Goal: Information Seeking & Learning: Learn about a topic

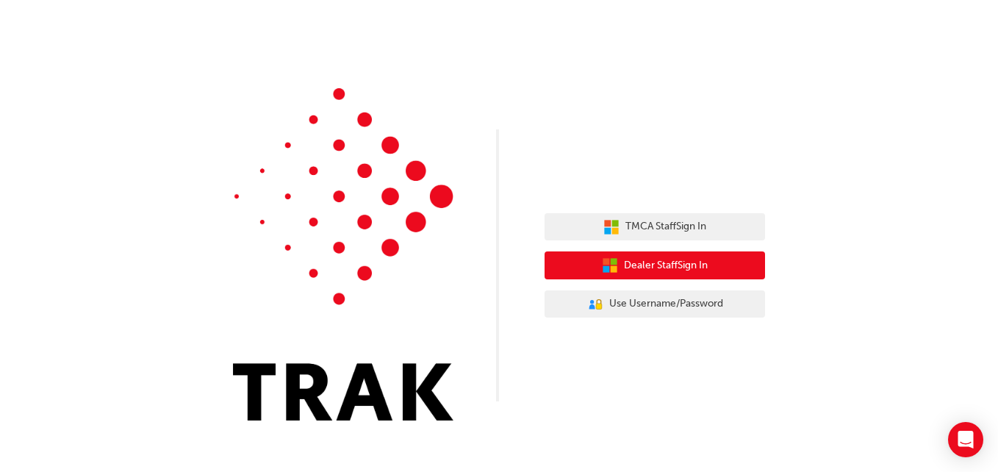
click at [606, 262] on icon "button" at bounding box center [606, 261] width 7 height 7
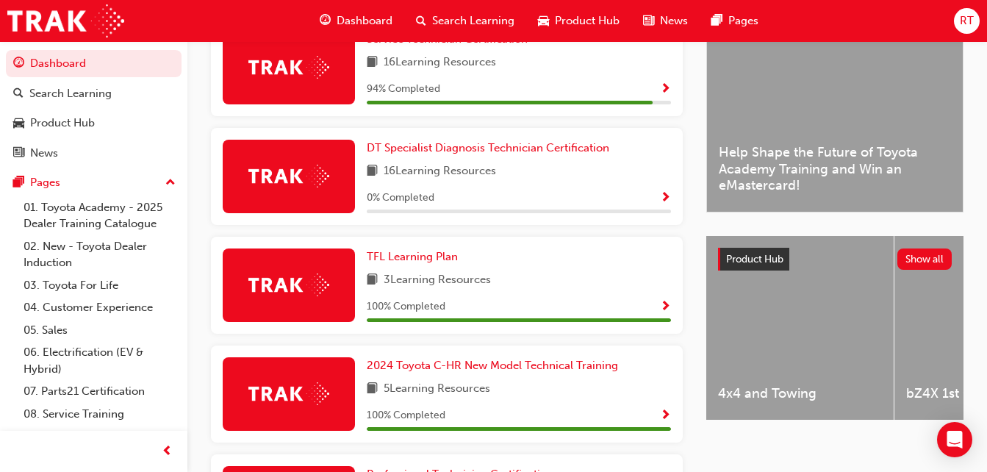
scroll to position [147, 0]
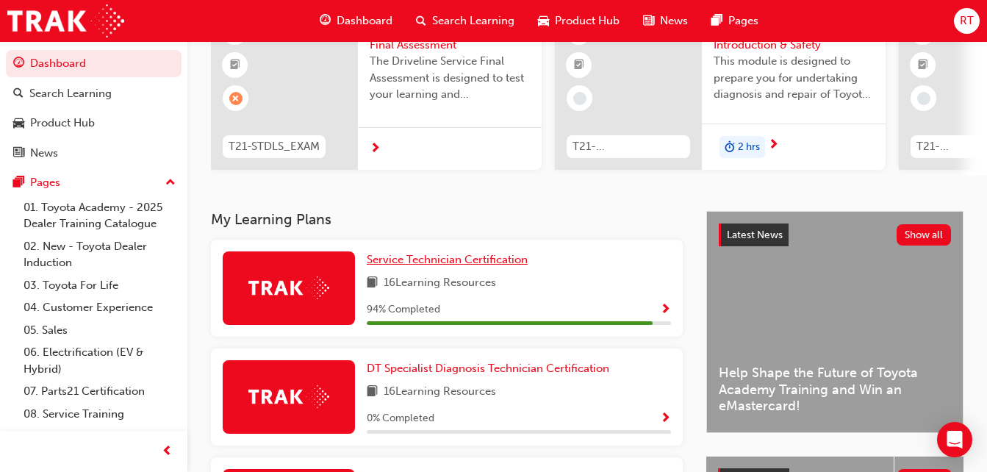
click at [464, 266] on span "Service Technician Certification" at bounding box center [447, 259] width 161 height 13
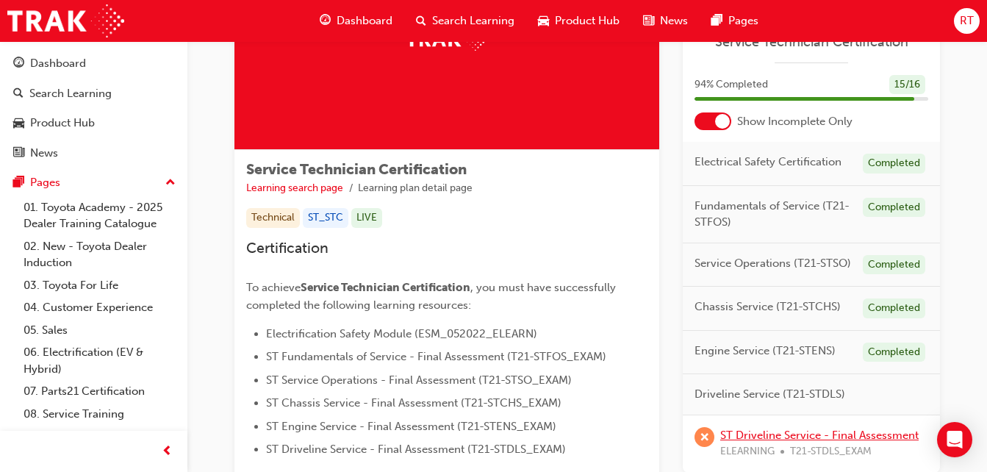
scroll to position [220, 0]
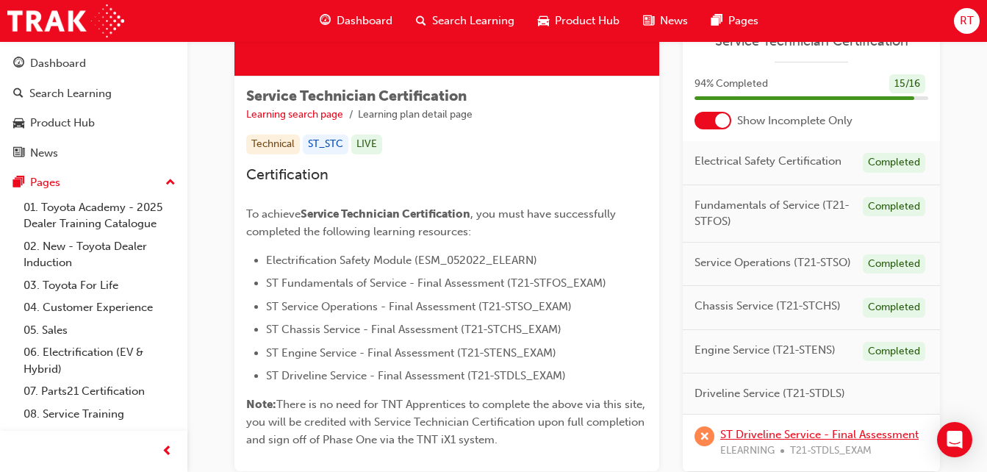
click at [787, 431] on link "ST Driveline Service - Final Assessment" at bounding box center [819, 433] width 198 height 13
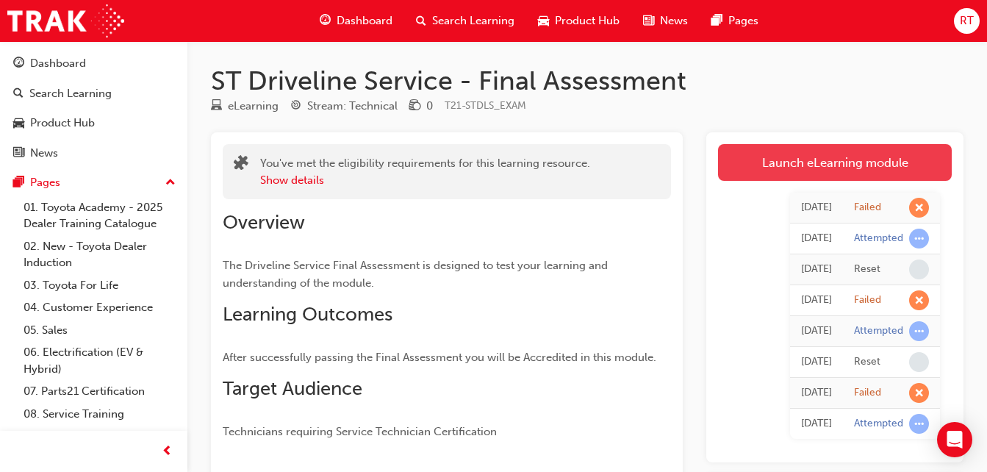
click at [825, 162] on link "Launch eLearning module" at bounding box center [835, 162] width 234 height 37
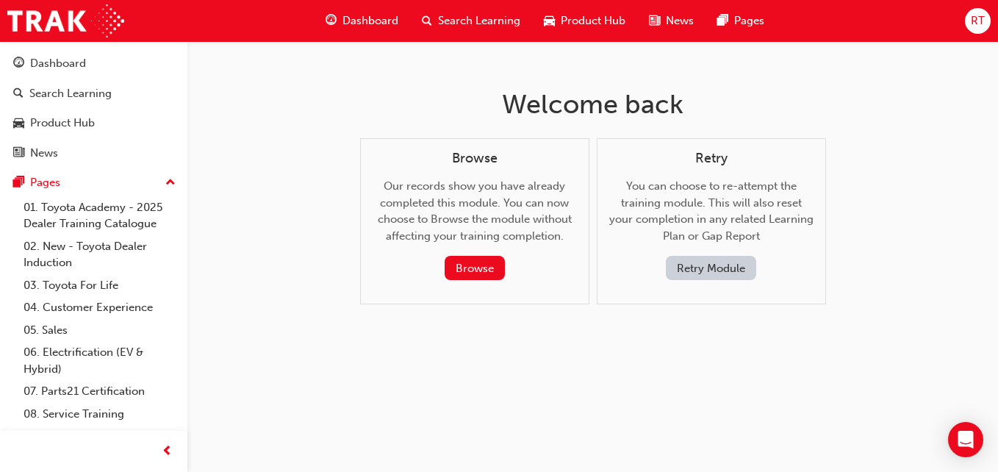
click at [720, 268] on button "Retry Module" at bounding box center [711, 268] width 90 height 24
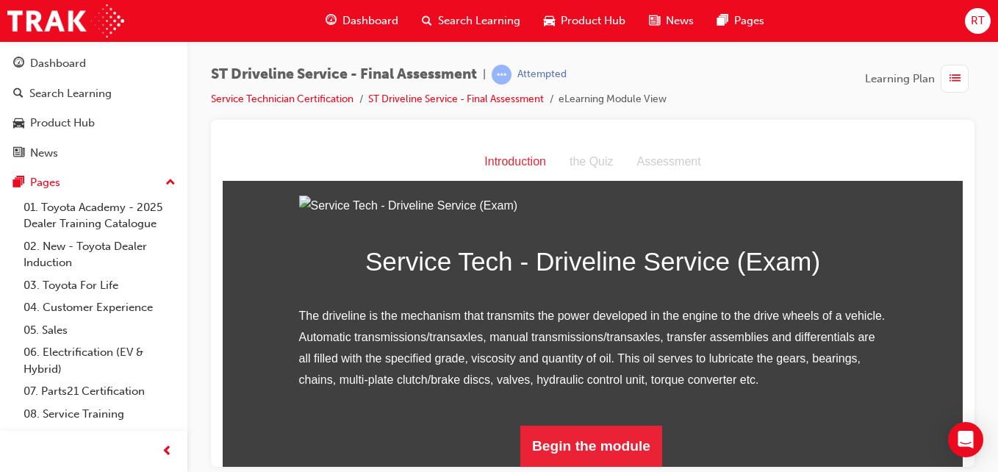
scroll to position [188, 0]
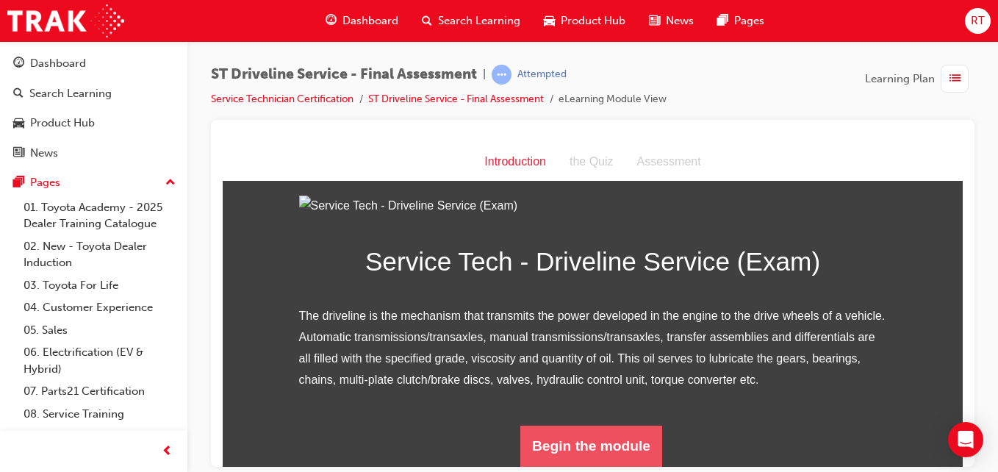
click at [605, 426] on button "Begin the module" at bounding box center [591, 445] width 142 height 41
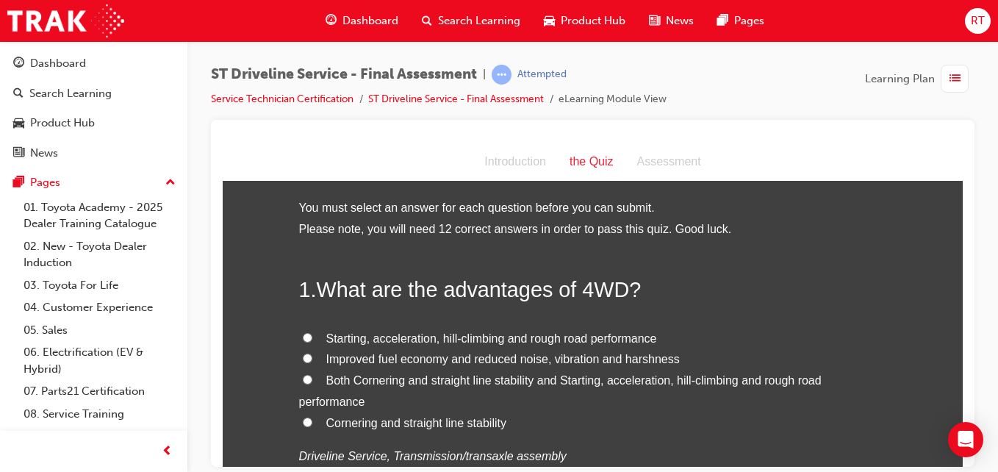
scroll to position [73, 0]
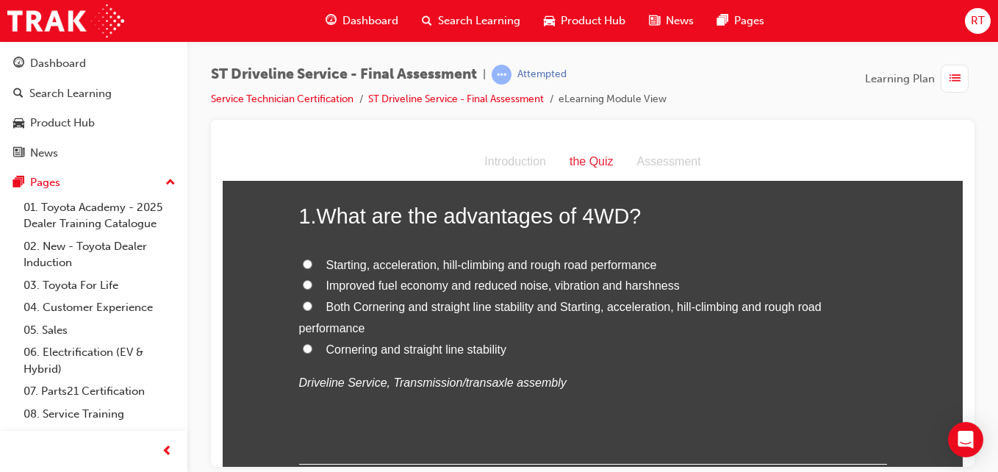
click at [428, 303] on span "Both Cornering and straight line stability and Starting, acceleration, hill-cli…" at bounding box center [560, 317] width 523 height 34
click at [312, 303] on input "Both Cornering and straight line stability and Starting, acceleration, hill-cli…" at bounding box center [308, 306] width 10 height 10
radio input "true"
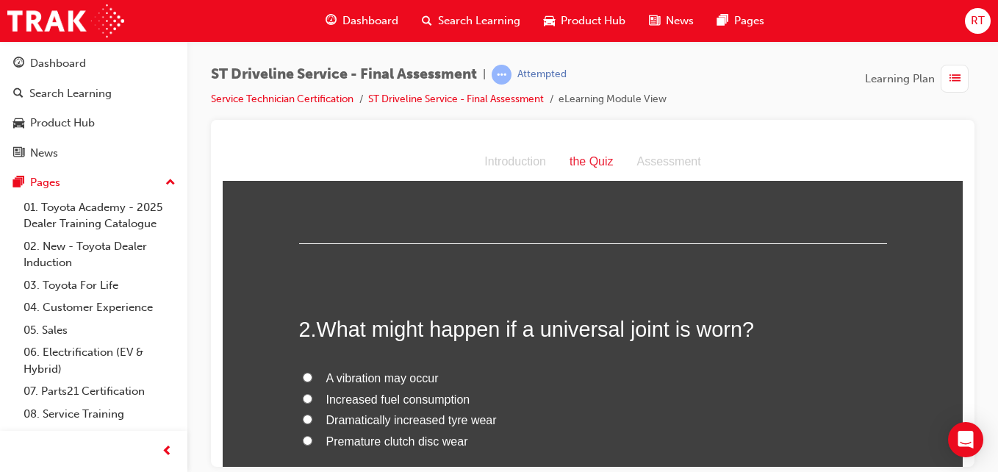
scroll to position [367, 0]
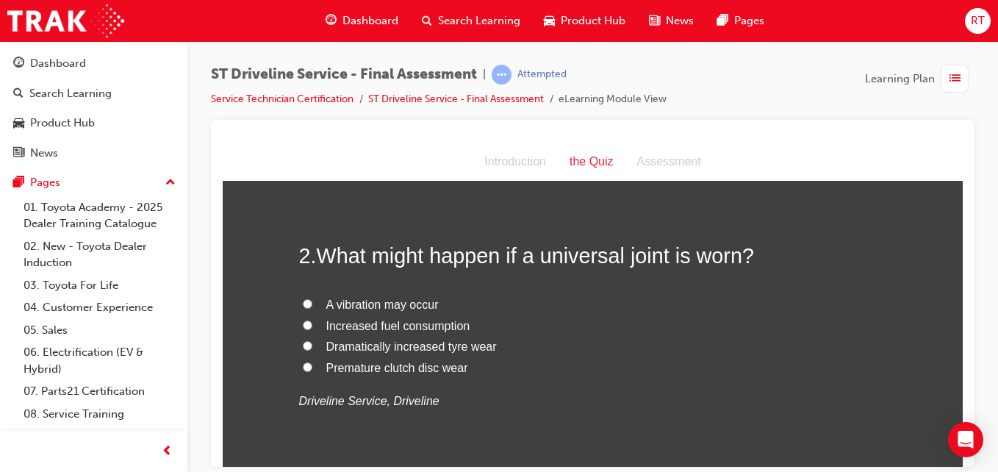
click at [409, 306] on span "A vibration may occur" at bounding box center [382, 304] width 112 height 12
click at [312, 306] on input "A vibration may occur" at bounding box center [308, 303] width 10 height 10
radio input "true"
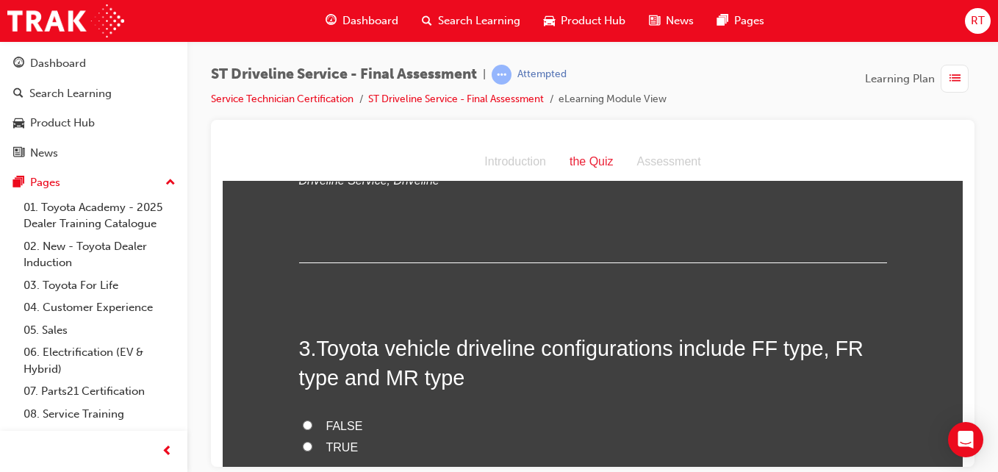
scroll to position [735, 0]
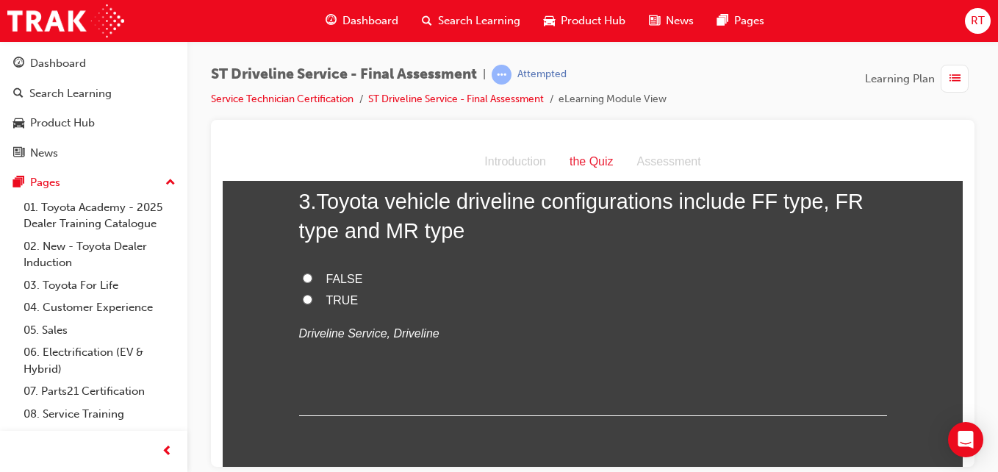
click at [347, 298] on span "TRUE" at bounding box center [342, 299] width 32 height 12
click at [312, 298] on input "TRUE" at bounding box center [308, 299] width 10 height 10
radio input "true"
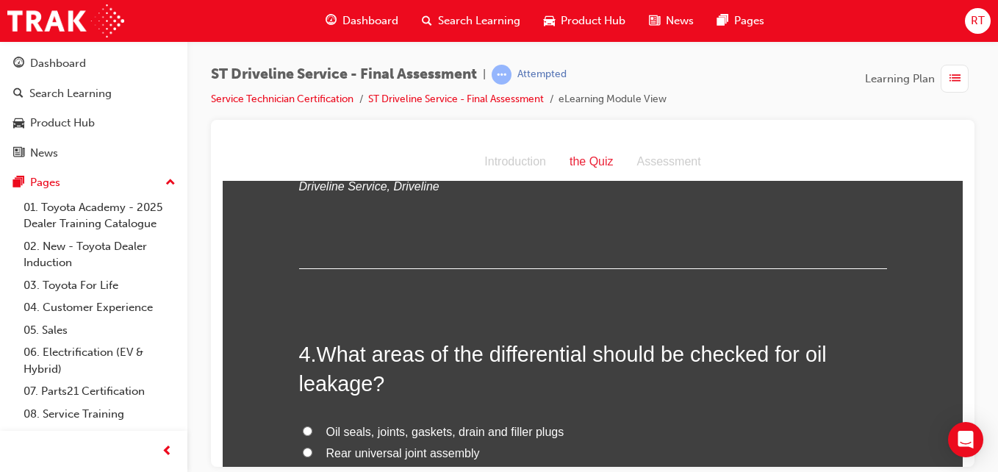
scroll to position [1029, 0]
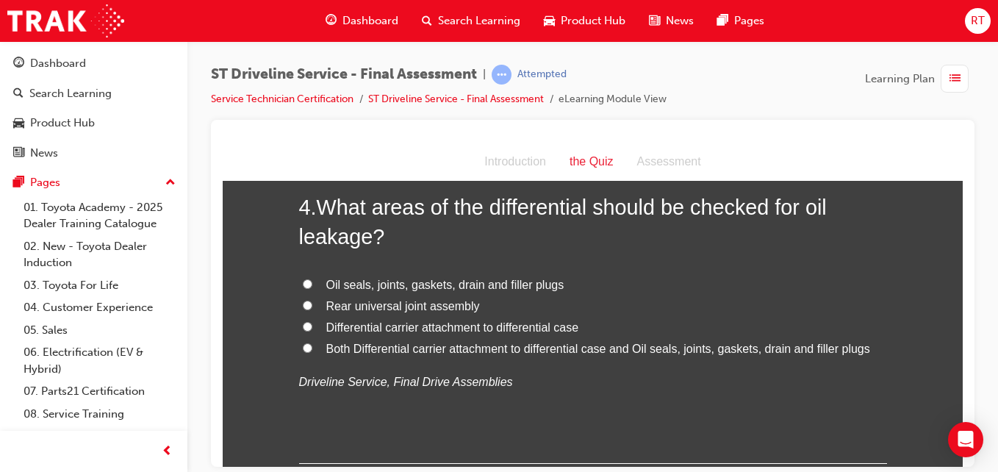
click at [403, 350] on span "Both Differential carrier attachment to differential case and Oil seals, joints…" at bounding box center [598, 348] width 544 height 12
click at [312, 350] on input "Both Differential carrier attachment to differential case and Oil seals, joints…" at bounding box center [308, 347] width 10 height 10
radio input "true"
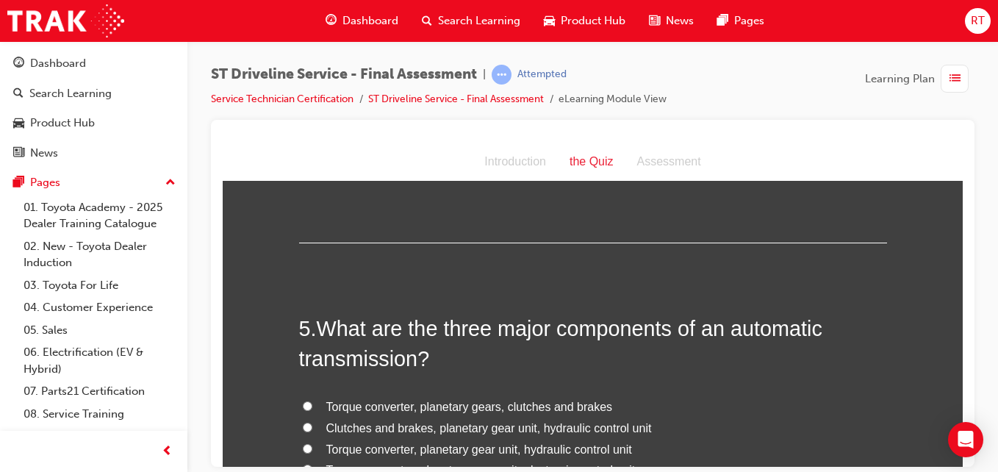
scroll to position [1323, 0]
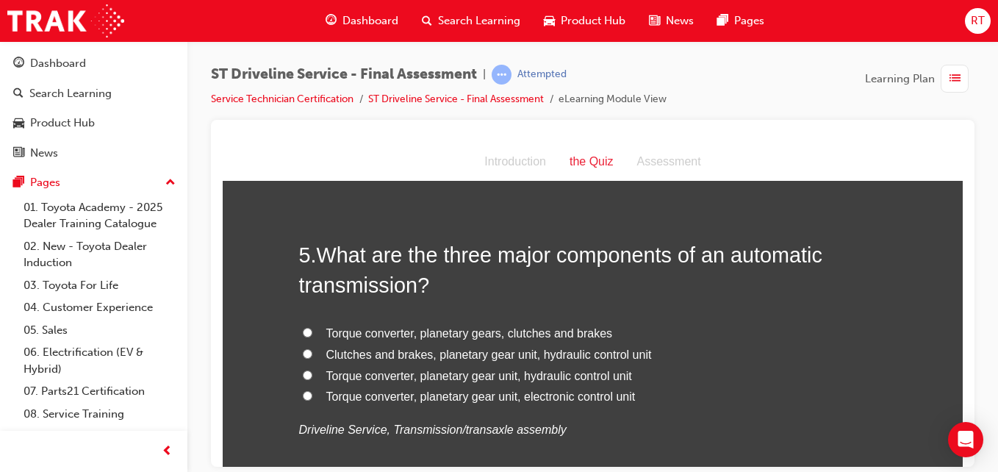
click at [481, 333] on span "Torque converter, planetary gears, clutches and brakes" at bounding box center [469, 332] width 287 height 12
click at [312, 333] on input "Torque converter, planetary gears, clutches and brakes" at bounding box center [308, 332] width 10 height 10
radio input "true"
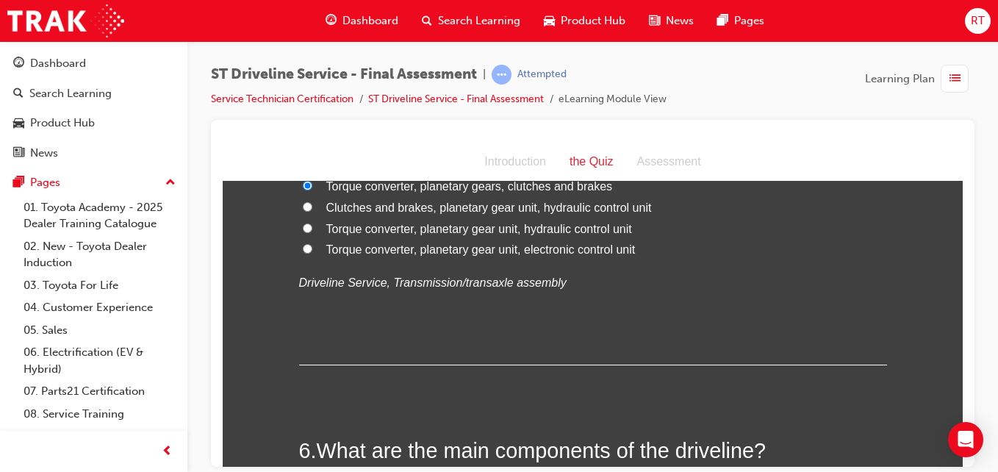
scroll to position [1690, 0]
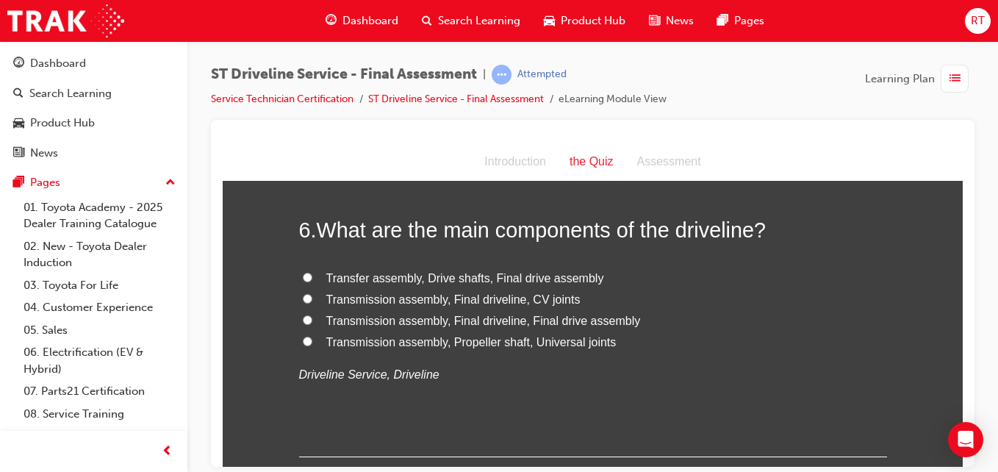
click at [443, 280] on span "Transfer assembly, Drive shafts, Final drive assembly" at bounding box center [465, 277] width 278 height 12
click at [312, 280] on input "Transfer assembly, Drive shafts, Final drive assembly" at bounding box center [308, 277] width 10 height 10
radio input "true"
click at [454, 299] on span "Transmission assembly, Final driveline, CV joints" at bounding box center [453, 298] width 254 height 12
click at [312, 299] on input "Transmission assembly, Final driveline, CV joints" at bounding box center [308, 298] width 10 height 10
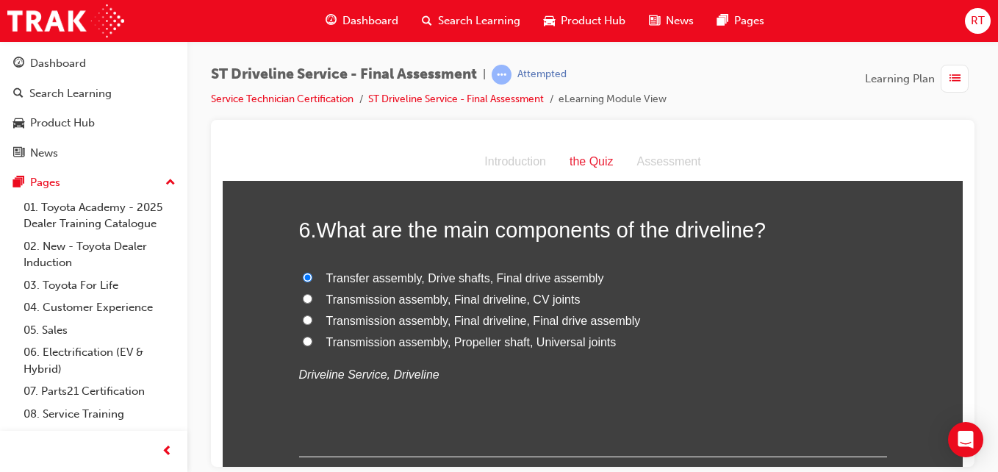
radio input "true"
click at [459, 319] on span "Transmission assembly, Final driveline, Final drive assembly" at bounding box center [483, 320] width 315 height 12
click at [312, 319] on input "Transmission assembly, Final driveline, Final drive assembly" at bounding box center [308, 320] width 10 height 10
radio input "true"
click at [508, 341] on span "Transmission assembly, Propeller shaft, Universal joints" at bounding box center [471, 341] width 290 height 12
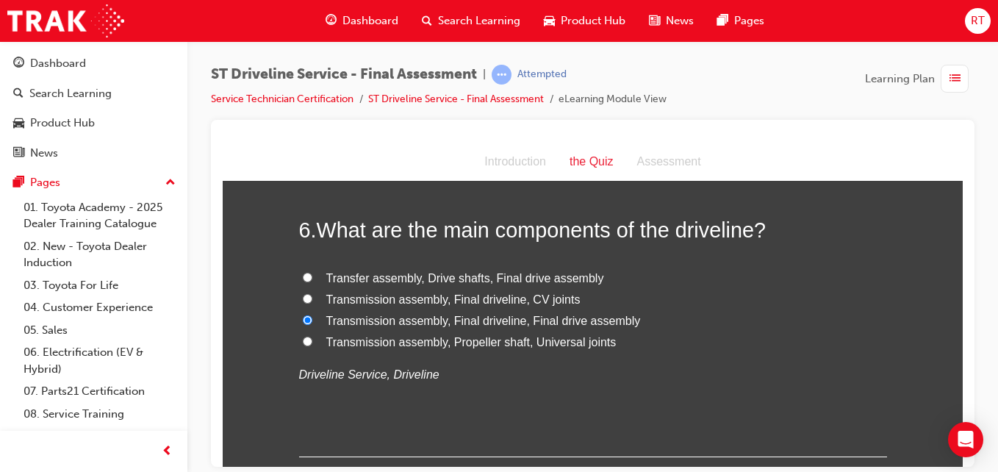
click at [312, 341] on input "Transmission assembly, Propeller shaft, Universal joints" at bounding box center [308, 341] width 10 height 10
radio input "true"
click at [519, 323] on span "Transmission assembly, Final driveline, Final drive assembly" at bounding box center [483, 320] width 315 height 12
click at [312, 323] on input "Transmission assembly, Final driveline, Final drive assembly" at bounding box center [308, 320] width 10 height 10
radio input "true"
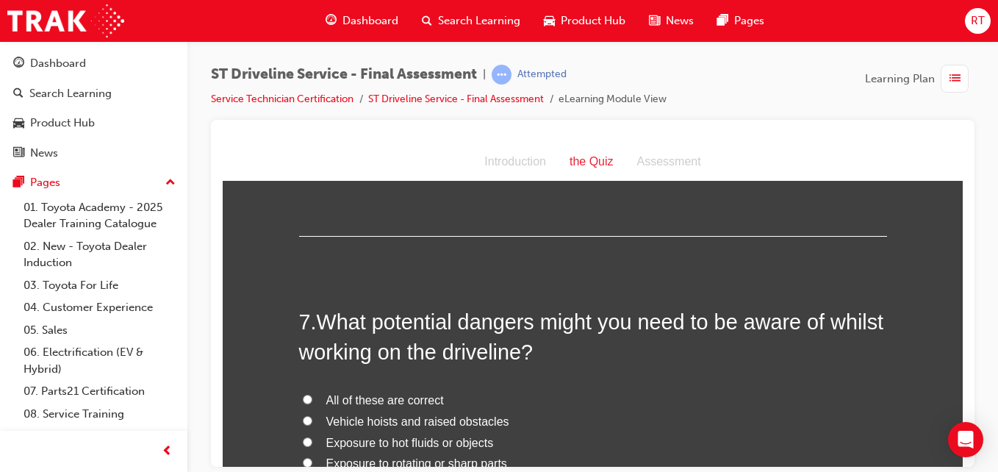
scroll to position [1984, 0]
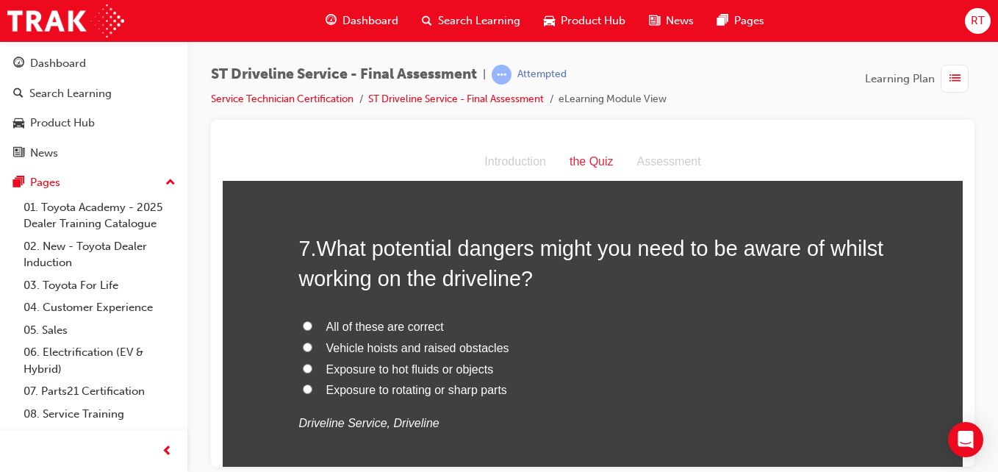
click at [456, 370] on span "Exposure to hot fluids or objects" at bounding box center [410, 368] width 168 height 12
click at [312, 370] on input "Exposure to hot fluids or objects" at bounding box center [308, 368] width 10 height 10
radio input "true"
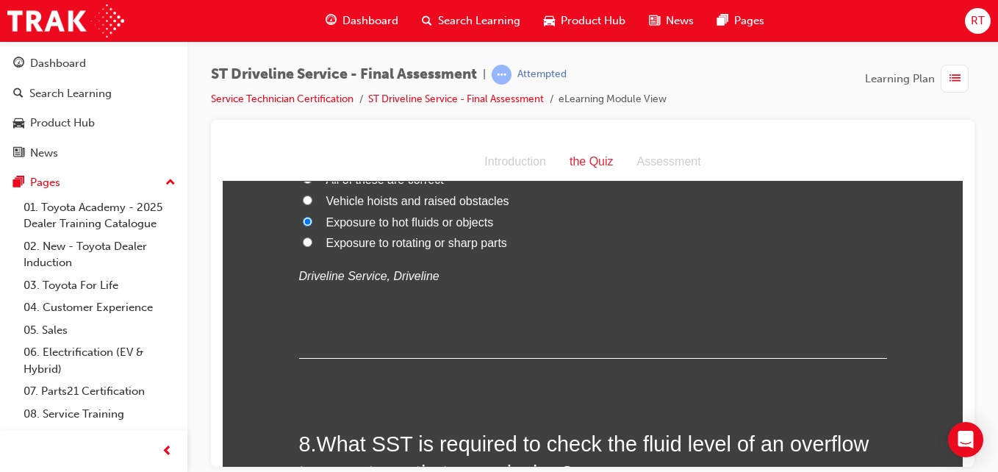
scroll to position [2352, 0]
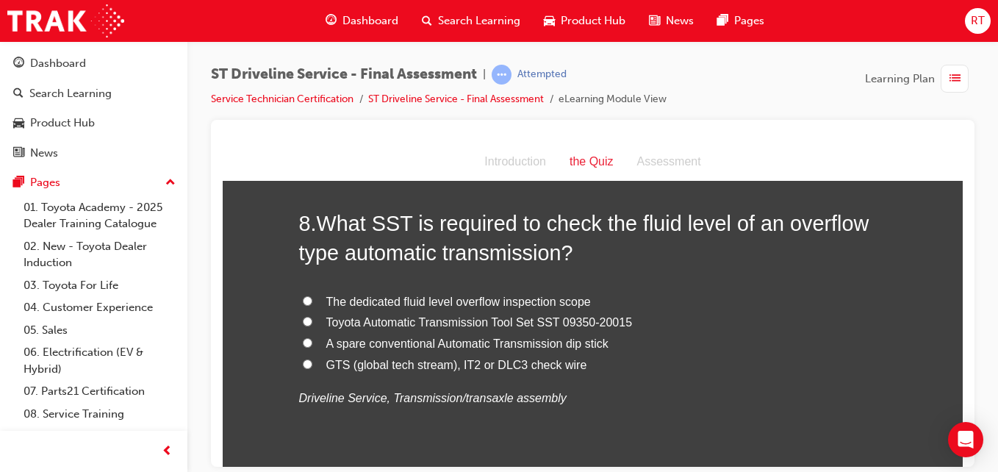
click at [516, 303] on span "The dedicated fluid level overflow inspection scope" at bounding box center [458, 301] width 265 height 12
click at [312, 303] on input "The dedicated fluid level overflow inspection scope" at bounding box center [308, 300] width 10 height 10
radio input "true"
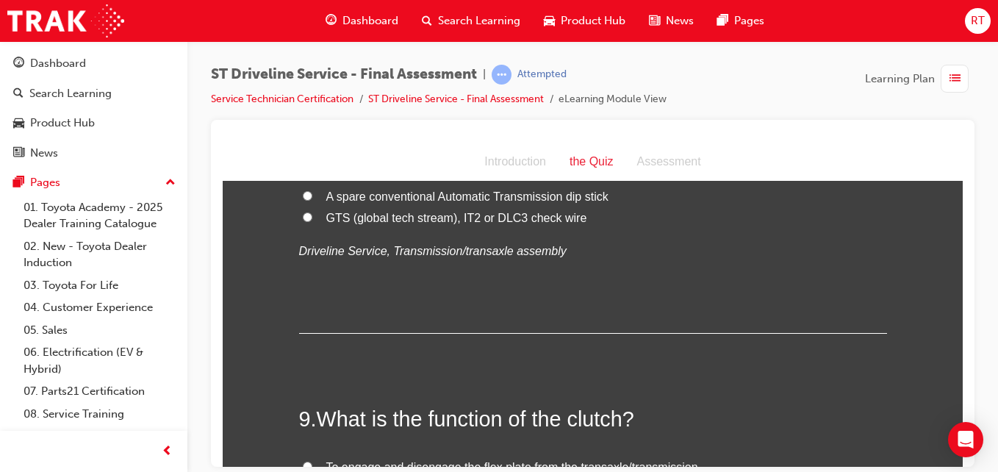
scroll to position [2646, 0]
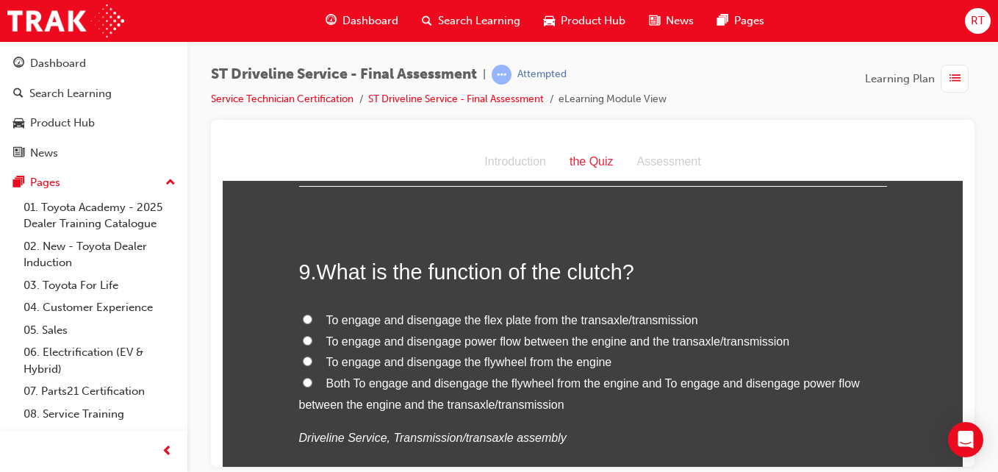
click at [516, 386] on span "Both To engage and disengage the flywheel from the engine and To engage and dis…" at bounding box center [579, 393] width 561 height 34
click at [312, 386] on input "Both To engage and disengage the flywheel from the engine and To engage and dis…" at bounding box center [308, 382] width 10 height 10
radio input "true"
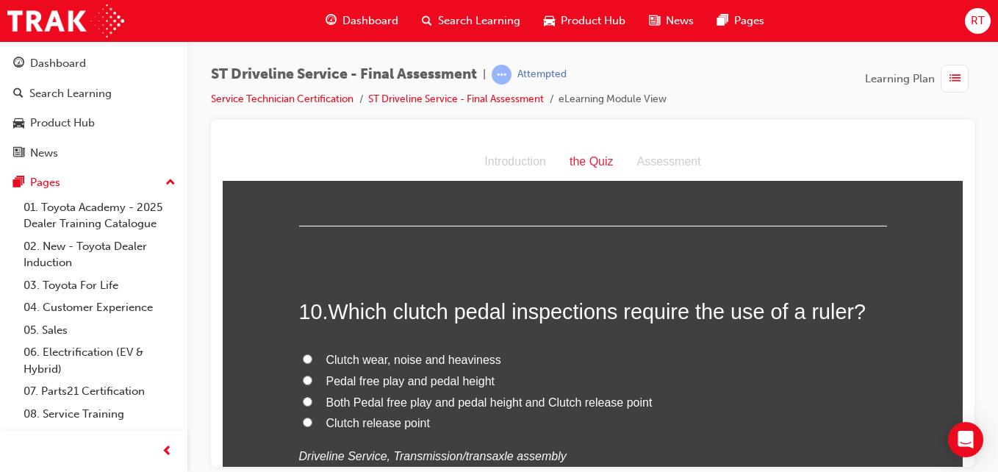
scroll to position [3013, 0]
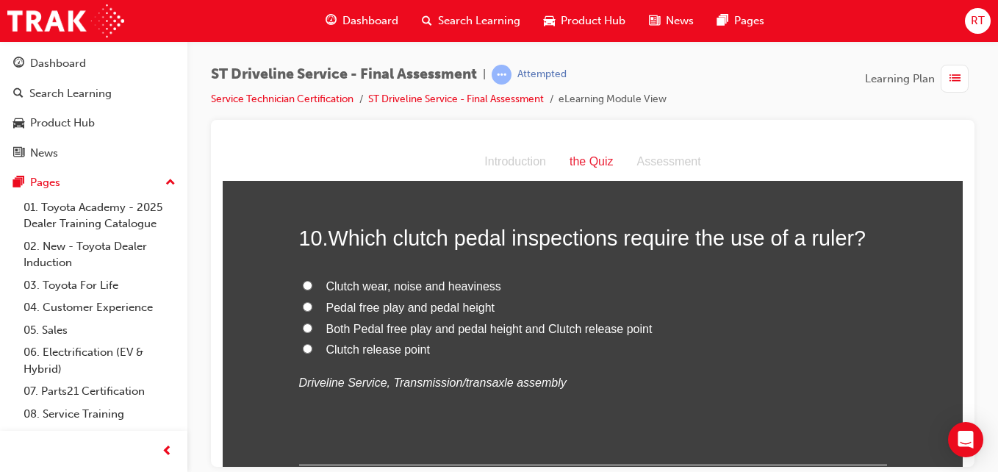
click at [464, 308] on span "Pedal free play and pedal height" at bounding box center [410, 307] width 169 height 12
click at [312, 308] on input "Pedal free play and pedal height" at bounding box center [308, 306] width 10 height 10
radio input "true"
click at [479, 328] on span "Both Pedal free play and pedal height and Clutch release point" at bounding box center [489, 328] width 326 height 12
click at [312, 328] on input "Both Pedal free play and pedal height and Clutch release point" at bounding box center [308, 328] width 10 height 10
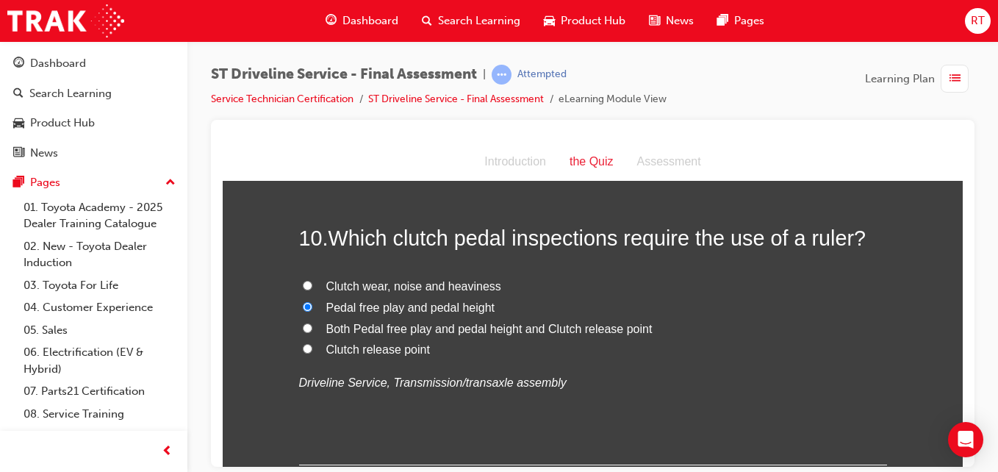
radio input "true"
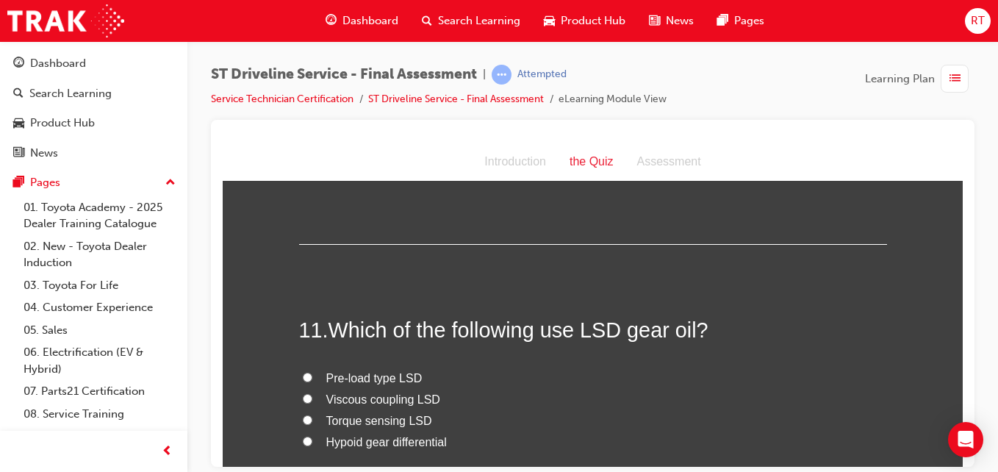
scroll to position [3307, 0]
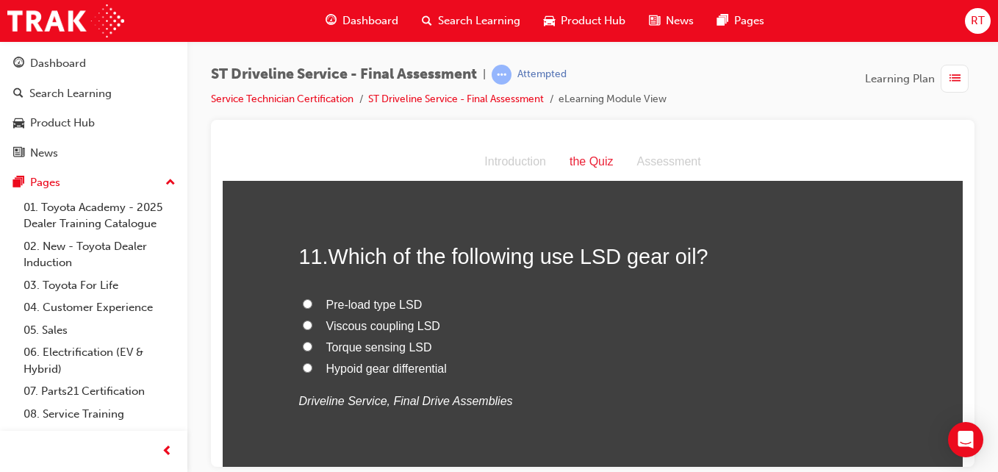
click at [368, 298] on span "Pre-load type LSD" at bounding box center [374, 304] width 96 height 12
click at [312, 298] on input "Pre-load type LSD" at bounding box center [308, 303] width 10 height 10
radio input "true"
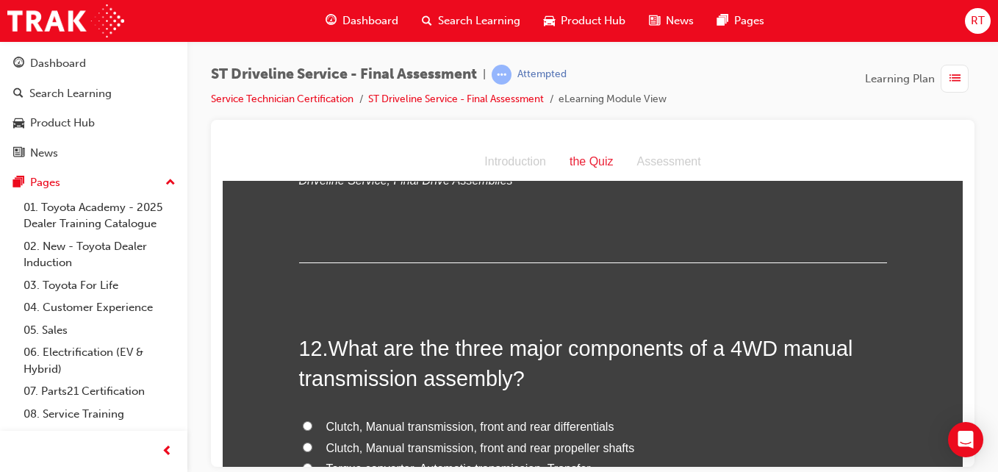
scroll to position [3675, 0]
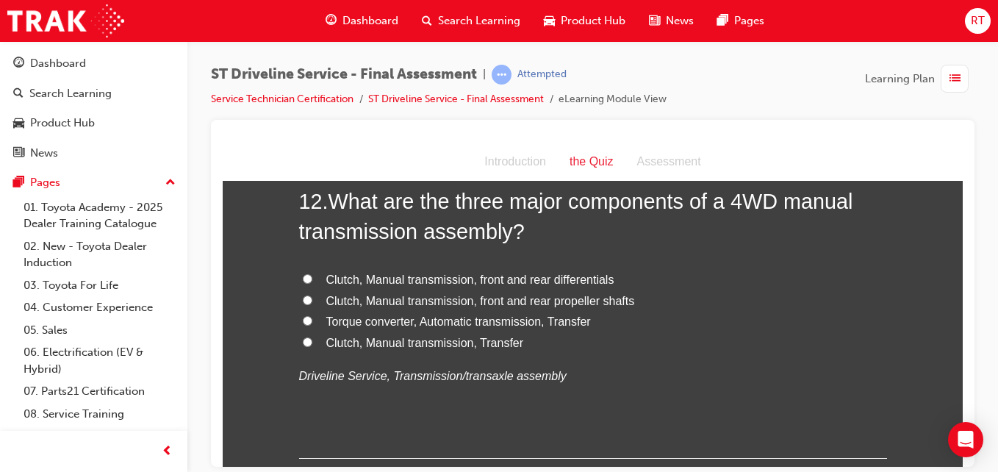
click at [478, 340] on span "Clutch, Manual transmission, Transfer" at bounding box center [425, 342] width 198 height 12
click at [312, 340] on input "Clutch, Manual transmission, Transfer" at bounding box center [308, 342] width 10 height 10
radio input "true"
click at [502, 300] on span "Clutch, Manual transmission, front and rear propeller shafts" at bounding box center [480, 300] width 309 height 12
click at [312, 300] on input "Clutch, Manual transmission, front and rear propeller shafts" at bounding box center [308, 300] width 10 height 10
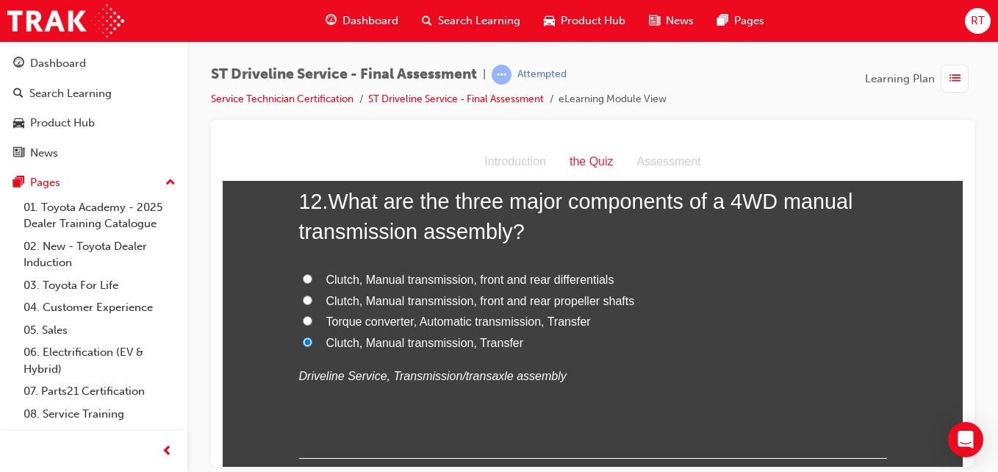
radio input "true"
click at [500, 348] on span "Clutch, Manual transmission, Transfer" at bounding box center [425, 342] width 198 height 12
click at [312, 346] on input "Clutch, Manual transmission, Transfer" at bounding box center [308, 342] width 10 height 10
radio input "true"
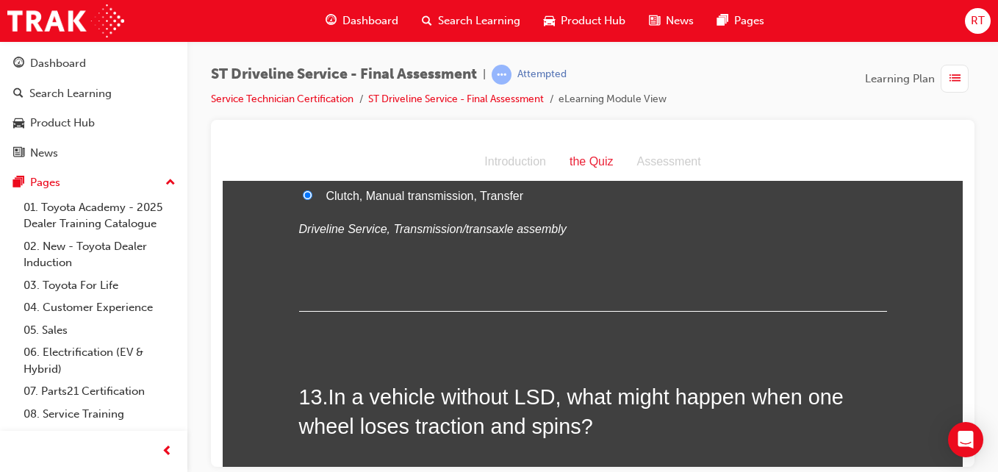
scroll to position [3969, 0]
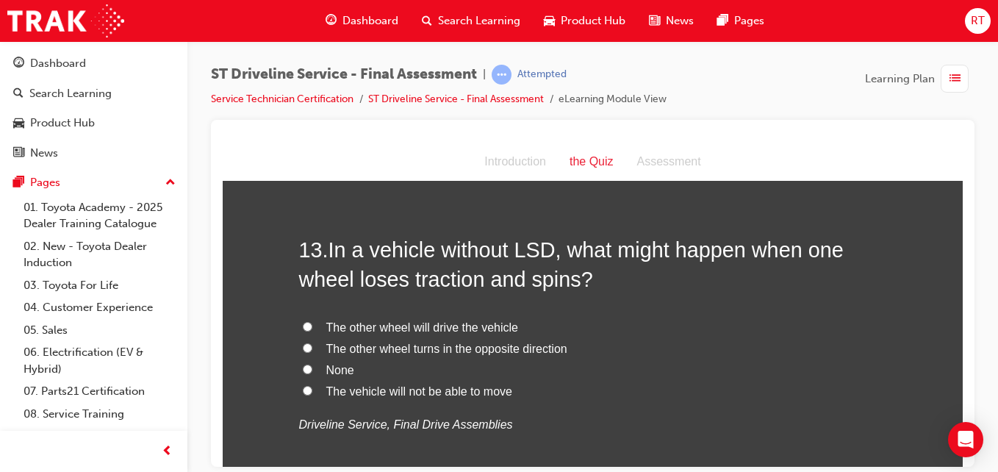
click at [334, 368] on span "None" at bounding box center [340, 369] width 28 height 12
click at [312, 368] on input "None" at bounding box center [308, 369] width 10 height 10
radio input "true"
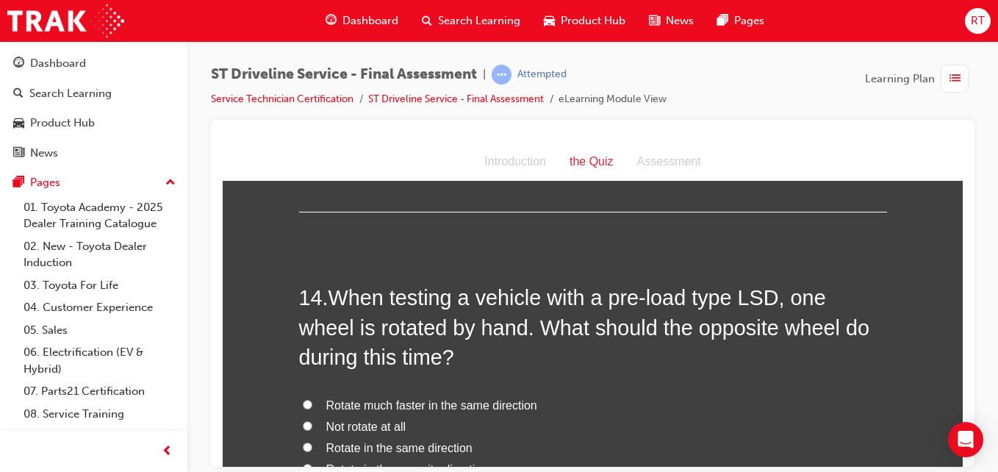
scroll to position [4336, 0]
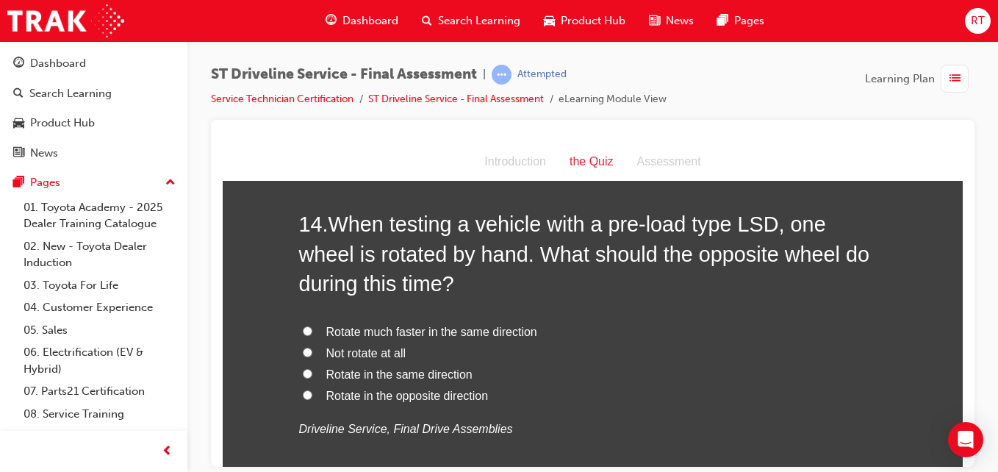
click at [442, 395] on span "Rotate in the opposite direction" at bounding box center [407, 395] width 162 height 12
click at [312, 395] on input "Rotate in the opposite direction" at bounding box center [308, 395] width 10 height 10
radio input "true"
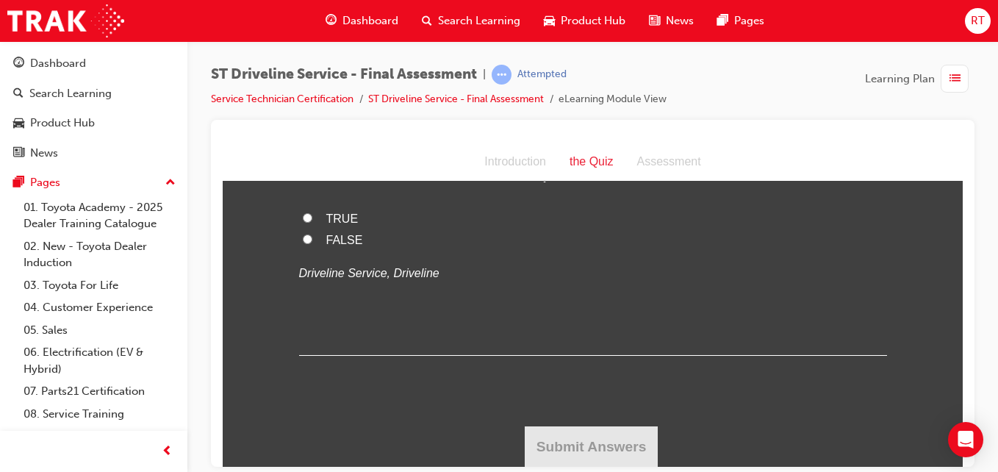
scroll to position [4674, 0]
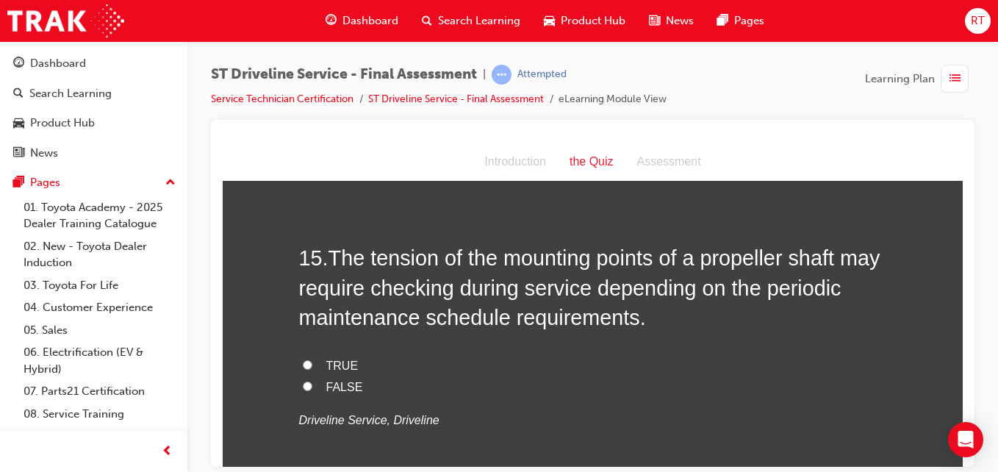
click at [343, 359] on span "TRUE" at bounding box center [342, 365] width 32 height 12
click at [312, 359] on input "TRUE" at bounding box center [308, 364] width 10 height 10
radio input "true"
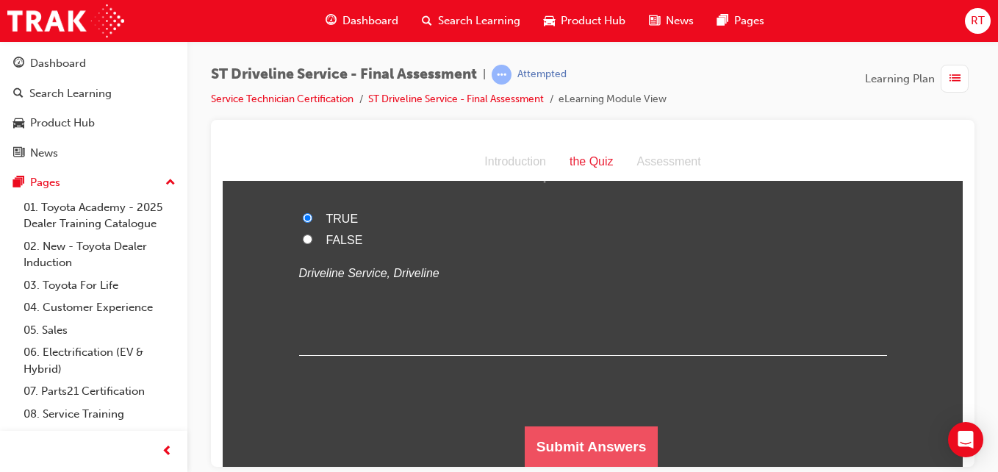
click at [587, 445] on button "Submit Answers" at bounding box center [592, 446] width 134 height 41
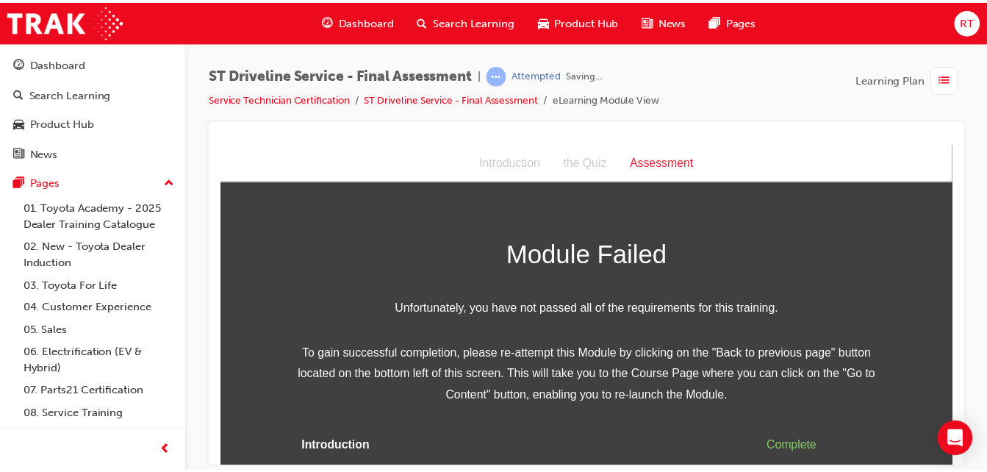
scroll to position [62, 0]
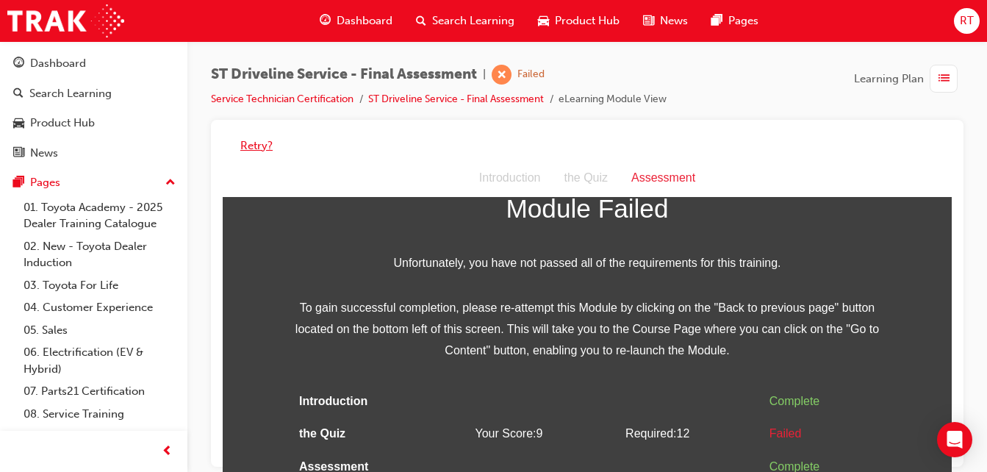
click at [255, 144] on button "Retry?" at bounding box center [256, 145] width 32 height 17
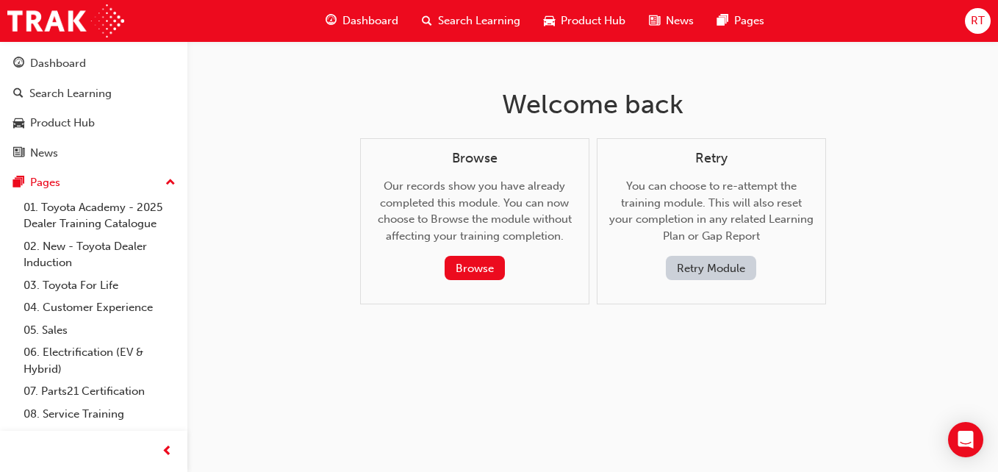
click at [694, 263] on button "Retry Module" at bounding box center [711, 268] width 90 height 24
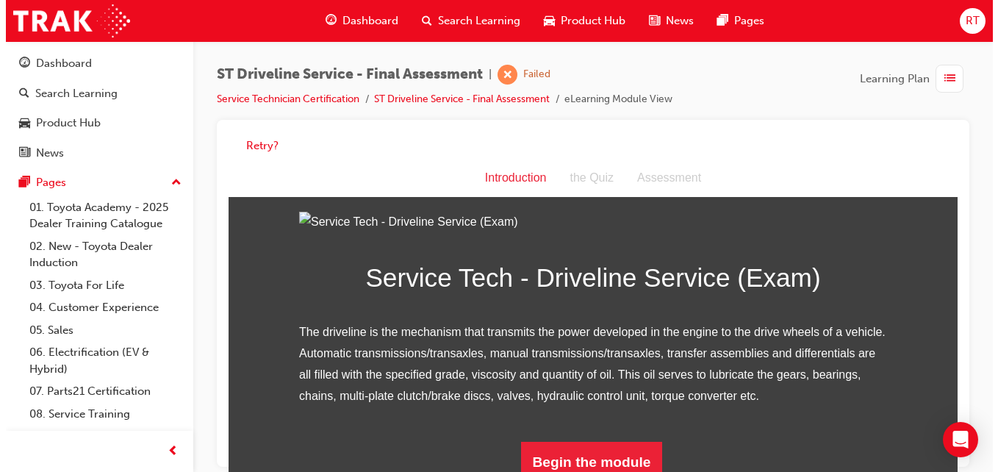
scroll to position [188, 0]
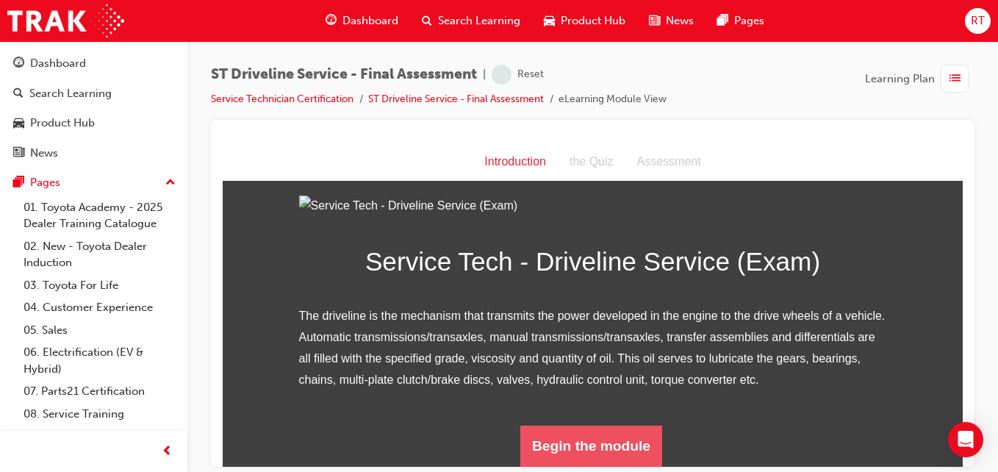
click at [567, 446] on button "Begin the module" at bounding box center [591, 445] width 142 height 41
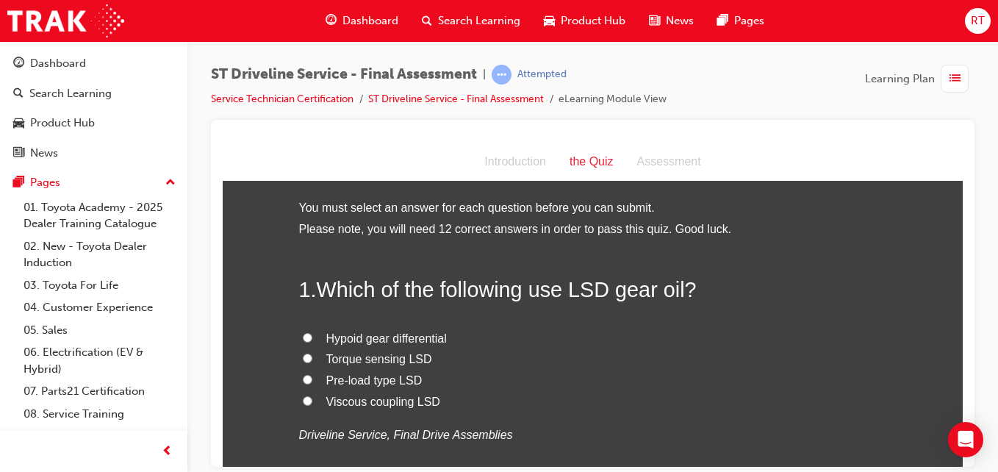
click at [383, 384] on span "Pre-load type LSD" at bounding box center [374, 379] width 96 height 12
click at [312, 384] on input "Pre-load type LSD" at bounding box center [308, 379] width 10 height 10
radio input "true"
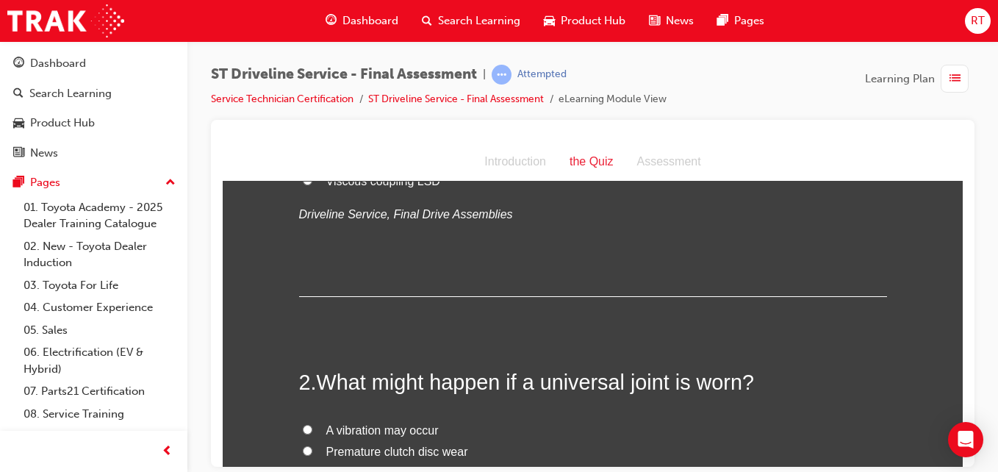
scroll to position [294, 0]
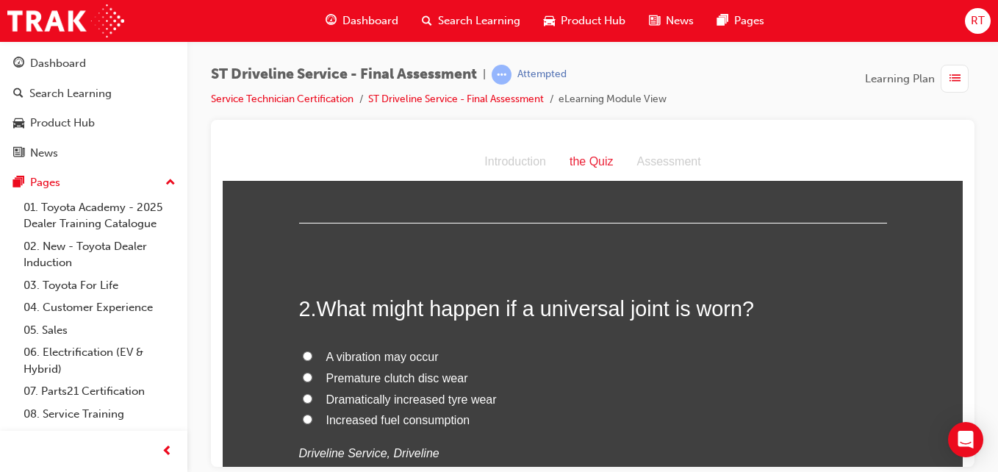
click at [384, 356] on span "A vibration may occur" at bounding box center [382, 356] width 112 height 12
click at [312, 356] on input "A vibration may occur" at bounding box center [308, 356] width 10 height 10
radio input "true"
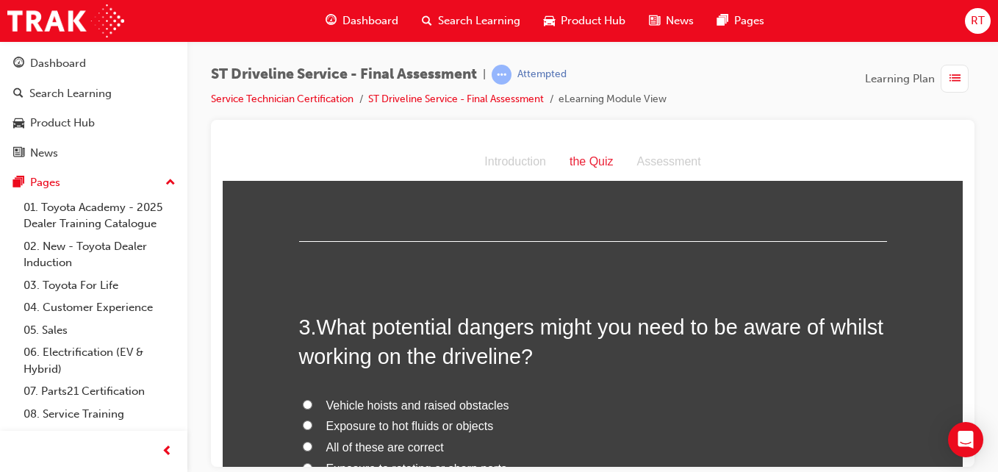
scroll to position [735, 0]
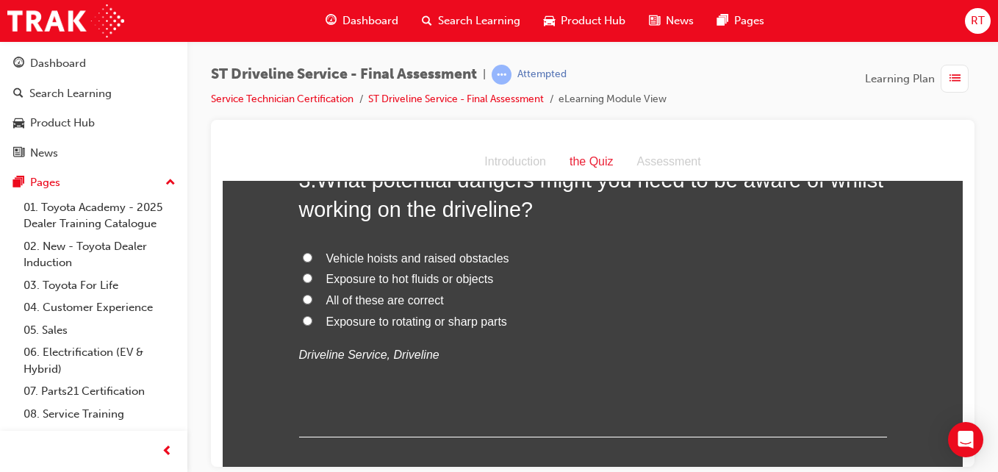
click at [437, 302] on label "All of these are correct" at bounding box center [593, 300] width 588 height 21
click at [312, 302] on input "All of these are correct" at bounding box center [308, 299] width 10 height 10
radio input "true"
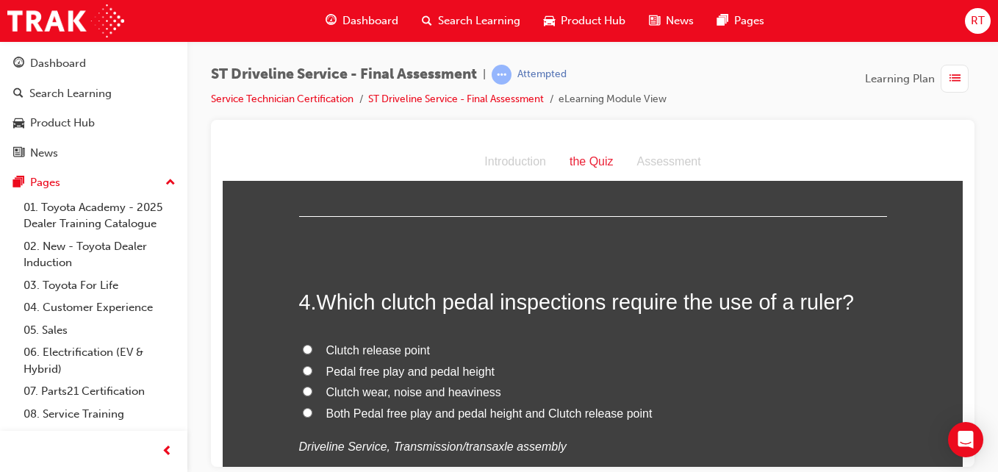
scroll to position [1029, 0]
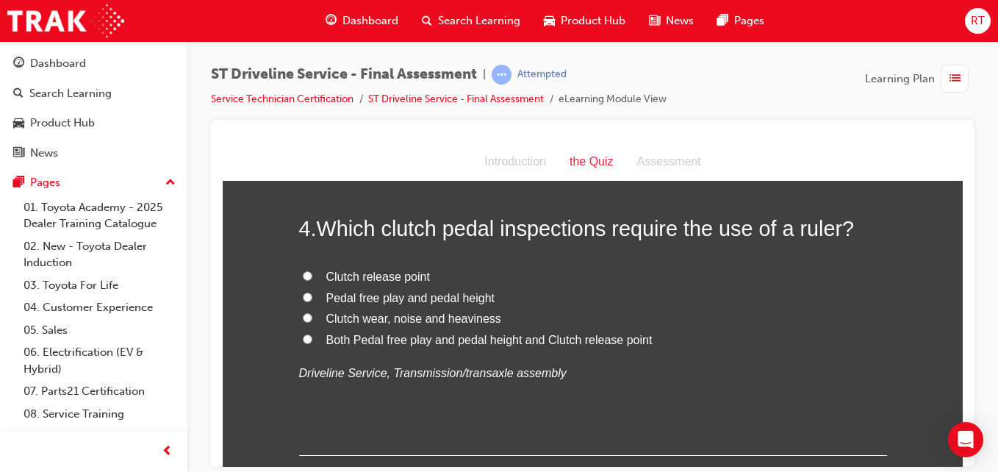
click at [443, 287] on label "Pedal free play and pedal height" at bounding box center [593, 297] width 588 height 21
click at [312, 292] on input "Pedal free play and pedal height" at bounding box center [308, 297] width 10 height 10
radio input "true"
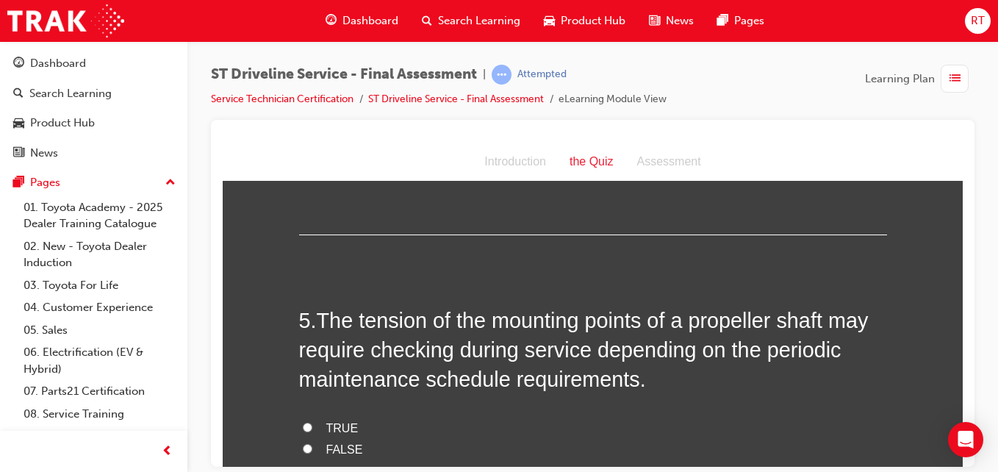
scroll to position [1323, 0]
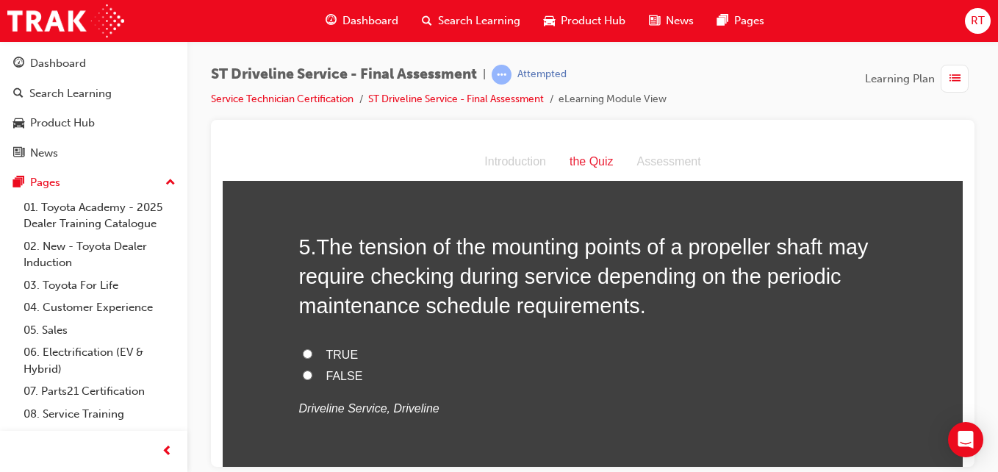
click at [353, 355] on label "TRUE" at bounding box center [593, 354] width 588 height 21
click at [312, 355] on input "TRUE" at bounding box center [308, 353] width 10 height 10
radio input "true"
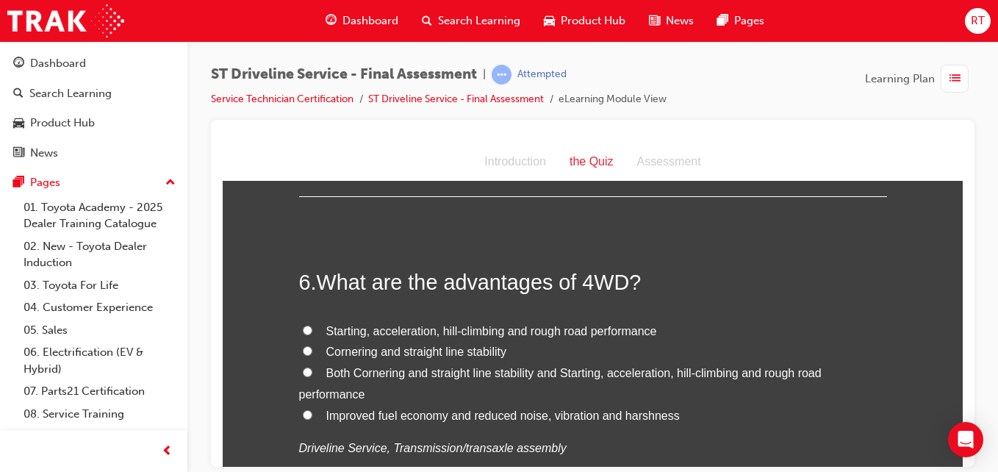
scroll to position [1690, 0]
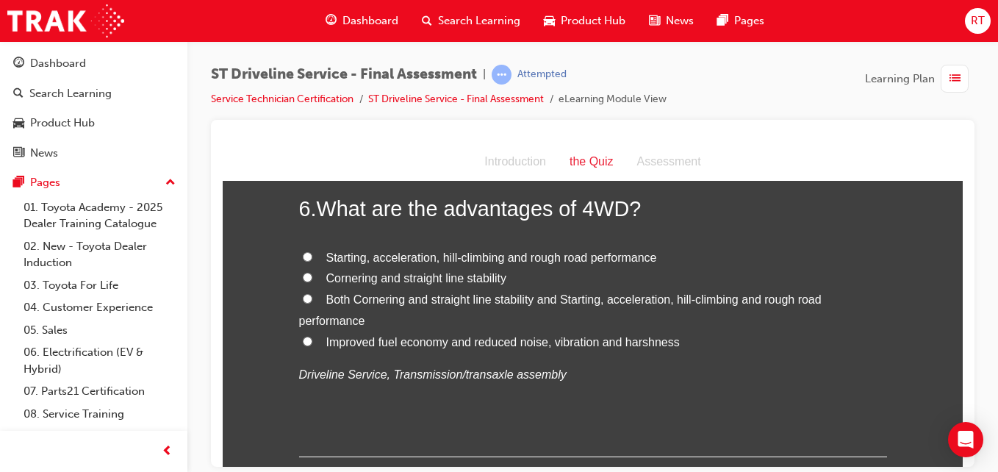
click at [409, 298] on span "Both Cornering and straight line stability and Starting, acceleration, hill-cli…" at bounding box center [560, 309] width 523 height 34
click at [312, 298] on input "Both Cornering and straight line stability and Starting, acceleration, hill-cli…" at bounding box center [308, 298] width 10 height 10
radio input "true"
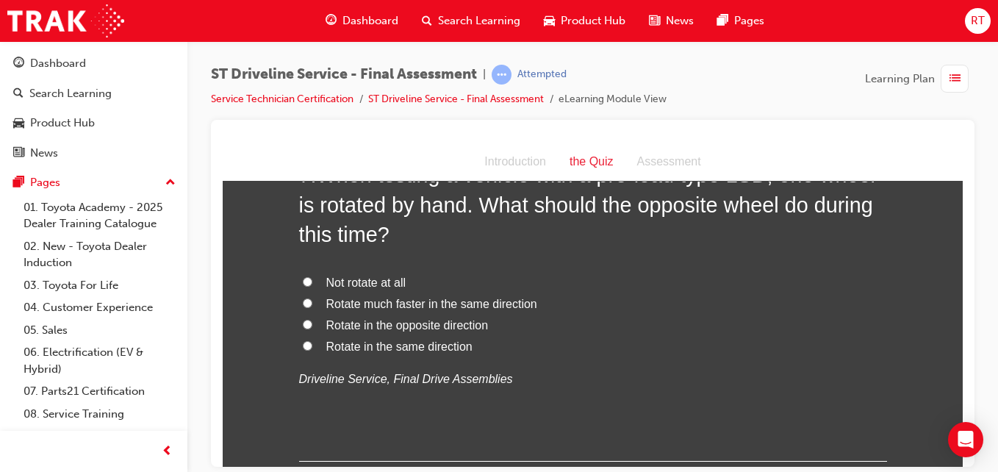
scroll to position [1984, 0]
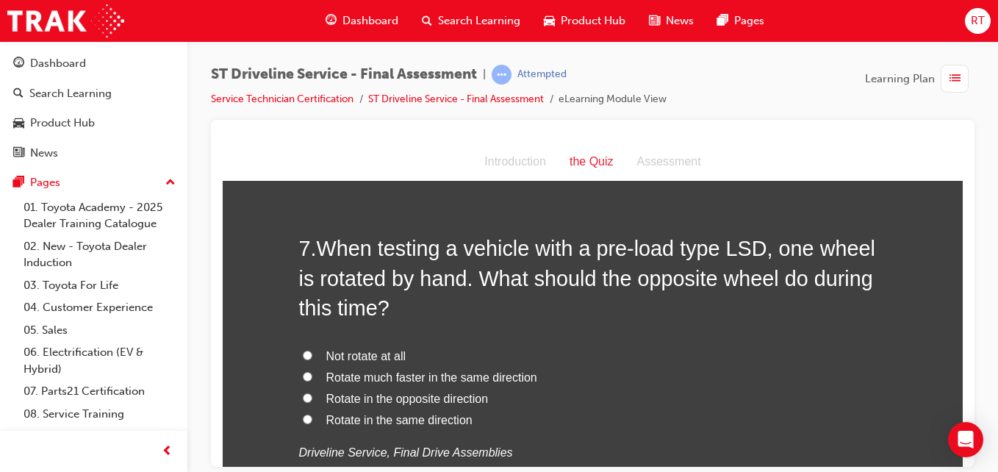
click at [417, 397] on span "Rotate in the opposite direction" at bounding box center [407, 398] width 162 height 12
click at [312, 397] on input "Rotate in the opposite direction" at bounding box center [308, 397] width 10 height 10
radio input "true"
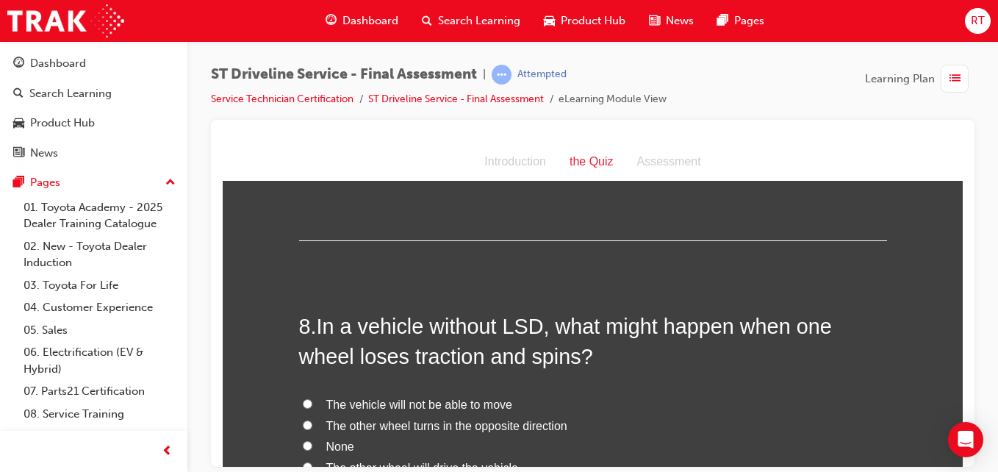
scroll to position [2352, 0]
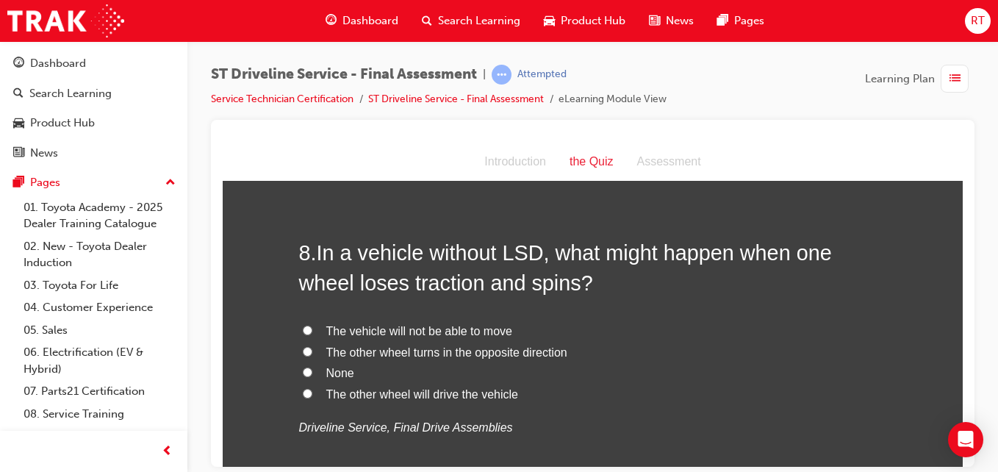
click at [525, 355] on span "The other wheel turns in the opposite direction" at bounding box center [446, 351] width 241 height 12
click at [312, 355] on input "The other wheel turns in the opposite direction" at bounding box center [308, 351] width 10 height 10
radio input "true"
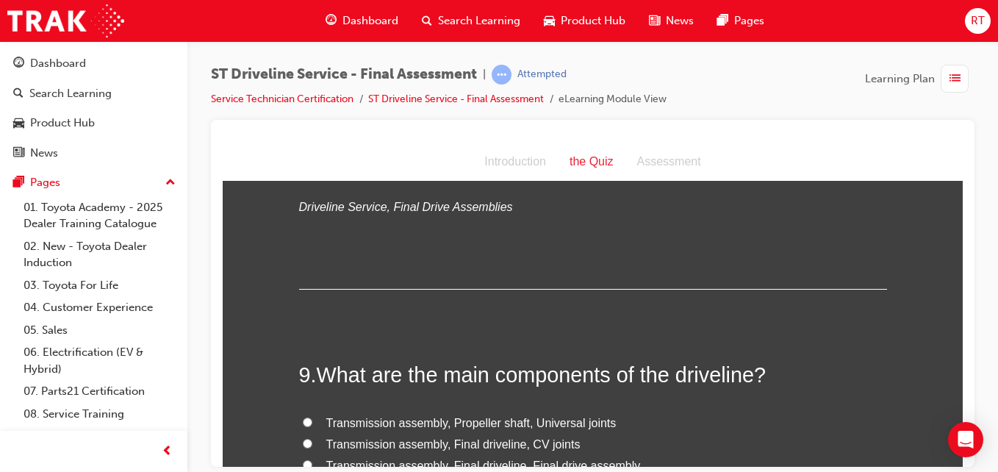
scroll to position [2719, 0]
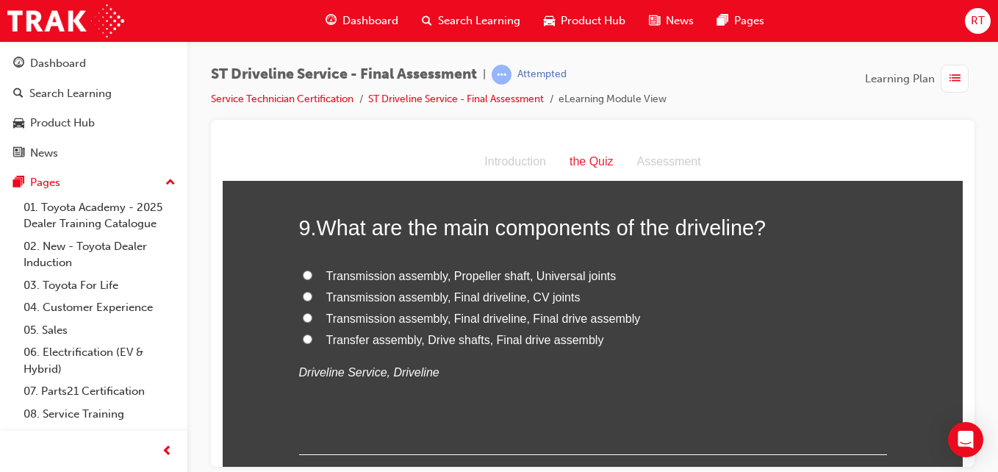
click at [515, 317] on span "Transmission assembly, Final driveline, Final drive assembly" at bounding box center [483, 318] width 315 height 12
click at [312, 317] on input "Transmission assembly, Final driveline, Final drive assembly" at bounding box center [308, 317] width 10 height 10
radio input "true"
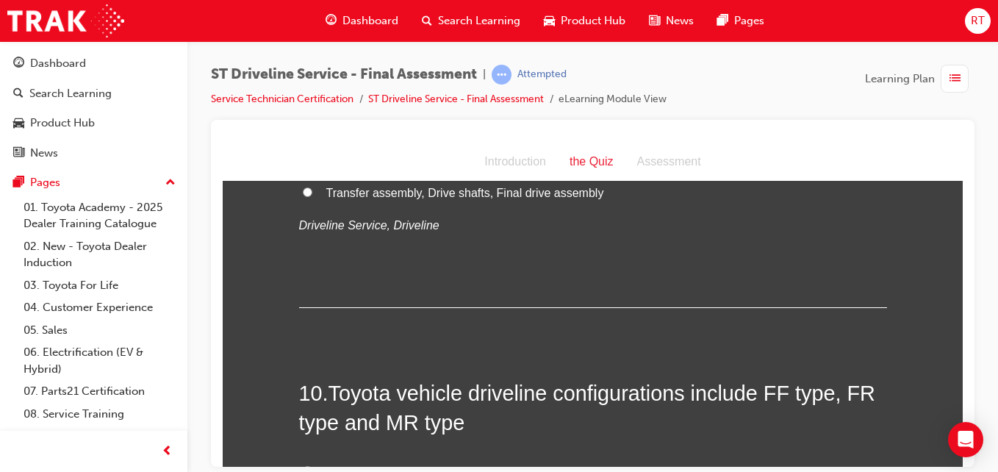
scroll to position [2940, 0]
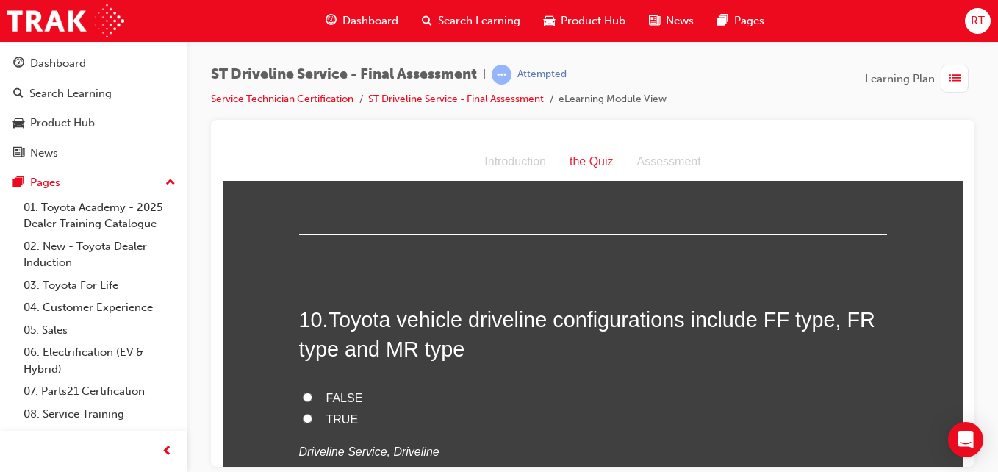
click at [348, 395] on span "FALSE" at bounding box center [344, 397] width 37 height 12
click at [312, 395] on input "FALSE" at bounding box center [308, 397] width 10 height 10
radio input "true"
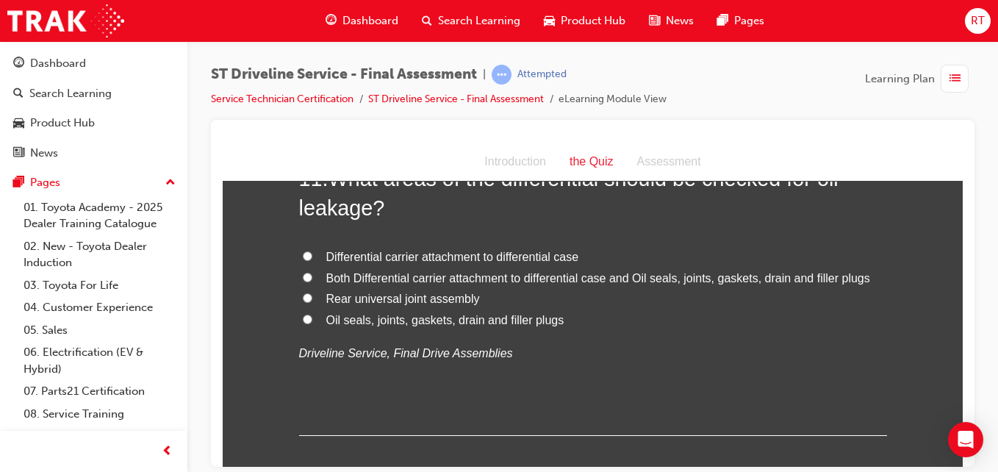
scroll to position [3307, 0]
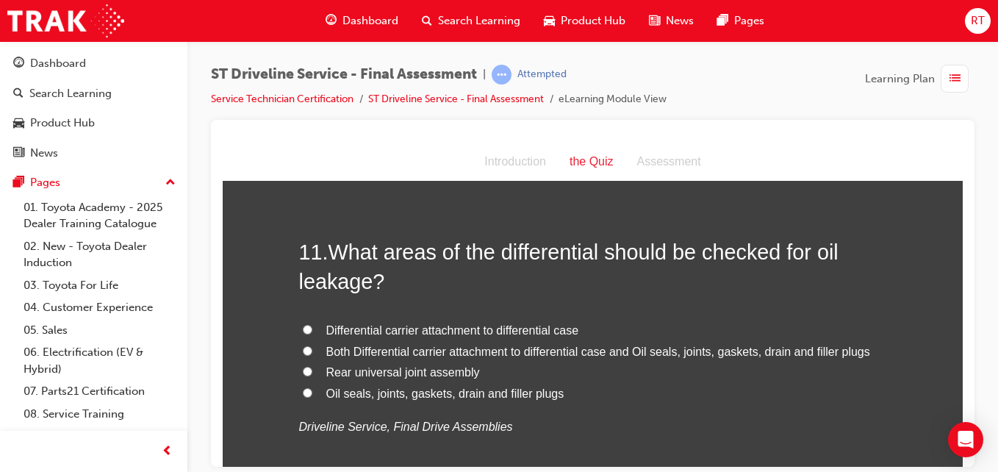
click at [456, 350] on span "Both Differential carrier attachment to differential case and Oil seals, joints…" at bounding box center [598, 351] width 544 height 12
click at [312, 350] on input "Both Differential carrier attachment to differential case and Oil seals, joints…" at bounding box center [308, 350] width 10 height 10
radio input "true"
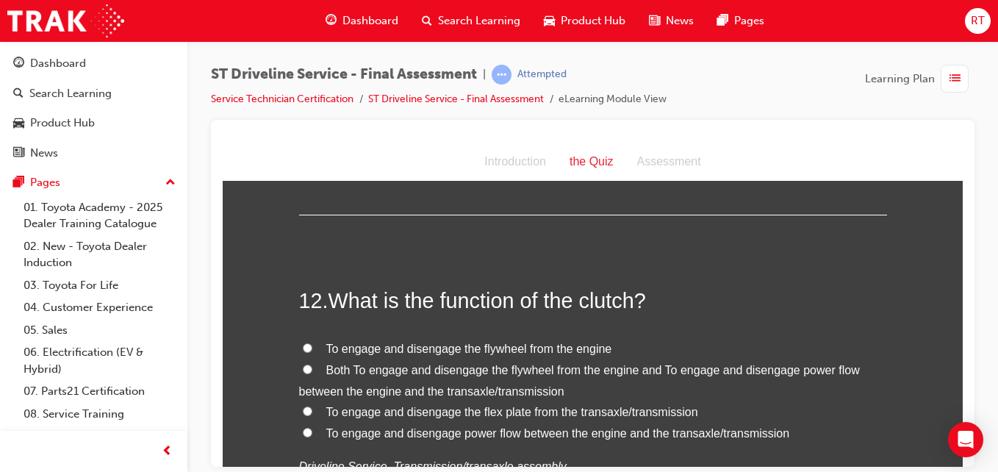
scroll to position [3675, 0]
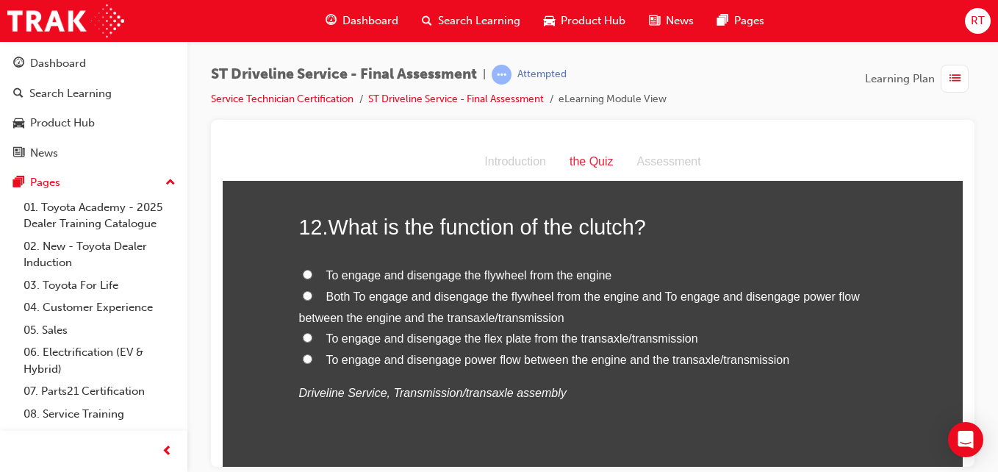
click at [481, 320] on span "Both To engage and disengage the flywheel from the engine and To engage and dis…" at bounding box center [579, 307] width 561 height 34
click at [312, 300] on input "Both To engage and disengage the flywheel from the engine and To engage and dis…" at bounding box center [308, 295] width 10 height 10
radio input "true"
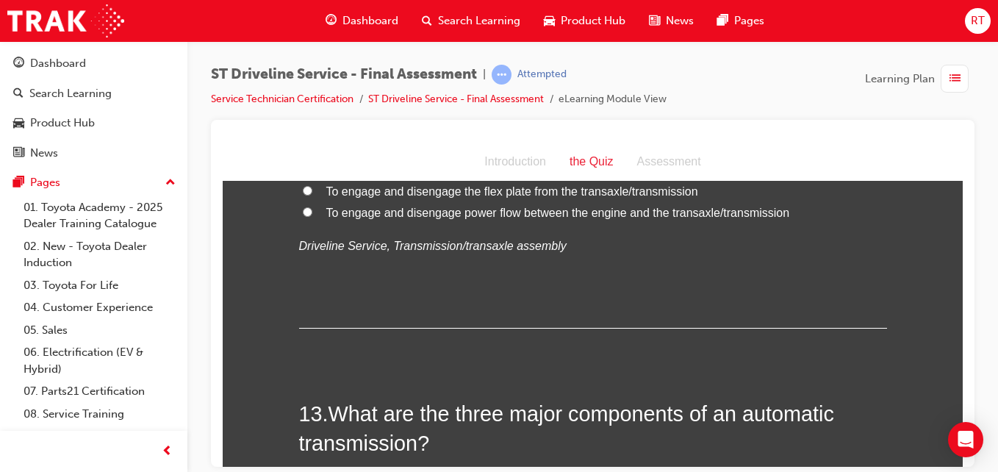
scroll to position [4042, 0]
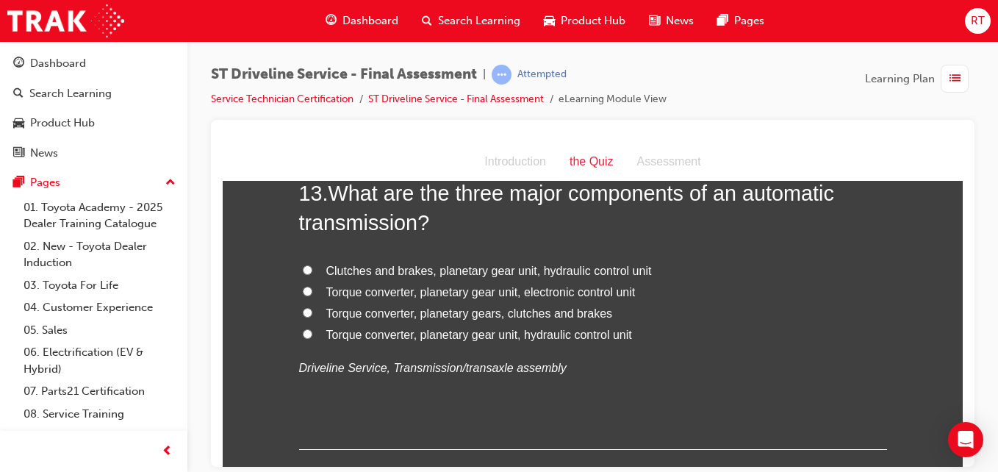
click at [481, 270] on span "Clutches and brakes, planetary gear unit, hydraulic control unit" at bounding box center [489, 270] width 326 height 12
click at [312, 270] on input "Clutches and brakes, planetary gear unit, hydraulic control unit" at bounding box center [308, 270] width 10 height 10
radio input "true"
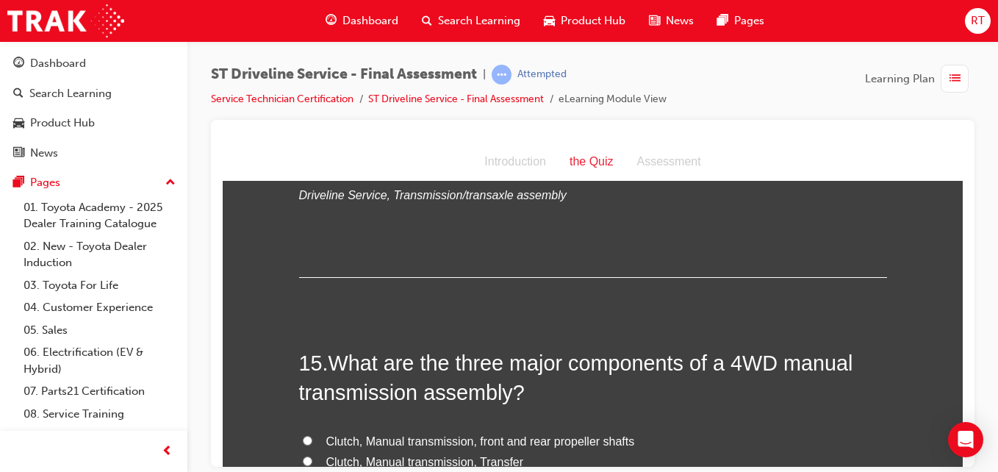
scroll to position [4703, 0]
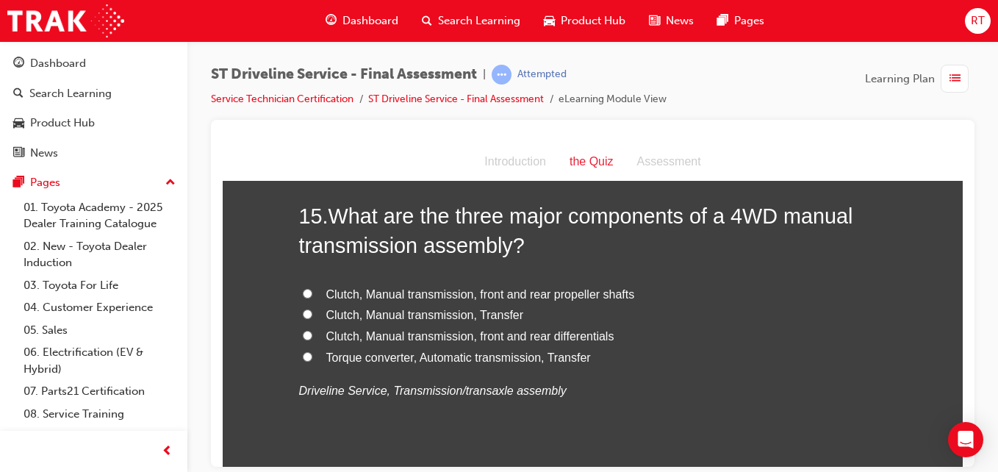
click at [466, 319] on span "Clutch, Manual transmission, Transfer" at bounding box center [425, 314] width 198 height 12
click at [312, 318] on input "Clutch, Manual transmission, Transfer" at bounding box center [308, 314] width 10 height 10
radio input "true"
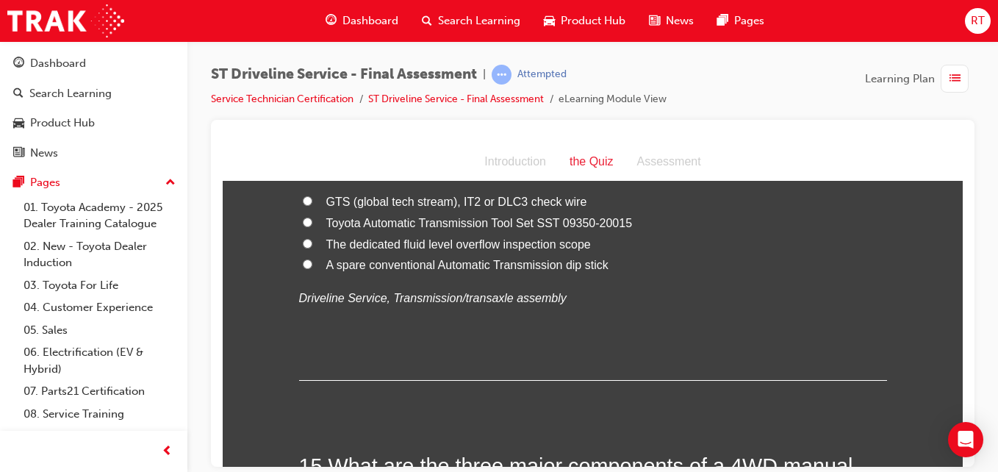
scroll to position [4380, 0]
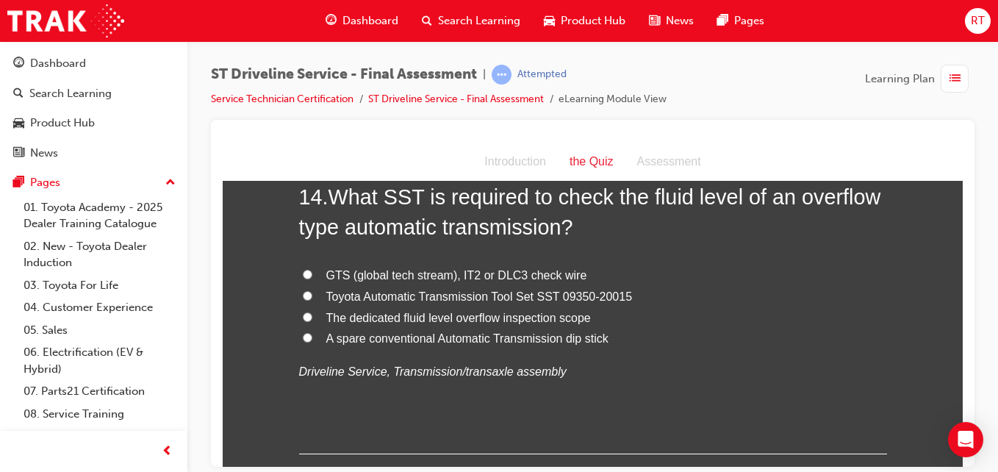
click at [506, 318] on span "The dedicated fluid level overflow inspection scope" at bounding box center [458, 317] width 265 height 12
click at [312, 318] on input "The dedicated fluid level overflow inspection scope" at bounding box center [308, 317] width 10 height 10
radio input "true"
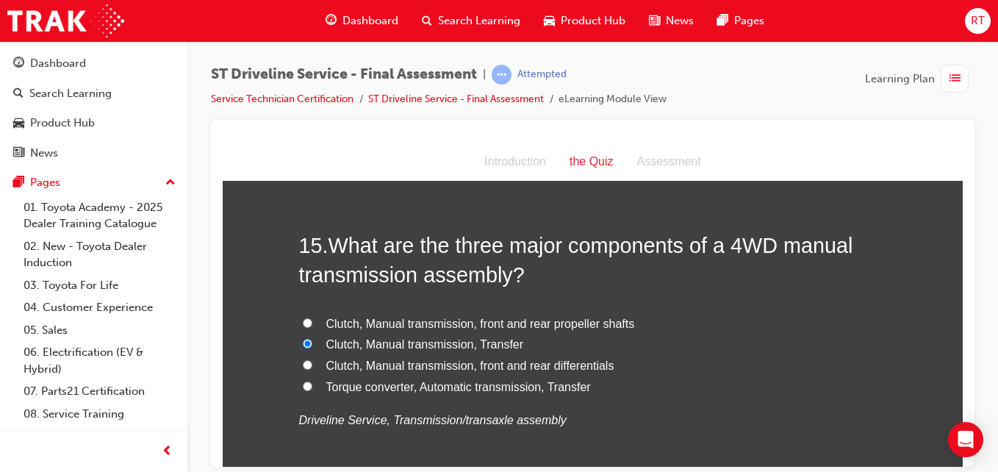
scroll to position [4821, 0]
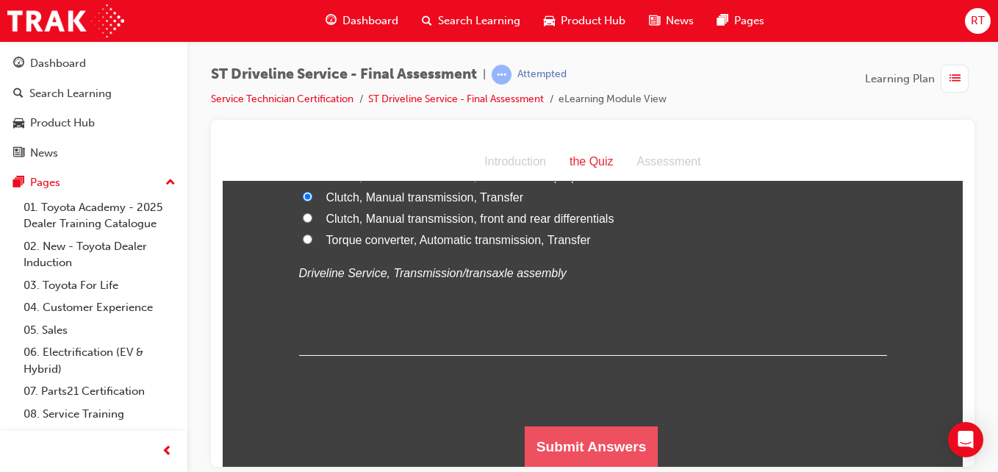
click at [561, 437] on button "Submit Answers" at bounding box center [592, 446] width 134 height 41
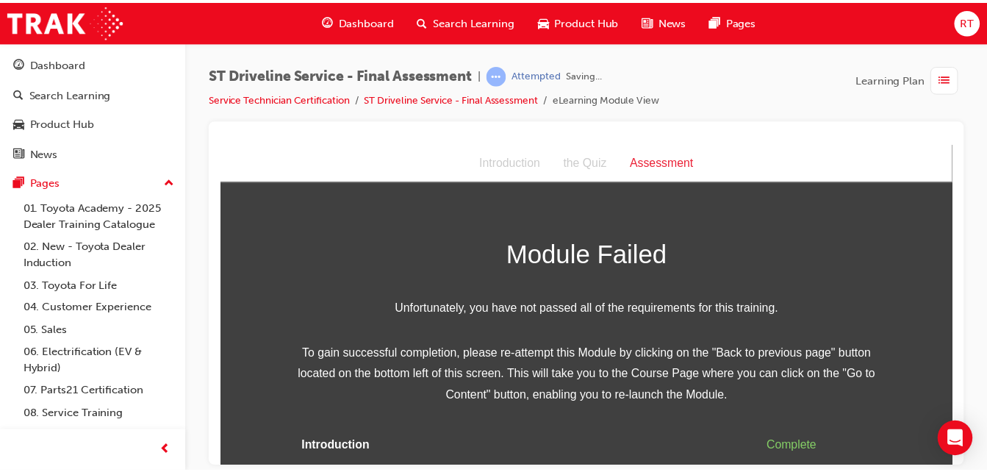
scroll to position [62, 0]
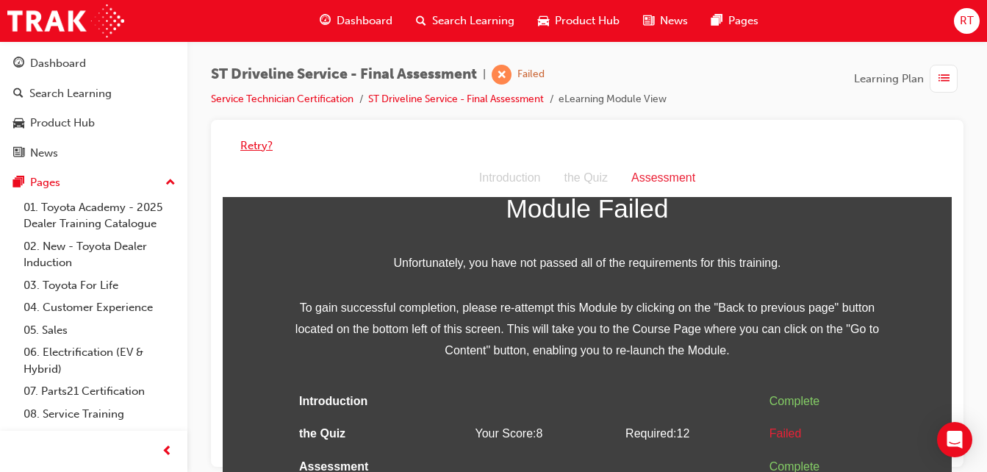
click at [270, 148] on button "Retry?" at bounding box center [256, 145] width 32 height 17
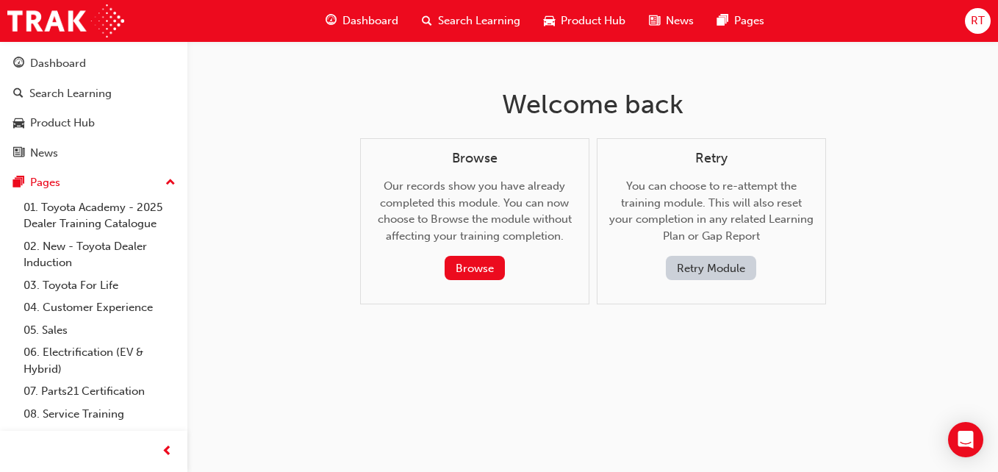
click at [709, 262] on button "Retry Module" at bounding box center [711, 268] width 90 height 24
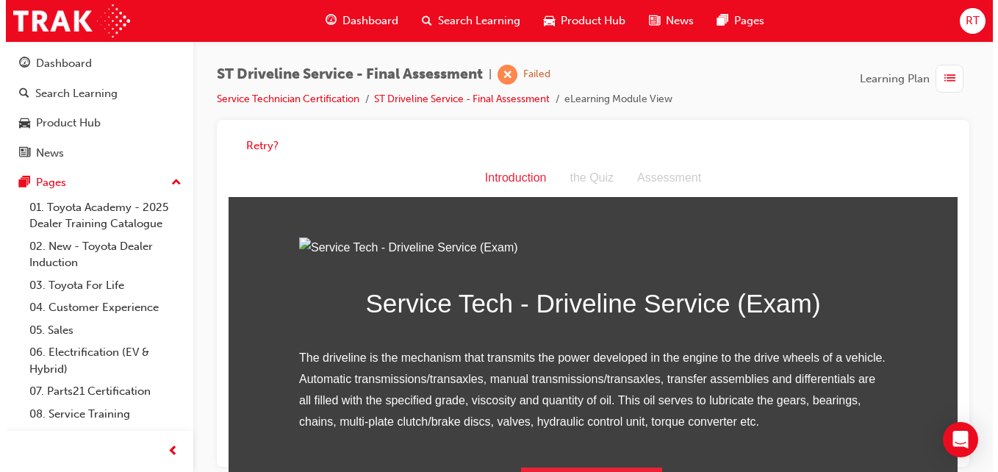
scroll to position [188, 0]
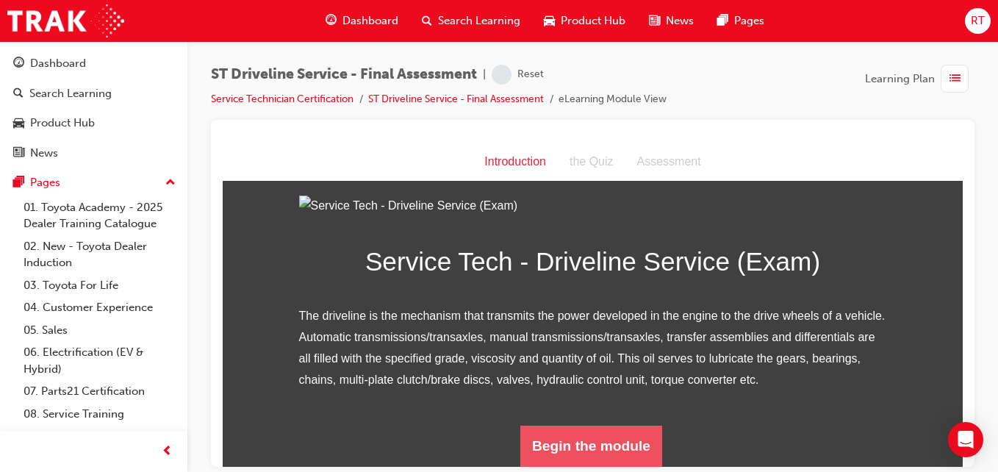
click at [591, 447] on button "Begin the module" at bounding box center [591, 445] width 142 height 41
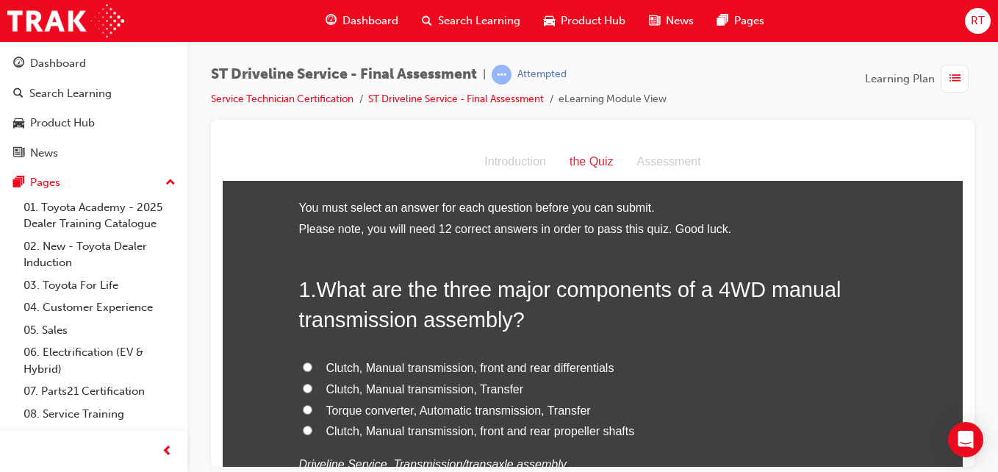
click at [414, 430] on span "Clutch, Manual transmission, front and rear propeller shafts" at bounding box center [480, 430] width 309 height 12
click at [312, 430] on input "Clutch, Manual transmission, front and rear propeller shafts" at bounding box center [308, 430] width 10 height 10
radio input "true"
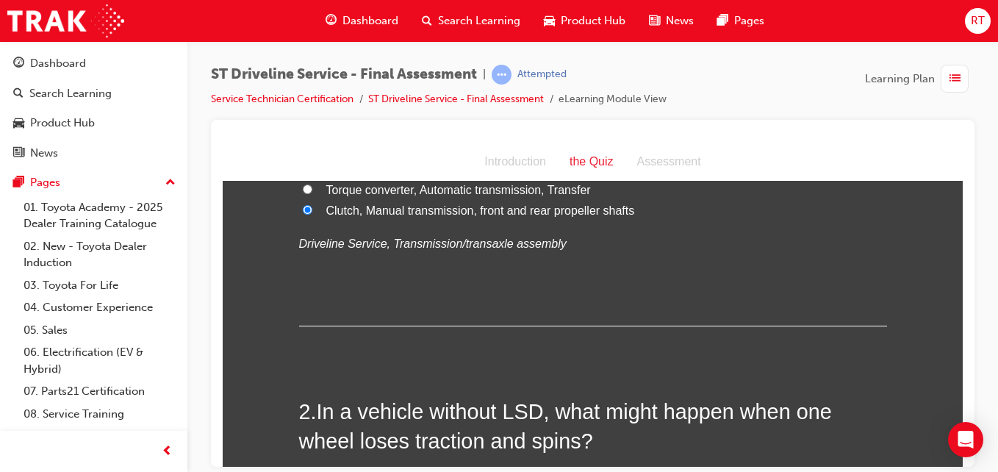
scroll to position [367, 0]
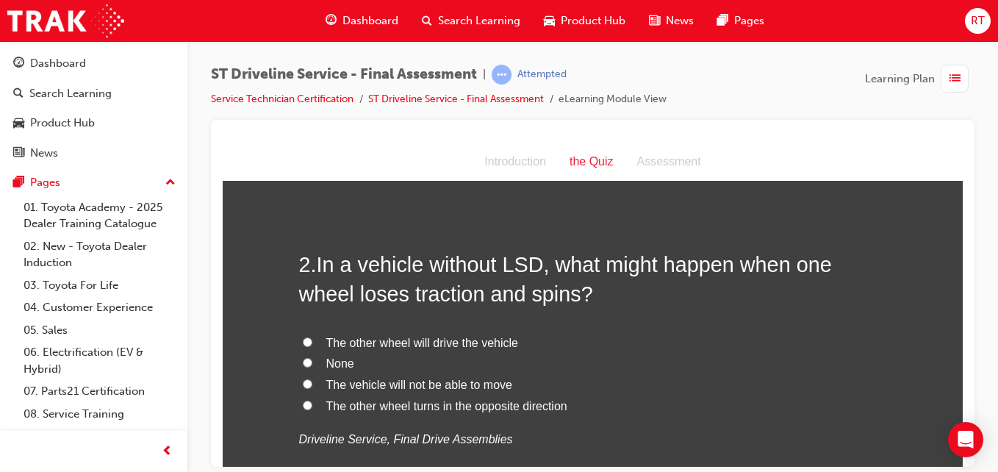
click at [344, 367] on span "None" at bounding box center [340, 362] width 28 height 12
click at [312, 367] on input "None" at bounding box center [308, 362] width 10 height 10
radio input "true"
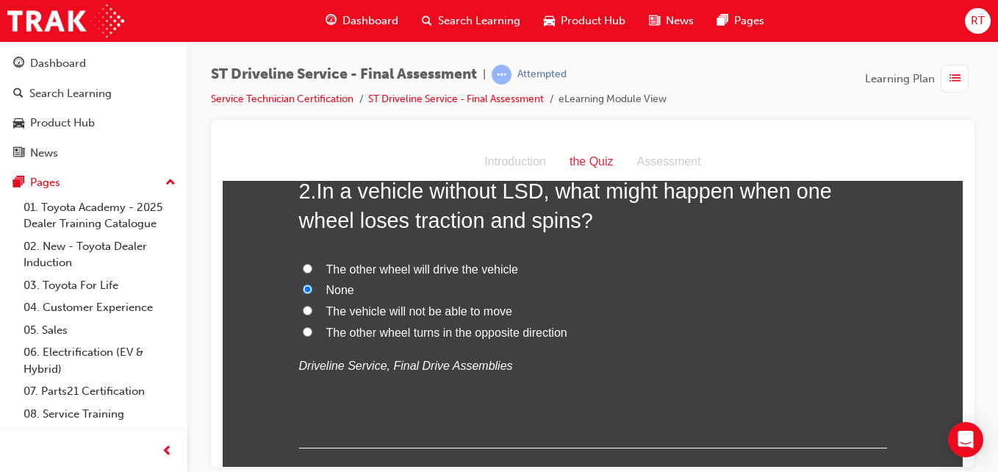
click at [440, 268] on span "The other wheel will drive the vehicle" at bounding box center [422, 268] width 192 height 12
click at [312, 268] on input "The other wheel will drive the vehicle" at bounding box center [308, 268] width 10 height 10
radio input "true"
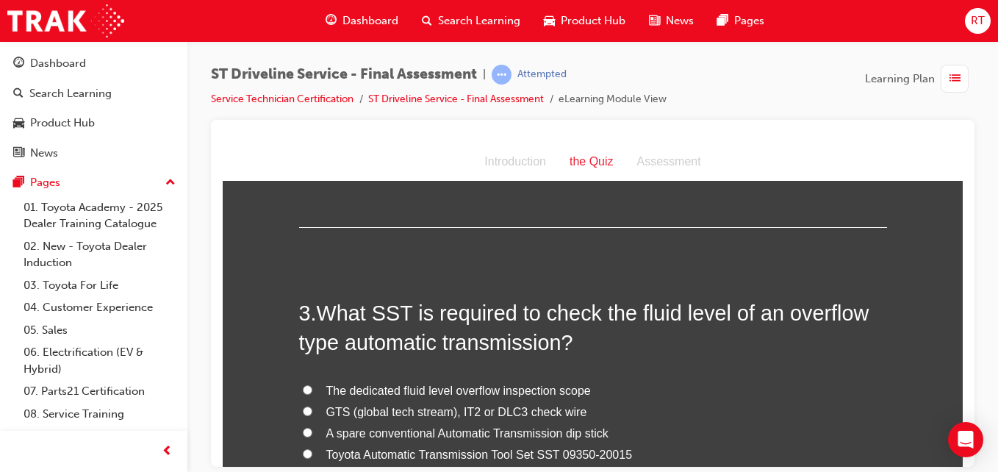
scroll to position [735, 0]
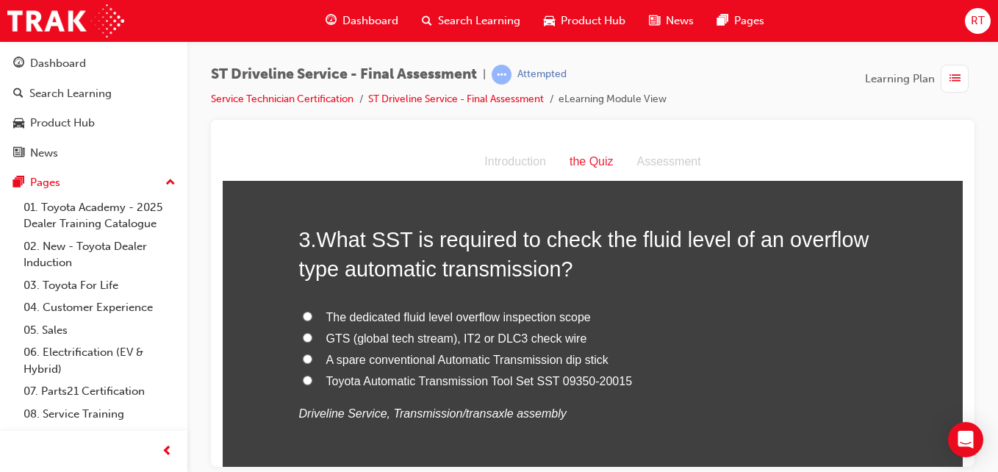
click at [499, 312] on span "The dedicated fluid level overflow inspection scope" at bounding box center [458, 316] width 265 height 12
click at [312, 312] on input "The dedicated fluid level overflow inspection scope" at bounding box center [308, 316] width 10 height 10
radio input "true"
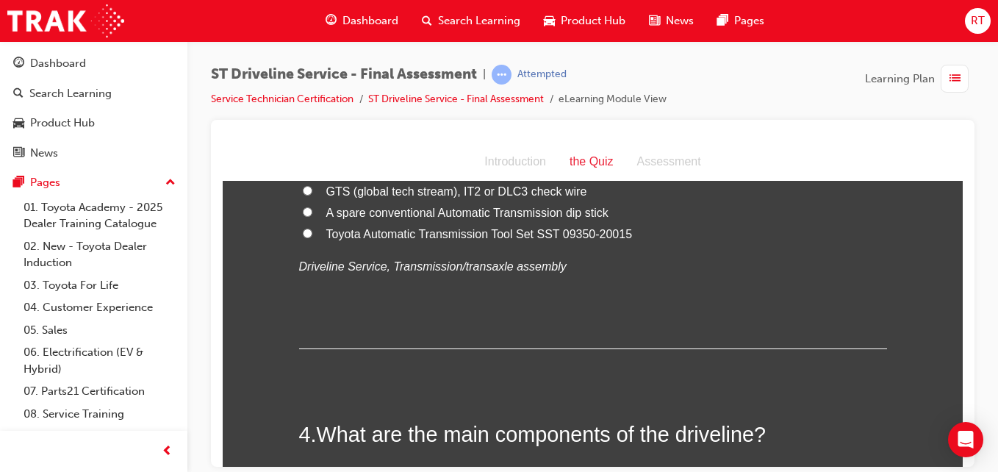
scroll to position [1029, 0]
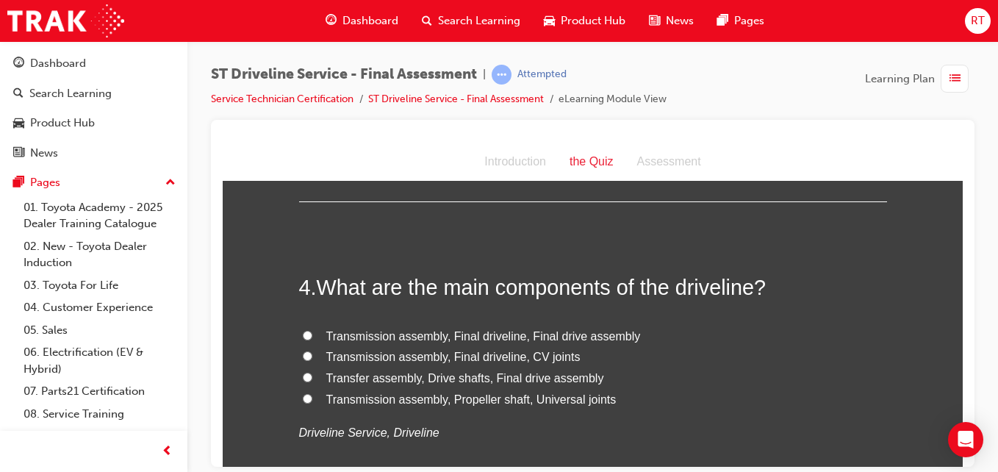
click at [509, 337] on span "Transmission assembly, Final driveline, Final drive assembly" at bounding box center [483, 335] width 315 height 12
click at [312, 337] on input "Transmission assembly, Final driveline, Final drive assembly" at bounding box center [308, 335] width 10 height 10
radio input "true"
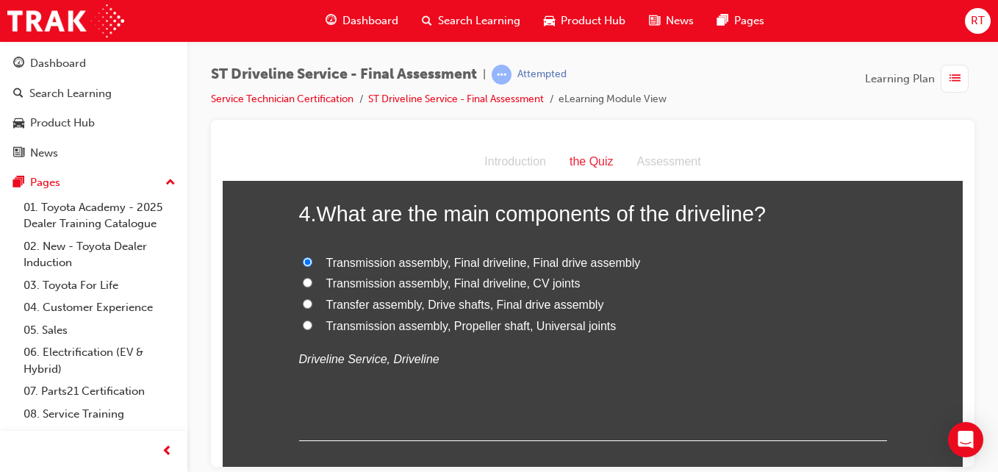
scroll to position [1396, 0]
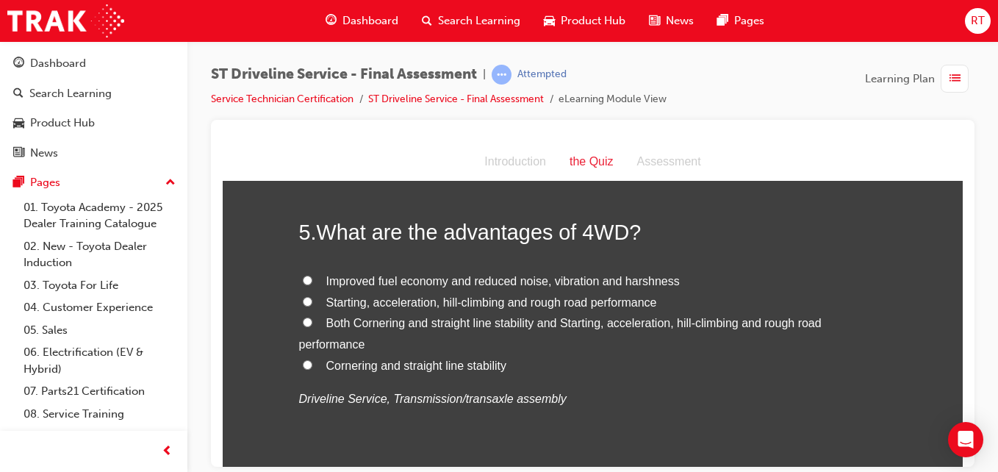
click at [478, 300] on span "Starting, acceleration, hill-climbing and rough road performance" at bounding box center [491, 301] width 331 height 12
click at [312, 300] on input "Starting, acceleration, hill-climbing and rough road performance" at bounding box center [308, 301] width 10 height 10
radio input "true"
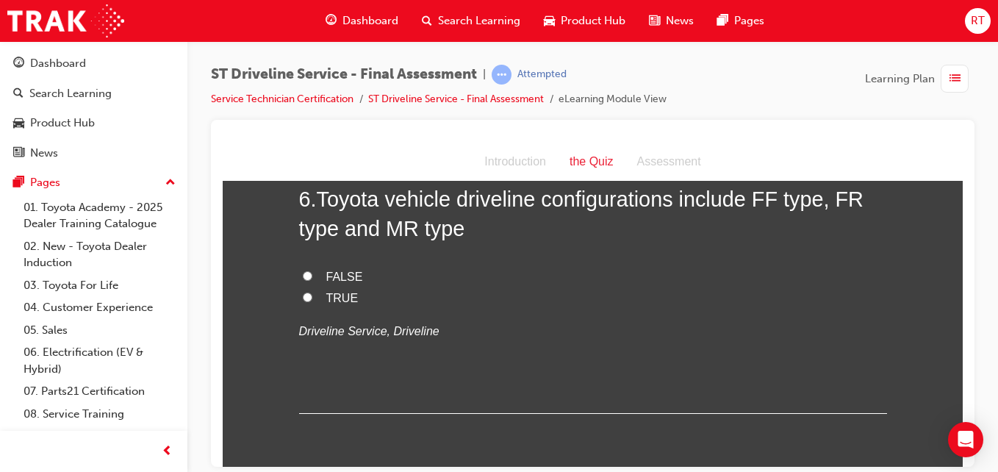
scroll to position [1690, 0]
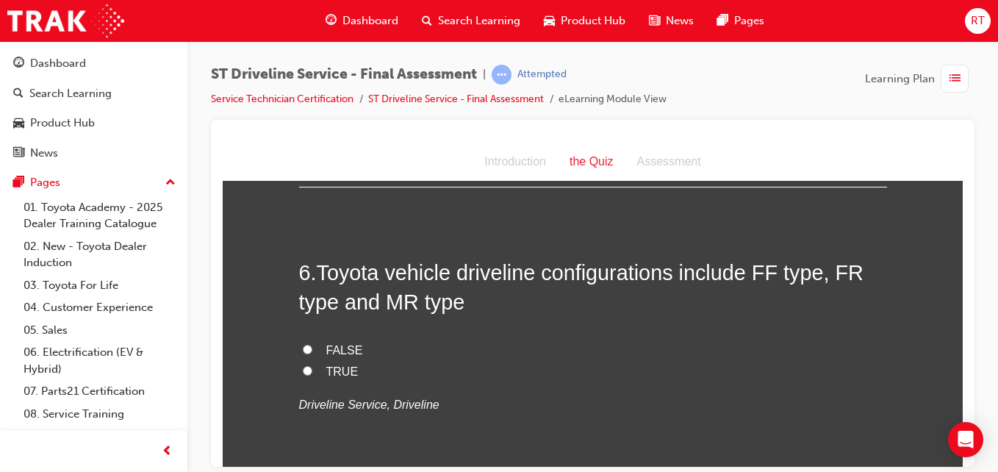
click at [340, 350] on span "FALSE" at bounding box center [344, 349] width 37 height 12
click at [312, 350] on input "FALSE" at bounding box center [308, 349] width 10 height 10
radio input "true"
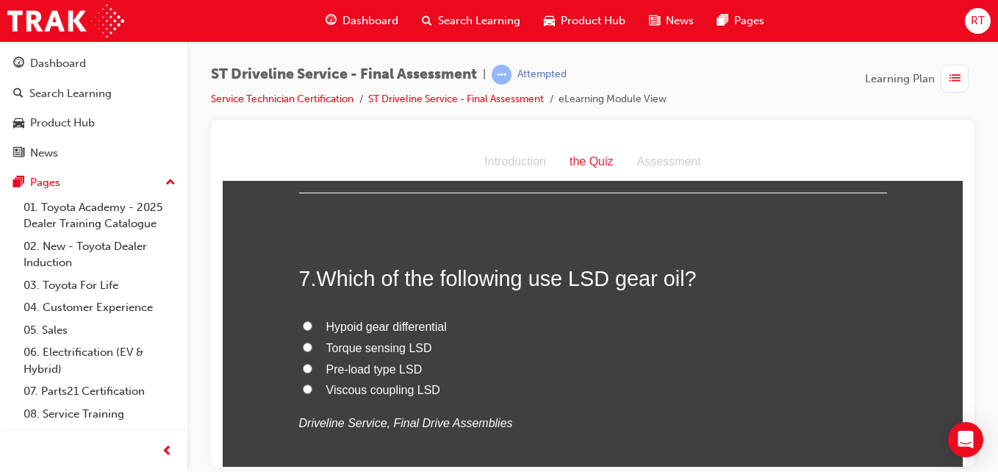
scroll to position [1837, 0]
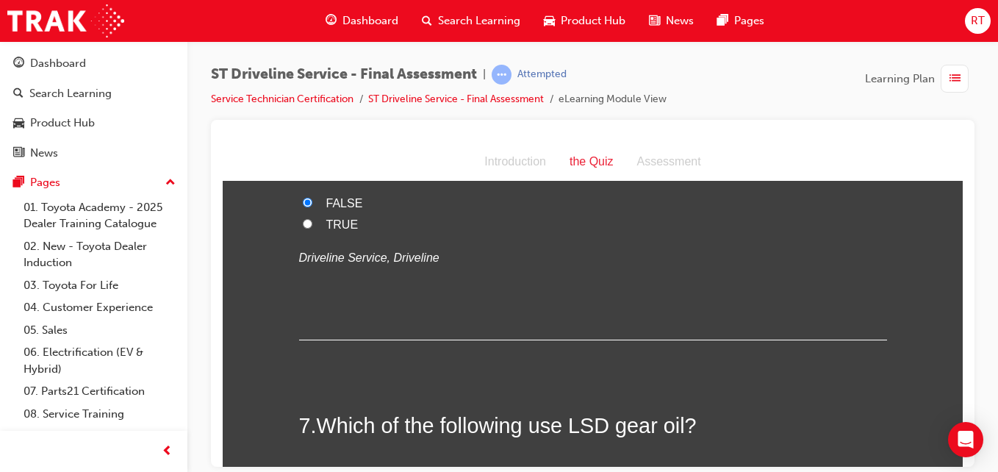
click at [329, 226] on span "TRUE" at bounding box center [342, 224] width 32 height 12
click at [312, 226] on input "TRUE" at bounding box center [308, 223] width 10 height 10
radio input "true"
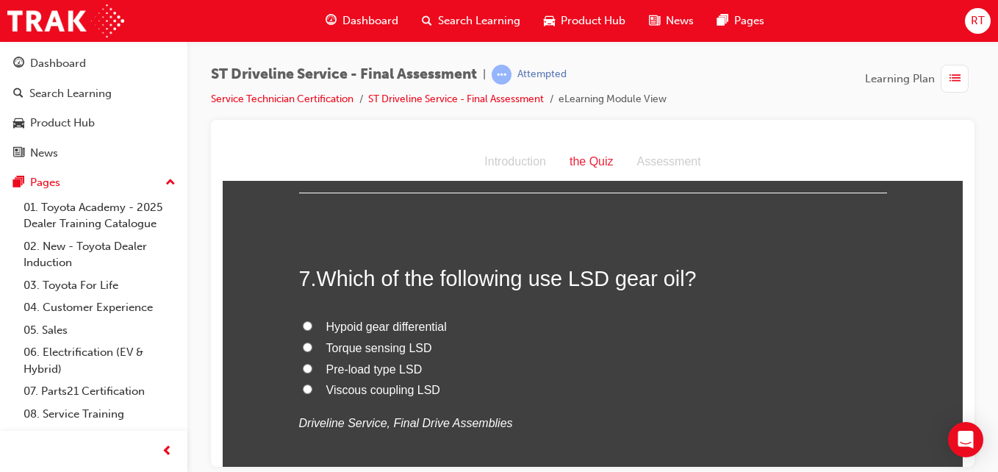
click at [394, 365] on span "Pre-load type LSD" at bounding box center [374, 368] width 96 height 12
click at [312, 365] on input "Pre-load type LSD" at bounding box center [308, 368] width 10 height 10
radio input "true"
click at [425, 385] on span "Viscous coupling LSD" at bounding box center [383, 389] width 114 height 12
click at [312, 385] on input "Viscous coupling LSD" at bounding box center [308, 389] width 10 height 10
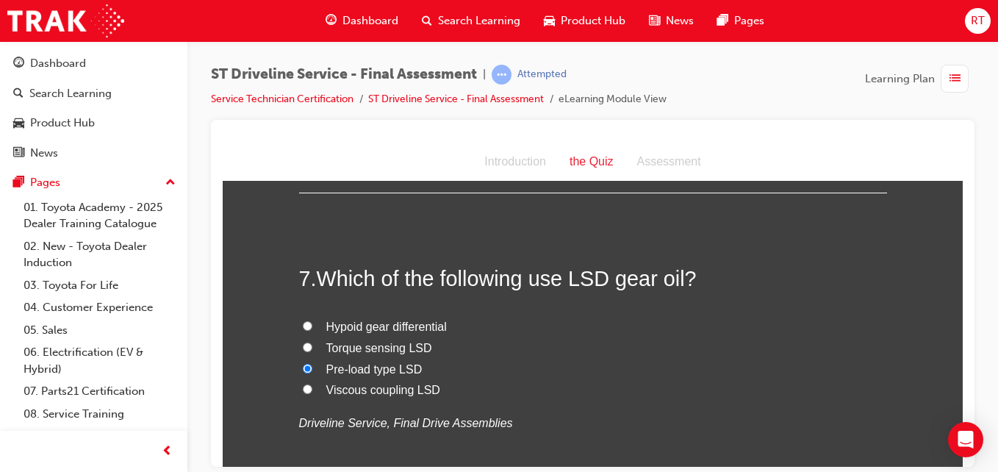
radio input "true"
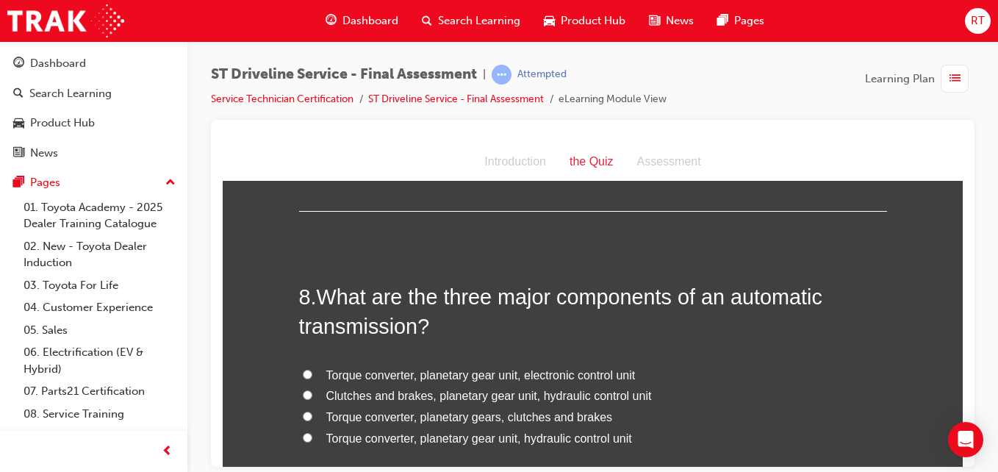
scroll to position [2352, 0]
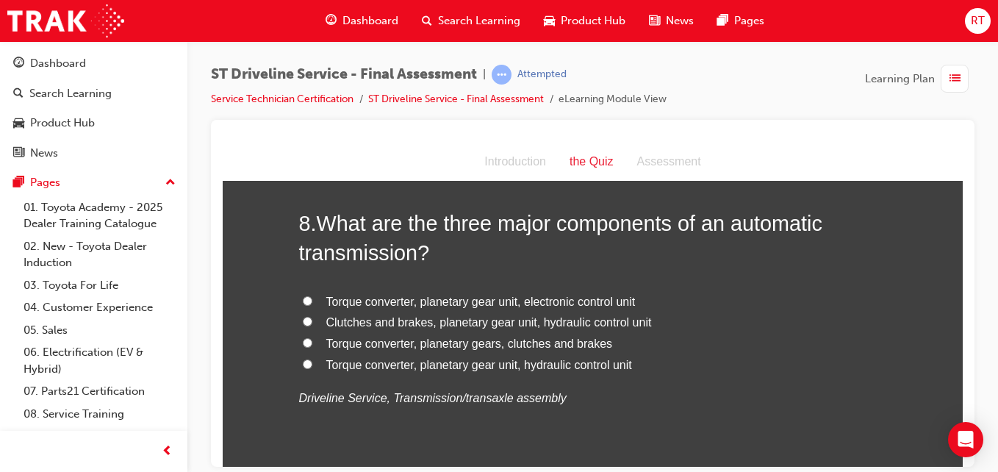
click at [448, 302] on span "Torque converter, planetary gear unit, electronic control unit" at bounding box center [480, 301] width 309 height 12
click at [312, 302] on input "Torque converter, planetary gear unit, electronic control unit" at bounding box center [308, 300] width 10 height 10
radio input "true"
click at [503, 365] on span "Torque converter, planetary gear unit, hydraulic control unit" at bounding box center [479, 364] width 306 height 12
click at [312, 365] on input "Torque converter, planetary gear unit, hydraulic control unit" at bounding box center [308, 364] width 10 height 10
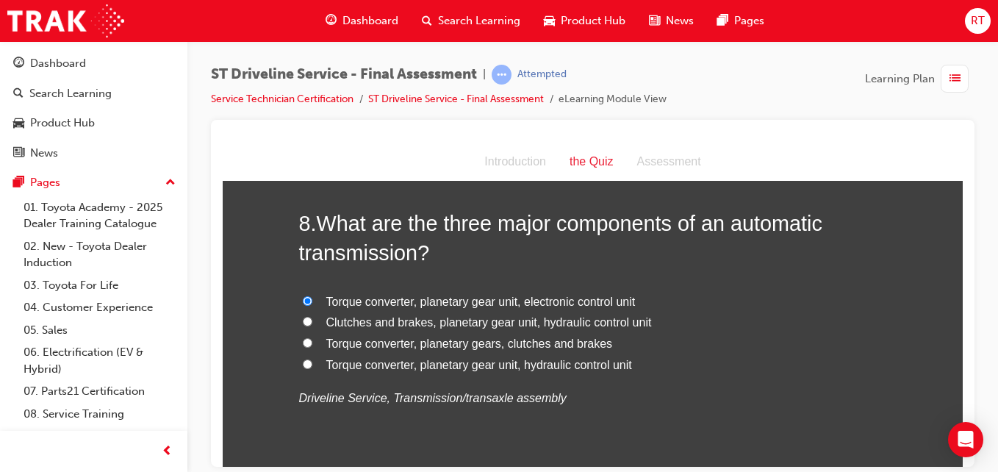
radio input "true"
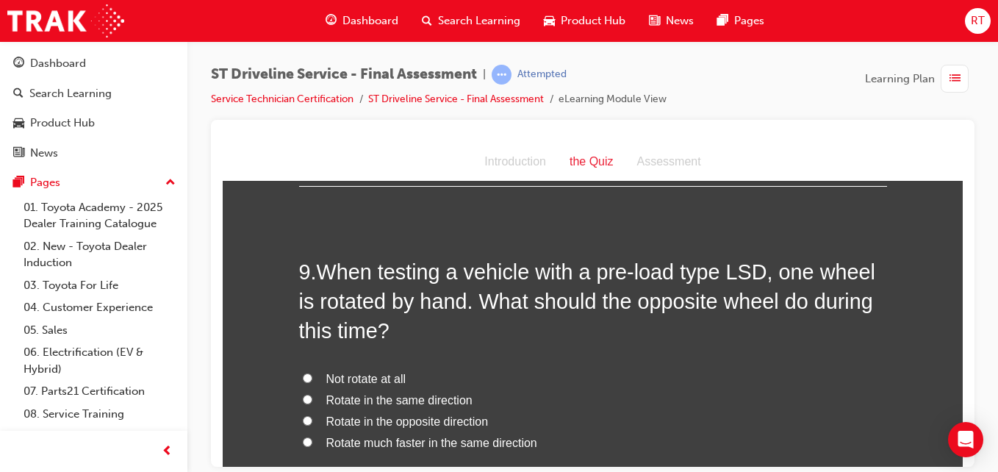
scroll to position [2719, 0]
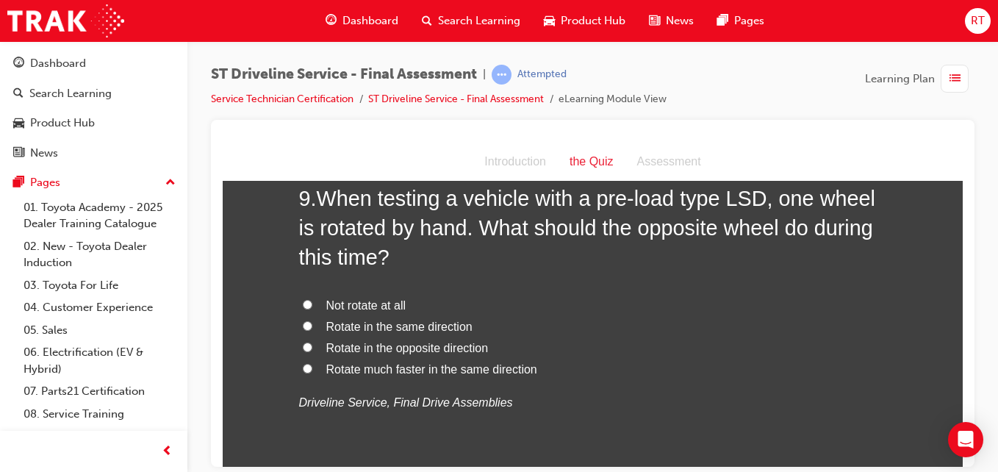
click at [444, 346] on span "Rotate in the opposite direction" at bounding box center [407, 347] width 162 height 12
click at [312, 346] on input "Rotate in the opposite direction" at bounding box center [308, 347] width 10 height 10
radio input "true"
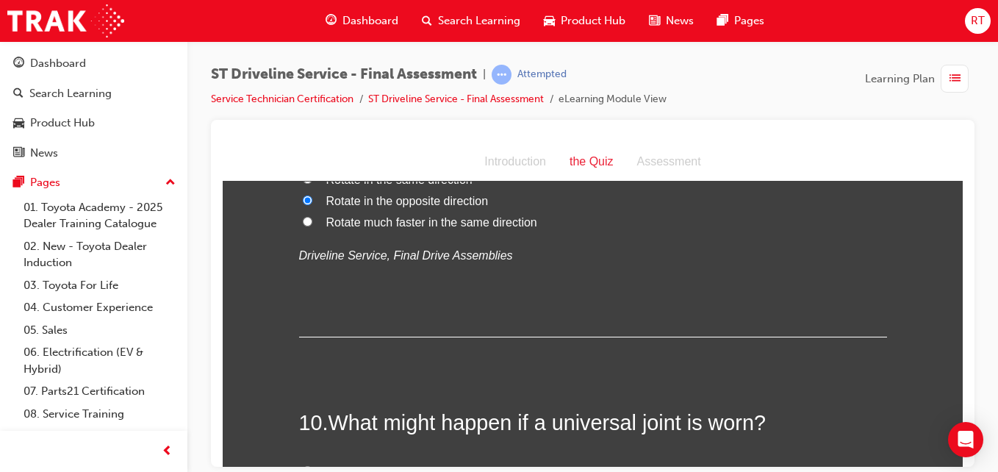
scroll to position [3013, 0]
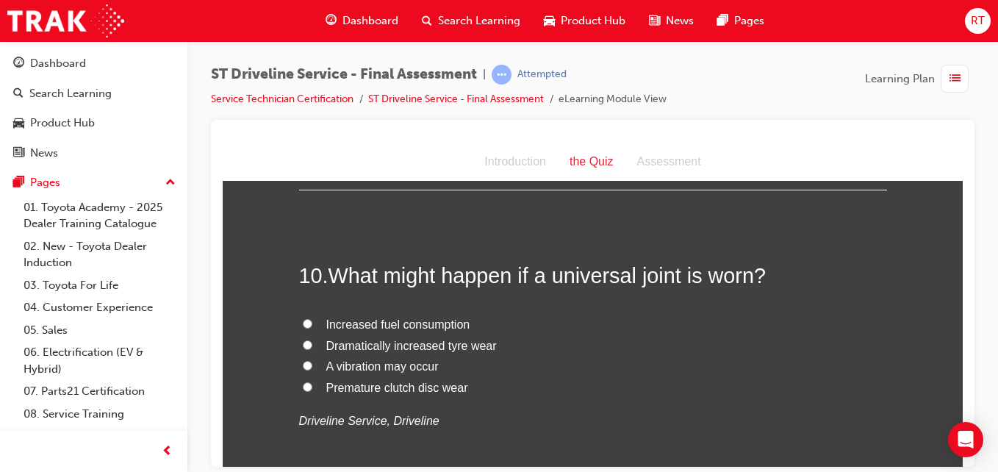
click at [387, 361] on span "A vibration may occur" at bounding box center [382, 365] width 112 height 12
click at [312, 361] on input "A vibration may occur" at bounding box center [308, 365] width 10 height 10
radio input "true"
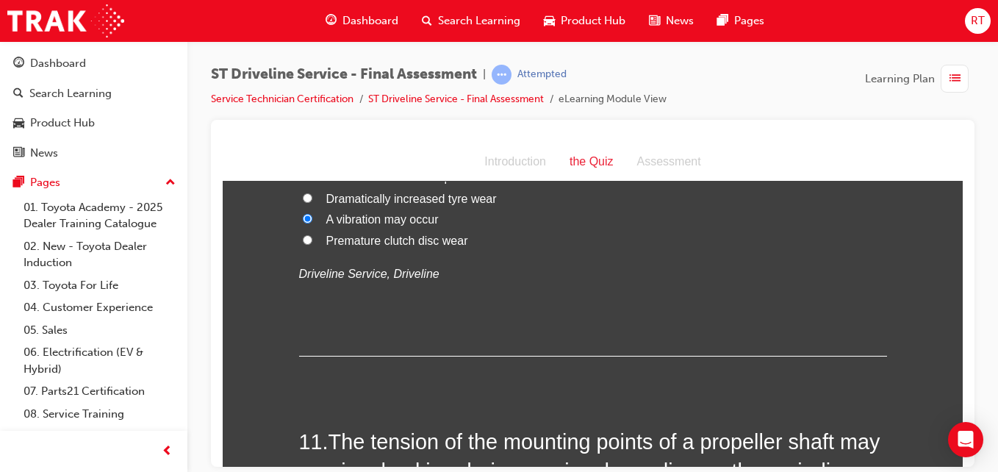
scroll to position [3307, 0]
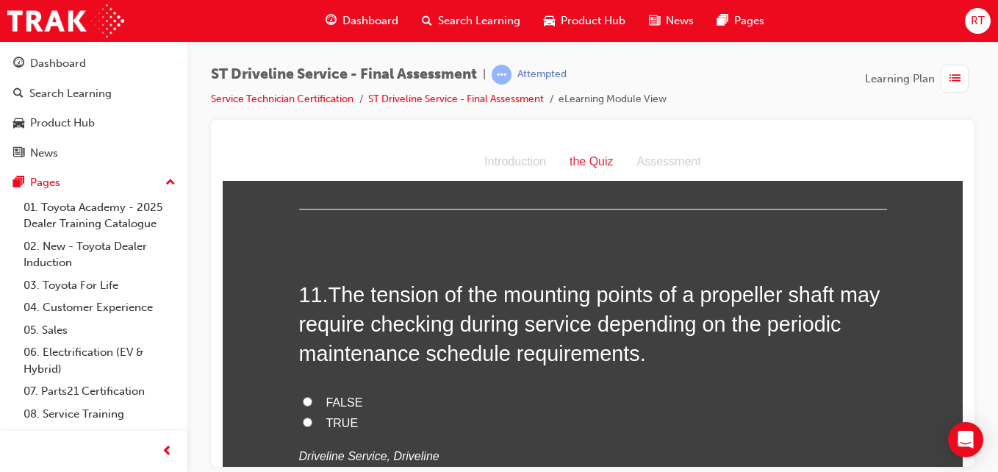
click at [342, 416] on span "TRUE" at bounding box center [342, 422] width 32 height 12
click at [312, 417] on input "TRUE" at bounding box center [308, 422] width 10 height 10
radio input "true"
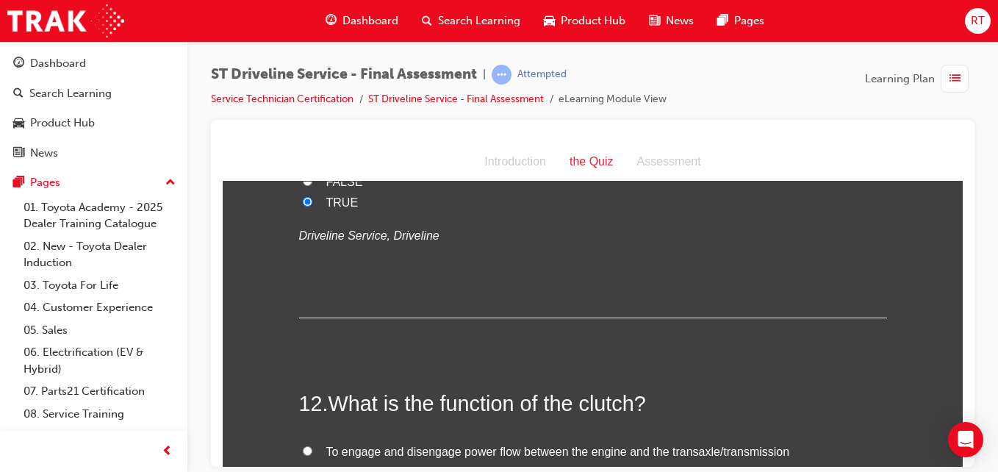
scroll to position [3675, 0]
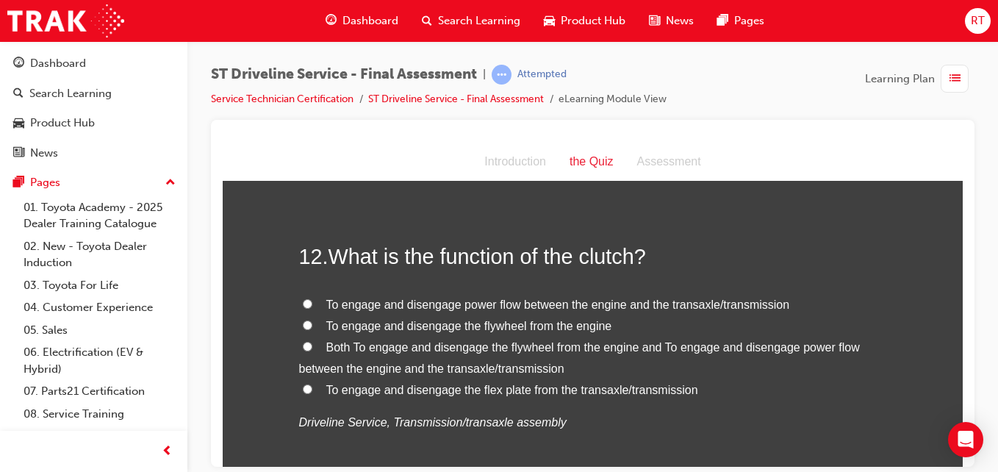
click at [488, 348] on span "Both To engage and disengage the flywheel from the engine and To engage and dis…" at bounding box center [579, 357] width 561 height 34
click at [312, 348] on input "Both To engage and disengage the flywheel from the engine and To engage and dis…" at bounding box center [308, 346] width 10 height 10
radio input "true"
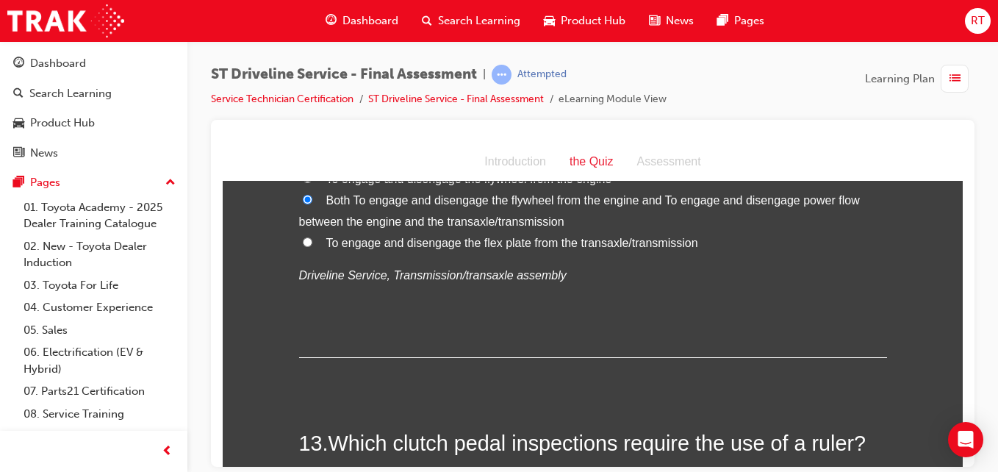
scroll to position [4042, 0]
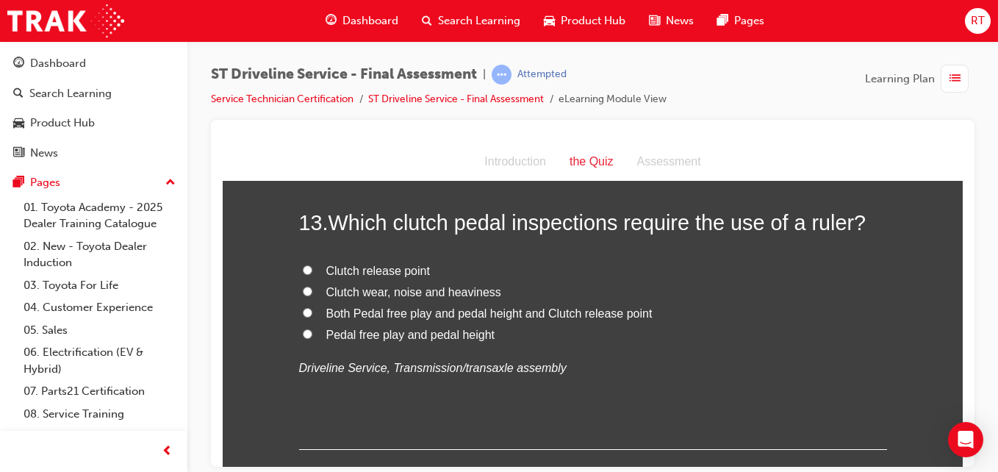
drag, startPoint x: 460, startPoint y: 331, endPoint x: 475, endPoint y: 340, distance: 17.1
click at [461, 331] on span "Pedal free play and pedal height" at bounding box center [410, 334] width 169 height 12
click at [312, 331] on input "Pedal free play and pedal height" at bounding box center [308, 334] width 10 height 10
radio input "true"
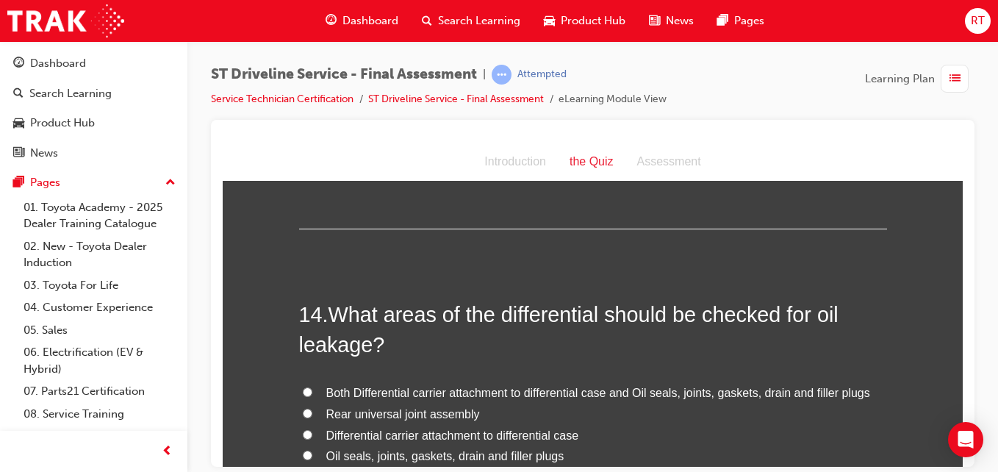
scroll to position [4336, 0]
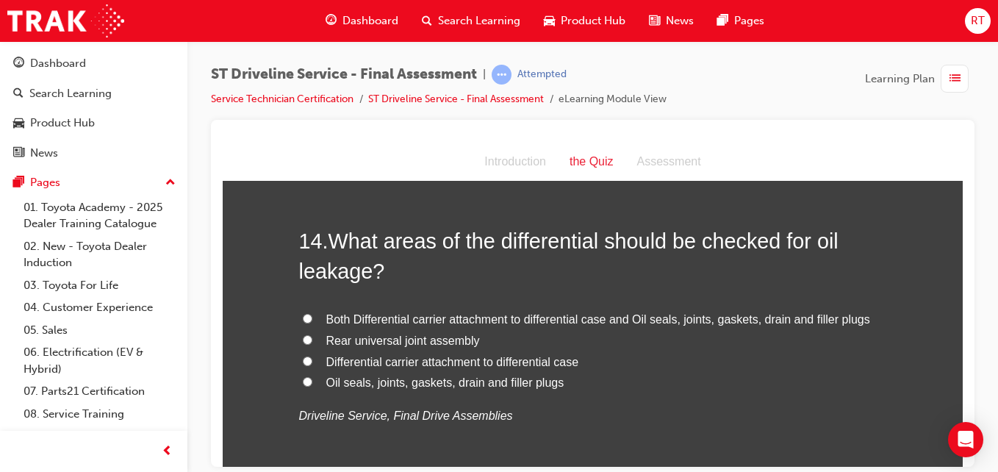
click at [498, 314] on span "Both Differential carrier attachment to differential case and Oil seals, joints…" at bounding box center [598, 318] width 544 height 12
click at [312, 314] on input "Both Differential carrier attachment to differential case and Oil seals, joints…" at bounding box center [308, 318] width 10 height 10
radio input "true"
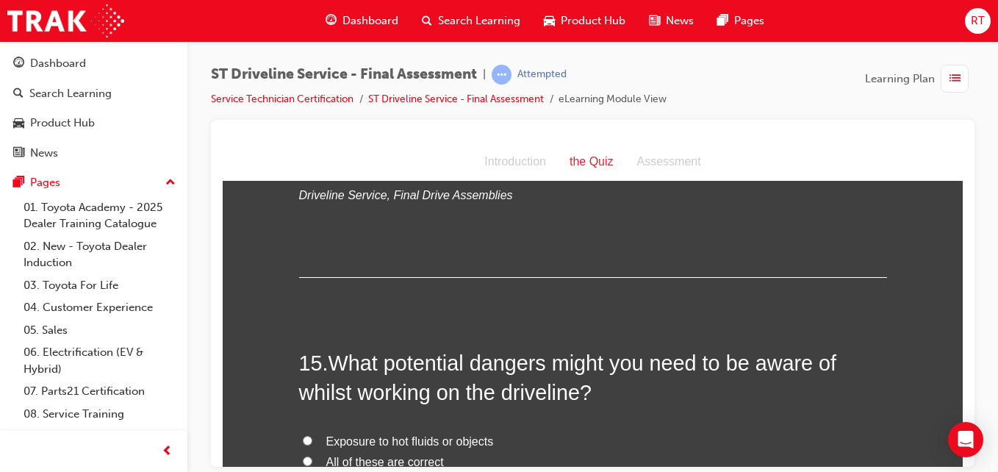
scroll to position [4630, 0]
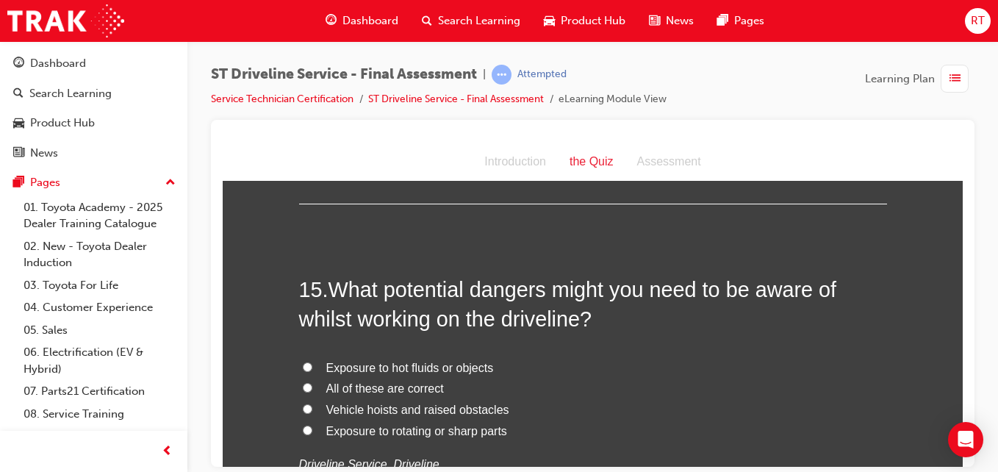
click at [384, 387] on span "All of these are correct" at bounding box center [385, 387] width 118 height 12
click at [312, 387] on input "All of these are correct" at bounding box center [308, 387] width 10 height 10
radio input "true"
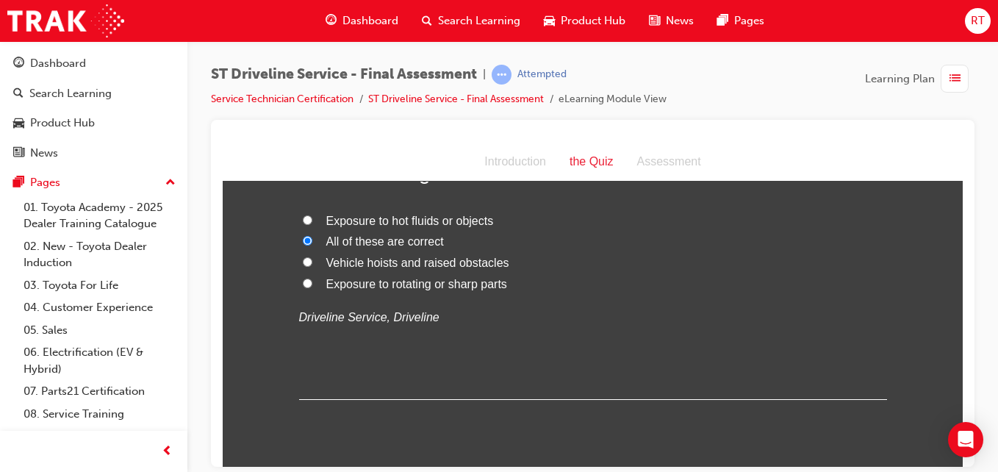
scroll to position [4821, 0]
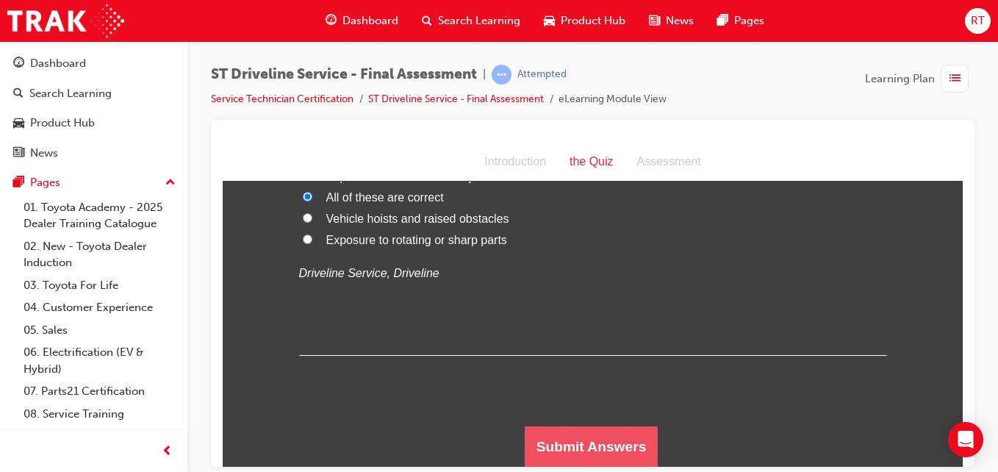
click at [610, 434] on button "Submit Answers" at bounding box center [592, 446] width 134 height 41
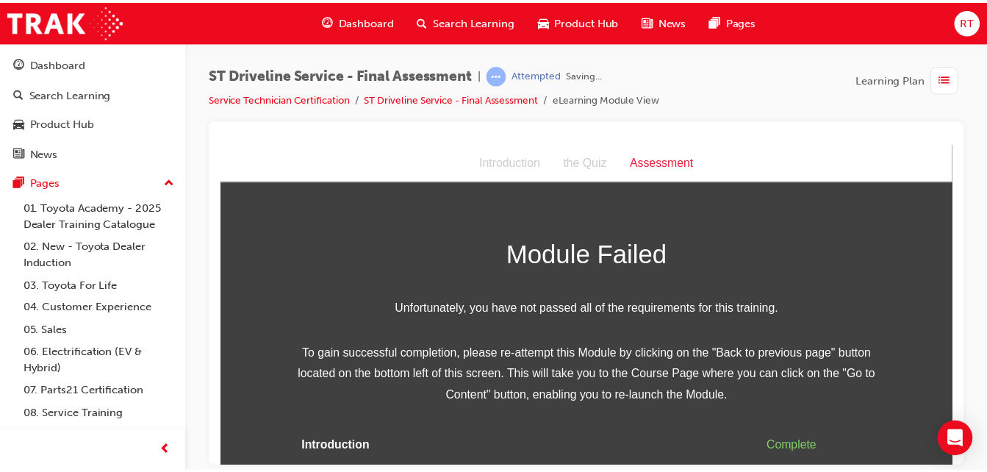
scroll to position [62, 0]
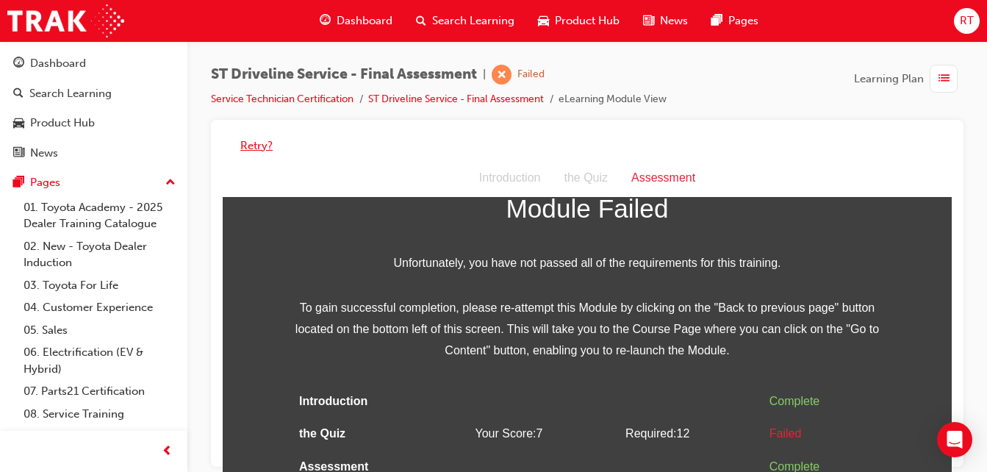
click at [265, 145] on button "Retry?" at bounding box center [256, 145] width 32 height 17
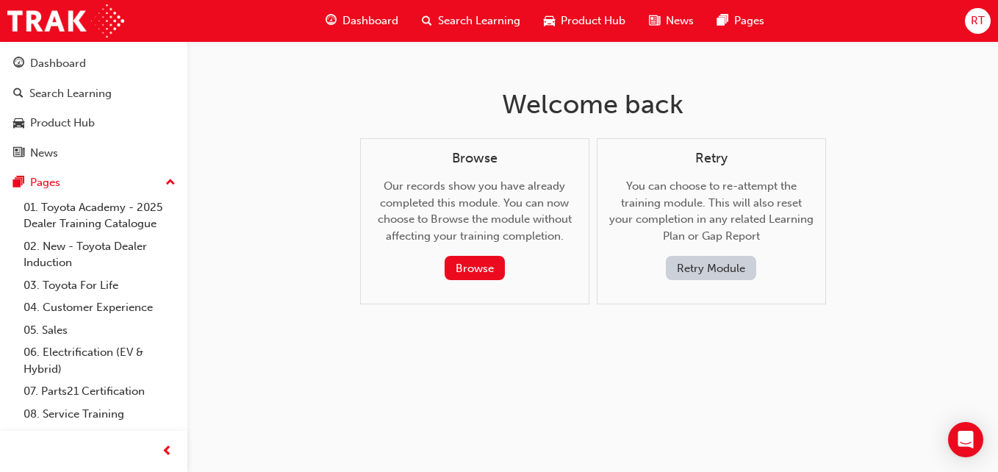
click at [679, 260] on button "Retry Module" at bounding box center [711, 268] width 90 height 24
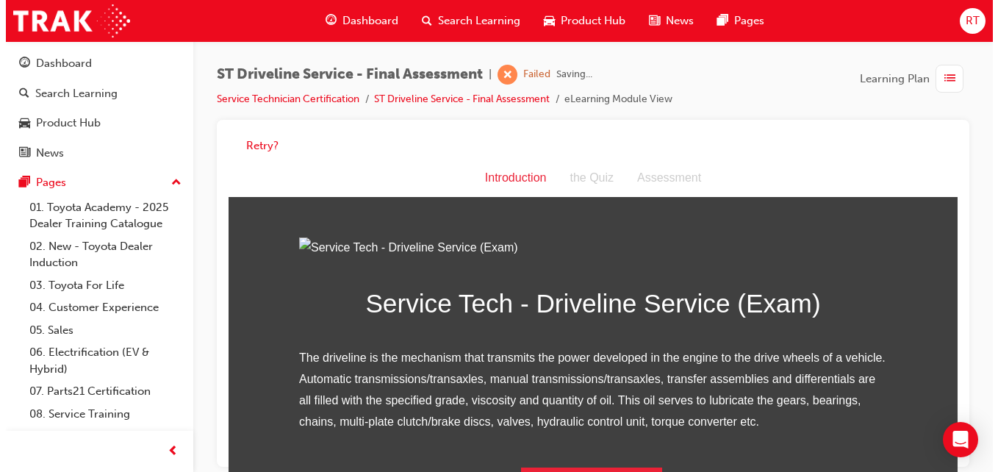
scroll to position [188, 0]
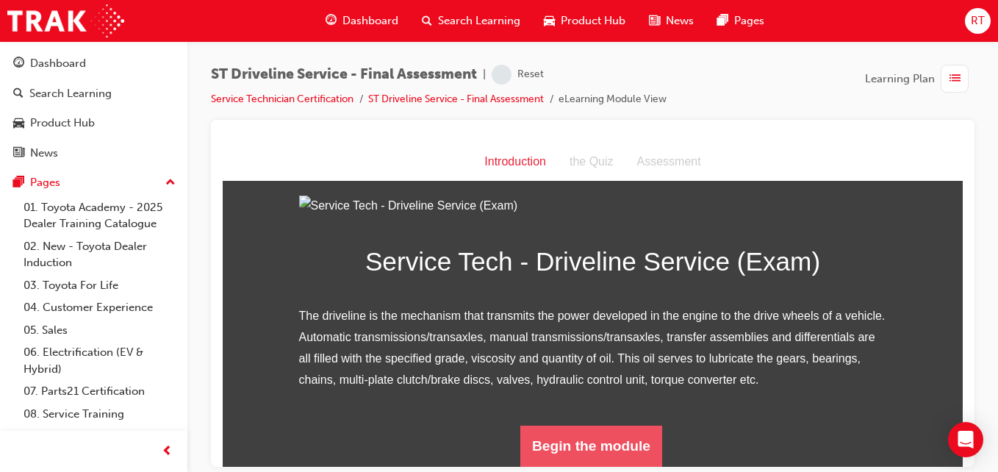
click at [589, 437] on button "Begin the module" at bounding box center [591, 445] width 142 height 41
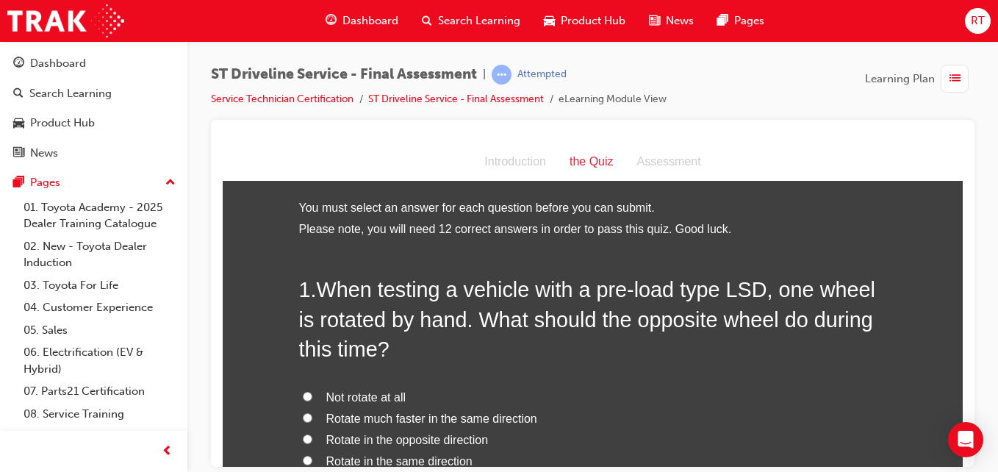
scroll to position [73, 0]
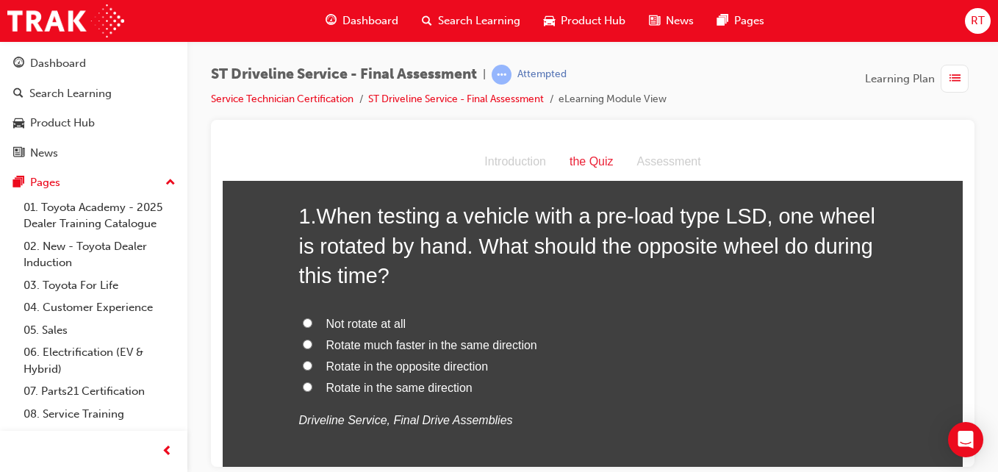
click at [421, 387] on span "Rotate in the same direction" at bounding box center [399, 387] width 146 height 12
click at [312, 387] on input "Rotate in the same direction" at bounding box center [308, 386] width 10 height 10
radio input "true"
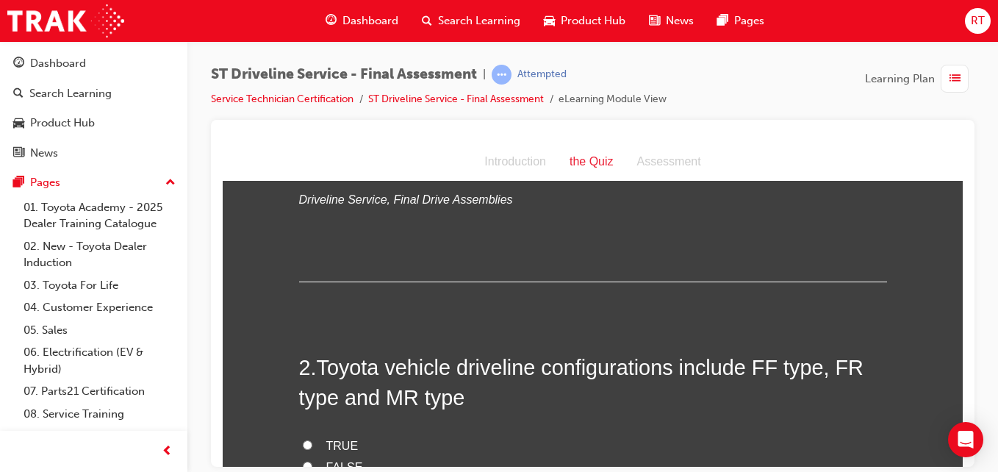
scroll to position [367, 0]
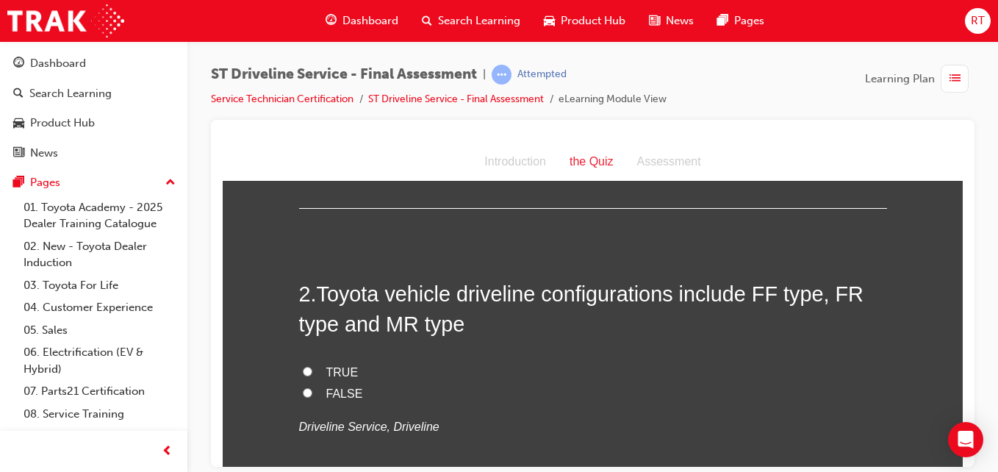
click at [318, 367] on label "TRUE" at bounding box center [593, 372] width 588 height 21
click at [312, 367] on input "TRUE" at bounding box center [308, 371] width 10 height 10
radio input "true"
click at [333, 393] on span "FALSE" at bounding box center [344, 393] width 37 height 12
click at [312, 393] on input "FALSE" at bounding box center [308, 392] width 10 height 10
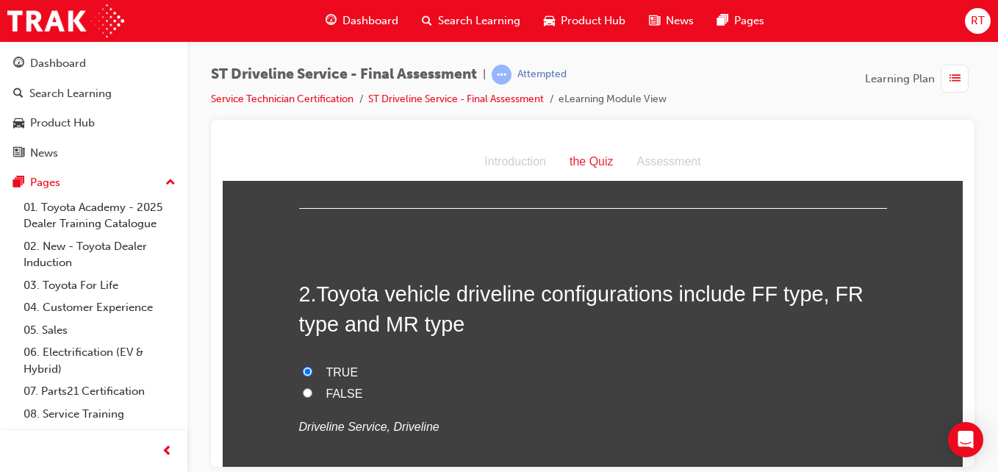
radio input "true"
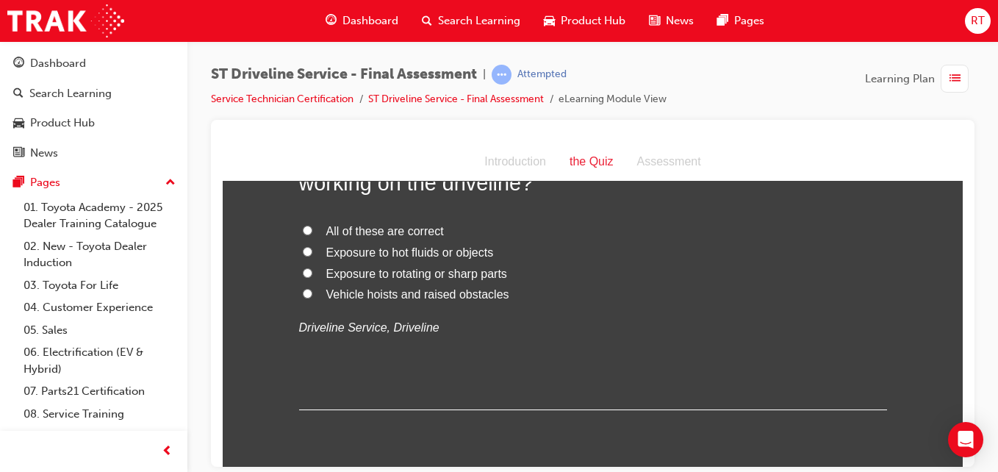
scroll to position [735, 0]
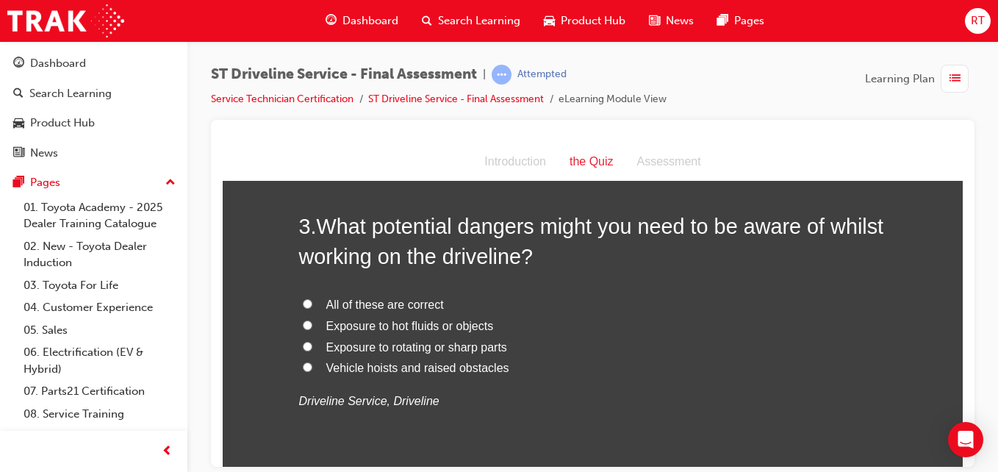
click at [423, 368] on span "Vehicle hoists and raised obstacles" at bounding box center [417, 367] width 183 height 12
click at [312, 368] on input "Vehicle hoists and raised obstacles" at bounding box center [308, 367] width 10 height 10
radio input "true"
click at [414, 327] on span "Exposure to hot fluids or objects" at bounding box center [410, 325] width 168 height 12
click at [312, 327] on input "Exposure to hot fluids or objects" at bounding box center [308, 325] width 10 height 10
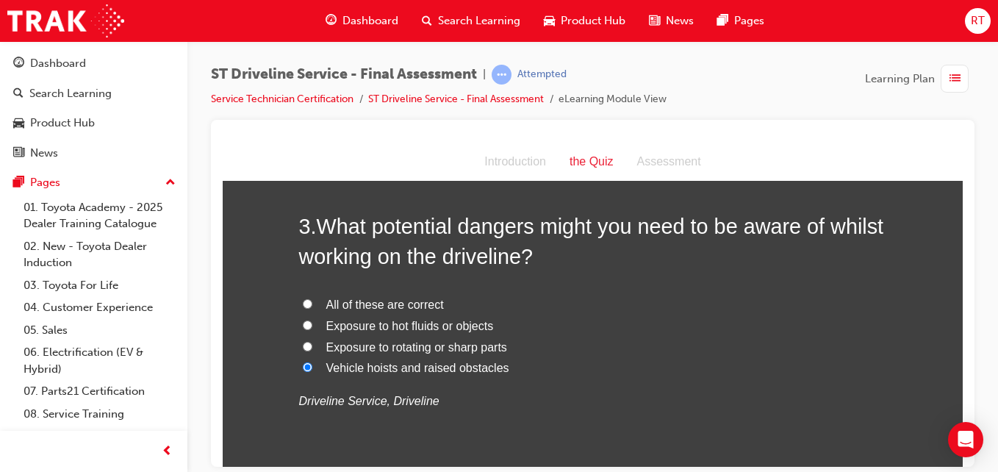
radio input "true"
click at [492, 345] on span "Exposure to rotating or sharp parts" at bounding box center [416, 346] width 181 height 12
click at [312, 345] on input "Exposure to rotating or sharp parts" at bounding box center [308, 346] width 10 height 10
radio input "true"
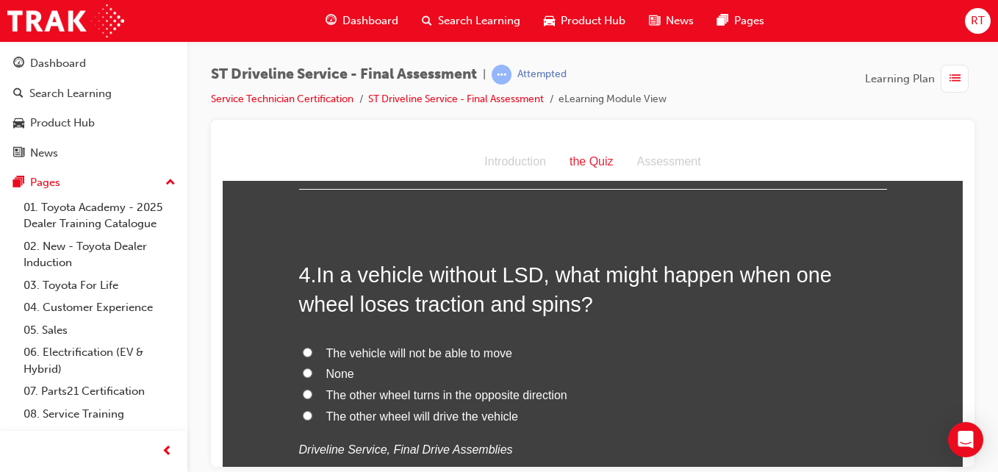
scroll to position [1102, 0]
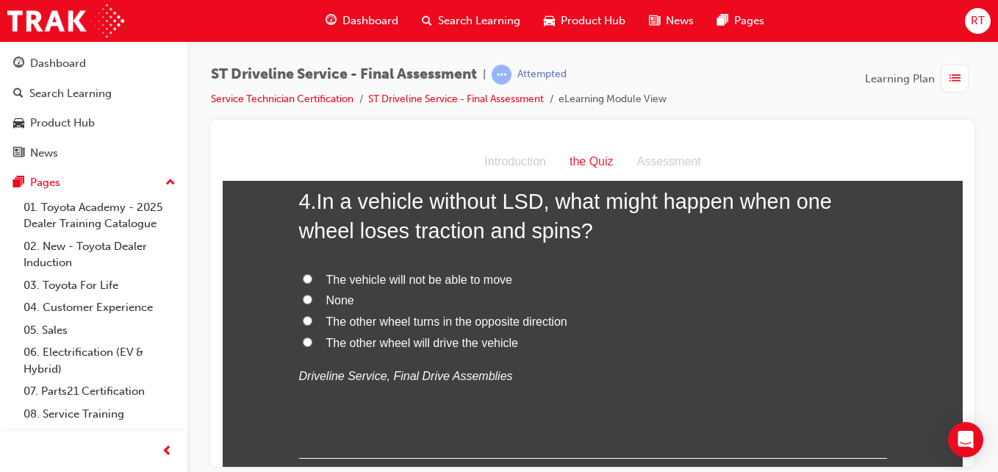
click at [363, 301] on label "None" at bounding box center [593, 300] width 588 height 21
click at [312, 301] on input "None" at bounding box center [308, 299] width 10 height 10
radio input "true"
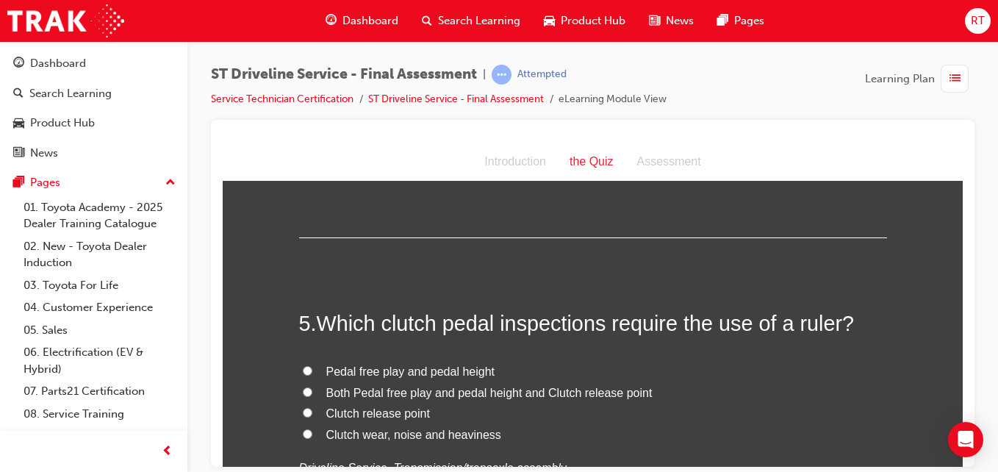
scroll to position [1396, 0]
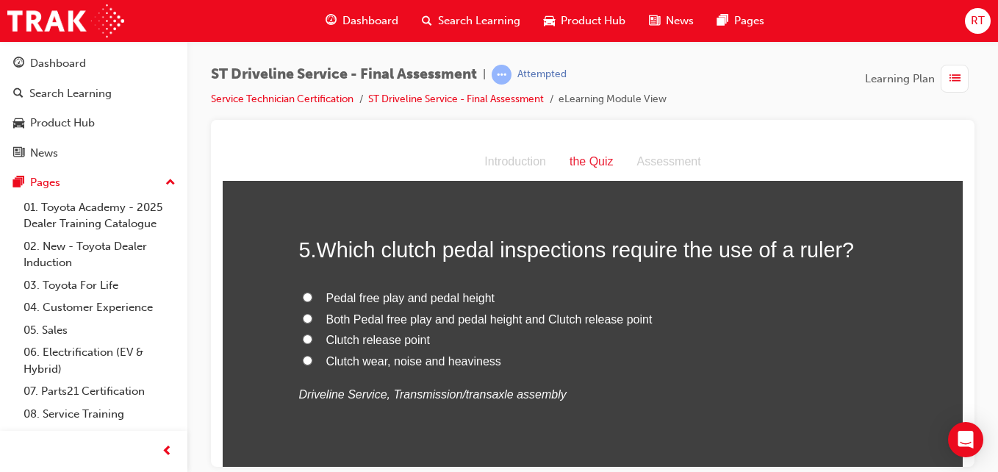
click at [463, 316] on span "Both Pedal free play and pedal height and Clutch release point" at bounding box center [489, 318] width 326 height 12
click at [312, 316] on input "Both Pedal free play and pedal height and Clutch release point" at bounding box center [308, 318] width 10 height 10
radio input "true"
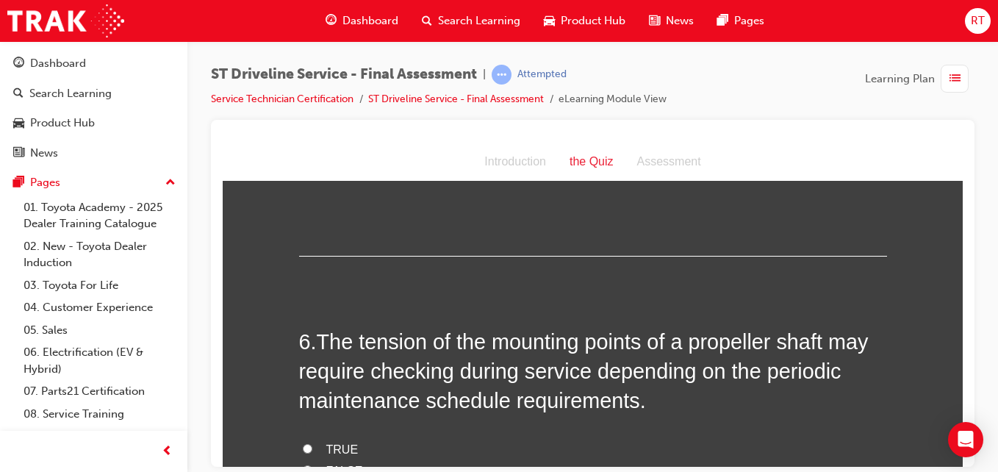
scroll to position [1764, 0]
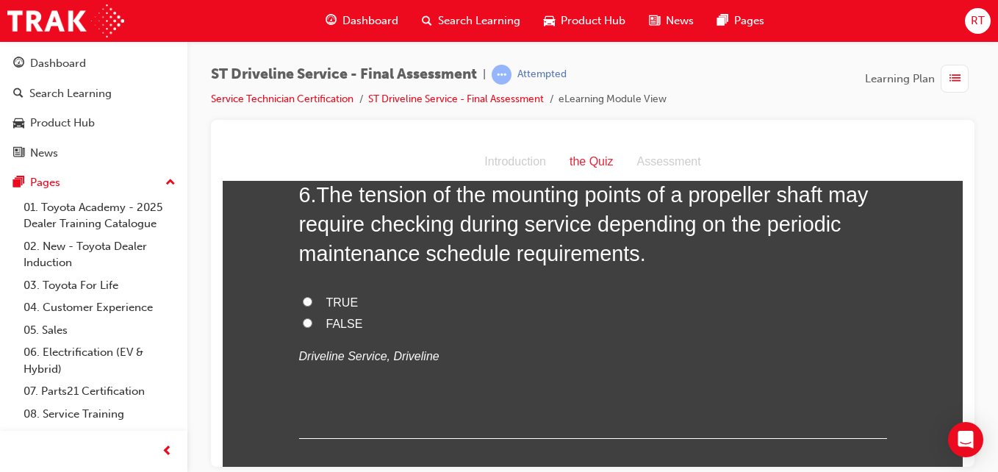
click at [343, 305] on span "TRUE" at bounding box center [342, 301] width 32 height 12
click at [312, 305] on input "TRUE" at bounding box center [308, 301] width 10 height 10
radio input "true"
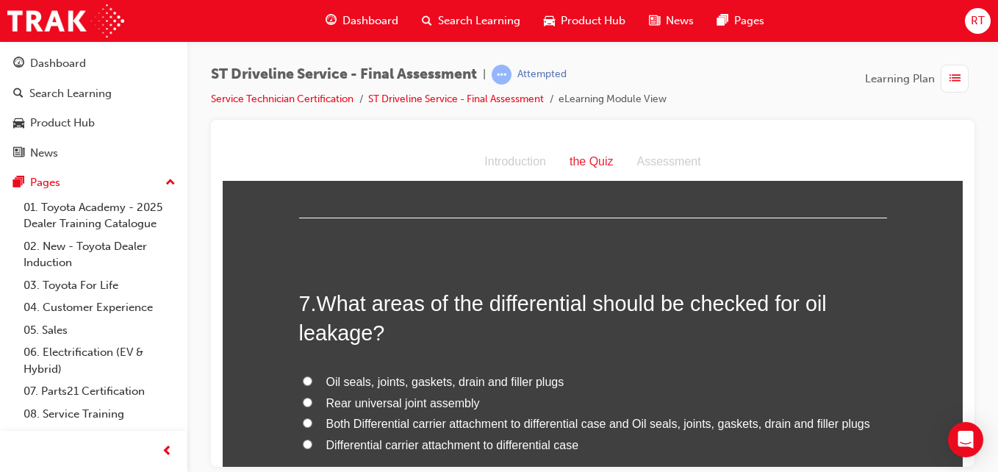
scroll to position [2058, 0]
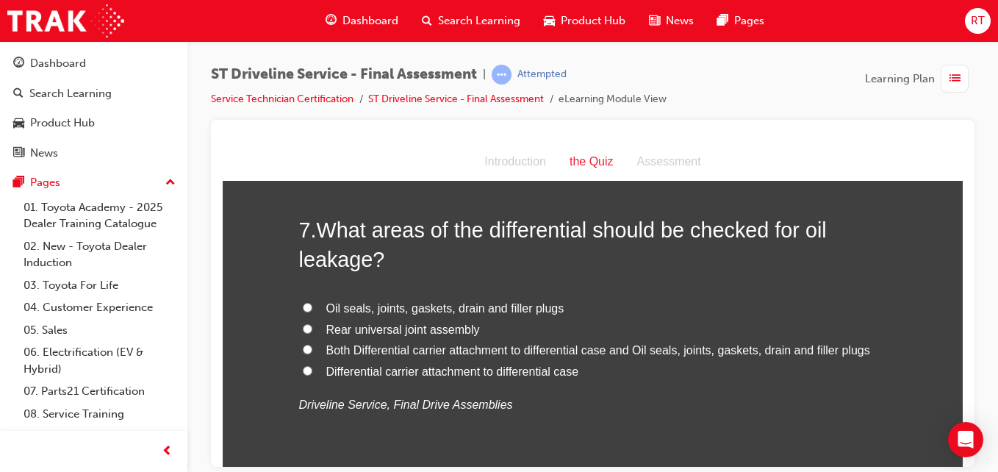
click at [406, 312] on span "Oil seals, joints, gaskets, drain and filler plugs" at bounding box center [445, 307] width 238 height 12
click at [312, 312] on input "Oil seals, joints, gaskets, drain and filler plugs" at bounding box center [308, 307] width 10 height 10
radio input "true"
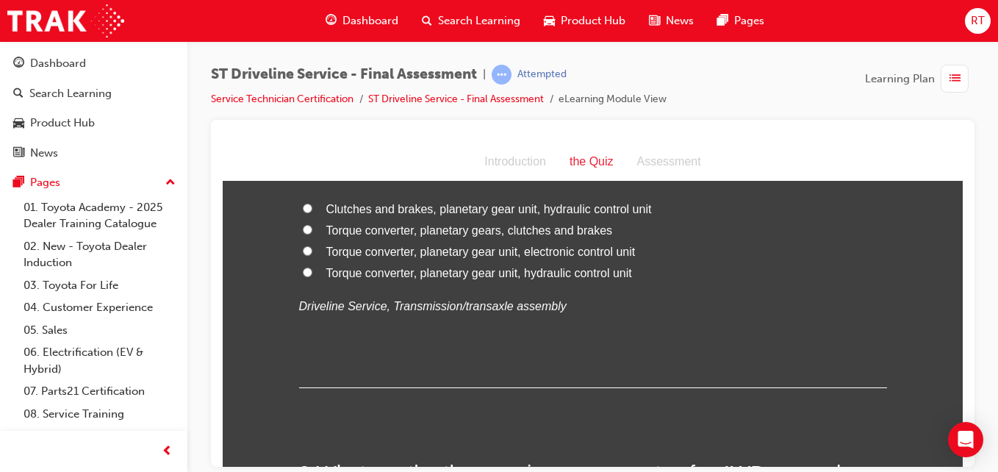
scroll to position [2425, 0]
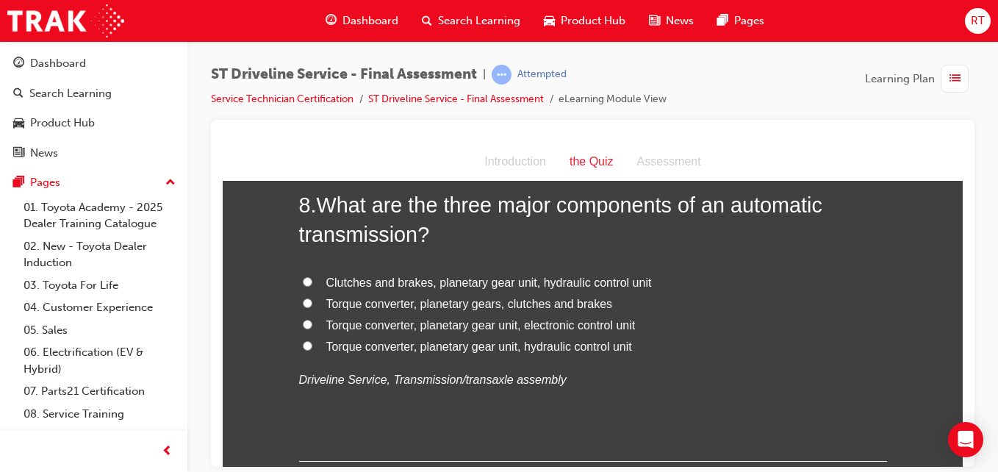
click at [521, 302] on span "Torque converter, planetary gears, clutches and brakes" at bounding box center [469, 303] width 287 height 12
click at [312, 302] on input "Torque converter, planetary gears, clutches and brakes" at bounding box center [308, 303] width 10 height 10
radio input "true"
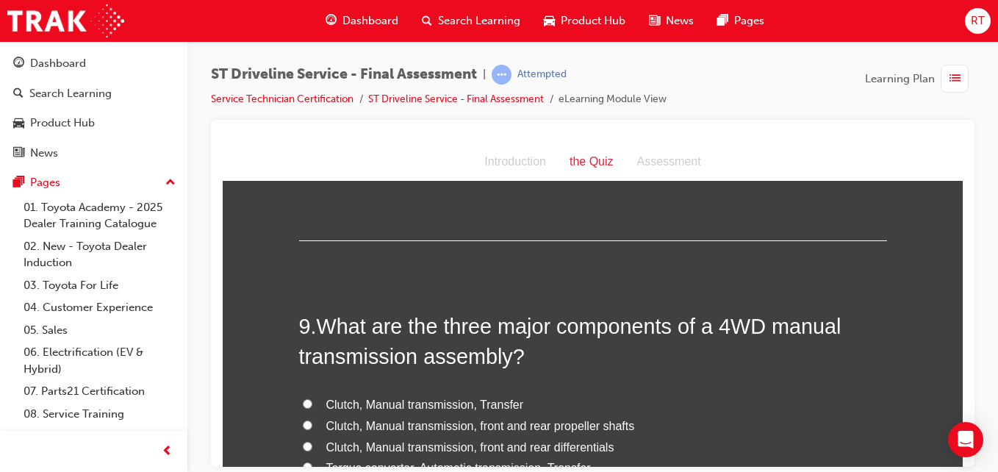
scroll to position [2719, 0]
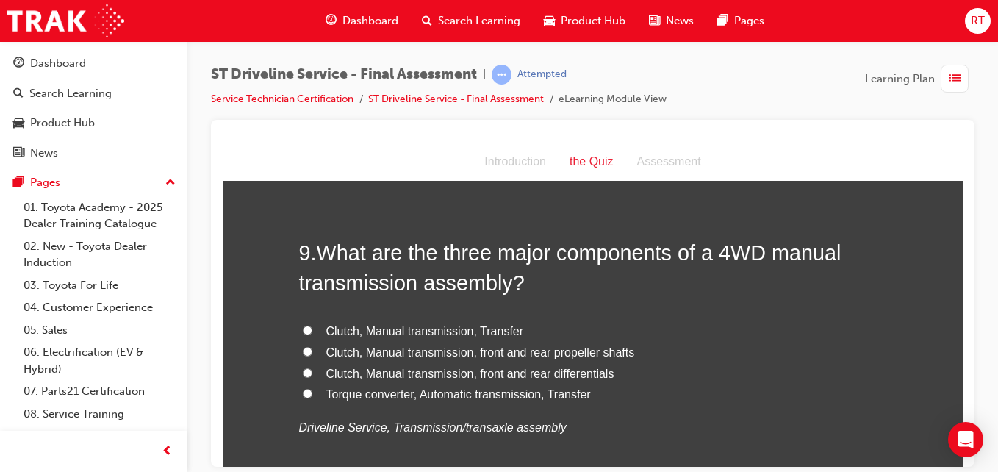
click at [455, 349] on span "Clutch, Manual transmission, front and rear propeller shafts" at bounding box center [480, 351] width 309 height 12
click at [312, 349] on input "Clutch, Manual transmission, front and rear propeller shafts" at bounding box center [308, 351] width 10 height 10
radio input "true"
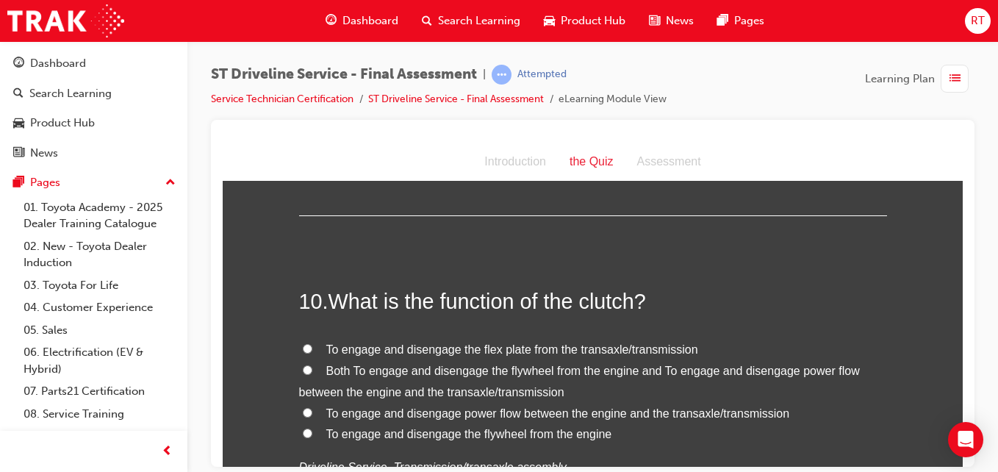
scroll to position [3087, 0]
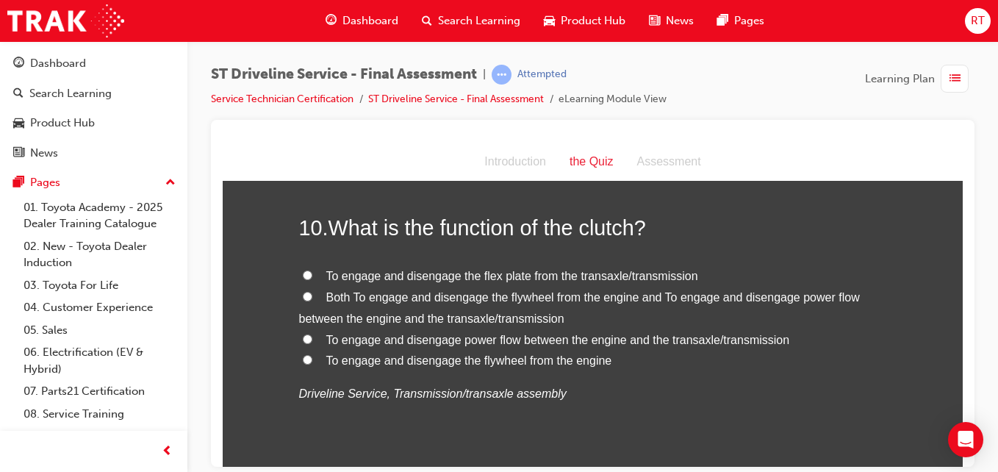
drag, startPoint x: 481, startPoint y: 293, endPoint x: 481, endPoint y: 307, distance: 14.0
click at [481, 298] on span "Both To engage and disengage the flywheel from the engine and To engage and dis…" at bounding box center [579, 307] width 561 height 34
click at [503, 311] on span "Both To engage and disengage the flywheel from the engine and To engage and dis…" at bounding box center [579, 307] width 561 height 34
click at [312, 301] on input "Both To engage and disengage the flywheel from the engine and To engage and dis…" at bounding box center [308, 296] width 10 height 10
radio input "true"
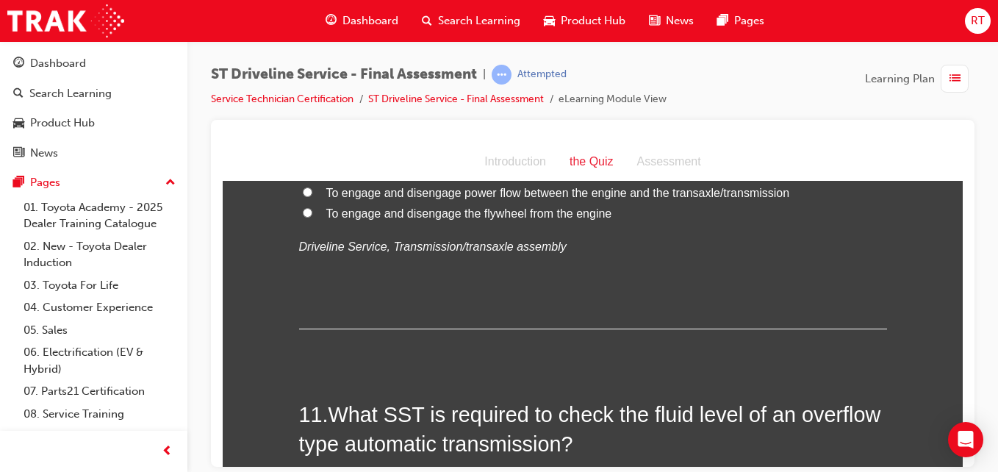
scroll to position [3381, 0]
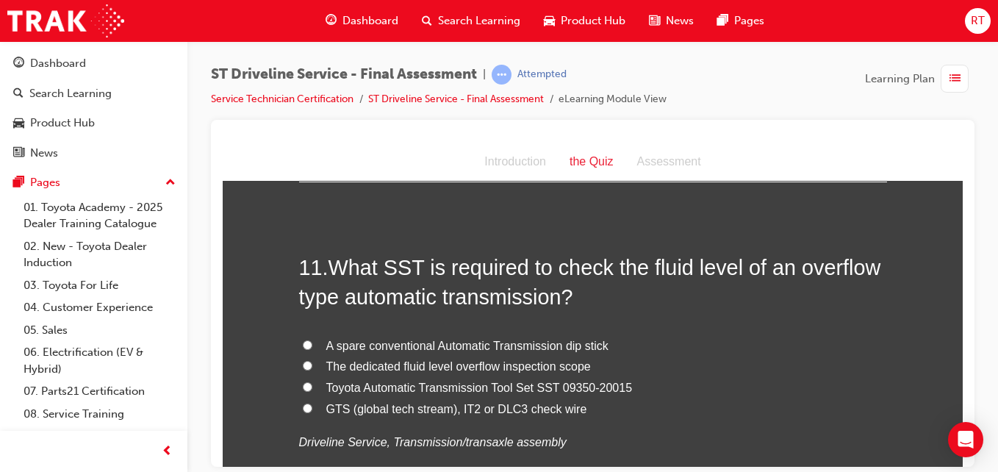
click at [495, 366] on span "The dedicated fluid level overflow inspection scope" at bounding box center [458, 365] width 265 height 12
click at [312, 366] on input "The dedicated fluid level overflow inspection scope" at bounding box center [308, 365] width 10 height 10
radio input "true"
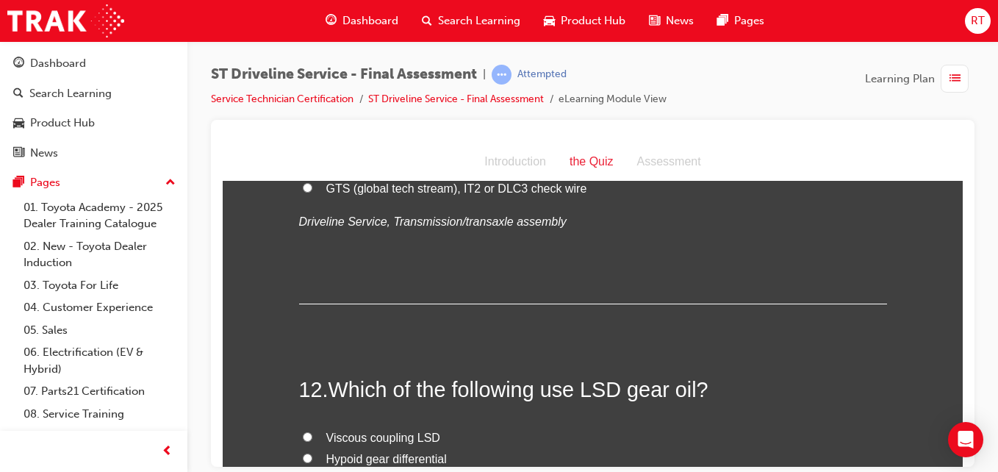
scroll to position [3748, 0]
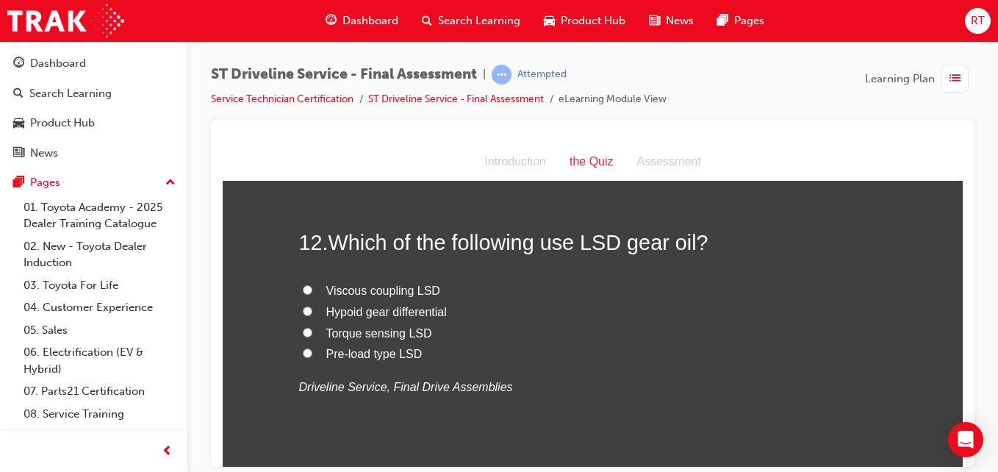
click at [375, 353] on span "Pre-load type LSD" at bounding box center [374, 353] width 96 height 12
click at [312, 353] on input "Pre-load type LSD" at bounding box center [308, 353] width 10 height 10
radio input "true"
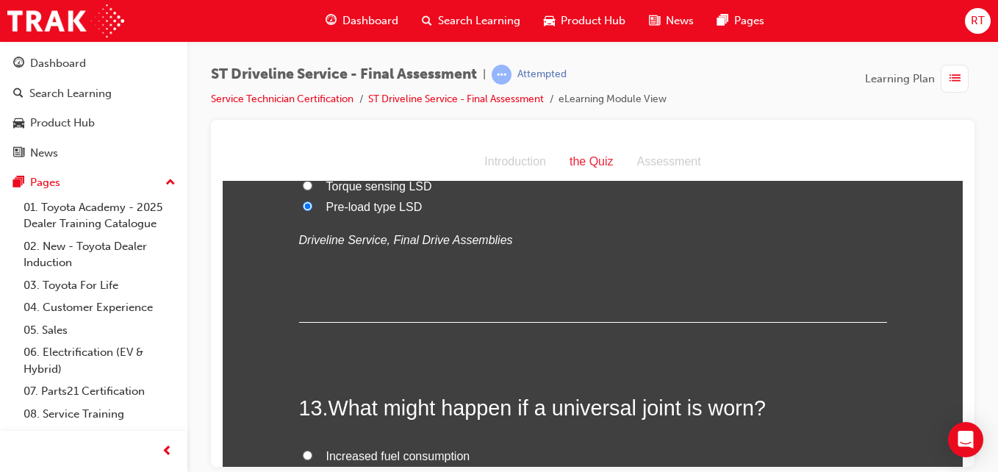
scroll to position [4042, 0]
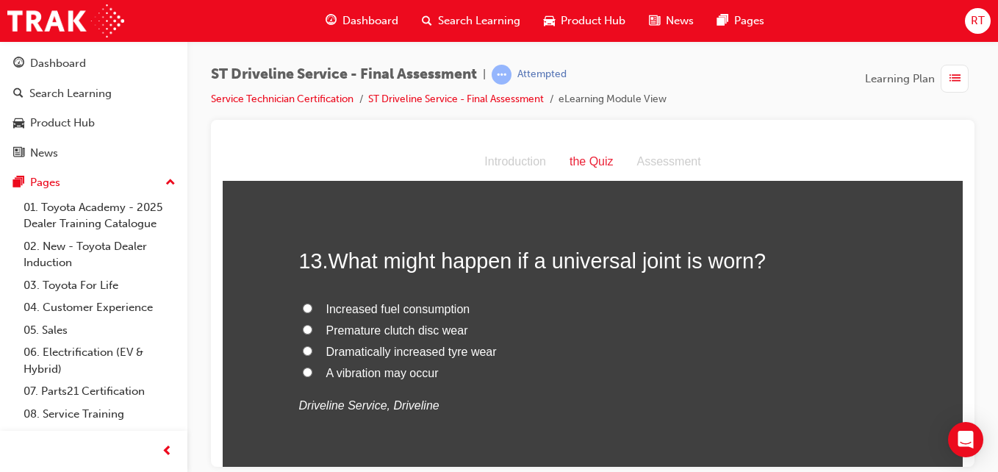
click at [378, 370] on span "A vibration may occur" at bounding box center [382, 372] width 112 height 12
click at [312, 370] on input "A vibration may occur" at bounding box center [308, 372] width 10 height 10
radio input "true"
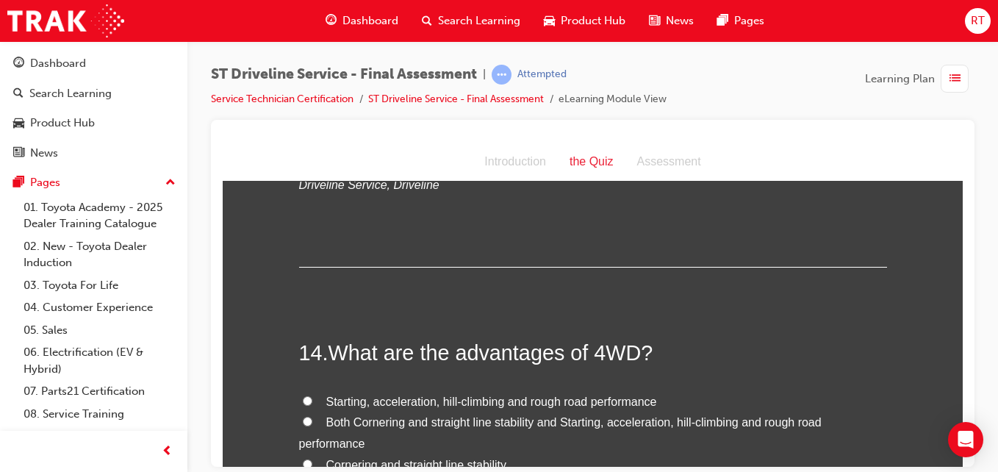
scroll to position [4410, 0]
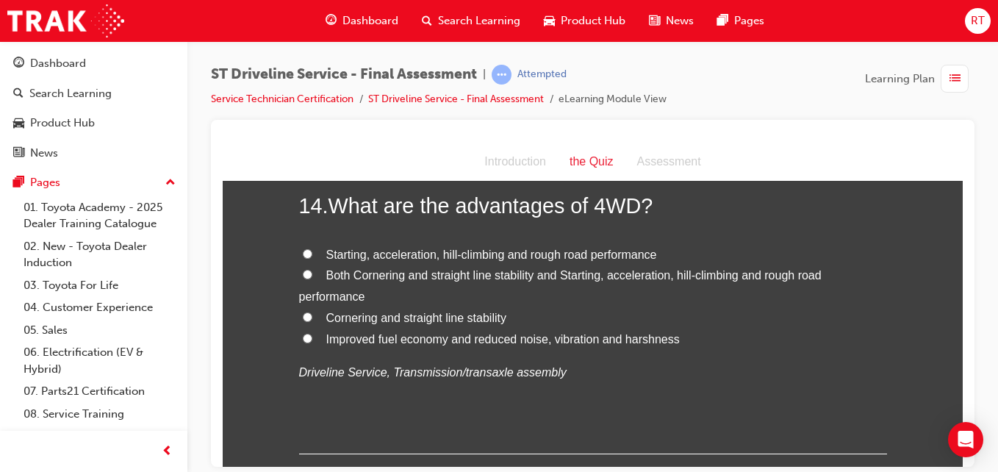
click at [413, 275] on span "Both Cornering and straight line stability and Starting, acceleration, hill-cli…" at bounding box center [560, 285] width 523 height 34
click at [312, 275] on input "Both Cornering and straight line stability and Starting, acceleration, hill-cli…" at bounding box center [308, 274] width 10 height 10
radio input "true"
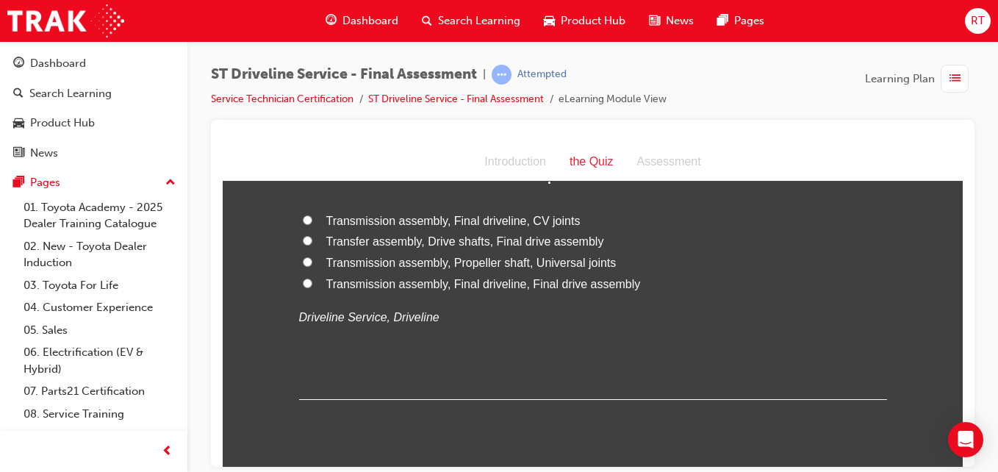
scroll to position [4703, 0]
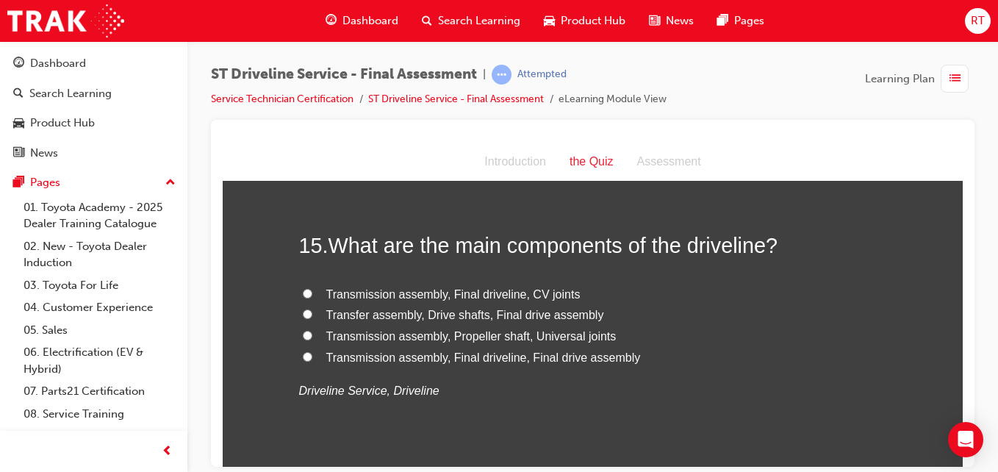
click at [516, 356] on span "Transmission assembly, Final driveline, Final drive assembly" at bounding box center [483, 357] width 315 height 12
click at [312, 356] on input "Transmission assembly, Final driveline, Final drive assembly" at bounding box center [308, 356] width 10 height 10
radio input "true"
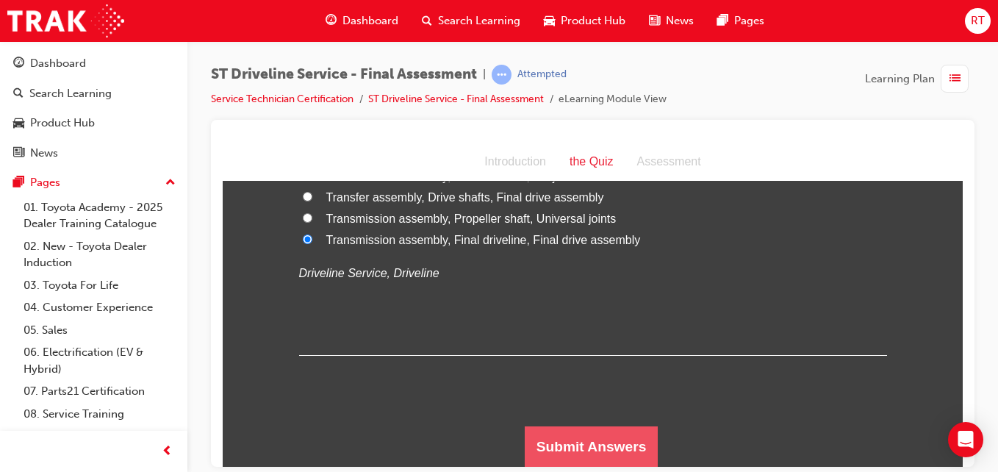
click at [612, 426] on button "Submit Answers" at bounding box center [592, 446] width 134 height 41
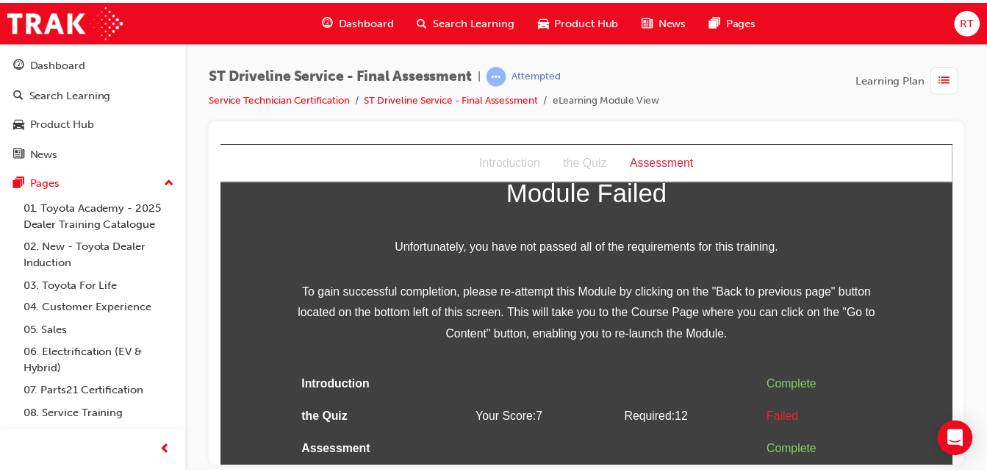
scroll to position [0, 0]
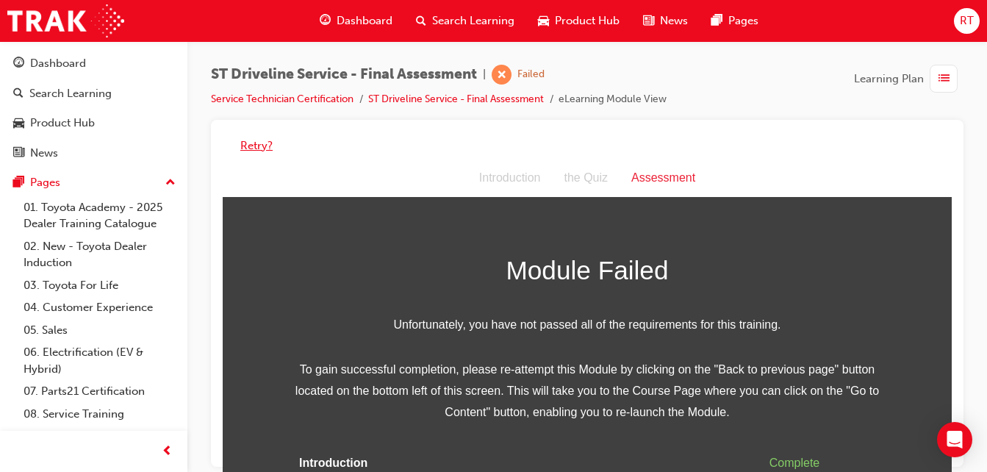
click at [254, 140] on button "Retry?" at bounding box center [256, 145] width 32 height 17
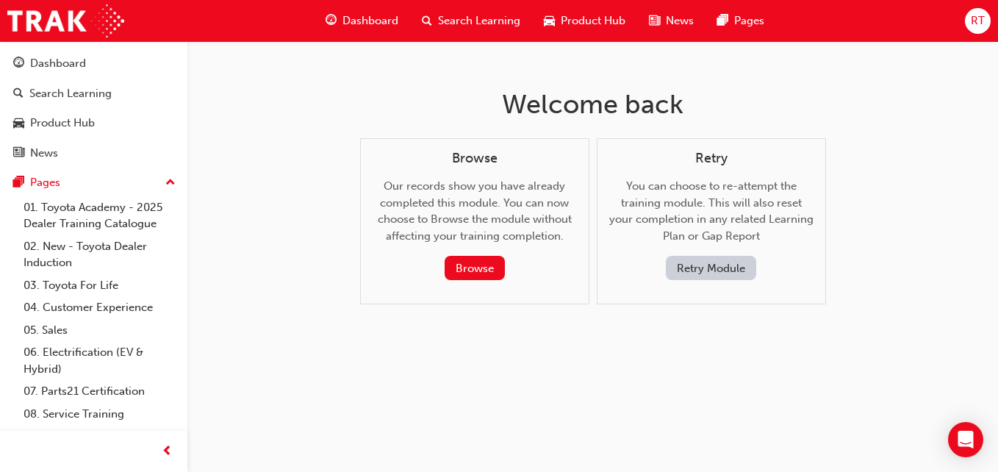
click at [723, 274] on button "Retry Module" at bounding box center [711, 268] width 90 height 24
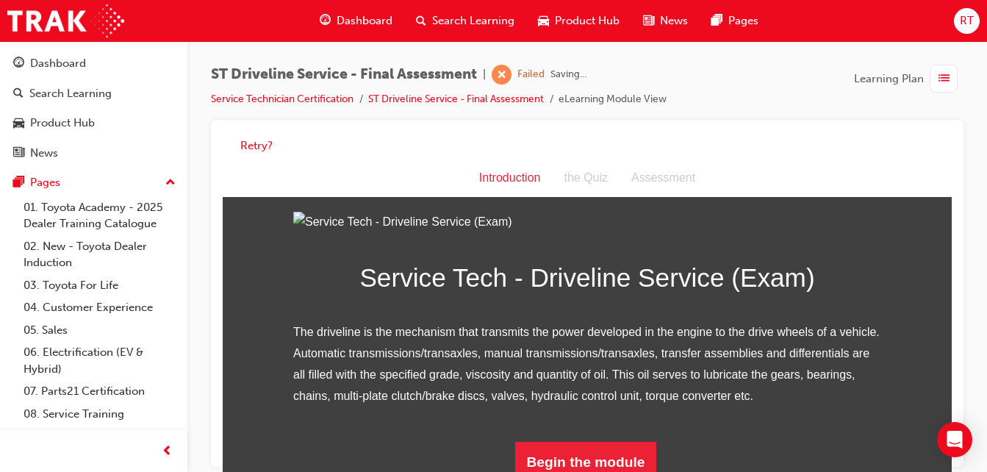
scroll to position [188, 0]
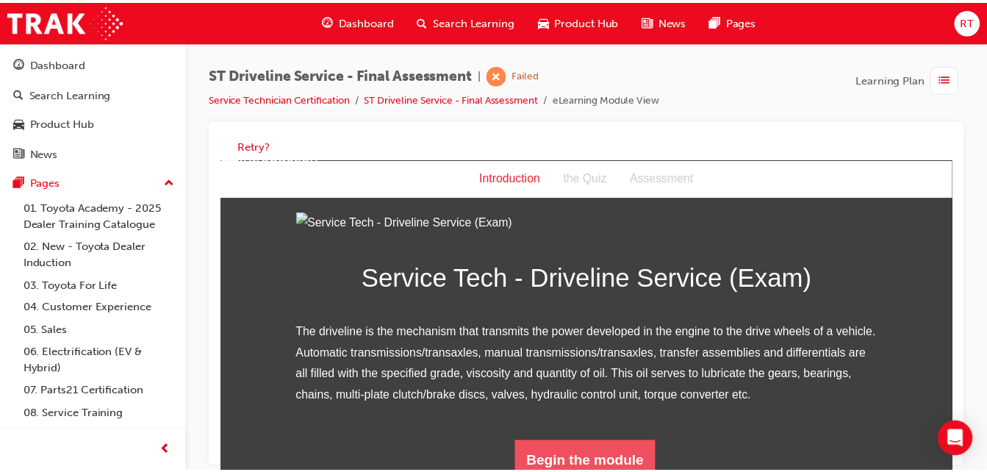
click at [556, 469] on button "Begin the module" at bounding box center [588, 462] width 142 height 41
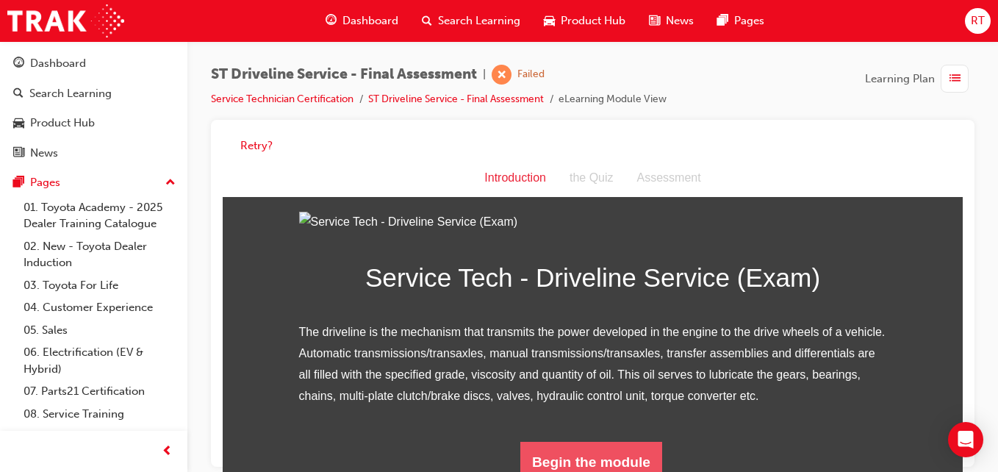
scroll to position [0, 0]
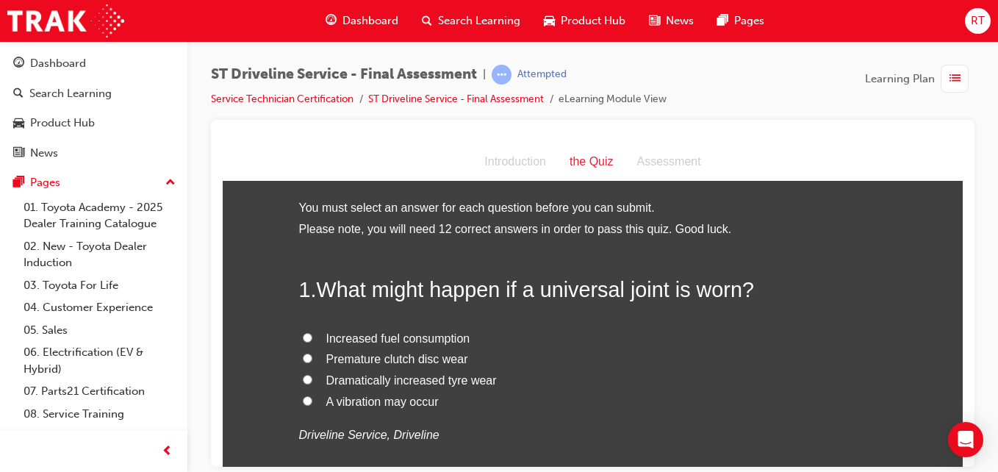
click at [393, 401] on span "A vibration may occur" at bounding box center [382, 401] width 112 height 12
click at [312, 401] on input "A vibration may occur" at bounding box center [308, 400] width 10 height 10
radio input "true"
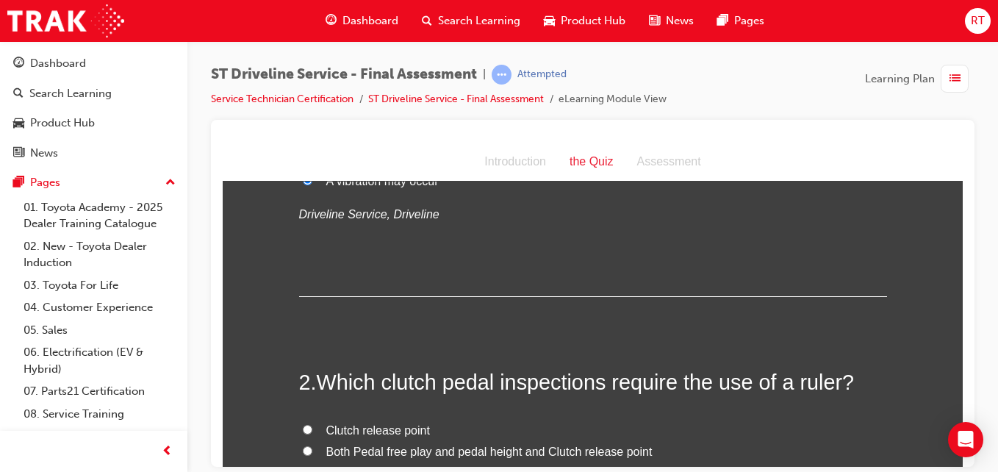
scroll to position [367, 0]
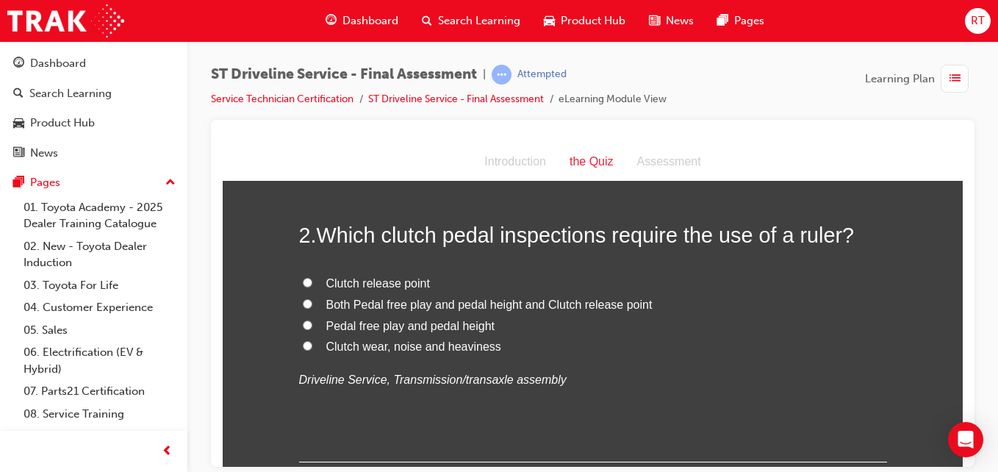
click at [513, 301] on span "Both Pedal free play and pedal height and Clutch release point" at bounding box center [489, 304] width 326 height 12
click at [312, 301] on input "Both Pedal free play and pedal height and Clutch release point" at bounding box center [308, 303] width 10 height 10
radio input "true"
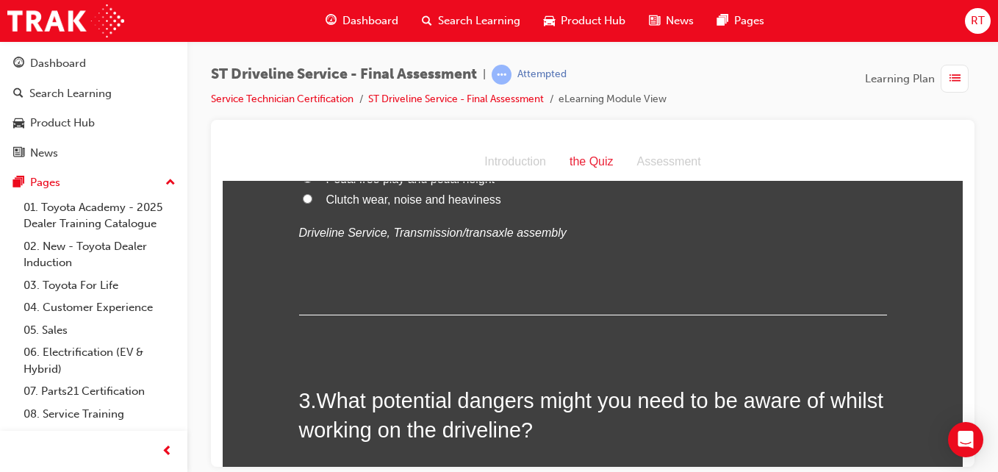
scroll to position [661, 0]
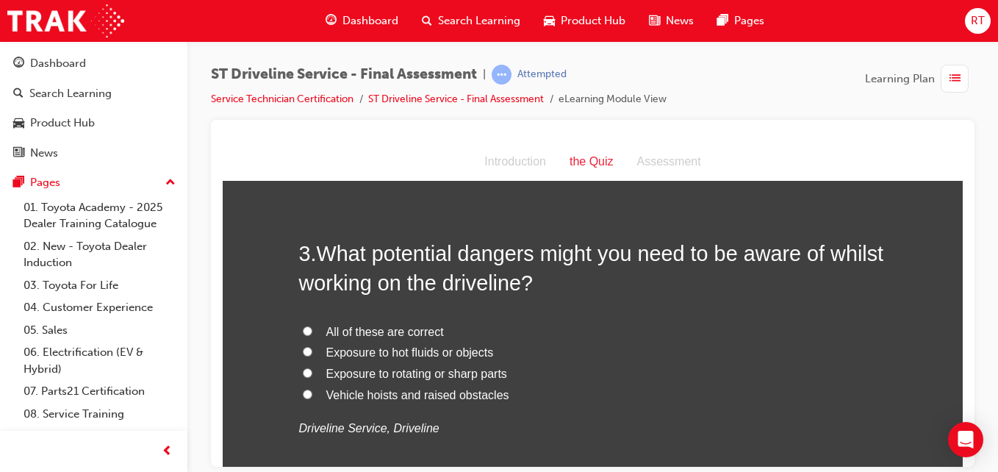
click at [434, 334] on span "All of these are correct" at bounding box center [385, 331] width 118 height 12
click at [312, 334] on input "All of these are correct" at bounding box center [308, 331] width 10 height 10
radio input "true"
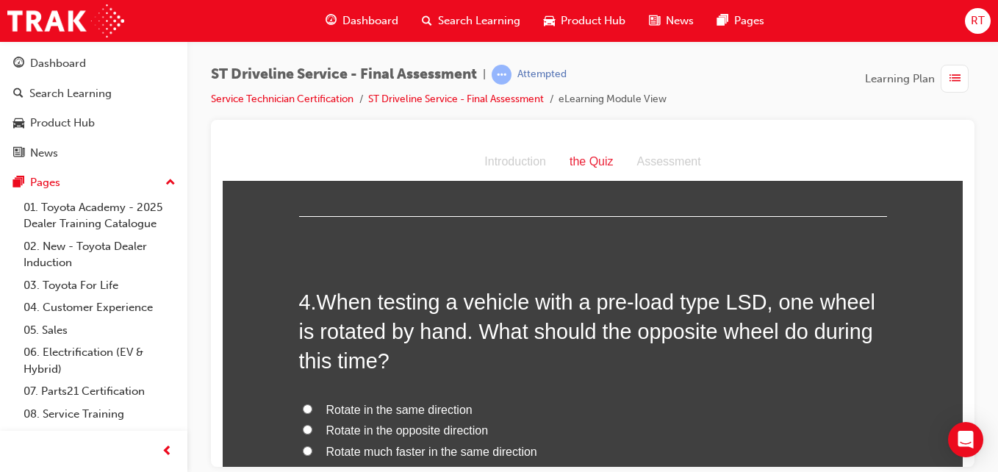
scroll to position [1102, 0]
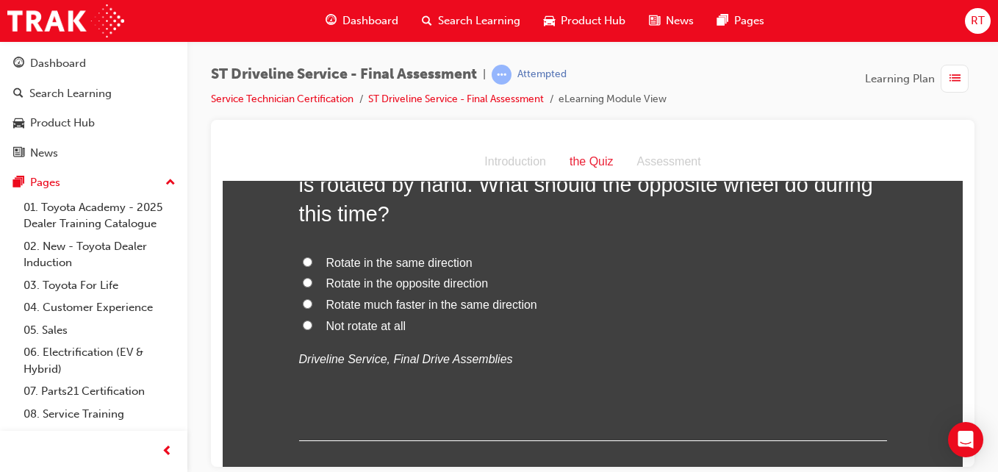
click at [401, 324] on span "Not rotate at all" at bounding box center [366, 325] width 80 height 12
click at [312, 324] on input "Not rotate at all" at bounding box center [308, 325] width 10 height 10
radio input "true"
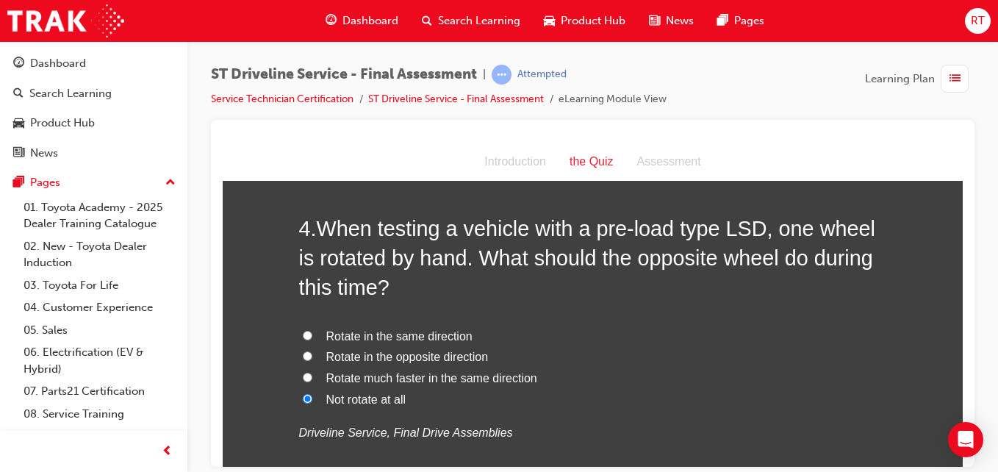
click at [421, 357] on span "Rotate in the opposite direction" at bounding box center [407, 356] width 162 height 12
click at [312, 357] on input "Rotate in the opposite direction" at bounding box center [308, 356] width 10 height 10
radio input "true"
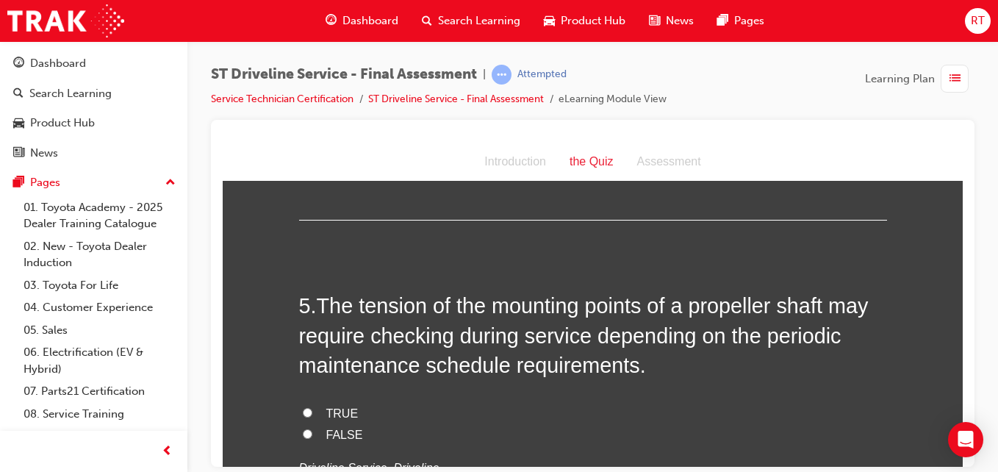
scroll to position [1470, 0]
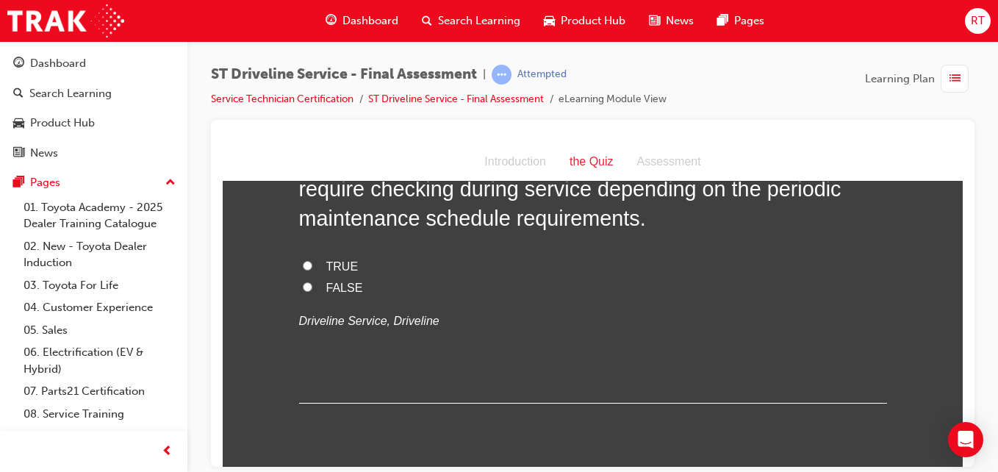
click at [348, 287] on span "FALSE" at bounding box center [344, 287] width 37 height 12
click at [312, 287] on input "FALSE" at bounding box center [308, 286] width 10 height 10
radio input "true"
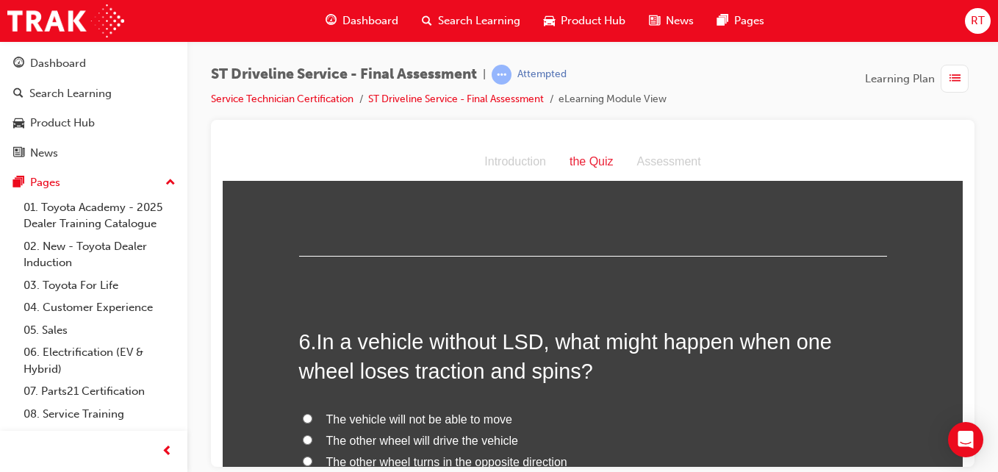
scroll to position [1764, 0]
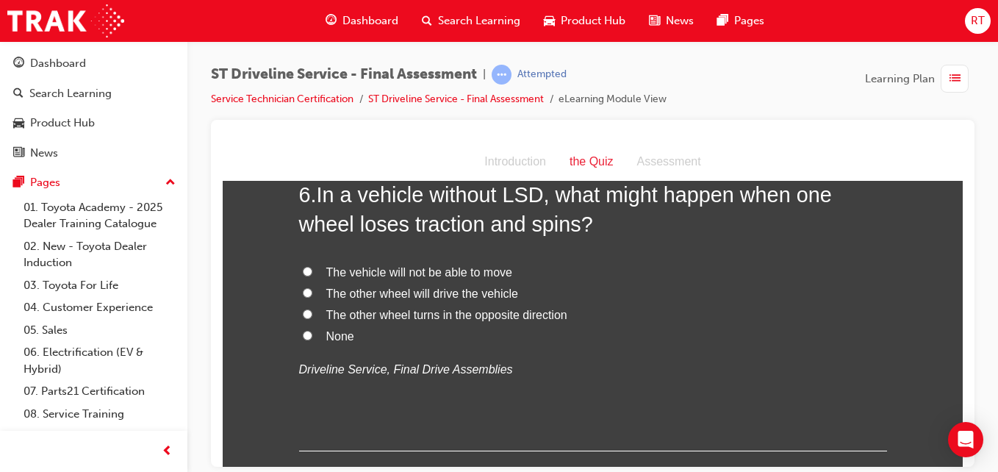
click at [338, 335] on span "None" at bounding box center [340, 335] width 28 height 12
click at [312, 335] on input "None" at bounding box center [308, 335] width 10 height 10
radio input "true"
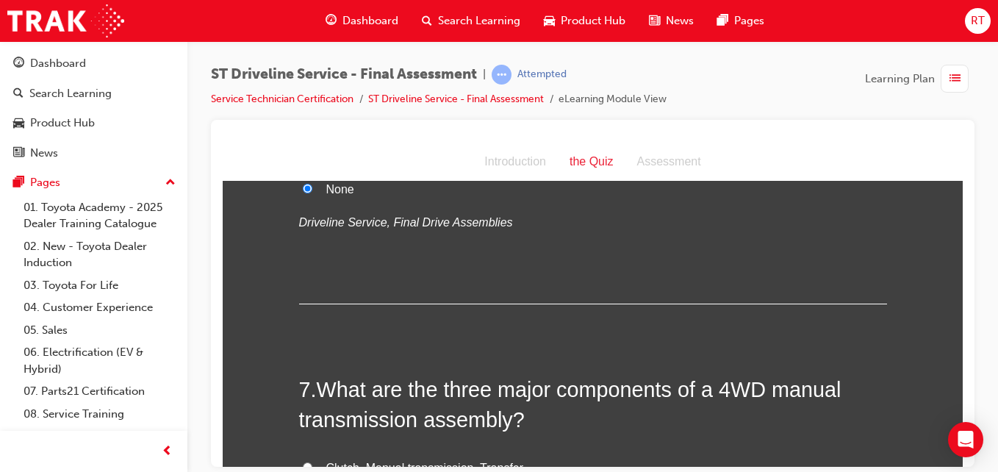
scroll to position [2058, 0]
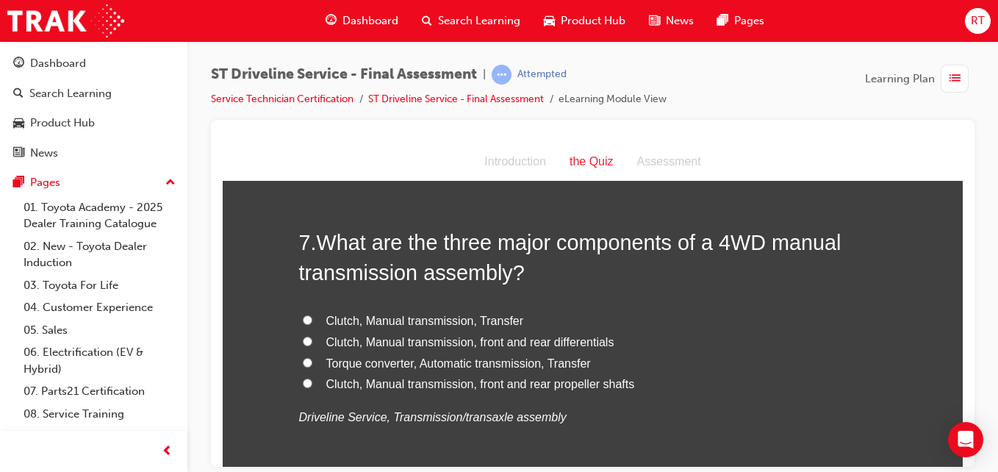
click at [467, 320] on span "Clutch, Manual transmission, Transfer" at bounding box center [425, 320] width 198 height 12
click at [312, 320] on input "Clutch, Manual transmission, Transfer" at bounding box center [308, 320] width 10 height 10
radio input "true"
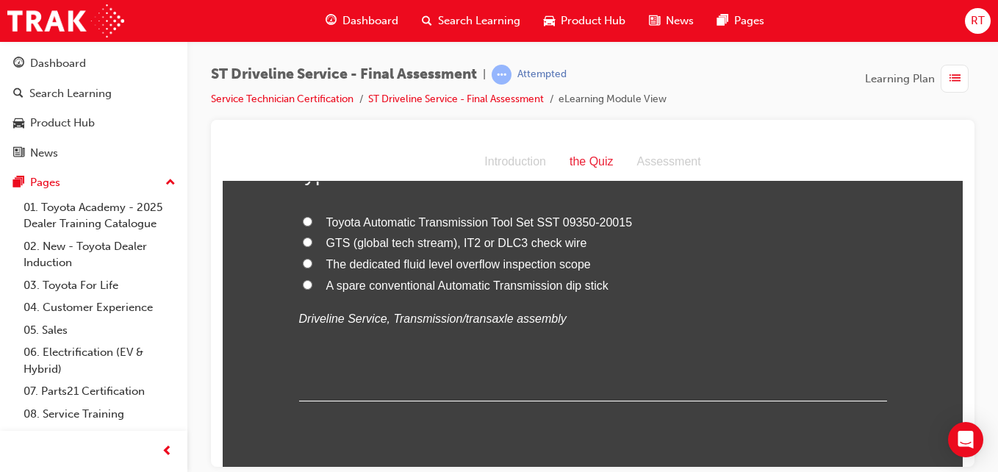
scroll to position [2425, 0]
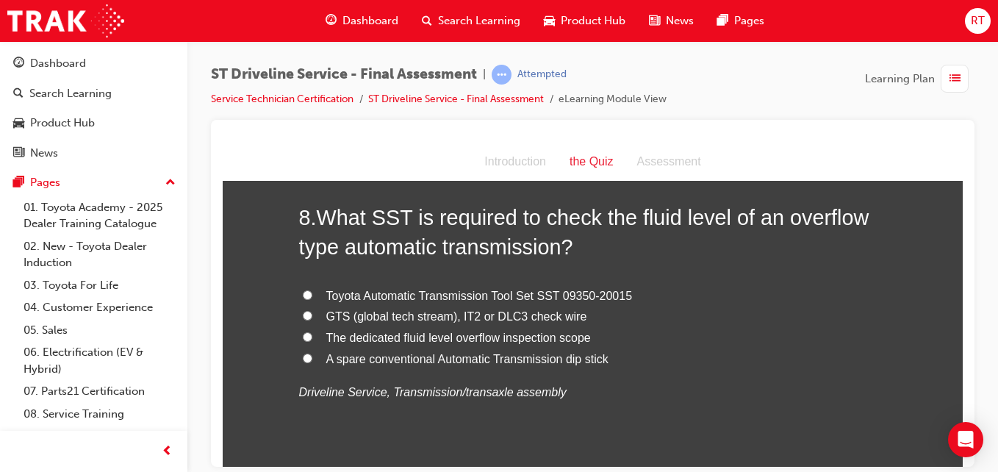
click at [517, 338] on span "The dedicated fluid level overflow inspection scope" at bounding box center [458, 337] width 265 height 12
click at [312, 338] on input "The dedicated fluid level overflow inspection scope" at bounding box center [308, 336] width 10 height 10
radio input "true"
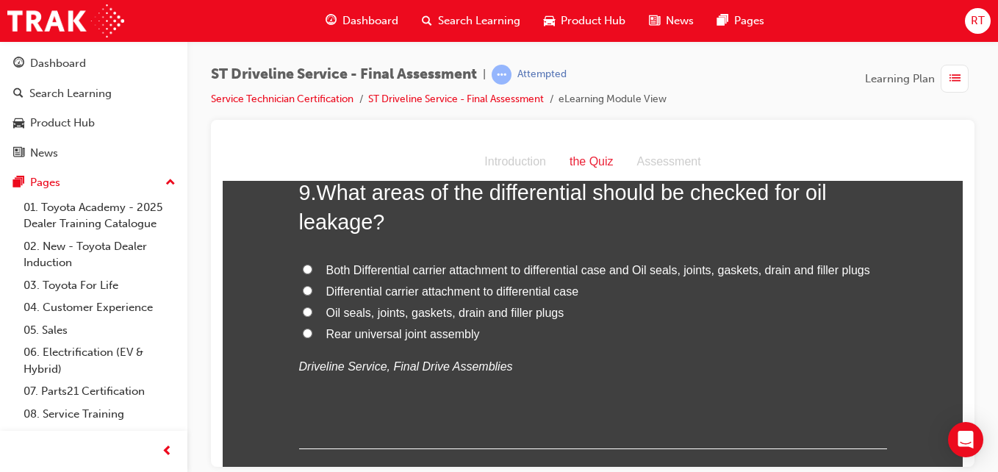
scroll to position [2719, 0]
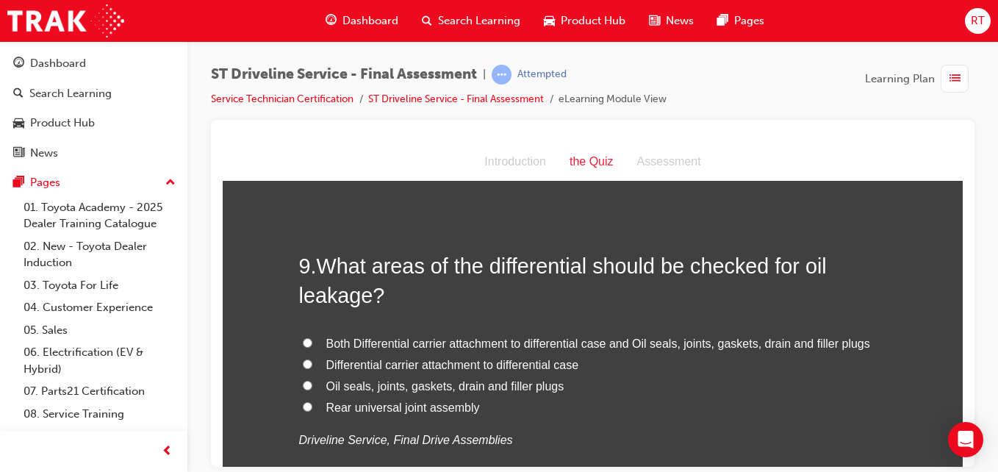
click at [465, 386] on span "Oil seals, joints, gaskets, drain and filler plugs" at bounding box center [445, 385] width 238 height 12
click at [312, 386] on input "Oil seals, joints, gaskets, drain and filler plugs" at bounding box center [308, 385] width 10 height 10
radio input "true"
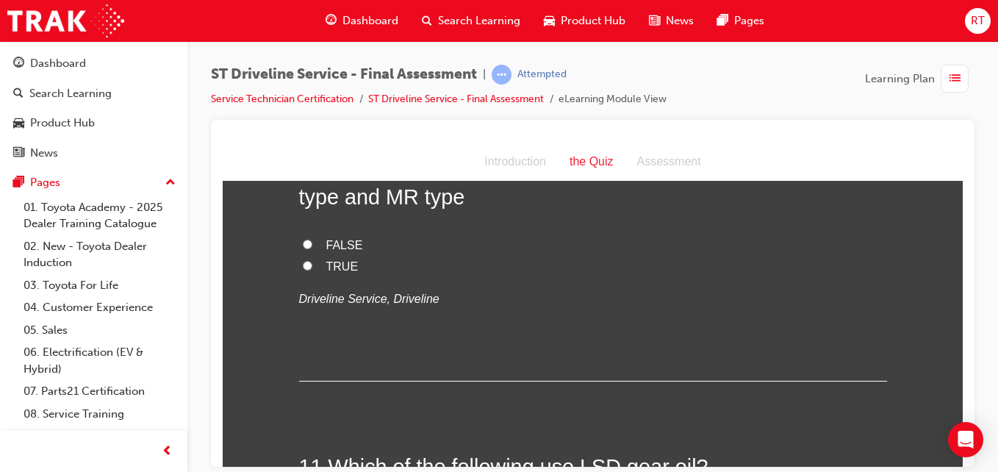
scroll to position [3087, 0]
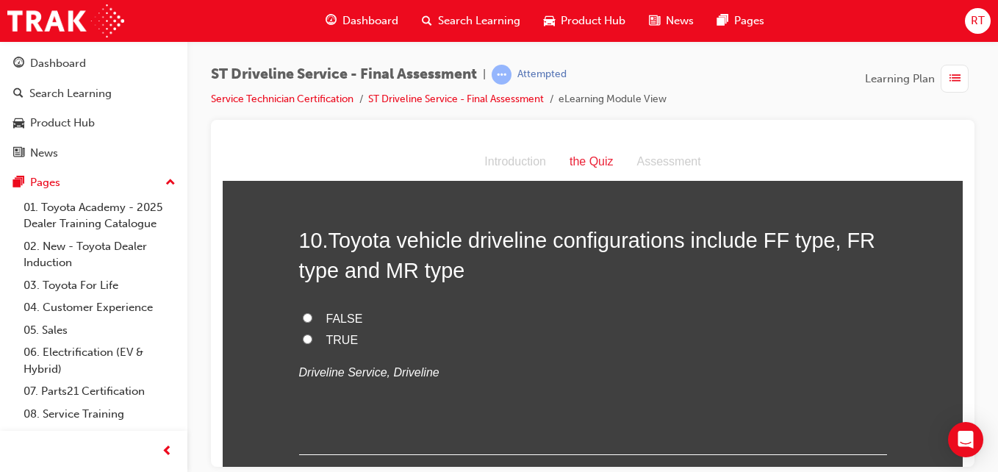
click at [338, 315] on span "FALSE" at bounding box center [344, 318] width 37 height 12
drag, startPoint x: 338, startPoint y: 315, endPoint x: 338, endPoint y: 331, distance: 16.9
click at [340, 333] on span "TRUE" at bounding box center [342, 339] width 32 height 12
click at [312, 334] on input "TRUE" at bounding box center [308, 339] width 10 height 10
radio input "true"
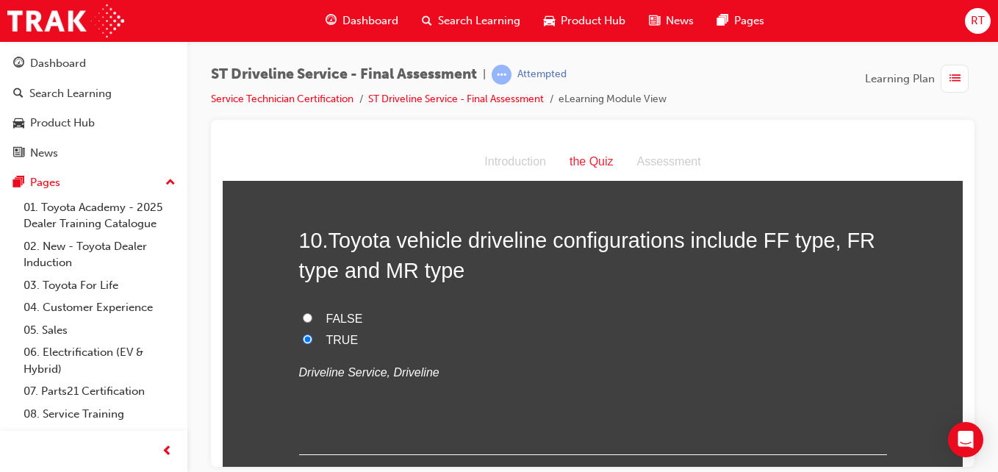
click at [326, 313] on span "FALSE" at bounding box center [344, 318] width 37 height 12
click at [312, 313] on input "FALSE" at bounding box center [308, 317] width 10 height 10
radio input "true"
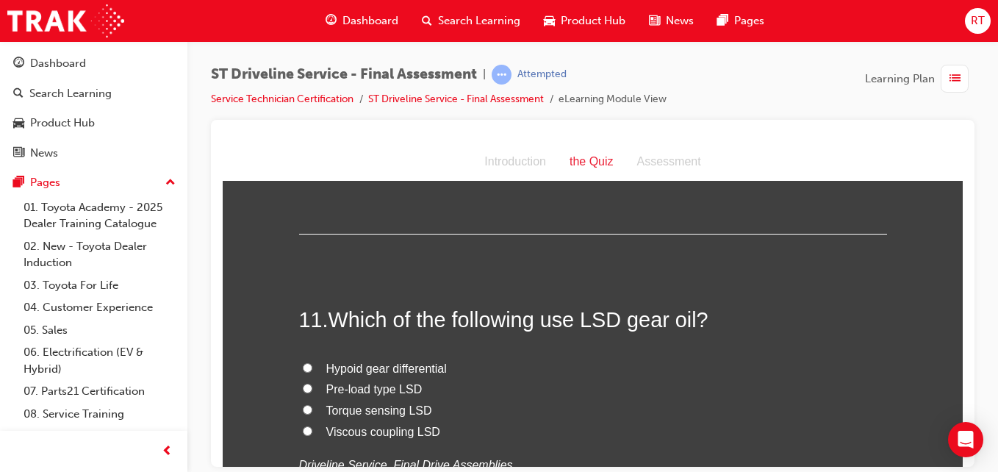
scroll to position [3454, 0]
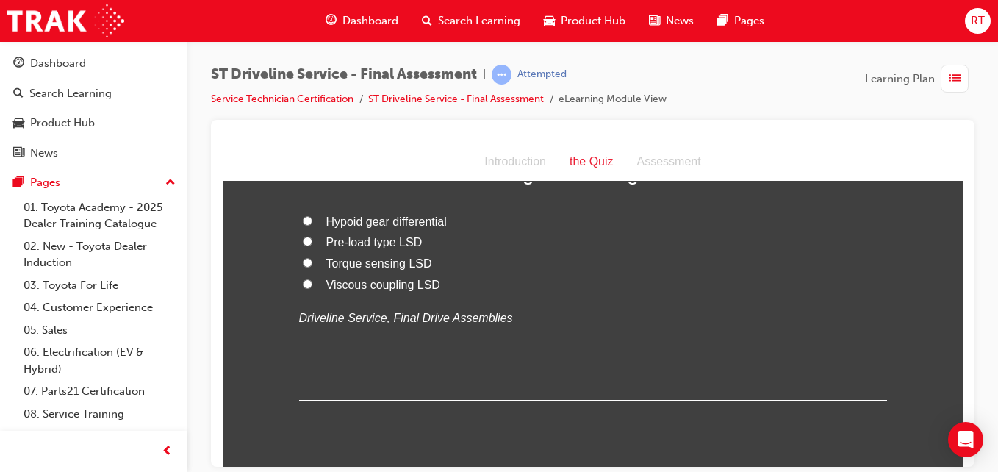
click at [382, 285] on span "Viscous coupling LSD" at bounding box center [383, 284] width 114 height 12
click at [312, 285] on input "Viscous coupling LSD" at bounding box center [308, 284] width 10 height 10
radio input "true"
click at [404, 222] on span "Hypoid gear differential" at bounding box center [386, 221] width 121 height 12
click at [312, 222] on input "Hypoid gear differential" at bounding box center [308, 220] width 10 height 10
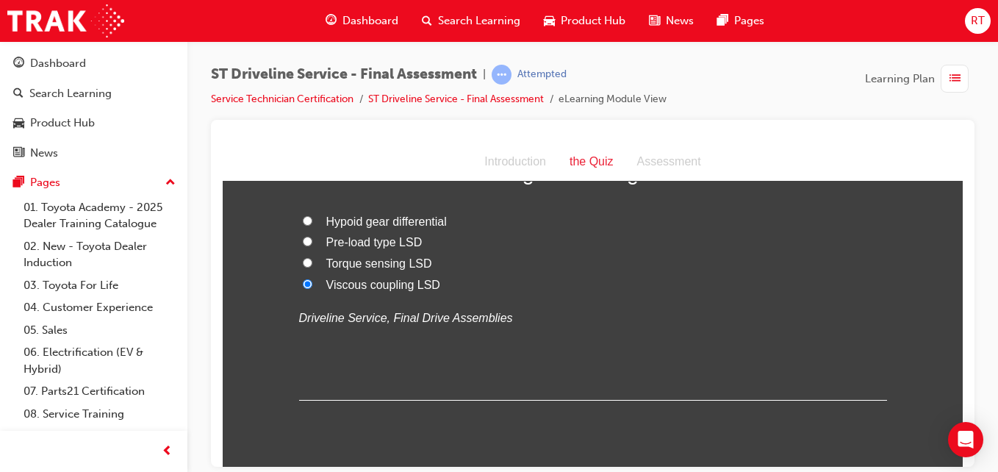
radio input "true"
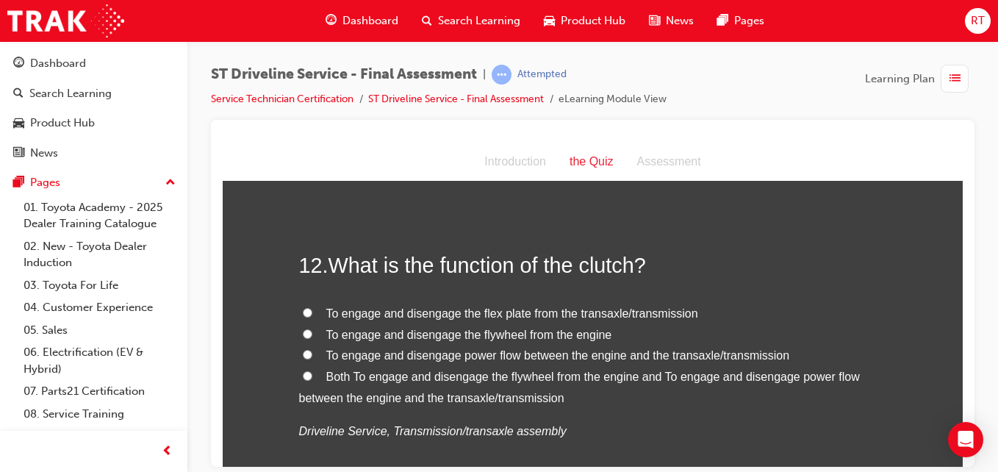
scroll to position [3748, 0]
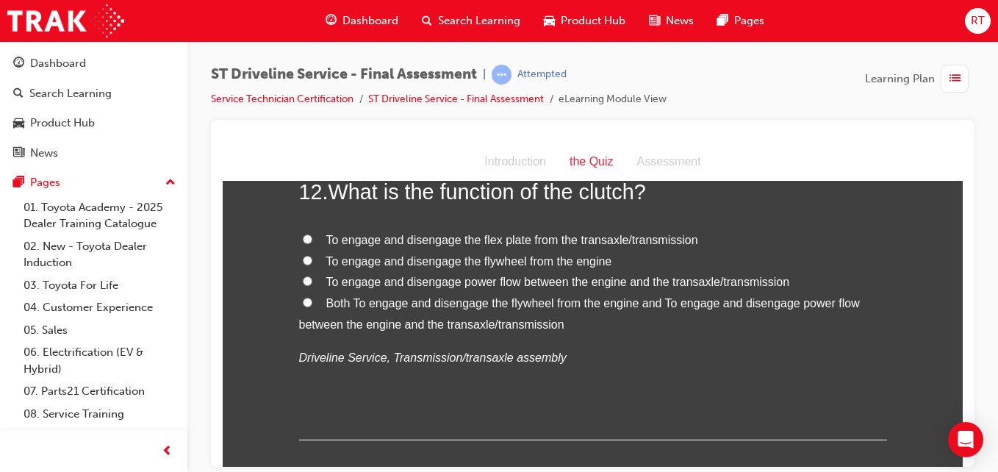
click at [470, 304] on span "Both To engage and disengage the flywheel from the engine and To engage and dis…" at bounding box center [579, 313] width 561 height 34
click at [312, 304] on input "Both To engage and disengage the flywheel from the engine and To engage and dis…" at bounding box center [308, 302] width 10 height 10
radio input "true"
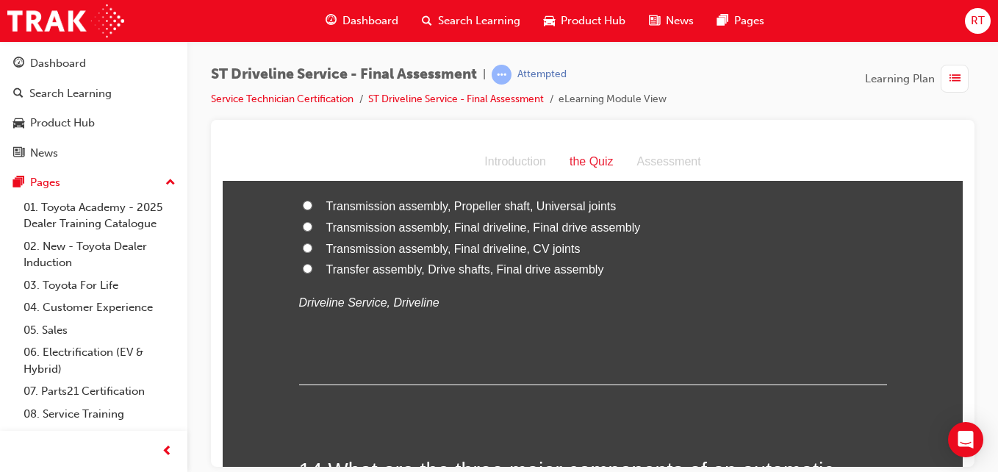
scroll to position [4042, 0]
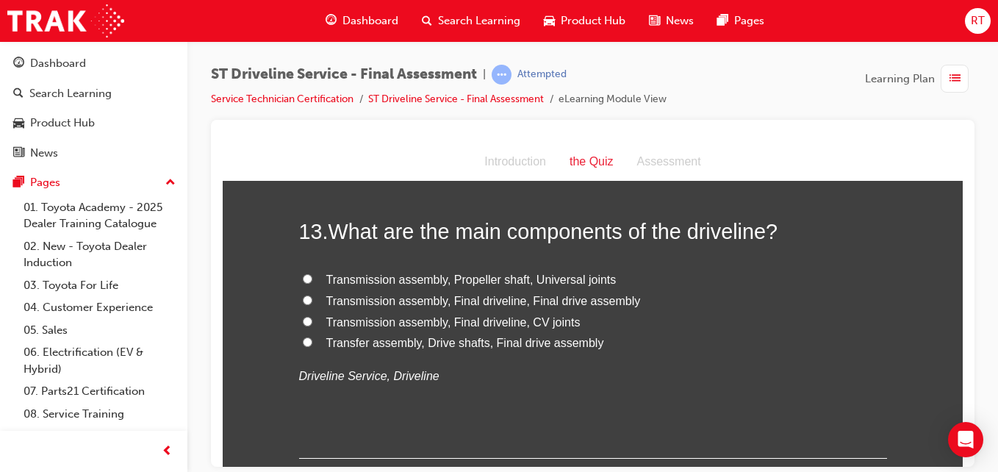
click at [462, 344] on span "Transfer assembly, Drive shafts, Final drive assembly" at bounding box center [465, 342] width 278 height 12
click at [312, 344] on input "Transfer assembly, Drive shafts, Final drive assembly" at bounding box center [308, 342] width 10 height 10
radio input "true"
click at [480, 323] on span "Transmission assembly, Final driveline, CV joints" at bounding box center [453, 321] width 254 height 12
click at [312, 323] on input "Transmission assembly, Final driveline, CV joints" at bounding box center [308, 321] width 10 height 10
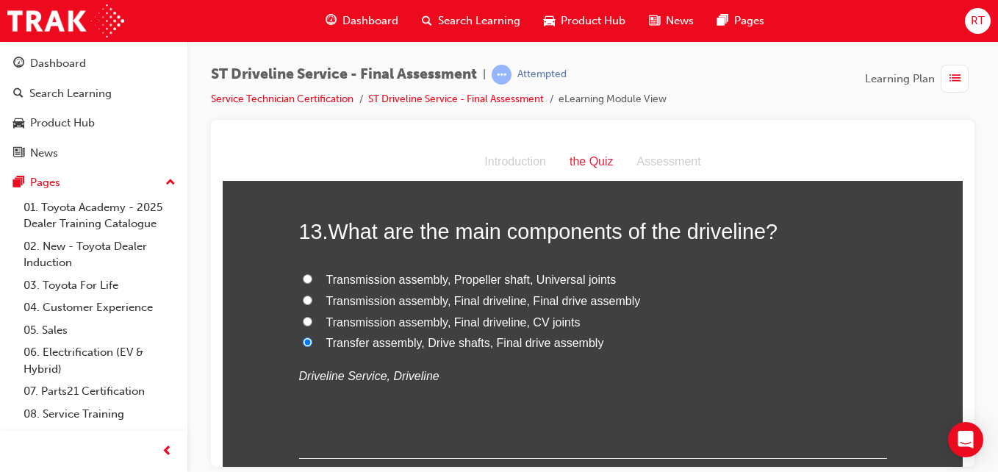
radio input "true"
click at [507, 279] on span "Transmission assembly, Propeller shaft, Universal joints" at bounding box center [471, 279] width 290 height 12
click at [312, 279] on input "Transmission assembly, Propeller shaft, Universal joints" at bounding box center [308, 278] width 10 height 10
radio input "true"
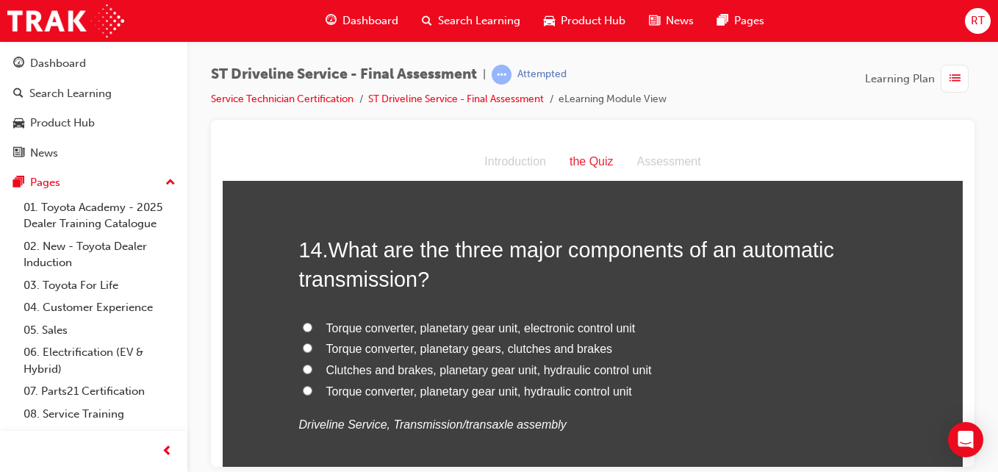
scroll to position [4410, 0]
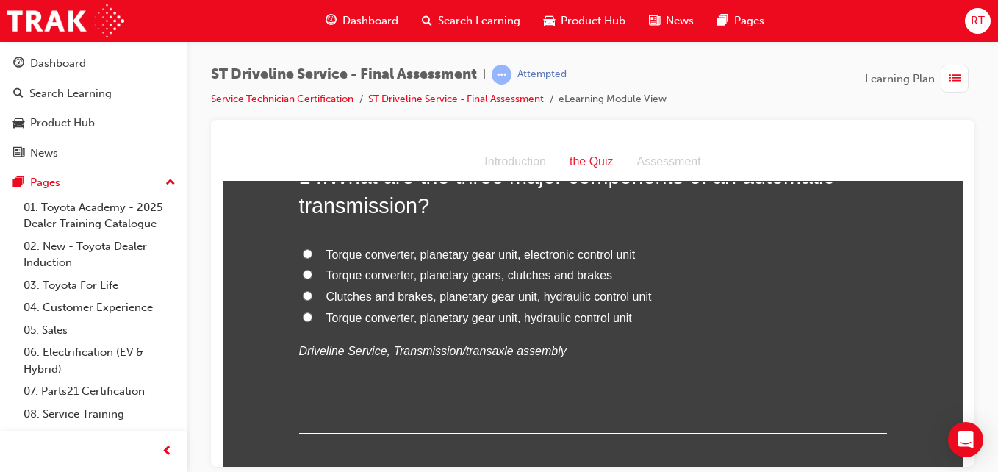
click at [412, 314] on span "Torque converter, planetary gear unit, hydraulic control unit" at bounding box center [479, 317] width 306 height 12
click at [312, 314] on input "Torque converter, planetary gear unit, hydraulic control unit" at bounding box center [308, 317] width 10 height 10
radio input "true"
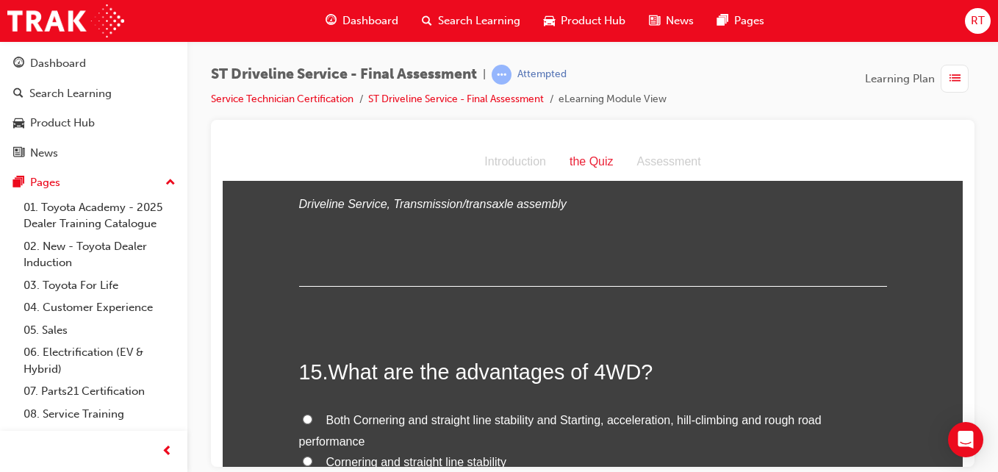
scroll to position [4703, 0]
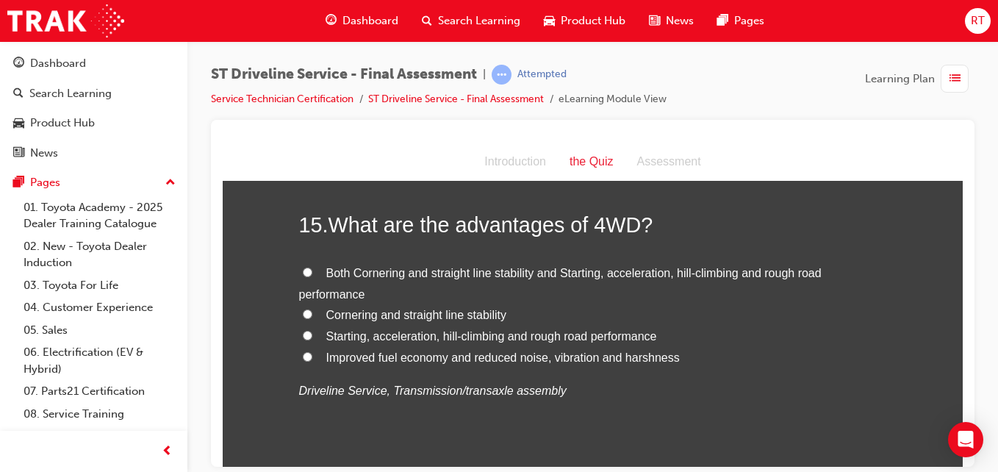
click at [415, 276] on span "Both Cornering and straight line stability and Starting, acceleration, hill-cli…" at bounding box center [560, 283] width 523 height 34
click at [312, 276] on input "Both Cornering and straight line stability and Starting, acceleration, hill-cli…" at bounding box center [308, 272] width 10 height 10
radio input "true"
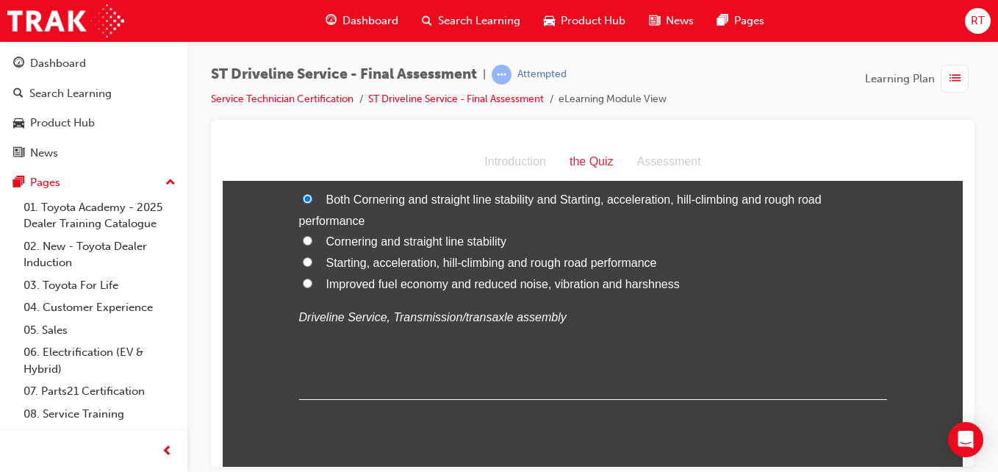
scroll to position [4821, 0]
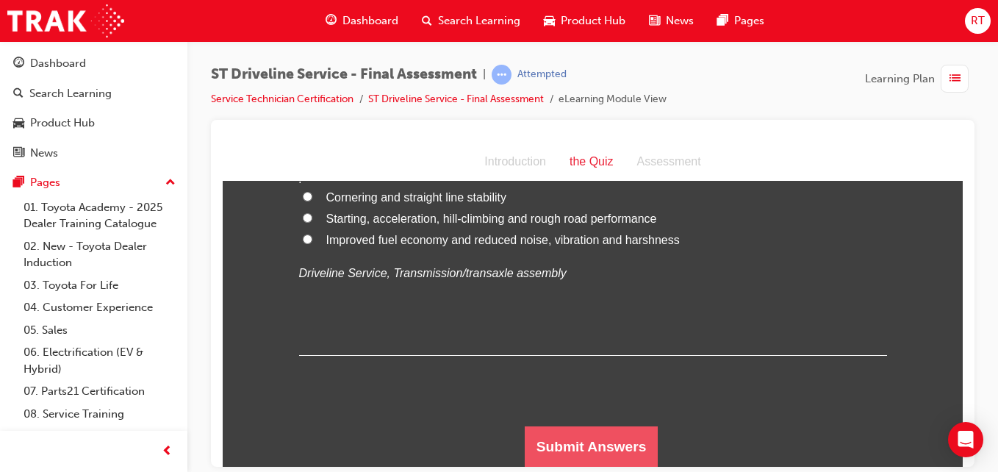
click at [526, 451] on button "Submit Answers" at bounding box center [592, 446] width 134 height 41
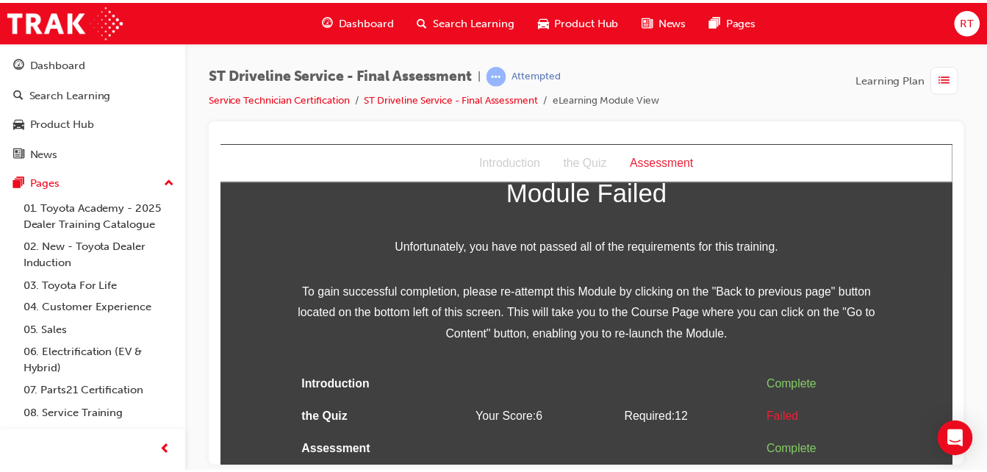
scroll to position [0, 0]
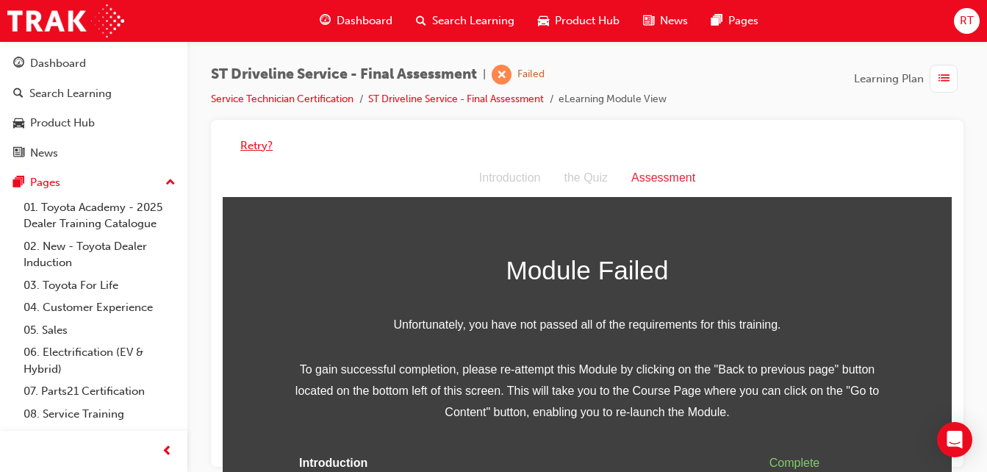
click at [260, 143] on button "Retry?" at bounding box center [256, 145] width 32 height 17
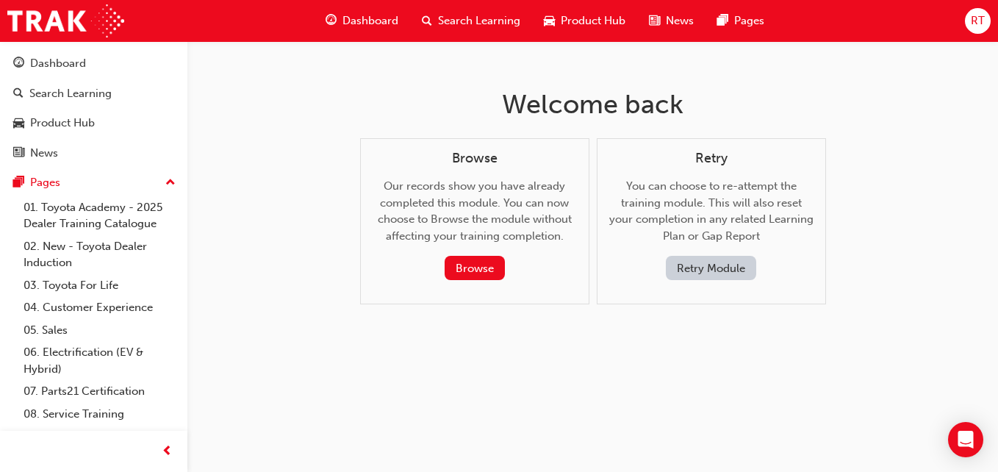
click at [725, 281] on div "Retry You can choose to re-attempt the training module. This will also reset yo…" at bounding box center [711, 221] width 229 height 167
click at [719, 266] on button "Retry Module" at bounding box center [711, 268] width 90 height 24
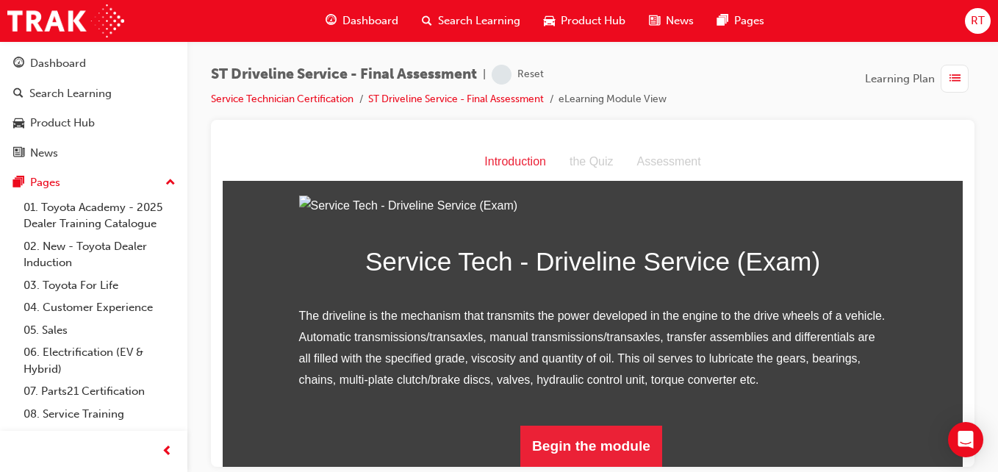
scroll to position [188, 0]
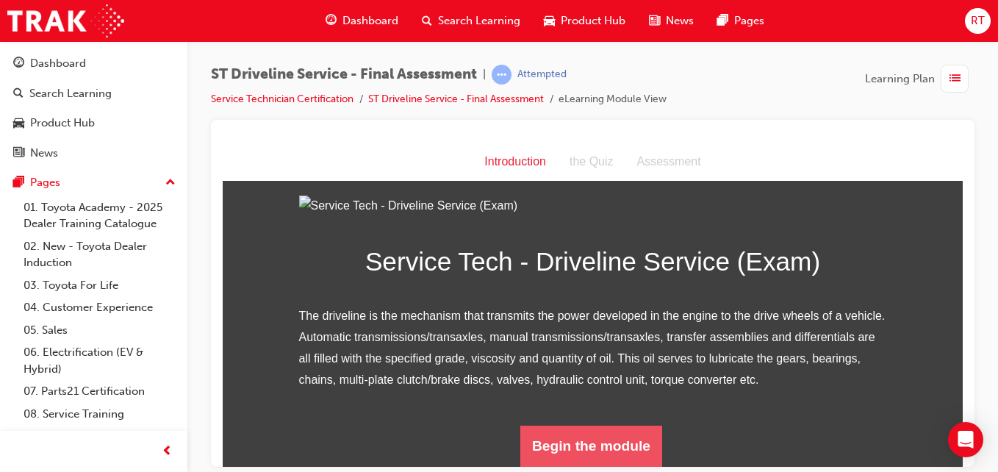
click at [604, 442] on button "Begin the module" at bounding box center [591, 445] width 142 height 41
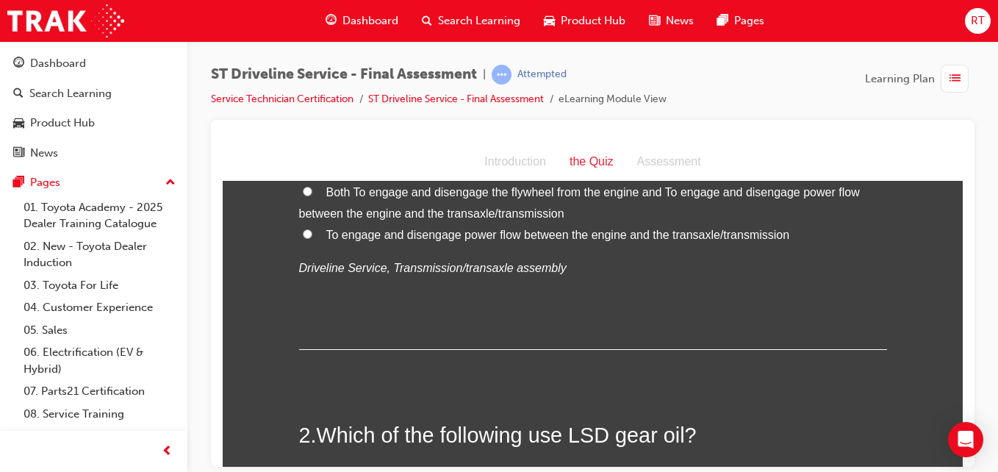
scroll to position [0, 0]
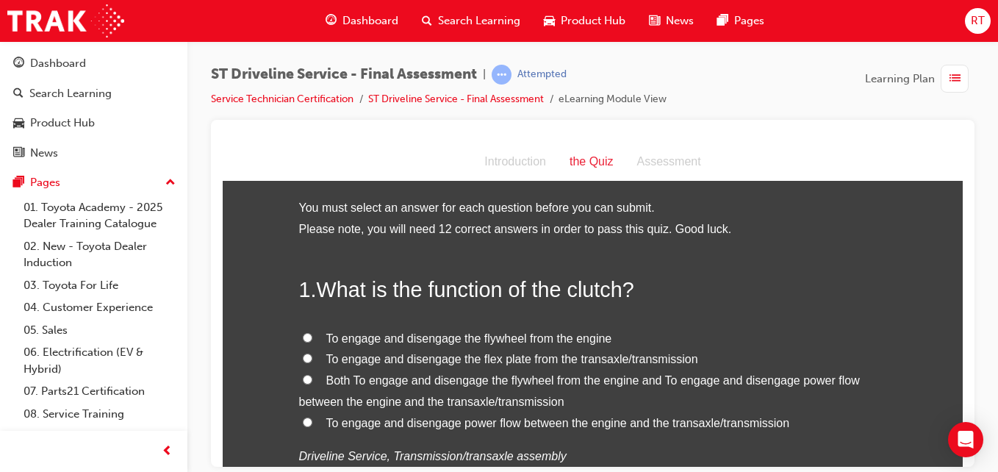
click at [461, 379] on span "Both To engage and disengage the flywheel from the engine and To engage and dis…" at bounding box center [579, 390] width 561 height 34
click at [312, 379] on input "Both To engage and disengage the flywheel from the engine and To engage and dis…" at bounding box center [308, 379] width 10 height 10
radio input "true"
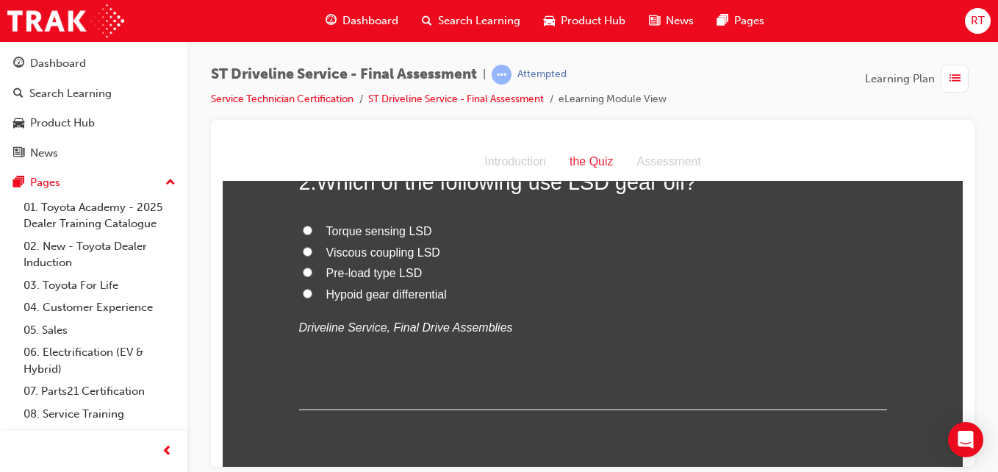
scroll to position [367, 0]
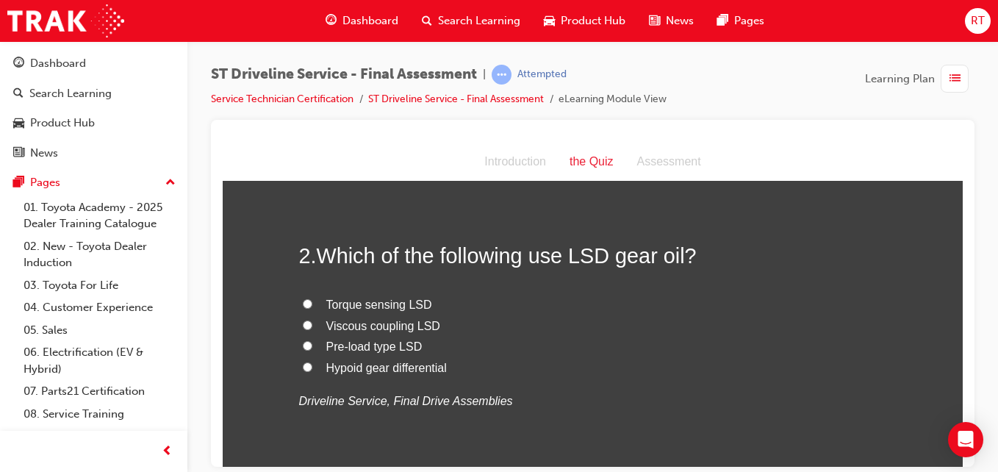
click at [365, 348] on span "Pre-load type LSD" at bounding box center [374, 346] width 96 height 12
click at [312, 348] on input "Pre-load type LSD" at bounding box center [308, 345] width 10 height 10
radio input "true"
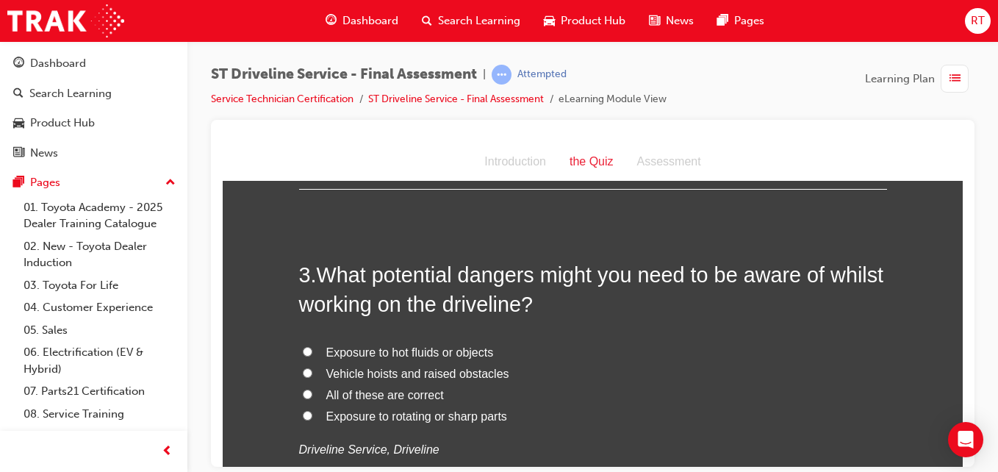
scroll to position [735, 0]
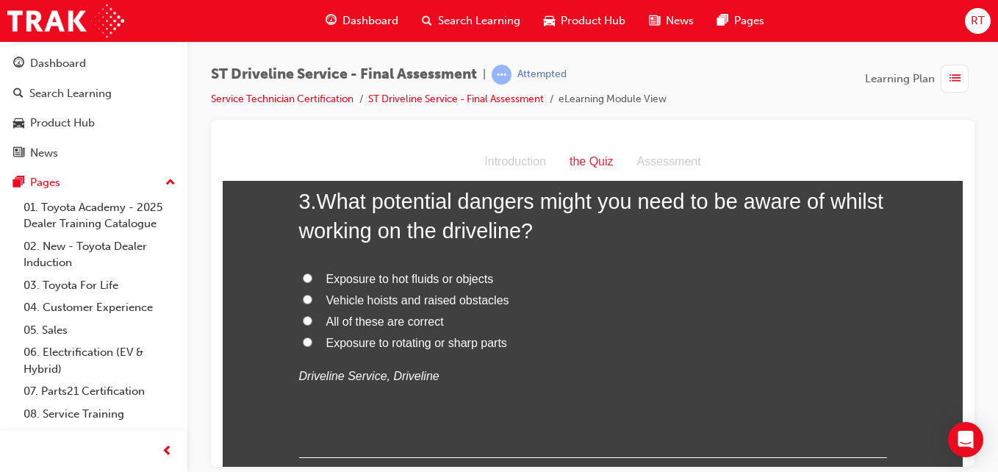
click at [422, 278] on span "Exposure to hot fluids or objects" at bounding box center [410, 278] width 168 height 12
click at [312, 278] on input "Exposure to hot fluids or objects" at bounding box center [308, 278] width 10 height 10
radio input "true"
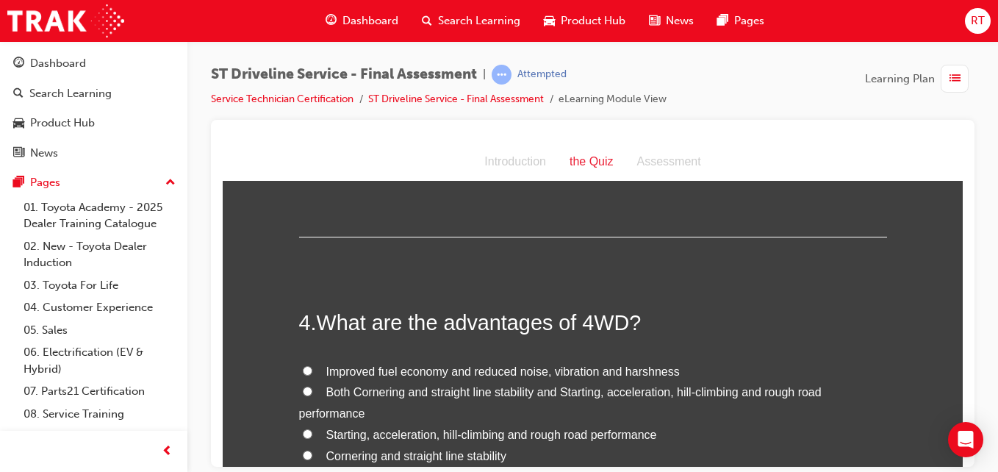
scroll to position [1029, 0]
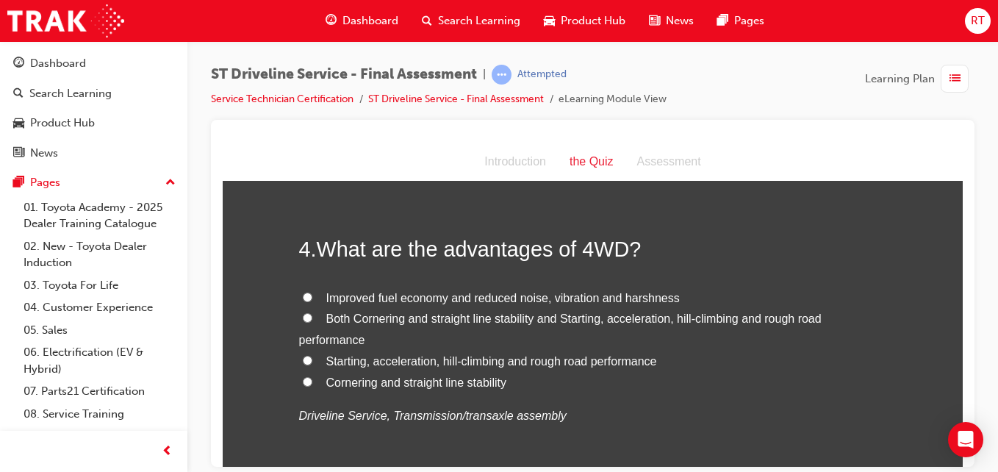
click at [395, 316] on span "Both Cornering and straight line stability and Starting, acceleration, hill-cli…" at bounding box center [560, 329] width 523 height 34
click at [312, 316] on input "Both Cornering and straight line stability and Starting, acceleration, hill-cli…" at bounding box center [308, 317] width 10 height 10
radio input "true"
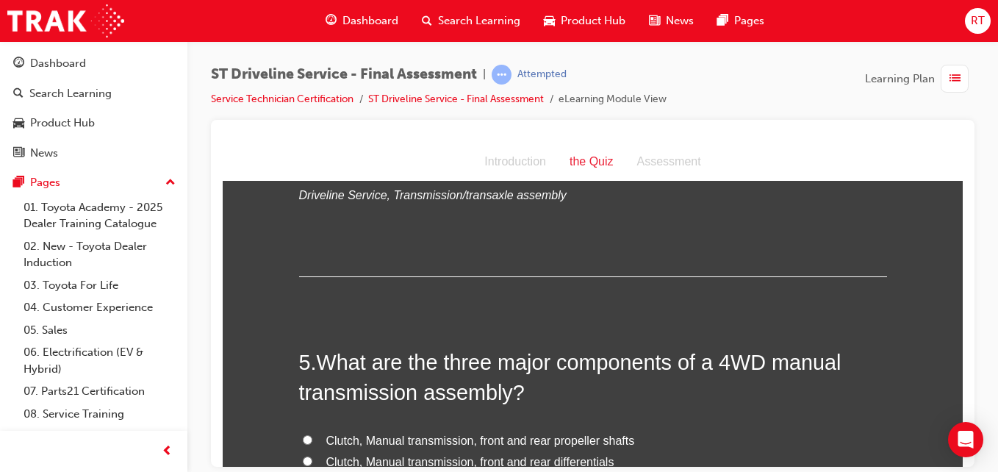
scroll to position [1396, 0]
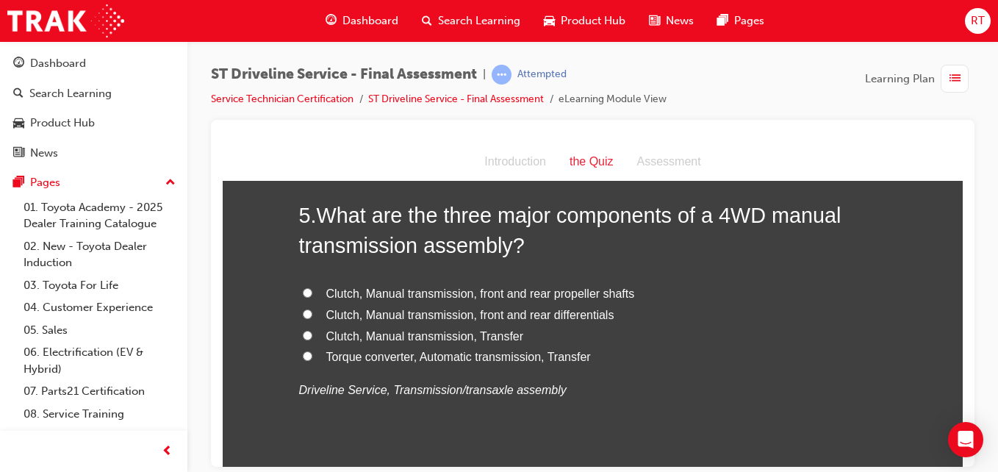
click at [433, 296] on span "Clutch, Manual transmission, front and rear propeller shafts" at bounding box center [480, 293] width 309 height 12
click at [312, 296] on input "Clutch, Manual transmission, front and rear propeller shafts" at bounding box center [308, 292] width 10 height 10
radio input "true"
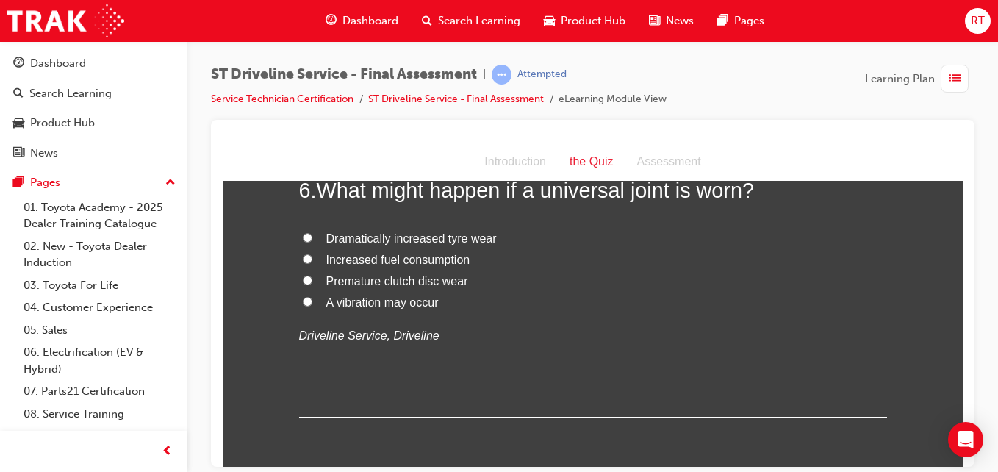
scroll to position [1690, 0]
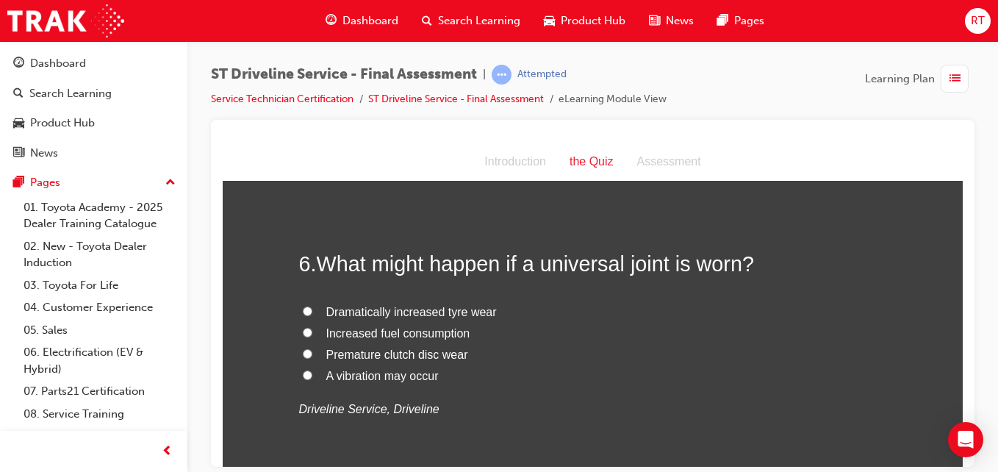
click at [380, 375] on span "A vibration may occur" at bounding box center [382, 375] width 112 height 12
click at [312, 375] on input "A vibration may occur" at bounding box center [308, 375] width 10 height 10
radio input "true"
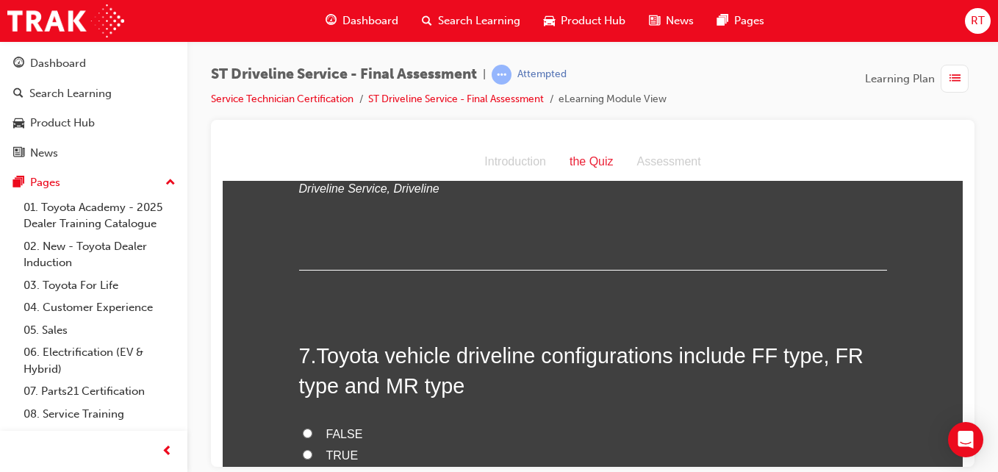
scroll to position [2058, 0]
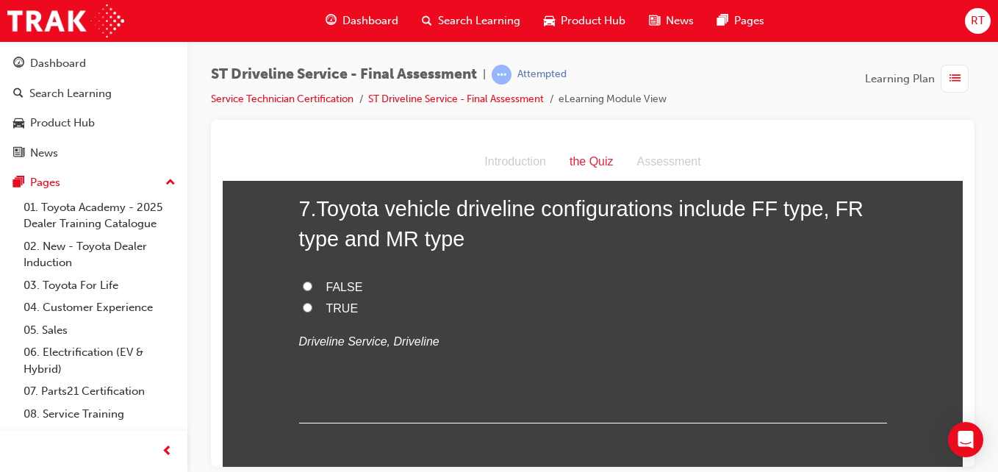
click at [329, 308] on span "TRUE" at bounding box center [342, 307] width 32 height 12
click at [312, 308] on input "TRUE" at bounding box center [308, 307] width 10 height 10
radio input "true"
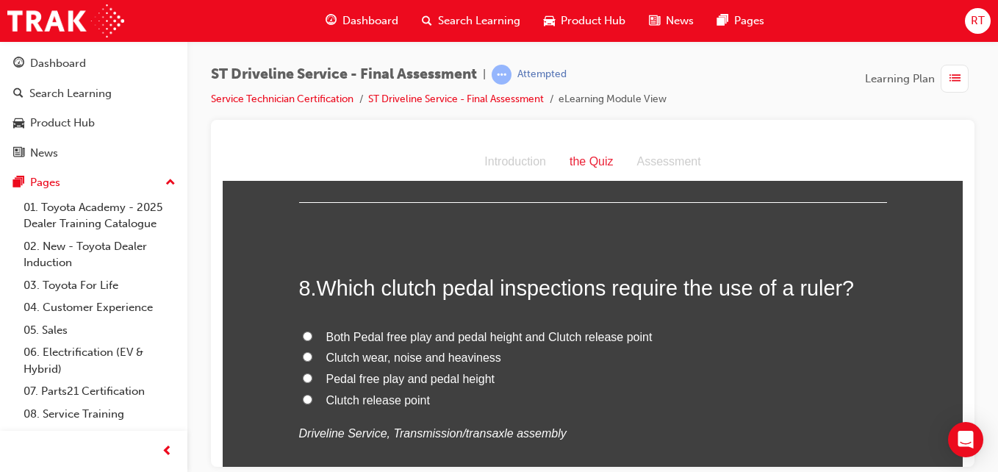
scroll to position [2352, 0]
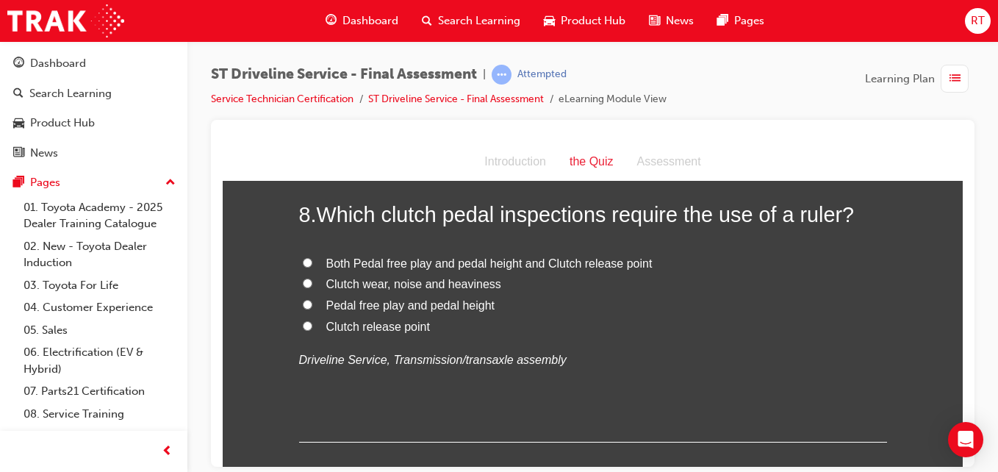
click at [435, 265] on span "Both Pedal free play and pedal height and Clutch release point" at bounding box center [489, 262] width 326 height 12
click at [312, 265] on input "Both Pedal free play and pedal height and Clutch release point" at bounding box center [308, 262] width 10 height 10
radio input "true"
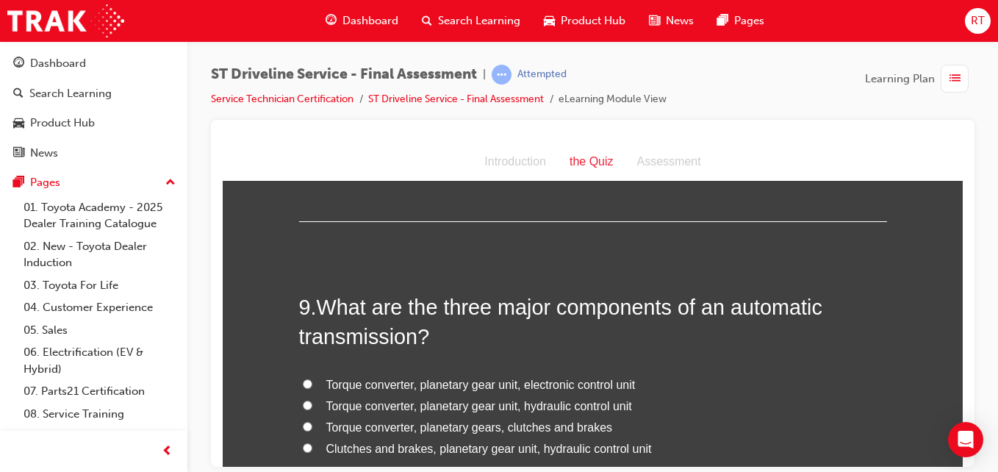
scroll to position [2646, 0]
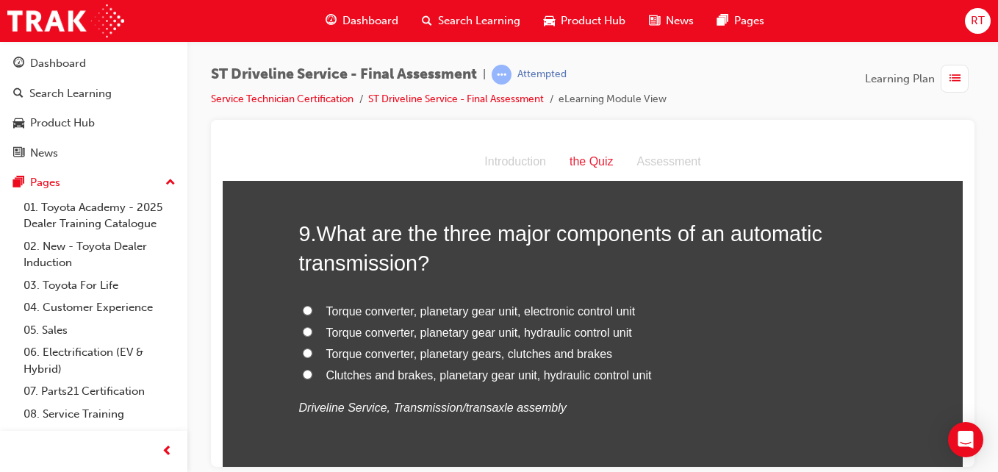
click at [443, 311] on span "Torque converter, planetary gear unit, electronic control unit" at bounding box center [480, 310] width 309 height 12
click at [312, 311] on input "Torque converter, planetary gear unit, electronic control unit" at bounding box center [308, 310] width 10 height 10
radio input "true"
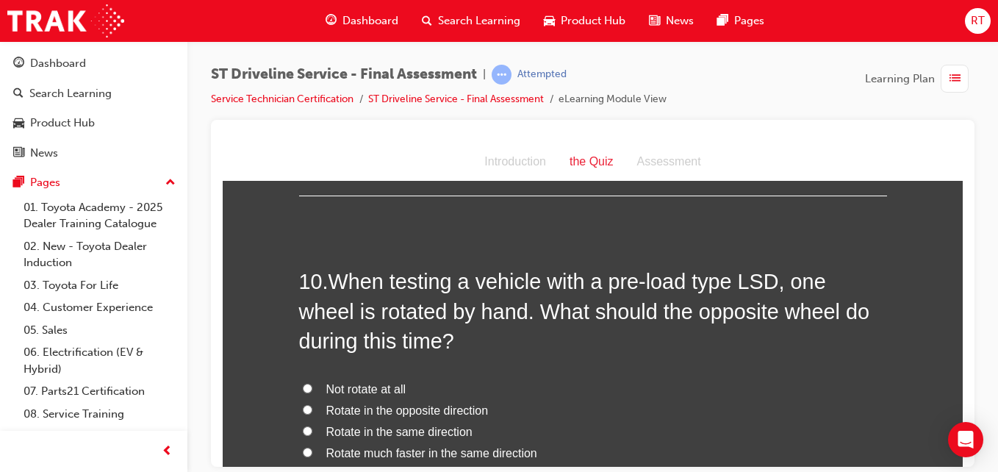
scroll to position [3013, 0]
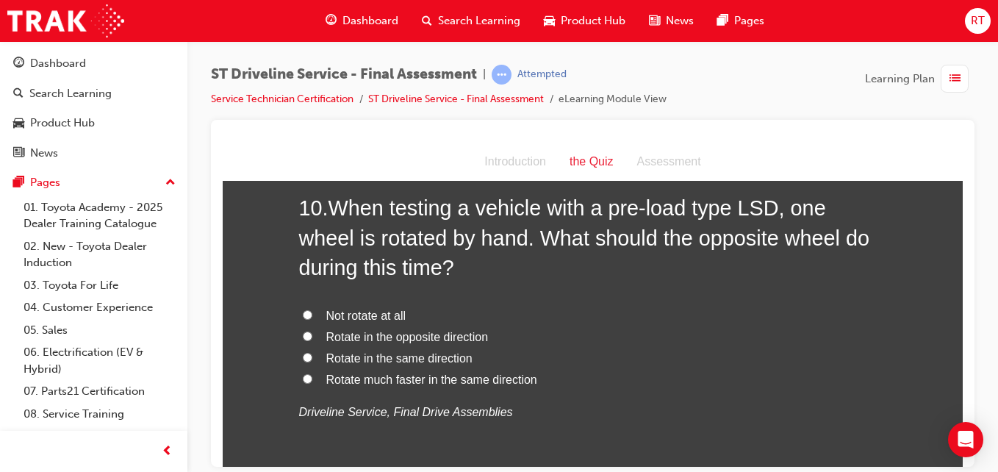
click at [414, 336] on span "Rotate in the opposite direction" at bounding box center [407, 336] width 162 height 12
click at [312, 336] on input "Rotate in the opposite direction" at bounding box center [308, 336] width 10 height 10
radio input "true"
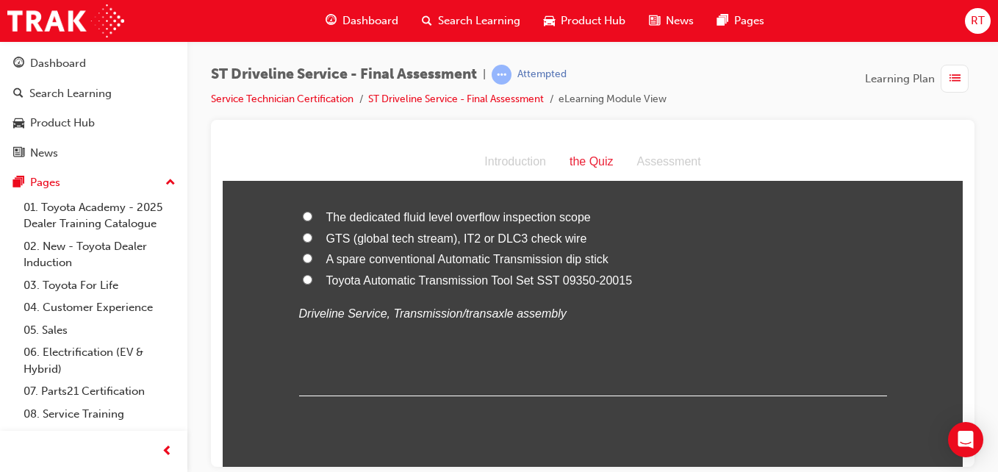
scroll to position [3381, 0]
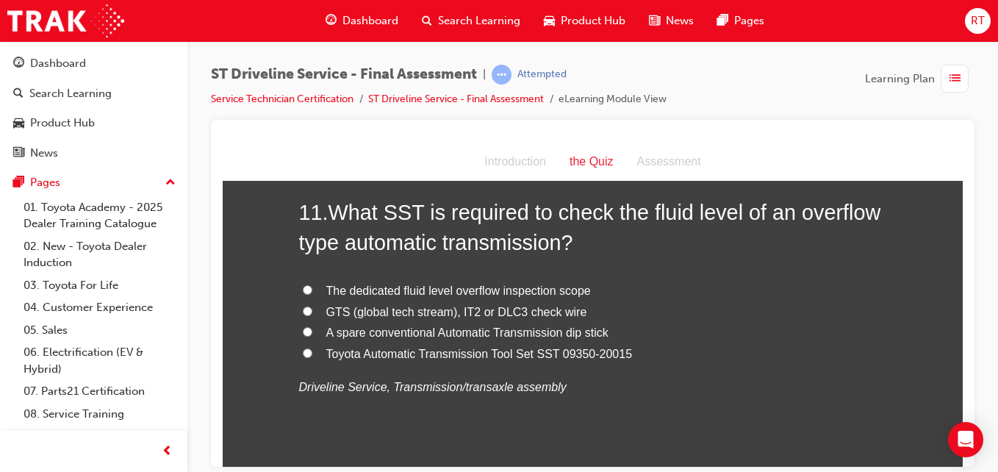
click at [523, 291] on span "The dedicated fluid level overflow inspection scope" at bounding box center [458, 290] width 265 height 12
click at [312, 291] on input "The dedicated fluid level overflow inspection scope" at bounding box center [308, 289] width 10 height 10
radio input "true"
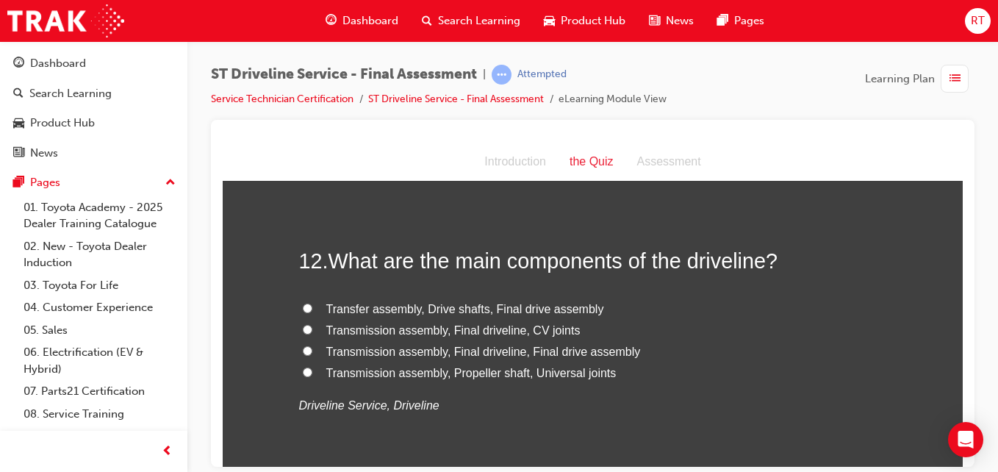
scroll to position [3748, 0]
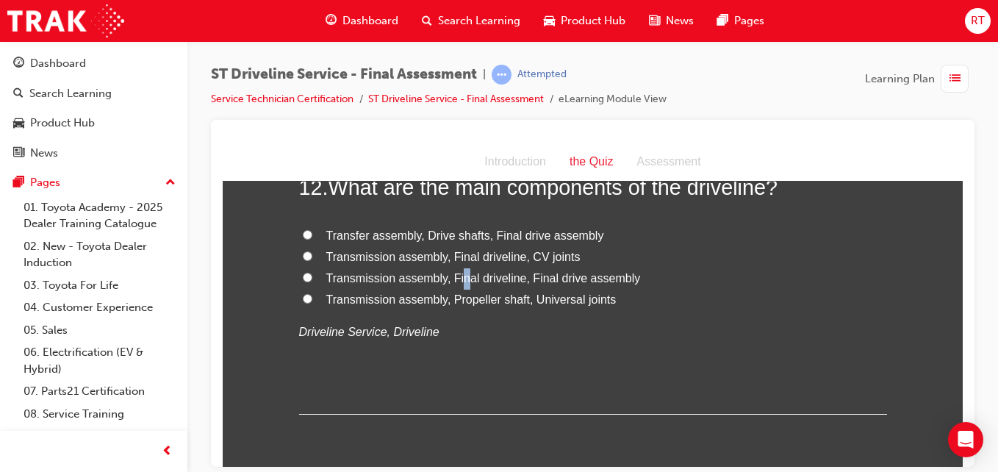
click at [459, 276] on span "Transmission assembly, Final driveline, Final drive assembly" at bounding box center [483, 277] width 315 height 12
drag, startPoint x: 459, startPoint y: 276, endPoint x: 491, endPoint y: 280, distance: 32.5
click at [491, 280] on span "Transmission assembly, Final driveline, Final drive assembly" at bounding box center [483, 277] width 315 height 12
click at [312, 280] on input "Transmission assembly, Final driveline, Final drive assembly" at bounding box center [308, 277] width 10 height 10
radio input "true"
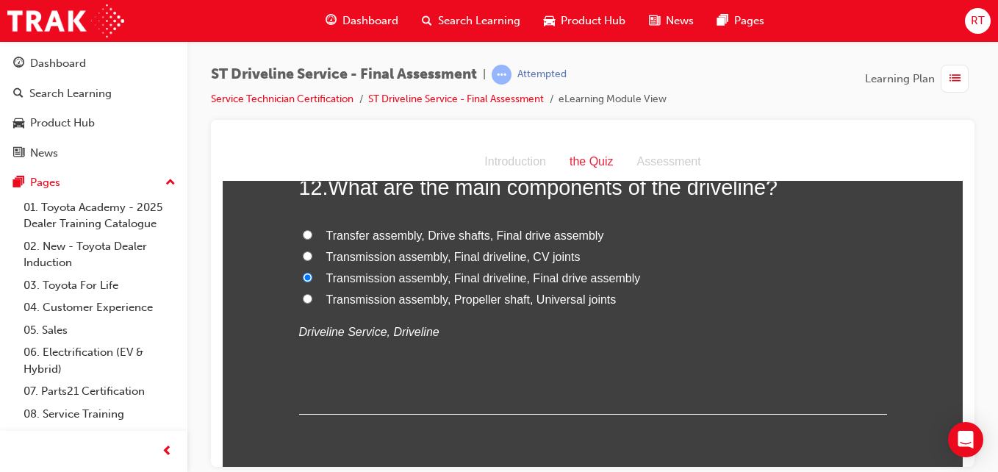
scroll to position [4042, 0]
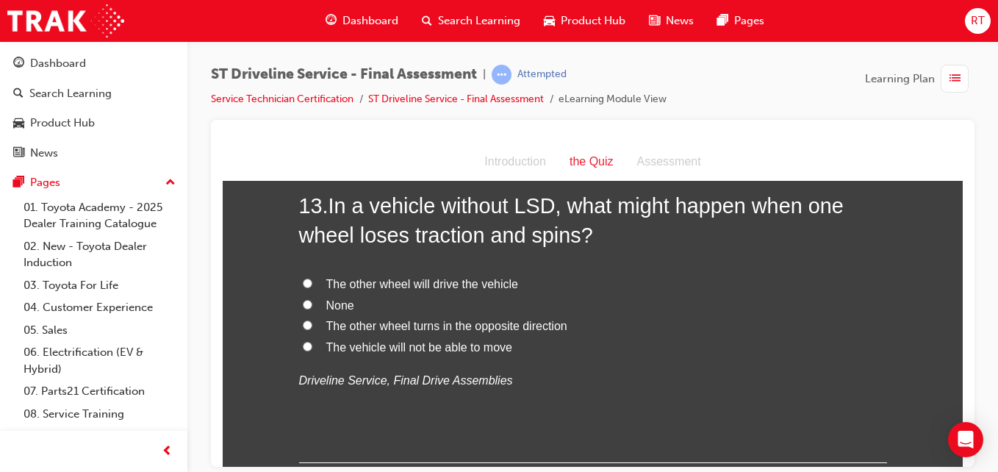
click at [434, 283] on span "The other wheel will drive the vehicle" at bounding box center [422, 283] width 192 height 12
click at [312, 283] on input "The other wheel will drive the vehicle" at bounding box center [308, 283] width 10 height 10
radio input "true"
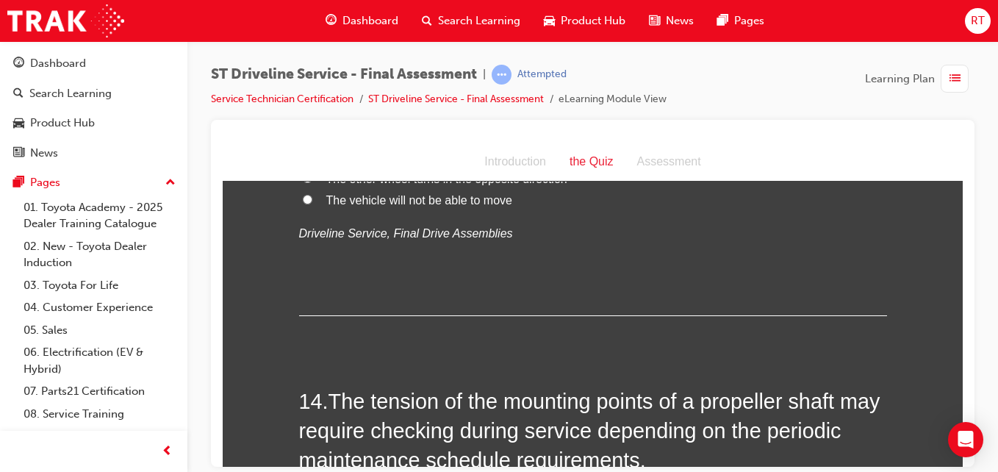
scroll to position [4116, 0]
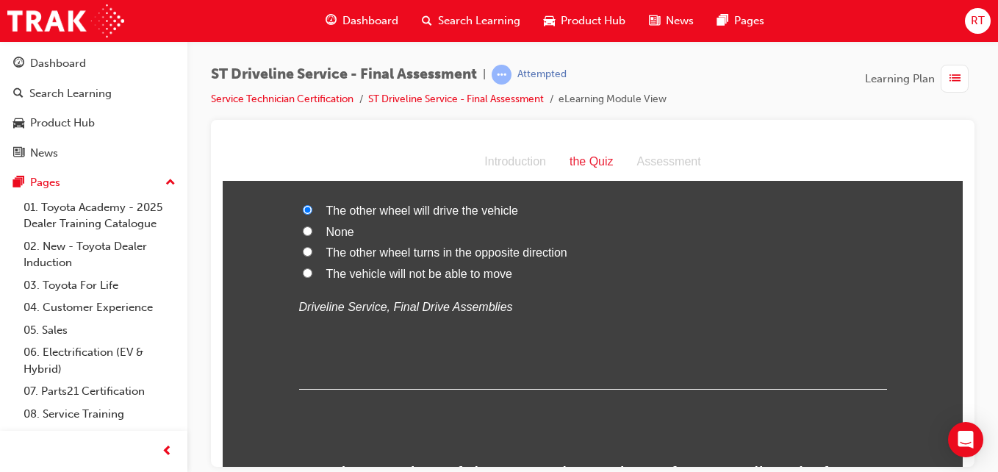
click at [401, 273] on span "The vehicle will not be able to move" at bounding box center [419, 273] width 186 height 12
click at [312, 273] on input "The vehicle will not be able to move" at bounding box center [308, 273] width 10 height 10
radio input "true"
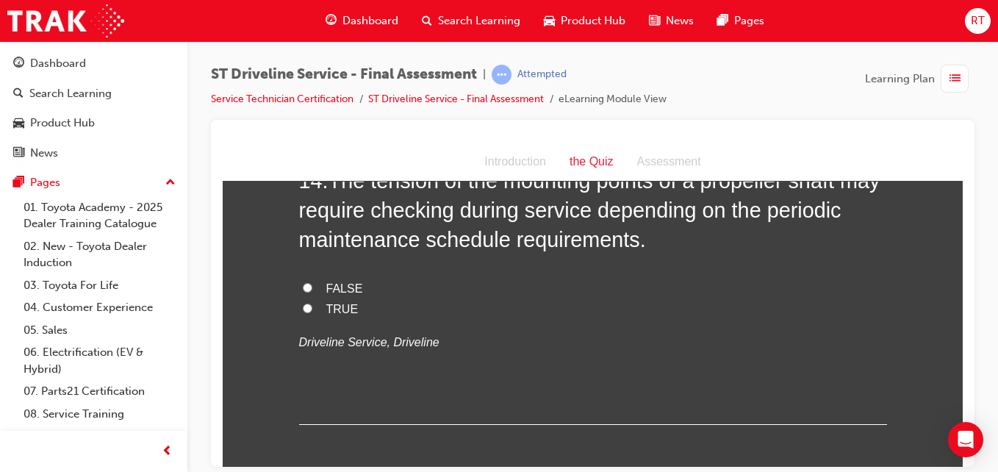
scroll to position [4336, 0]
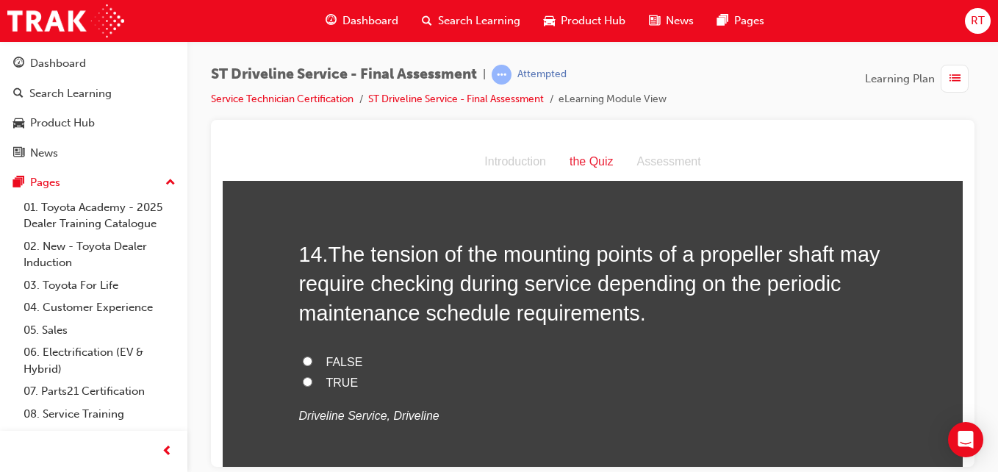
click at [337, 376] on span "TRUE" at bounding box center [342, 382] width 32 height 12
click at [312, 376] on input "TRUE" at bounding box center [308, 381] width 10 height 10
radio input "true"
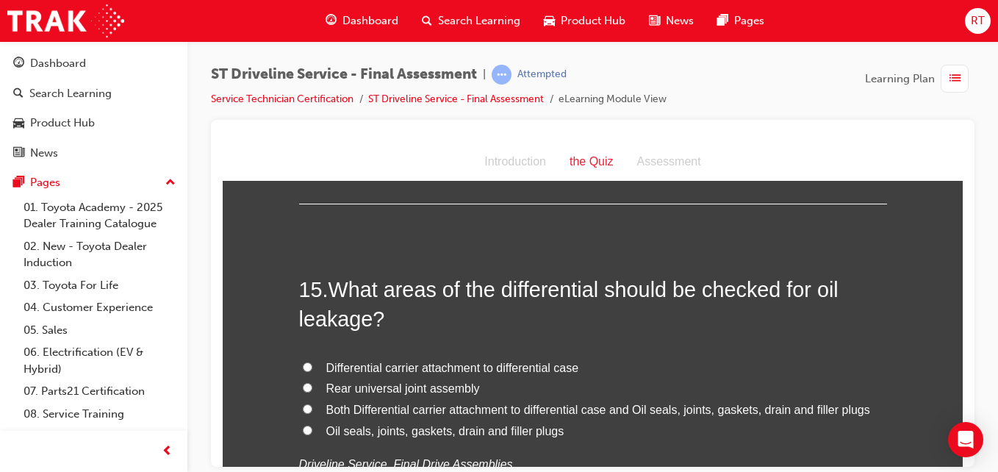
scroll to position [4703, 0]
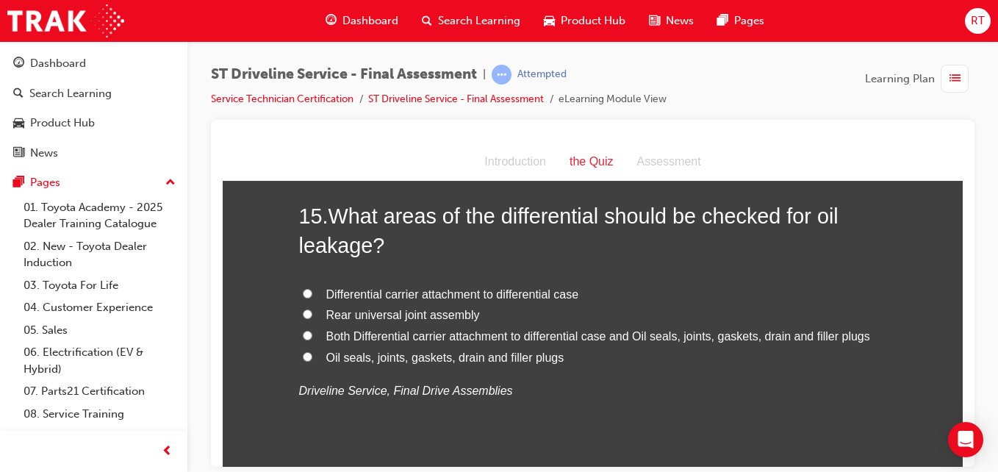
click at [414, 334] on span "Both Differential carrier attachment to differential case and Oil seals, joints…" at bounding box center [598, 335] width 544 height 12
click at [312, 334] on input "Both Differential carrier attachment to differential case and Oil seals, joints…" at bounding box center [308, 335] width 10 height 10
radio input "true"
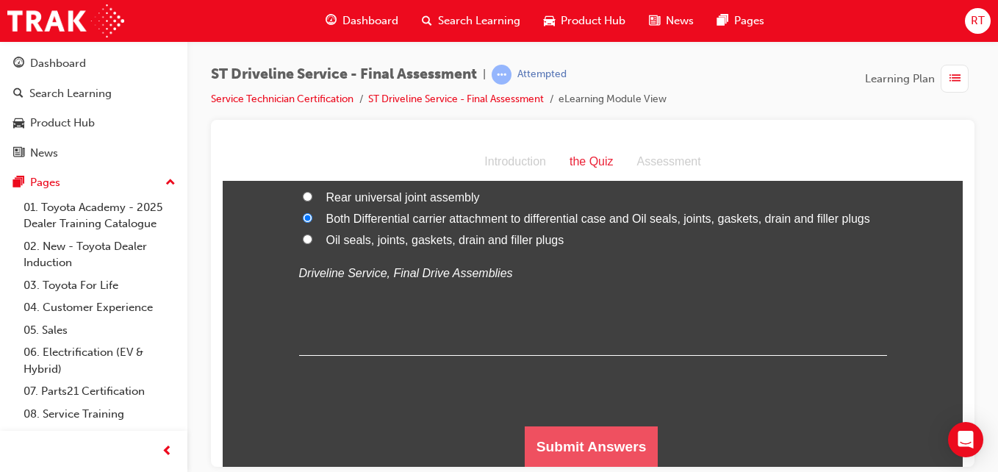
click at [532, 426] on button "Submit Answers" at bounding box center [592, 446] width 134 height 41
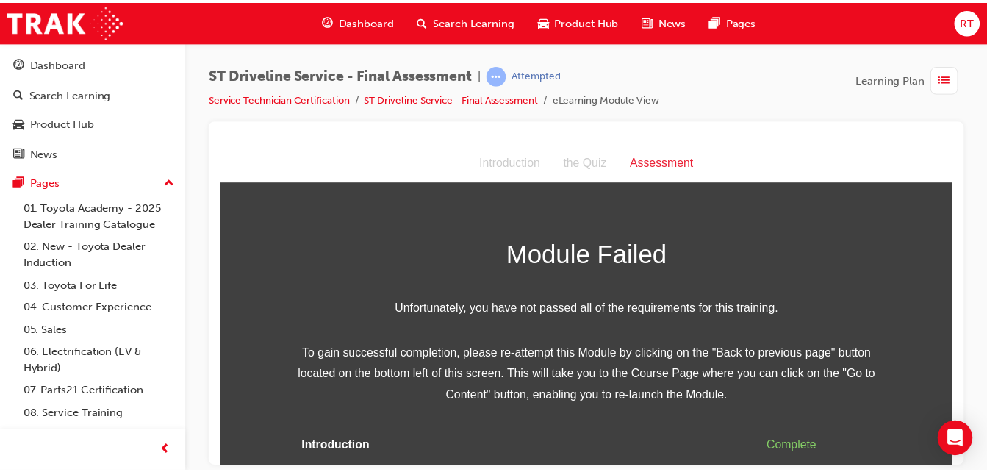
scroll to position [62, 0]
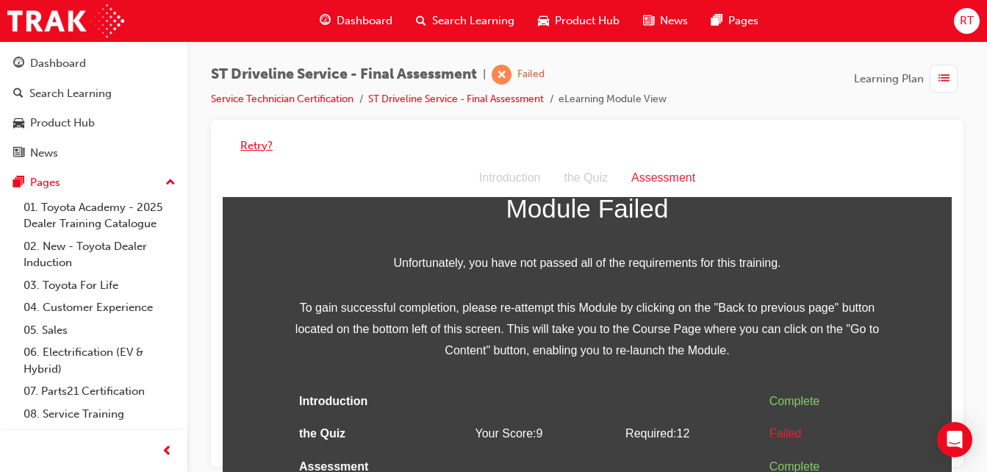
click at [264, 153] on button "Retry?" at bounding box center [256, 145] width 32 height 17
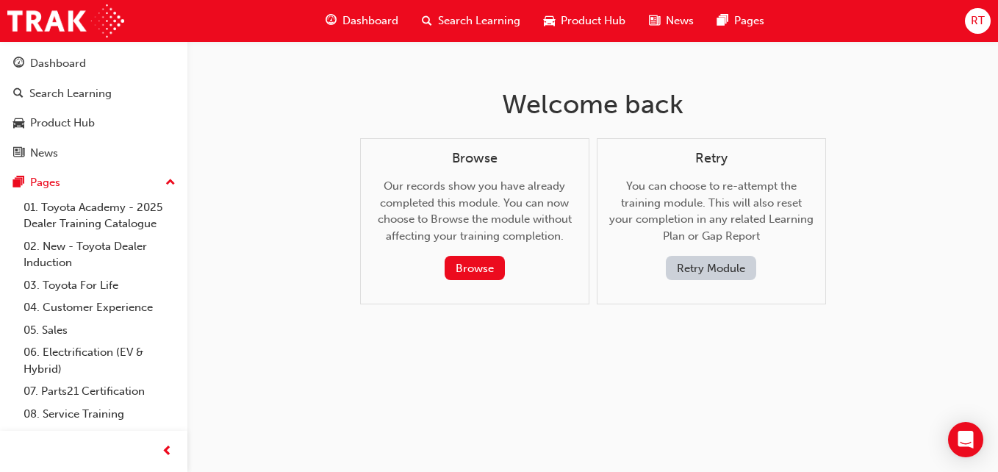
click at [722, 267] on button "Retry Module" at bounding box center [711, 268] width 90 height 24
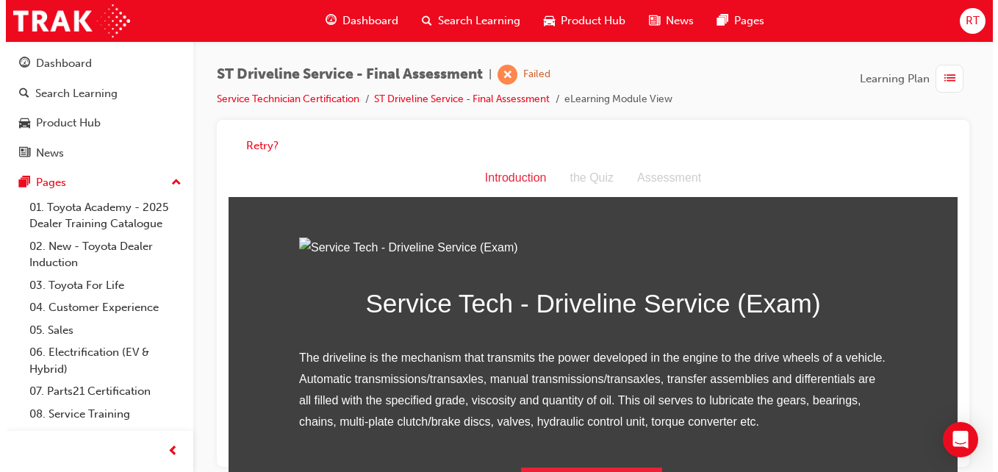
scroll to position [188, 0]
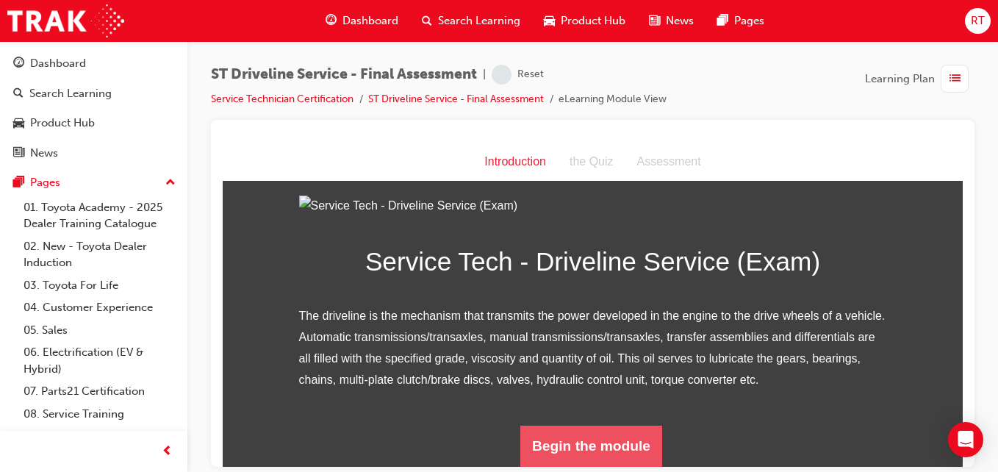
click at [592, 465] on button "Begin the module" at bounding box center [591, 445] width 142 height 41
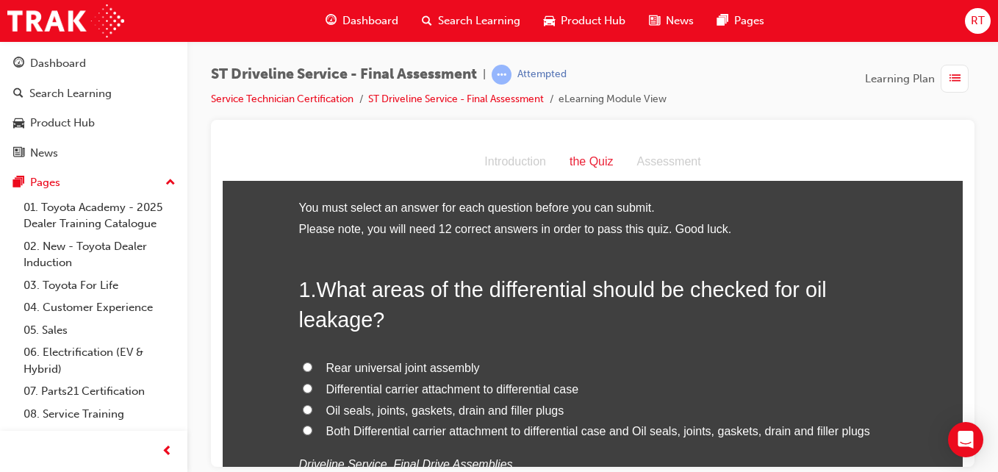
scroll to position [73, 0]
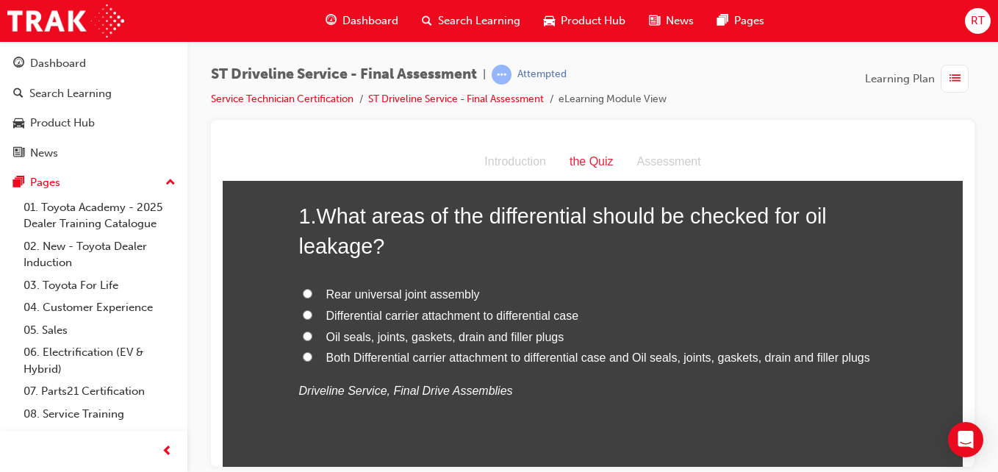
click at [451, 359] on span "Both Differential carrier attachment to differential case and Oil seals, joints…" at bounding box center [598, 357] width 544 height 12
click at [312, 359] on input "Both Differential carrier attachment to differential case and Oil seals, joints…" at bounding box center [308, 356] width 10 height 10
radio input "true"
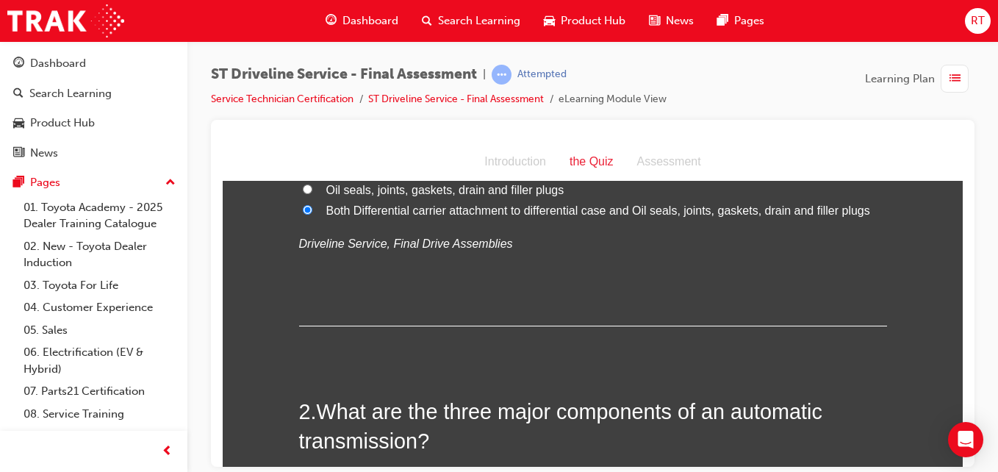
scroll to position [441, 0]
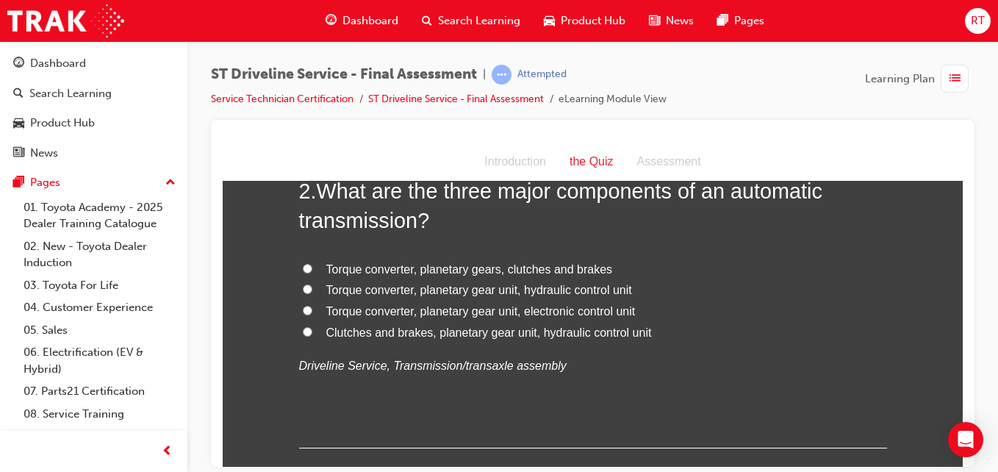
click at [534, 270] on span "Torque converter, planetary gears, clutches and brakes" at bounding box center [469, 268] width 287 height 12
click at [312, 270] on input "Torque converter, planetary gears, clutches and brakes" at bounding box center [308, 268] width 10 height 10
radio input "true"
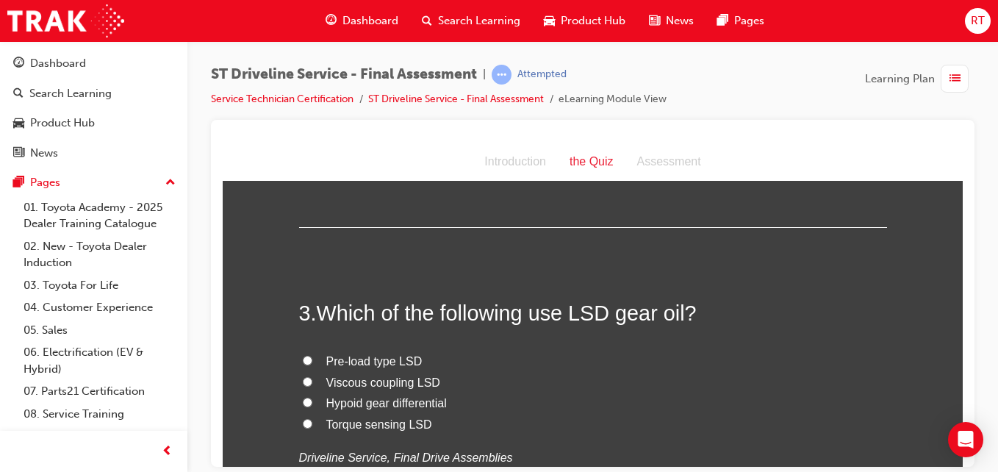
click at [380, 403] on span "Hypoid gear differential" at bounding box center [386, 402] width 121 height 12
click at [312, 403] on input "Hypoid gear differential" at bounding box center [308, 402] width 10 height 10
radio input "true"
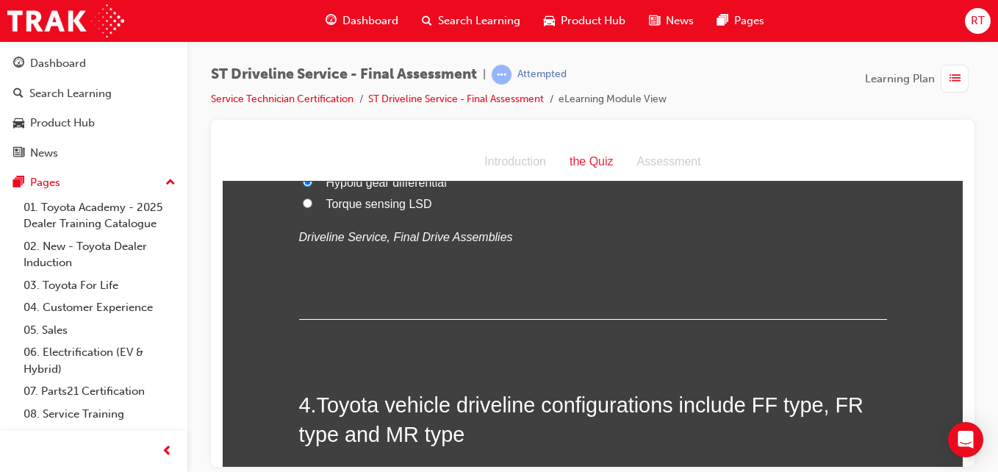
scroll to position [1029, 0]
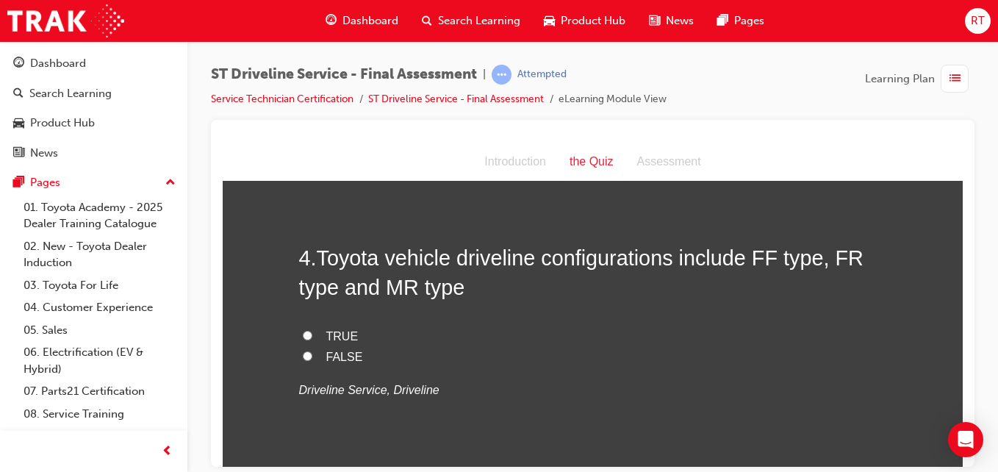
click at [331, 342] on span "TRUE" at bounding box center [342, 335] width 32 height 12
click at [312, 340] on input "TRUE" at bounding box center [308, 335] width 10 height 10
radio input "true"
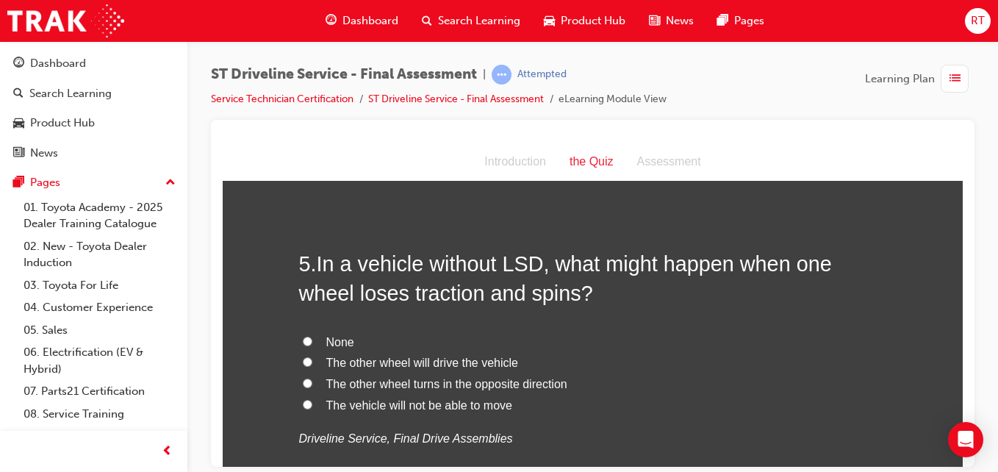
scroll to position [1396, 0]
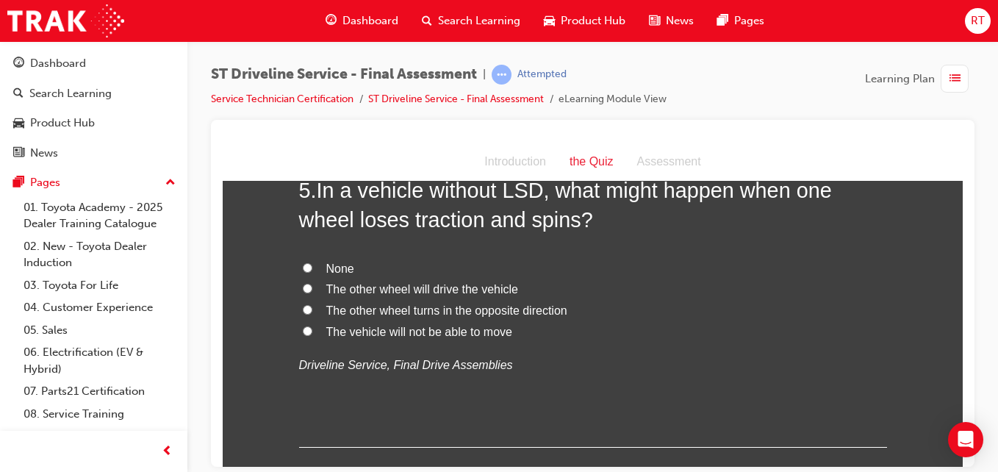
click at [454, 333] on span "The vehicle will not be able to move" at bounding box center [419, 331] width 186 height 12
click at [312, 333] on input "The vehicle will not be able to move" at bounding box center [308, 331] width 10 height 10
radio input "true"
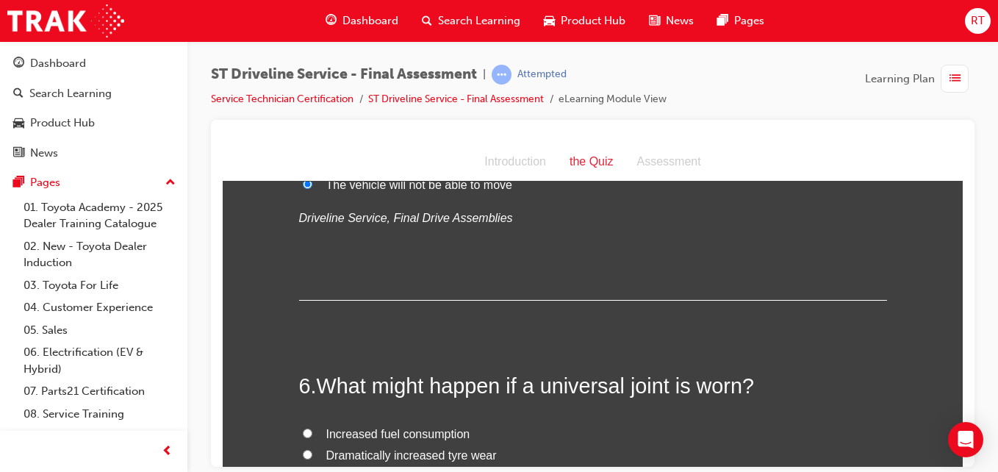
scroll to position [1690, 0]
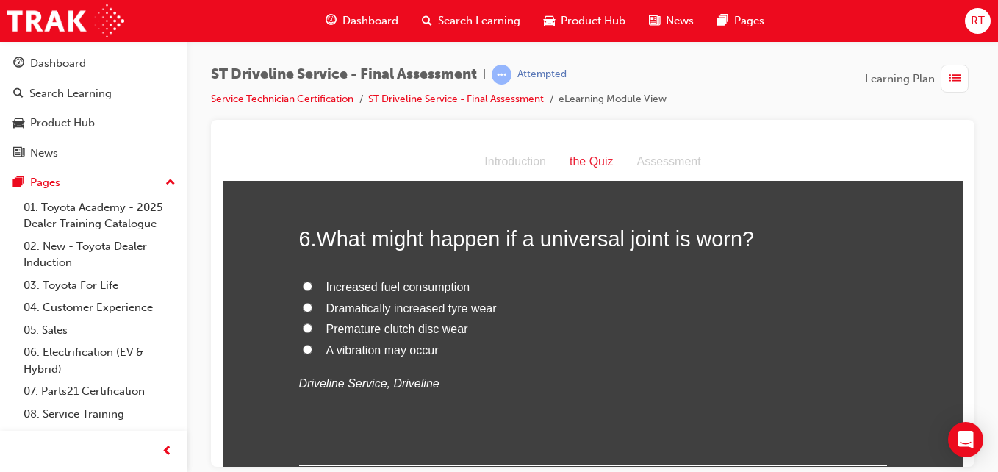
click at [392, 351] on span "A vibration may occur" at bounding box center [382, 349] width 112 height 12
click at [312, 351] on input "A vibration may occur" at bounding box center [308, 349] width 10 height 10
radio input "true"
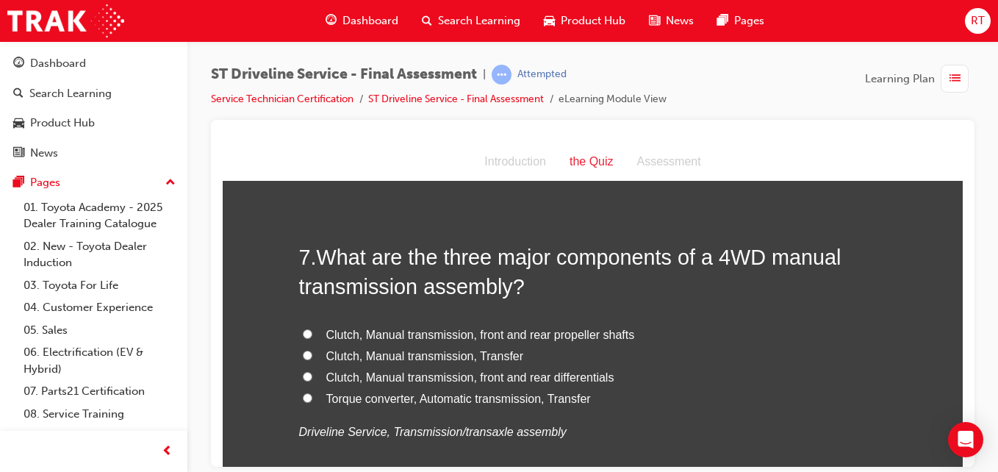
click at [491, 334] on span "Clutch, Manual transmission, front and rear propeller shafts" at bounding box center [480, 334] width 309 height 12
click at [312, 334] on input "Clutch, Manual transmission, front and rear propeller shafts" at bounding box center [308, 334] width 10 height 10
radio input "true"
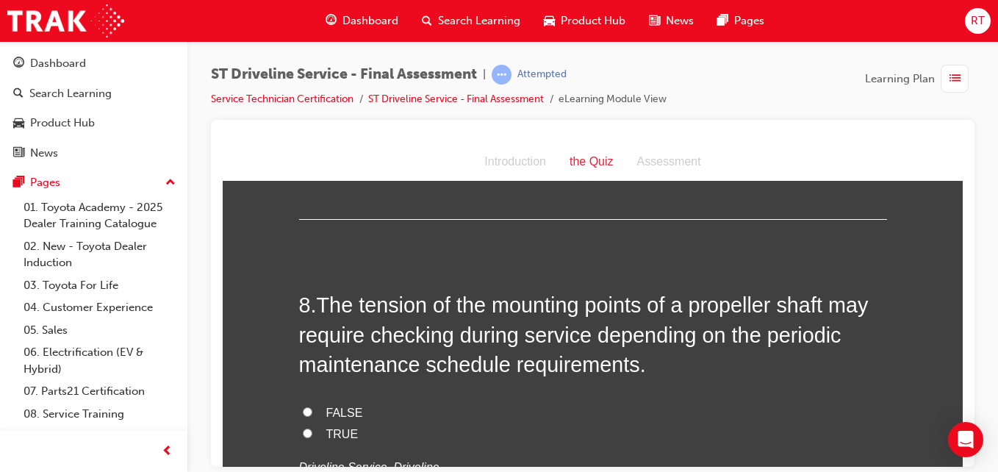
scroll to position [2425, 0]
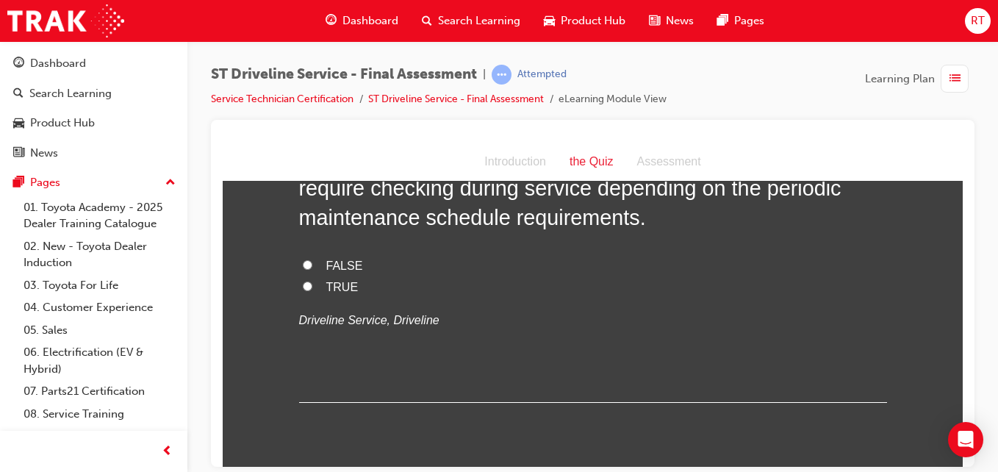
click at [337, 285] on span "TRUE" at bounding box center [342, 286] width 32 height 12
click at [312, 285] on input "TRUE" at bounding box center [308, 286] width 10 height 10
radio input "true"
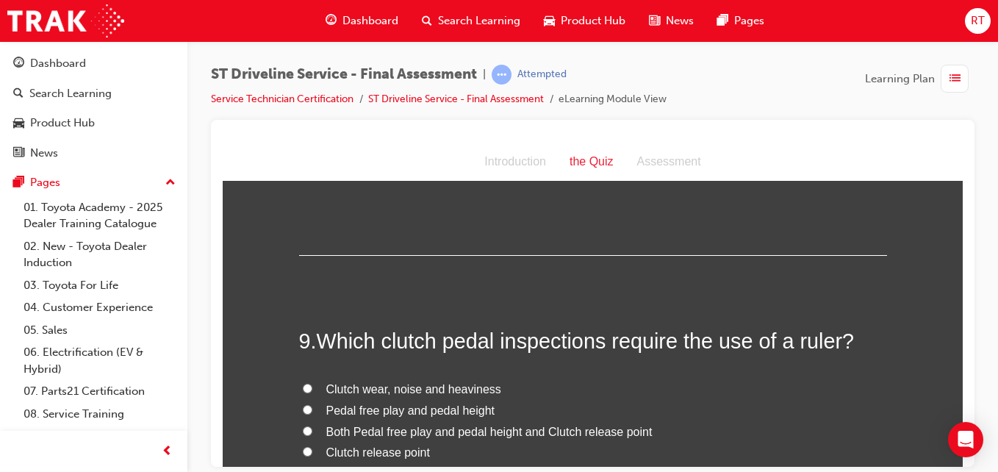
scroll to position [2646, 0]
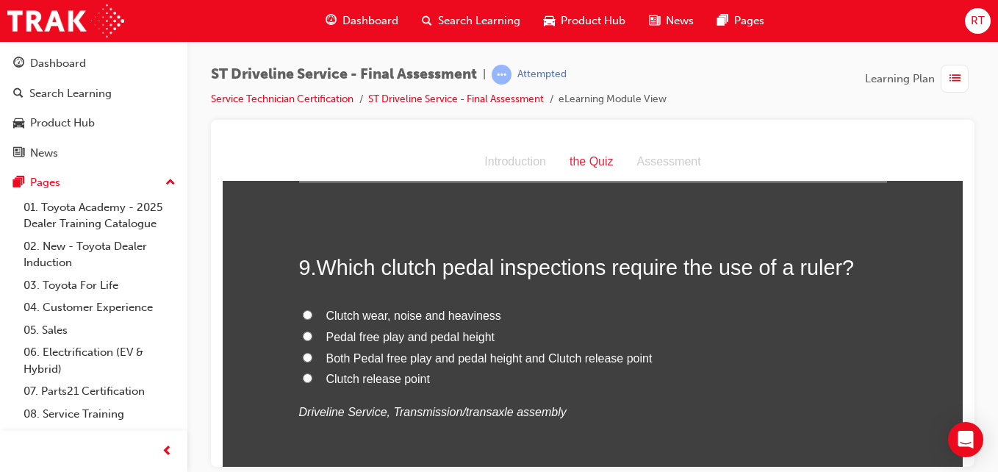
click at [418, 355] on span "Both Pedal free play and pedal height and Clutch release point" at bounding box center [489, 357] width 326 height 12
click at [312, 355] on input "Both Pedal free play and pedal height and Clutch release point" at bounding box center [308, 357] width 10 height 10
radio input "true"
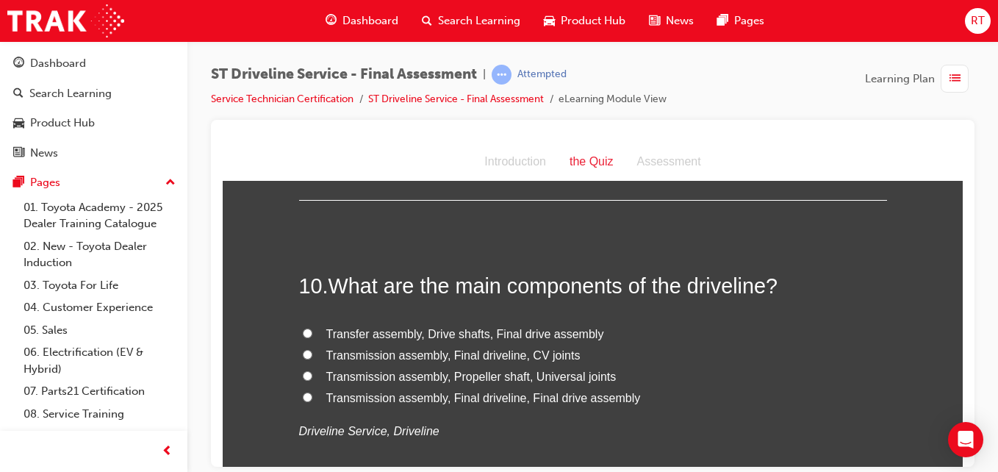
scroll to position [3013, 0]
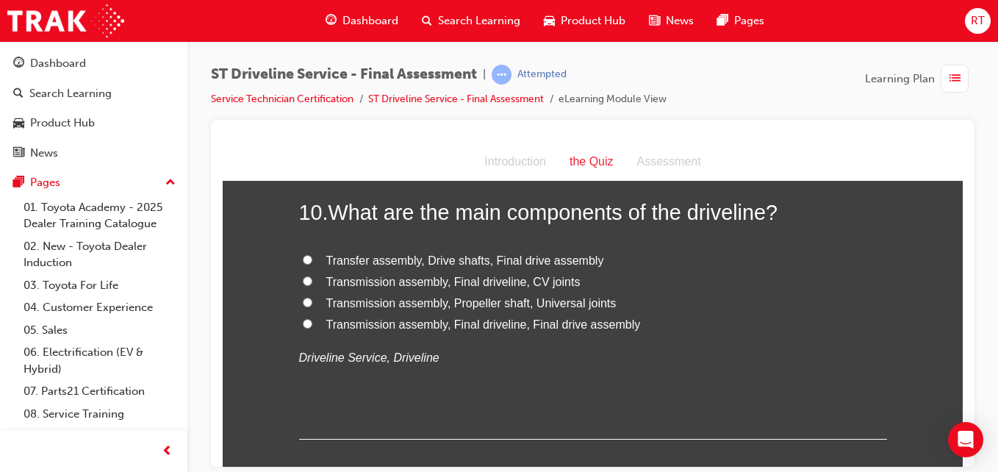
click at [493, 326] on span "Transmission assembly, Final driveline, Final drive assembly" at bounding box center [483, 323] width 315 height 12
click at [312, 326] on input "Transmission assembly, Final driveline, Final drive assembly" at bounding box center [308, 323] width 10 height 10
radio input "true"
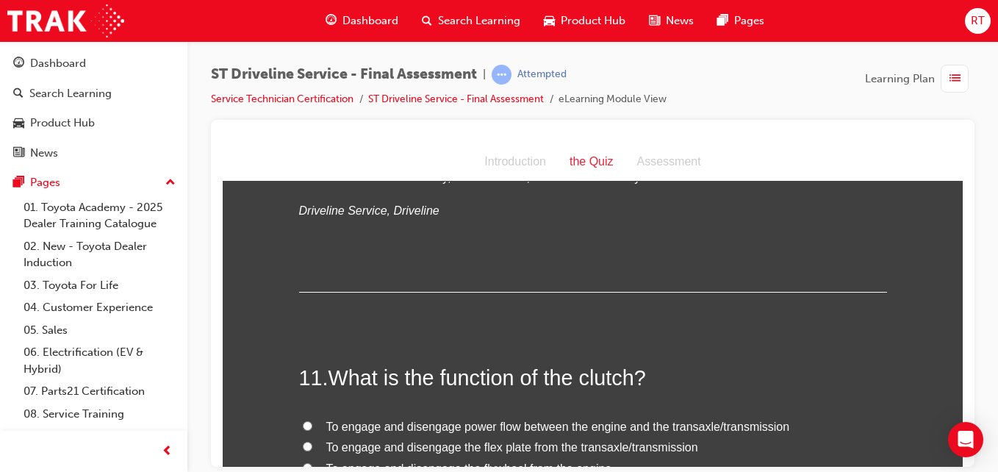
scroll to position [3307, 0]
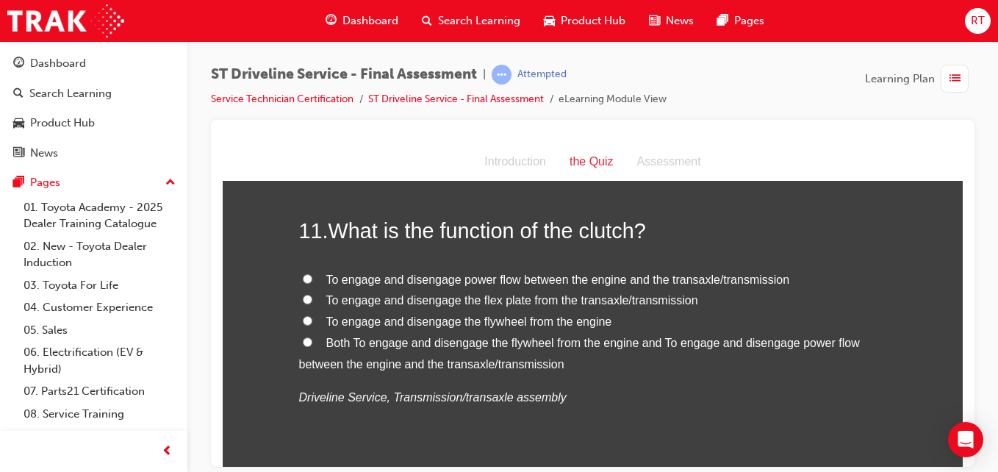
click at [423, 343] on span "Both To engage and disengage the flywheel from the engine and To engage and dis…" at bounding box center [579, 353] width 561 height 34
click at [312, 343] on input "Both To engage and disengage the flywheel from the engine and To engage and dis…" at bounding box center [308, 342] width 10 height 10
radio input "true"
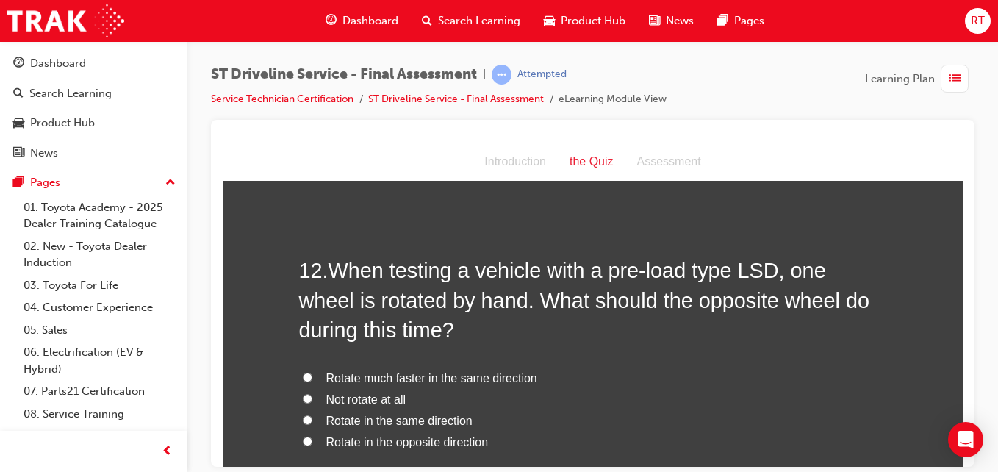
scroll to position [3675, 0]
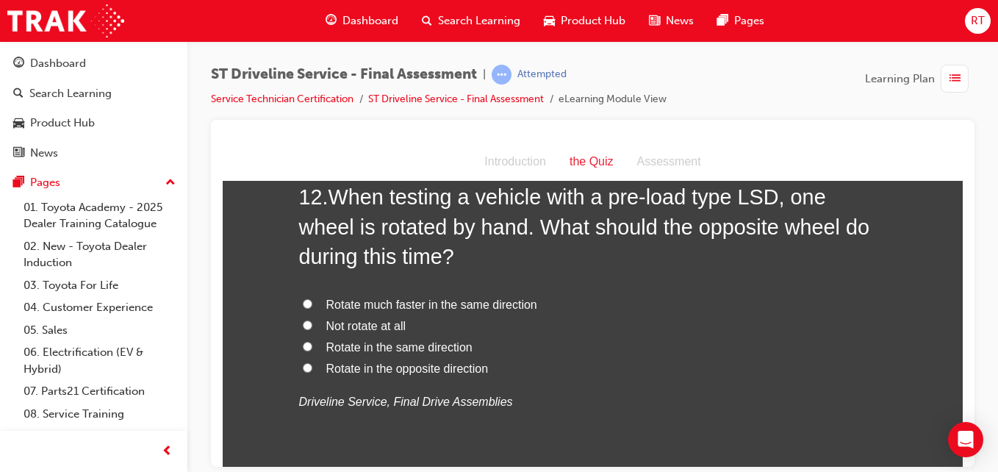
click at [428, 365] on span "Rotate in the opposite direction" at bounding box center [407, 368] width 162 height 12
click at [312, 365] on input "Rotate in the opposite direction" at bounding box center [308, 367] width 10 height 10
radio input "true"
click at [433, 345] on span "Rotate in the same direction" at bounding box center [399, 346] width 146 height 12
click at [312, 345] on input "Rotate in the same direction" at bounding box center [308, 346] width 10 height 10
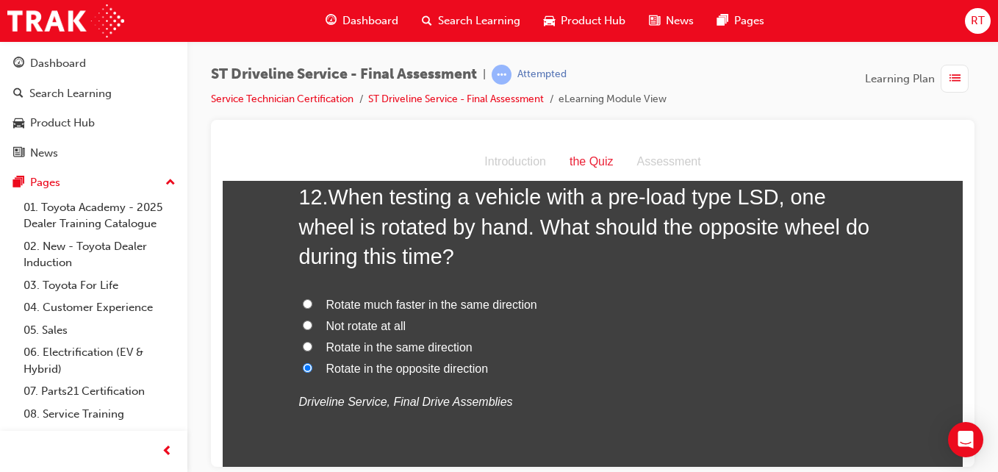
radio input "true"
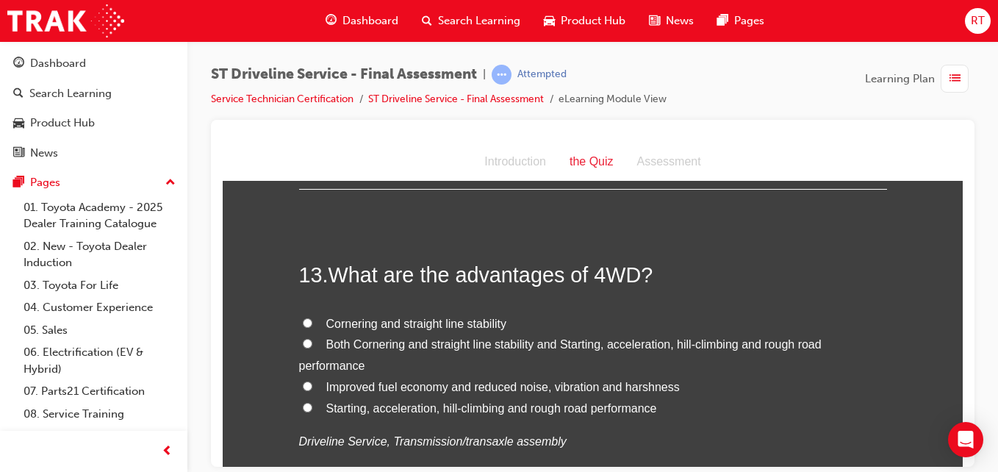
scroll to position [4042, 0]
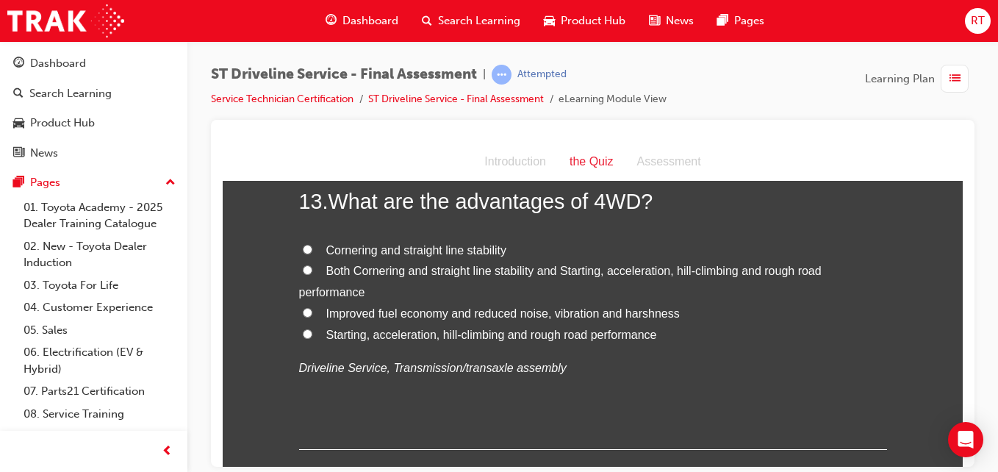
click at [460, 335] on span "Starting, acceleration, hill-climbing and rough road performance" at bounding box center [491, 334] width 331 height 12
click at [312, 335] on input "Starting, acceleration, hill-climbing and rough road performance" at bounding box center [308, 334] width 10 height 10
radio input "true"
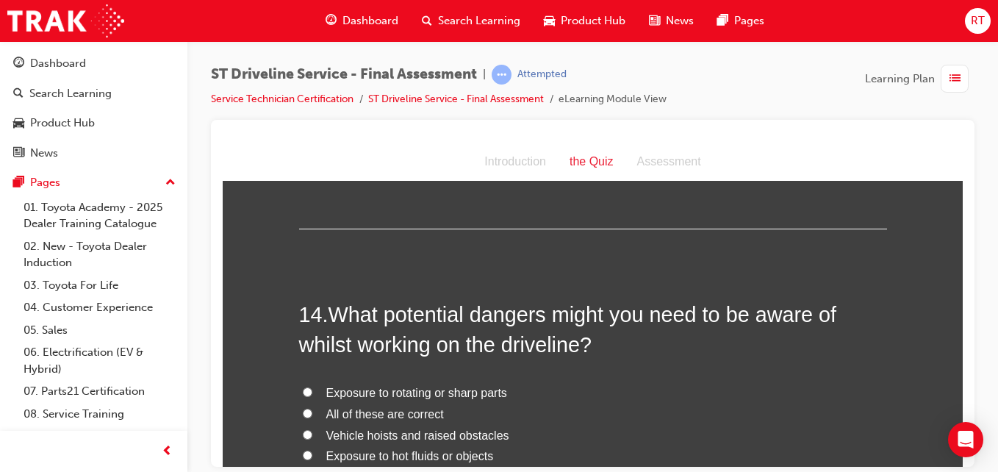
scroll to position [4336, 0]
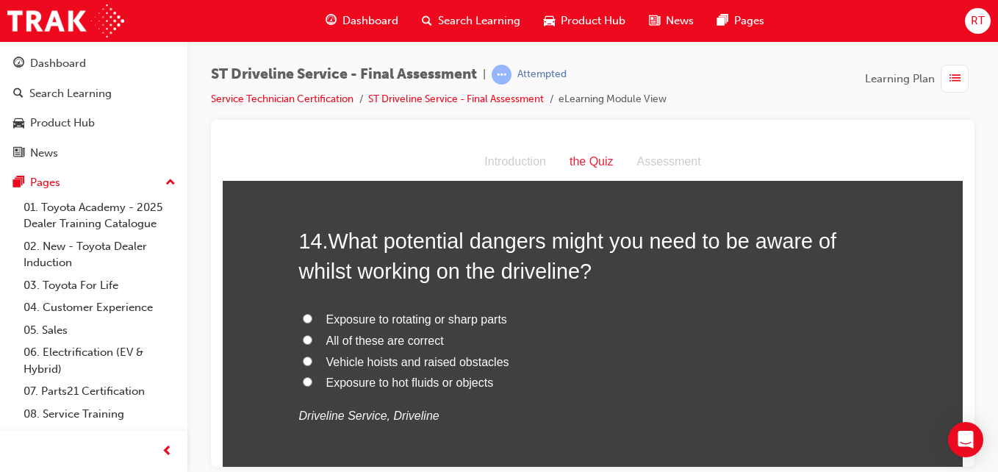
click at [428, 321] on span "Exposure to rotating or sharp parts" at bounding box center [416, 318] width 181 height 12
click at [312, 321] on input "Exposure to rotating or sharp parts" at bounding box center [308, 318] width 10 height 10
radio input "true"
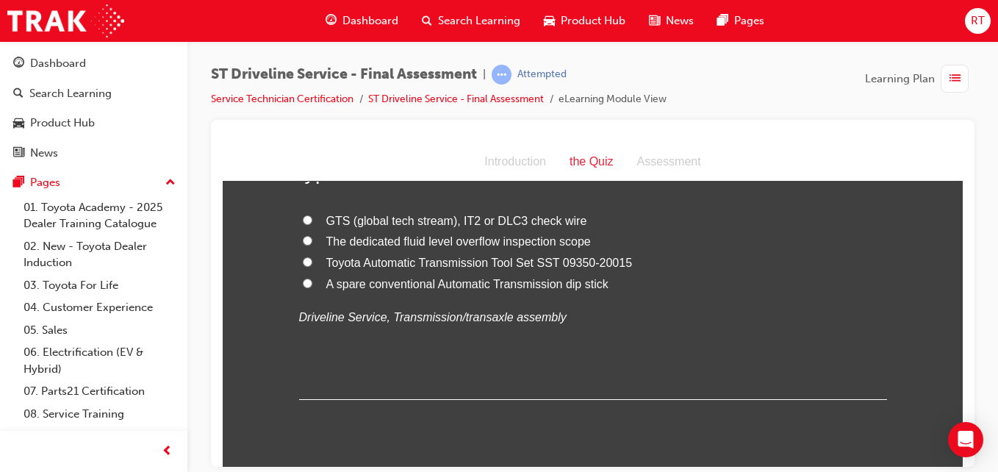
scroll to position [4703, 0]
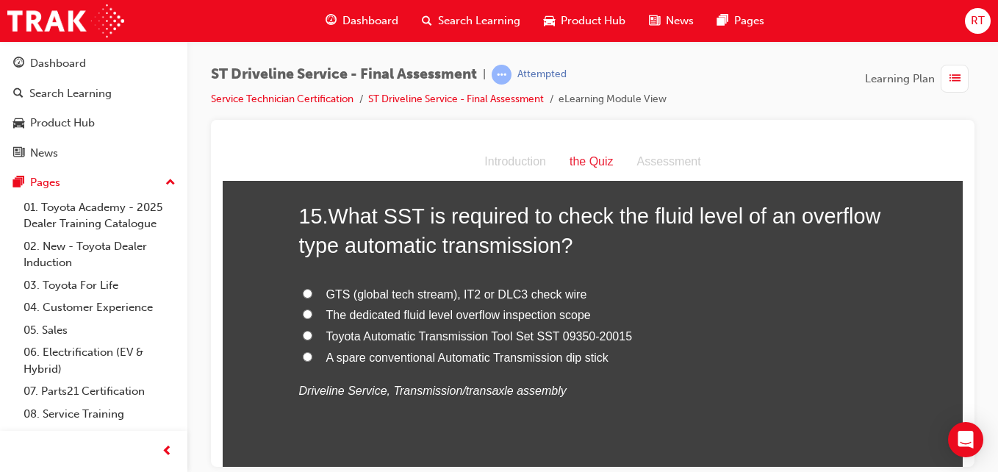
click at [489, 314] on span "The dedicated fluid level overflow inspection scope" at bounding box center [458, 314] width 265 height 12
click at [312, 314] on input "The dedicated fluid level overflow inspection scope" at bounding box center [308, 314] width 10 height 10
radio input "true"
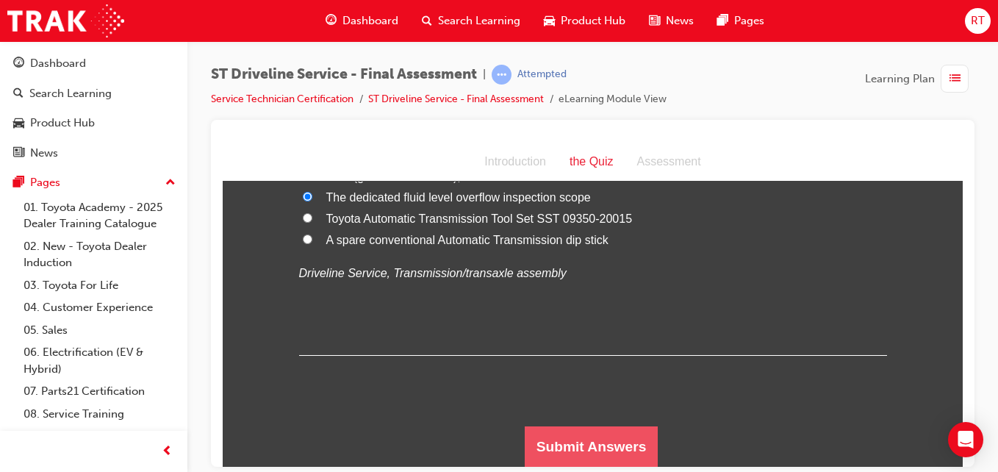
click at [544, 439] on button "Submit Answers" at bounding box center [592, 446] width 134 height 41
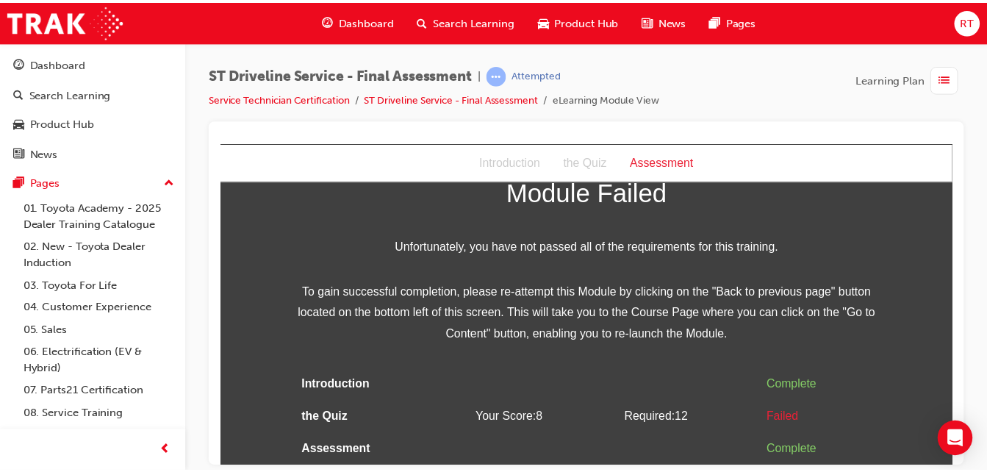
scroll to position [0, 0]
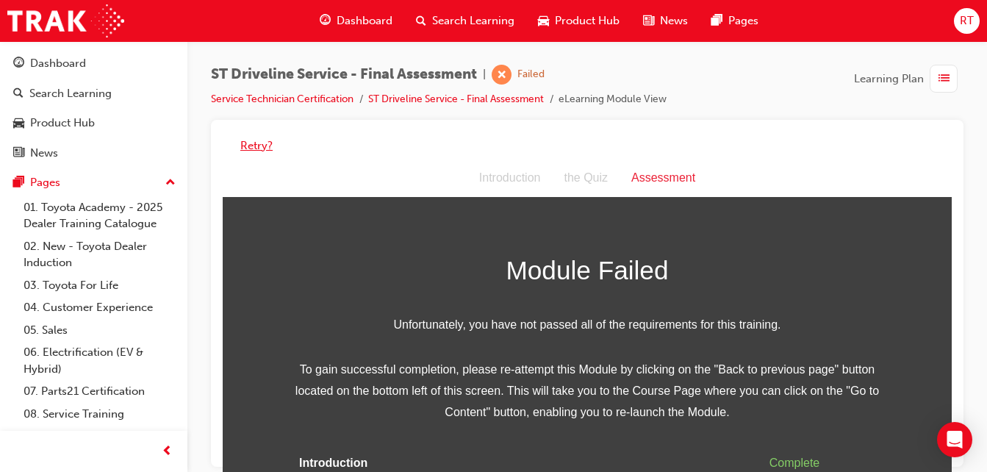
click at [259, 147] on button "Retry?" at bounding box center [256, 145] width 32 height 17
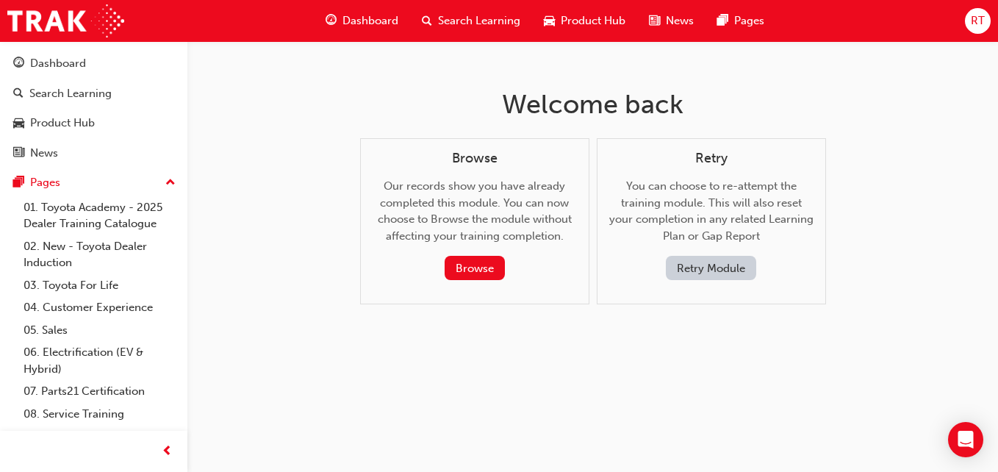
click at [717, 273] on button "Retry Module" at bounding box center [711, 268] width 90 height 24
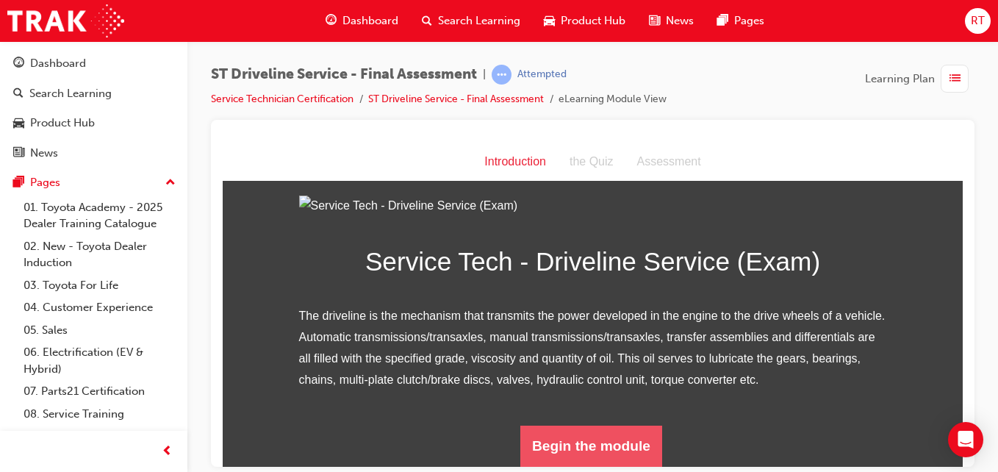
click at [569, 428] on button "Begin the module" at bounding box center [591, 445] width 142 height 41
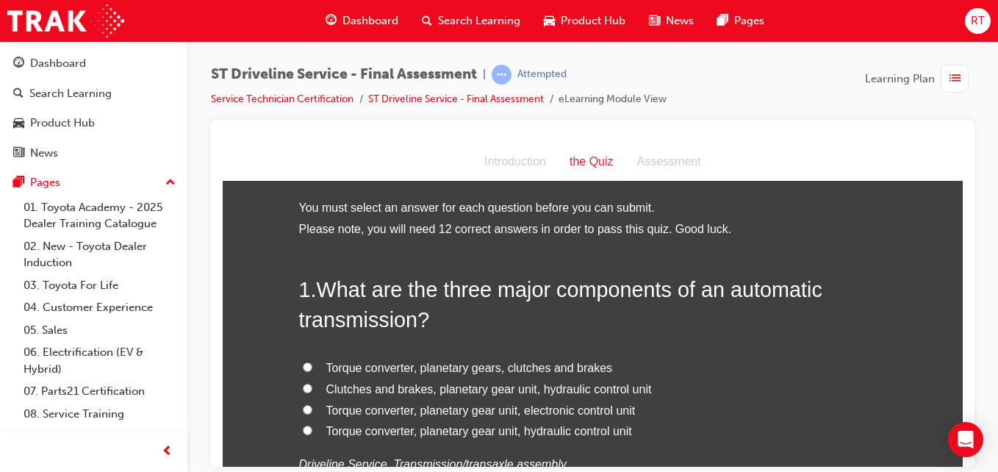
scroll to position [73, 0]
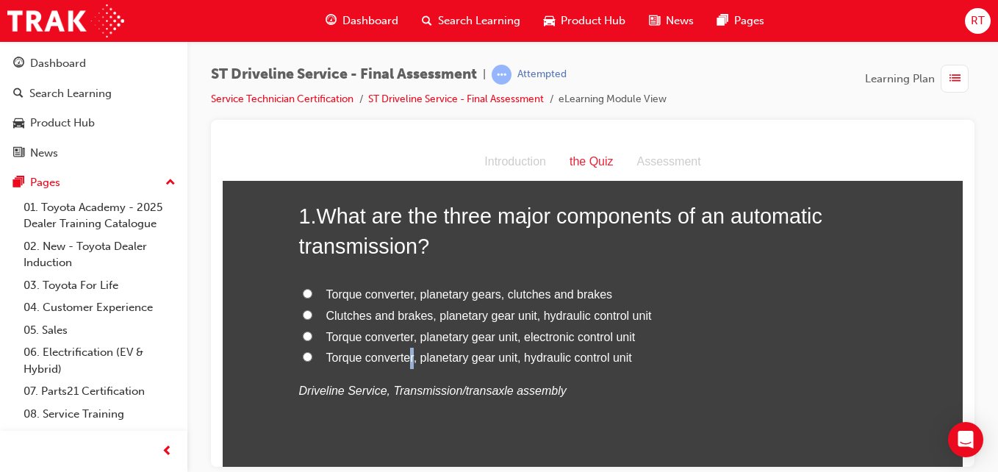
click at [409, 356] on span "Torque converter, planetary gear unit, hydraulic control unit" at bounding box center [479, 357] width 306 height 12
drag, startPoint x: 409, startPoint y: 356, endPoint x: 547, endPoint y: 336, distance: 139.0
click at [547, 336] on span "Torque converter, planetary gear unit, electronic control unit" at bounding box center [480, 336] width 309 height 12
click at [312, 336] on input "Torque converter, planetary gear unit, electronic control unit" at bounding box center [308, 336] width 10 height 10
radio input "true"
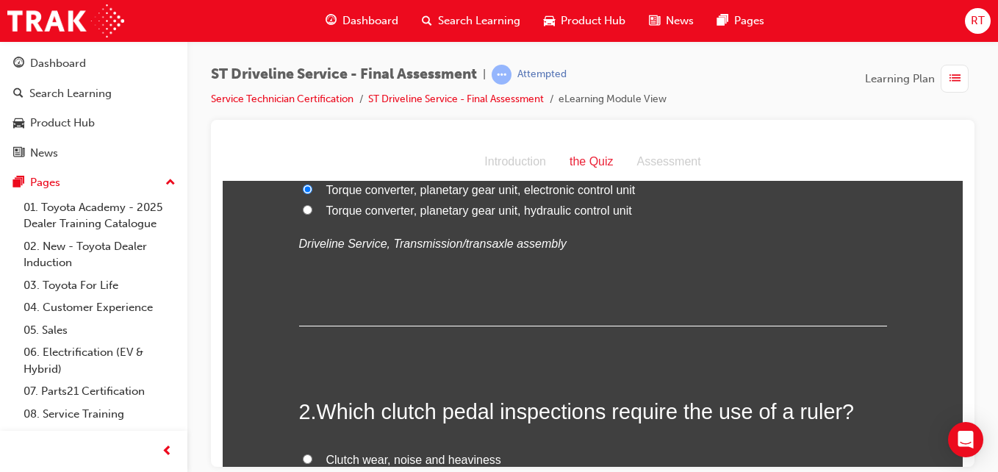
scroll to position [367, 0]
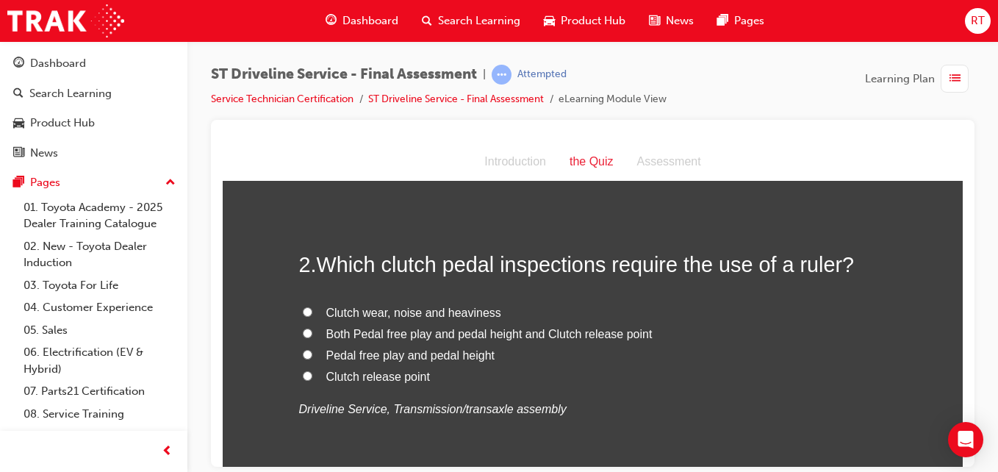
click at [418, 353] on span "Pedal free play and pedal height" at bounding box center [410, 354] width 169 height 12
click at [312, 353] on input "Pedal free play and pedal height" at bounding box center [308, 354] width 10 height 10
radio input "true"
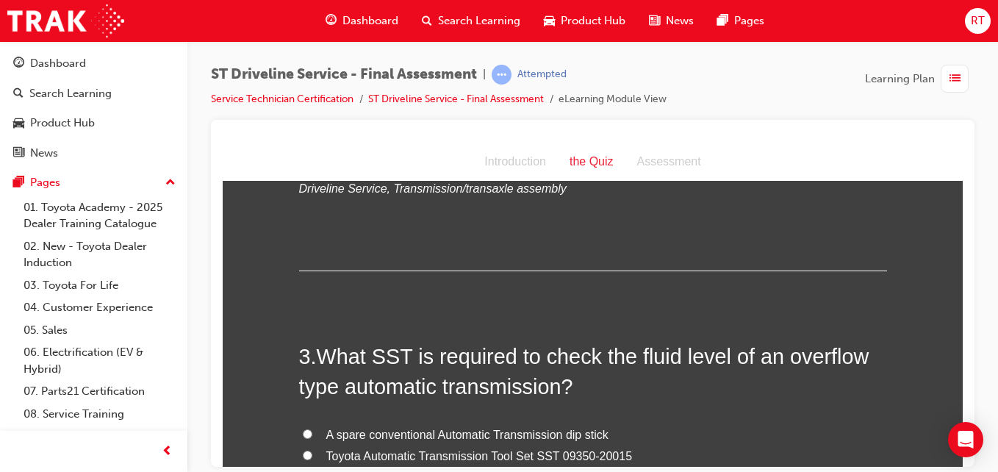
scroll to position [661, 0]
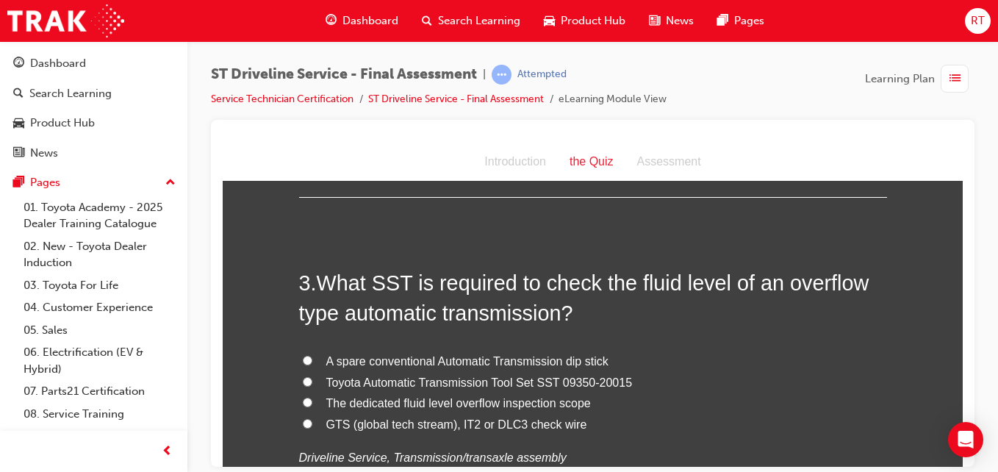
click at [506, 399] on span "The dedicated fluid level overflow inspection scope" at bounding box center [458, 402] width 265 height 12
click at [312, 399] on input "The dedicated fluid level overflow inspection scope" at bounding box center [308, 402] width 10 height 10
radio input "true"
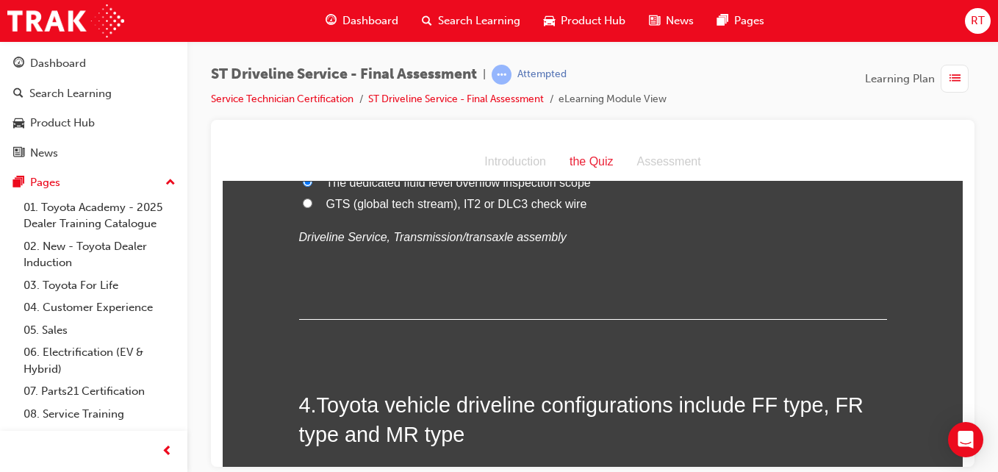
scroll to position [1029, 0]
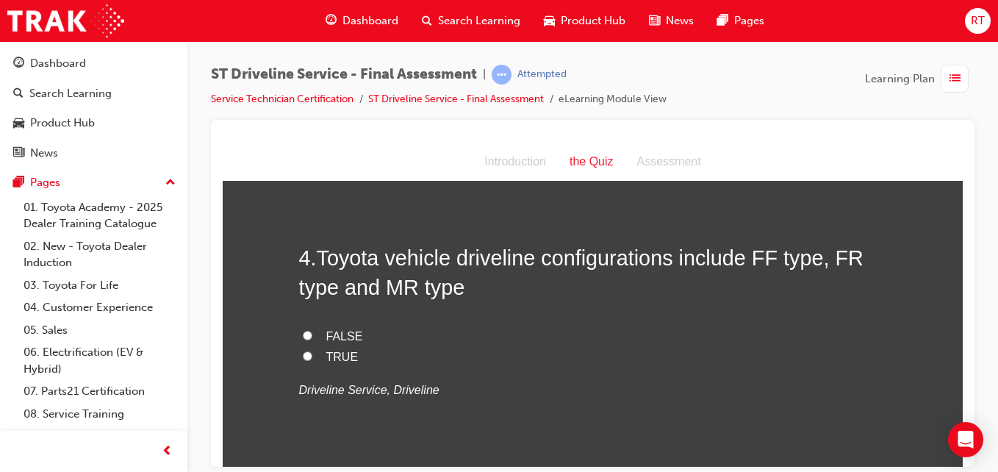
click at [340, 329] on span "FALSE" at bounding box center [344, 335] width 37 height 12
click at [312, 330] on input "FALSE" at bounding box center [308, 335] width 10 height 10
radio input "true"
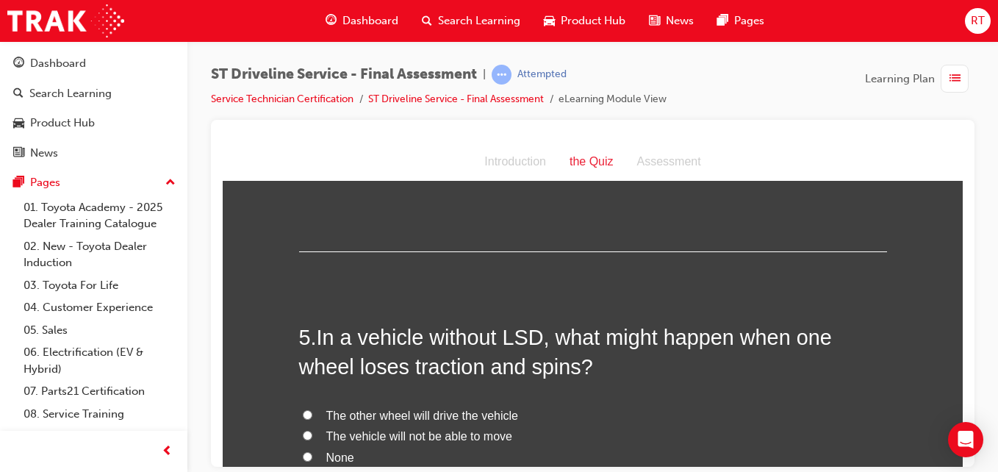
scroll to position [1323, 0]
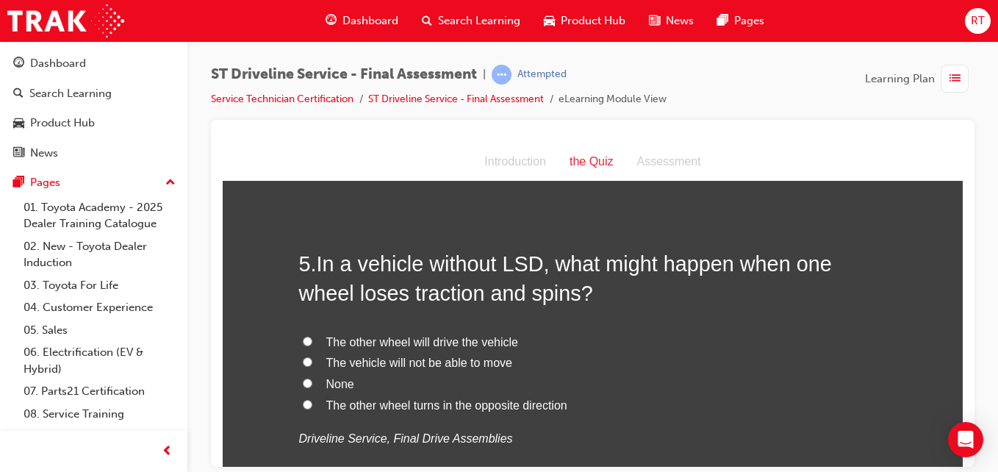
click at [480, 362] on span "The vehicle will not be able to move" at bounding box center [419, 362] width 186 height 12
click at [312, 362] on input "The vehicle will not be able to move" at bounding box center [308, 361] width 10 height 10
radio input "true"
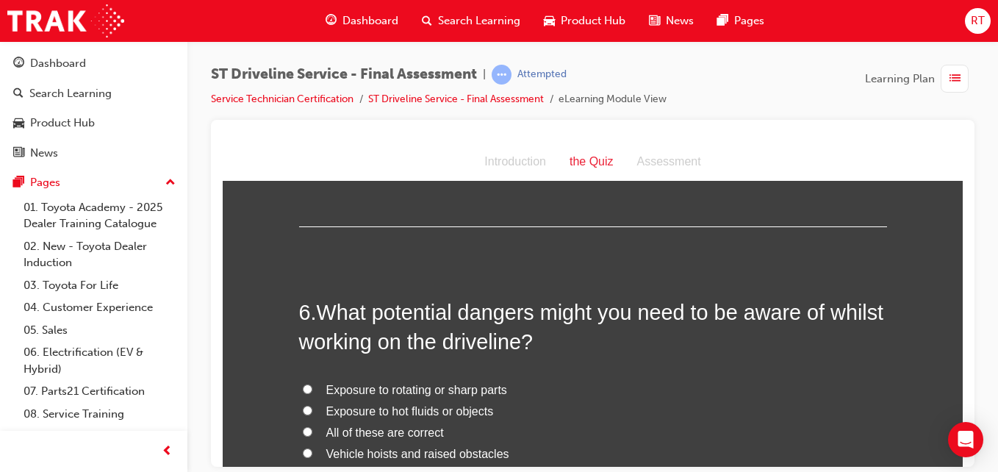
scroll to position [1764, 0]
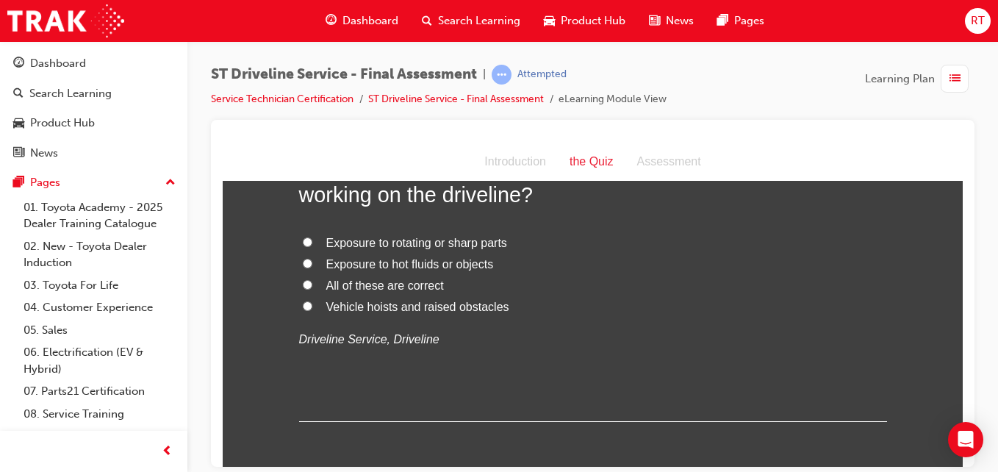
click at [425, 265] on span "Exposure to hot fluids or objects" at bounding box center [410, 263] width 168 height 12
click at [312, 265] on input "Exposure to hot fluids or objects" at bounding box center [308, 263] width 10 height 10
radio input "true"
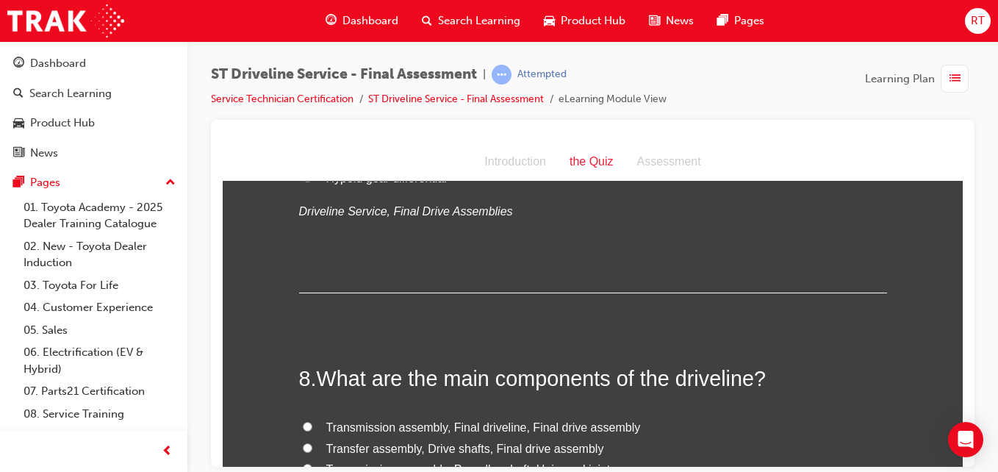
scroll to position [2058, 0]
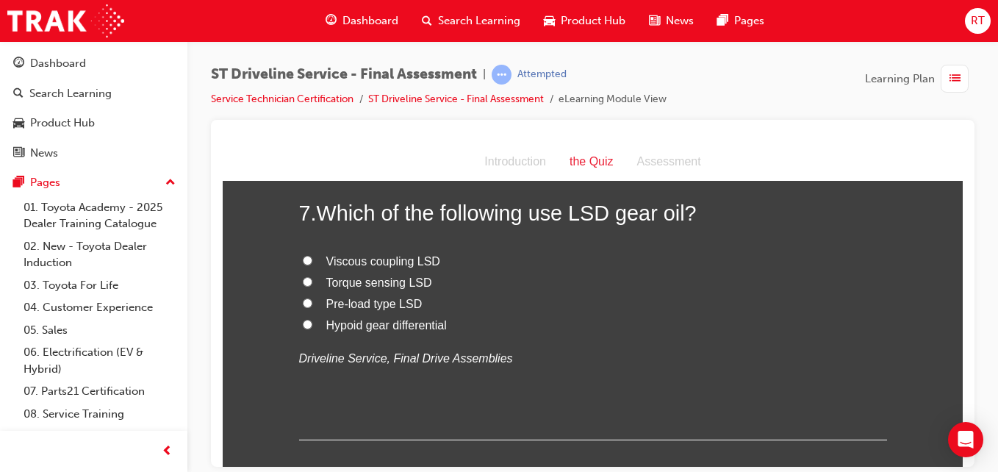
click at [355, 326] on span "Hypoid gear differential" at bounding box center [386, 324] width 121 height 12
click at [312, 326] on input "Hypoid gear differential" at bounding box center [308, 324] width 10 height 10
radio input "true"
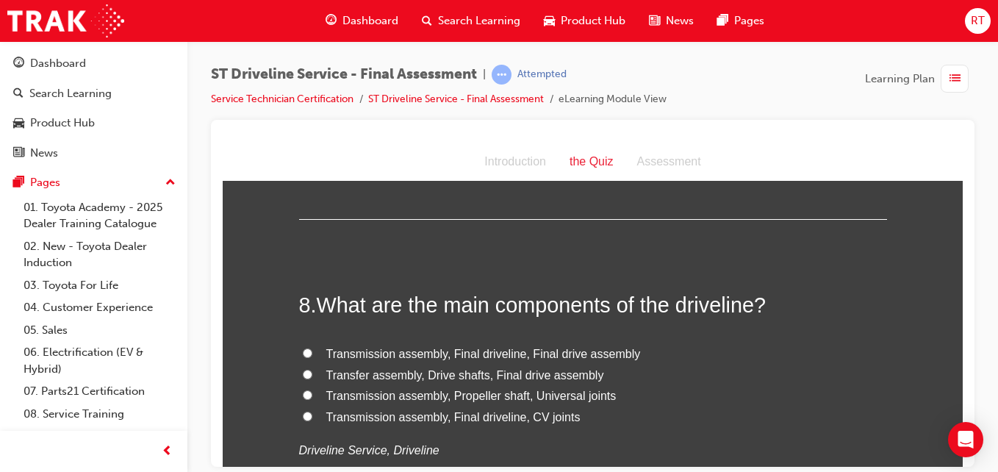
scroll to position [2352, 0]
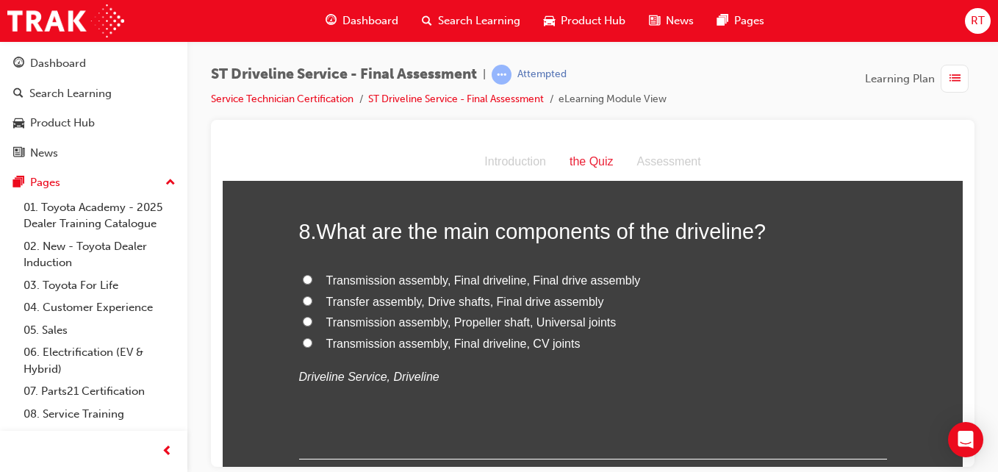
click at [487, 341] on span "Transmission assembly, Final driveline, CV joints" at bounding box center [453, 343] width 254 height 12
click at [312, 341] on input "Transmission assembly, Final driveline, CV joints" at bounding box center [308, 342] width 10 height 10
radio input "true"
click at [522, 304] on span "Transfer assembly, Drive shafts, Final drive assembly" at bounding box center [465, 301] width 278 height 12
click at [312, 304] on input "Transfer assembly, Drive shafts, Final drive assembly" at bounding box center [308, 300] width 10 height 10
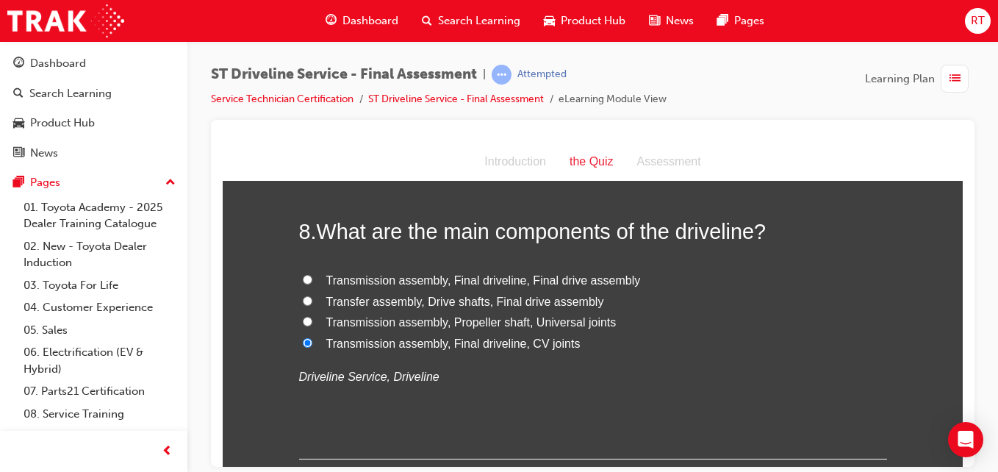
radio input "true"
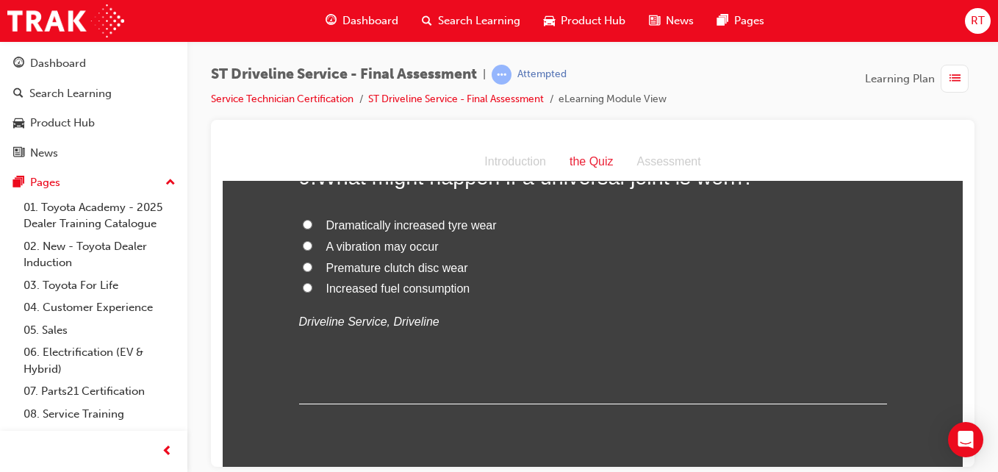
scroll to position [2646, 0]
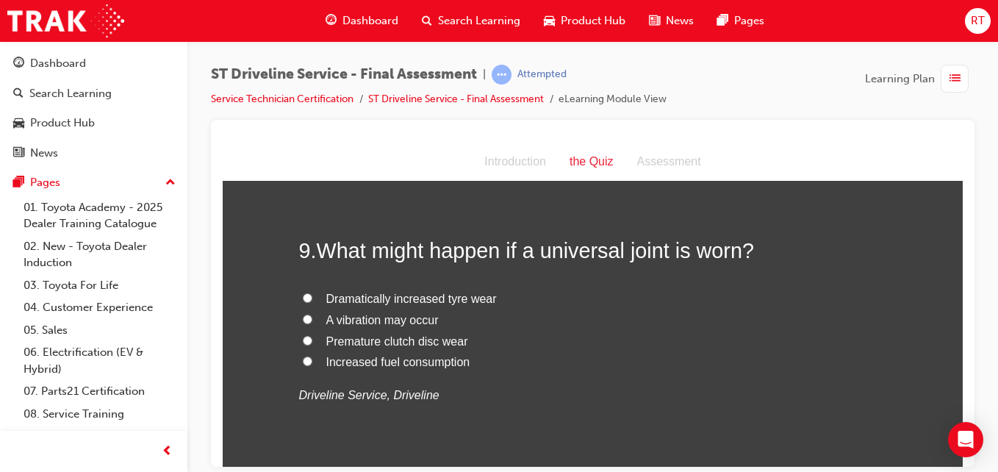
click at [397, 320] on span "A vibration may occur" at bounding box center [382, 319] width 112 height 12
click at [312, 320] on input "A vibration may occur" at bounding box center [308, 319] width 10 height 10
radio input "true"
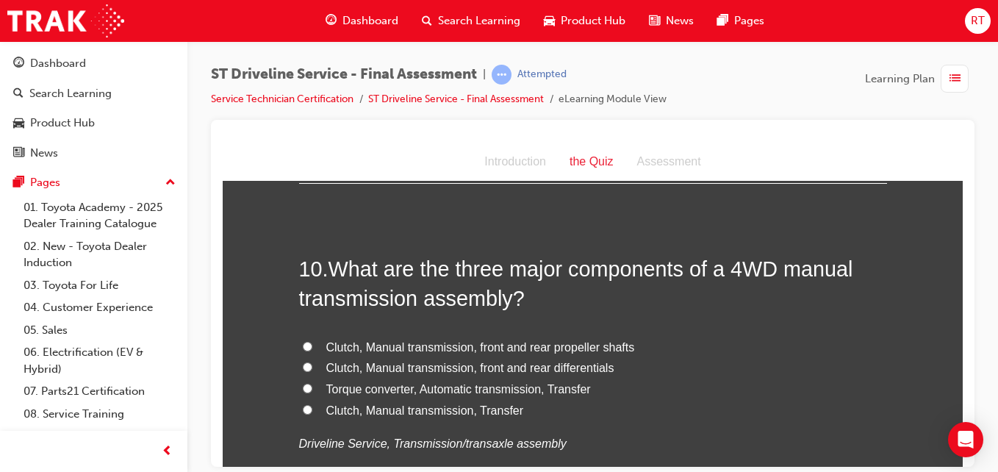
scroll to position [3013, 0]
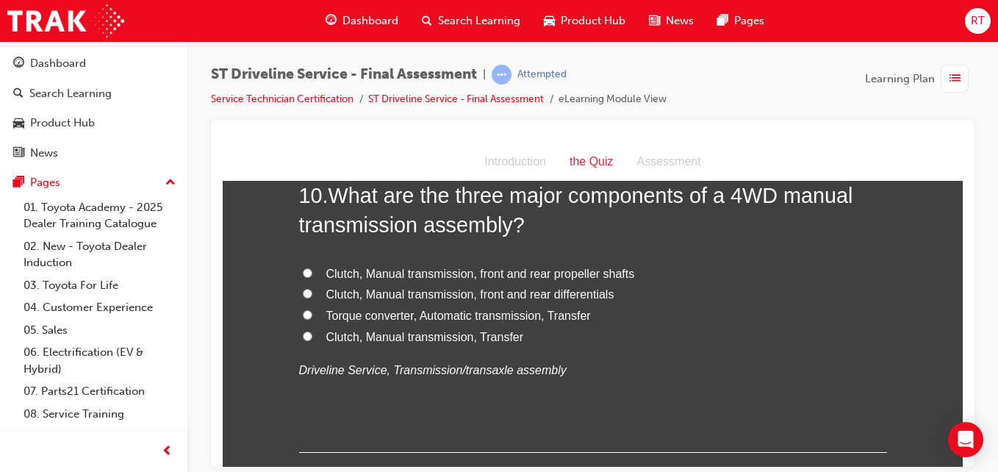
click at [556, 276] on span "Clutch, Manual transmission, front and rear propeller shafts" at bounding box center [480, 273] width 309 height 12
click at [312, 276] on input "Clutch, Manual transmission, front and rear propeller shafts" at bounding box center [308, 273] width 10 height 10
radio input "true"
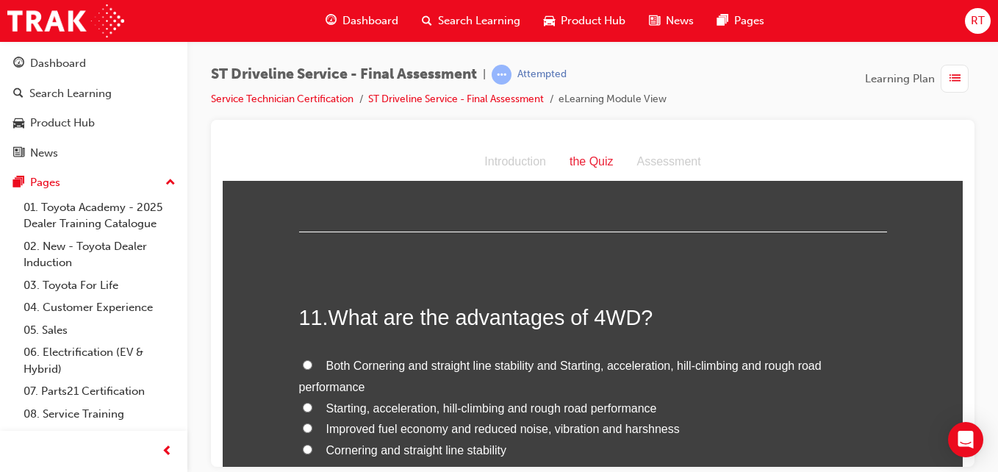
scroll to position [3381, 0]
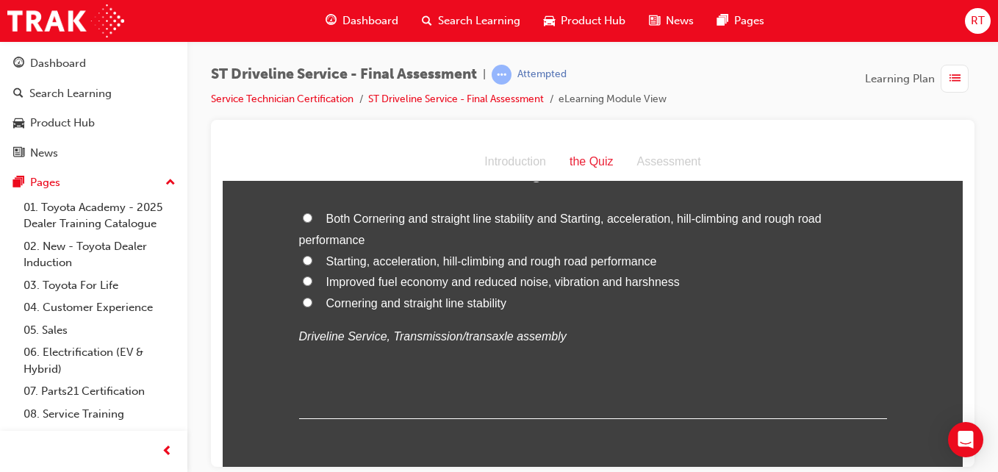
click at [648, 219] on span "Both Cornering and straight line stability and Starting, acceleration, hill-cli…" at bounding box center [560, 229] width 523 height 34
click at [312, 219] on input "Both Cornering and straight line stability and Starting, acceleration, hill-cli…" at bounding box center [308, 217] width 10 height 10
radio input "true"
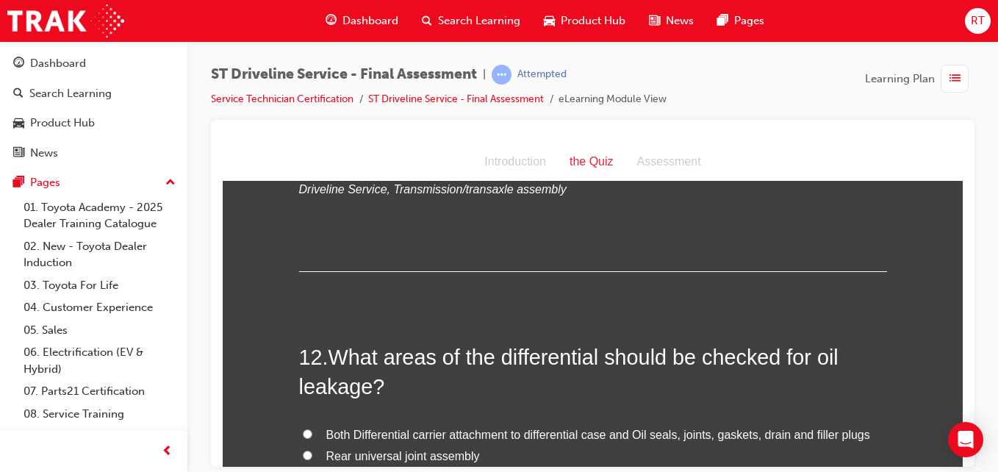
scroll to position [3675, 0]
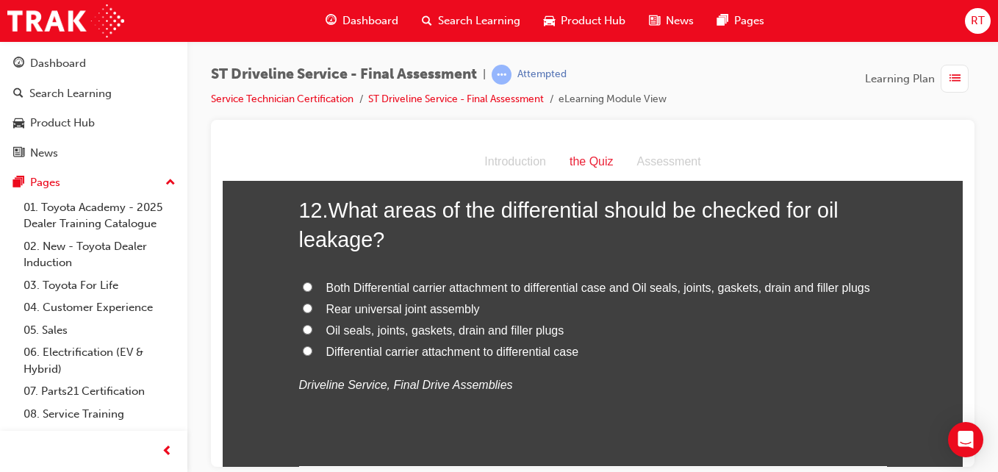
click at [481, 329] on span "Oil seals, joints, gaskets, drain and filler plugs" at bounding box center [445, 329] width 238 height 12
click at [312, 329] on input "Oil seals, joints, gaskets, drain and filler plugs" at bounding box center [308, 329] width 10 height 10
radio input "true"
click at [497, 288] on span "Both Differential carrier attachment to differential case and Oil seals, joints…" at bounding box center [598, 287] width 544 height 12
click at [312, 288] on input "Both Differential carrier attachment to differential case and Oil seals, joints…" at bounding box center [308, 286] width 10 height 10
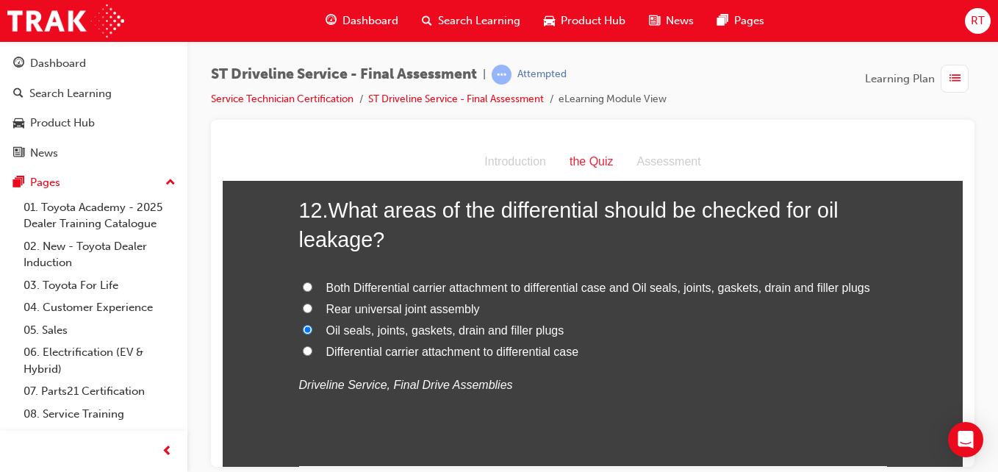
radio input "true"
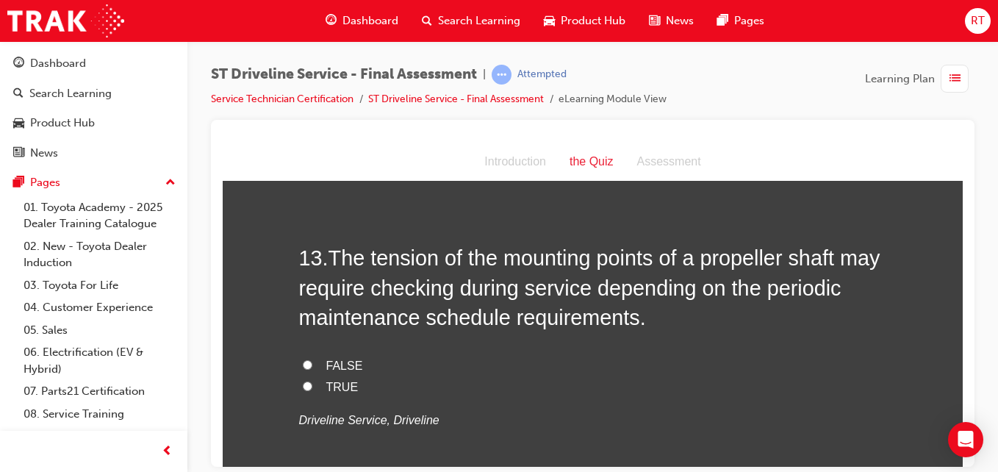
scroll to position [4042, 0]
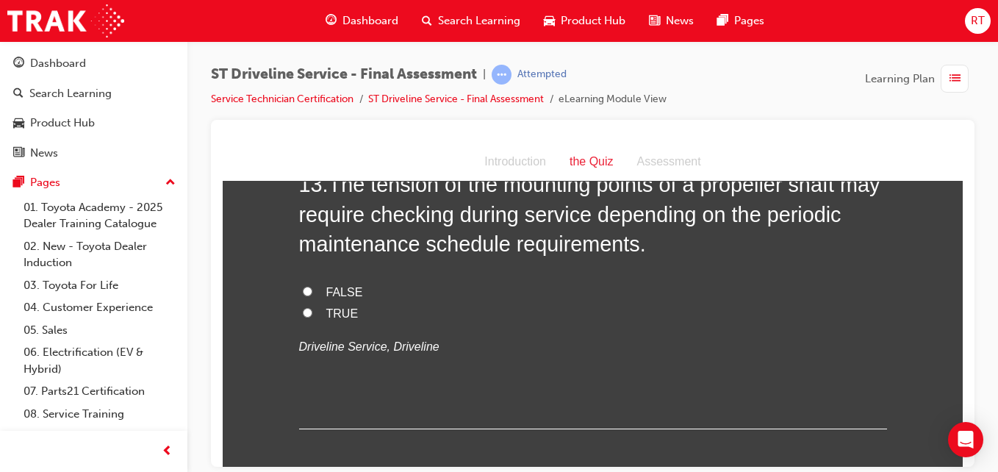
click at [326, 310] on span "TRUE" at bounding box center [342, 312] width 32 height 12
click at [312, 310] on input "TRUE" at bounding box center [308, 312] width 10 height 10
radio input "true"
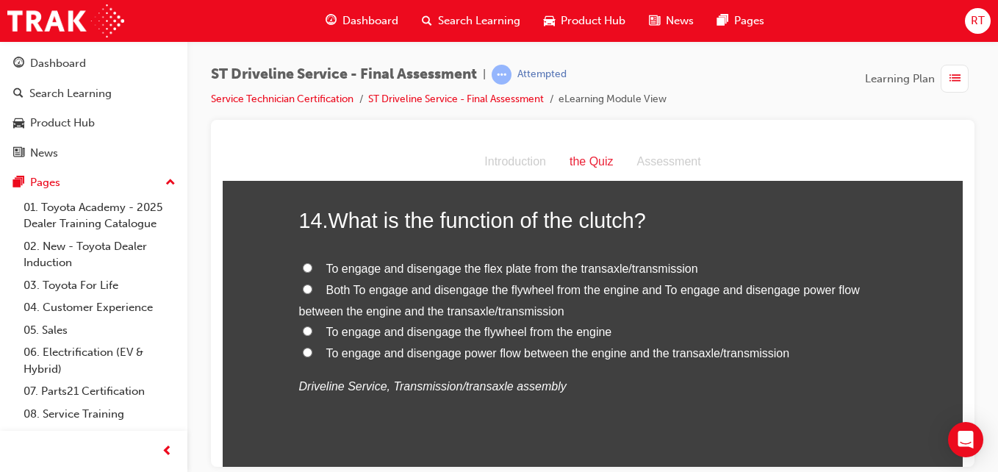
click at [470, 309] on span "Both To engage and disengage the flywheel from the engine and To engage and dis…" at bounding box center [579, 300] width 561 height 34
click at [312, 293] on input "Both To engage and disengage the flywheel from the engine and To engage and dis…" at bounding box center [308, 289] width 10 height 10
radio input "true"
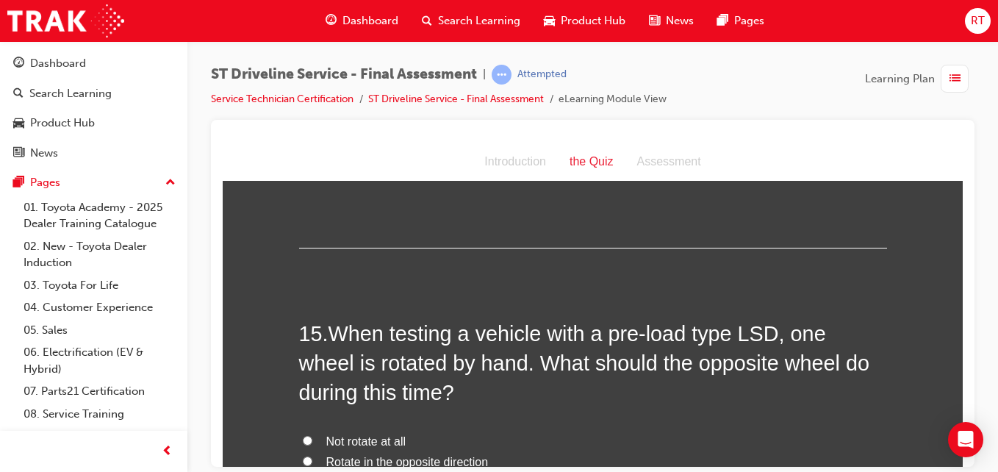
scroll to position [4703, 0]
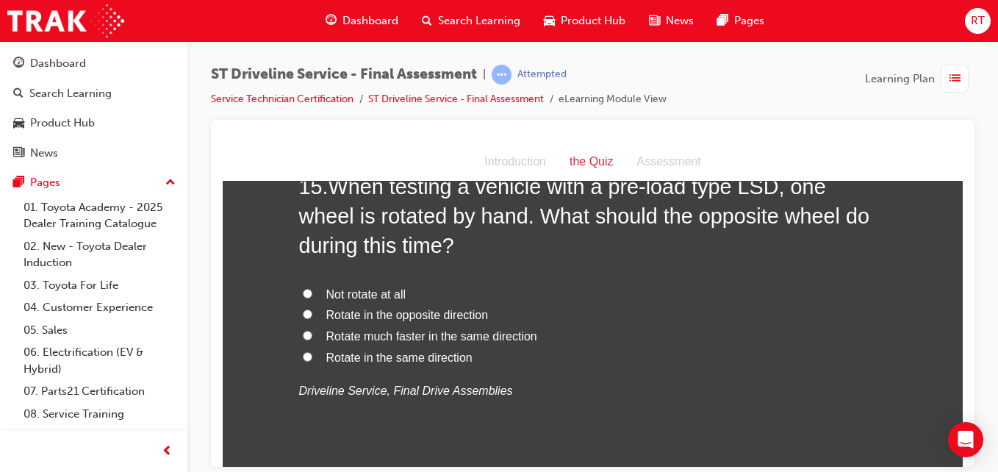
click at [444, 335] on span "Rotate much faster in the same direction" at bounding box center [431, 335] width 211 height 12
click at [312, 335] on input "Rotate much faster in the same direction" at bounding box center [308, 335] width 10 height 10
radio input "true"
click at [416, 354] on span "Rotate in the same direction" at bounding box center [399, 357] width 146 height 12
click at [312, 354] on input "Rotate in the same direction" at bounding box center [308, 356] width 10 height 10
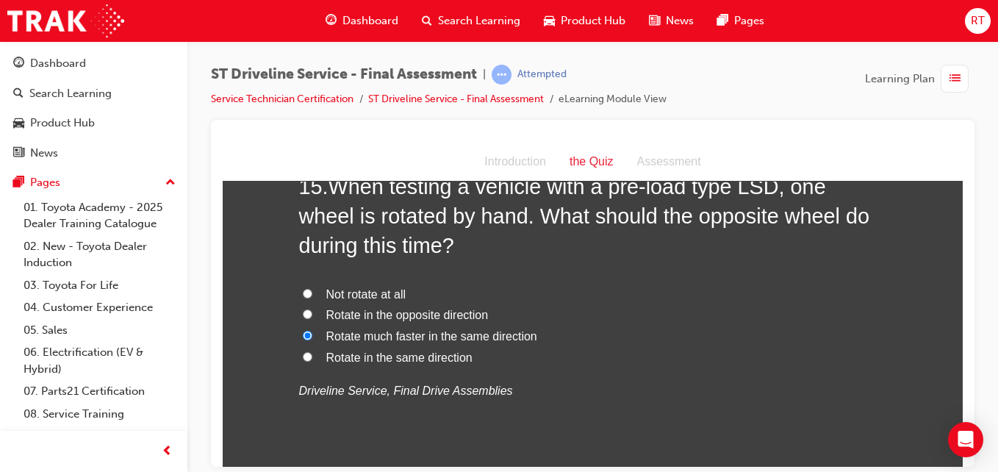
radio input "true"
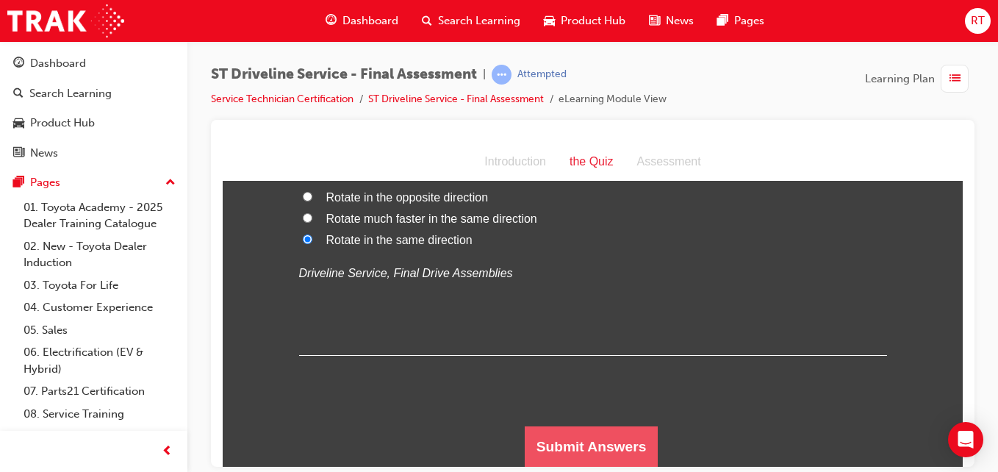
click at [546, 445] on button "Submit Answers" at bounding box center [592, 446] width 134 height 41
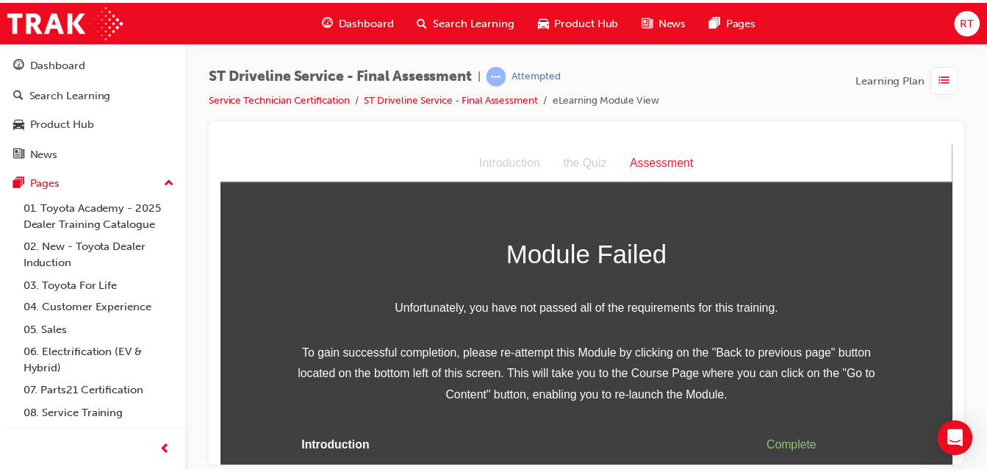
scroll to position [62, 0]
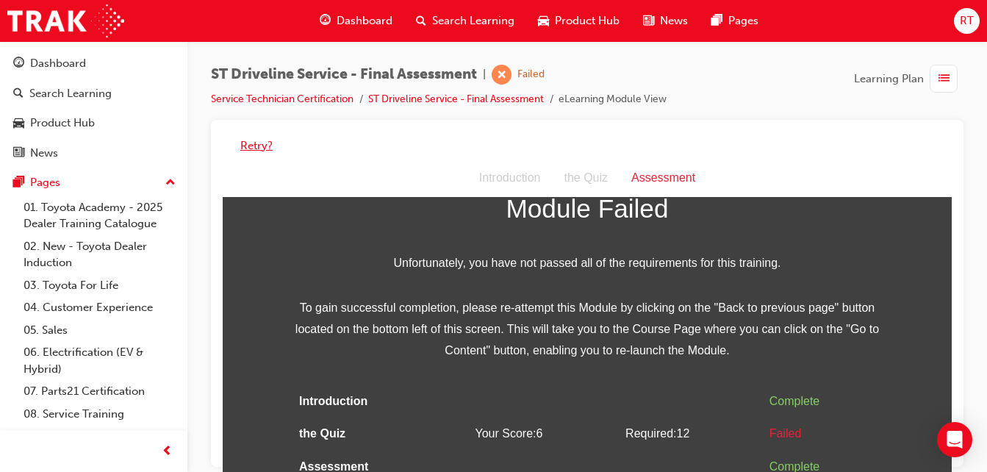
click at [267, 140] on button "Retry?" at bounding box center [256, 145] width 32 height 17
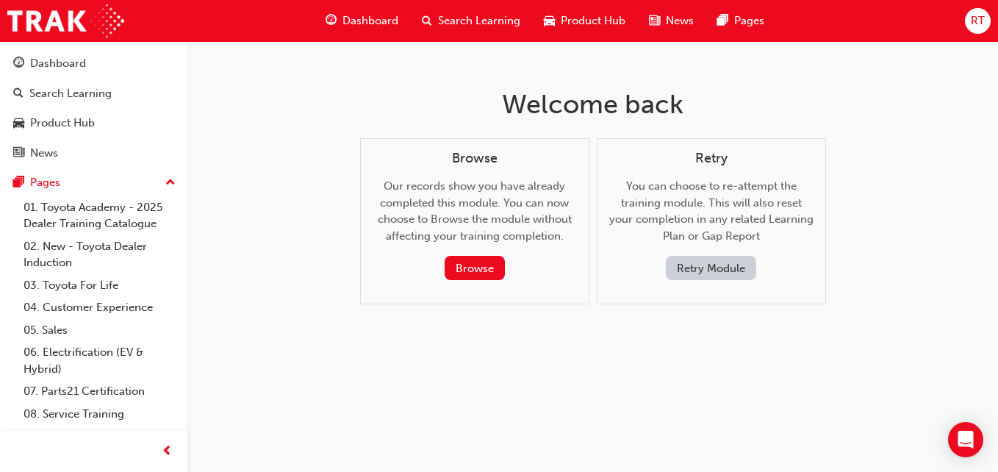
click at [740, 262] on button "Retry Module" at bounding box center [711, 268] width 90 height 24
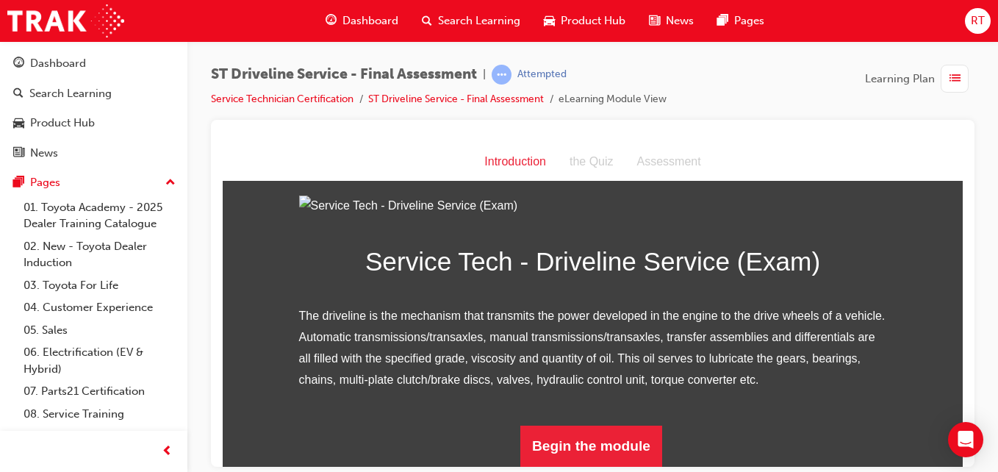
scroll to position [188, 0]
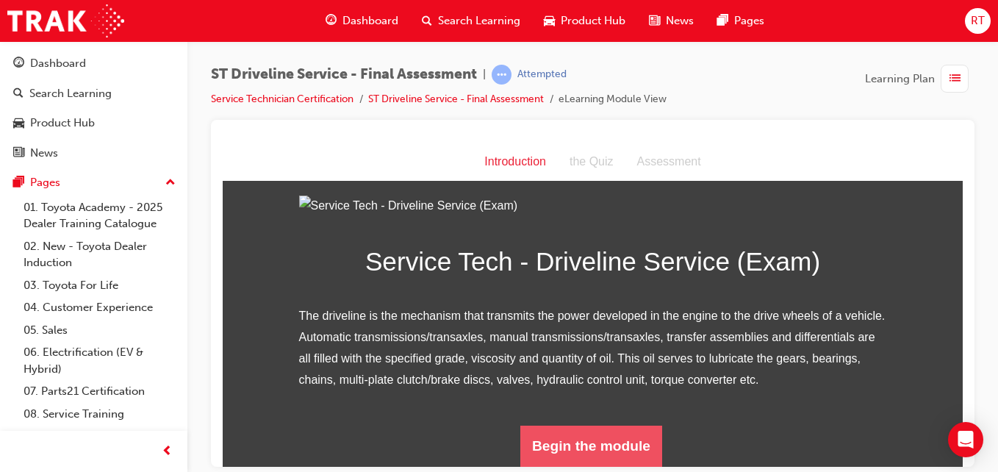
click at [596, 432] on button "Begin the module" at bounding box center [591, 445] width 142 height 41
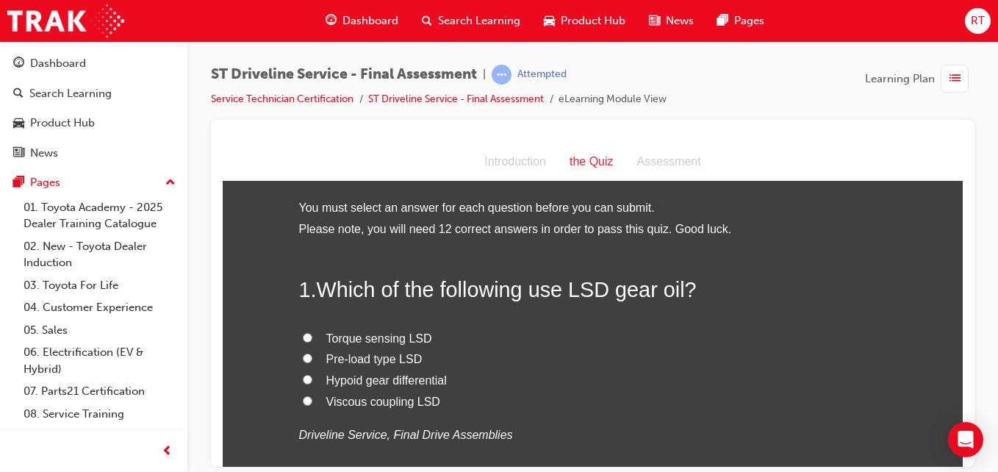
click at [381, 401] on span "Viscous coupling LSD" at bounding box center [383, 401] width 114 height 12
click at [312, 401] on input "Viscous coupling LSD" at bounding box center [308, 400] width 10 height 10
radio input "true"
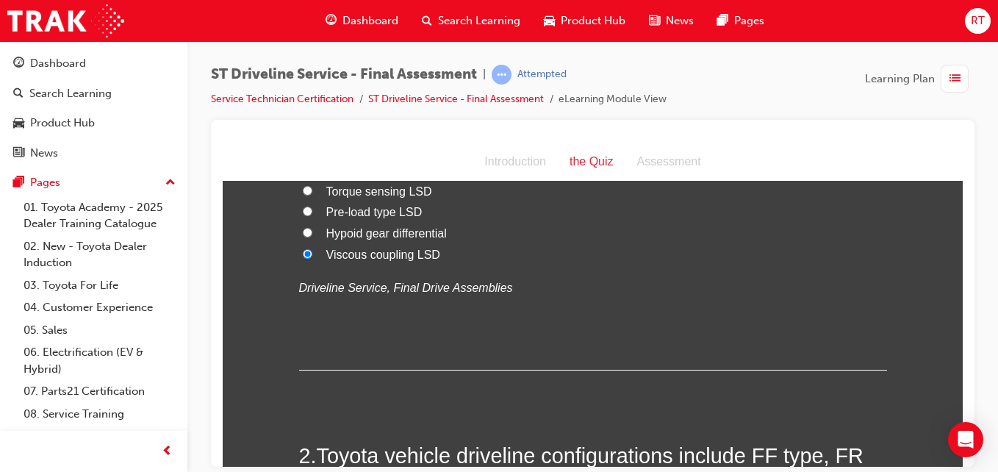
click at [353, 229] on span "Hypoid gear differential" at bounding box center [386, 232] width 121 height 12
click at [312, 229] on input "Hypoid gear differential" at bounding box center [308, 232] width 10 height 10
radio input "true"
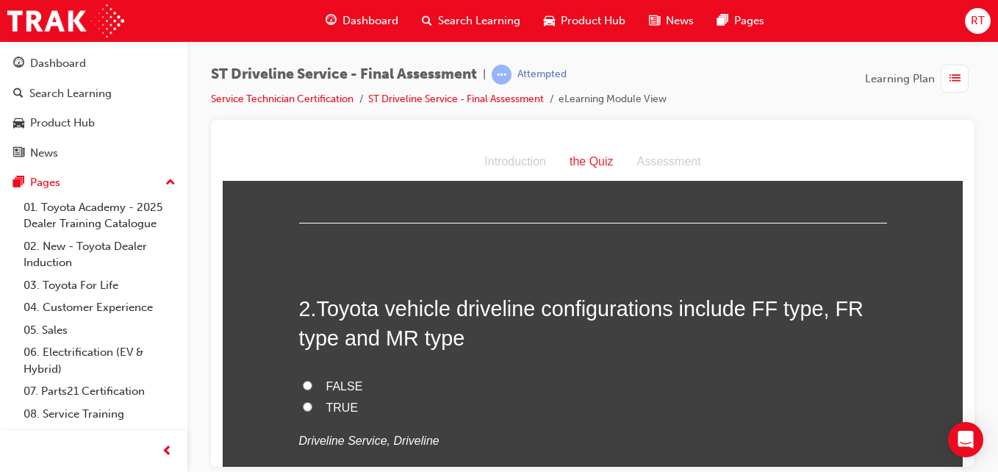
scroll to position [367, 0]
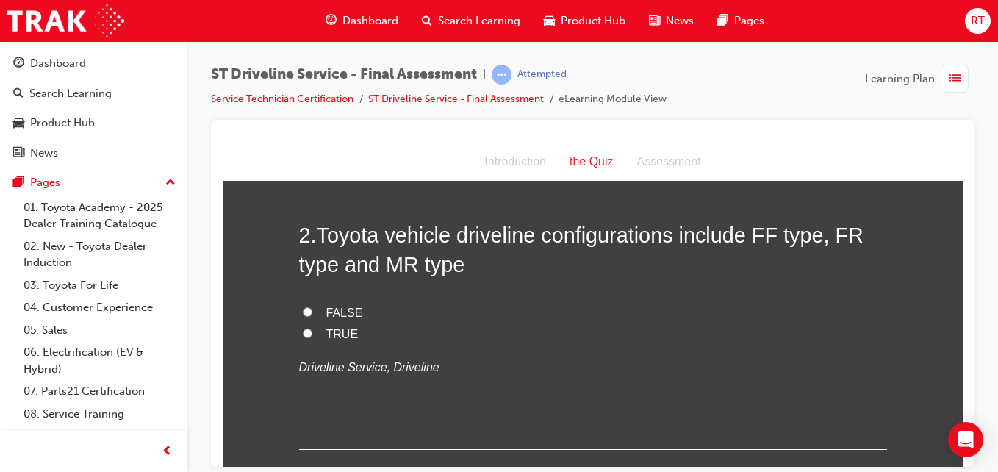
click at [343, 308] on span "FALSE" at bounding box center [344, 312] width 37 height 12
click at [312, 308] on input "FALSE" at bounding box center [308, 311] width 10 height 10
radio input "true"
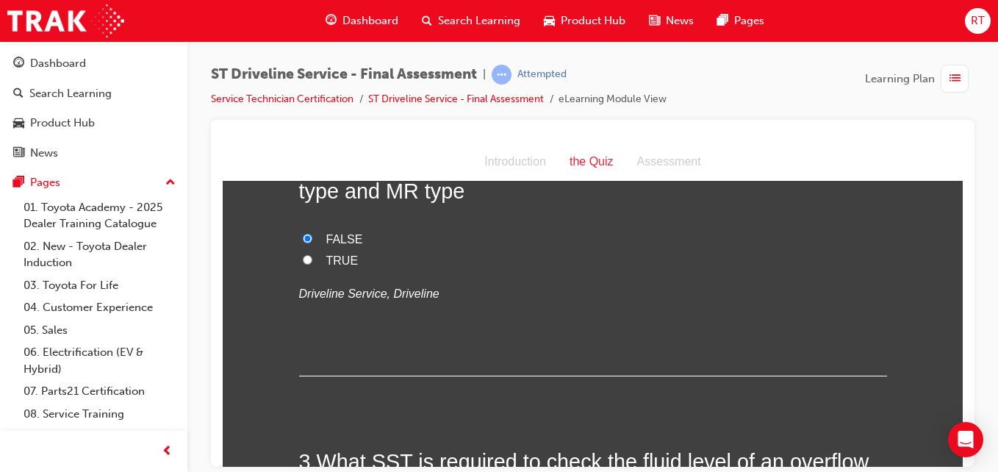
click at [312, 250] on label "TRUE" at bounding box center [593, 260] width 588 height 21
click at [312, 254] on input "TRUE" at bounding box center [308, 259] width 10 height 10
radio input "true"
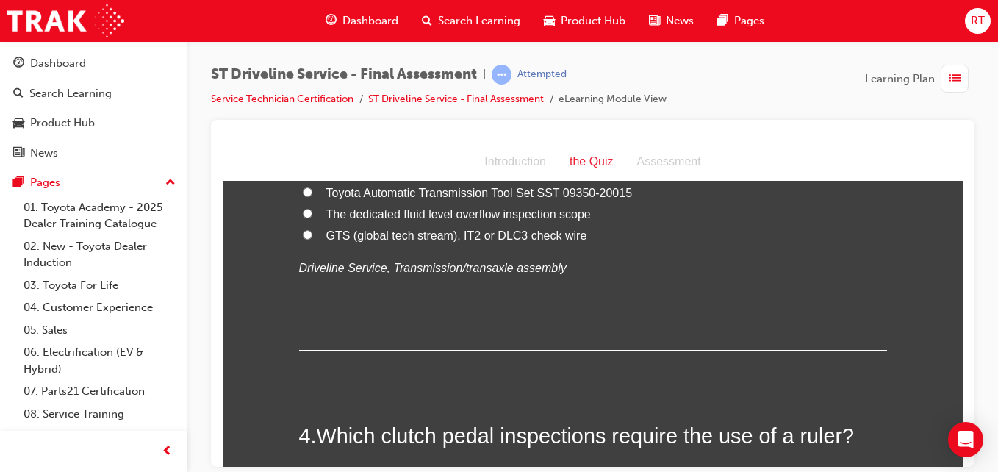
scroll to position [735, 0]
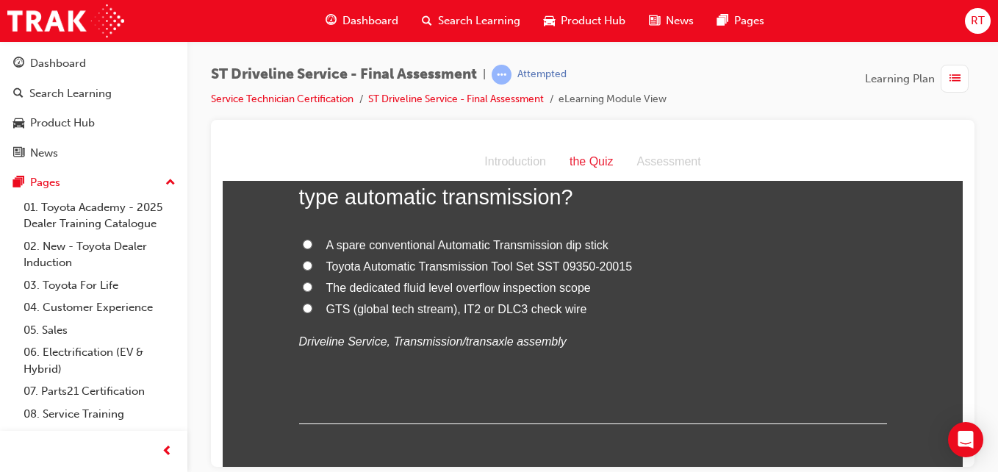
click at [503, 283] on span "The dedicated fluid level overflow inspection scope" at bounding box center [458, 287] width 265 height 12
click at [312, 283] on input "The dedicated fluid level overflow inspection scope" at bounding box center [308, 286] width 10 height 10
radio input "true"
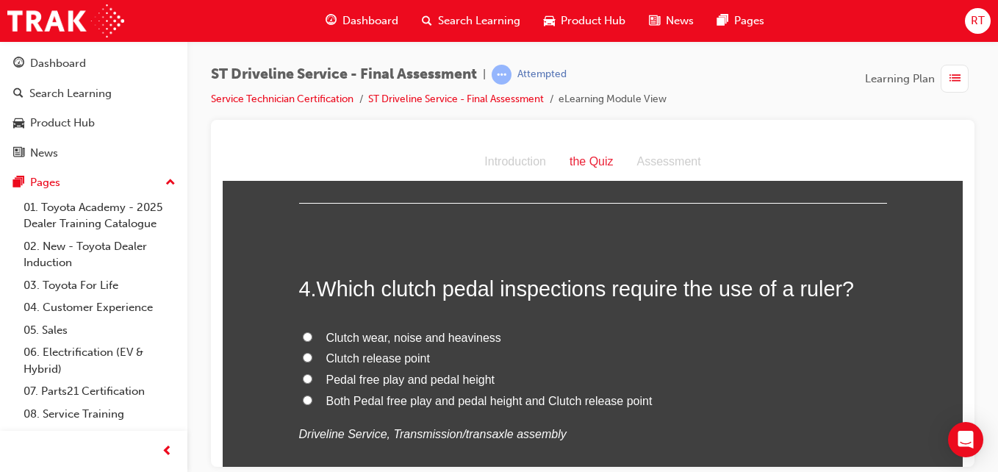
click at [498, 394] on span "Both Pedal free play and pedal height and Clutch release point" at bounding box center [489, 400] width 326 height 12
click at [312, 395] on input "Both Pedal free play and pedal height and Clutch release point" at bounding box center [308, 400] width 10 height 10
radio input "true"
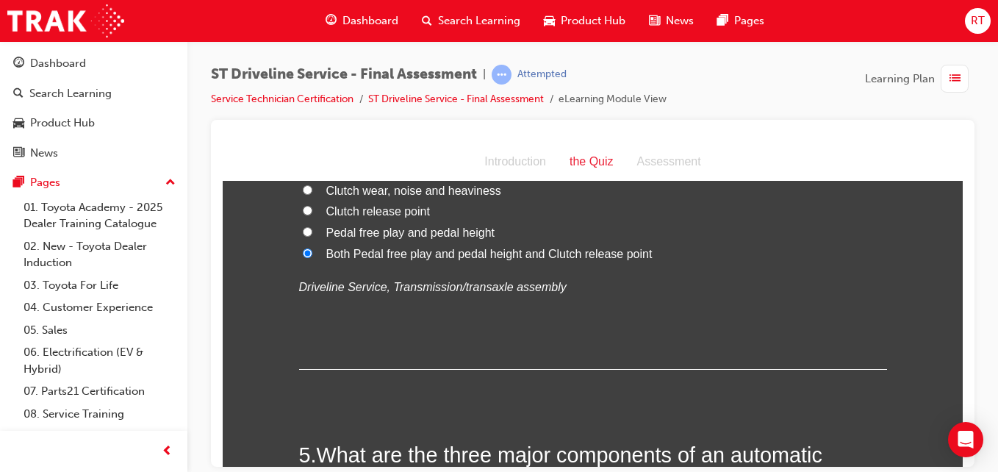
scroll to position [1323, 0]
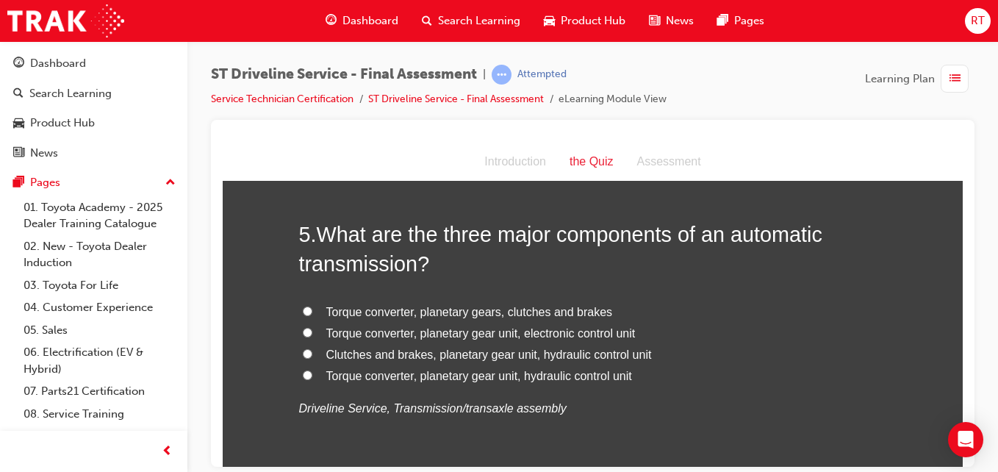
click at [578, 314] on span "Torque converter, planetary gears, clutches and brakes" at bounding box center [469, 311] width 287 height 12
click at [312, 314] on input "Torque converter, planetary gears, clutches and brakes" at bounding box center [308, 311] width 10 height 10
radio input "true"
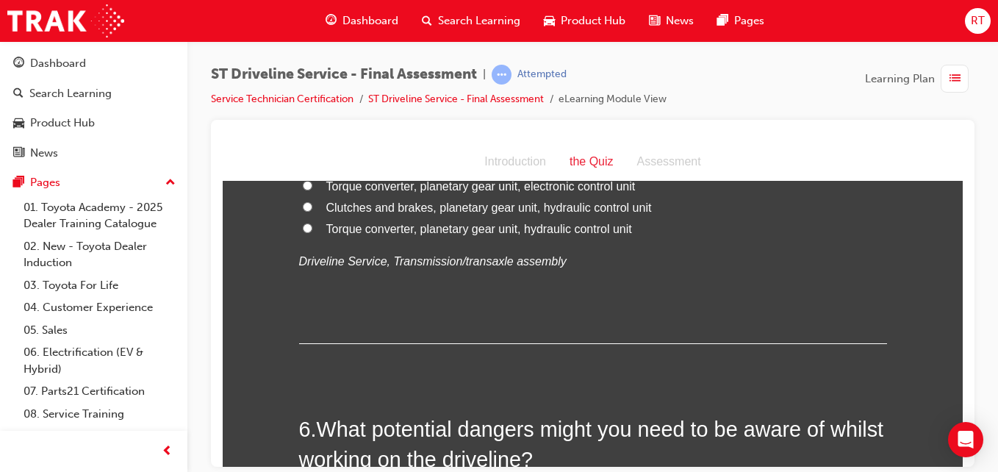
scroll to position [1690, 0]
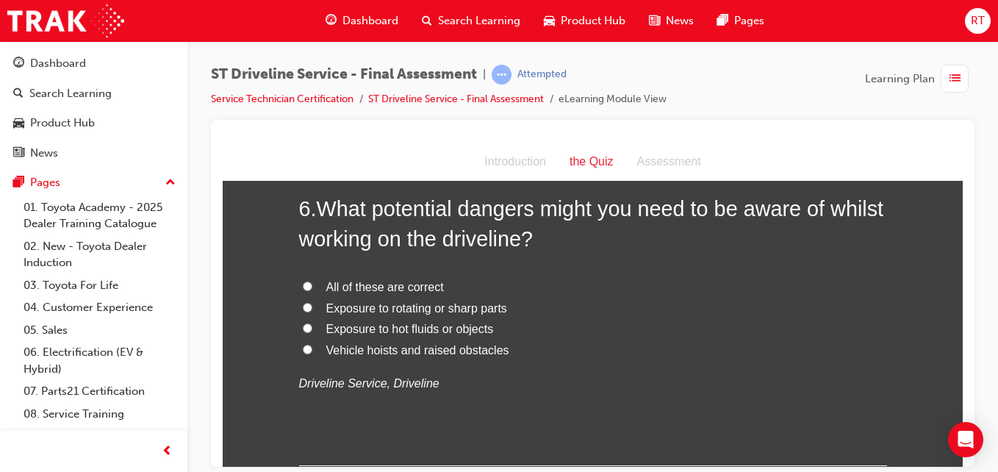
click at [437, 328] on span "Exposure to hot fluids or objects" at bounding box center [410, 328] width 168 height 12
click at [312, 328] on input "Exposure to hot fluids or objects" at bounding box center [308, 328] width 10 height 10
radio input "true"
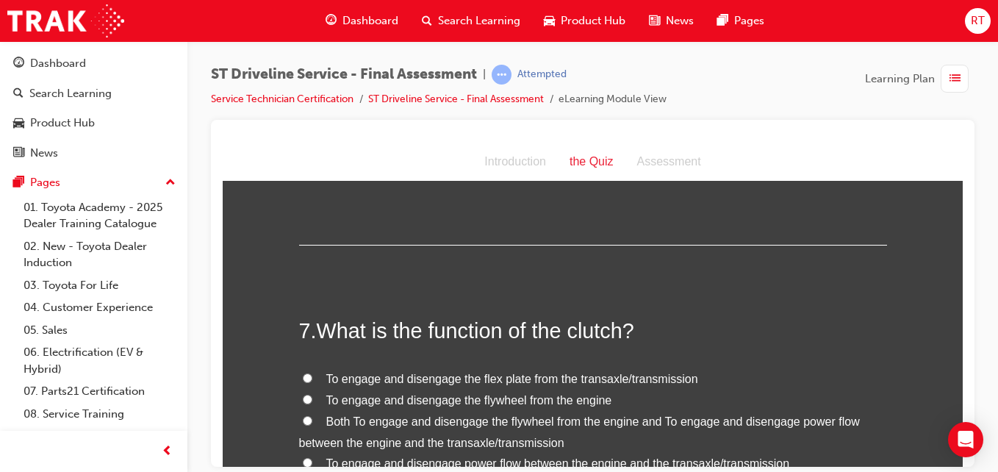
scroll to position [1984, 0]
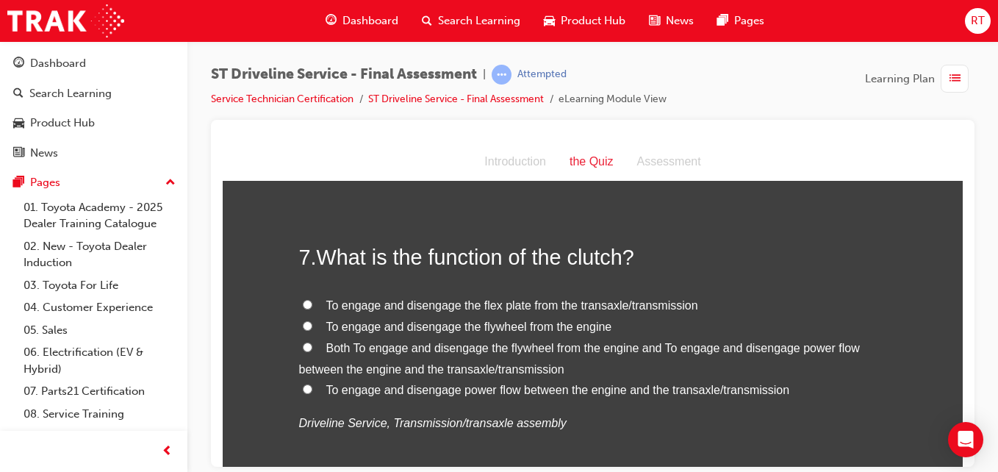
click at [558, 368] on span "Both To engage and disengage the flywheel from the engine and To engage and dis…" at bounding box center [579, 358] width 561 height 34
click at [312, 351] on input "Both To engage and disengage the flywheel from the engine and To engage and dis…" at bounding box center [308, 347] width 10 height 10
radio input "true"
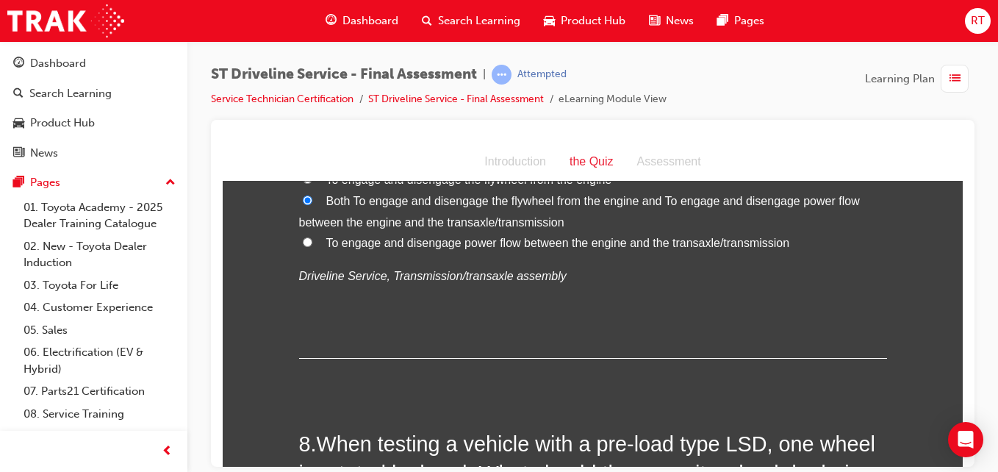
scroll to position [2352, 0]
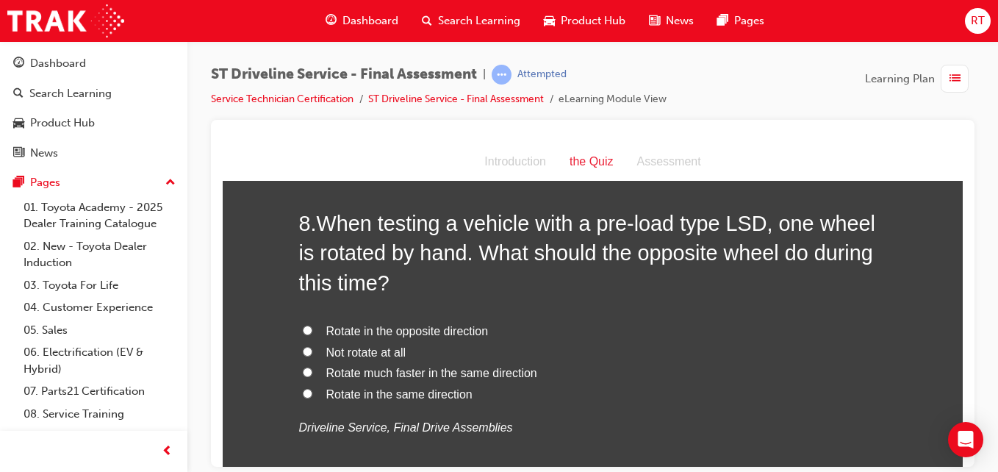
click at [478, 373] on span "Rotate much faster in the same direction" at bounding box center [431, 372] width 211 height 12
click at [312, 373] on input "Rotate much faster in the same direction" at bounding box center [308, 372] width 10 height 10
radio input "true"
click at [465, 334] on span "Rotate in the opposite direction" at bounding box center [407, 330] width 162 height 12
click at [312, 334] on input "Rotate in the opposite direction" at bounding box center [308, 330] width 10 height 10
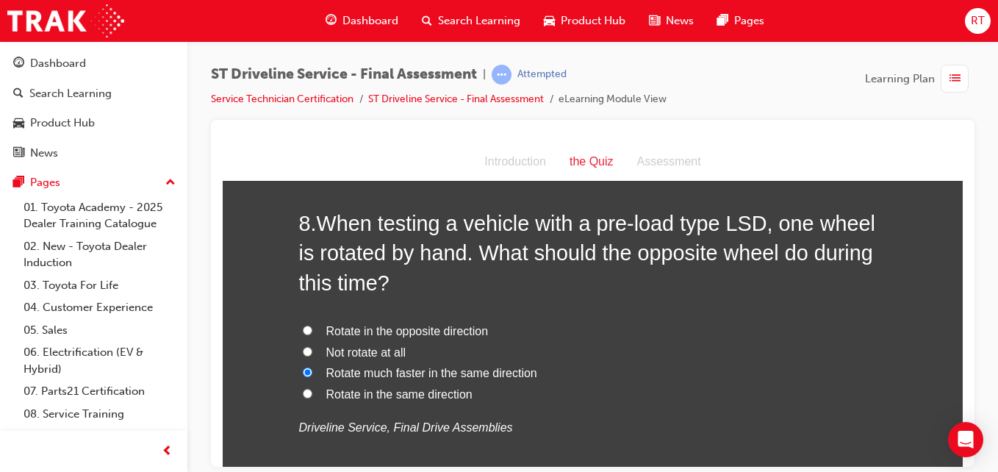
radio input "true"
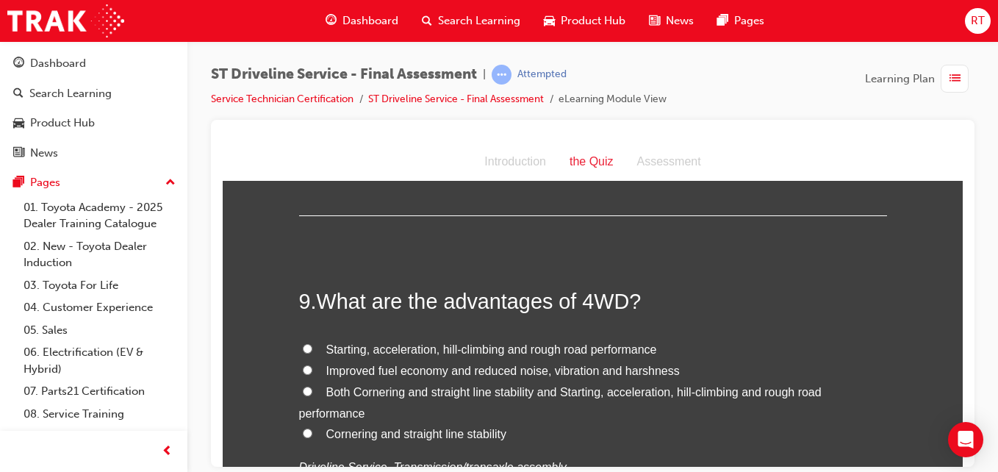
scroll to position [2719, 0]
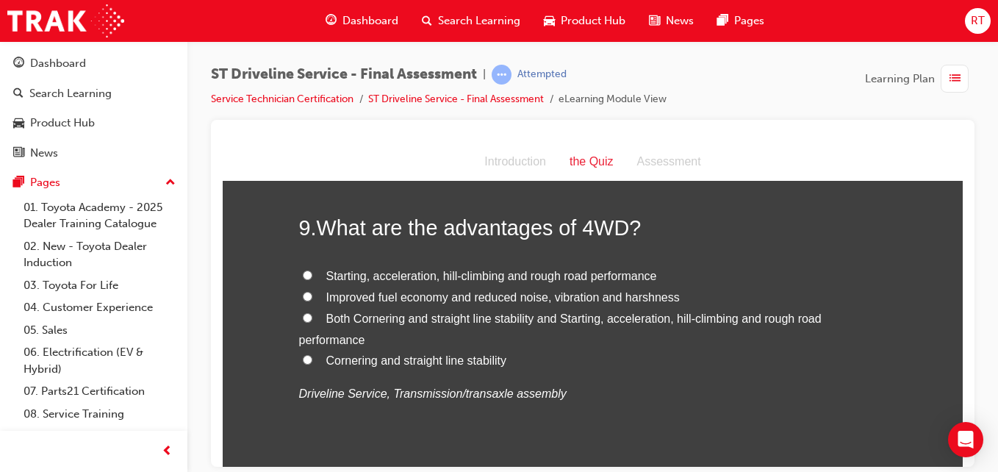
click at [372, 315] on span "Both Cornering and straight line stability and Starting, acceleration, hill-cli…" at bounding box center [560, 329] width 523 height 34
click at [312, 315] on input "Both Cornering and straight line stability and Starting, acceleration, hill-cli…" at bounding box center [308, 317] width 10 height 10
radio input "true"
click at [432, 277] on span "Starting, acceleration, hill-climbing and rough road performance" at bounding box center [491, 275] width 331 height 12
click at [312, 277] on input "Starting, acceleration, hill-climbing and rough road performance" at bounding box center [308, 275] width 10 height 10
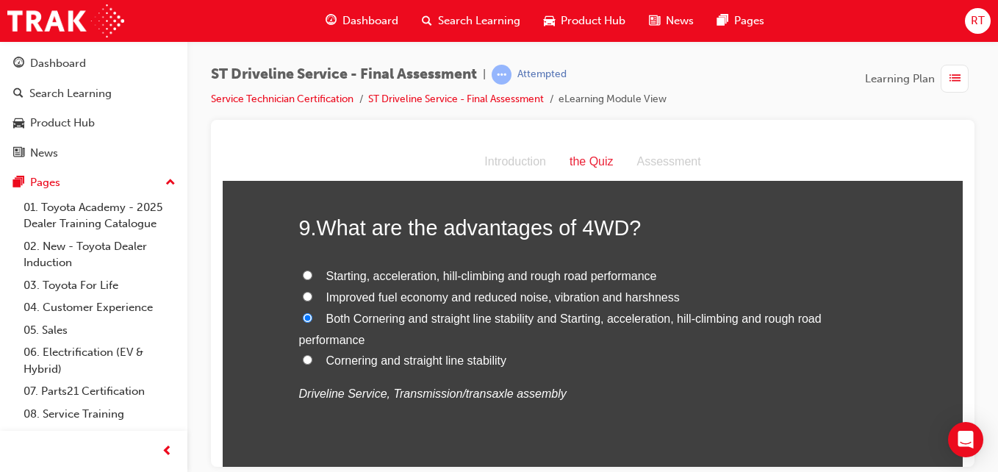
radio input "true"
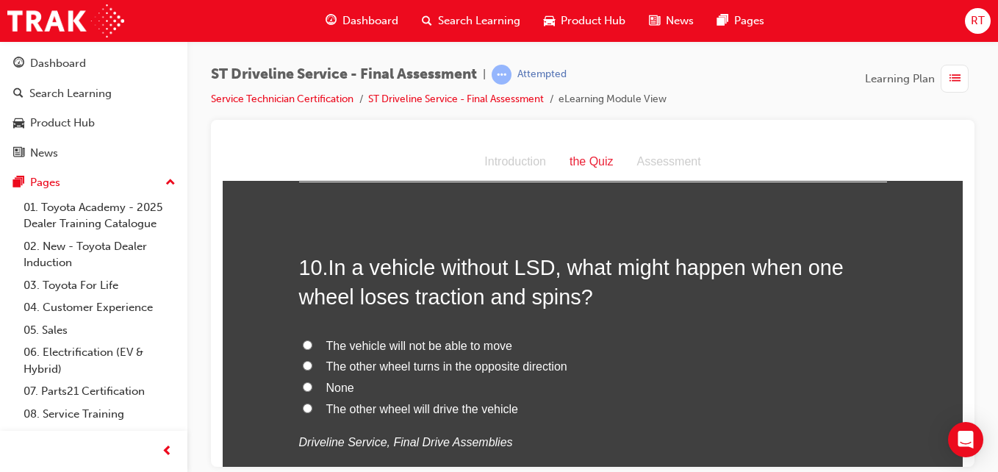
scroll to position [3087, 0]
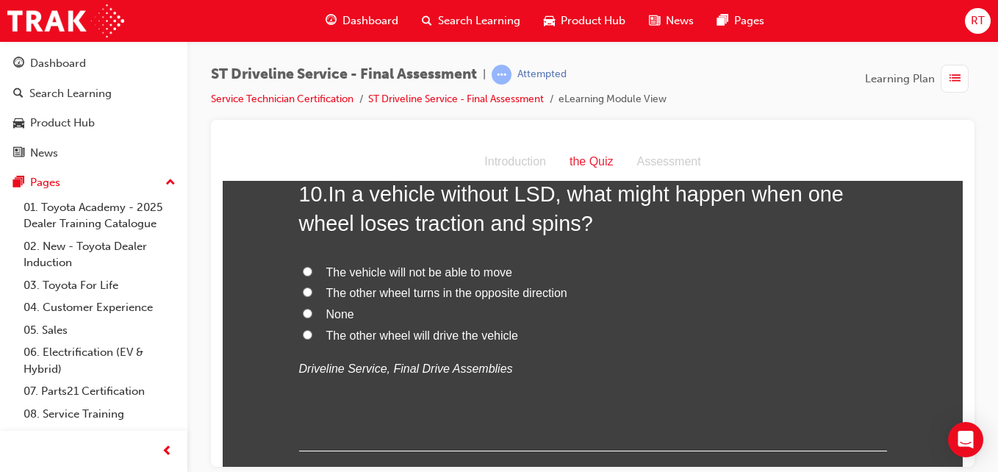
click at [411, 335] on span "The other wheel will drive the vehicle" at bounding box center [422, 335] width 192 height 12
click at [312, 335] on input "The other wheel will drive the vehicle" at bounding box center [308, 334] width 10 height 10
radio input "true"
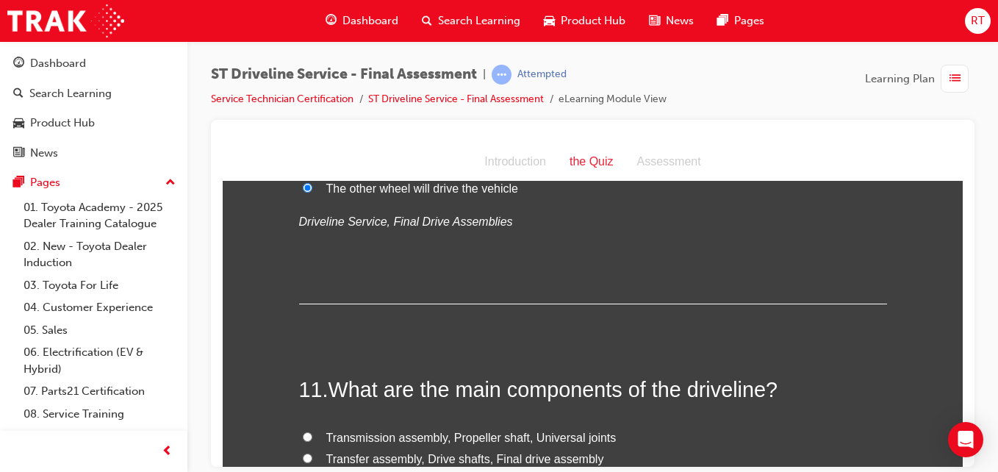
scroll to position [3381, 0]
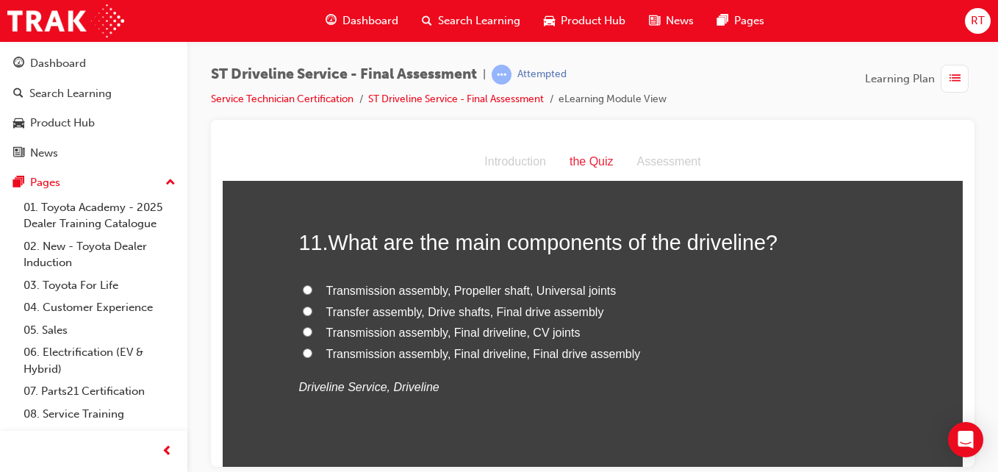
click at [489, 314] on span "Transfer assembly, Drive shafts, Final drive assembly" at bounding box center [465, 311] width 278 height 12
click at [312, 314] on input "Transfer assembly, Drive shafts, Final drive assembly" at bounding box center [308, 311] width 10 height 10
radio input "true"
click at [507, 292] on span "Transmission assembly, Propeller shaft, Universal joints" at bounding box center [471, 290] width 290 height 12
click at [312, 292] on input "Transmission assembly, Propeller shaft, Universal joints" at bounding box center [308, 289] width 10 height 10
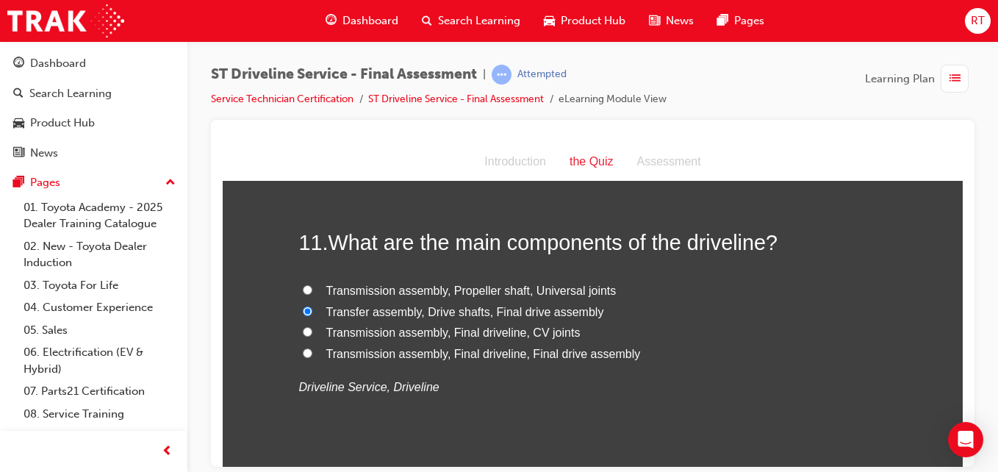
radio input "true"
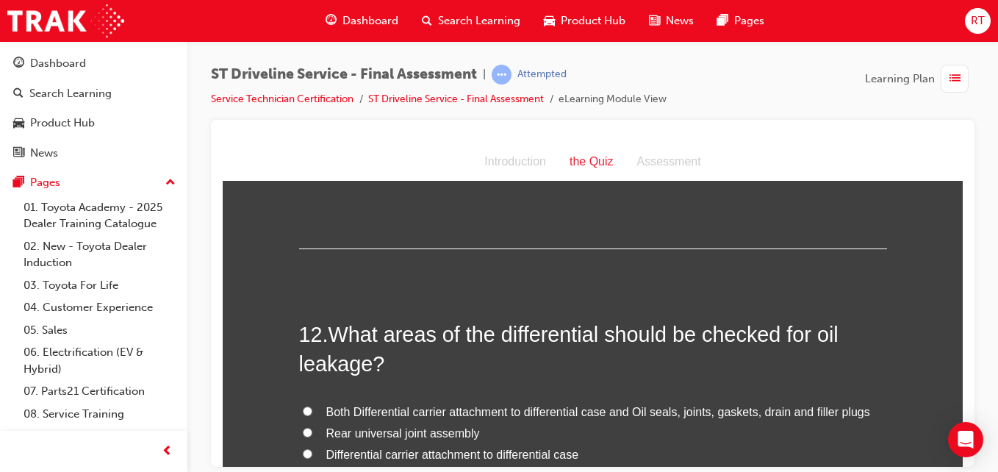
scroll to position [3675, 0]
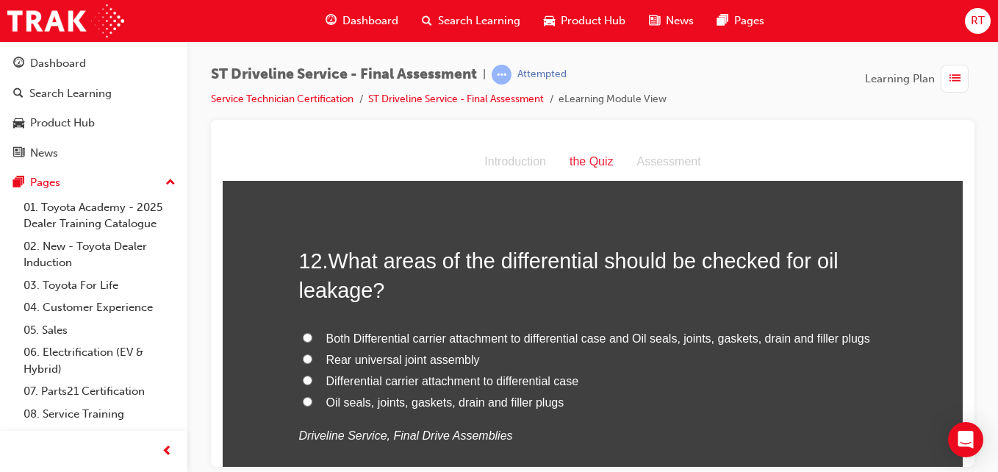
click at [472, 398] on span "Oil seals, joints, gaskets, drain and filler plugs" at bounding box center [445, 401] width 238 height 12
click at [312, 398] on input "Oil seals, joints, gaskets, drain and filler plugs" at bounding box center [308, 401] width 10 height 10
radio input "true"
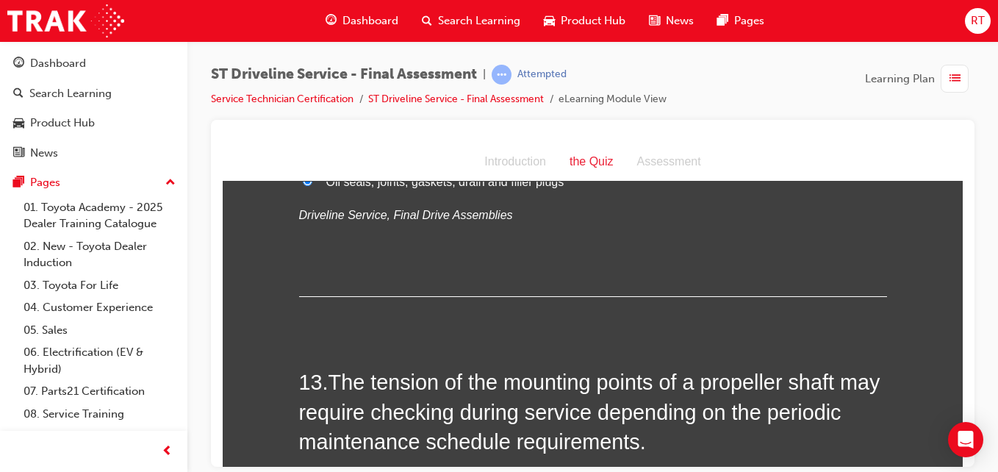
scroll to position [4042, 0]
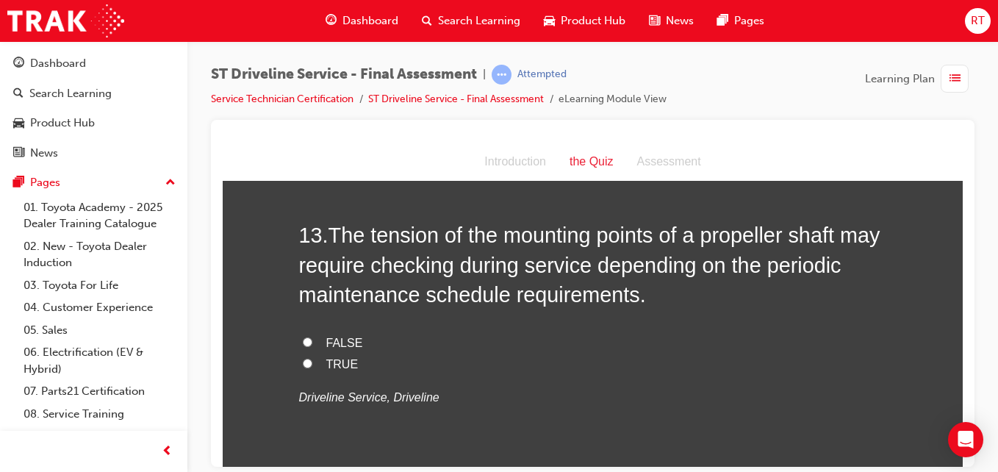
click at [348, 360] on span "TRUE" at bounding box center [342, 363] width 32 height 12
click at [312, 360] on input "TRUE" at bounding box center [308, 363] width 10 height 10
radio input "true"
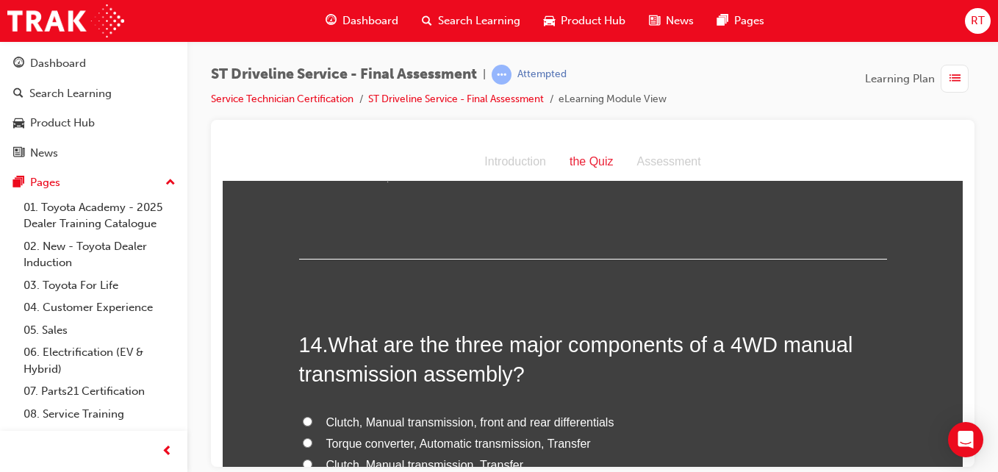
scroll to position [4336, 0]
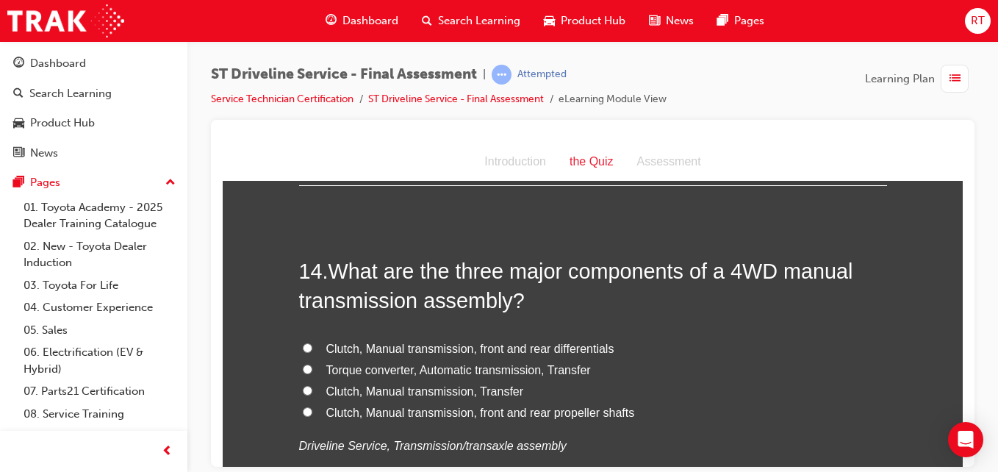
click at [426, 391] on span "Clutch, Manual transmission, Transfer" at bounding box center [425, 390] width 198 height 12
click at [312, 391] on input "Clutch, Manual transmission, Transfer" at bounding box center [308, 390] width 10 height 10
radio input "true"
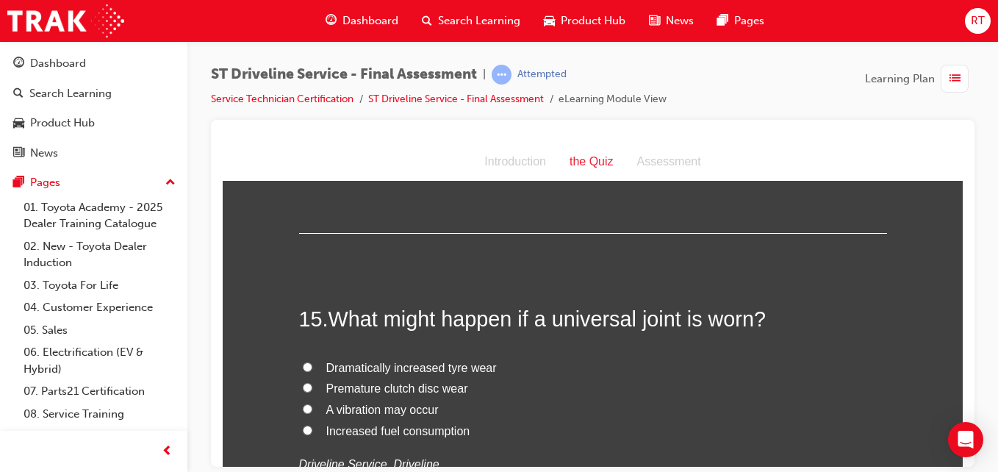
scroll to position [4703, 0]
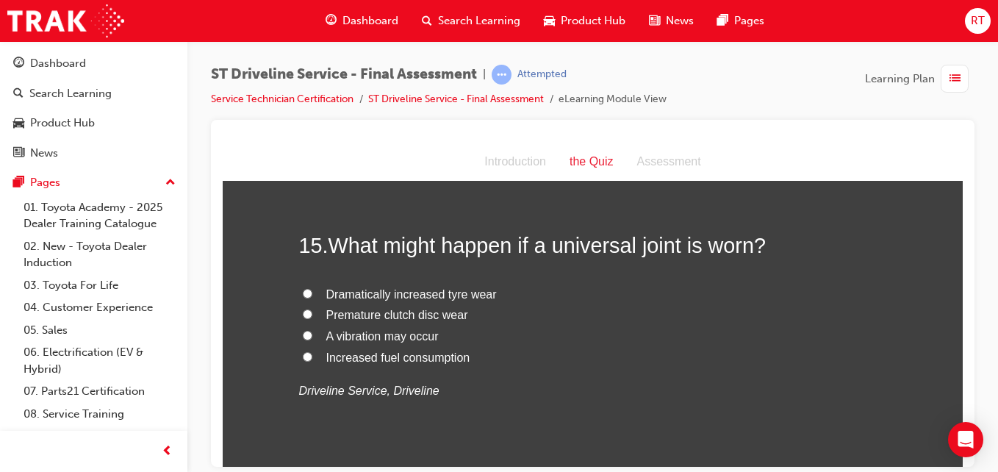
click at [405, 339] on span "A vibration may occur" at bounding box center [382, 335] width 112 height 12
click at [312, 339] on input "A vibration may occur" at bounding box center [308, 335] width 10 height 10
radio input "true"
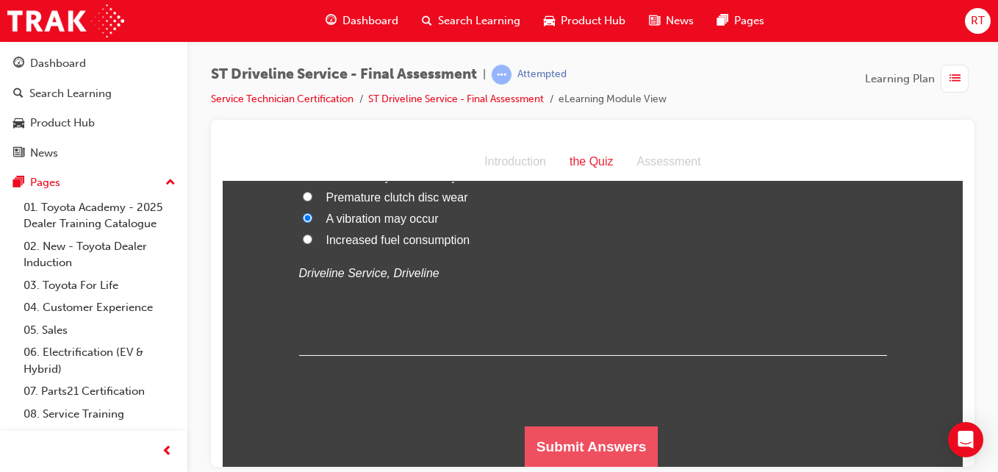
click at [616, 448] on button "Submit Answers" at bounding box center [592, 446] width 134 height 41
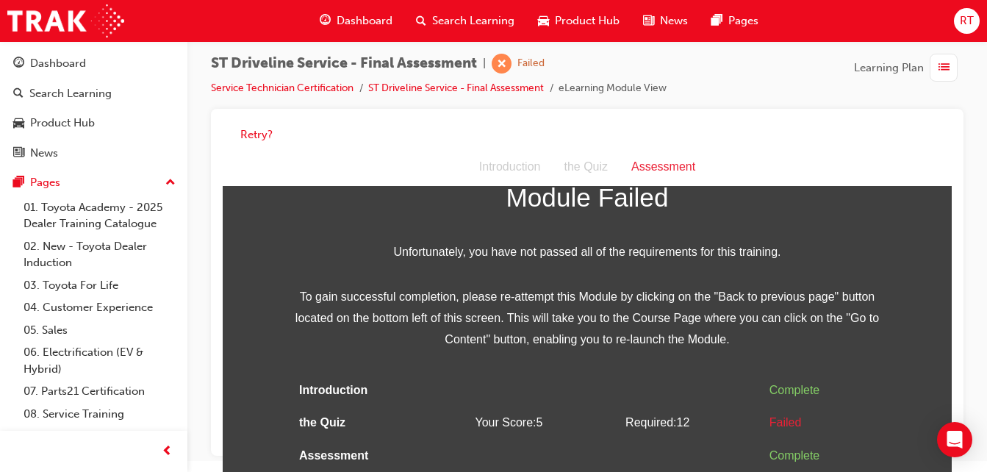
scroll to position [0, 0]
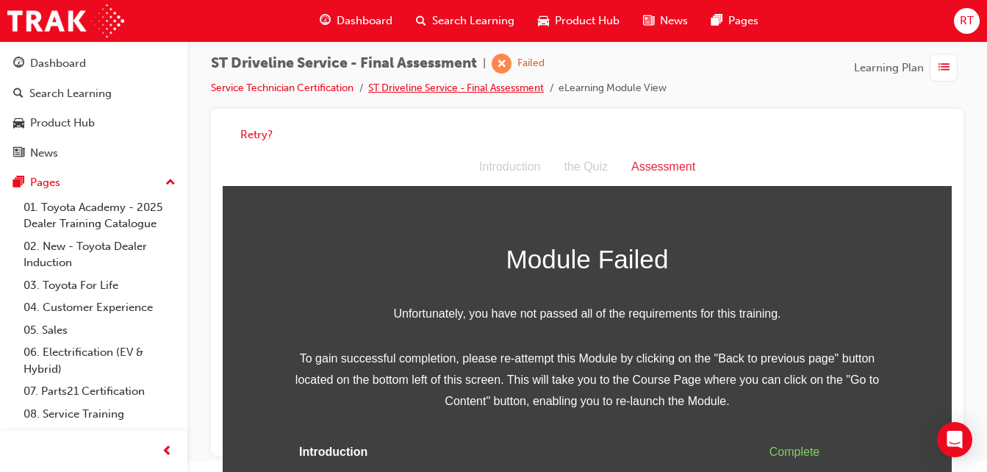
click at [423, 85] on link "ST Driveline Service - Final Assessment" at bounding box center [456, 88] width 176 height 12
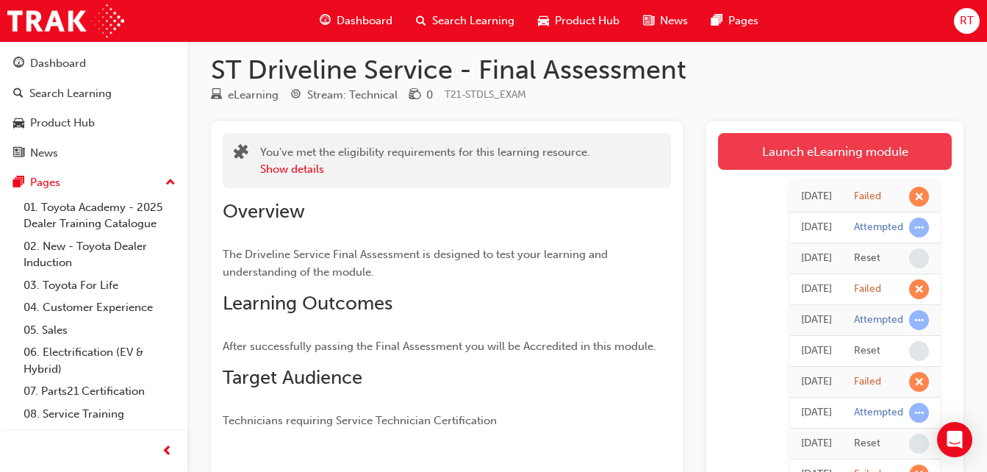
click at [734, 155] on link "Launch eLearning module" at bounding box center [835, 151] width 234 height 37
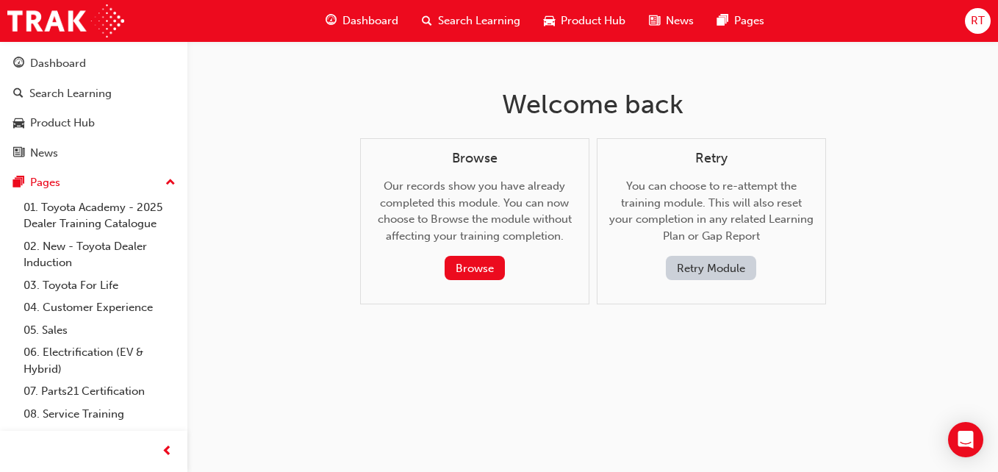
click at [711, 268] on button "Retry Module" at bounding box center [711, 268] width 90 height 24
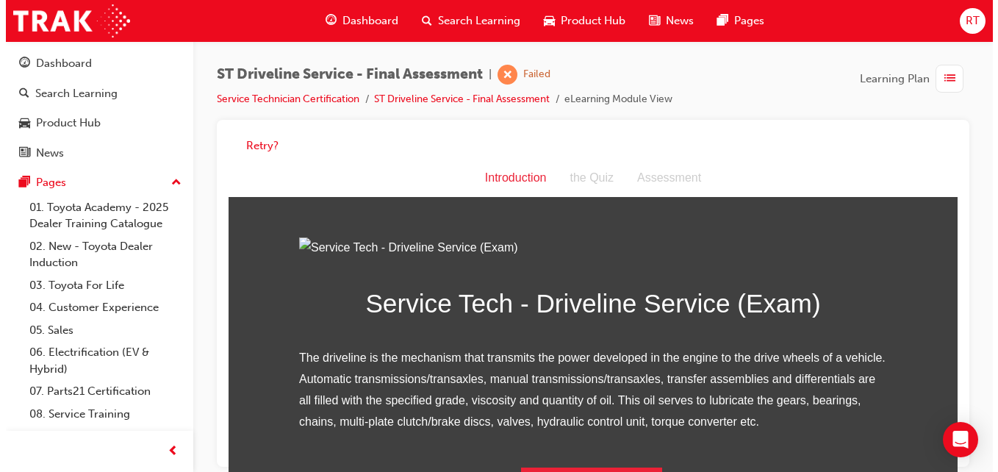
scroll to position [188, 0]
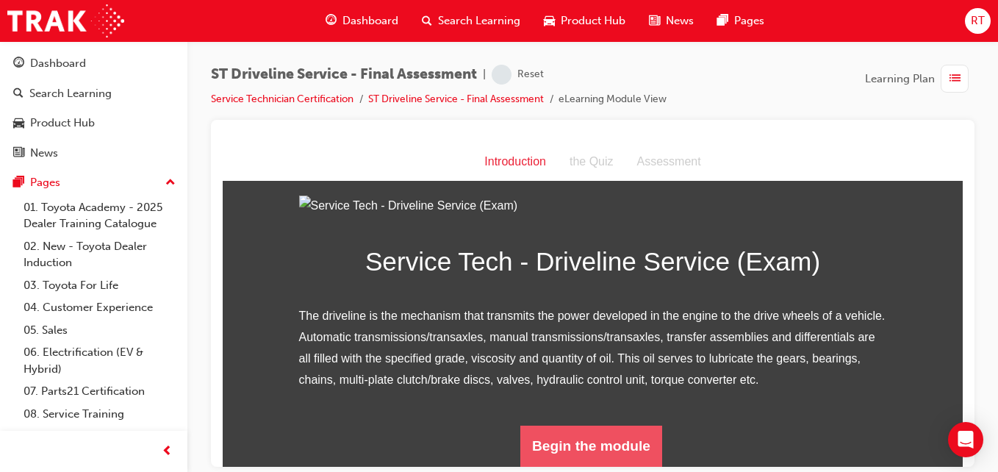
click at [604, 452] on button "Begin the module" at bounding box center [591, 445] width 142 height 41
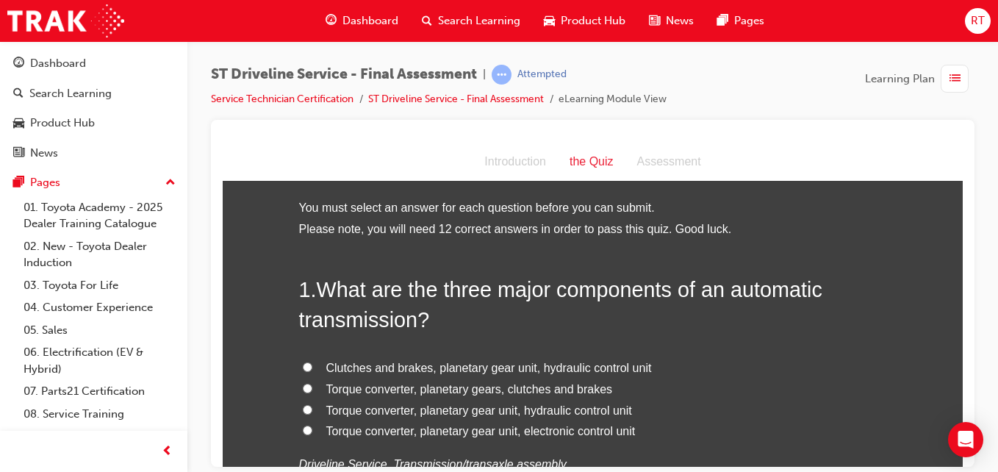
click at [535, 428] on span "Torque converter, planetary gear unit, electronic control unit" at bounding box center [480, 430] width 309 height 12
click at [312, 428] on input "Torque converter, planetary gear unit, electronic control unit" at bounding box center [308, 430] width 10 height 10
radio input "true"
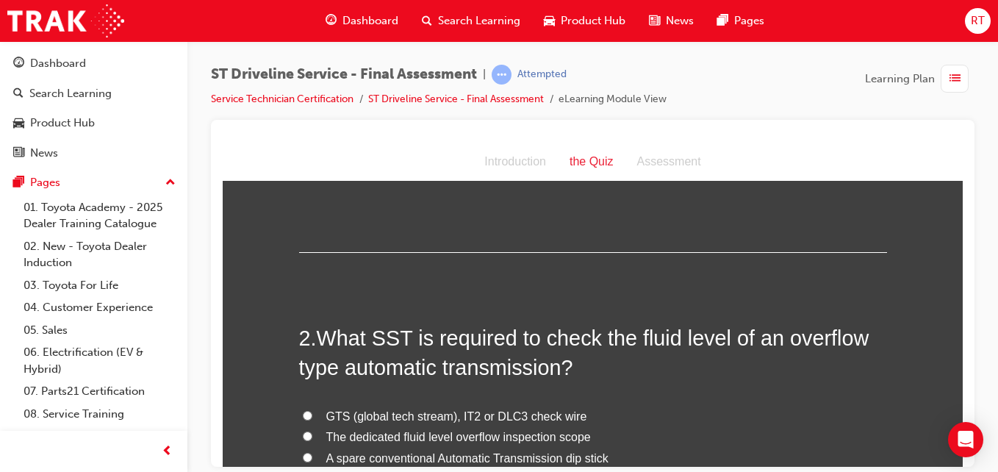
scroll to position [441, 0]
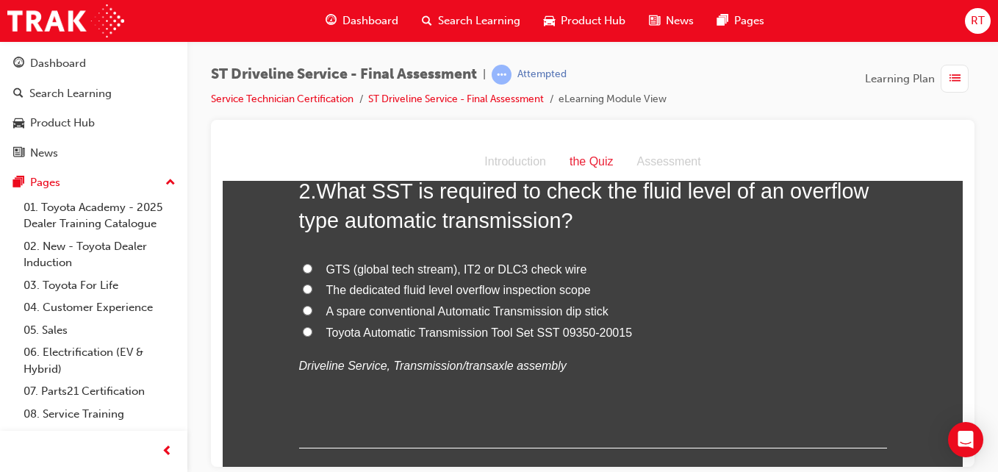
drag, startPoint x: 495, startPoint y: 289, endPoint x: 502, endPoint y: 342, distance: 54.2
click at [493, 294] on span "The dedicated fluid level overflow inspection scope" at bounding box center [458, 289] width 265 height 12
click at [312, 293] on input "The dedicated fluid level overflow inspection scope" at bounding box center [308, 289] width 10 height 10
radio input "true"
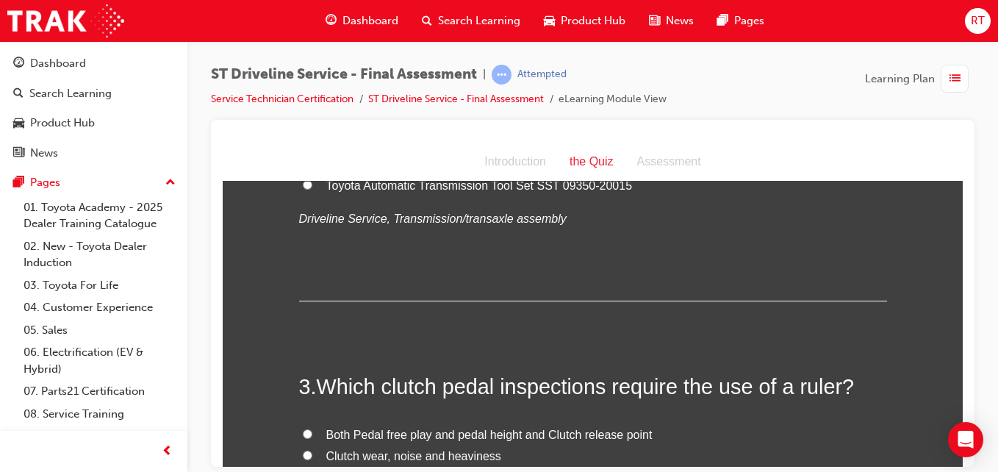
scroll to position [735, 0]
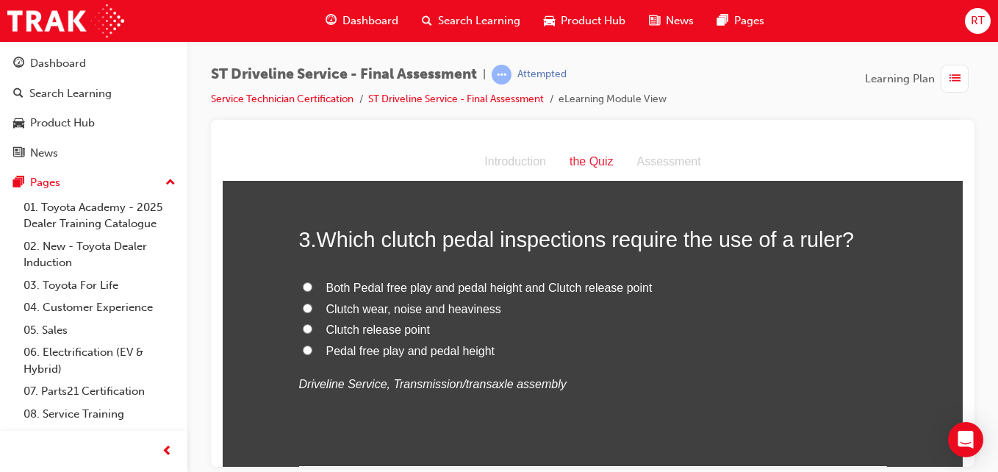
click at [399, 330] on span "Clutch release point" at bounding box center [378, 329] width 104 height 12
click at [312, 330] on input "Clutch release point" at bounding box center [308, 328] width 10 height 10
radio input "true"
click at [478, 281] on span "Both Pedal free play and pedal height and Clutch release point" at bounding box center [489, 287] width 326 height 12
click at [312, 281] on input "Both Pedal free play and pedal height and Clutch release point" at bounding box center [308, 286] width 10 height 10
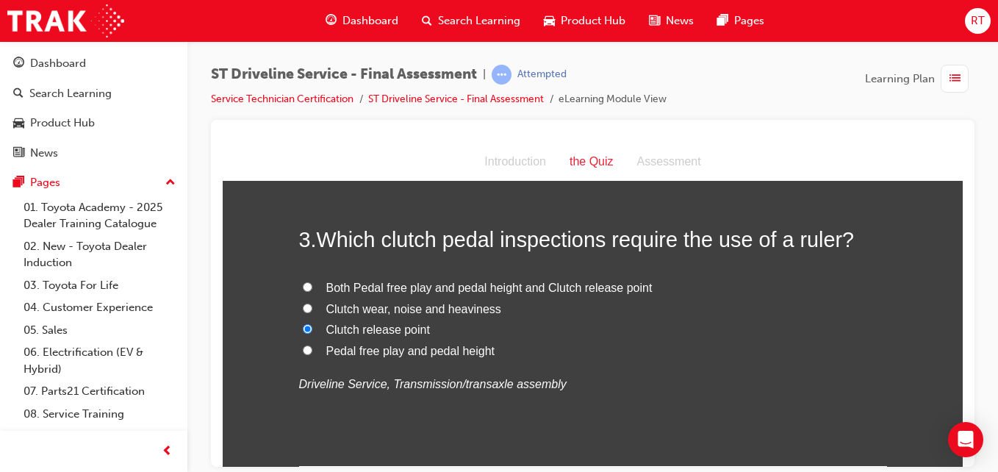
radio input "true"
click at [455, 351] on span "Pedal free play and pedal height" at bounding box center [410, 350] width 169 height 12
click at [312, 351] on input "Pedal free play and pedal height" at bounding box center [308, 350] width 10 height 10
radio input "true"
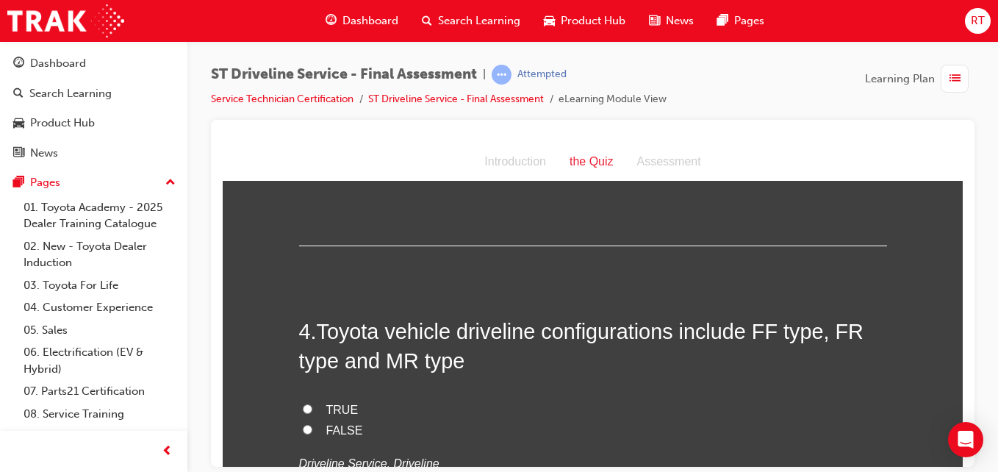
scroll to position [1102, 0]
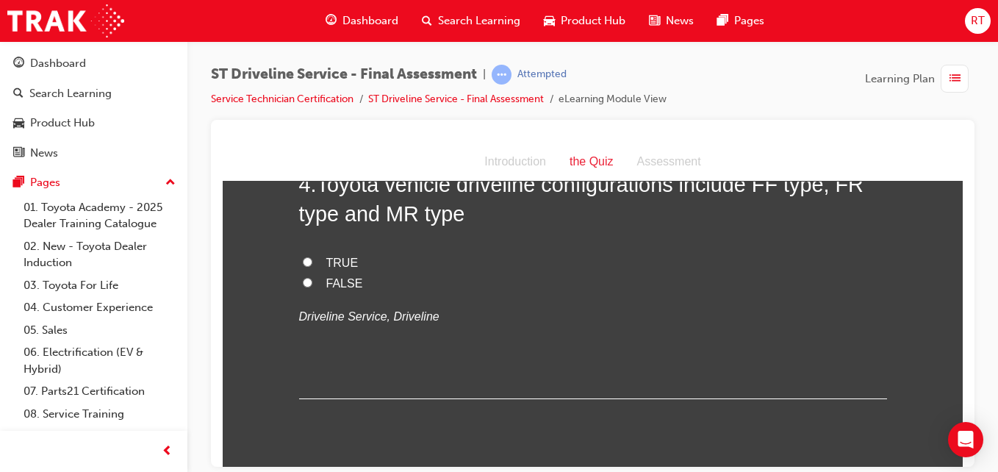
click at [332, 257] on span "TRUE" at bounding box center [342, 262] width 32 height 12
click at [312, 257] on input "TRUE" at bounding box center [308, 261] width 10 height 10
radio input "true"
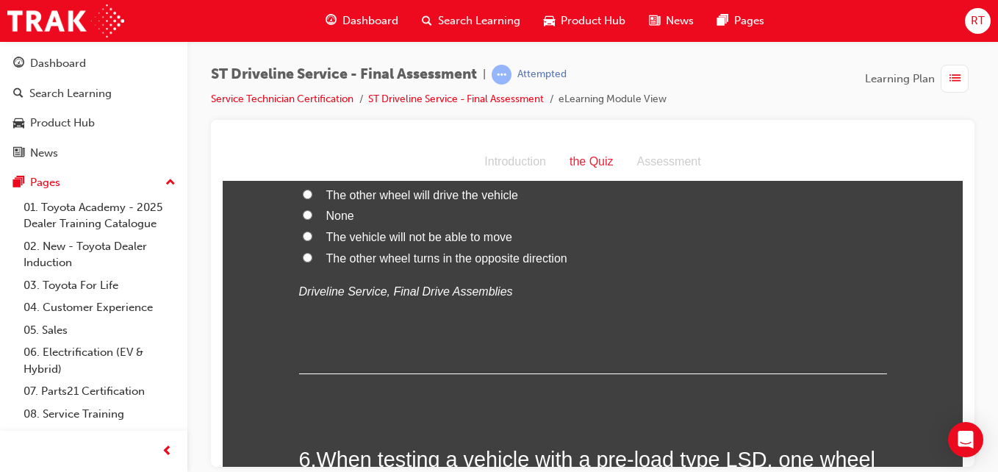
scroll to position [1396, 0]
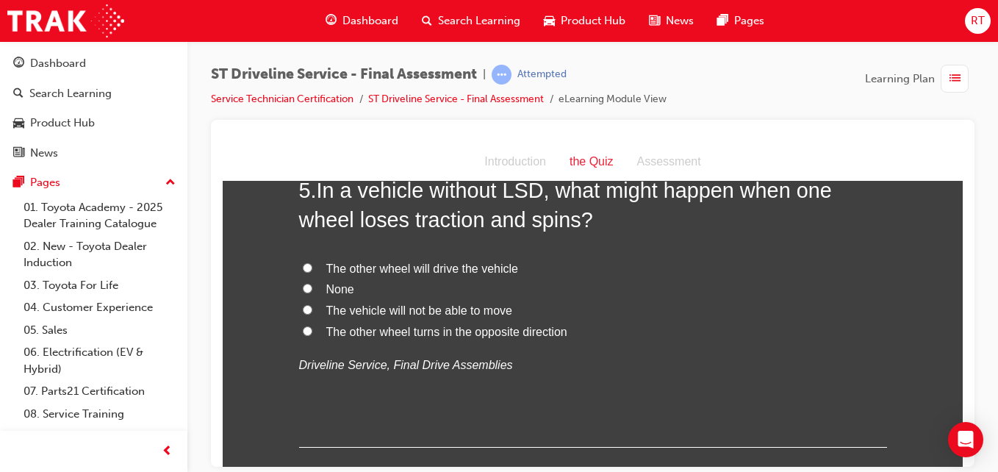
click at [378, 262] on span "The other wheel will drive the vehicle" at bounding box center [422, 268] width 192 height 12
click at [312, 262] on input "The other wheel will drive the vehicle" at bounding box center [308, 267] width 10 height 10
radio input "true"
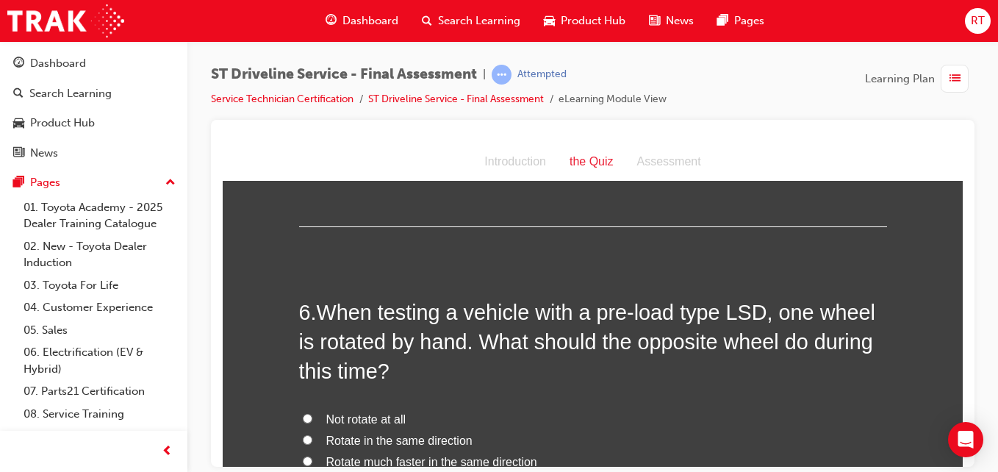
scroll to position [1690, 0]
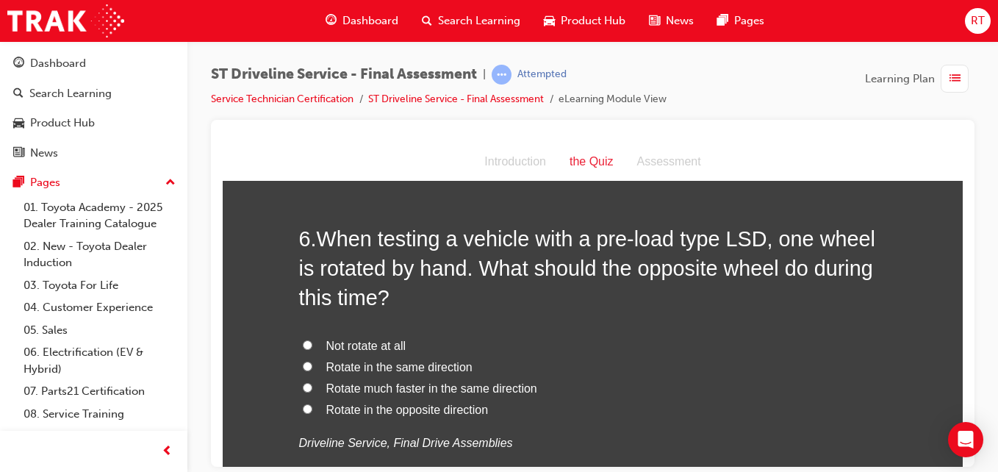
drag, startPoint x: 386, startPoint y: 381, endPoint x: 390, endPoint y: 369, distance: 13.0
click at [386, 381] on span "Rotate much faster in the same direction" at bounding box center [431, 387] width 211 height 12
click at [312, 382] on input "Rotate much faster in the same direction" at bounding box center [308, 387] width 10 height 10
radio input "true"
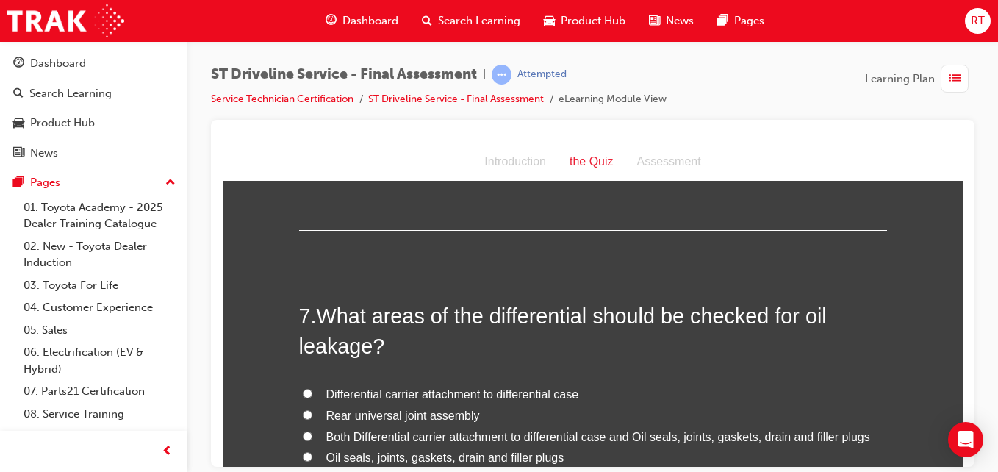
scroll to position [2058, 0]
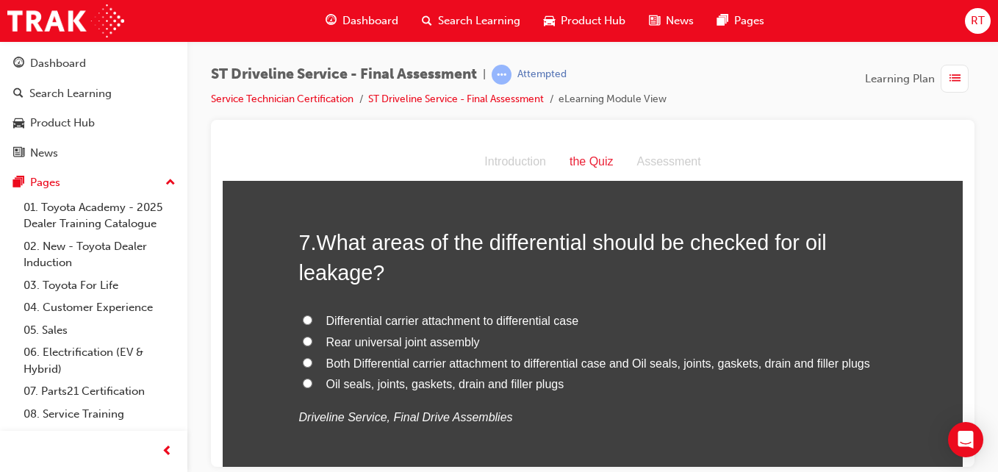
click at [428, 359] on span "Both Differential carrier attachment to differential case and Oil seals, joints…" at bounding box center [598, 362] width 544 height 12
click at [312, 359] on input "Both Differential carrier attachment to differential case and Oil seals, joints…" at bounding box center [308, 362] width 10 height 10
radio input "true"
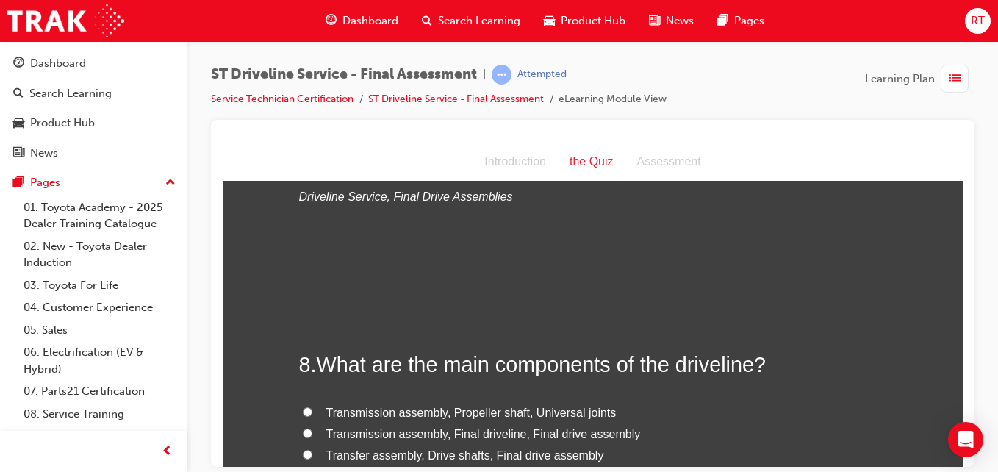
scroll to position [2352, 0]
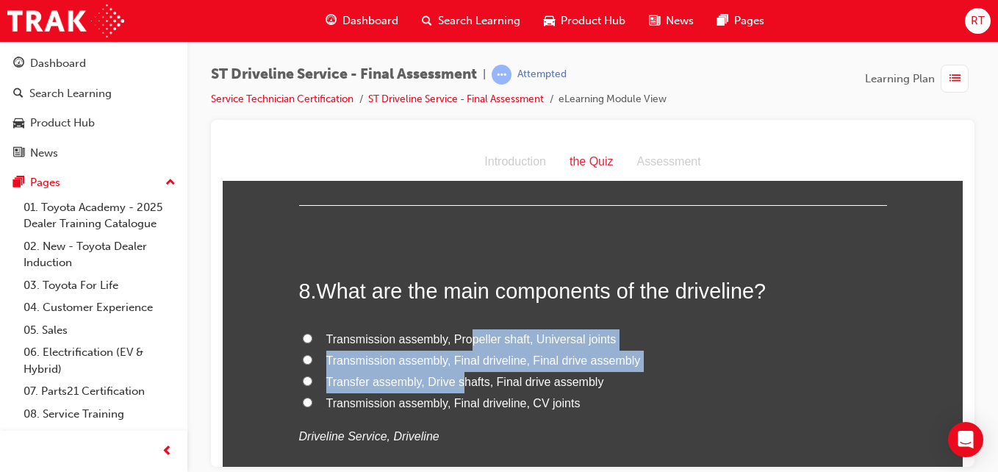
click at [455, 373] on div "Transmission assembly, Propeller shaft, Universal joints Transmission assembly,…" at bounding box center [593, 388] width 588 height 118
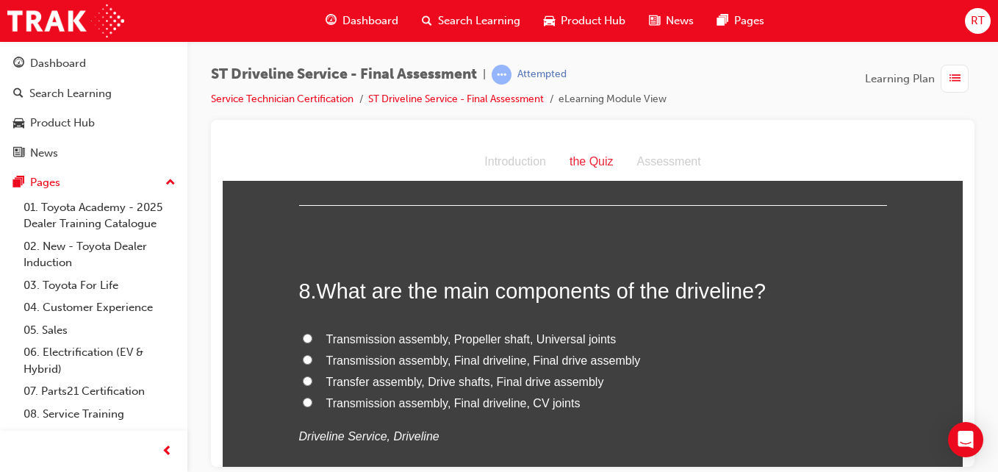
drag, startPoint x: 455, startPoint y: 373, endPoint x: 479, endPoint y: 367, distance: 25.0
click at [466, 383] on span "Transfer assembly, Drive shafts, Final drive assembly" at bounding box center [465, 381] width 278 height 12
click at [312, 383] on input "Transfer assembly, Drive shafts, Final drive assembly" at bounding box center [308, 381] width 10 height 10
radio input "true"
click at [482, 347] on label "Transmission assembly, Propeller shaft, Universal joints" at bounding box center [593, 339] width 588 height 21
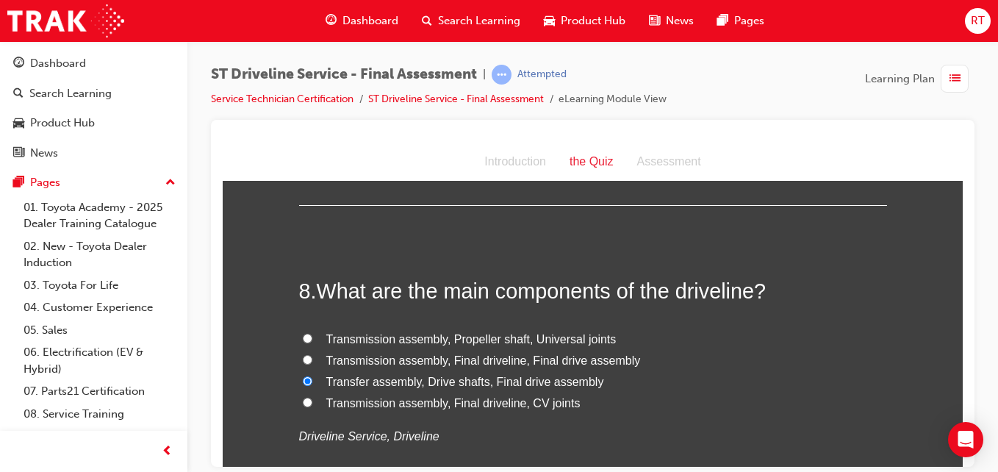
click at [312, 342] on input "Transmission assembly, Propeller shaft, Universal joints" at bounding box center [308, 338] width 10 height 10
radio input "true"
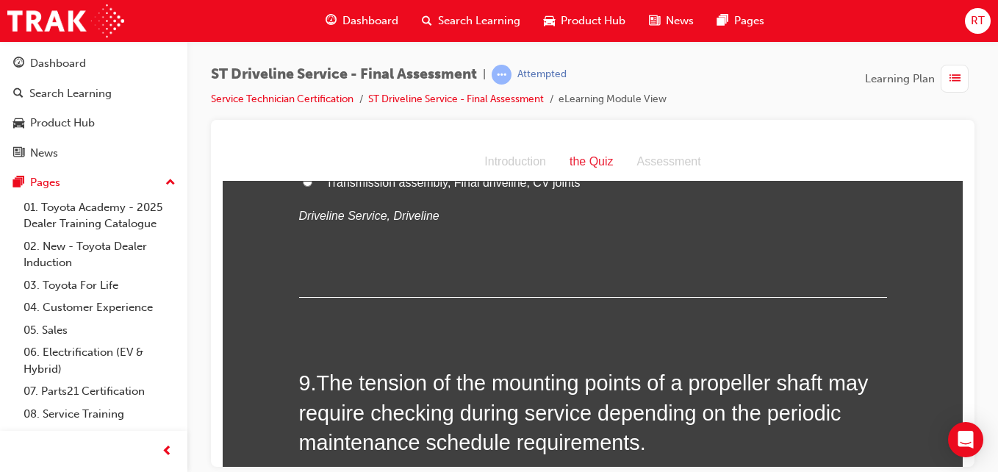
scroll to position [2425, 0]
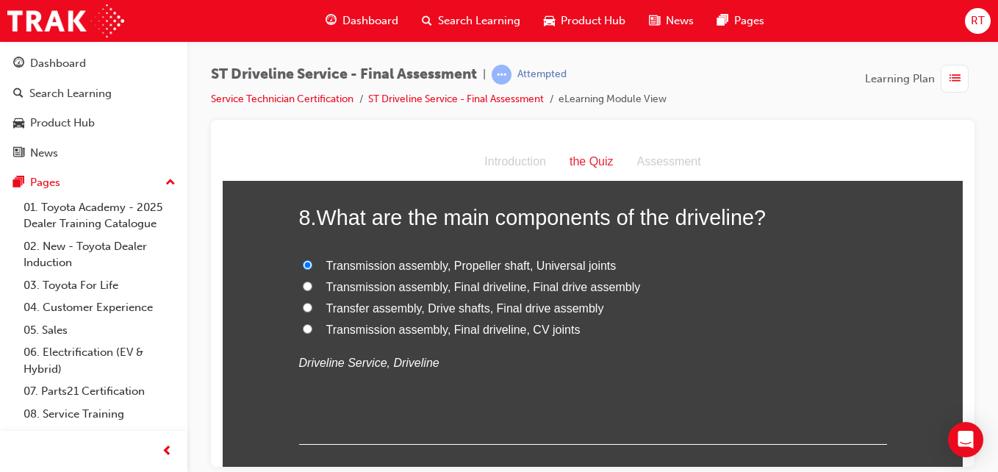
click at [495, 306] on span "Transfer assembly, Drive shafts, Final drive assembly" at bounding box center [465, 307] width 278 height 12
click at [312, 306] on input "Transfer assembly, Drive shafts, Final drive assembly" at bounding box center [308, 307] width 10 height 10
radio input "true"
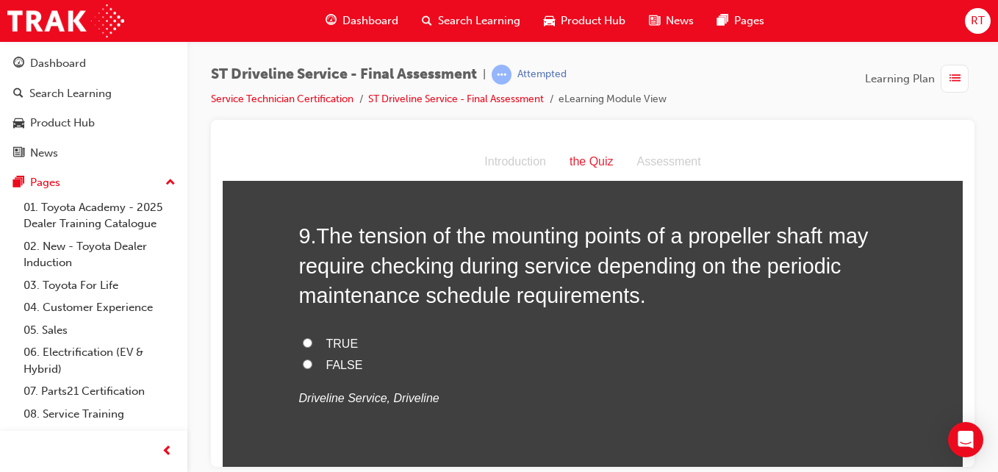
scroll to position [2793, 0]
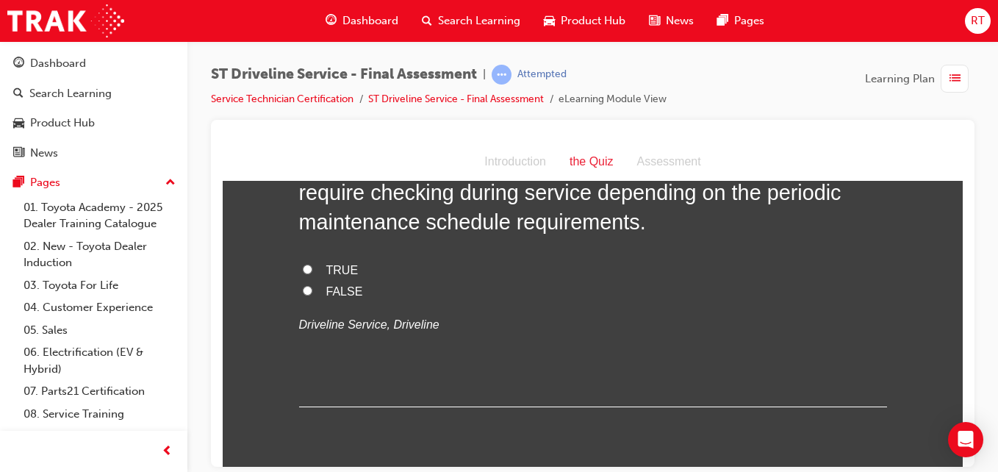
click at [341, 257] on div "9 . The tension of the mounting points of a propeller shaft may require checkin…" at bounding box center [593, 276] width 588 height 259
drag, startPoint x: 327, startPoint y: 253, endPoint x: 327, endPoint y: 265, distance: 11.8
click at [327, 254] on div "9 . The tension of the mounting points of a propeller shaft may require checkin…" at bounding box center [593, 276] width 588 height 259
click at [327, 269] on span "TRUE" at bounding box center [342, 269] width 32 height 12
click at [312, 269] on input "TRUE" at bounding box center [308, 269] width 10 height 10
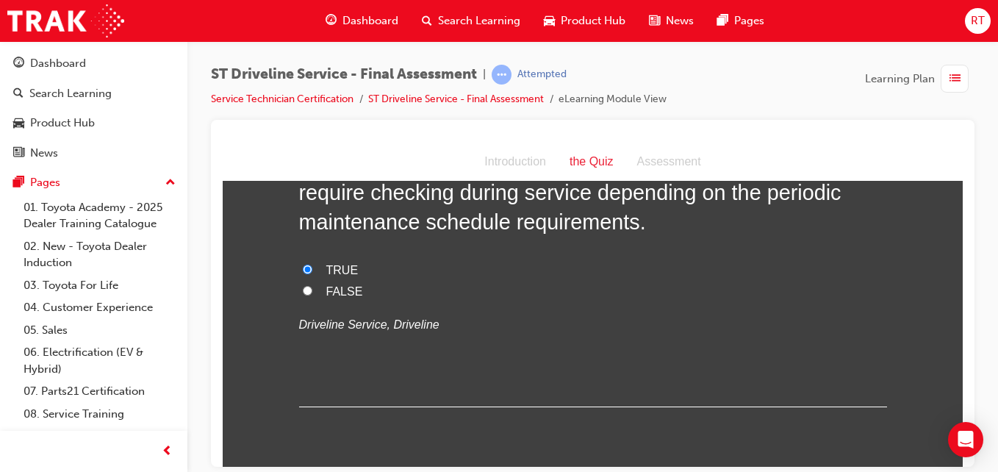
radio input "true"
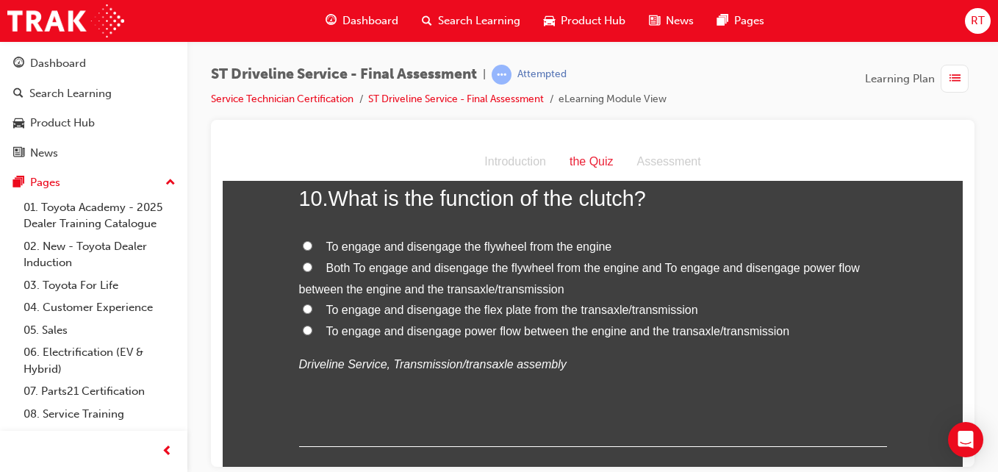
scroll to position [3013, 0]
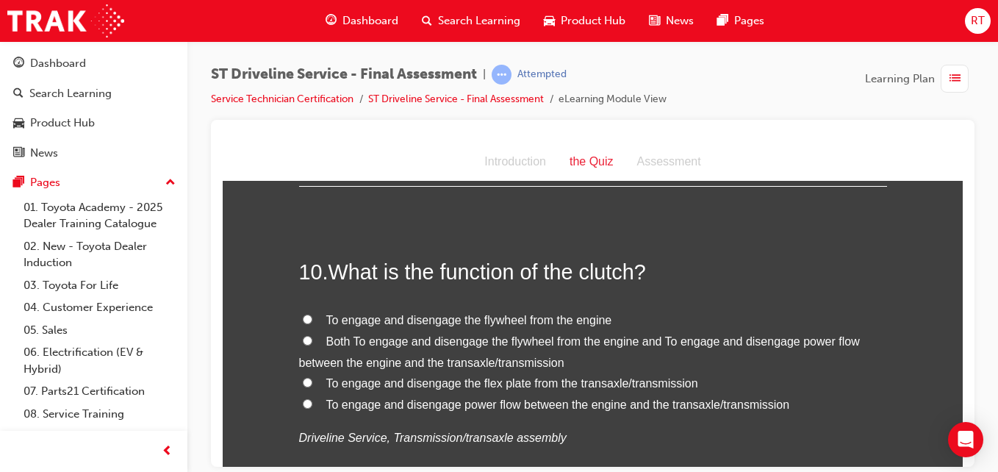
click at [434, 353] on label "Both To engage and disengage the flywheel from the engine and To engage and dis…" at bounding box center [593, 352] width 588 height 43
click at [312, 345] on input "Both To engage and disengage the flywheel from the engine and To engage and dis…" at bounding box center [308, 340] width 10 height 10
radio input "true"
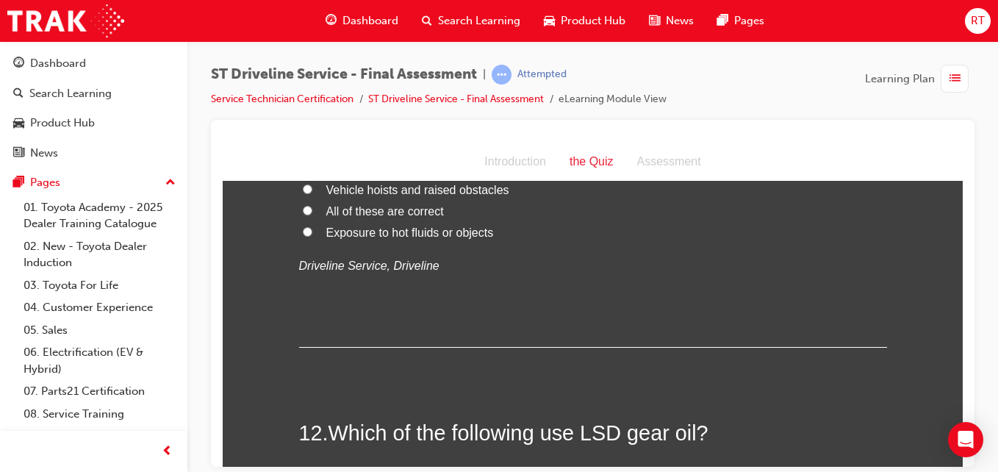
scroll to position [3381, 0]
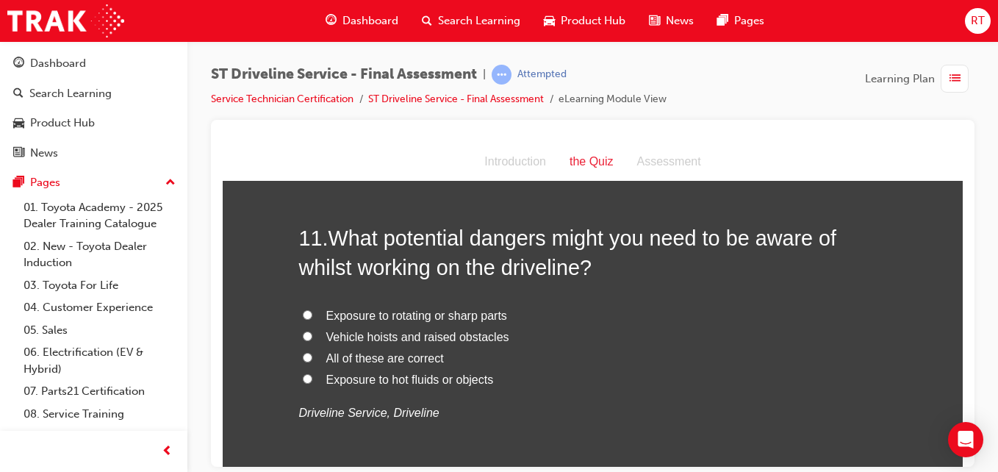
click at [447, 338] on span "Vehicle hoists and raised obstacles" at bounding box center [417, 336] width 183 height 12
click at [312, 338] on input "Vehicle hoists and raised obstacles" at bounding box center [308, 336] width 10 height 10
radio input "true"
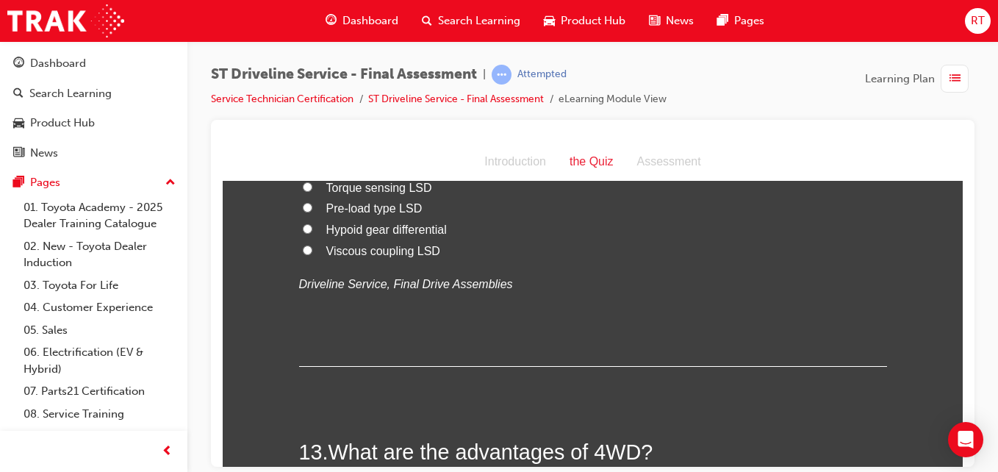
scroll to position [3675, 0]
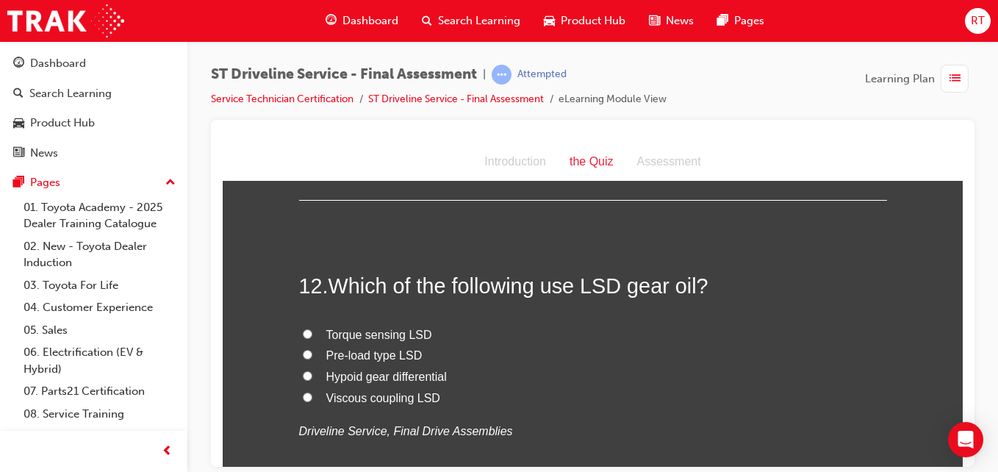
click at [398, 373] on span "Hypoid gear differential" at bounding box center [386, 376] width 121 height 12
click at [312, 373] on input "Hypoid gear differential" at bounding box center [308, 375] width 10 height 10
radio input "true"
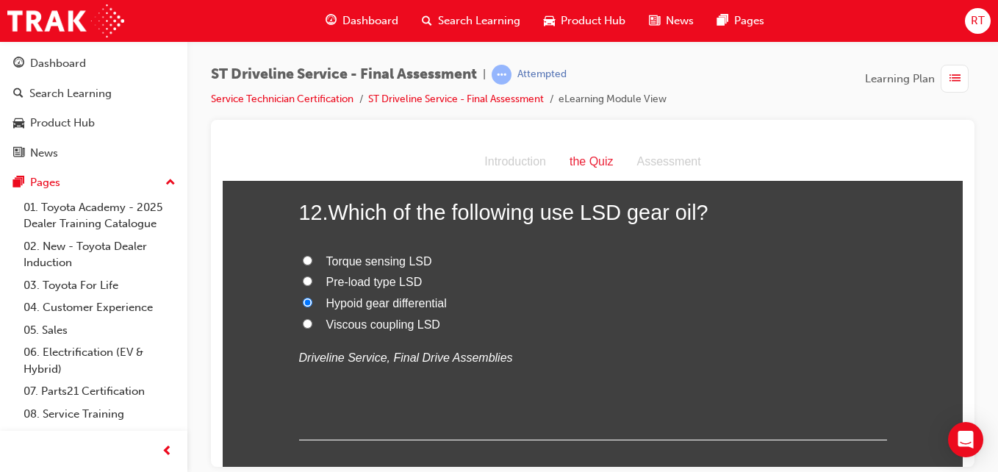
click at [364, 323] on span "Viscous coupling LSD" at bounding box center [383, 323] width 114 height 12
click at [312, 323] on input "Viscous coupling LSD" at bounding box center [308, 323] width 10 height 10
radio input "true"
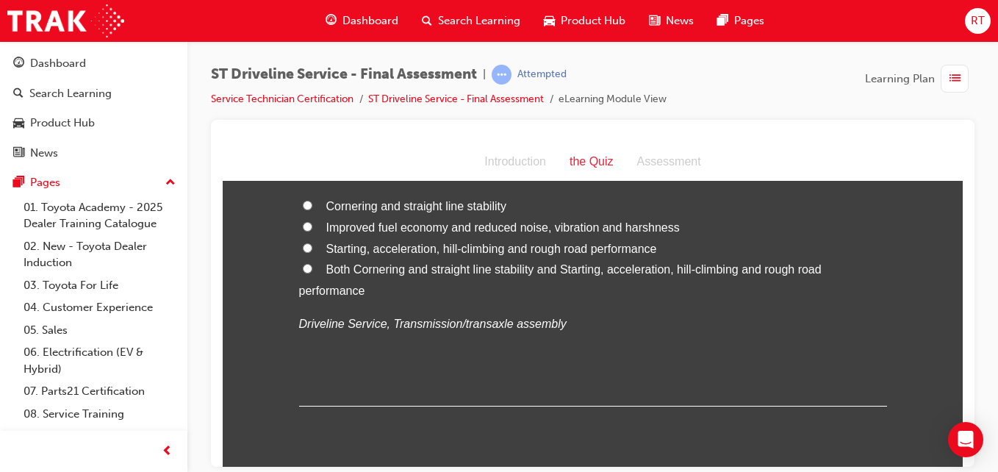
scroll to position [4042, 0]
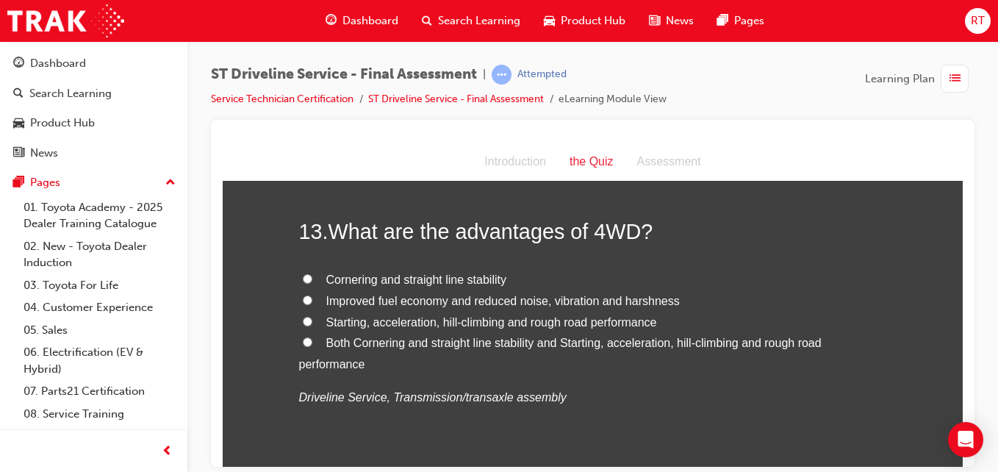
click at [417, 316] on span "Starting, acceleration, hill-climbing and rough road performance" at bounding box center [491, 321] width 331 height 12
click at [312, 316] on input "Starting, acceleration, hill-climbing and rough road performance" at bounding box center [308, 321] width 10 height 10
radio input "true"
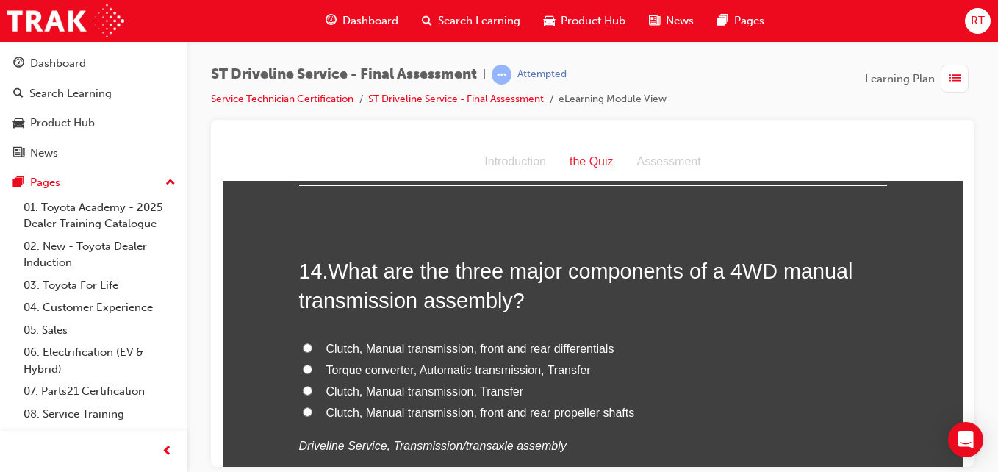
scroll to position [4410, 0]
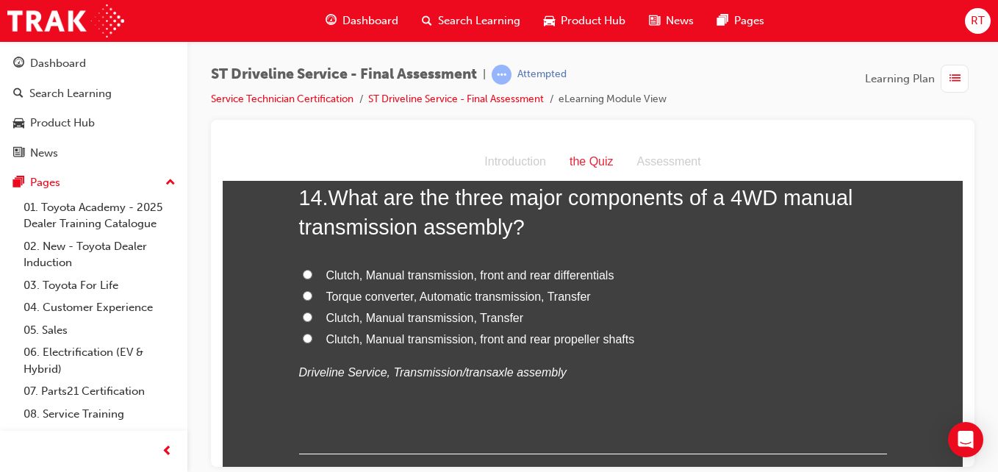
click at [428, 323] on span "Clutch, Manual transmission, Transfer" at bounding box center [425, 317] width 198 height 12
click at [312, 321] on input "Clutch, Manual transmission, Transfer" at bounding box center [308, 317] width 10 height 10
radio input "true"
click at [454, 335] on span "Clutch, Manual transmission, front and rear propeller shafts" at bounding box center [480, 338] width 309 height 12
click at [312, 335] on input "Clutch, Manual transmission, front and rear propeller shafts" at bounding box center [308, 338] width 10 height 10
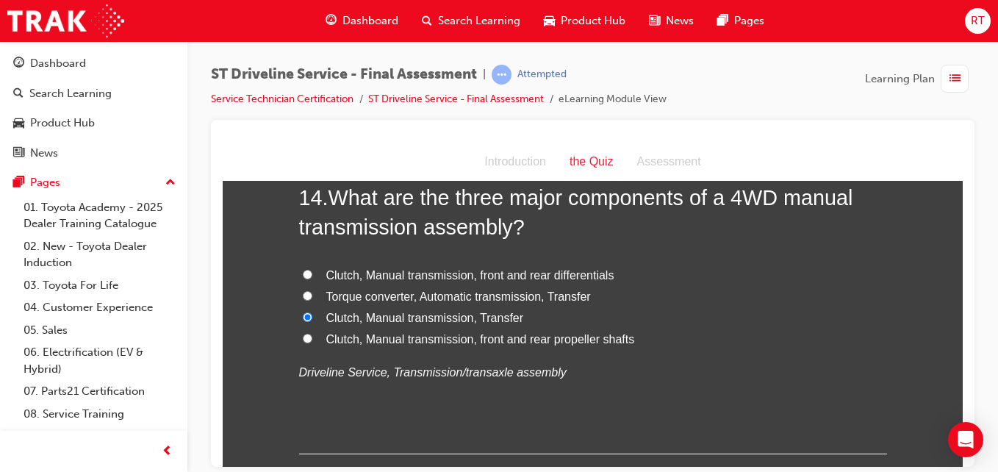
radio input "true"
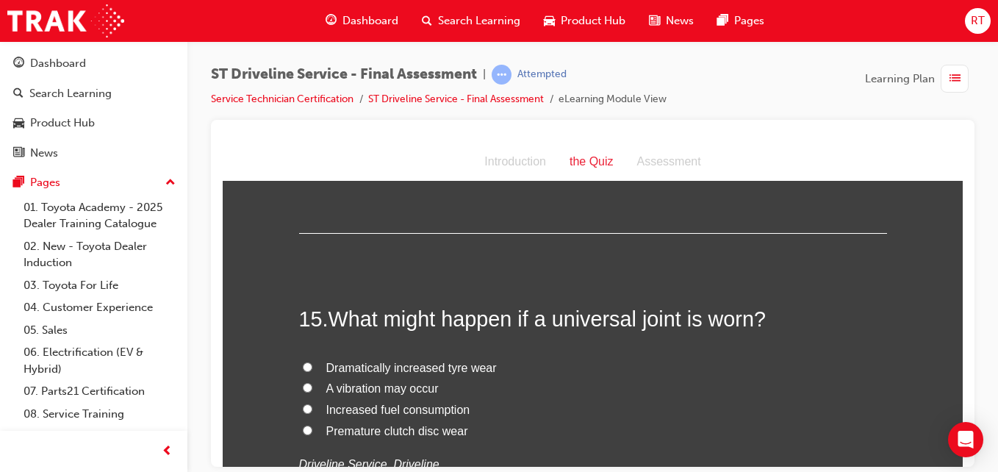
scroll to position [4703, 0]
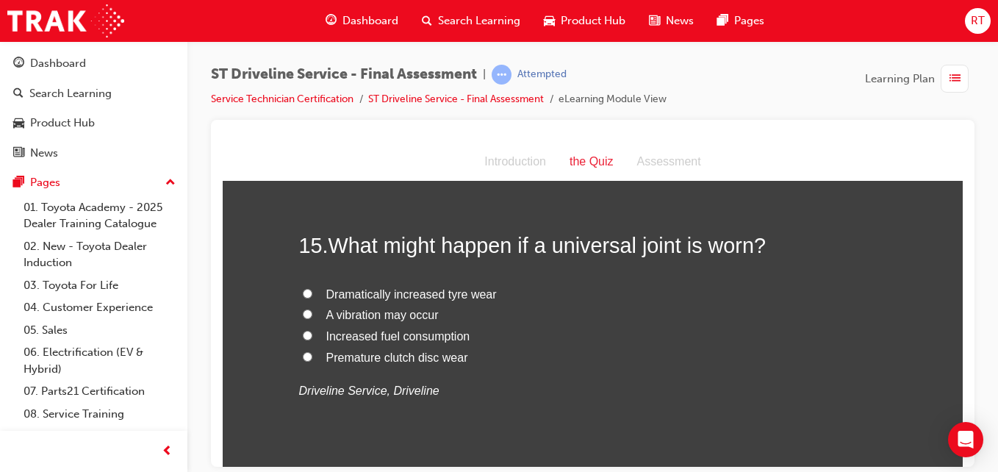
click at [425, 317] on span "A vibration may occur" at bounding box center [382, 314] width 112 height 12
click at [312, 317] on input "A vibration may occur" at bounding box center [308, 314] width 10 height 10
radio input "true"
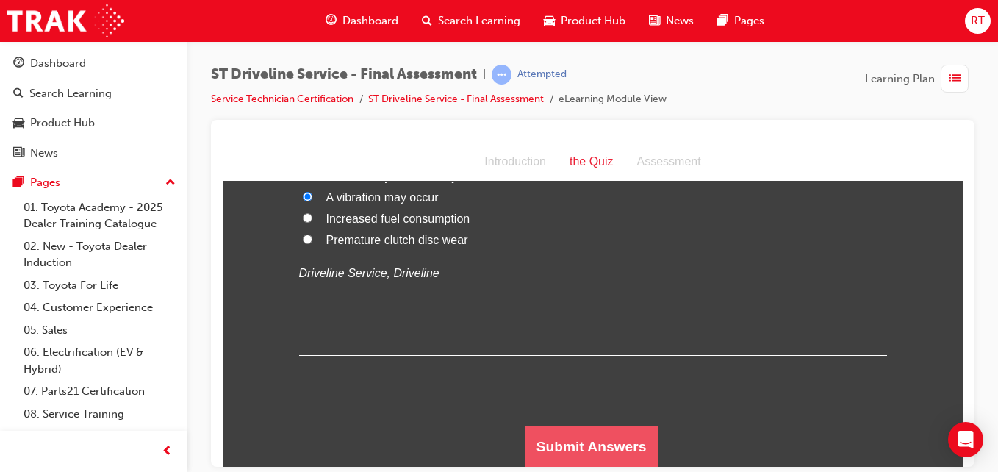
click at [589, 435] on button "Submit Answers" at bounding box center [592, 446] width 134 height 41
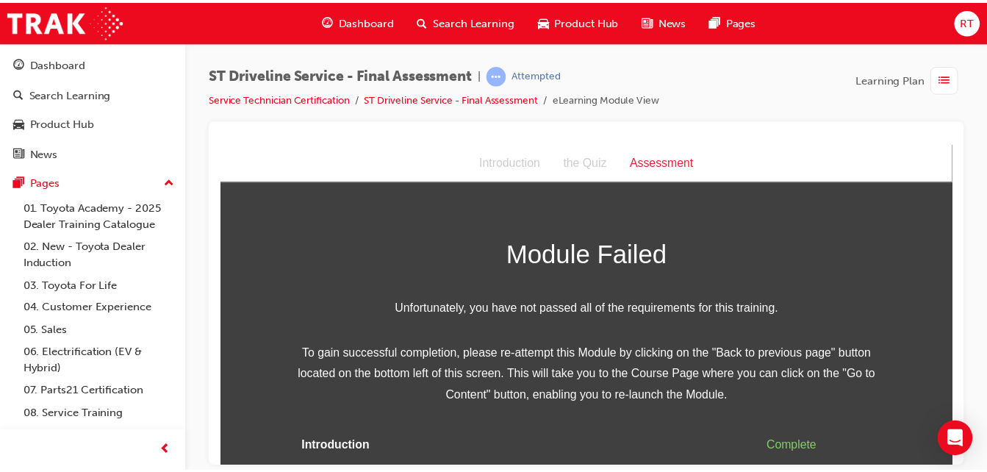
scroll to position [62, 0]
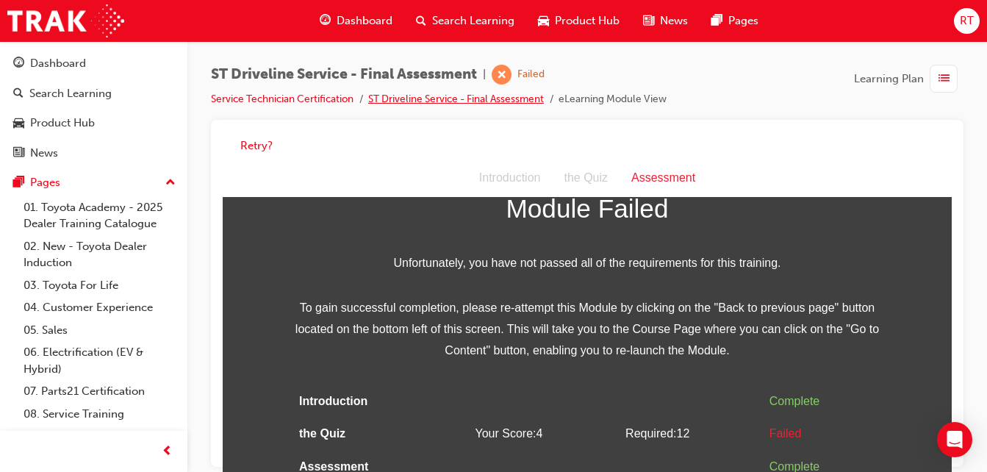
click at [517, 98] on link "ST Driveline Service - Final Assessment" at bounding box center [456, 99] width 176 height 12
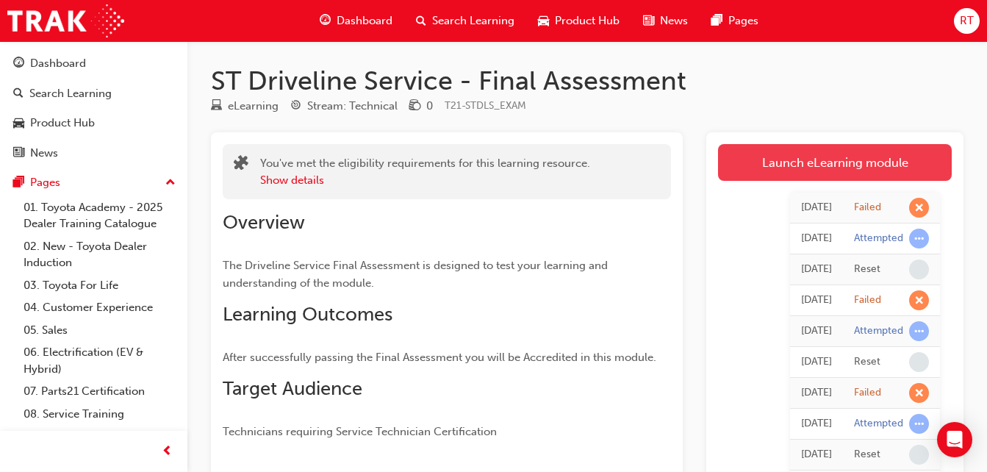
click at [826, 152] on link "Launch eLearning module" at bounding box center [835, 162] width 234 height 37
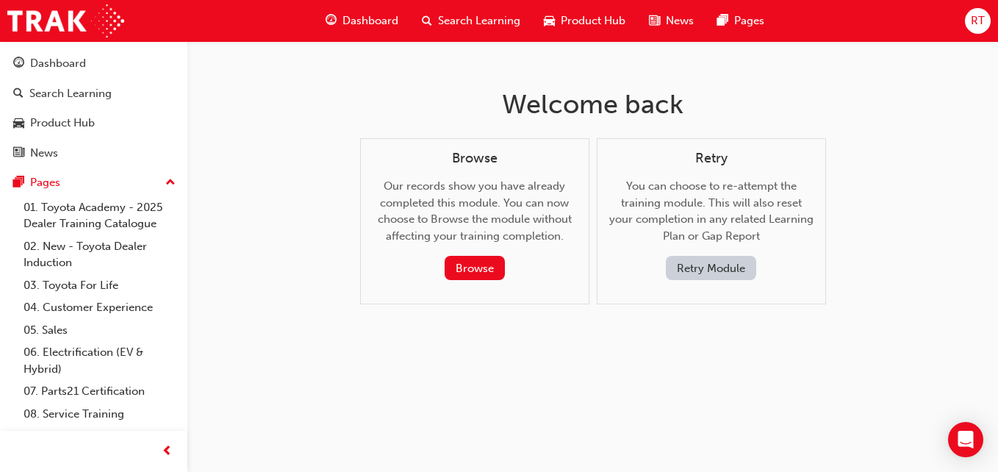
click at [739, 272] on button "Retry Module" at bounding box center [711, 268] width 90 height 24
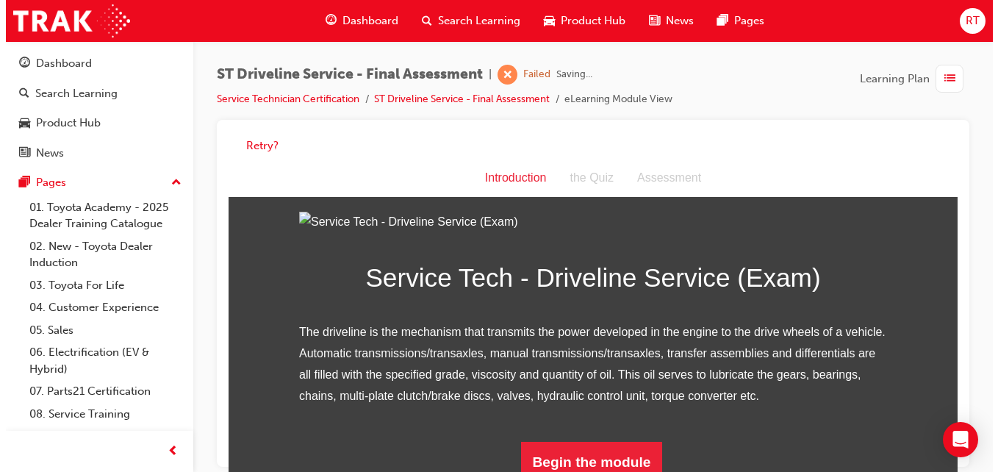
scroll to position [188, 0]
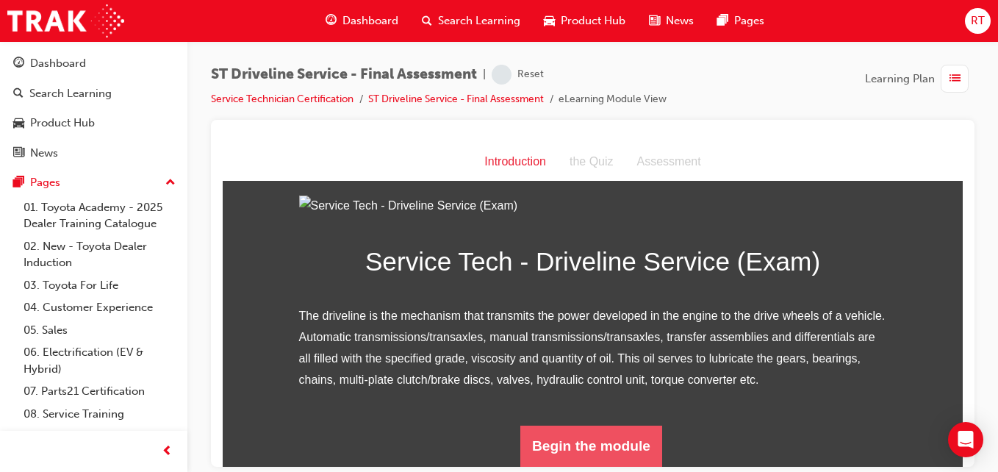
click at [603, 431] on button "Begin the module" at bounding box center [591, 445] width 142 height 41
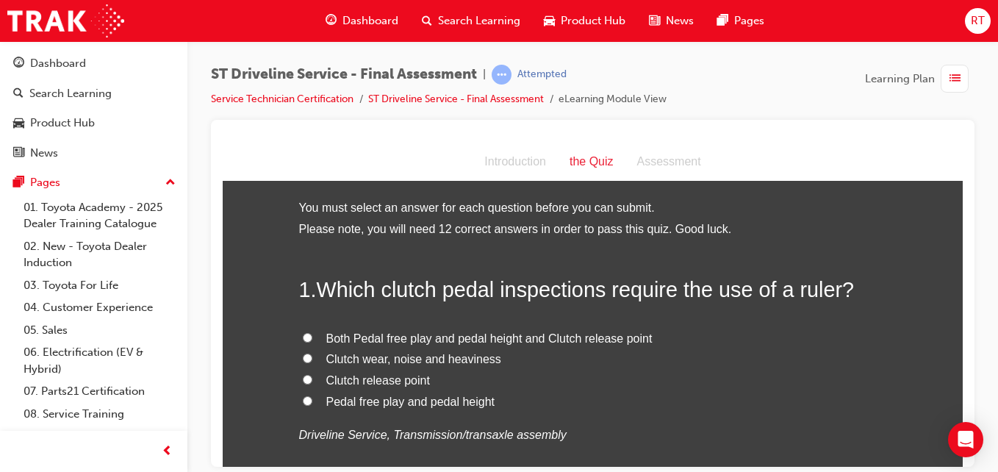
click at [434, 401] on span "Pedal free play and pedal height" at bounding box center [410, 401] width 169 height 12
click at [312, 401] on input "Pedal free play and pedal height" at bounding box center [308, 400] width 10 height 10
radio input "true"
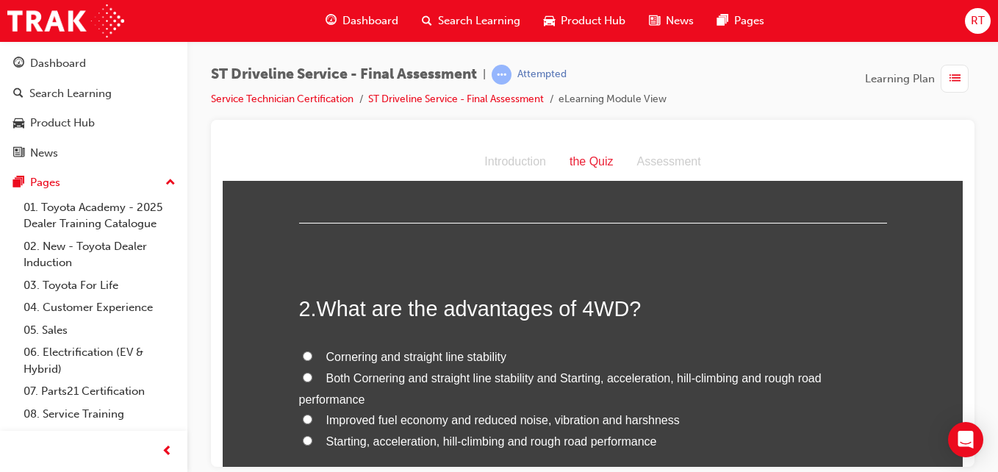
scroll to position [367, 0]
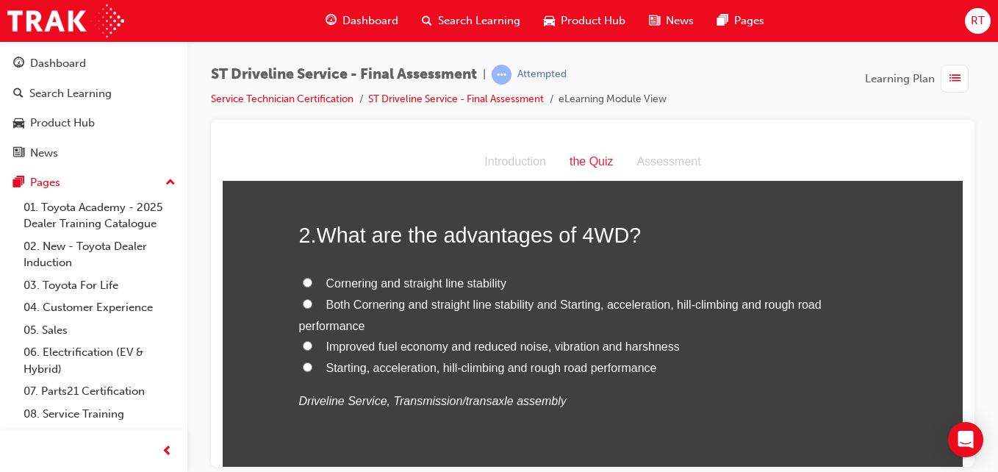
click at [487, 309] on span "Both Cornering and straight line stability and Starting, acceleration, hill-cli…" at bounding box center [560, 315] width 523 height 34
click at [312, 308] on input "Both Cornering and straight line stability and Starting, acceleration, hill-cli…" at bounding box center [308, 303] width 10 height 10
radio input "true"
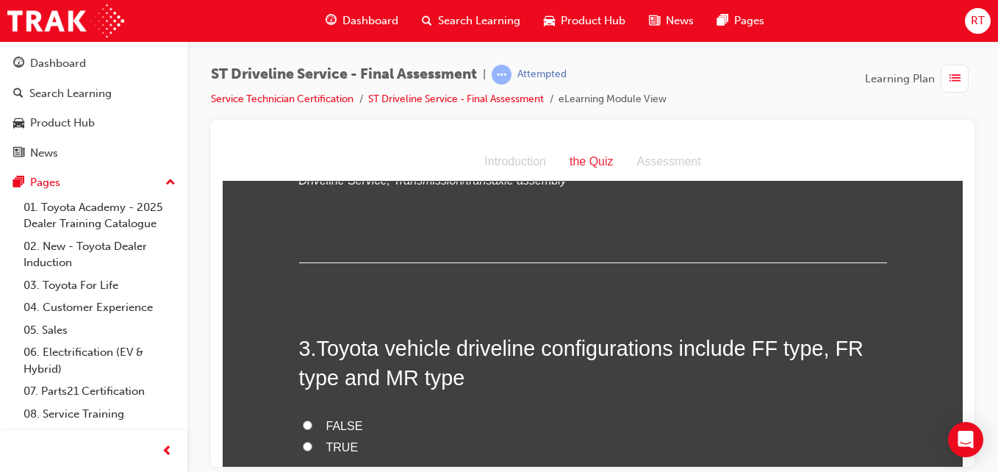
scroll to position [735, 0]
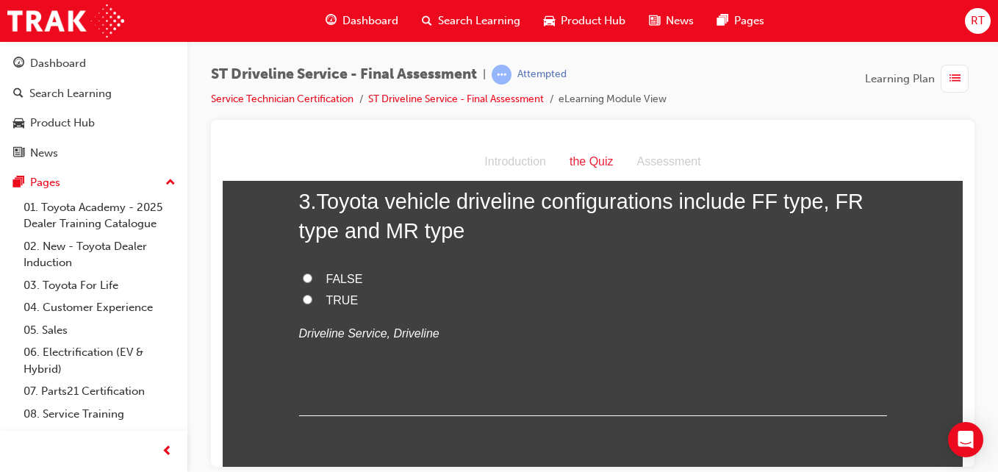
click at [347, 276] on span "FALSE" at bounding box center [344, 278] width 37 height 12
click at [312, 276] on input "FALSE" at bounding box center [308, 278] width 10 height 10
radio input "true"
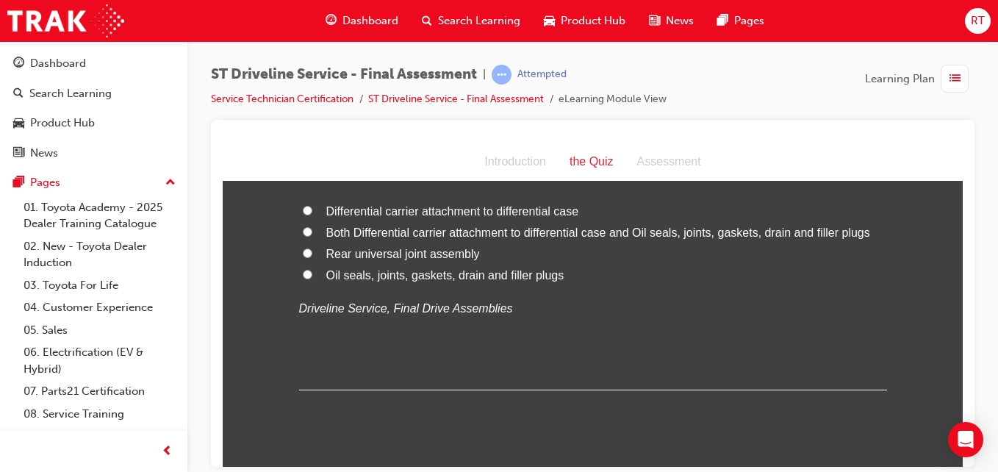
scroll to position [1029, 0]
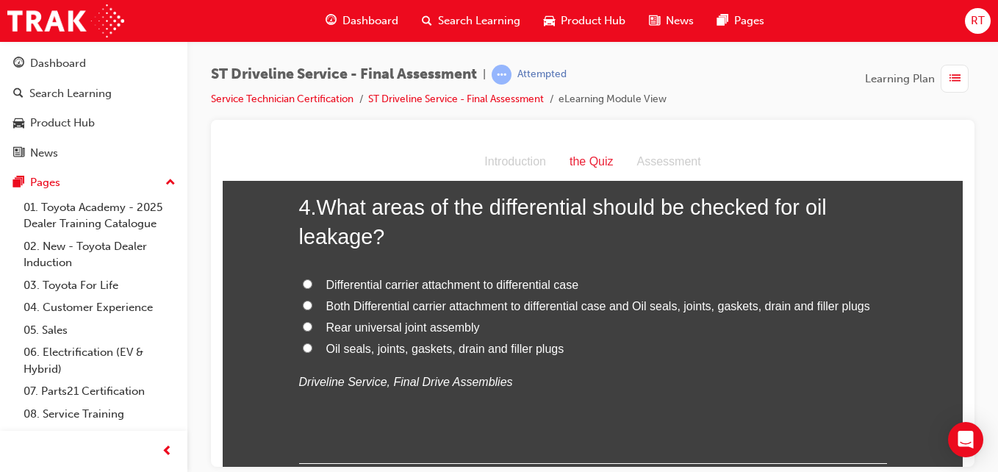
click at [434, 308] on span "Both Differential carrier attachment to differential case and Oil seals, joints…" at bounding box center [598, 305] width 544 height 12
click at [312, 308] on input "Both Differential carrier attachment to differential case and Oil seals, joints…" at bounding box center [308, 305] width 10 height 10
radio input "true"
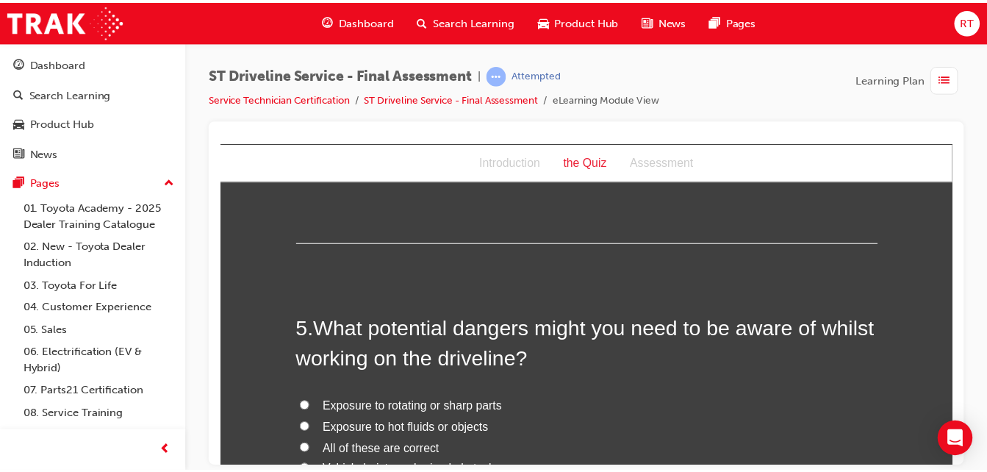
scroll to position [1323, 0]
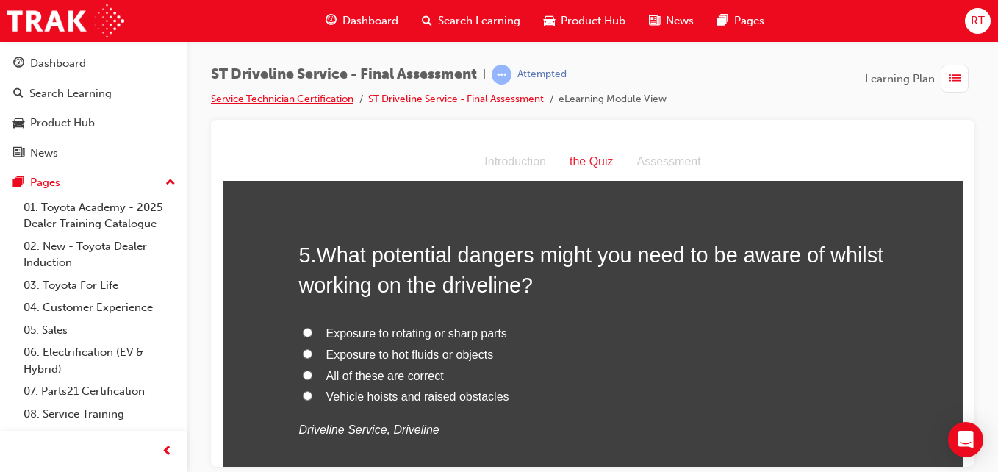
click at [322, 94] on link "Service Technician Certification" at bounding box center [282, 99] width 143 height 12
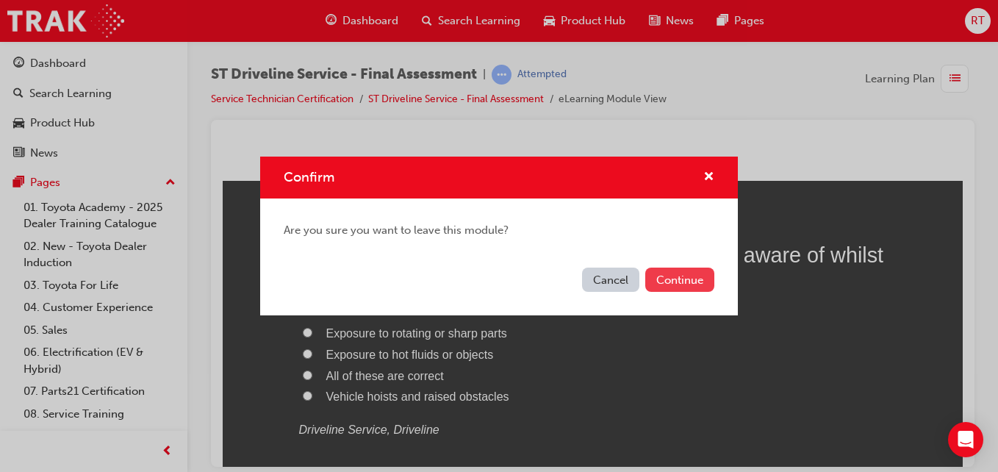
click at [677, 267] on div "Cancel Continue" at bounding box center [499, 289] width 478 height 54
click at [670, 271] on button "Continue" at bounding box center [679, 280] width 69 height 24
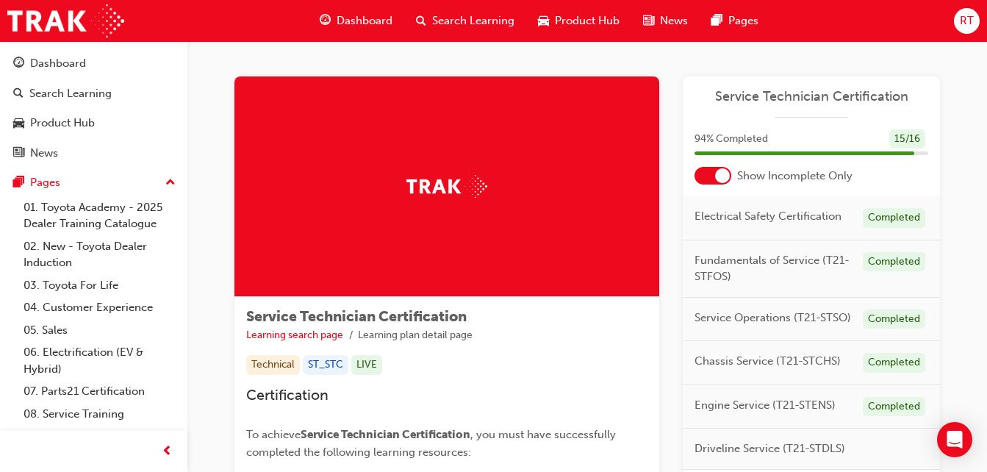
click at [384, 24] on span "Dashboard" at bounding box center [365, 20] width 56 height 17
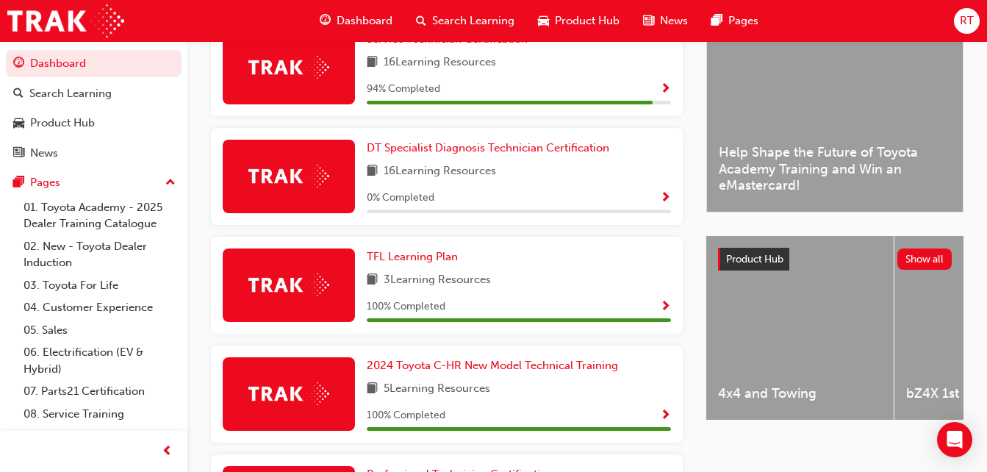
scroll to position [514, 0]
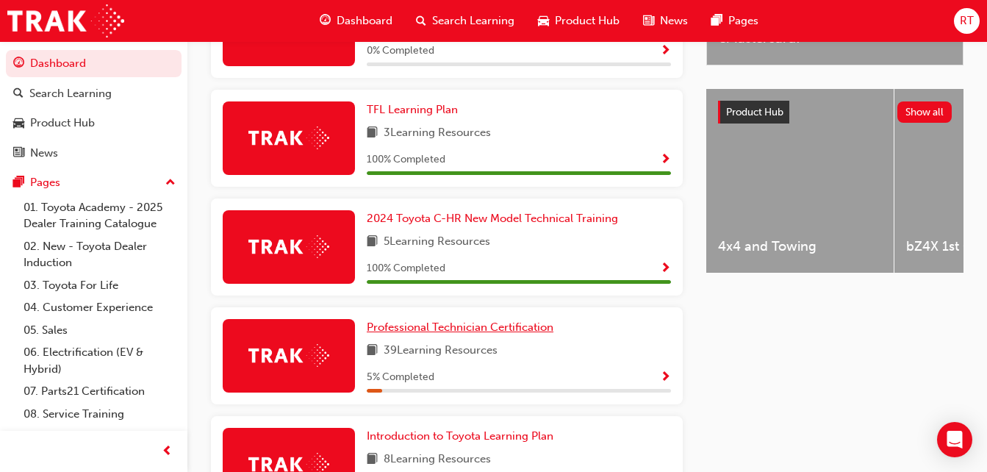
click at [414, 330] on span "Professional Technician Certification" at bounding box center [460, 326] width 187 height 13
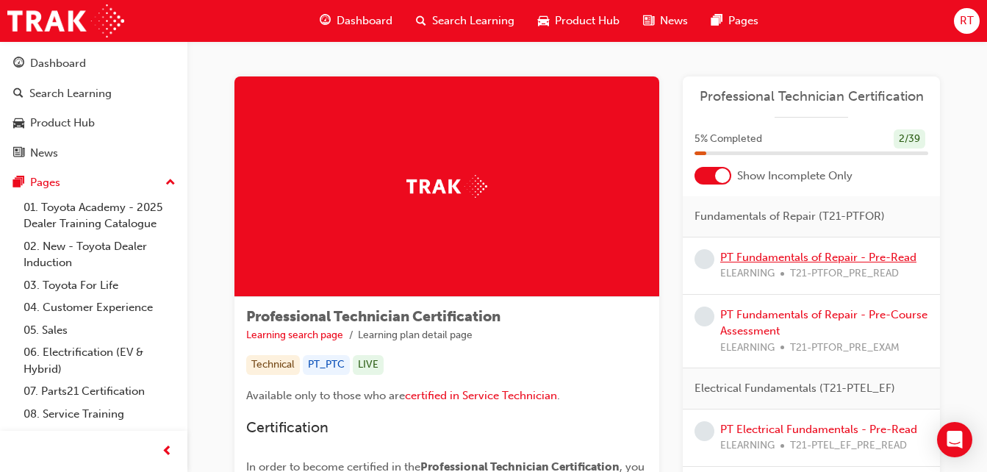
click at [811, 261] on link "PT Fundamentals of Repair - Pre-Read" at bounding box center [818, 257] width 196 height 13
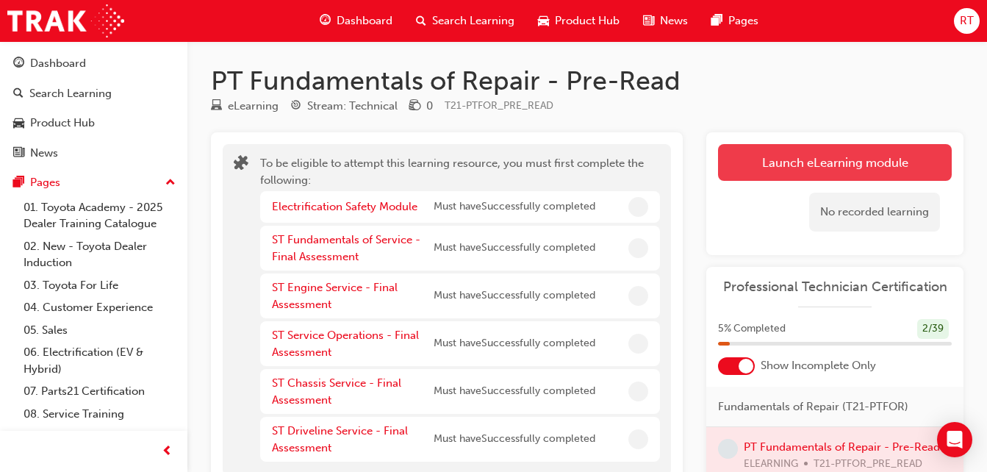
click at [784, 177] on button "Launch eLearning module" at bounding box center [835, 162] width 234 height 37
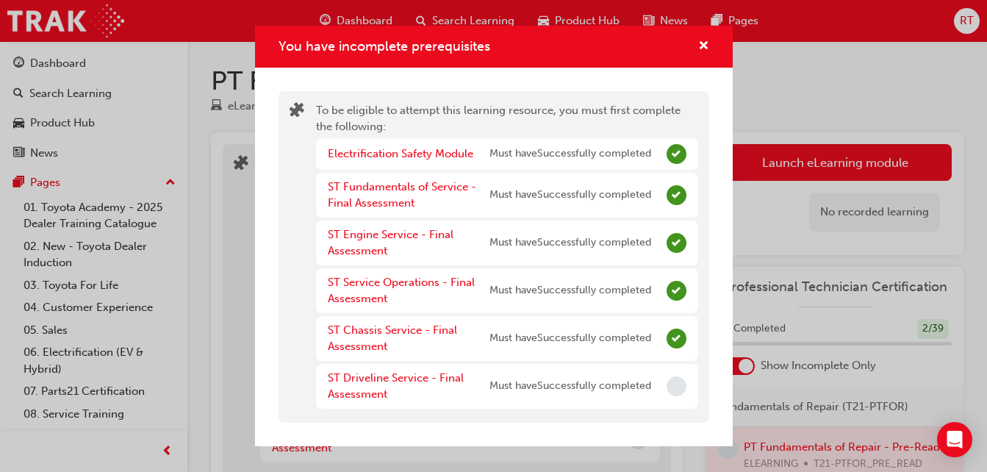
scroll to position [147, 0]
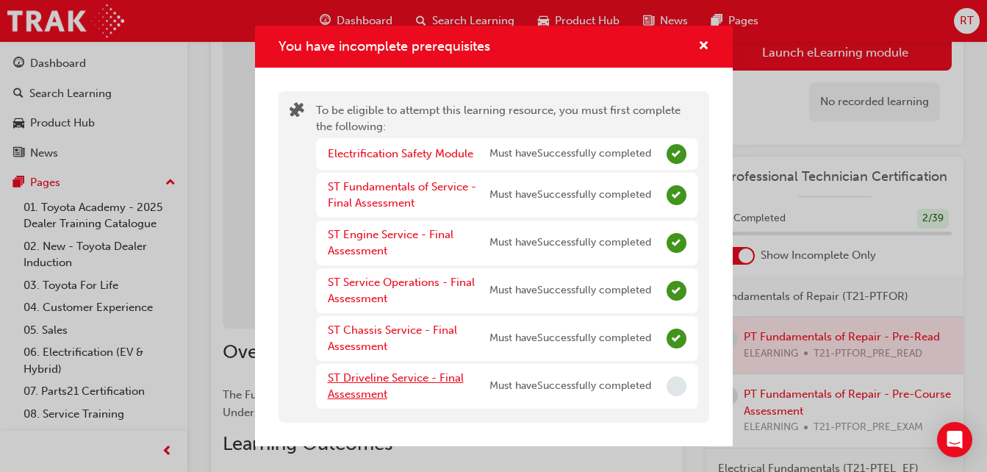
click at [439, 376] on link "ST Driveline Service - Final Assessment" at bounding box center [396, 386] width 136 height 30
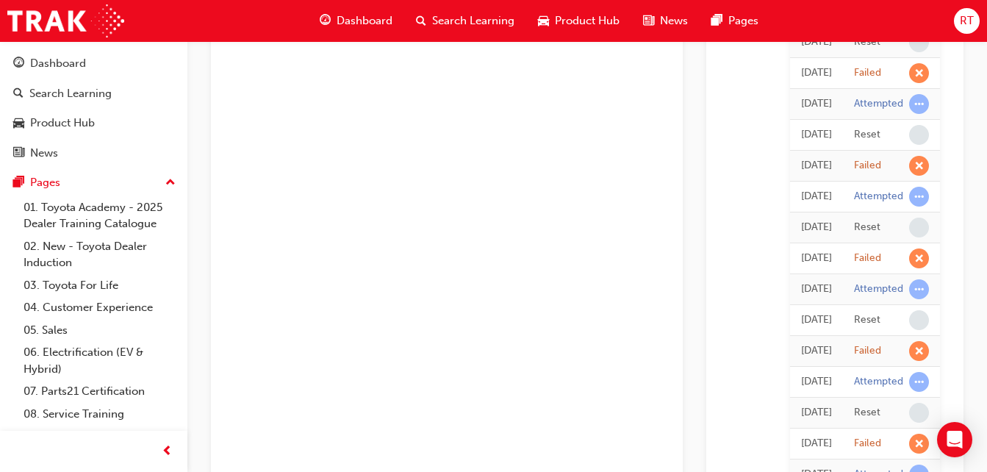
scroll to position [45, 0]
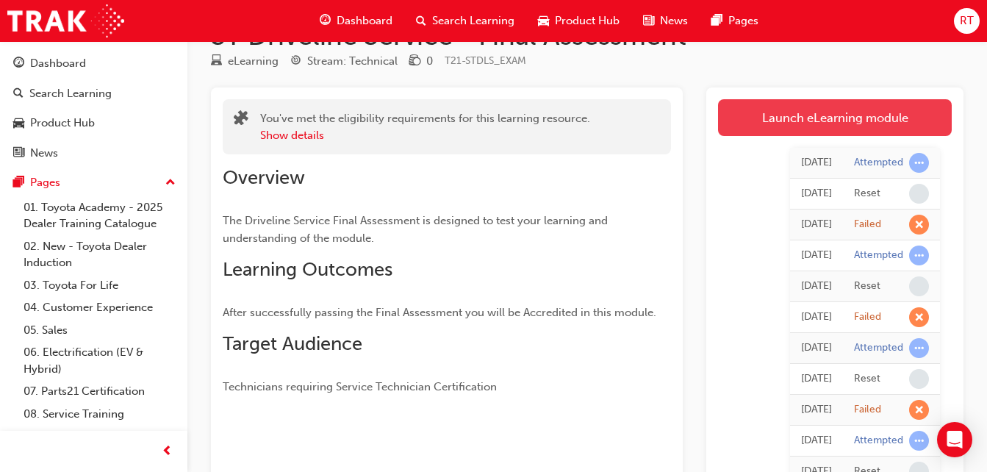
click at [808, 130] on link "Launch eLearning module" at bounding box center [835, 117] width 234 height 37
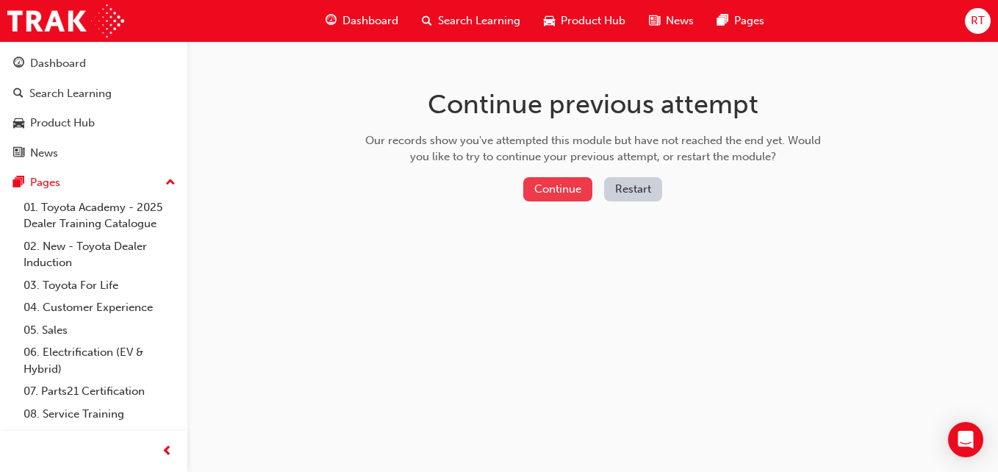
click at [582, 188] on button "Continue" at bounding box center [557, 189] width 69 height 24
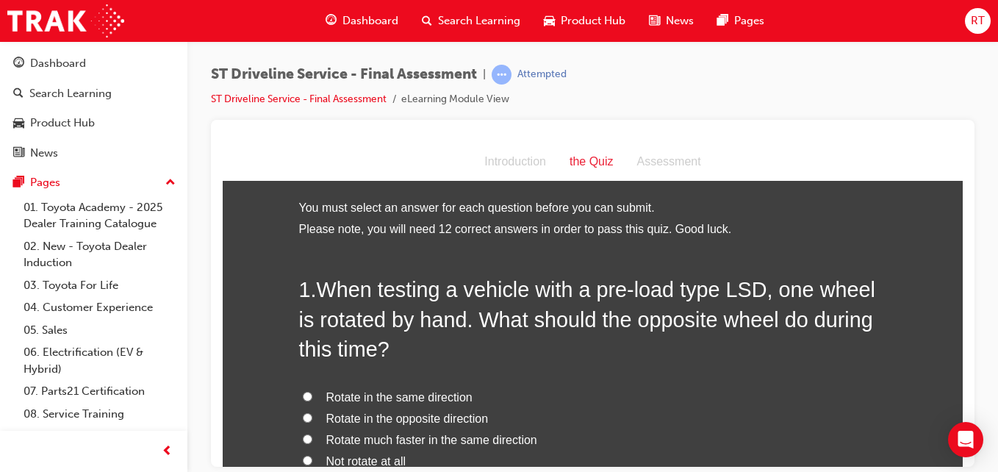
scroll to position [73, 0]
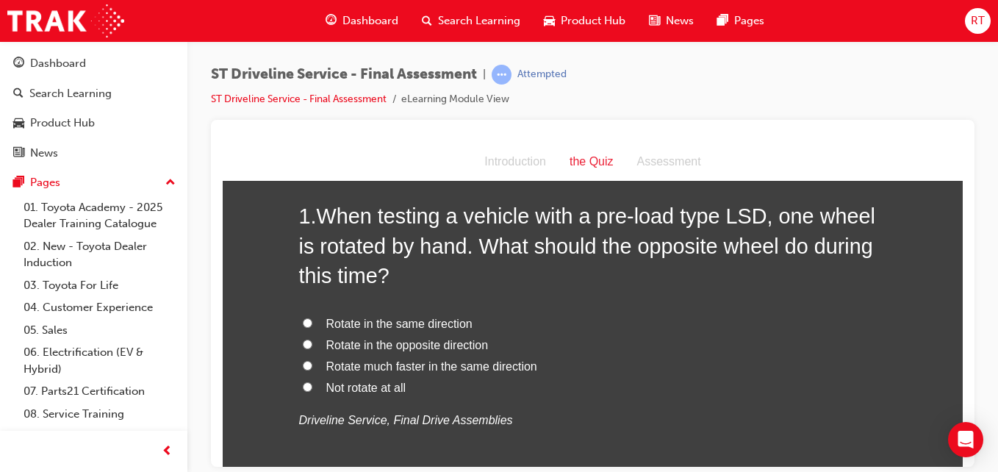
click at [370, 342] on span "Rotate in the opposite direction" at bounding box center [407, 344] width 162 height 12
click at [312, 342] on input "Rotate in the opposite direction" at bounding box center [308, 344] width 10 height 10
radio input "true"
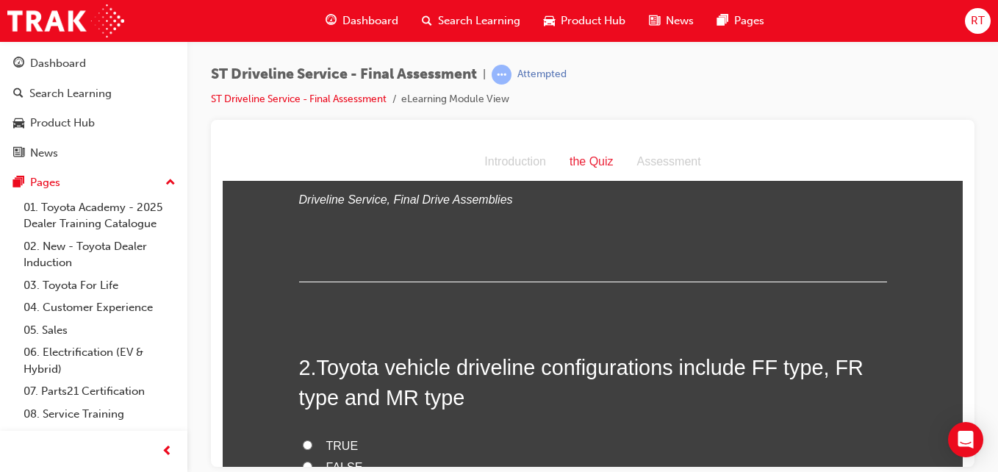
scroll to position [367, 0]
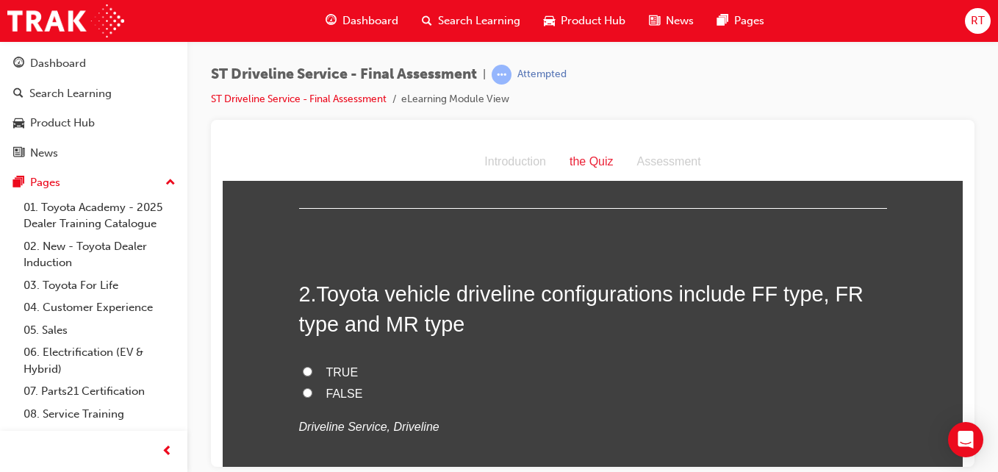
click at [340, 392] on span "FALSE" at bounding box center [344, 393] width 37 height 12
click at [312, 392] on input "FALSE" at bounding box center [308, 392] width 10 height 10
radio input "true"
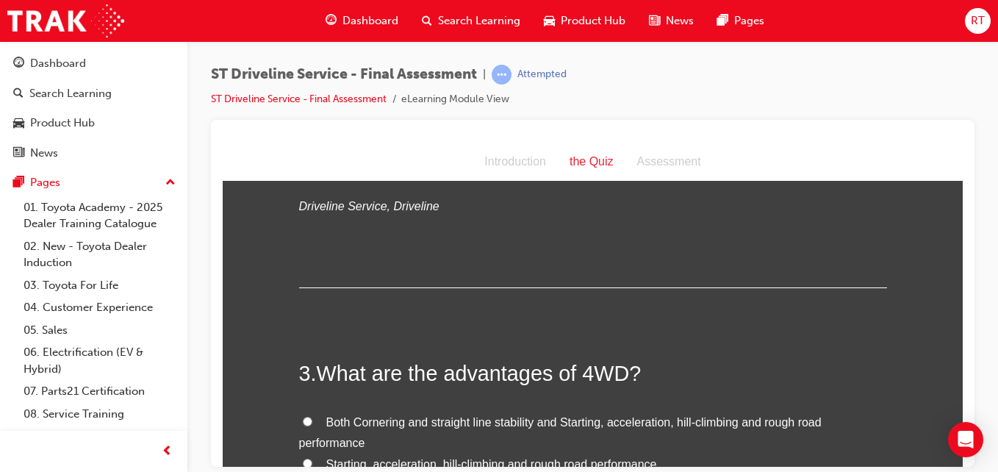
scroll to position [735, 0]
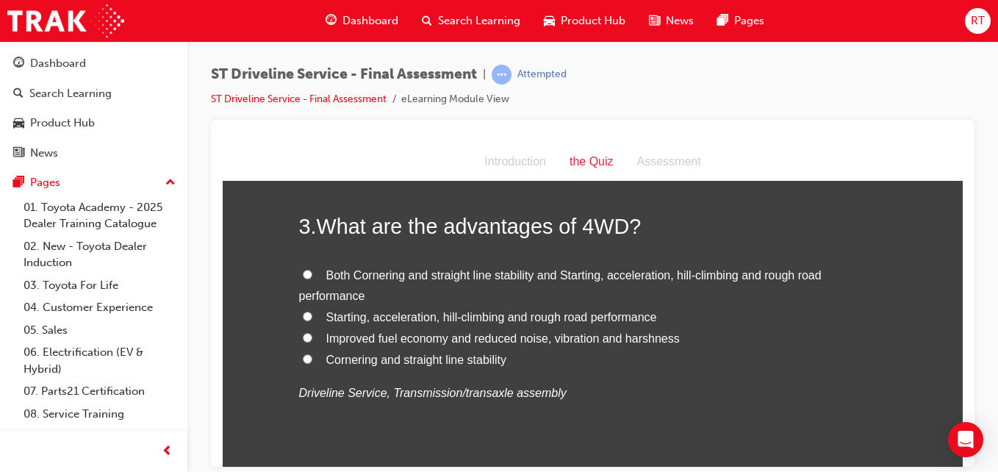
drag, startPoint x: 437, startPoint y: 279, endPoint x: 441, endPoint y: 291, distance: 12.6
click at [437, 281] on span "Both Cornering and straight line stability and Starting, acceleration, hill-cli…" at bounding box center [560, 285] width 523 height 34
click at [312, 279] on input "Both Cornering and straight line stability and Starting, acceleration, hill-cli…" at bounding box center [308, 274] width 10 height 10
radio input "true"
click at [464, 317] on span "Starting, acceleration, hill-climbing and rough road performance" at bounding box center [491, 316] width 331 height 12
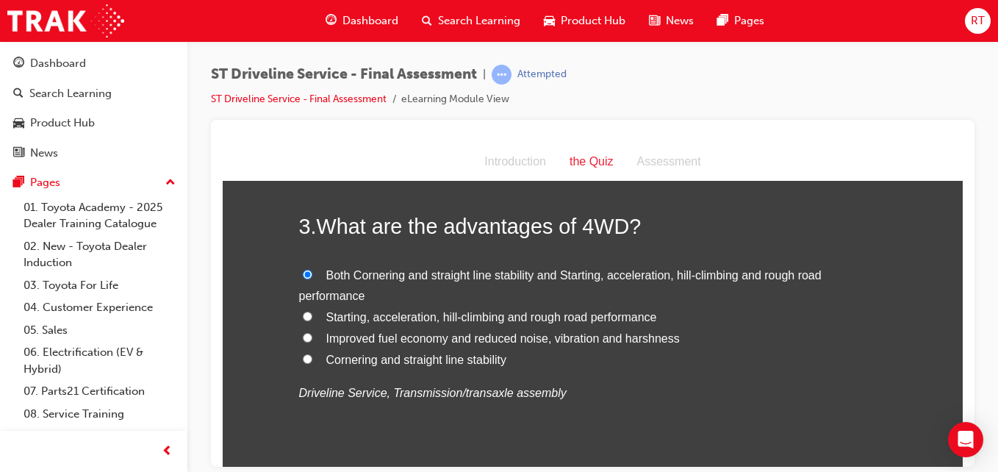
click at [312, 317] on input "Starting, acceleration, hill-climbing and rough road performance" at bounding box center [308, 316] width 10 height 10
radio input "true"
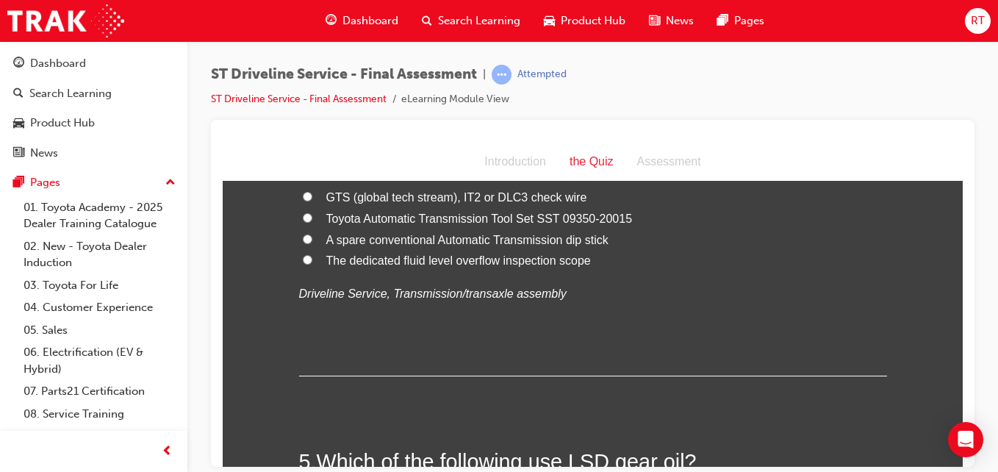
scroll to position [1102, 0]
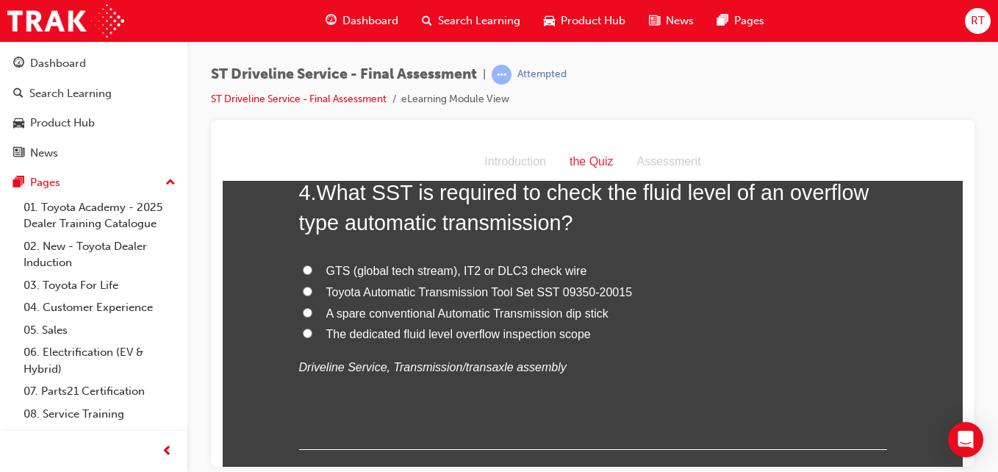
click at [465, 337] on span "The dedicated fluid level overflow inspection scope" at bounding box center [458, 333] width 265 height 12
click at [312, 337] on input "The dedicated fluid level overflow inspection scope" at bounding box center [308, 333] width 10 height 10
radio input "true"
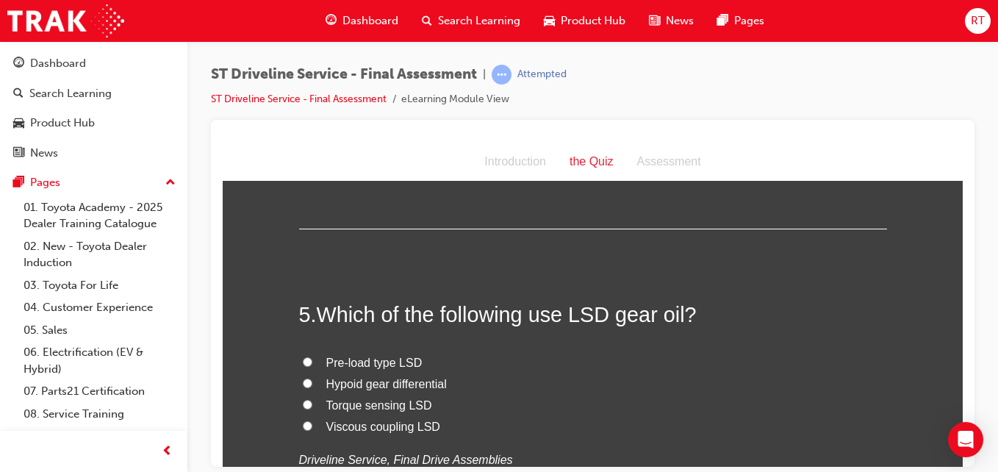
scroll to position [1396, 0]
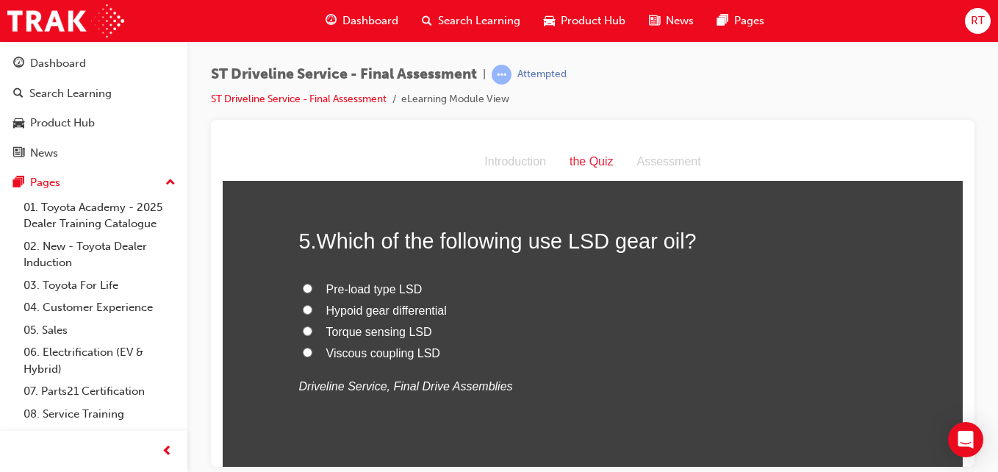
click at [365, 290] on span "Pre-load type LSD" at bounding box center [374, 288] width 96 height 12
click at [312, 290] on input "Pre-load type LSD" at bounding box center [308, 288] width 10 height 10
radio input "true"
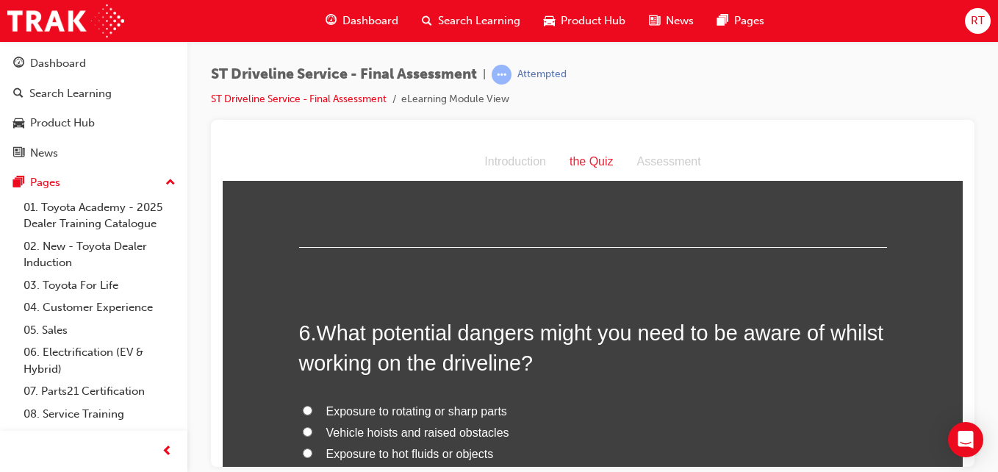
scroll to position [1690, 0]
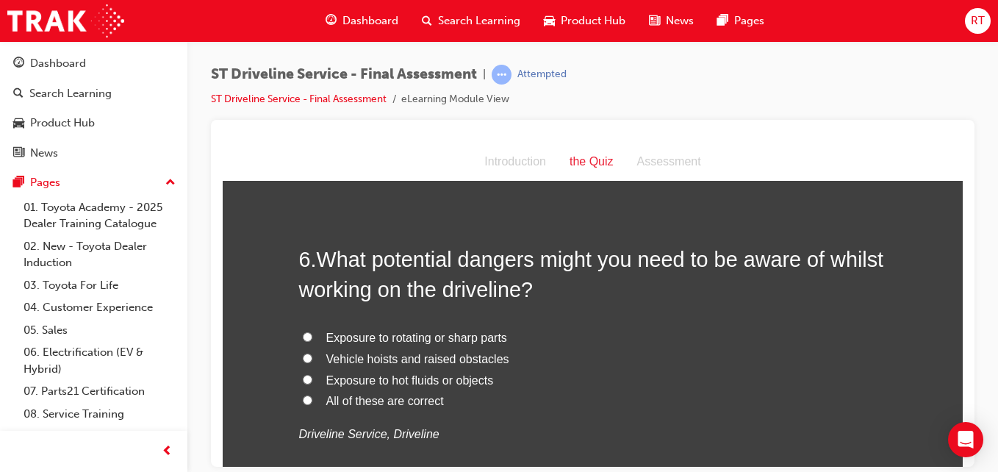
drag, startPoint x: 459, startPoint y: 344, endPoint x: 650, endPoint y: 381, distance: 194.0
click at [650, 381] on label "Exposure to hot fluids or objects" at bounding box center [593, 380] width 588 height 21
click at [312, 381] on input "Exposure to hot fluids or objects" at bounding box center [308, 379] width 10 height 10
radio input "true"
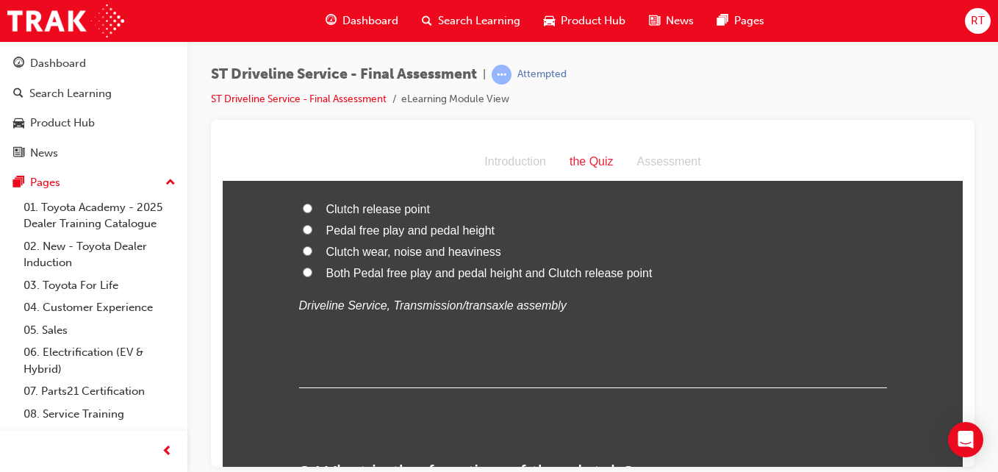
scroll to position [2058, 0]
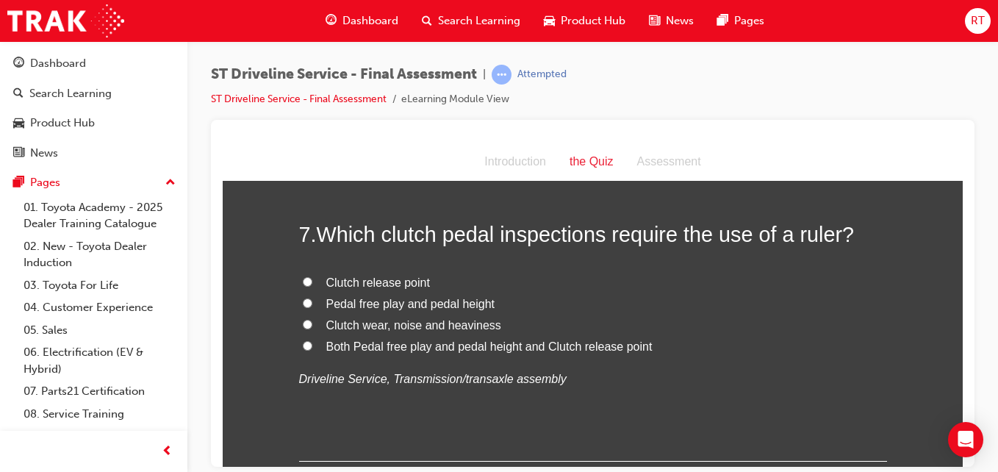
click at [470, 345] on span "Both Pedal free play and pedal height and Clutch release point" at bounding box center [489, 346] width 326 height 12
click at [312, 345] on input "Both Pedal free play and pedal height and Clutch release point" at bounding box center [308, 345] width 10 height 10
radio input "true"
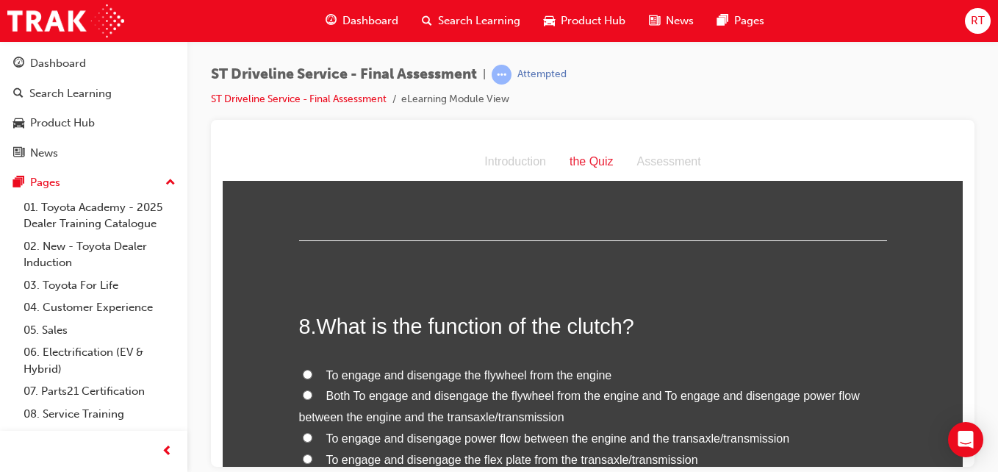
scroll to position [2352, 0]
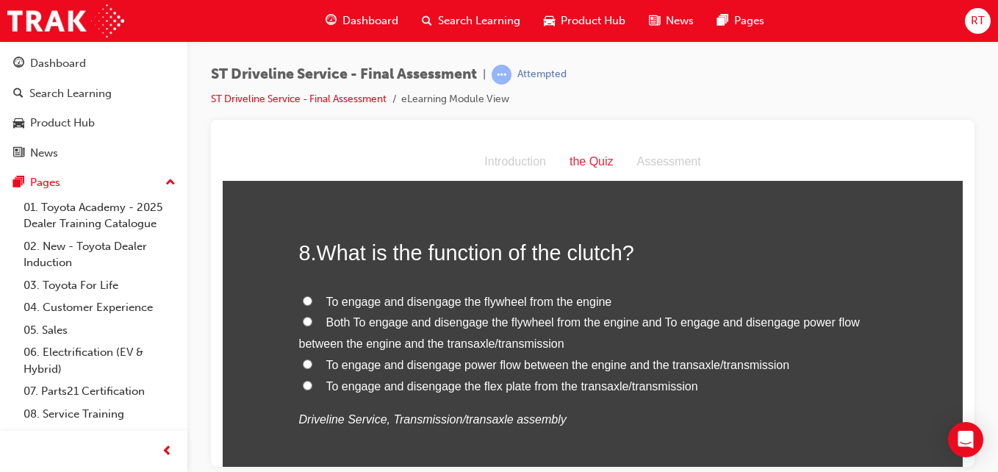
click at [617, 323] on span "Both To engage and disengage the flywheel from the engine and To engage and dis…" at bounding box center [579, 332] width 561 height 34
click at [312, 323] on input "Both To engage and disengage the flywheel from the engine and To engage and dis…" at bounding box center [308, 321] width 10 height 10
radio input "true"
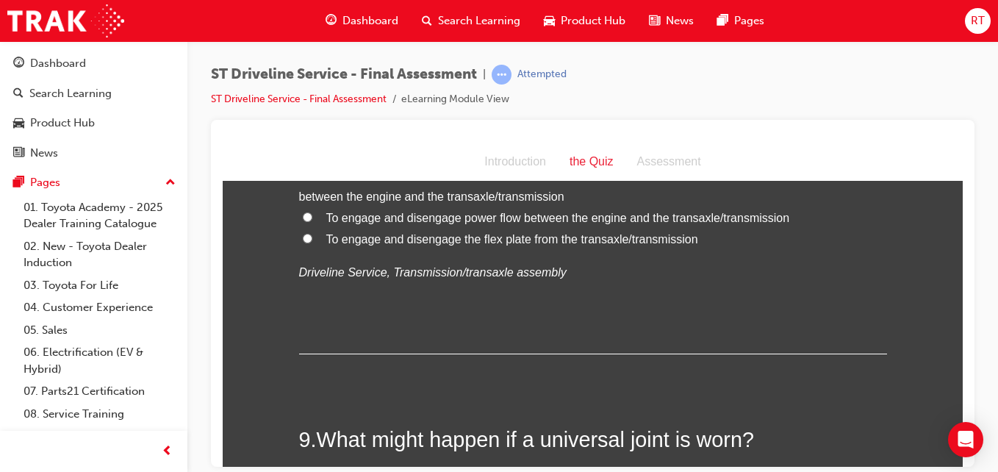
scroll to position [2646, 0]
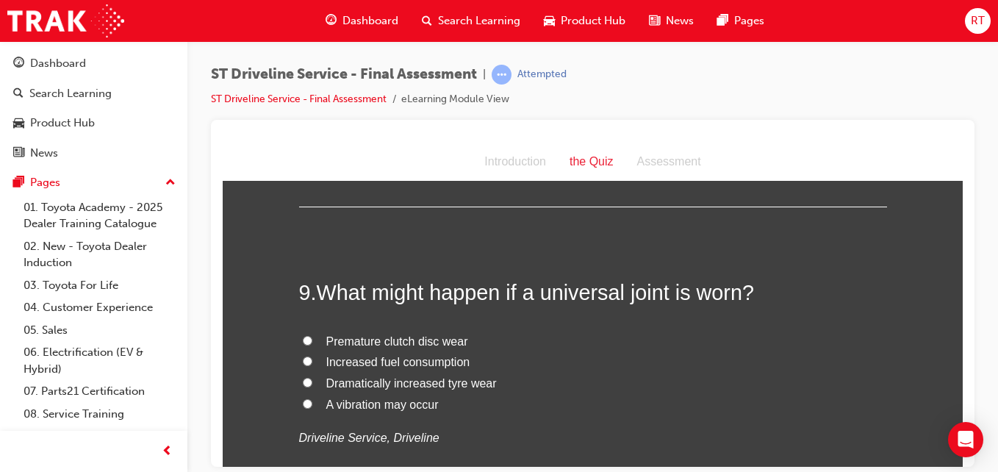
click at [417, 404] on span "A vibration may occur" at bounding box center [382, 404] width 112 height 12
click at [312, 404] on input "A vibration may occur" at bounding box center [308, 403] width 10 height 10
radio input "true"
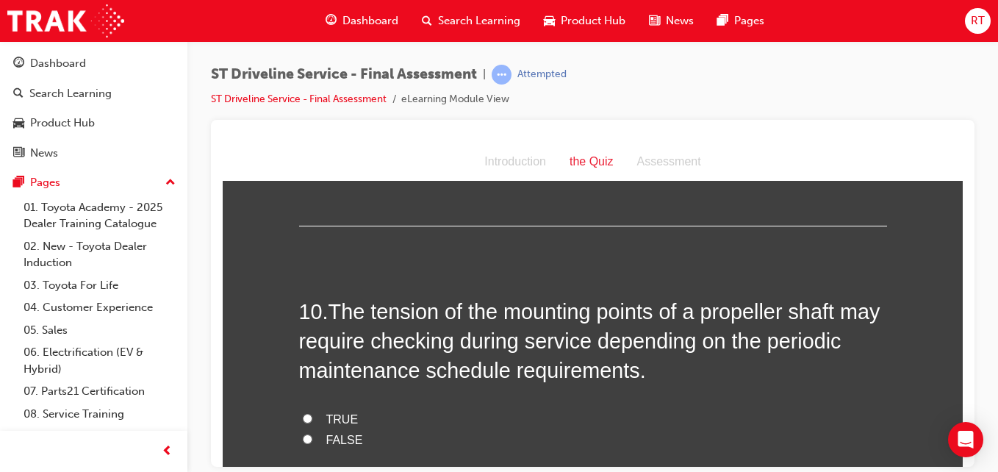
scroll to position [3013, 0]
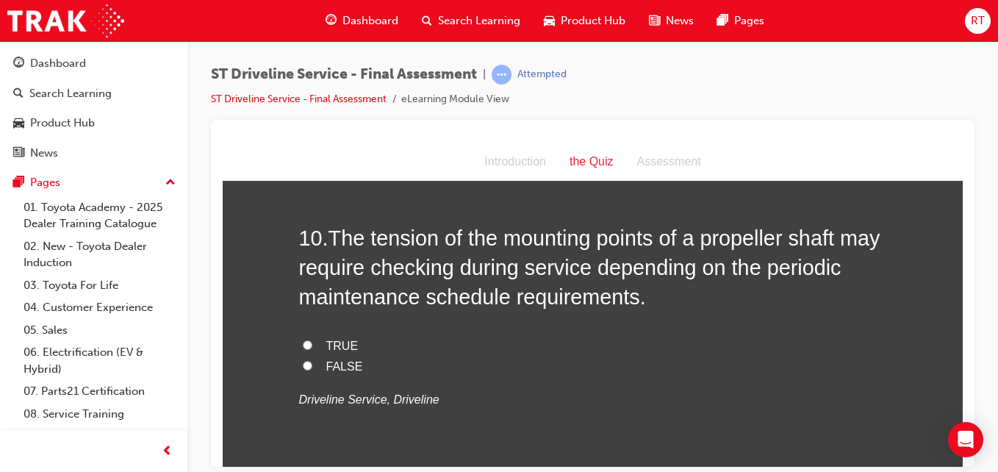
click at [331, 336] on label "TRUE" at bounding box center [593, 345] width 588 height 21
click at [312, 340] on input "TRUE" at bounding box center [308, 345] width 10 height 10
radio input "true"
click at [326, 360] on span "FALSE" at bounding box center [344, 365] width 37 height 12
click at [312, 360] on input "FALSE" at bounding box center [308, 365] width 10 height 10
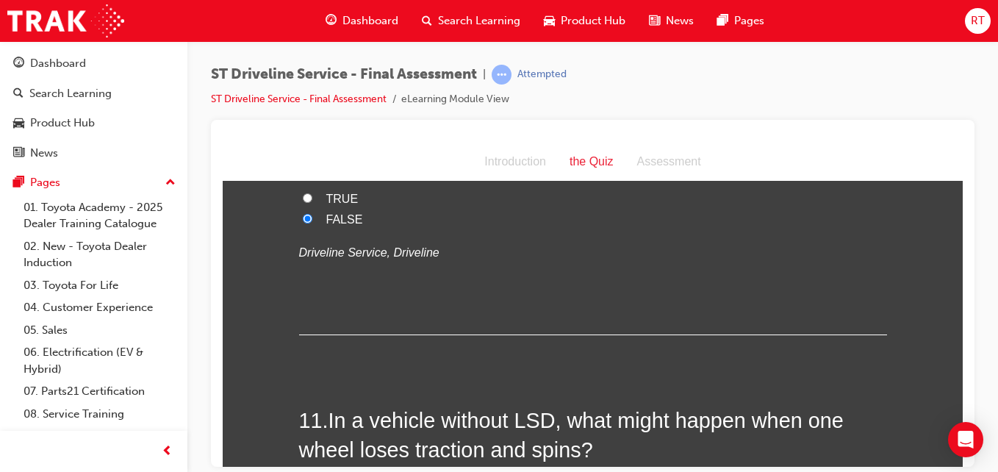
scroll to position [3381, 0]
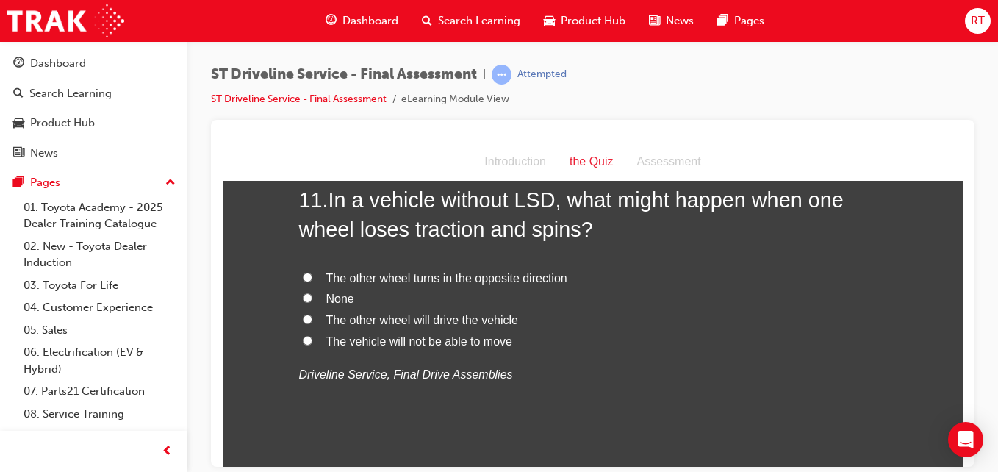
click at [380, 274] on span "The other wheel turns in the opposite direction" at bounding box center [446, 277] width 241 height 12
click at [312, 274] on input "The other wheel turns in the opposite direction" at bounding box center [308, 277] width 10 height 10
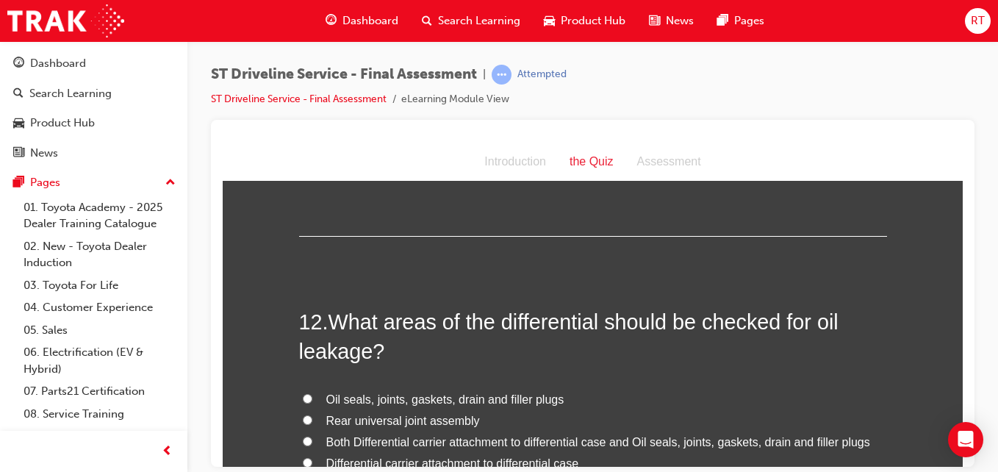
scroll to position [3675, 0]
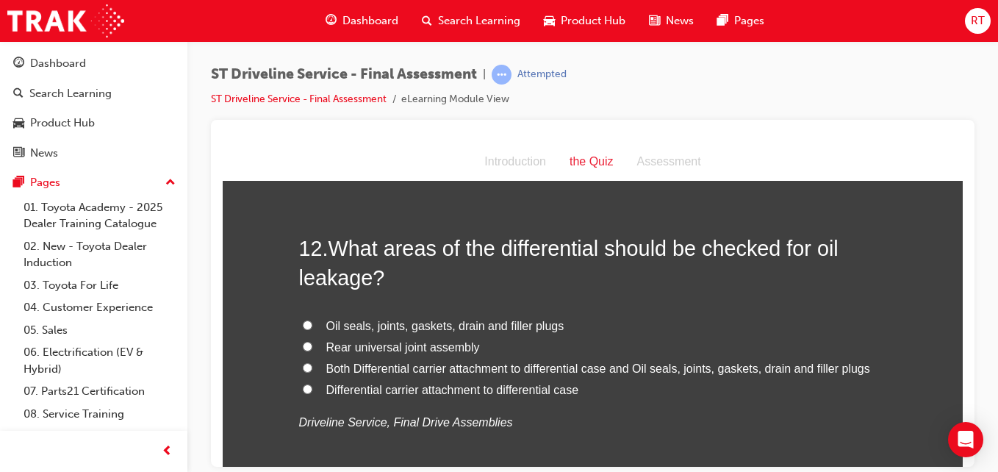
click at [412, 326] on span "Oil seals, joints, gaskets, drain and filler plugs" at bounding box center [445, 325] width 238 height 12
drag, startPoint x: 412, startPoint y: 326, endPoint x: 393, endPoint y: 323, distance: 19.3
click at [393, 323] on span "Oil seals, joints, gaskets, drain and filler plugs" at bounding box center [445, 325] width 238 height 12
click at [312, 323] on input "Oil seals, joints, gaskets, drain and filler plugs" at bounding box center [308, 325] width 10 height 10
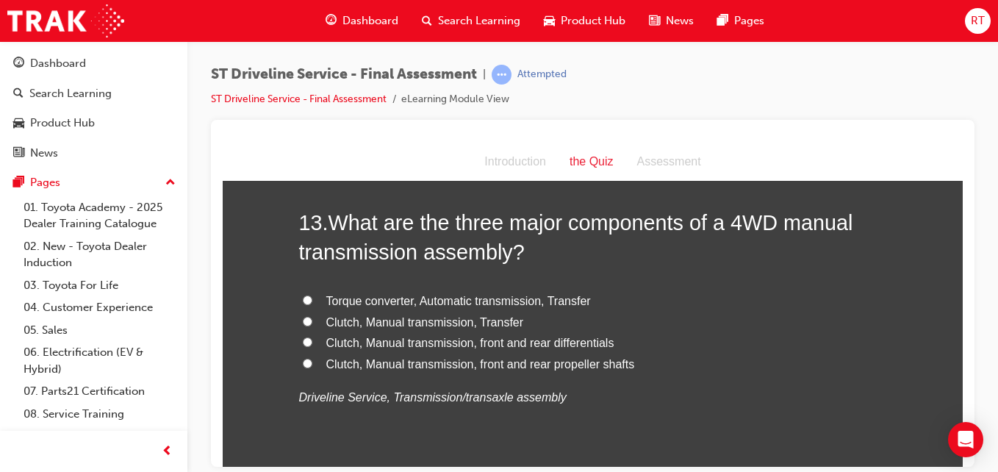
scroll to position [4116, 0]
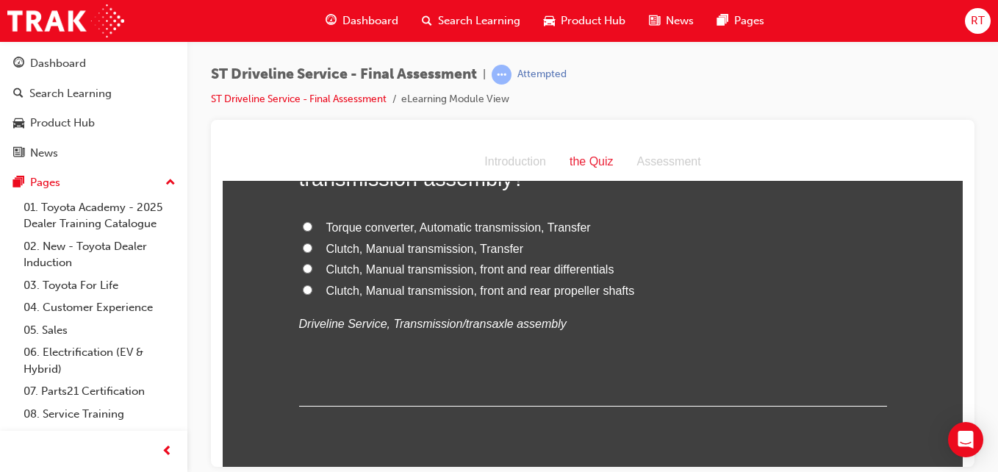
click at [446, 248] on span "Clutch, Manual transmission, Transfer" at bounding box center [425, 248] width 198 height 12
click at [312, 248] on input "Clutch, Manual transmission, Transfer" at bounding box center [308, 248] width 10 height 10
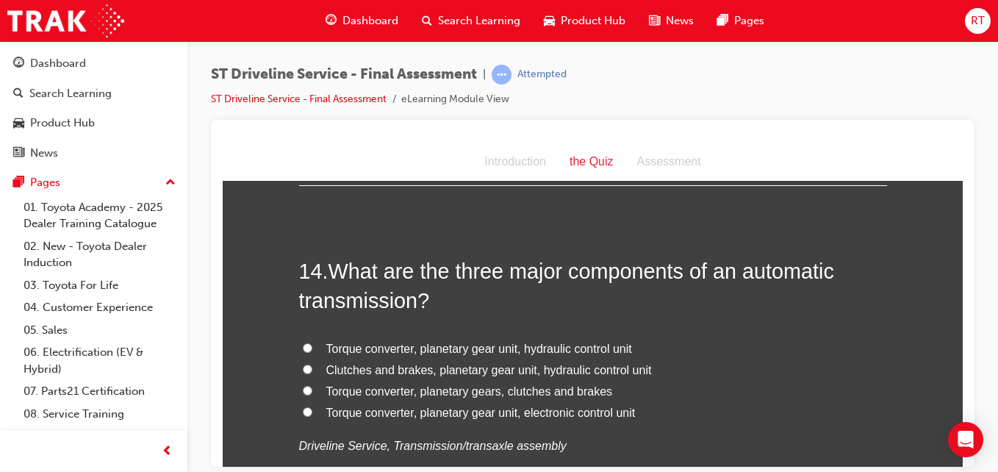
scroll to position [4410, 0]
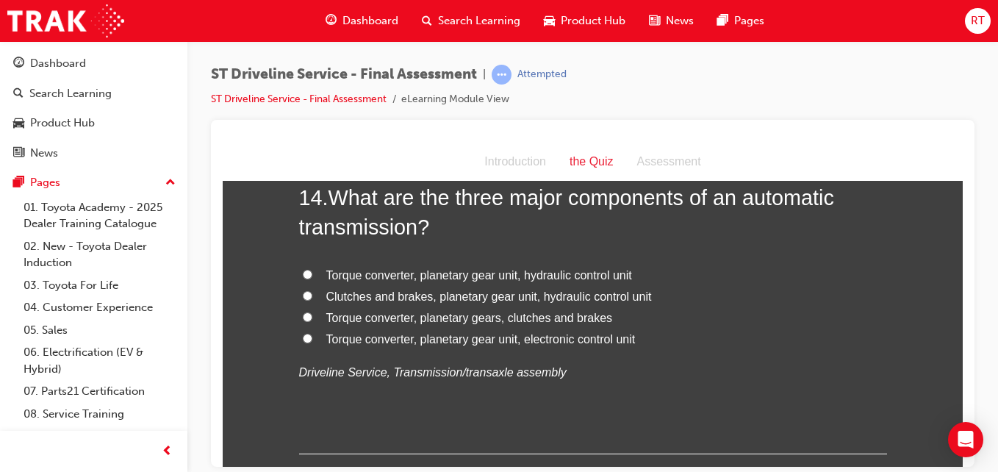
click at [463, 317] on span "Torque converter, planetary gears, clutches and brakes" at bounding box center [469, 317] width 287 height 12
click at [312, 317] on input "Torque converter, planetary gears, clutches and brakes" at bounding box center [308, 317] width 10 height 10
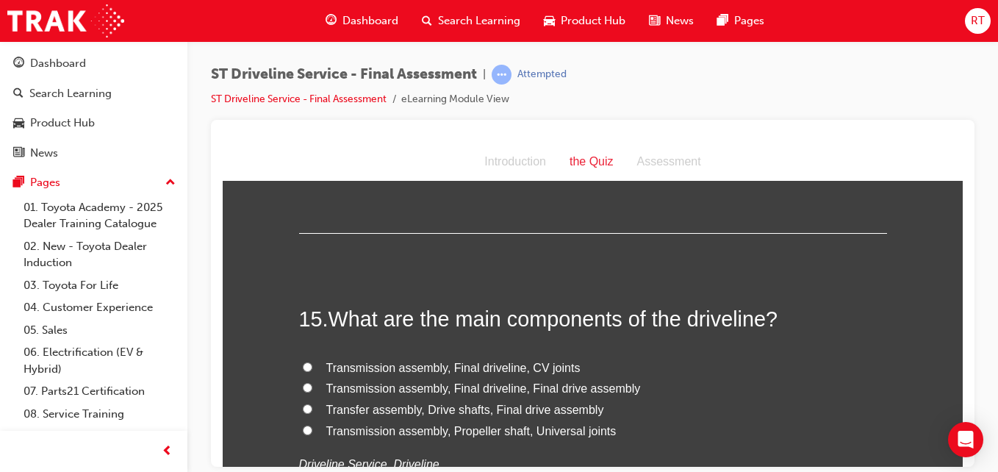
scroll to position [4703, 0]
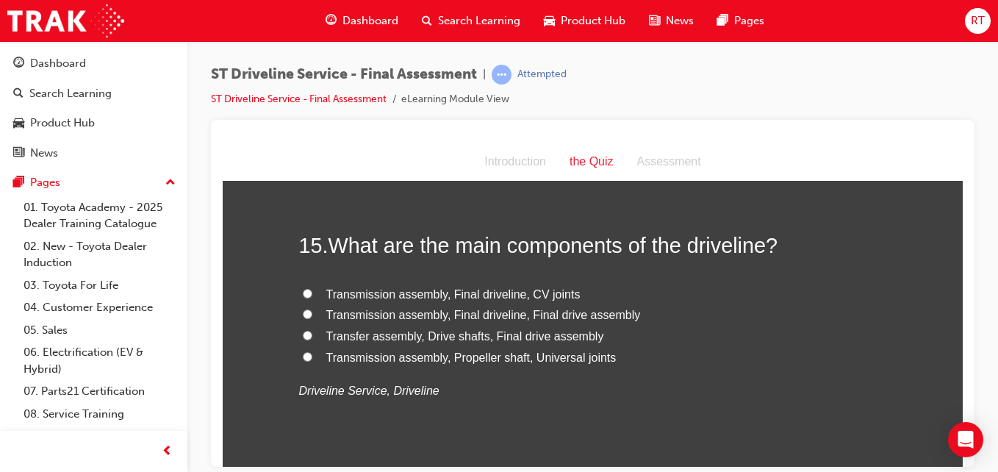
click at [484, 332] on span "Transfer assembly, Drive shafts, Final drive assembly" at bounding box center [465, 335] width 278 height 12
click at [312, 332] on input "Transfer assembly, Drive shafts, Final drive assembly" at bounding box center [308, 335] width 10 height 10
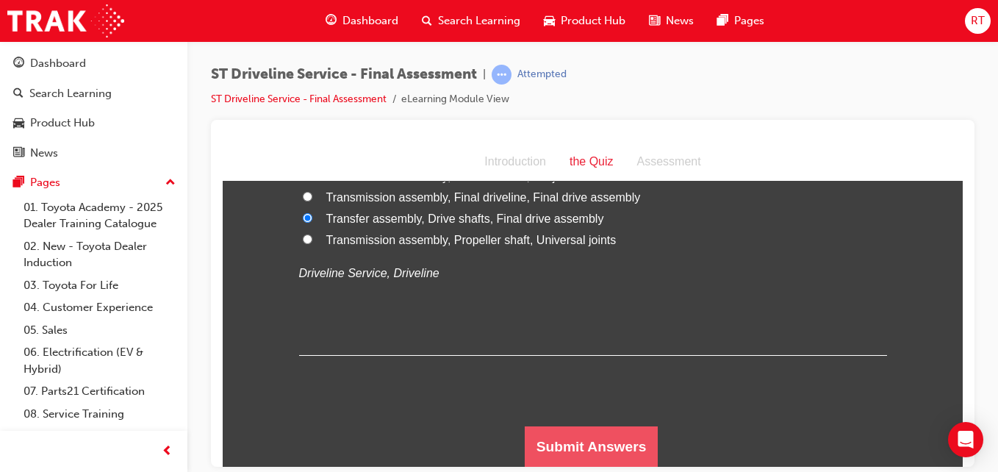
click at [579, 451] on button "Submit Answers" at bounding box center [592, 446] width 134 height 41
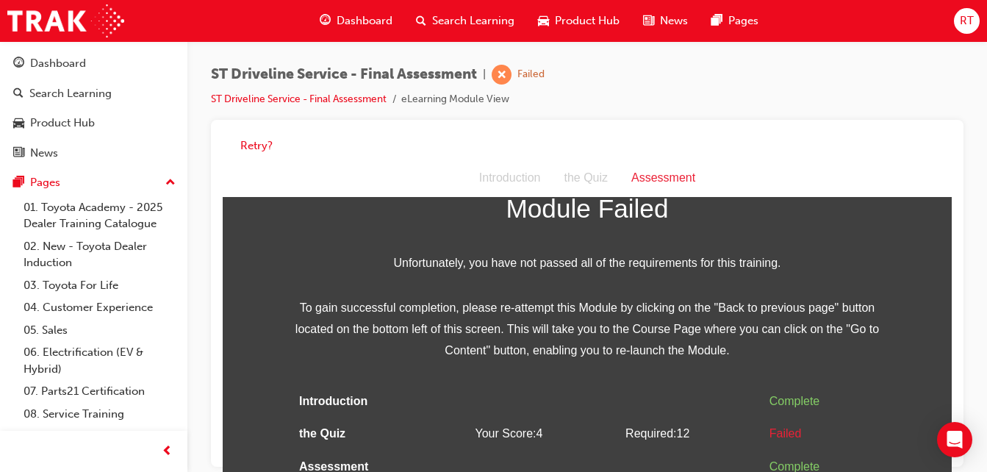
scroll to position [11, 0]
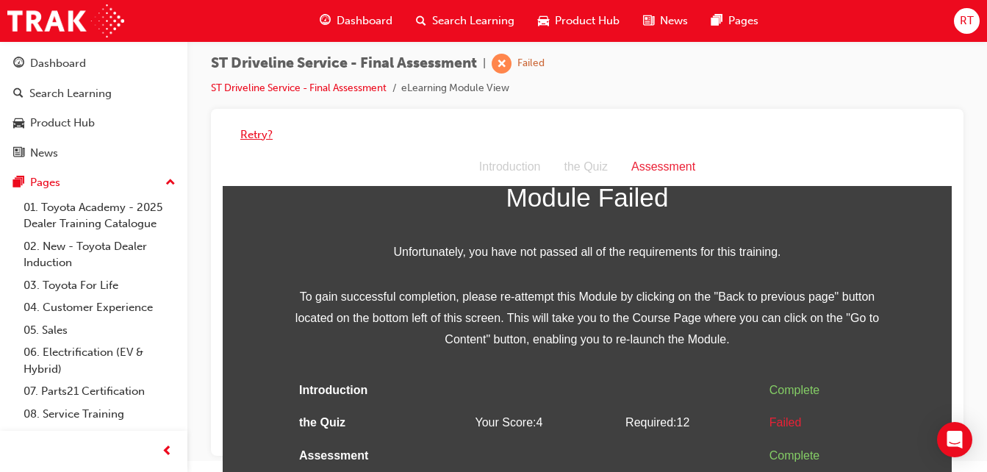
click at [247, 128] on button "Retry?" at bounding box center [256, 134] width 32 height 17
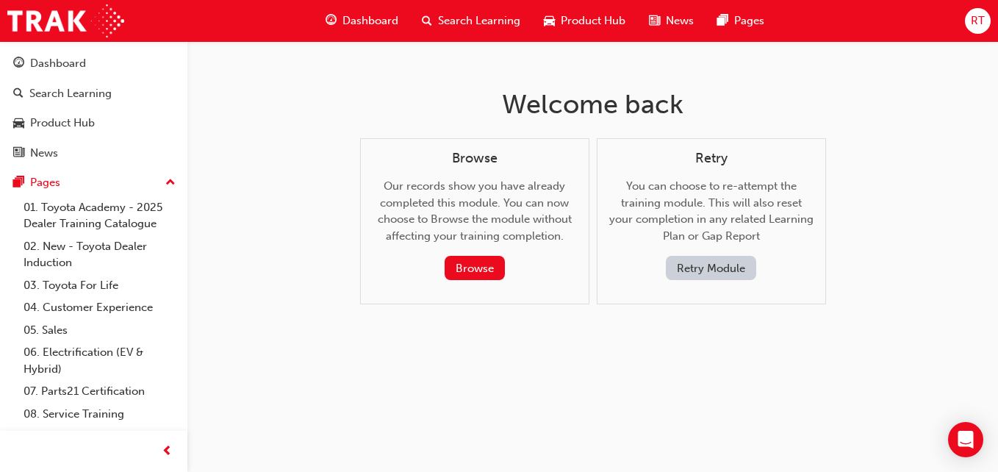
click at [685, 268] on button "Retry Module" at bounding box center [711, 268] width 90 height 24
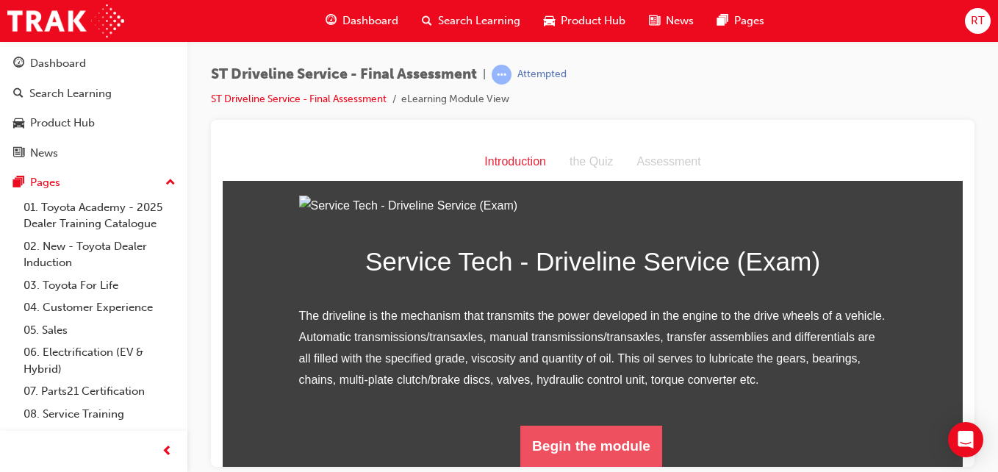
click at [626, 434] on button "Begin the module" at bounding box center [591, 445] width 142 height 41
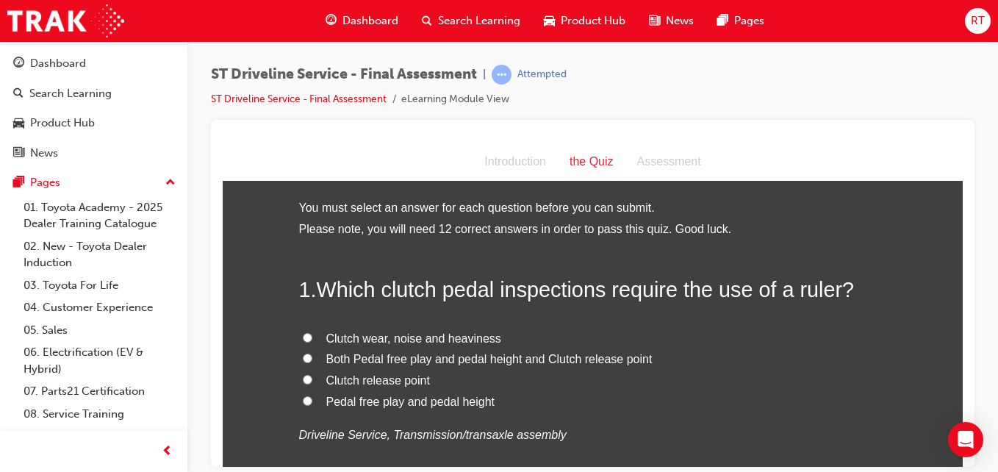
click at [414, 401] on span "Pedal free play and pedal height" at bounding box center [410, 401] width 169 height 12
click at [312, 401] on input "Pedal free play and pedal height" at bounding box center [308, 400] width 10 height 10
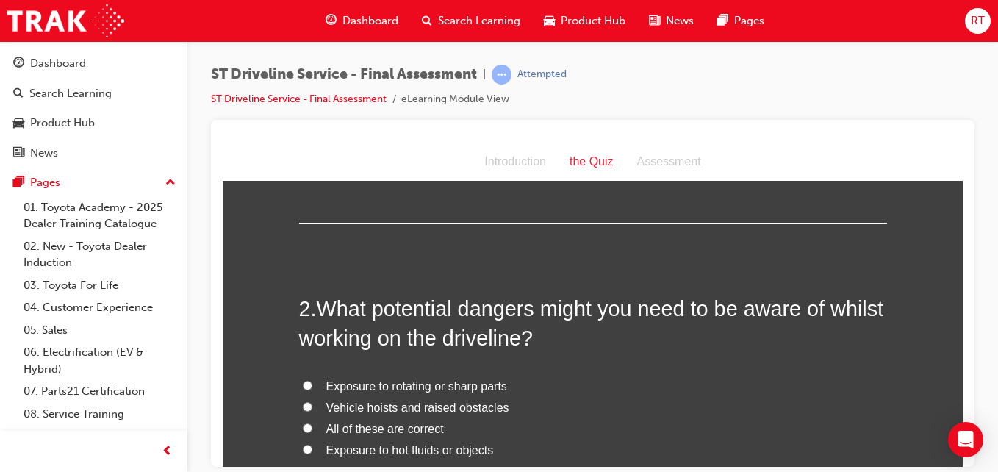
scroll to position [367, 0]
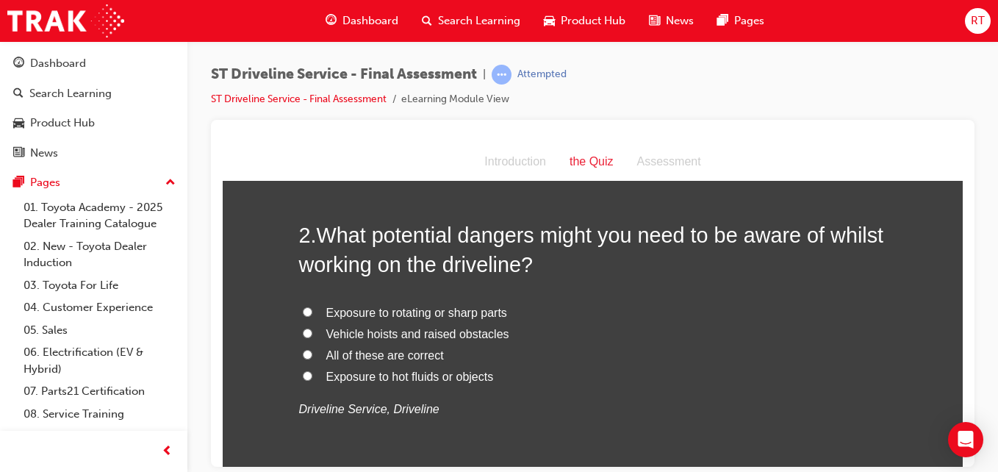
click at [453, 315] on span "Exposure to rotating or sharp parts" at bounding box center [416, 312] width 181 height 12
click at [312, 315] on input "Exposure to rotating or sharp parts" at bounding box center [308, 311] width 10 height 10
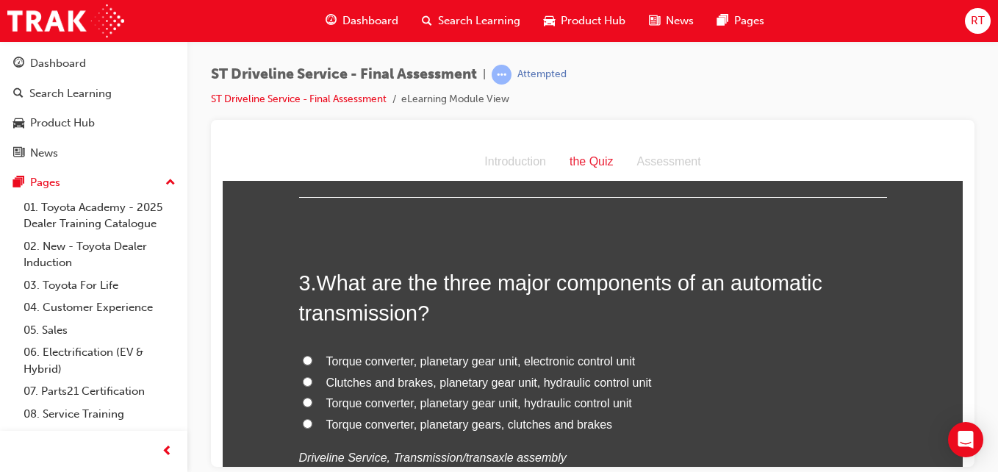
scroll to position [735, 0]
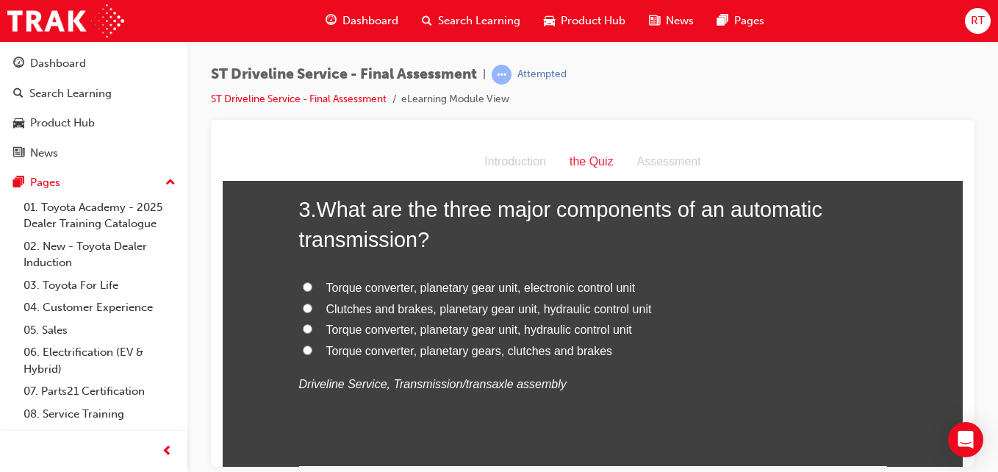
click at [460, 308] on span "Clutches and brakes, planetary gear unit, hydraulic control unit" at bounding box center [489, 308] width 326 height 12
click at [312, 308] on input "Clutches and brakes, planetary gear unit, hydraulic control unit" at bounding box center [308, 308] width 10 height 10
click at [361, 284] on span "Torque converter, planetary gear unit, electronic control unit" at bounding box center [480, 287] width 309 height 12
click at [312, 284] on input "Torque converter, planetary gear unit, electronic control unit" at bounding box center [308, 286] width 10 height 10
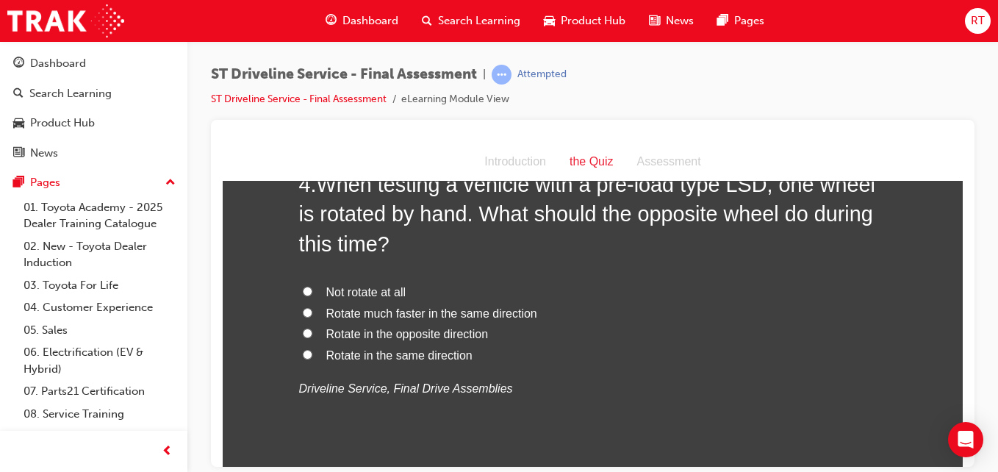
scroll to position [1029, 0]
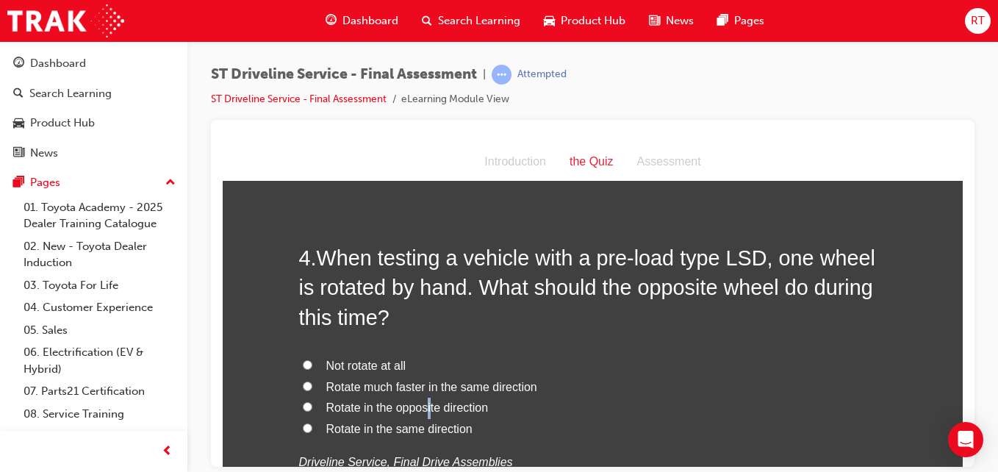
click at [425, 403] on span "Rotate in the opposite direction" at bounding box center [407, 407] width 162 height 12
drag, startPoint x: 425, startPoint y: 403, endPoint x: 437, endPoint y: 407, distance: 12.6
click at [437, 407] on span "Rotate in the opposite direction" at bounding box center [407, 407] width 162 height 12
click at [312, 407] on input "Rotate in the opposite direction" at bounding box center [308, 406] width 10 height 10
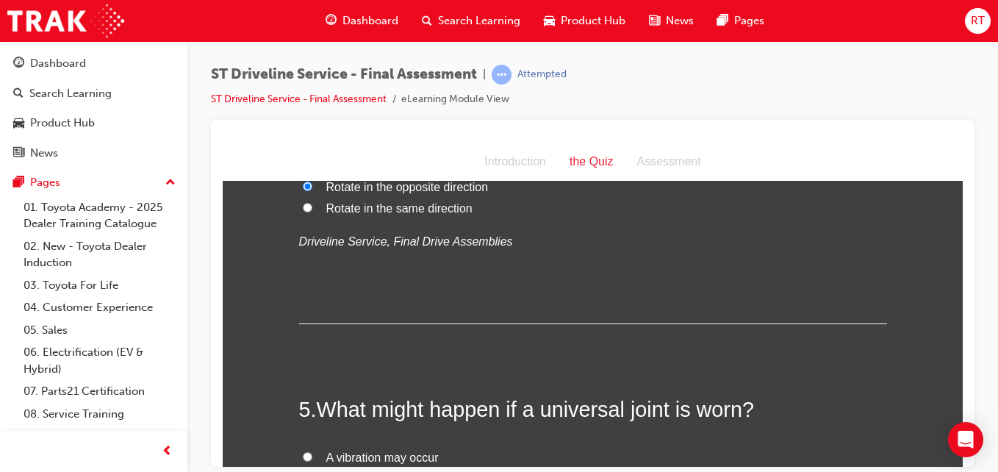
scroll to position [1323, 0]
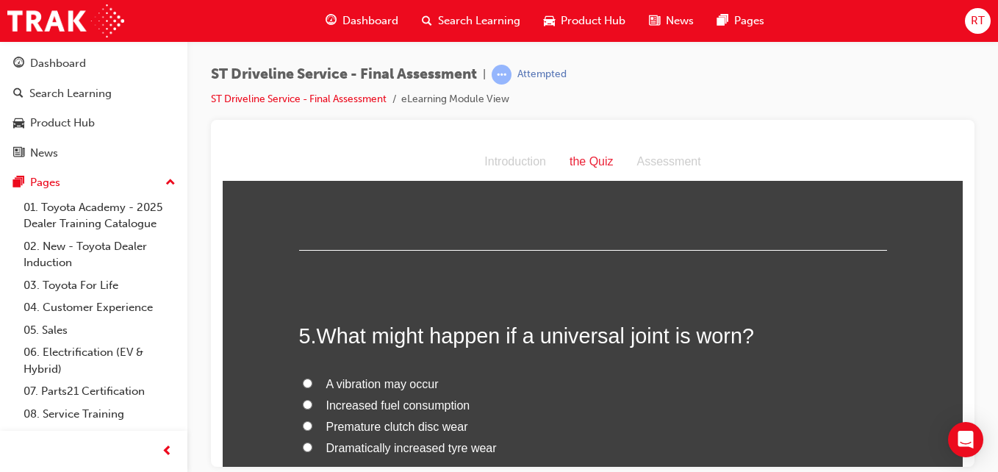
click at [426, 385] on span "A vibration may occur" at bounding box center [382, 383] width 112 height 12
click at [312, 385] on input "A vibration may occur" at bounding box center [308, 383] width 10 height 10
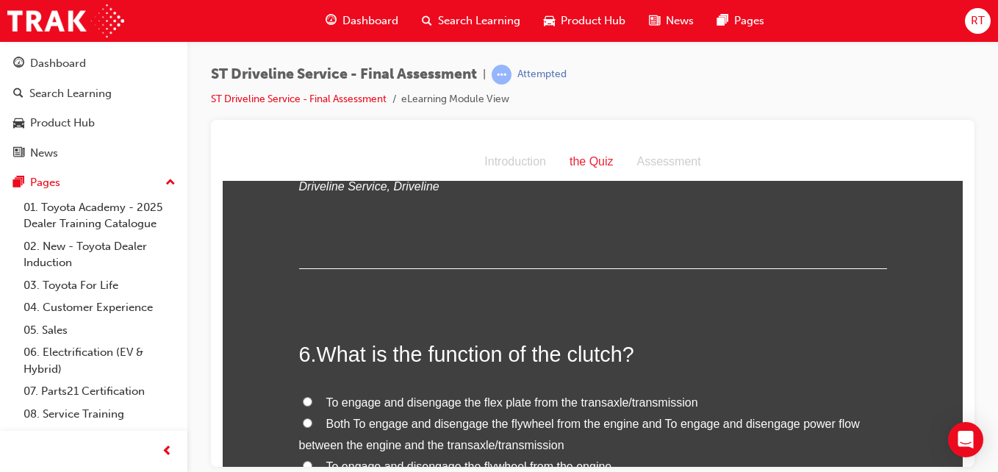
scroll to position [1764, 0]
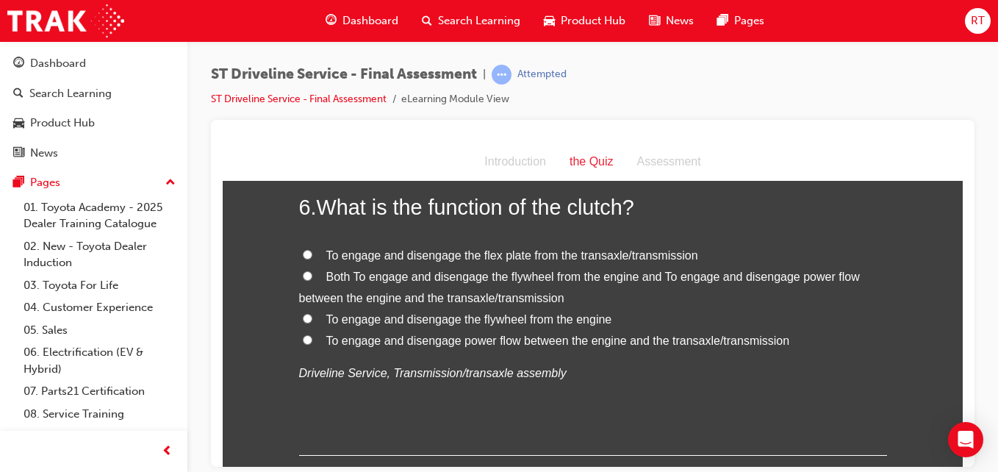
click at [475, 295] on span "Both To engage and disengage the flywheel from the engine and To engage and dis…" at bounding box center [579, 287] width 561 height 34
click at [312, 280] on input "Both To engage and disengage the flywheel from the engine and To engage and dis…" at bounding box center [308, 275] width 10 height 10
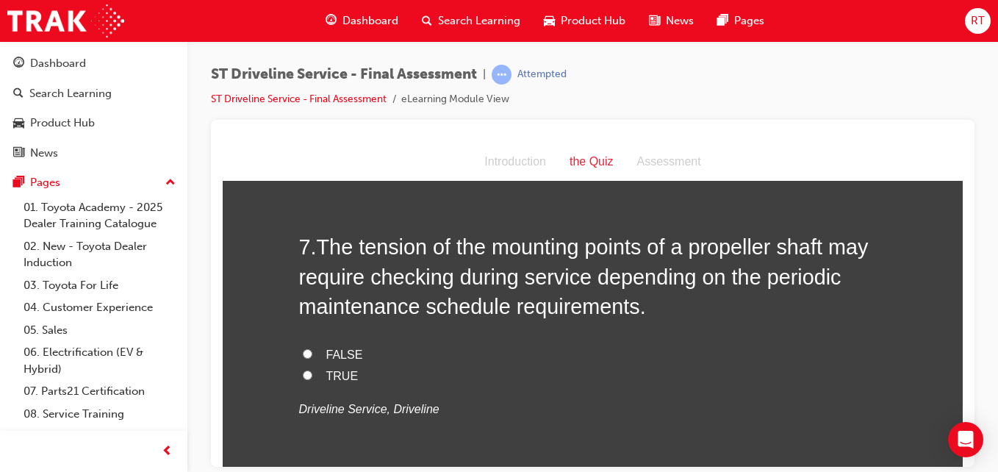
click at [338, 371] on span "TRUE" at bounding box center [342, 375] width 32 height 12
click at [312, 371] on input "TRUE" at bounding box center [308, 375] width 10 height 10
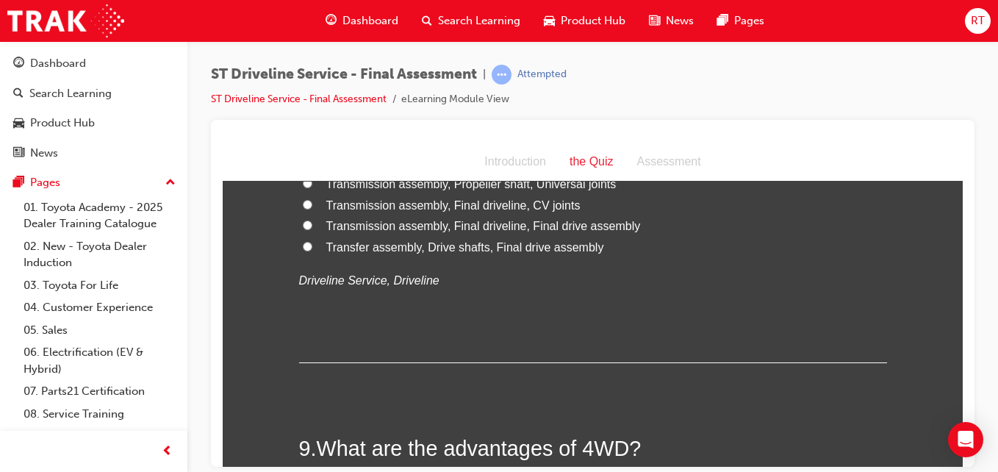
scroll to position [2425, 0]
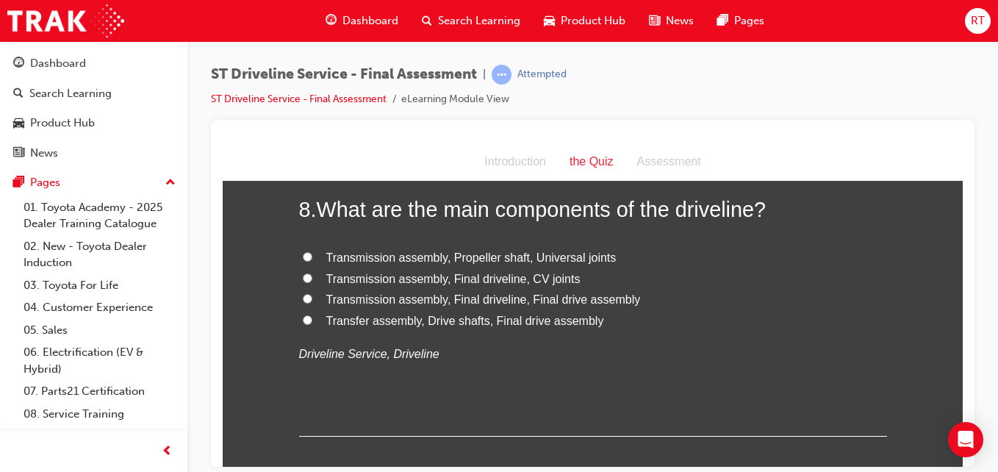
click at [488, 275] on span "Transmission assembly, Final driveline, CV joints" at bounding box center [453, 278] width 254 height 12
click at [312, 275] on input "Transmission assembly, Final driveline, CV joints" at bounding box center [308, 278] width 10 height 10
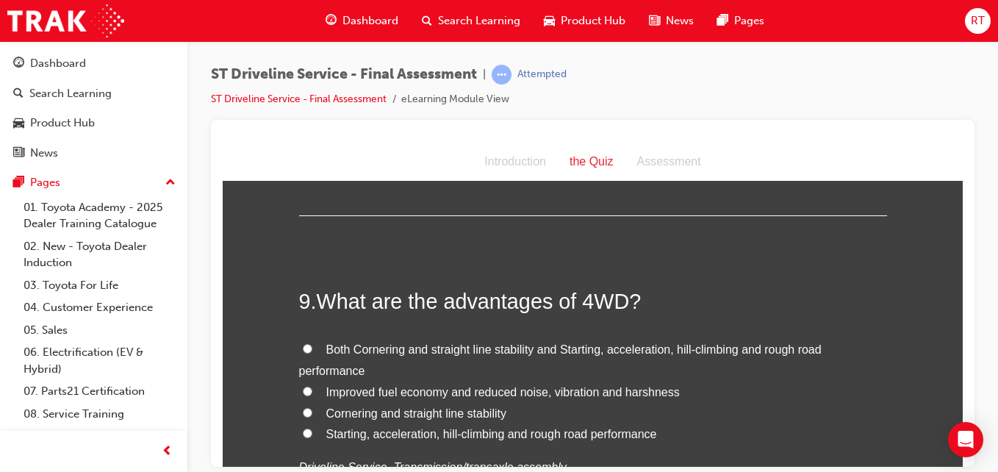
scroll to position [2719, 0]
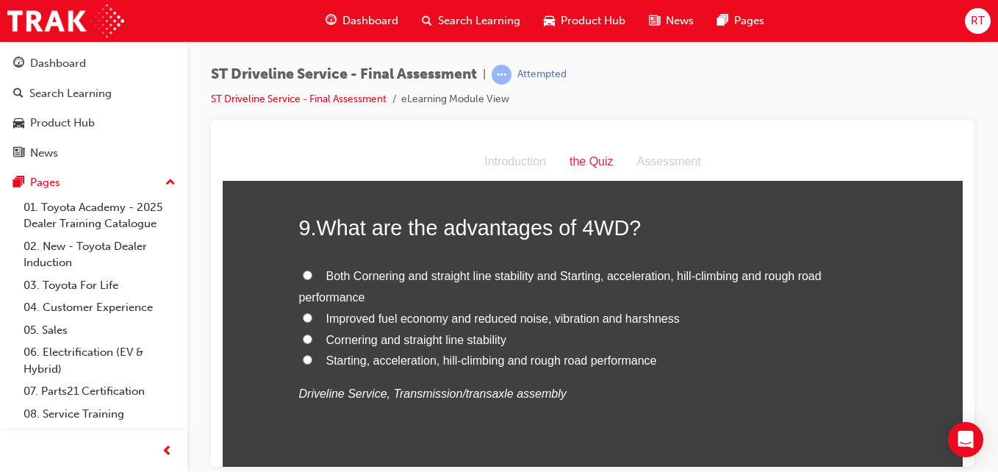
click at [459, 277] on span "Both Cornering and straight line stability and Starting, acceleration, hill-cli…" at bounding box center [560, 286] width 523 height 34
click at [312, 277] on input "Both Cornering and straight line stability and Starting, acceleration, hill-cli…" at bounding box center [308, 275] width 10 height 10
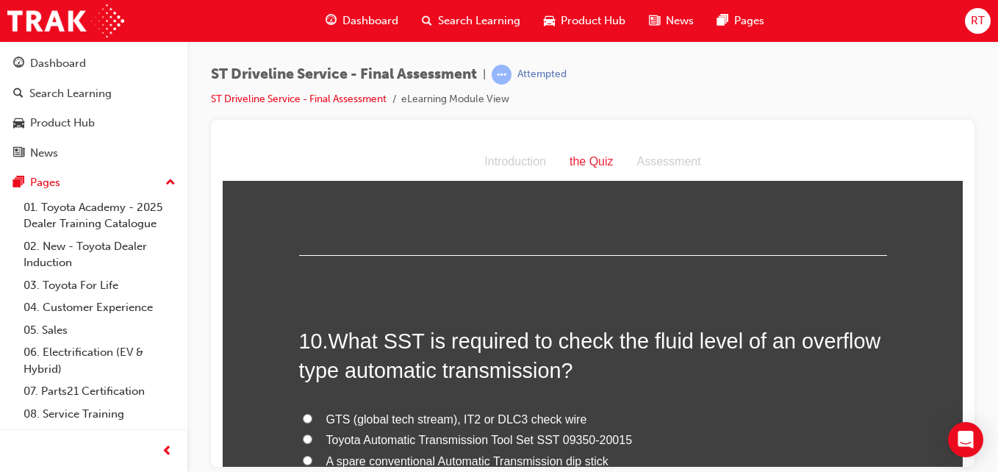
scroll to position [3013, 0]
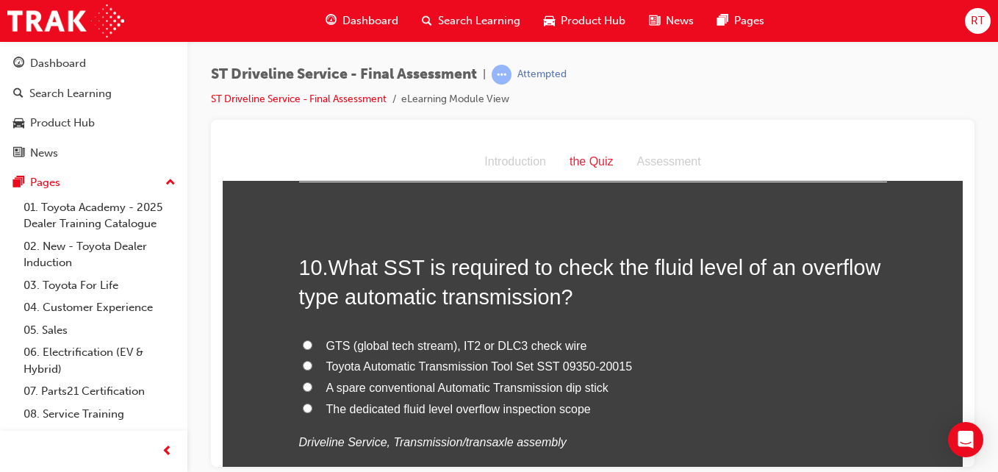
click at [577, 390] on span "A spare conventional Automatic Transmission dip stick" at bounding box center [467, 387] width 282 height 12
click at [312, 390] on input "A spare conventional Automatic Transmission dip stick" at bounding box center [308, 386] width 10 height 10
click at [556, 410] on span "The dedicated fluid level overflow inspection scope" at bounding box center [458, 408] width 265 height 12
click at [312, 410] on input "The dedicated fluid level overflow inspection scope" at bounding box center [308, 408] width 10 height 10
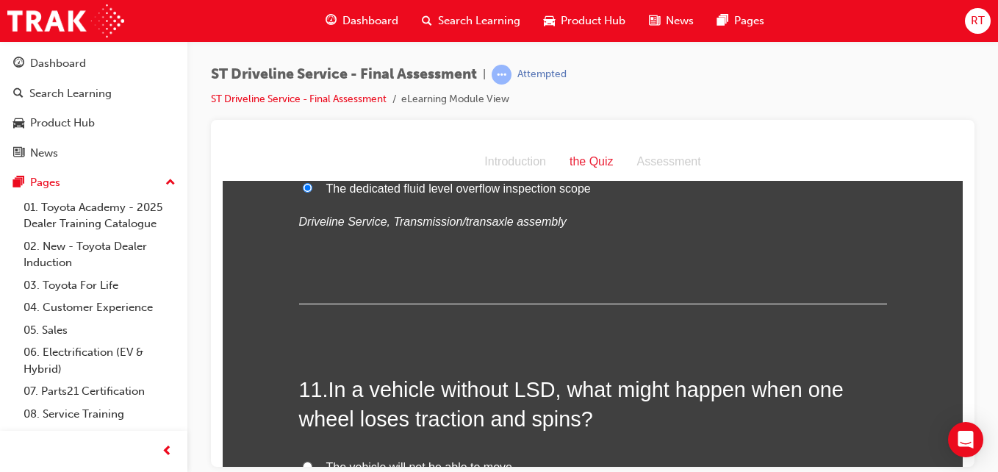
scroll to position [3381, 0]
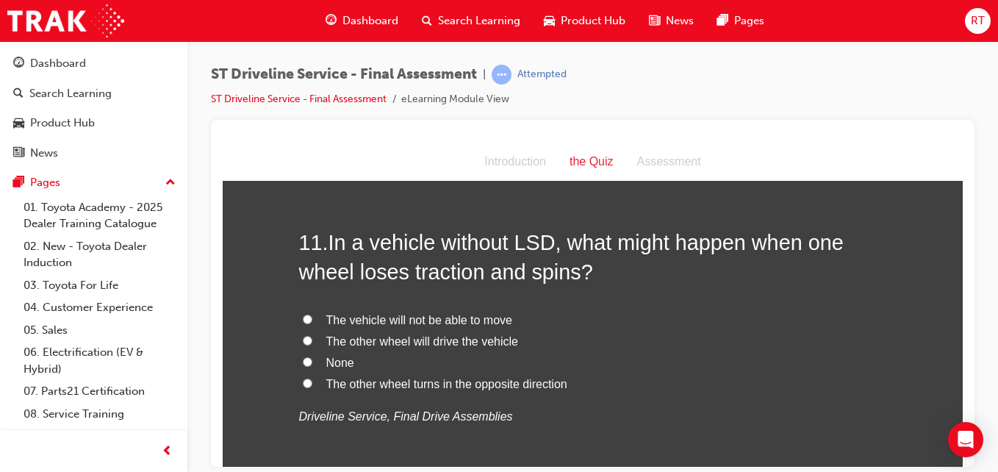
click at [455, 321] on span "The vehicle will not be able to move" at bounding box center [419, 319] width 186 height 12
click at [312, 321] on input "The vehicle will not be able to move" at bounding box center [308, 319] width 10 height 10
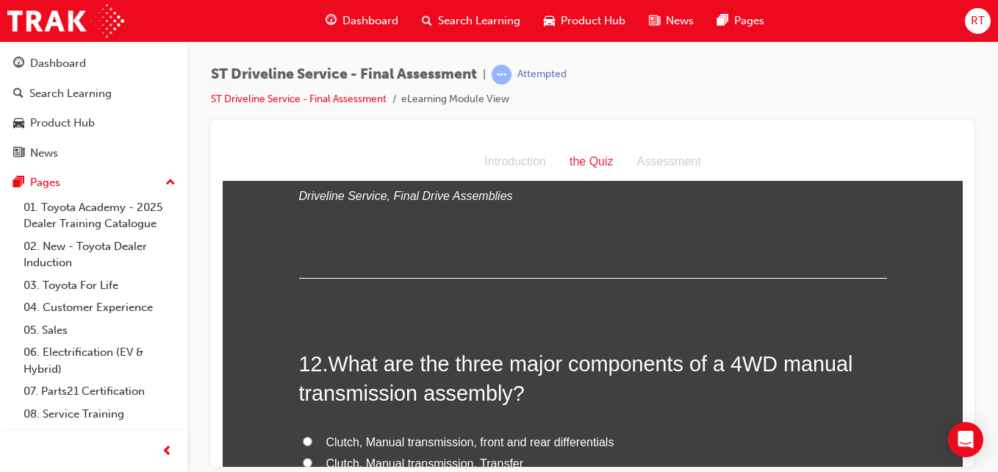
scroll to position [3748, 0]
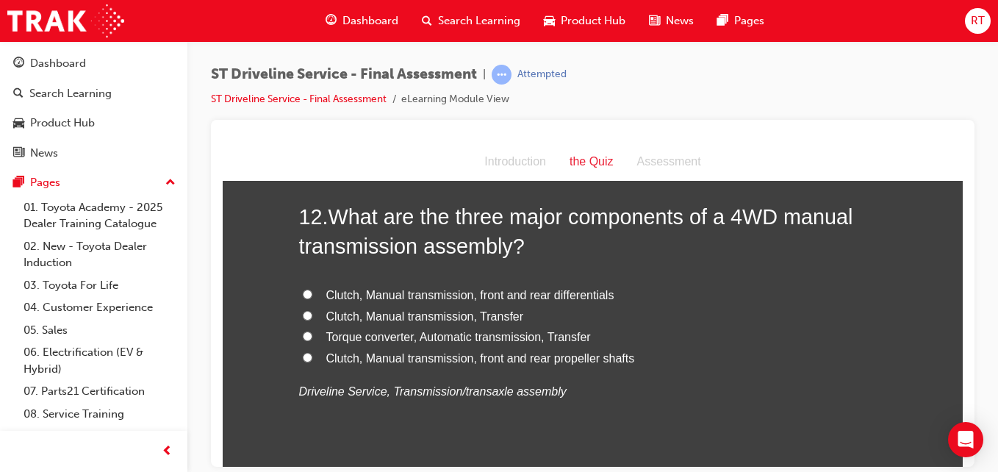
click at [445, 353] on span "Clutch, Manual transmission, front and rear propeller shafts" at bounding box center [480, 357] width 309 height 12
click at [312, 353] on input "Clutch, Manual transmission, front and rear propeller shafts" at bounding box center [308, 357] width 10 height 10
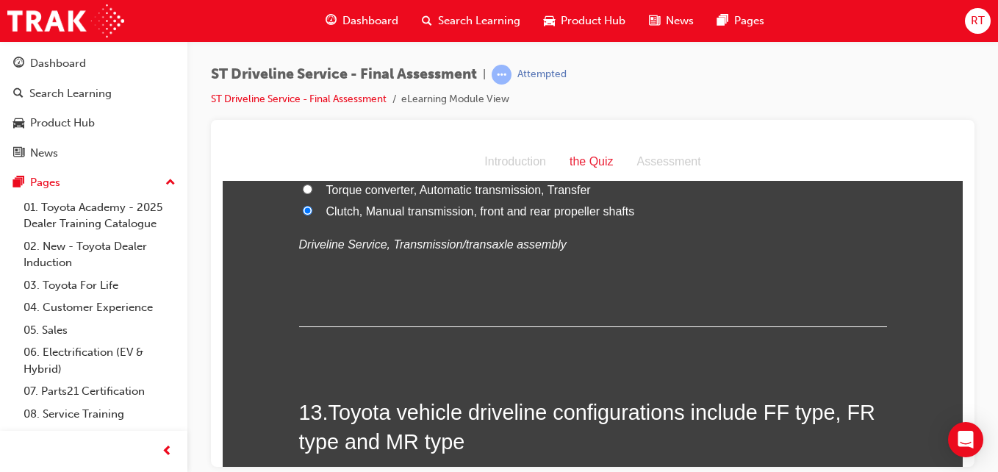
scroll to position [4116, 0]
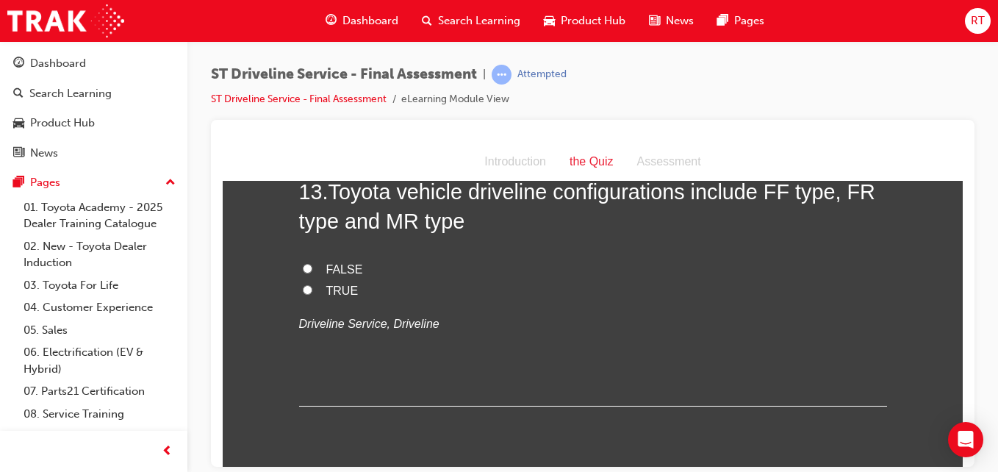
click at [344, 289] on span "TRUE" at bounding box center [342, 290] width 32 height 12
click at [312, 289] on input "TRUE" at bounding box center [308, 289] width 10 height 10
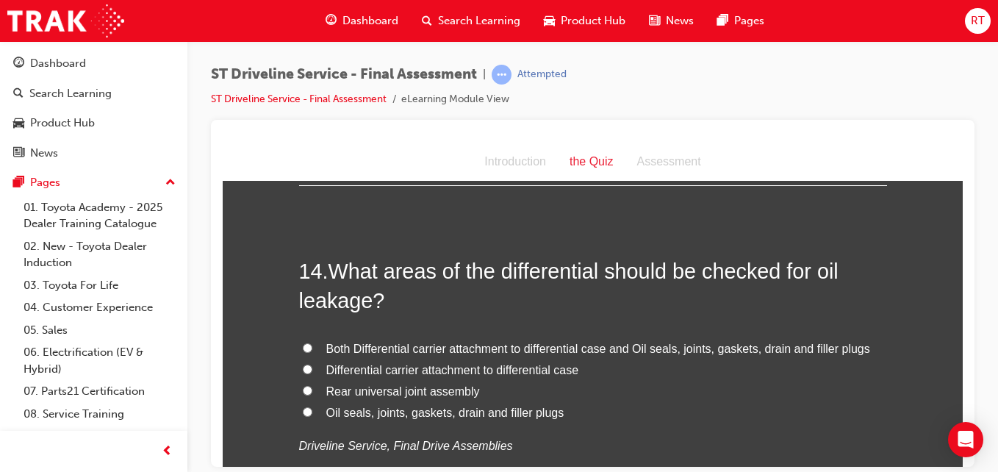
scroll to position [4410, 0]
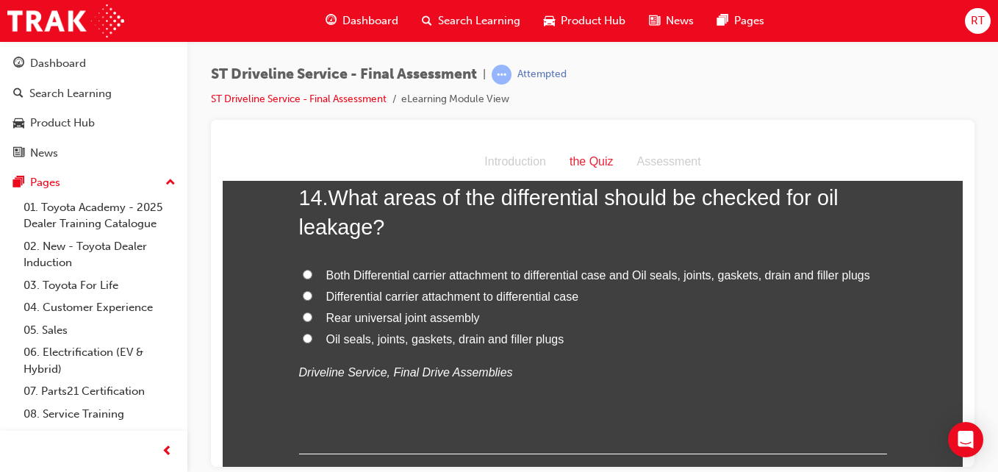
click at [433, 278] on span "Both Differential carrier attachment to differential case and Oil seals, joints…" at bounding box center [598, 274] width 544 height 12
click at [312, 278] on input "Both Differential carrier attachment to differential case and Oil seals, joints…" at bounding box center [308, 274] width 10 height 10
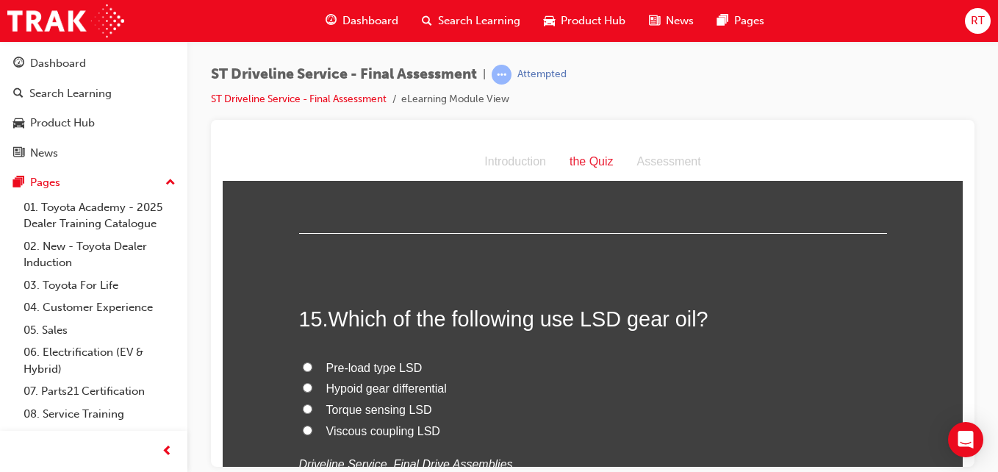
scroll to position [4703, 0]
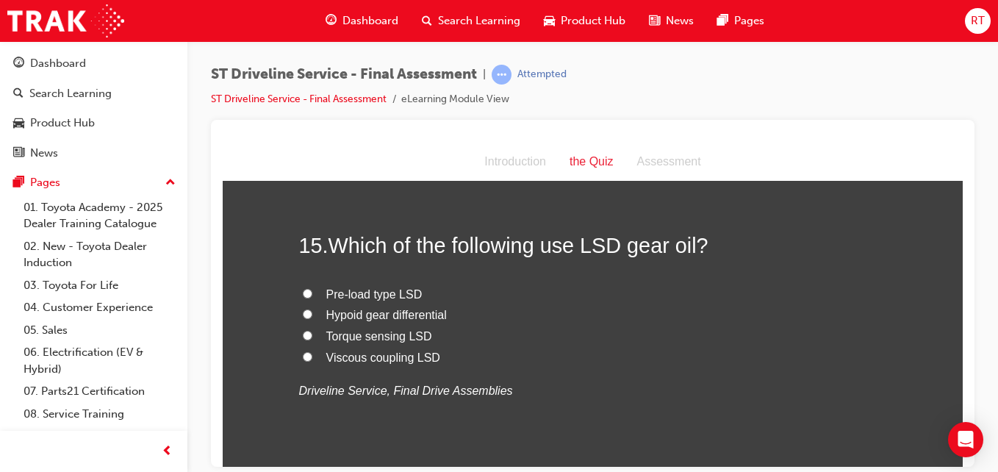
click at [392, 336] on span "Torque sensing LSD" at bounding box center [379, 335] width 106 height 12
click at [312, 336] on input "Torque sensing LSD" at bounding box center [308, 335] width 10 height 10
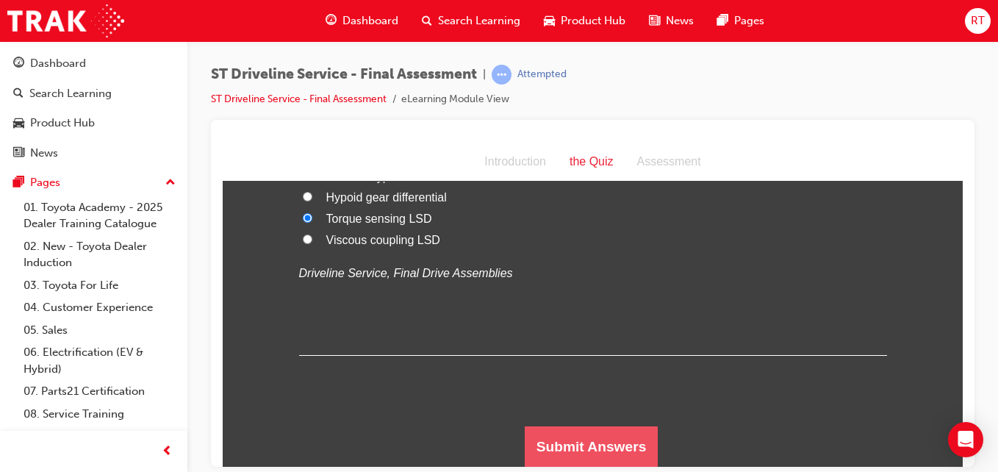
click at [543, 428] on button "Submit Answers" at bounding box center [592, 446] width 134 height 41
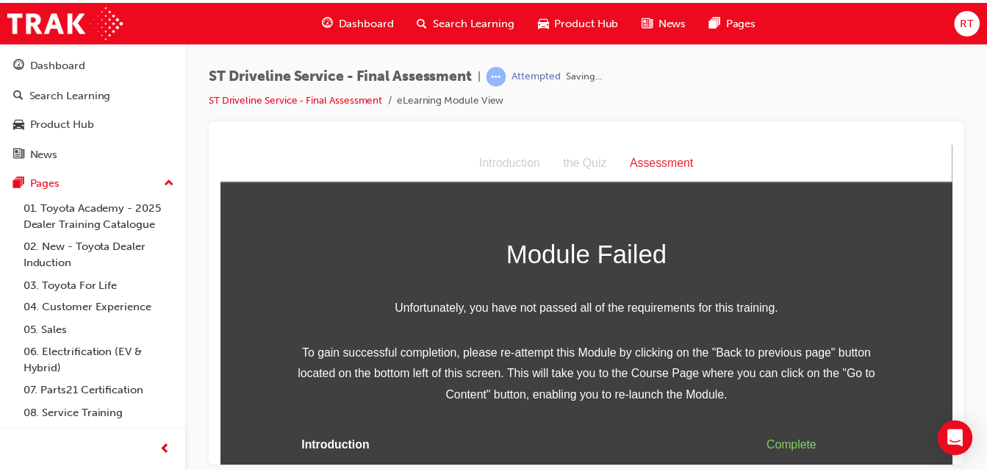
scroll to position [62, 0]
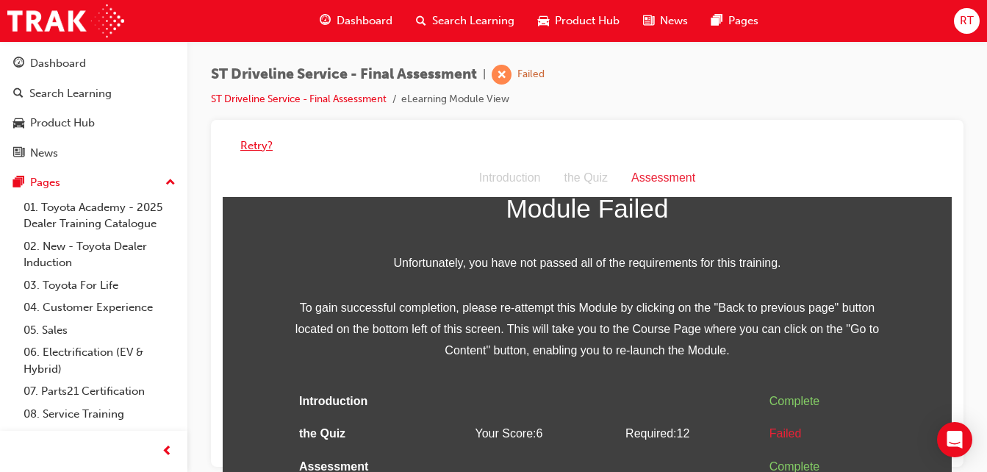
click at [256, 152] on button "Retry?" at bounding box center [256, 145] width 32 height 17
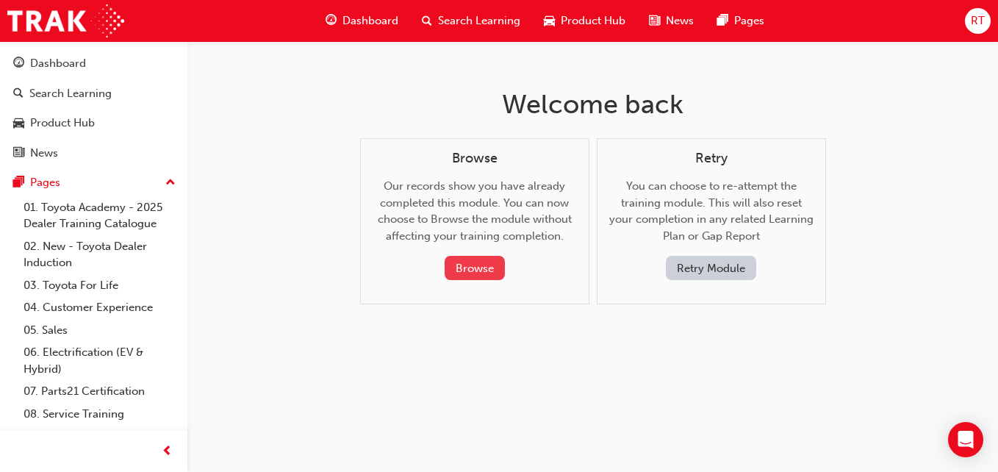
click at [481, 259] on button "Browse" at bounding box center [475, 268] width 60 height 24
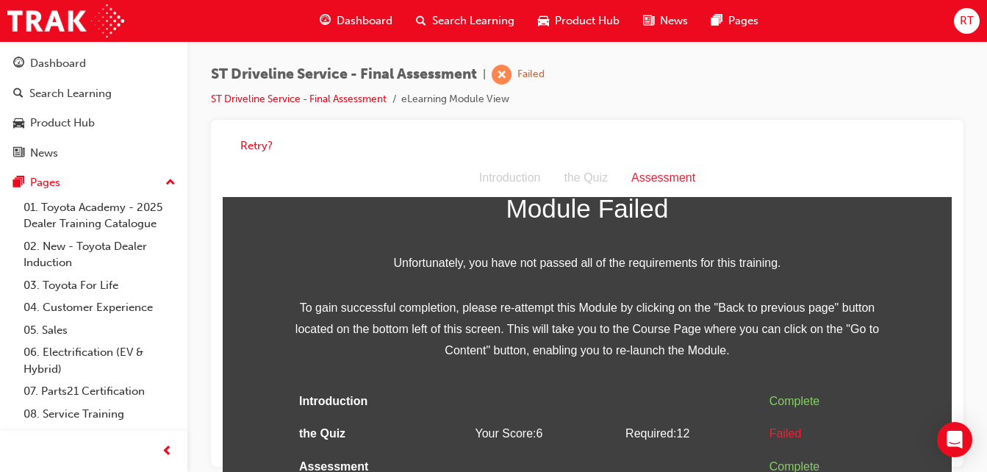
scroll to position [0, 0]
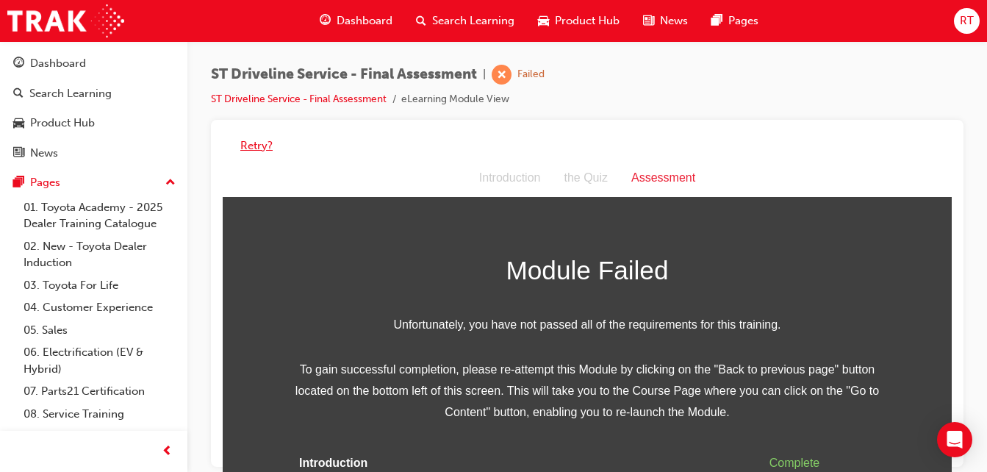
click at [268, 145] on button "Retry?" at bounding box center [256, 145] width 32 height 17
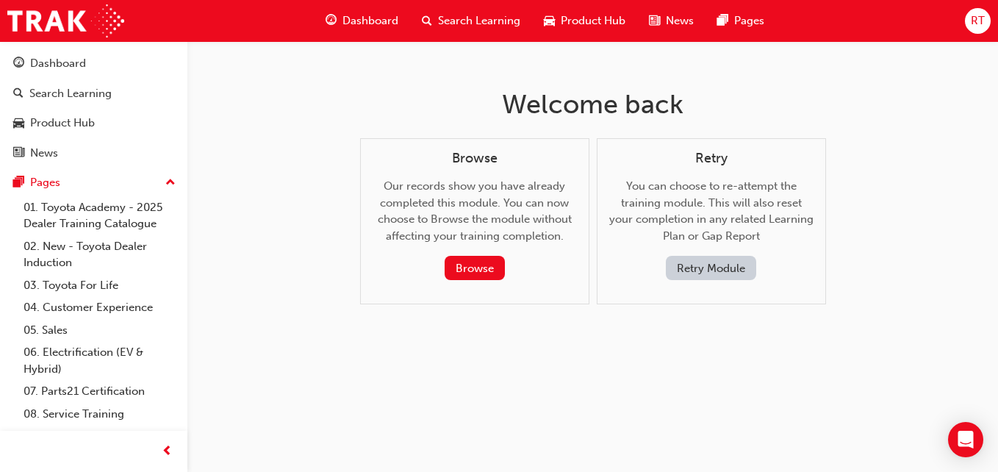
click at [696, 275] on button "Retry Module" at bounding box center [711, 268] width 90 height 24
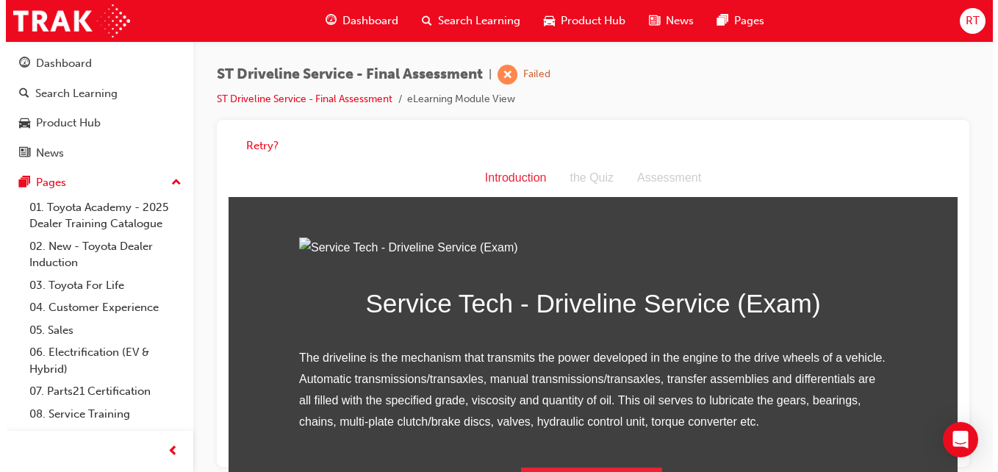
scroll to position [188, 0]
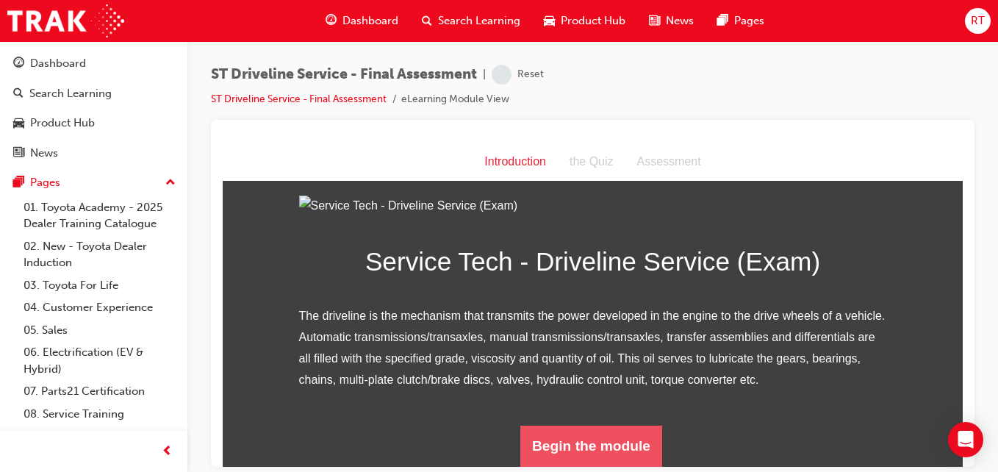
click at [609, 457] on button "Begin the module" at bounding box center [591, 445] width 142 height 41
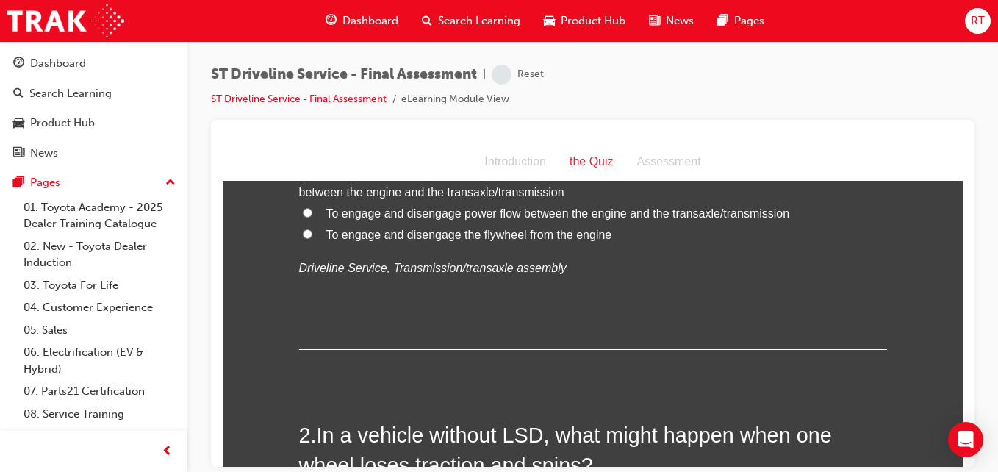
scroll to position [0, 0]
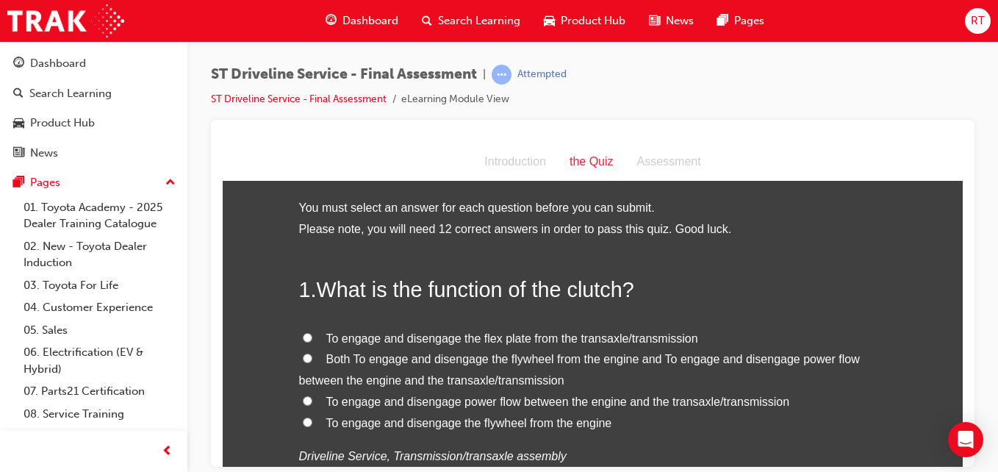
click at [431, 378] on span "Both To engage and disengage the flywheel from the engine and To engage and dis…" at bounding box center [579, 369] width 561 height 34
click at [312, 362] on input "Both To engage and disengage the flywheel from the engine and To engage and dis…" at bounding box center [308, 358] width 10 height 10
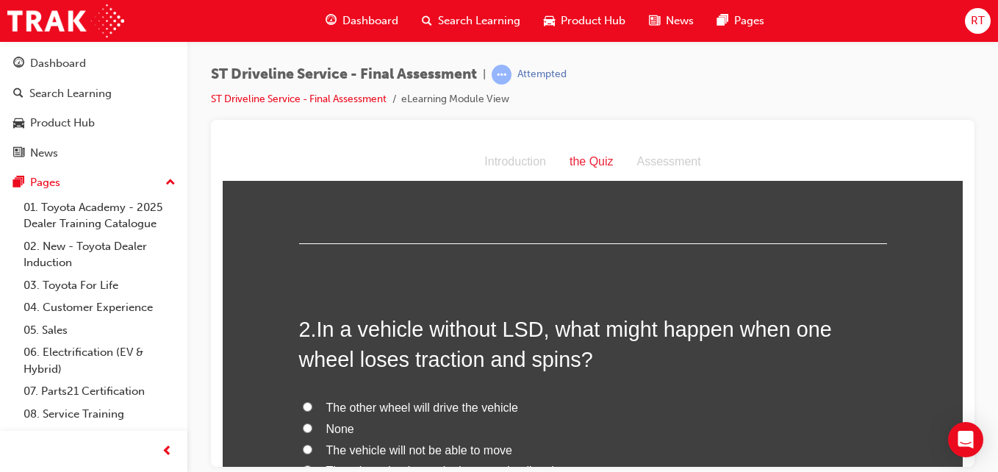
scroll to position [367, 0]
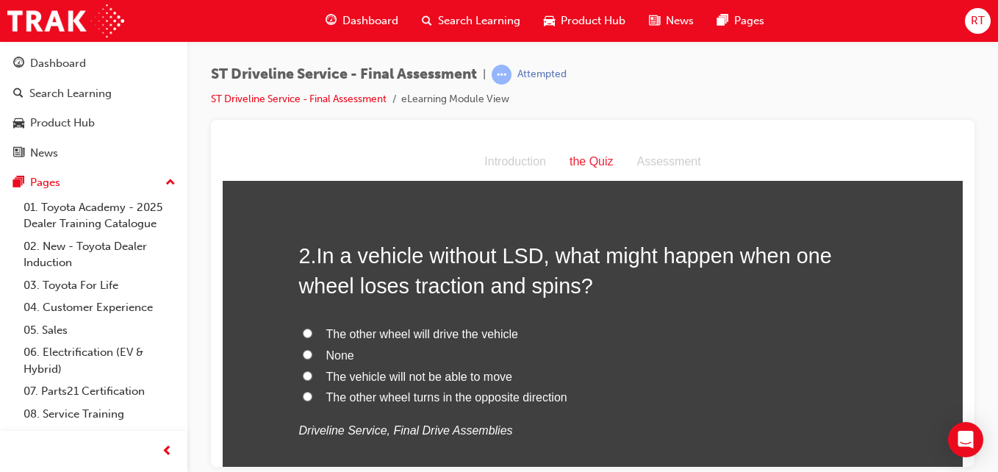
click at [337, 353] on span "None" at bounding box center [340, 354] width 28 height 12
click at [312, 353] on input "None" at bounding box center [308, 354] width 10 height 10
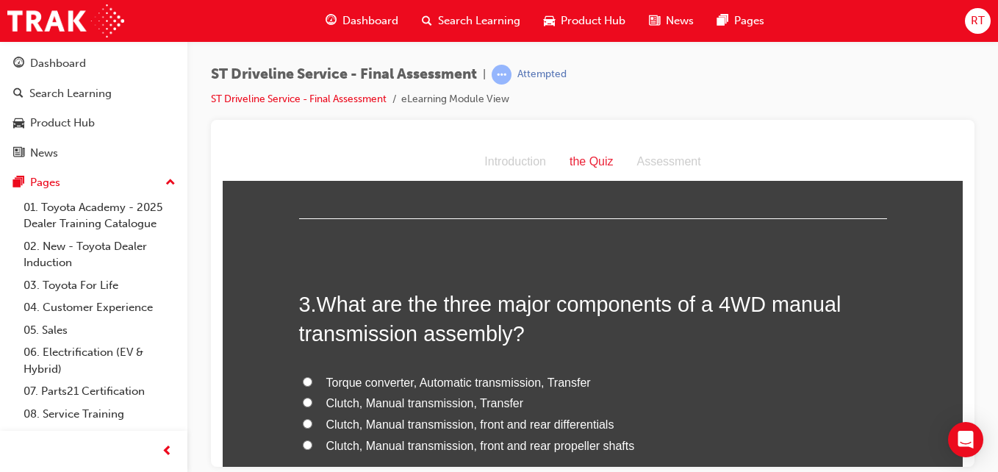
scroll to position [735, 0]
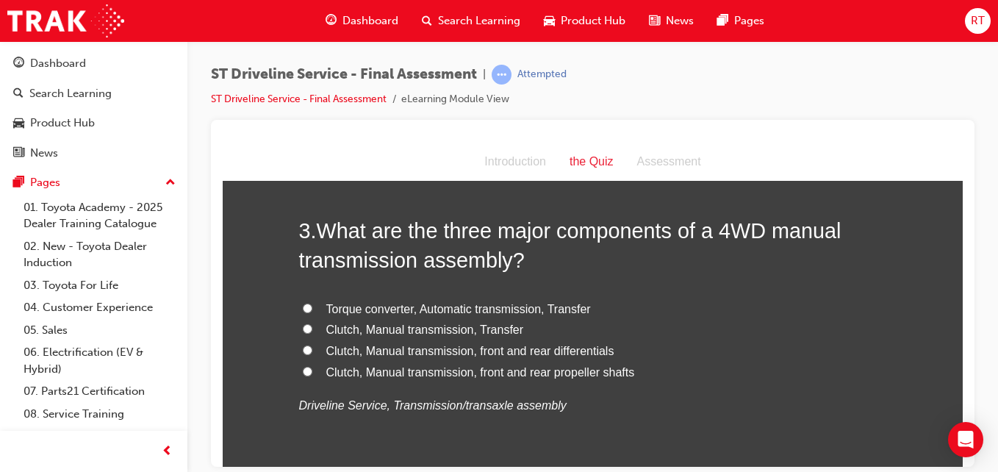
click at [445, 330] on span "Clutch, Manual transmission, Transfer" at bounding box center [425, 329] width 198 height 12
click at [312, 330] on input "Clutch, Manual transmission, Transfer" at bounding box center [308, 328] width 10 height 10
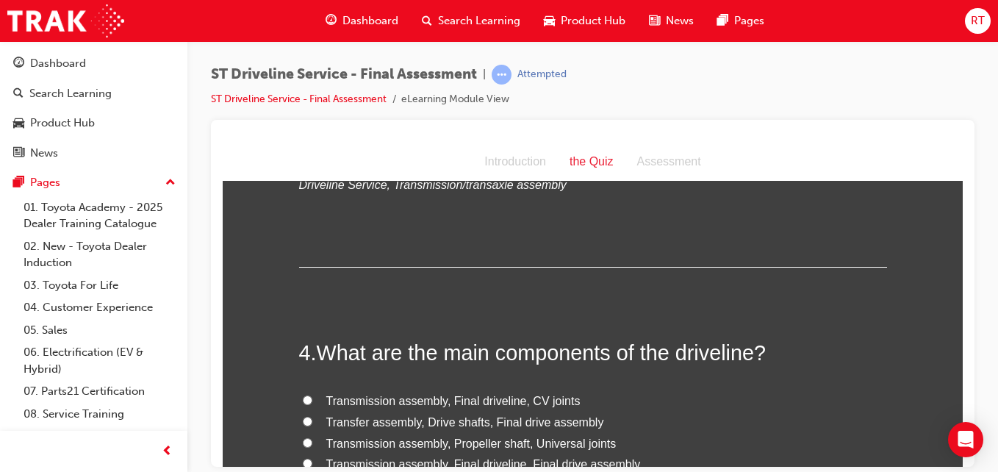
scroll to position [1029, 0]
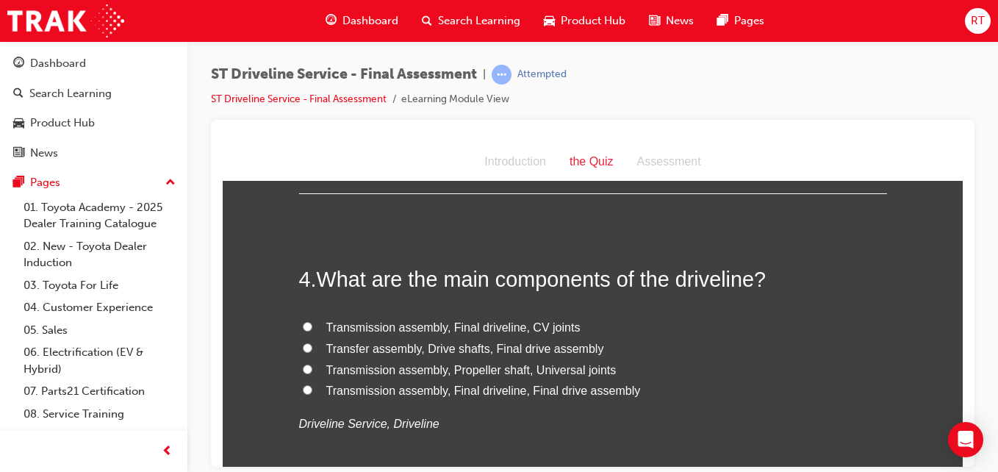
click at [459, 330] on span "Transmission assembly, Final driveline, CV joints" at bounding box center [453, 326] width 254 height 12
click at [312, 330] on input "Transmission assembly, Final driveline, CV joints" at bounding box center [308, 326] width 10 height 10
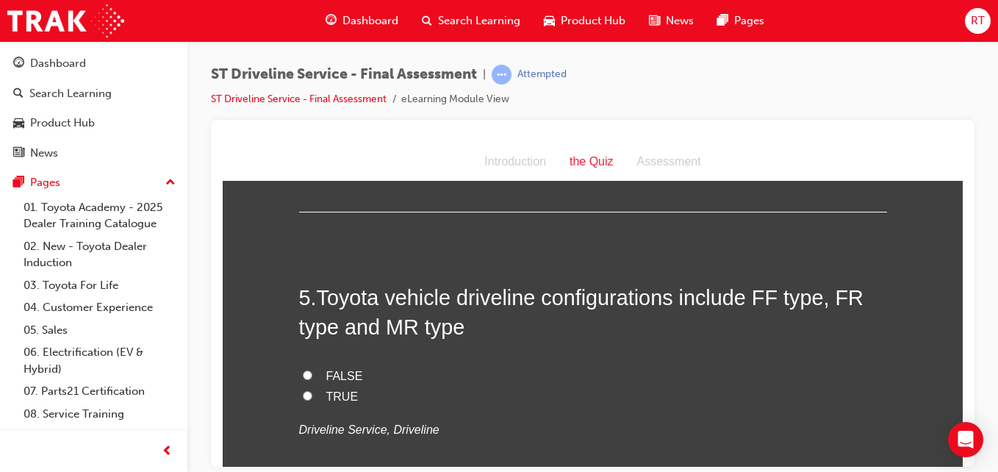
scroll to position [1396, 0]
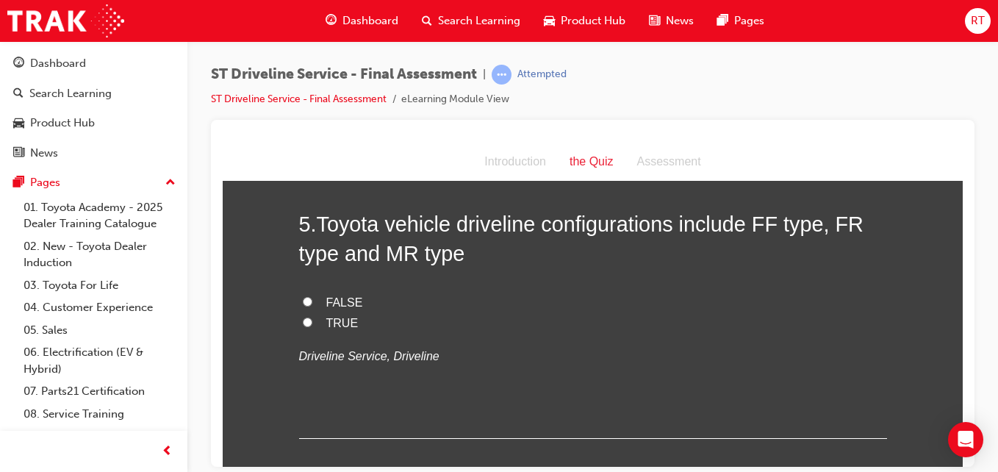
click at [337, 320] on span "TRUE" at bounding box center [342, 322] width 32 height 12
click at [312, 320] on input "TRUE" at bounding box center [308, 322] width 10 height 10
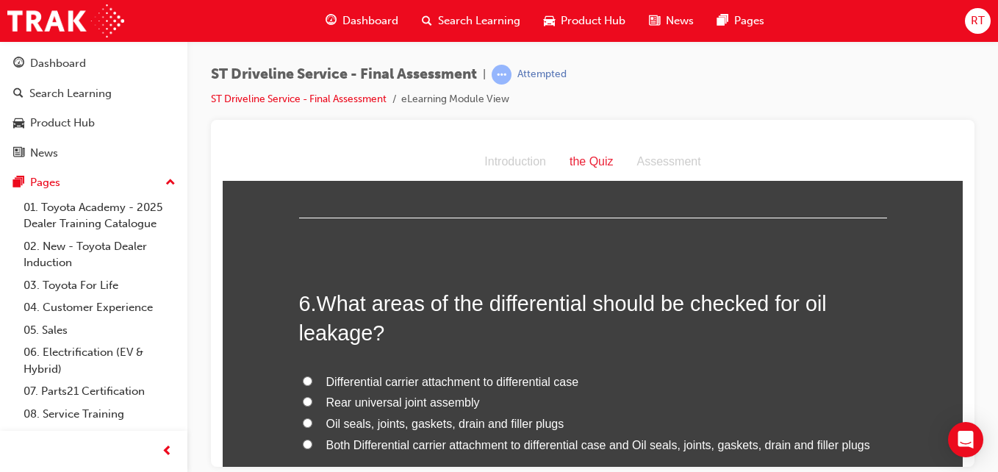
scroll to position [1690, 0]
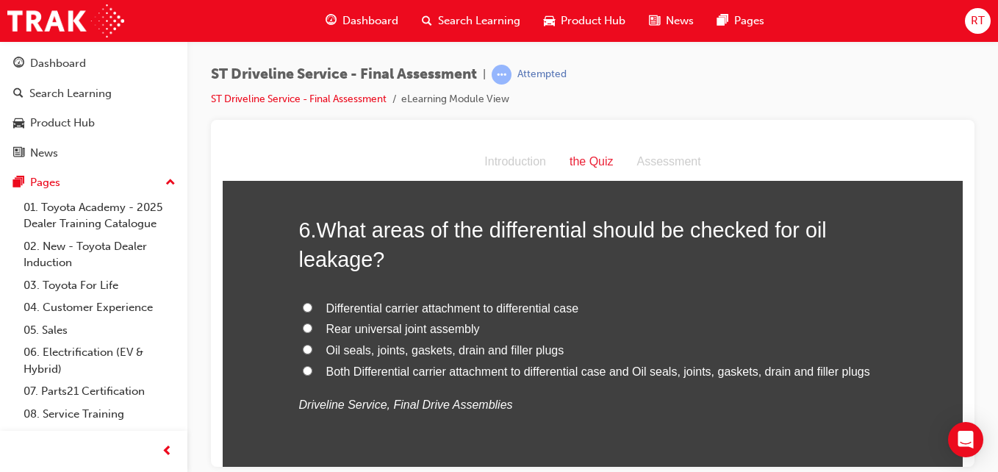
click at [398, 347] on span "Oil seals, joints, gaskets, drain and filler plugs" at bounding box center [445, 349] width 238 height 12
click at [312, 347] on input "Oil seals, joints, gaskets, drain and filler plugs" at bounding box center [308, 349] width 10 height 10
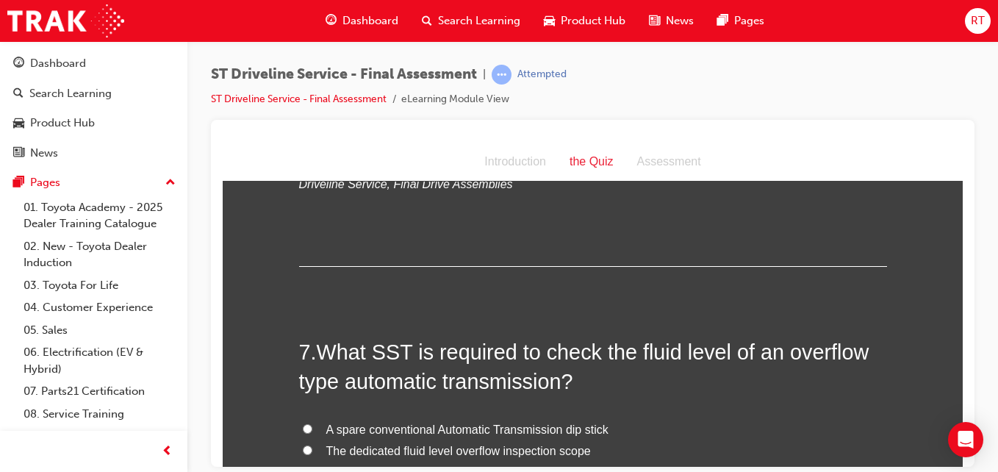
scroll to position [1984, 0]
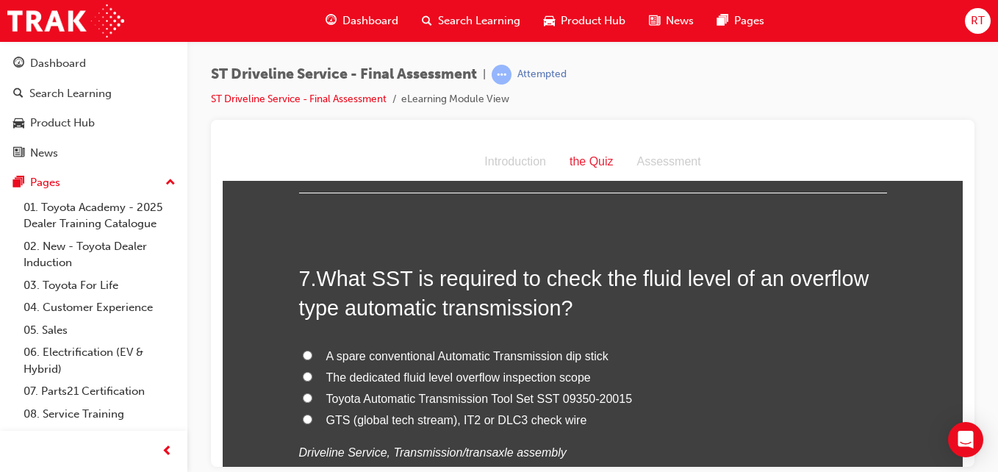
click at [439, 373] on span "The dedicated fluid level overflow inspection scope" at bounding box center [458, 376] width 265 height 12
click at [312, 373] on input "The dedicated fluid level overflow inspection scope" at bounding box center [308, 376] width 10 height 10
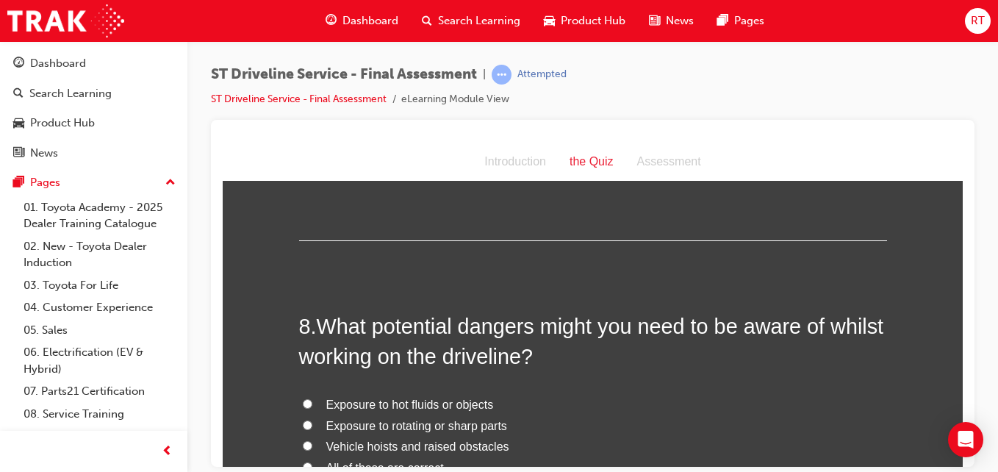
scroll to position [2352, 0]
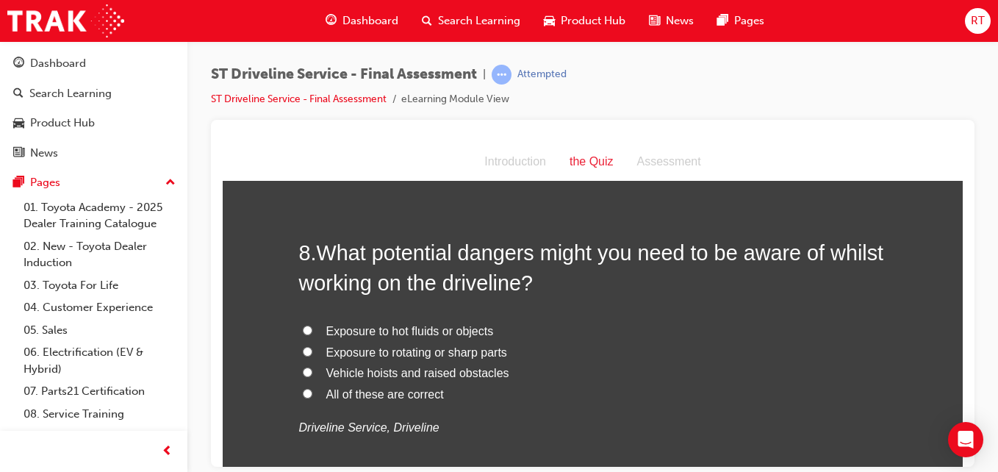
click at [454, 355] on span "Exposure to rotating or sharp parts" at bounding box center [416, 351] width 181 height 12
click at [312, 355] on input "Exposure to rotating or sharp parts" at bounding box center [308, 351] width 10 height 10
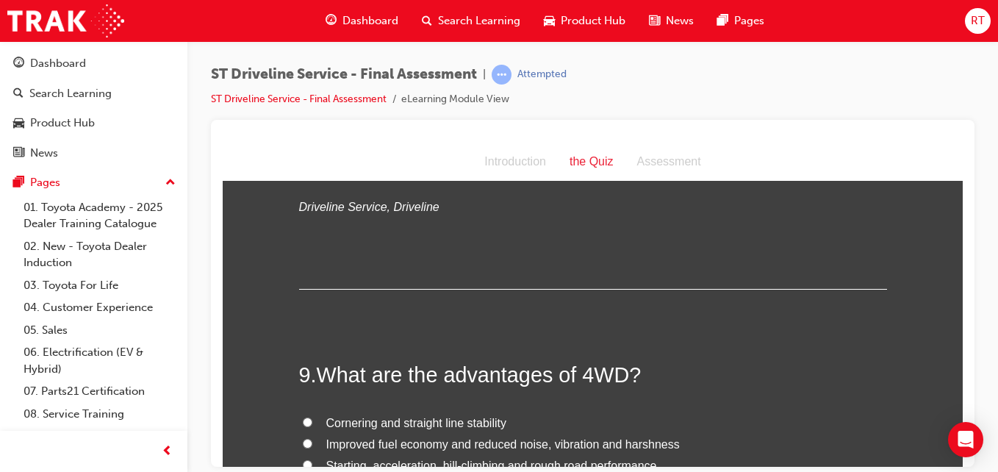
scroll to position [2646, 0]
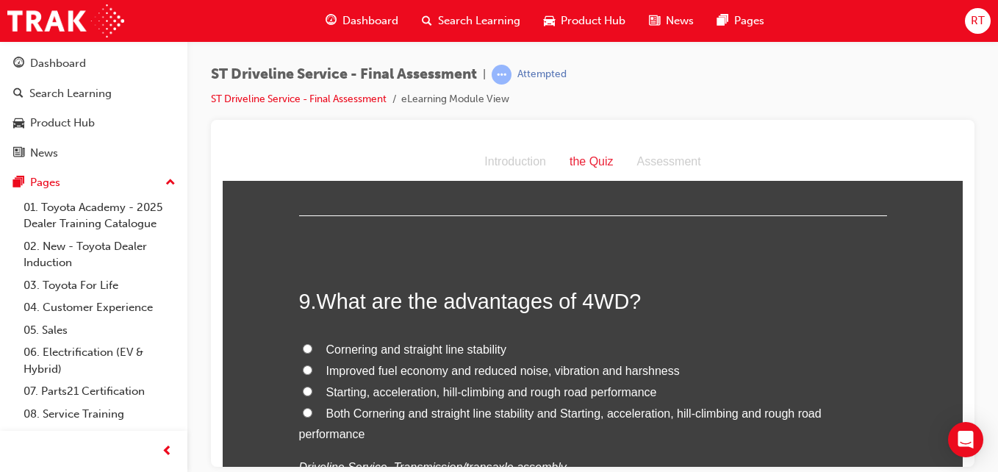
click at [409, 412] on span "Both Cornering and straight line stability and Starting, acceleration, hill-cli…" at bounding box center [560, 423] width 523 height 34
click at [312, 412] on input "Both Cornering and straight line stability and Starting, acceleration, hill-cli…" at bounding box center [308, 412] width 10 height 10
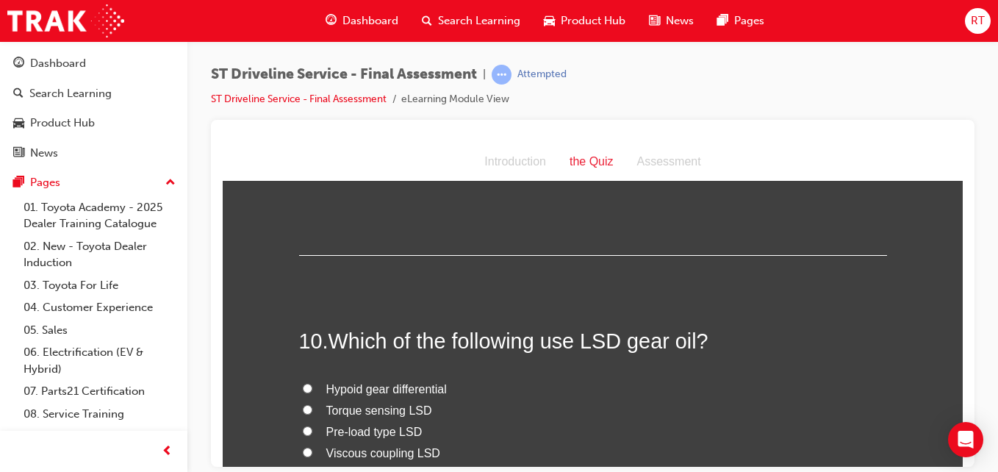
scroll to position [3013, 0]
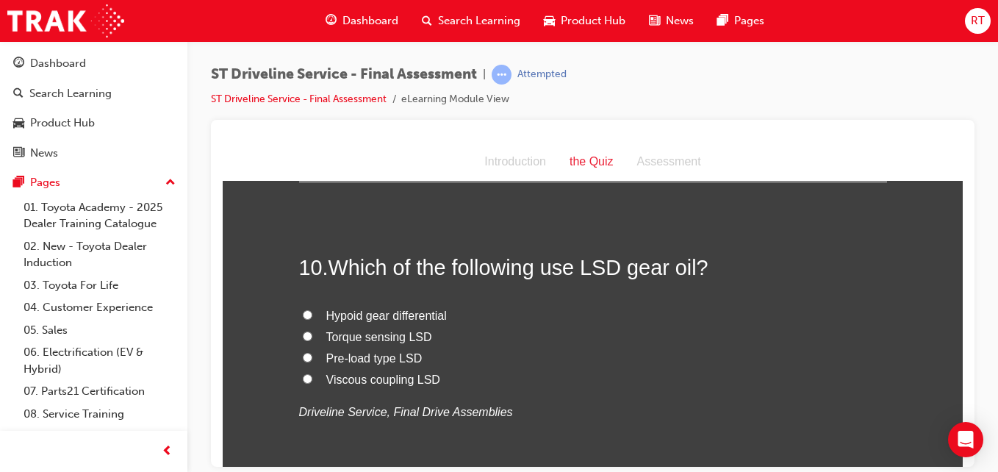
click at [367, 358] on span "Pre-load type LSD" at bounding box center [374, 357] width 96 height 12
click at [312, 358] on input "Pre-load type LSD" at bounding box center [308, 357] width 10 height 10
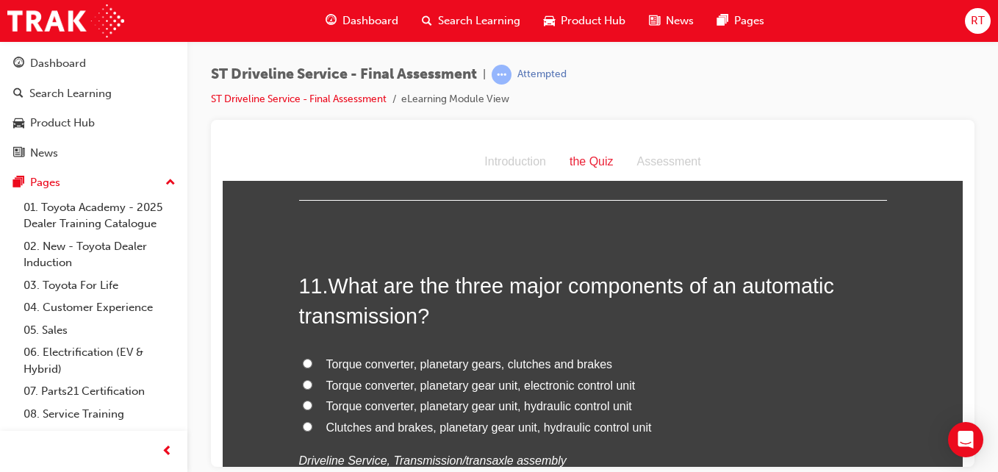
scroll to position [3381, 0]
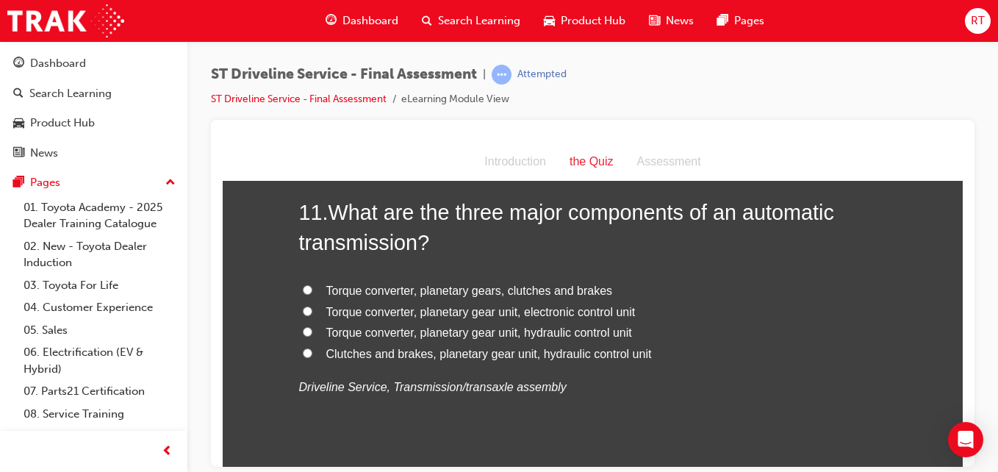
click at [451, 313] on span "Torque converter, planetary gear unit, electronic control unit" at bounding box center [480, 311] width 309 height 12
click at [312, 313] on input "Torque converter, planetary gear unit, electronic control unit" at bounding box center [308, 311] width 10 height 10
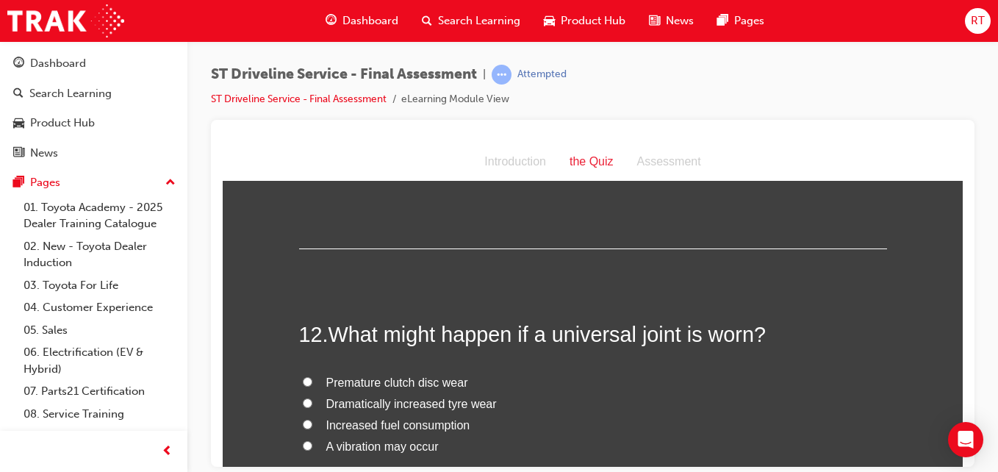
scroll to position [3675, 0]
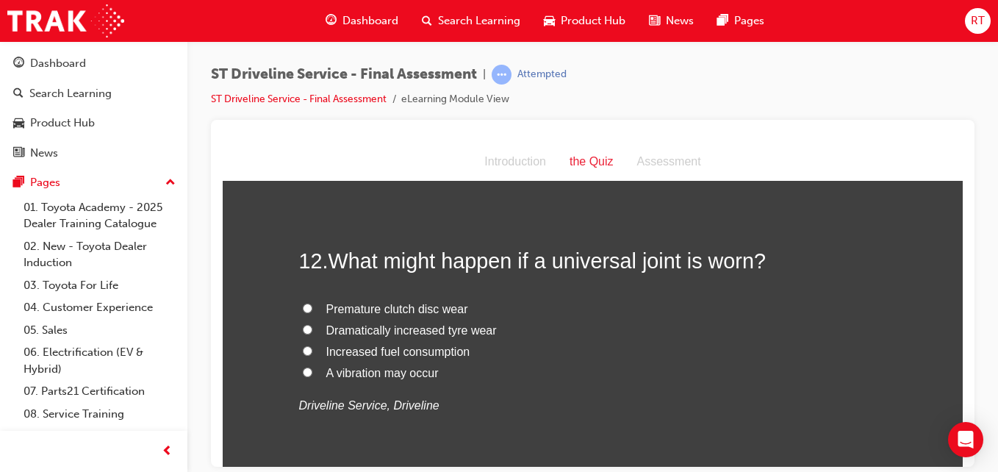
click at [392, 373] on span "A vibration may occur" at bounding box center [382, 372] width 112 height 12
click at [312, 373] on input "A vibration may occur" at bounding box center [308, 372] width 10 height 10
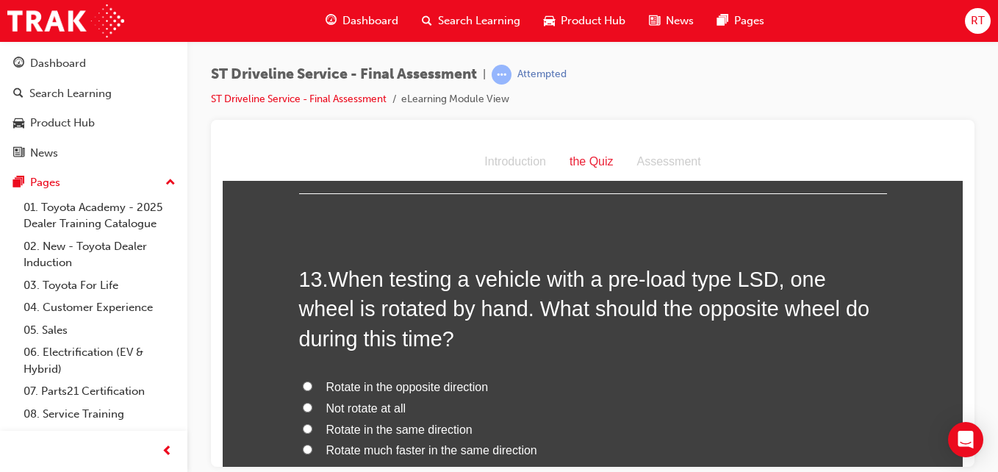
scroll to position [4042, 0]
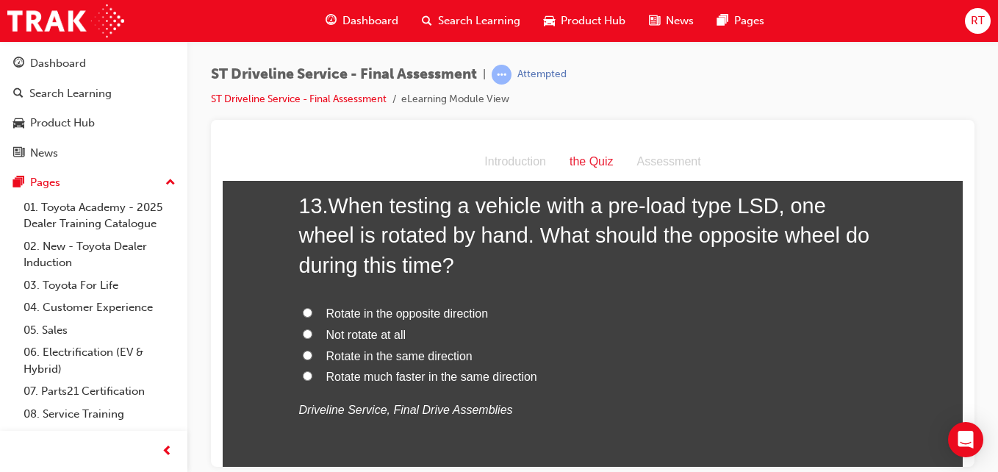
click at [420, 376] on span "Rotate much faster in the same direction" at bounding box center [431, 376] width 211 height 12
click at [312, 376] on input "Rotate much faster in the same direction" at bounding box center [308, 375] width 10 height 10
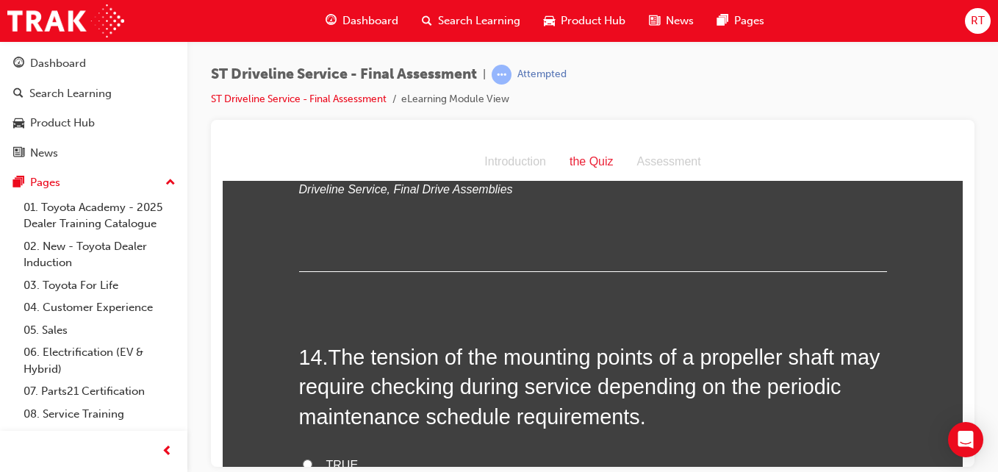
scroll to position [4336, 0]
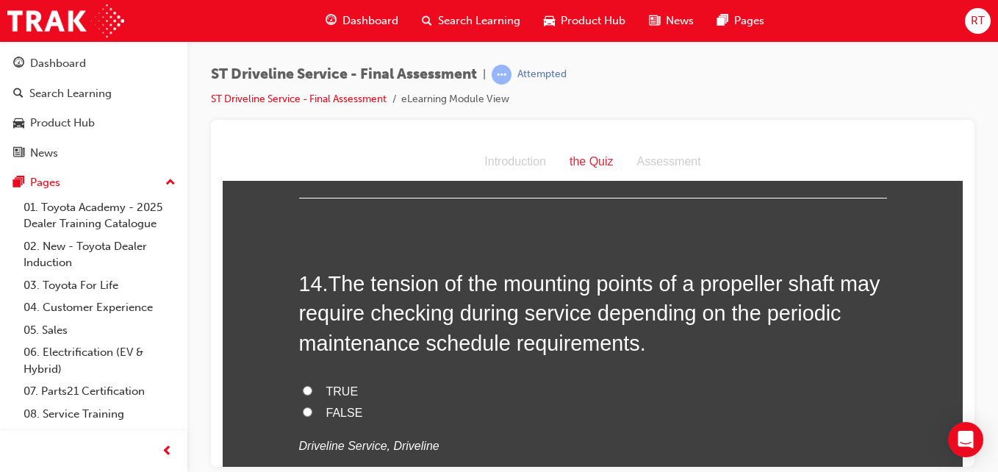
click at [326, 388] on span "TRUE" at bounding box center [342, 390] width 32 height 12
click at [312, 388] on input "TRUE" at bounding box center [308, 390] width 10 height 10
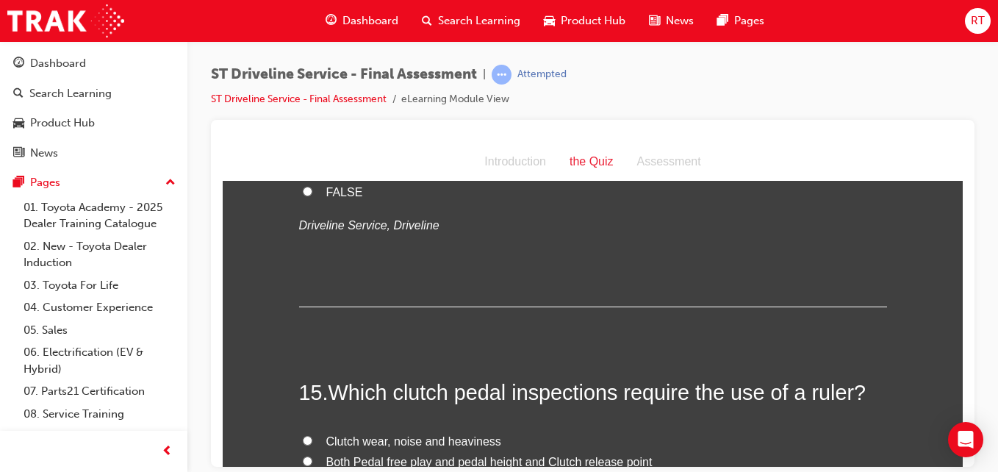
scroll to position [4703, 0]
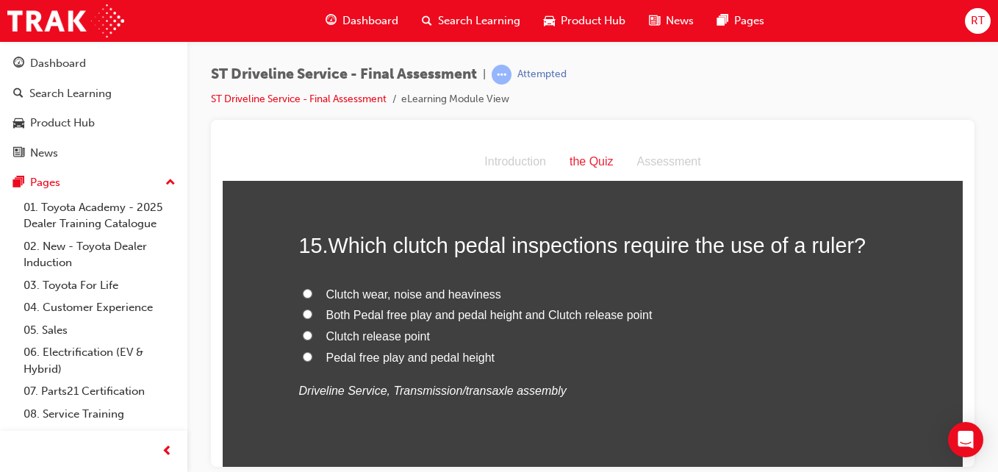
click at [398, 315] on span "Both Pedal free play and pedal height and Clutch release point" at bounding box center [489, 314] width 326 height 12
click at [312, 315] on input "Both Pedal free play and pedal height and Clutch release point" at bounding box center [308, 314] width 10 height 10
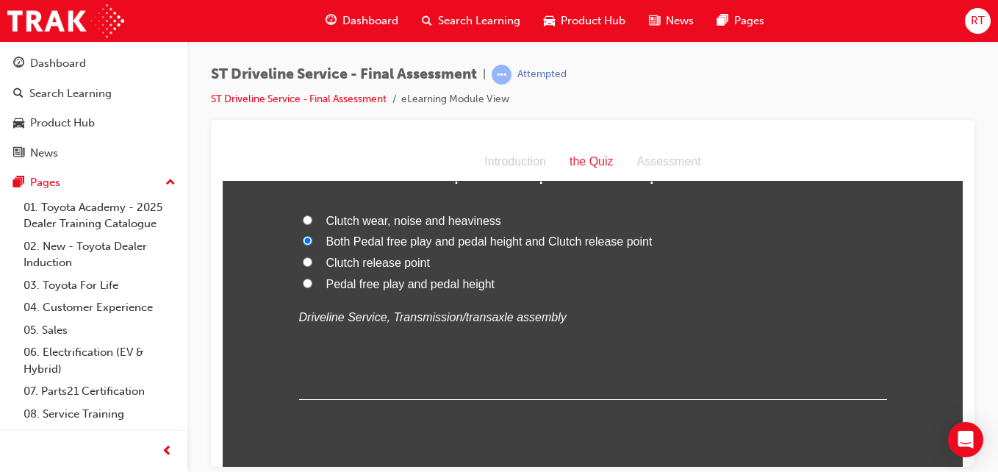
scroll to position [4821, 0]
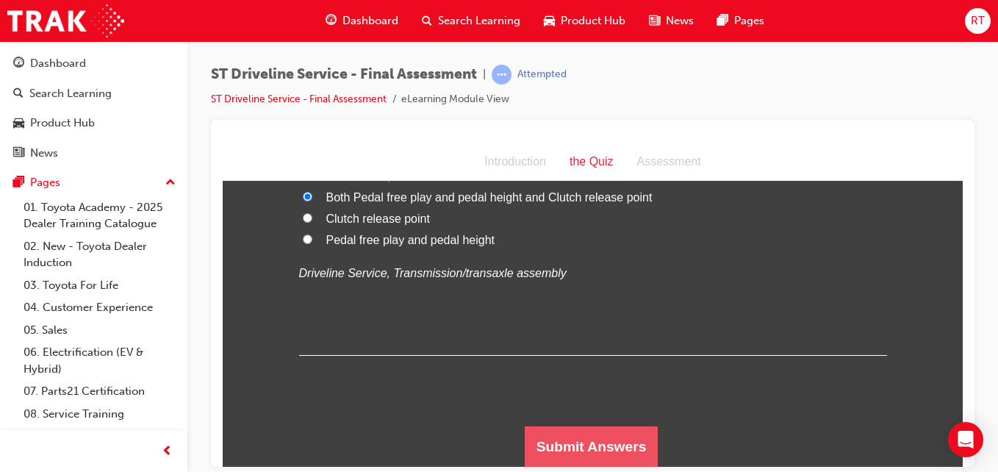
click at [536, 438] on button "Submit Answers" at bounding box center [592, 446] width 134 height 41
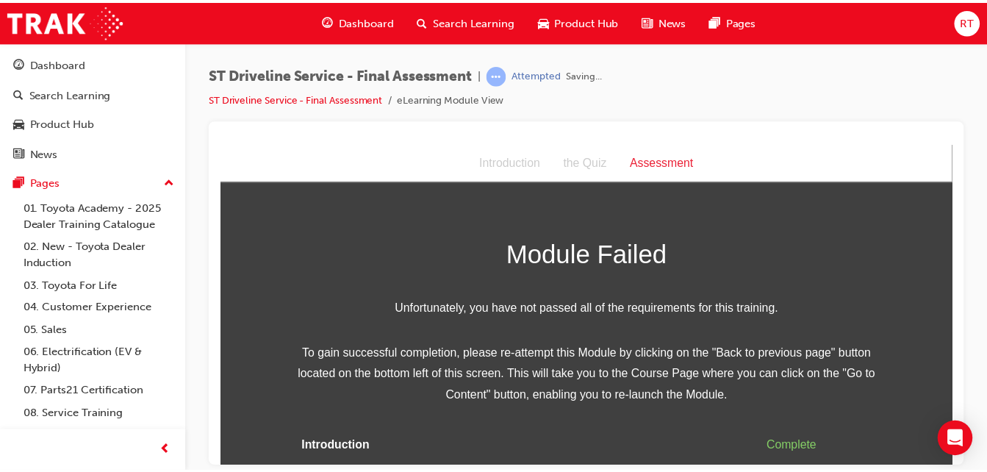
scroll to position [62, 0]
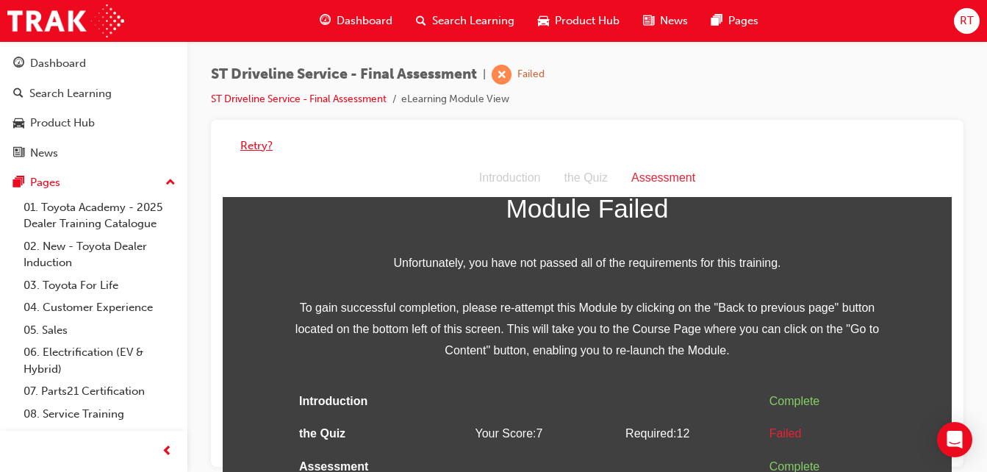
click at [262, 145] on button "Retry?" at bounding box center [256, 145] width 32 height 17
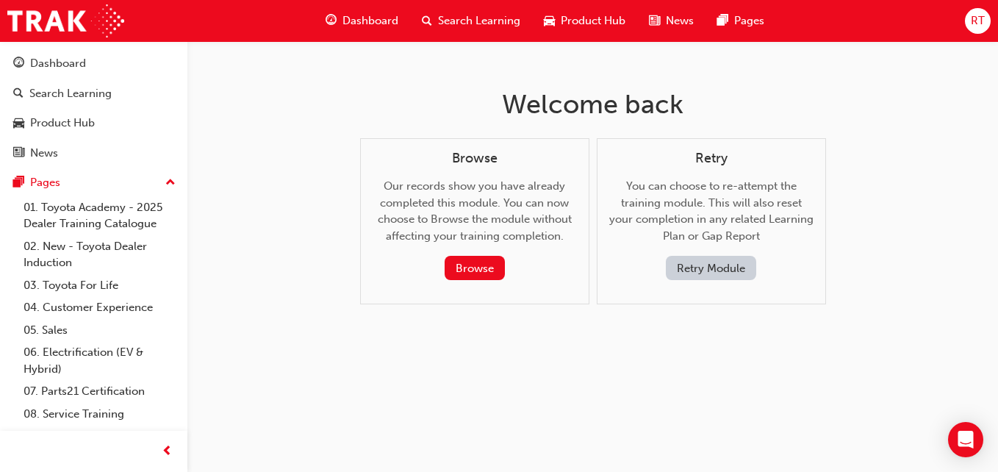
click at [700, 259] on button "Retry Module" at bounding box center [711, 268] width 90 height 24
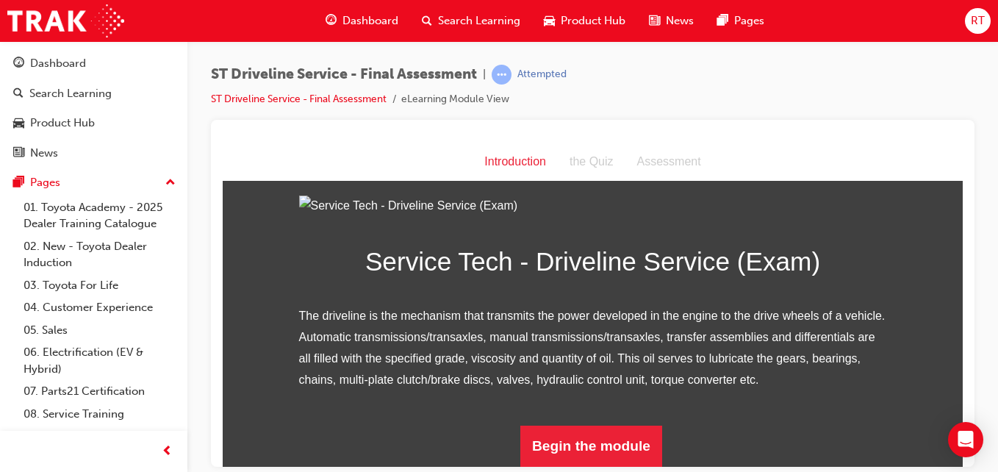
scroll to position [188, 0]
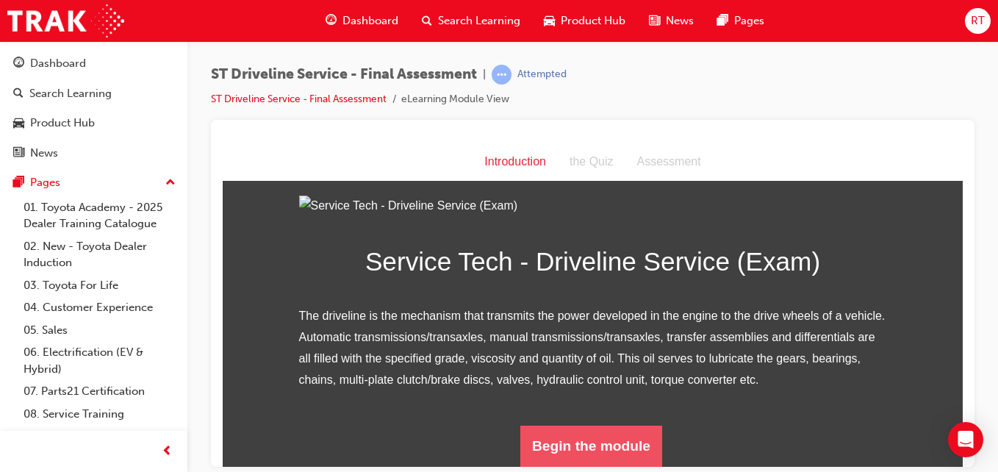
click at [624, 438] on button "Begin the module" at bounding box center [591, 445] width 142 height 41
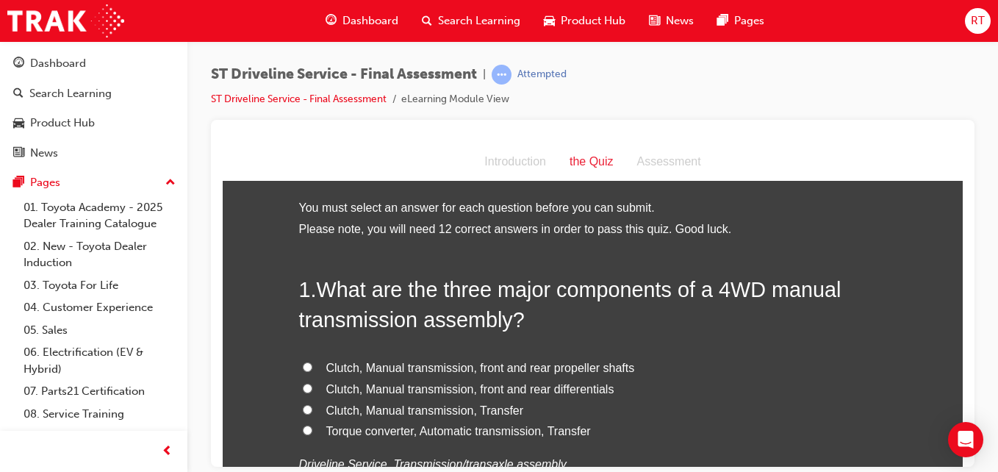
click at [480, 405] on span "Clutch, Manual transmission, Transfer" at bounding box center [425, 409] width 198 height 12
click at [312, 405] on input "Clutch, Manual transmission, Transfer" at bounding box center [308, 409] width 10 height 10
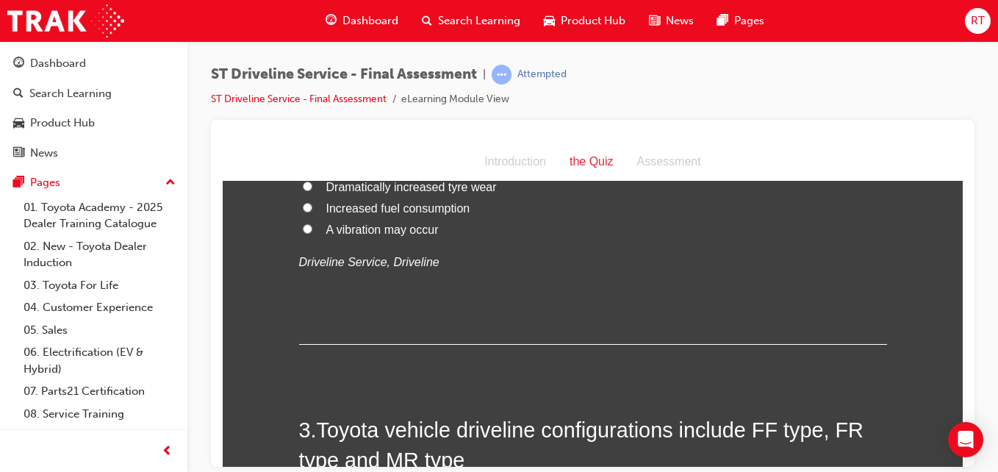
scroll to position [367, 0]
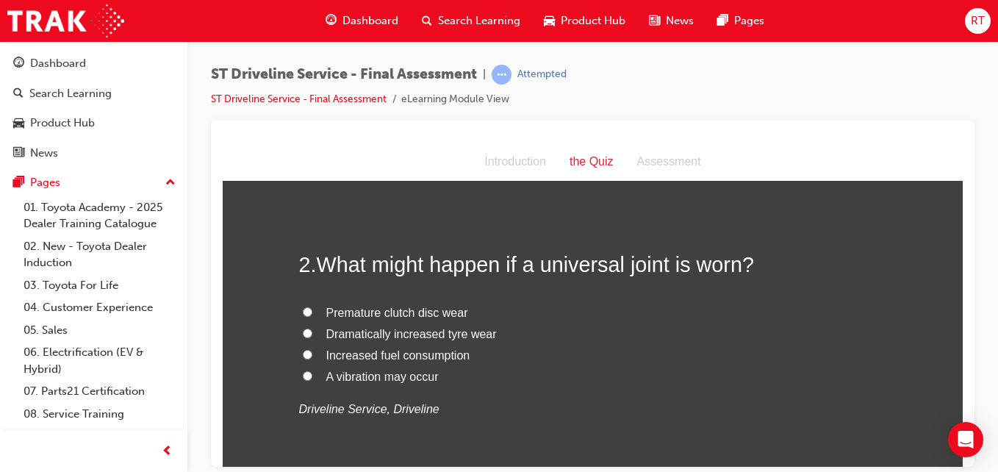
click at [406, 381] on span "A vibration may occur" at bounding box center [382, 376] width 112 height 12
click at [312, 380] on input "A vibration may occur" at bounding box center [308, 375] width 10 height 10
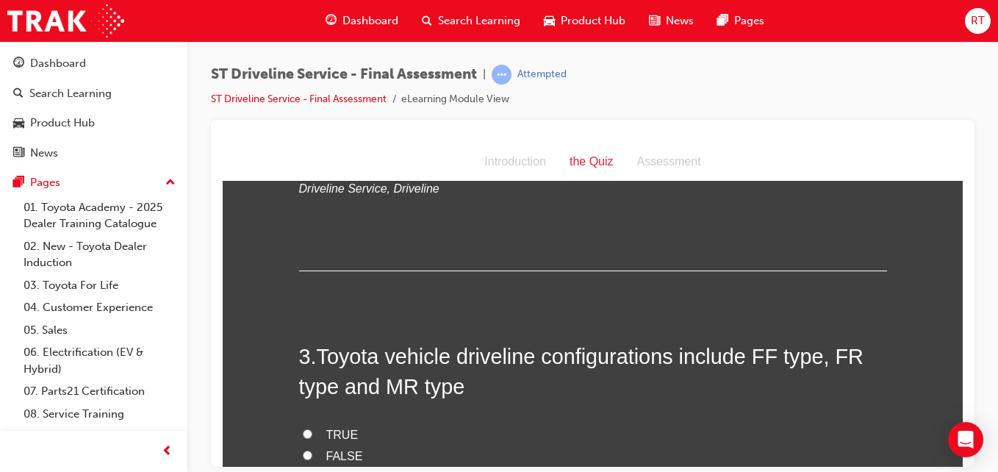
scroll to position [661, 0]
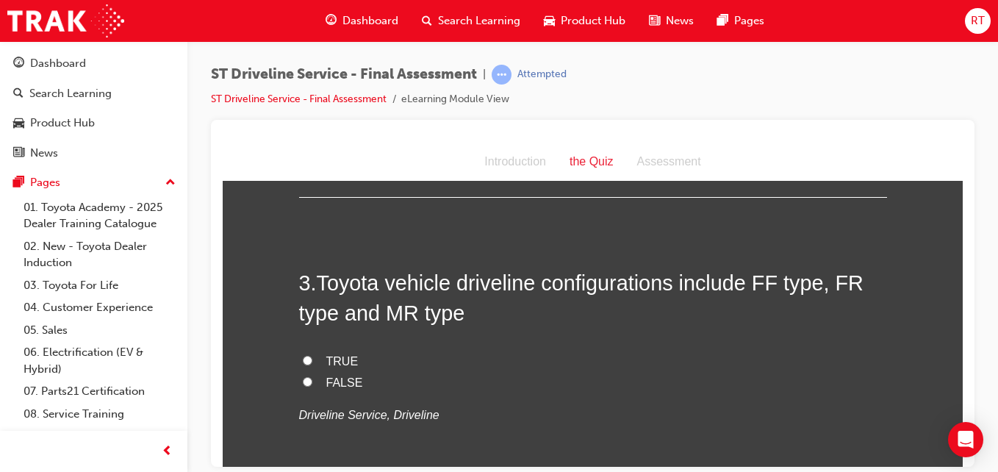
click at [345, 356] on span "TRUE" at bounding box center [342, 360] width 32 height 12
click at [312, 356] on input "TRUE" at bounding box center [308, 360] width 10 height 10
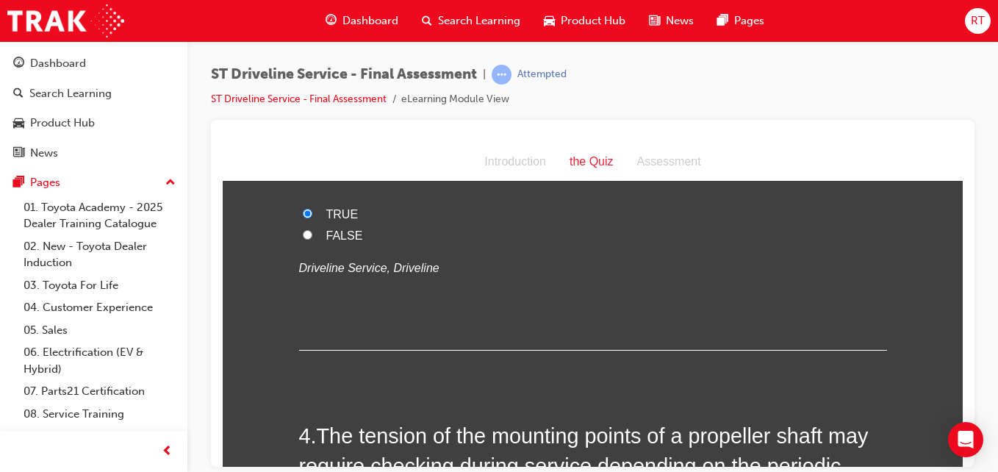
scroll to position [955, 0]
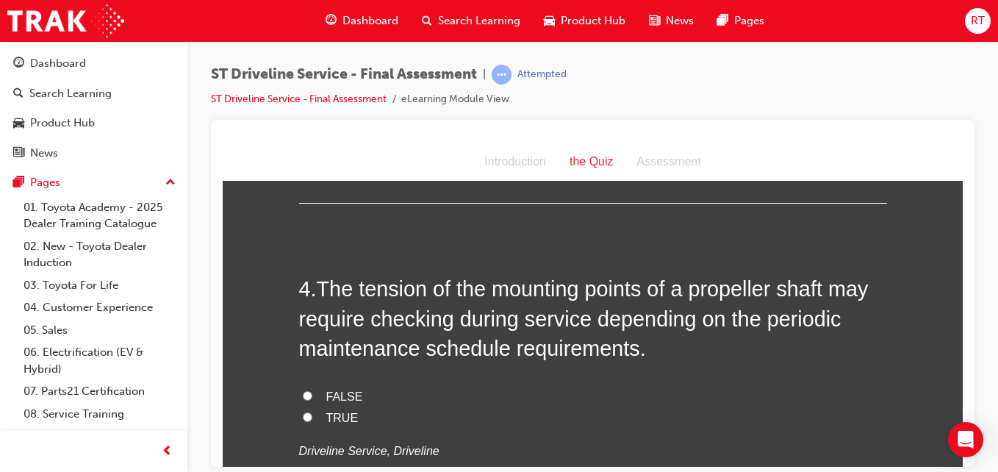
click at [337, 417] on span "TRUE" at bounding box center [342, 417] width 32 height 12
click at [312, 417] on input "TRUE" at bounding box center [308, 417] width 10 height 10
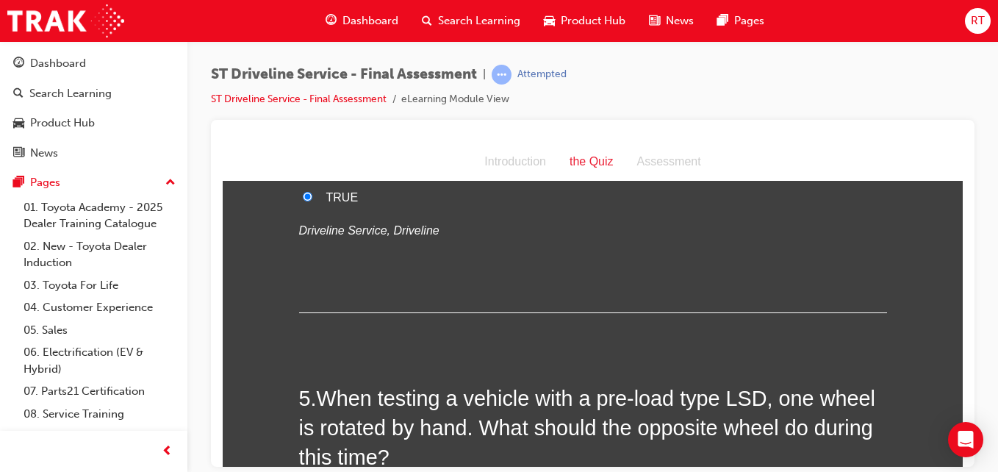
scroll to position [1323, 0]
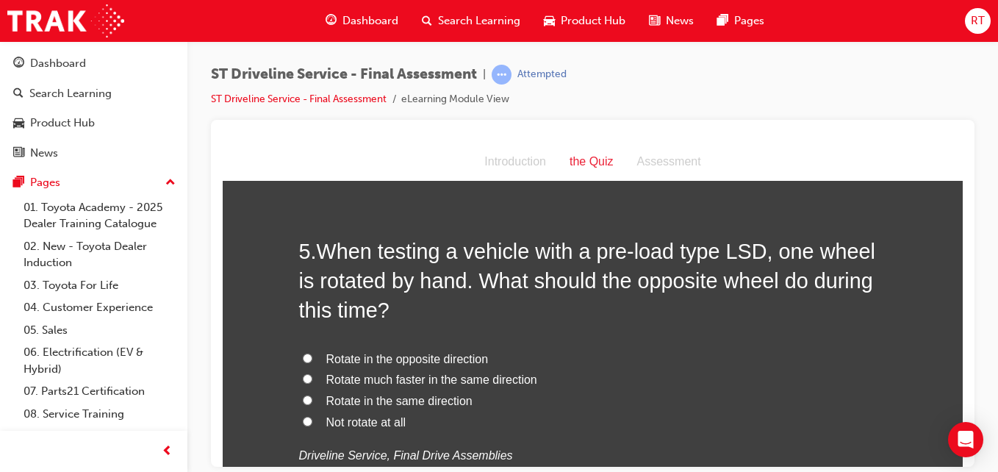
click at [398, 379] on span "Rotate much faster in the same direction" at bounding box center [431, 379] width 211 height 12
click at [312, 379] on input "Rotate much faster in the same direction" at bounding box center [308, 378] width 10 height 10
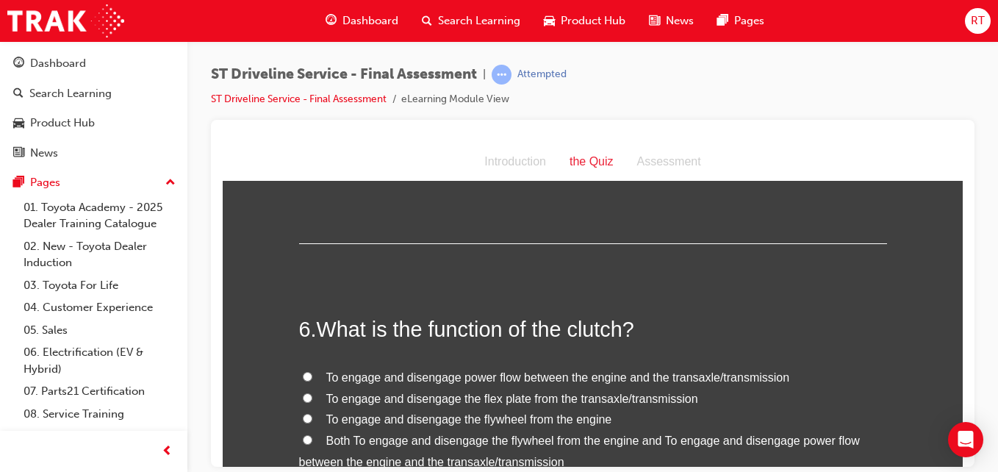
scroll to position [1764, 0]
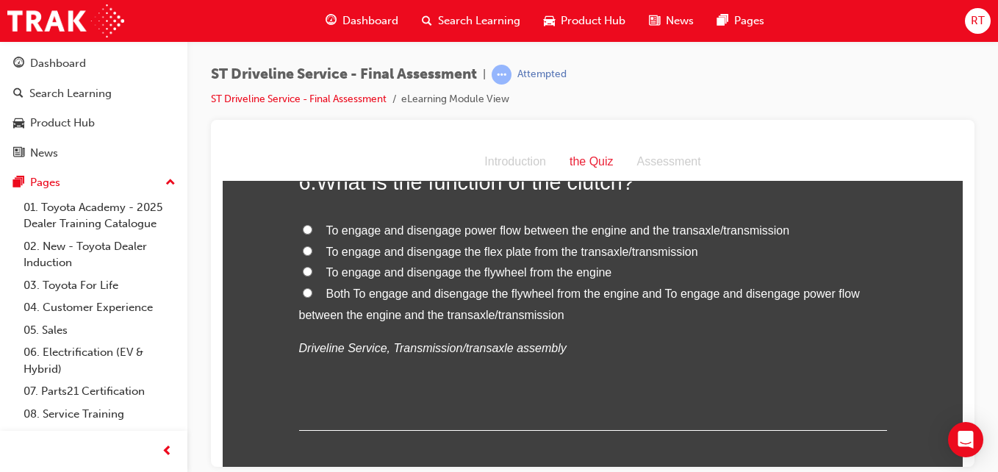
click at [436, 289] on span "Both To engage and disengage the flywheel from the engine and To engage and dis…" at bounding box center [579, 304] width 561 height 34
click at [312, 289] on input "Both To engage and disengage the flywheel from the engine and To engage and dis…" at bounding box center [308, 292] width 10 height 10
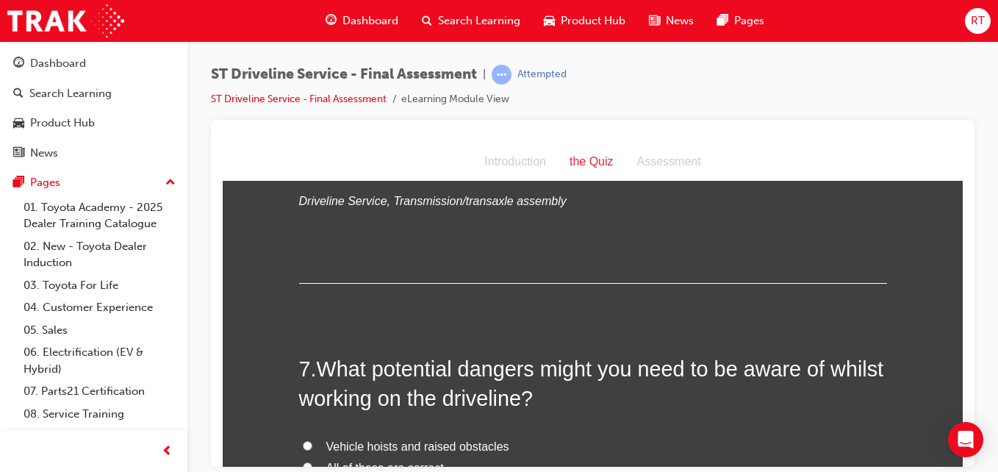
scroll to position [2058, 0]
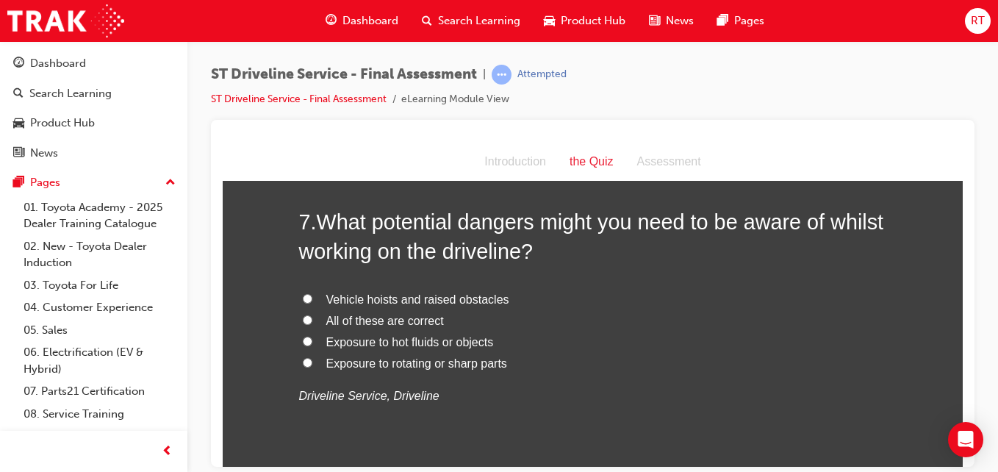
click at [384, 340] on span "Exposure to hot fluids or objects" at bounding box center [410, 341] width 168 height 12
click at [312, 340] on input "Exposure to hot fluids or objects" at bounding box center [308, 341] width 10 height 10
click at [411, 366] on span "Exposure to rotating or sharp parts" at bounding box center [416, 362] width 181 height 12
click at [312, 366] on input "Exposure to rotating or sharp parts" at bounding box center [308, 362] width 10 height 10
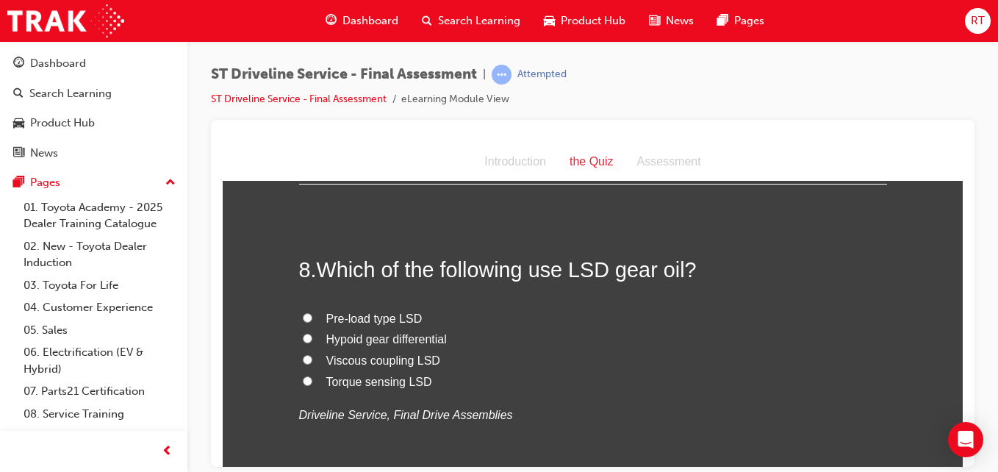
click at [374, 356] on span "Viscous coupling LSD" at bounding box center [383, 359] width 114 height 12
click at [312, 356] on input "Viscous coupling LSD" at bounding box center [308, 359] width 10 height 10
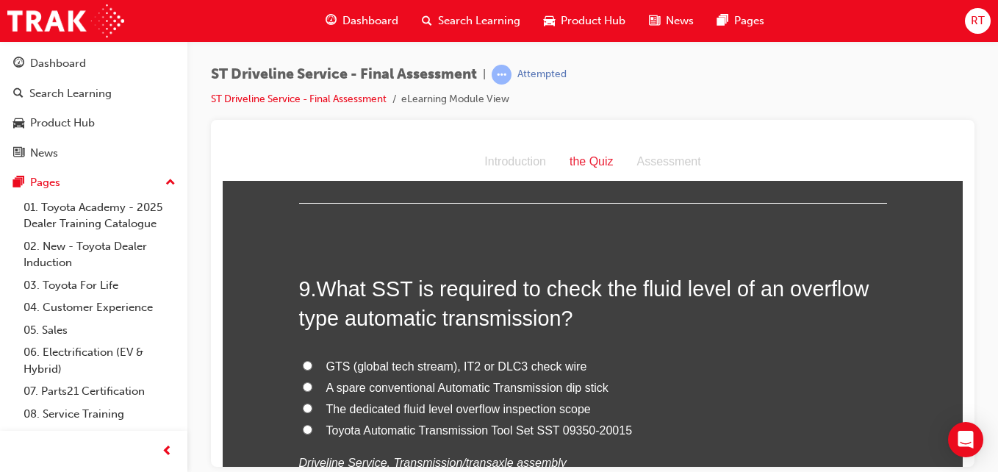
scroll to position [2719, 0]
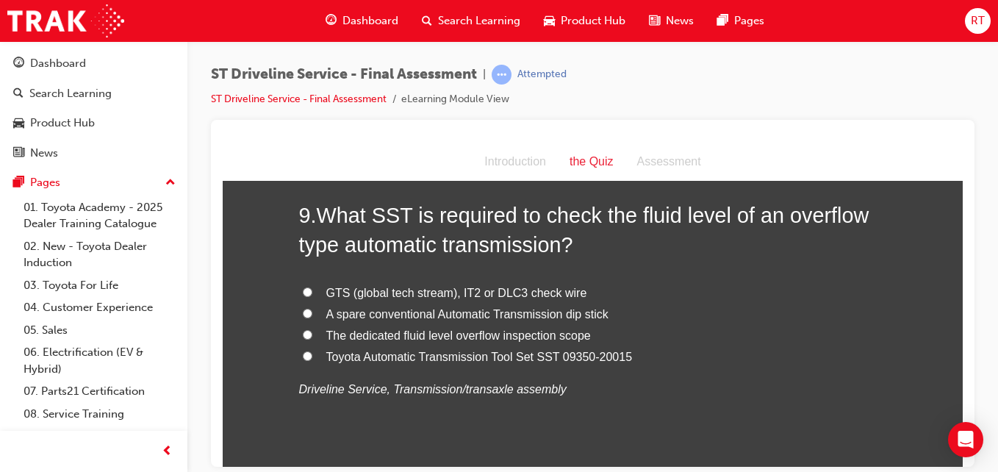
click at [445, 331] on span "The dedicated fluid level overflow inspection scope" at bounding box center [458, 335] width 265 height 12
click at [312, 331] on input "The dedicated fluid level overflow inspection scope" at bounding box center [308, 334] width 10 height 10
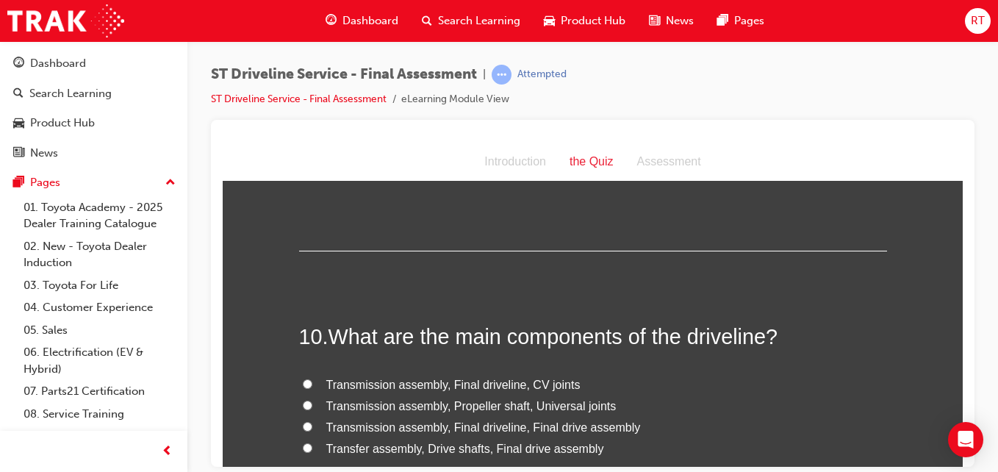
scroll to position [3013, 0]
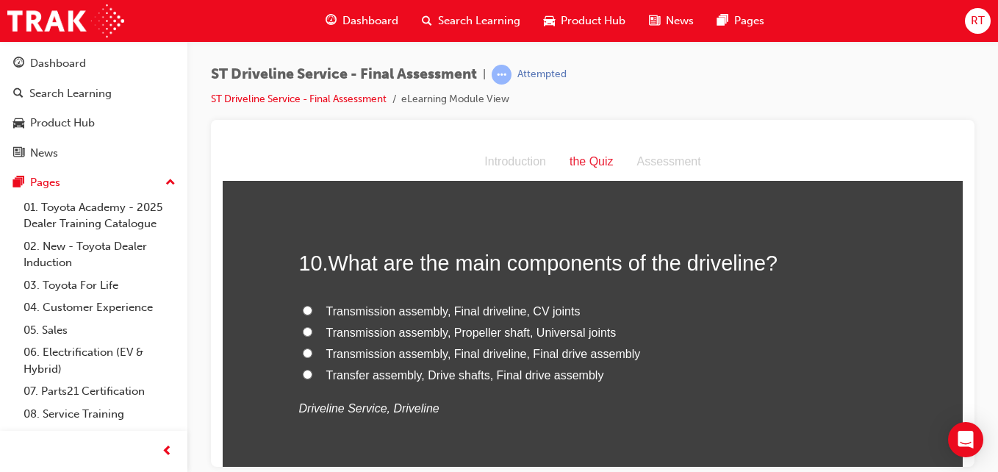
click at [536, 351] on span "Transmission assembly, Final driveline, Final drive assembly" at bounding box center [483, 353] width 315 height 12
click at [312, 351] on input "Transmission assembly, Final driveline, Final drive assembly" at bounding box center [308, 353] width 10 height 10
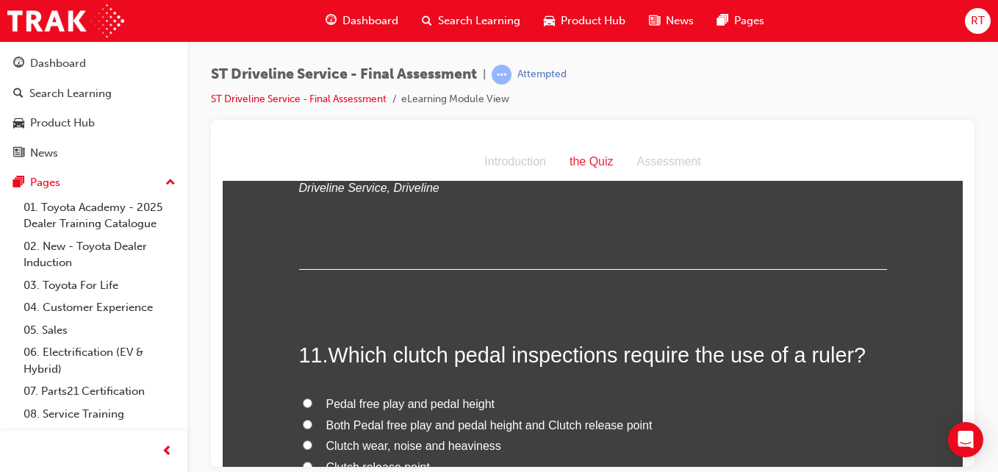
scroll to position [3307, 0]
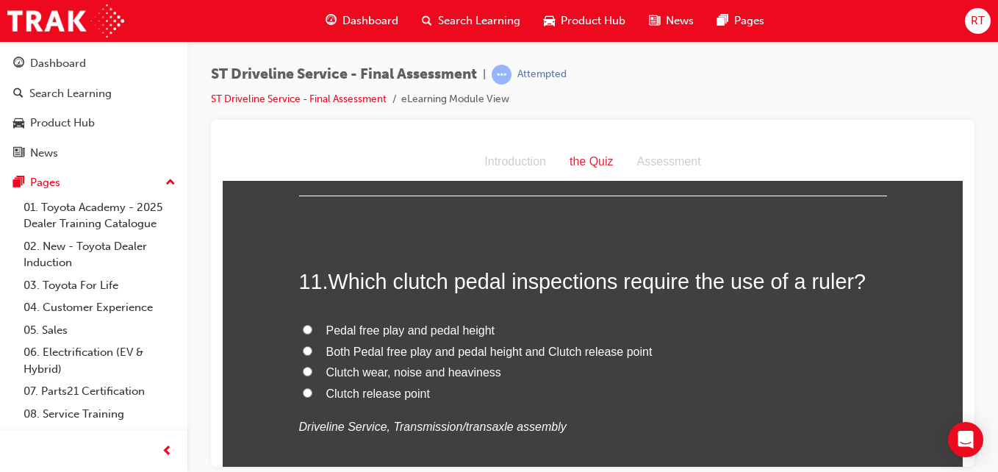
click at [427, 350] on span "Both Pedal free play and pedal height and Clutch release point" at bounding box center [489, 351] width 326 height 12
click at [312, 350] on input "Both Pedal free play and pedal height and Clutch release point" at bounding box center [308, 350] width 10 height 10
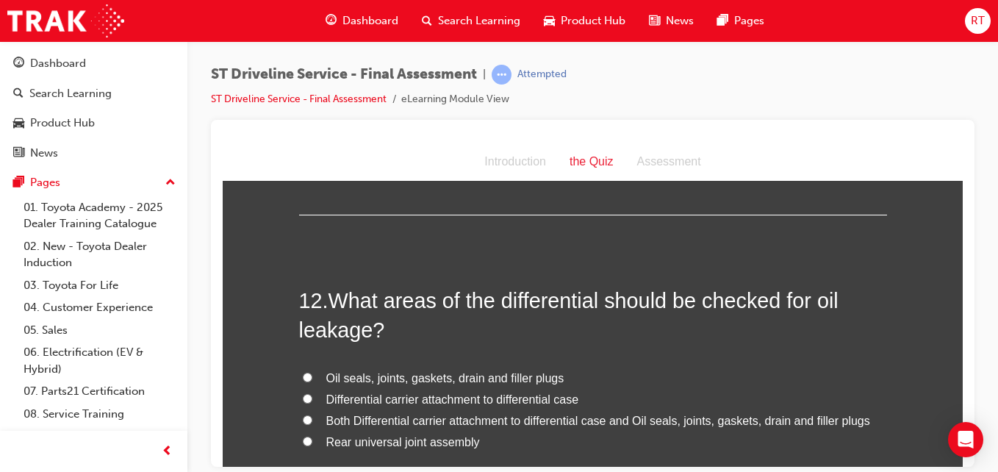
click at [405, 372] on span "Oil seals, joints, gaskets, drain and filler plugs" at bounding box center [445, 377] width 238 height 12
click at [312, 372] on input "Oil seals, joints, gaskets, drain and filler plugs" at bounding box center [308, 377] width 10 height 10
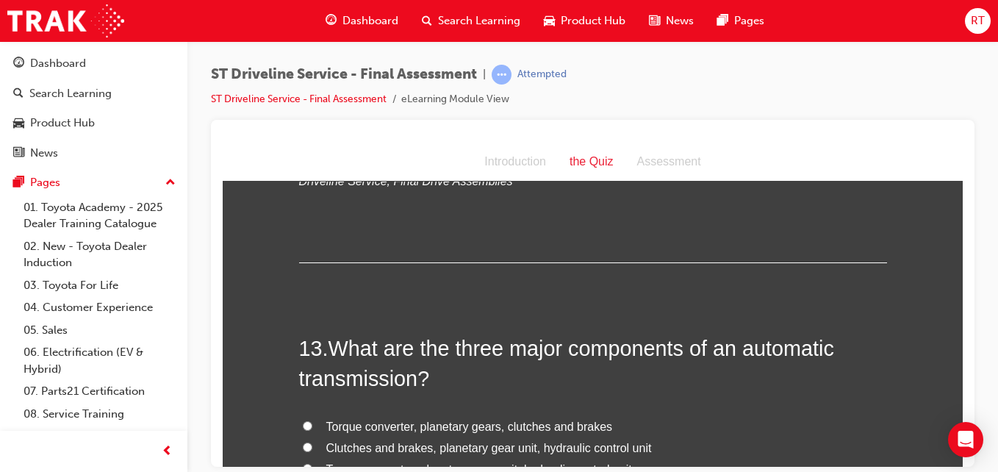
scroll to position [3969, 0]
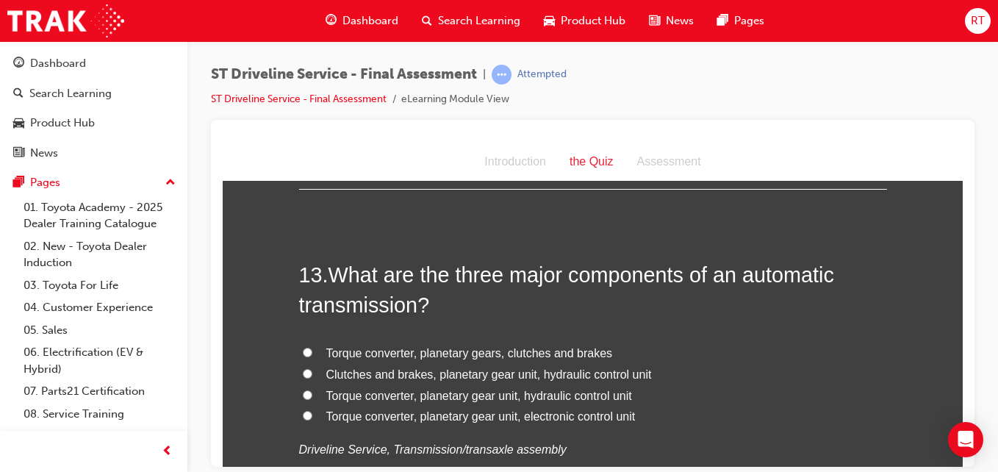
click at [403, 397] on span "Torque converter, planetary gear unit, hydraulic control unit" at bounding box center [479, 395] width 306 height 12
click at [312, 397] on input "Torque converter, planetary gear unit, hydraulic control unit" at bounding box center [308, 395] width 10 height 10
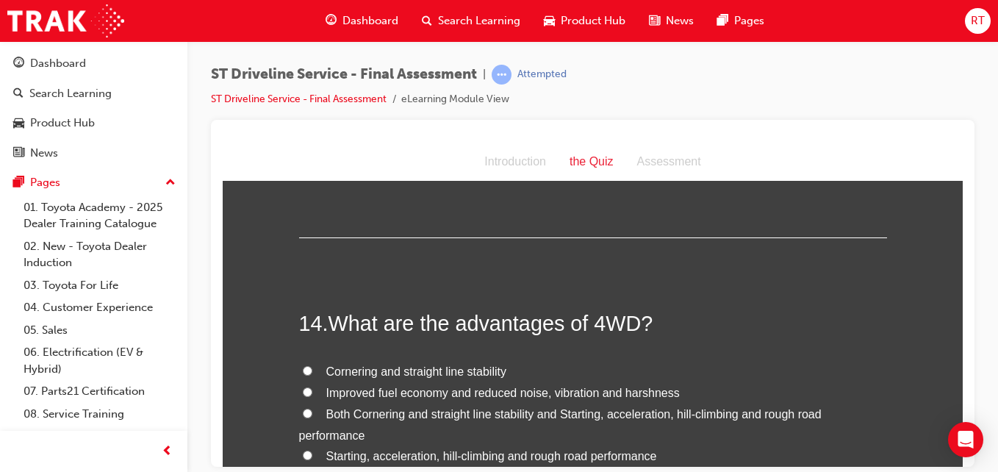
scroll to position [4336, 0]
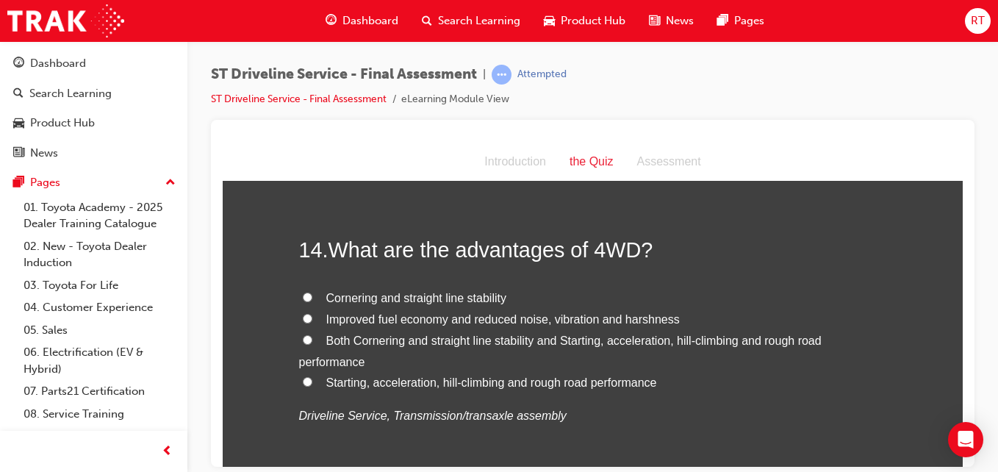
click at [413, 338] on span "Both Cornering and straight line stability and Starting, acceleration, hill-cli…" at bounding box center [560, 351] width 523 height 34
click at [312, 338] on input "Both Cornering and straight line stability and Starting, acceleration, hill-cli…" at bounding box center [308, 339] width 10 height 10
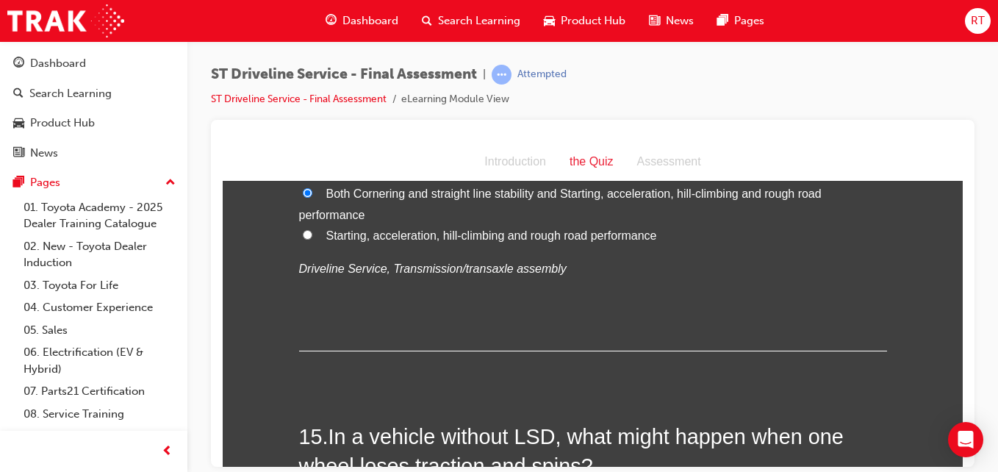
scroll to position [4703, 0]
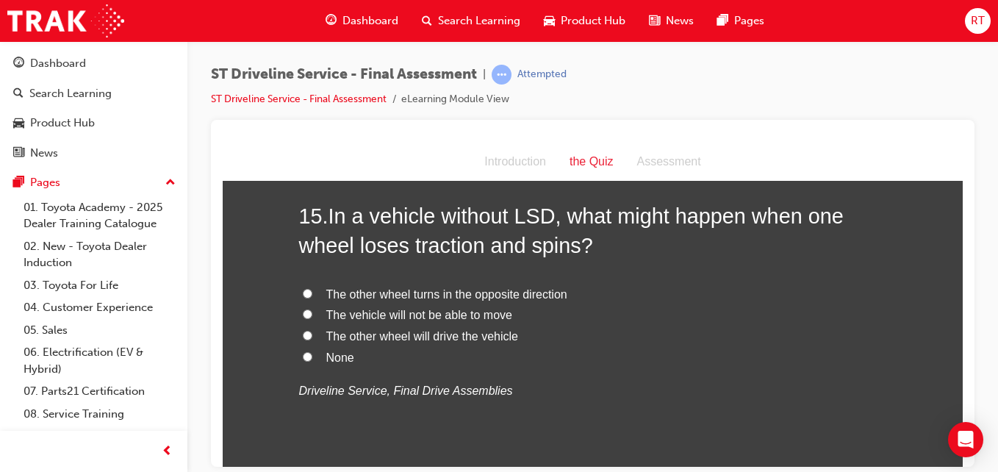
click at [340, 356] on span "None" at bounding box center [340, 357] width 28 height 12
click at [312, 356] on input "None" at bounding box center [308, 356] width 10 height 10
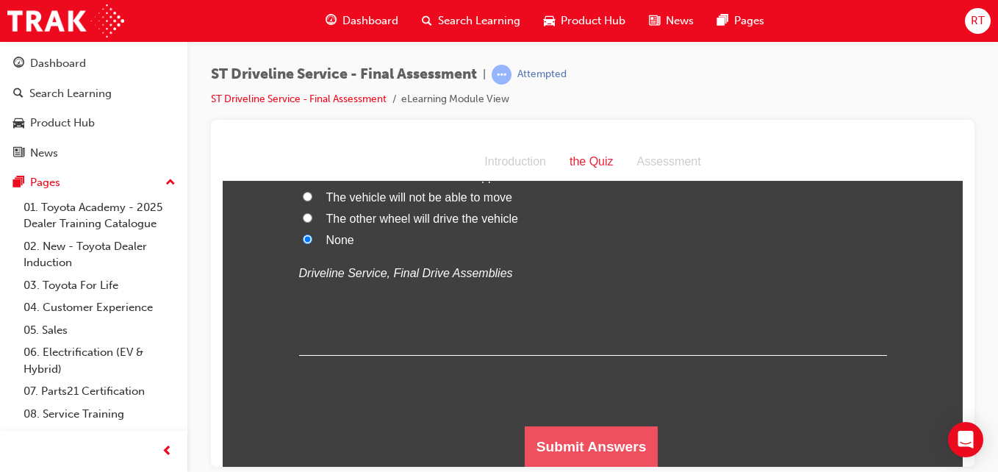
click at [602, 442] on button "Submit Answers" at bounding box center [592, 446] width 134 height 41
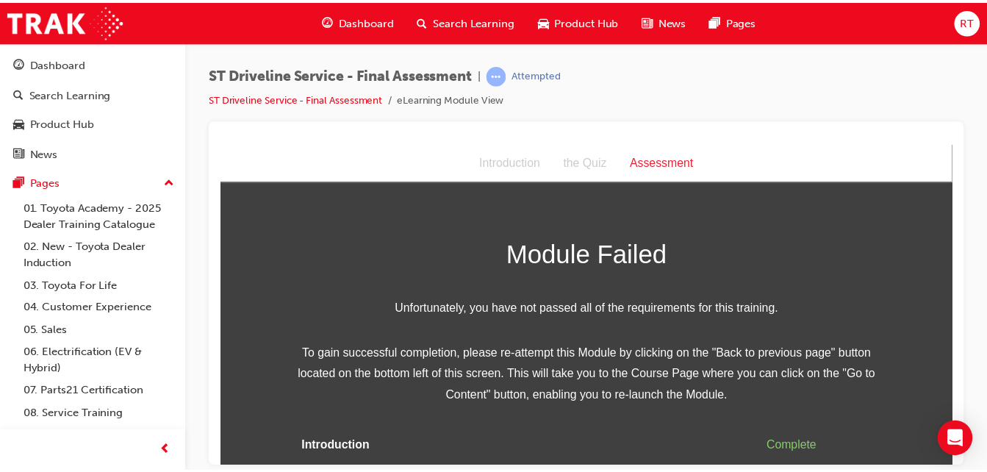
scroll to position [62, 0]
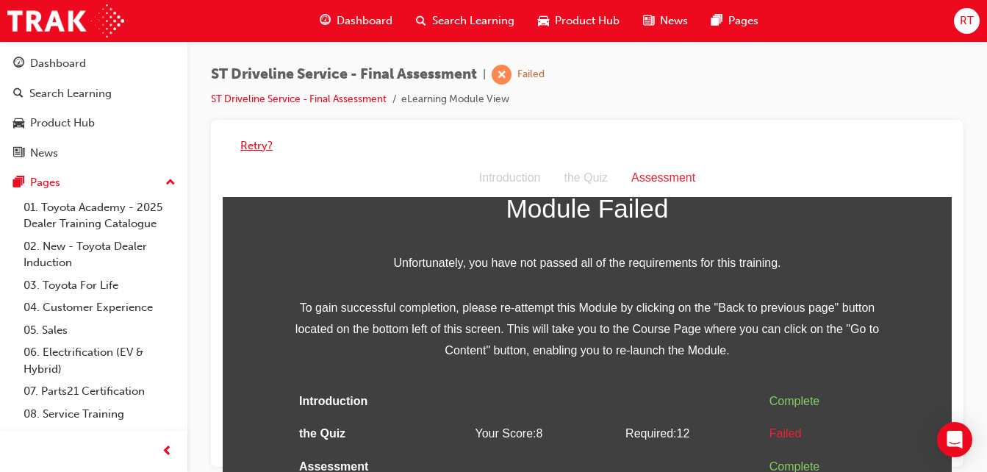
click at [252, 143] on button "Retry?" at bounding box center [256, 145] width 32 height 17
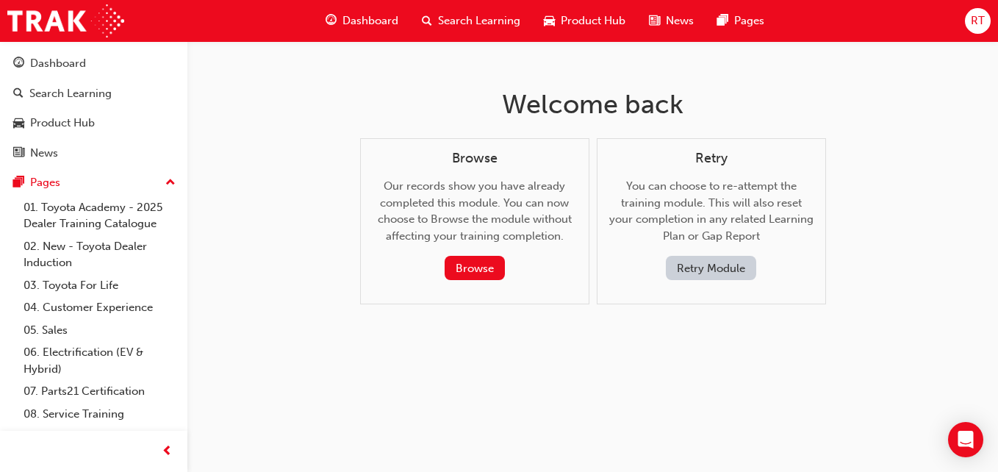
click at [686, 257] on button "Retry Module" at bounding box center [711, 268] width 90 height 24
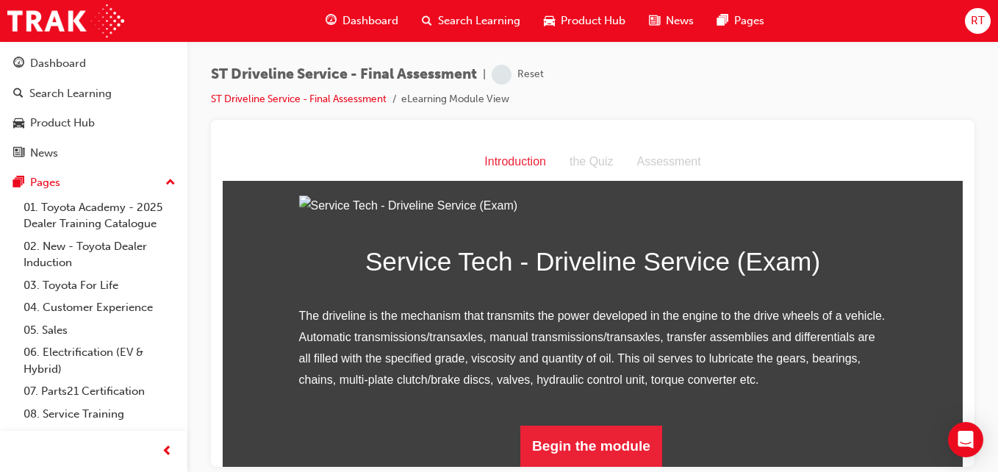
scroll to position [188, 0]
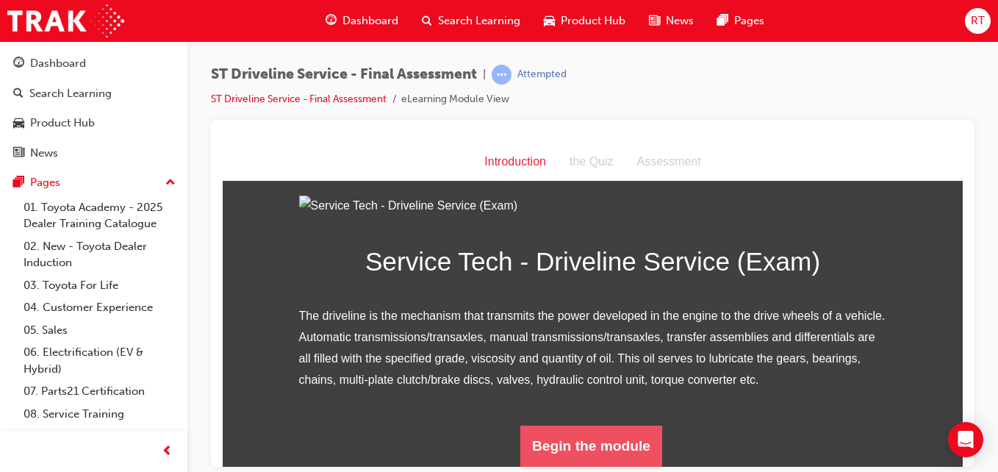
click at [611, 442] on button "Begin the module" at bounding box center [591, 445] width 142 height 41
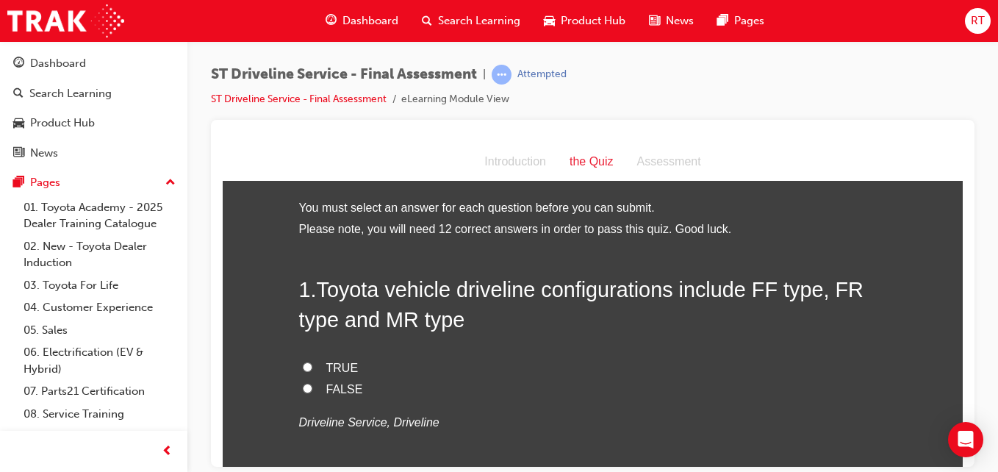
click at [343, 366] on span "TRUE" at bounding box center [342, 367] width 32 height 12
click at [312, 366] on input "TRUE" at bounding box center [308, 367] width 10 height 10
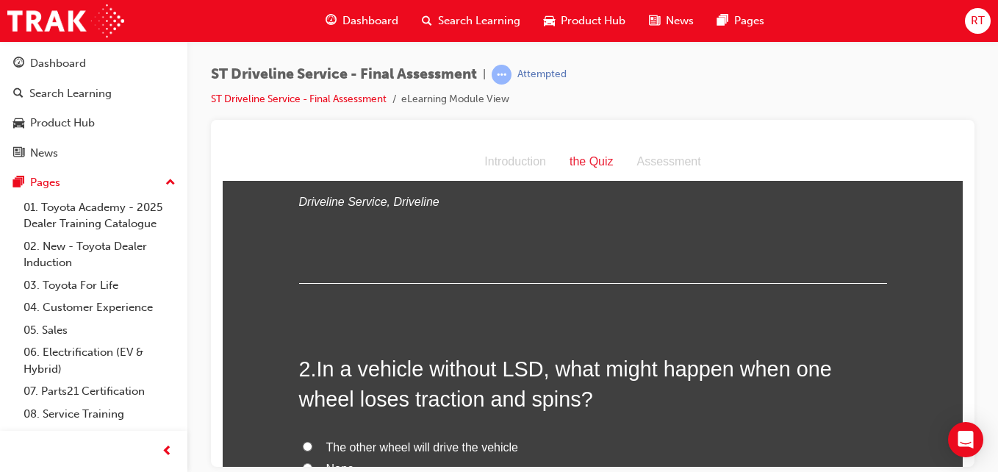
scroll to position [367, 0]
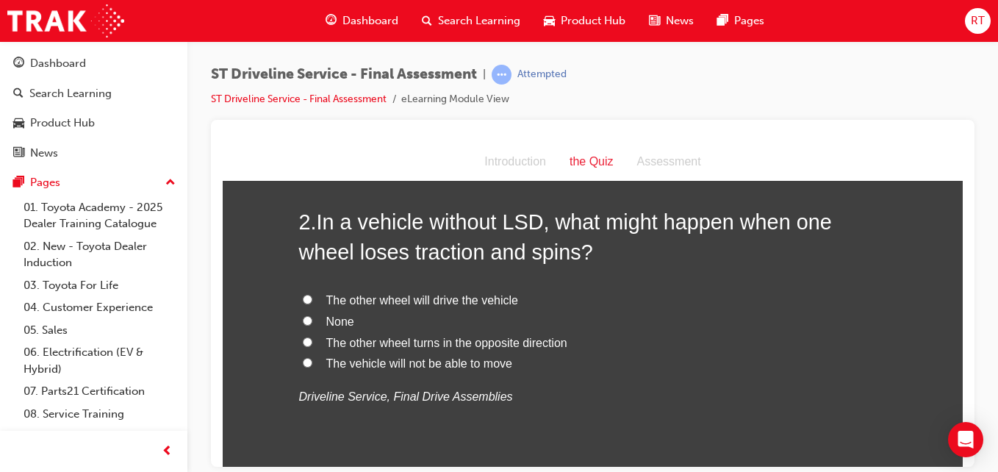
click at [339, 315] on span "None" at bounding box center [340, 321] width 28 height 12
click at [312, 315] on input "None" at bounding box center [308, 320] width 10 height 10
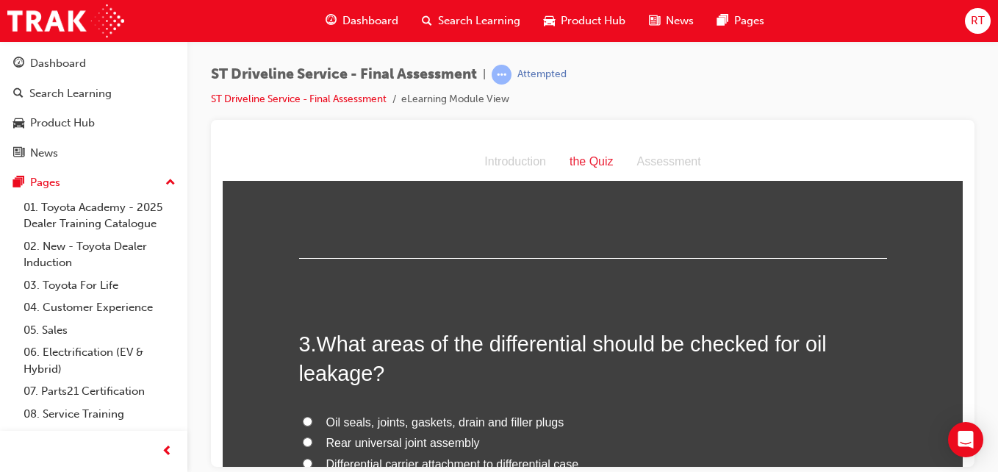
scroll to position [735, 0]
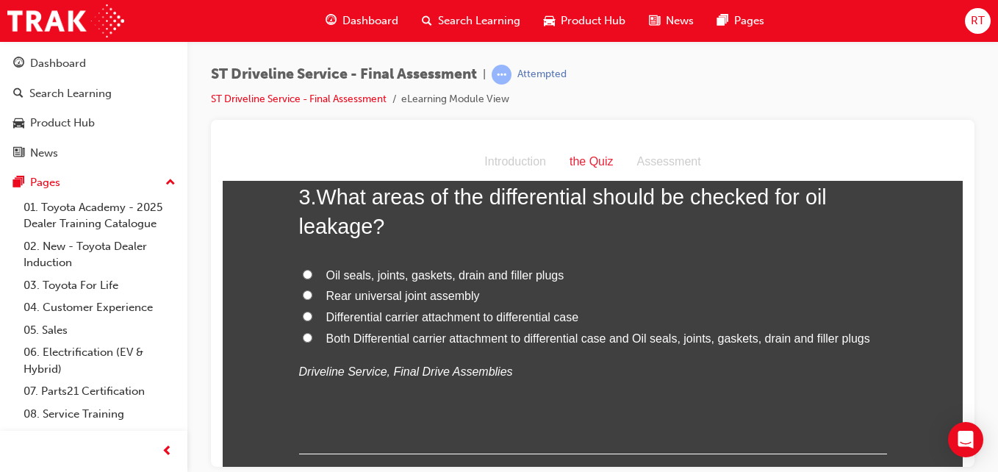
click at [380, 334] on span "Both Differential carrier attachment to differential case and Oil seals, joints…" at bounding box center [598, 337] width 544 height 12
click at [312, 334] on input "Both Differential carrier attachment to differential case and Oil seals, joints…" at bounding box center [308, 337] width 10 height 10
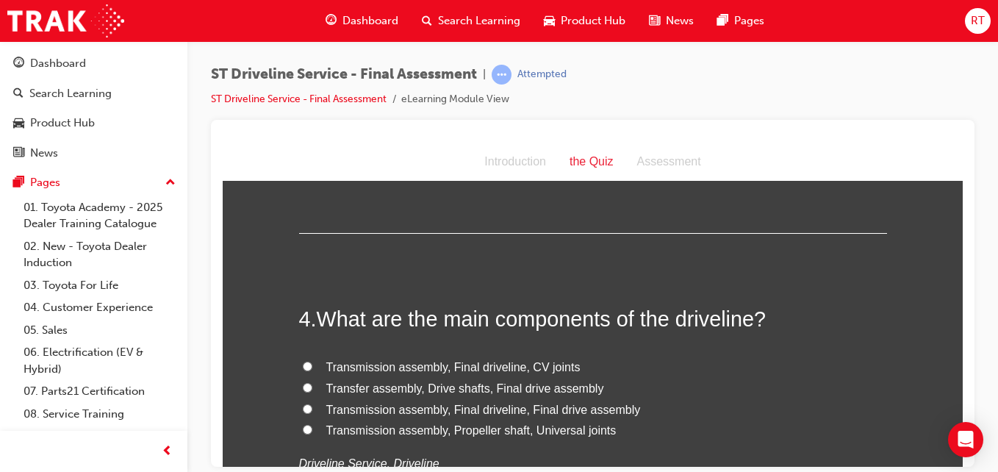
scroll to position [1029, 0]
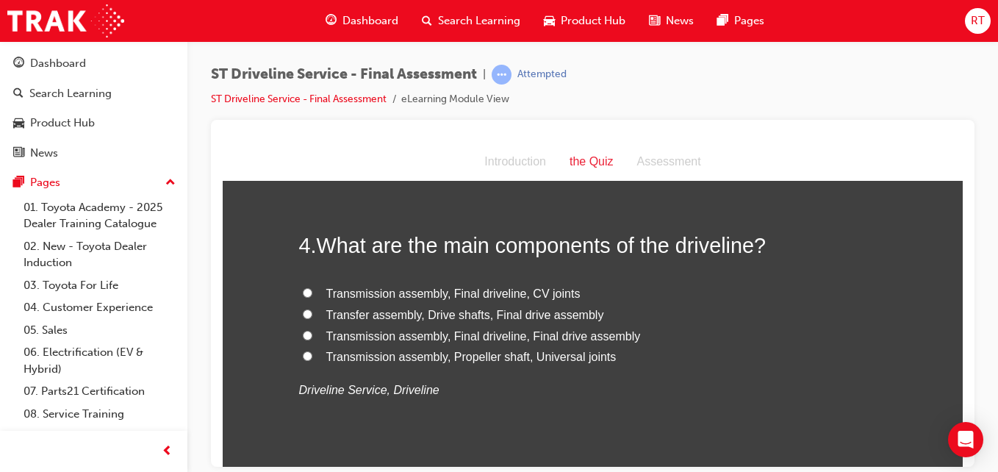
click at [496, 309] on span "Transfer assembly, Drive shafts, Final drive assembly" at bounding box center [465, 314] width 278 height 12
click at [312, 309] on input "Transfer assembly, Drive shafts, Final drive assembly" at bounding box center [308, 314] width 10 height 10
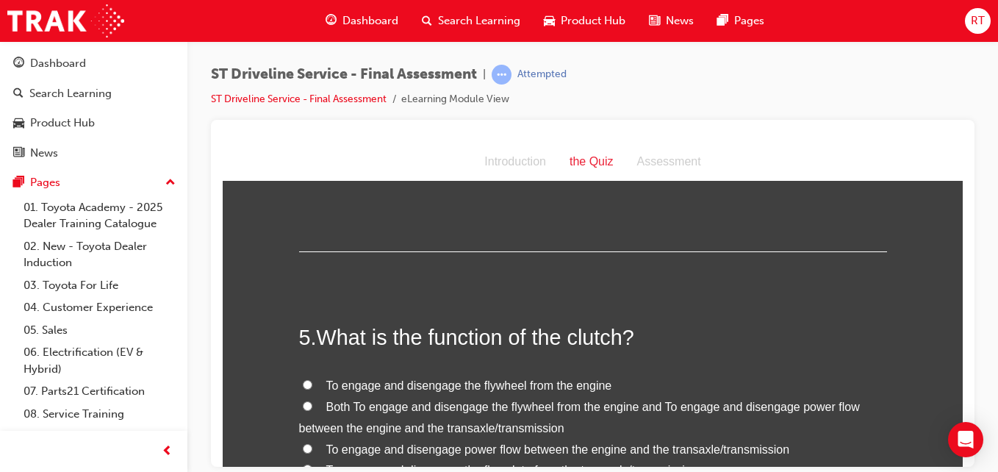
scroll to position [1323, 0]
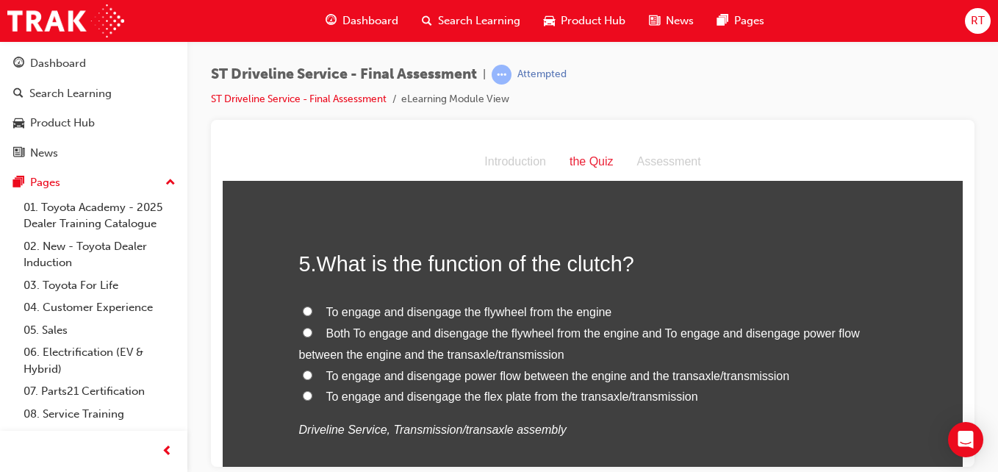
click at [403, 332] on span "Both To engage and disengage the flywheel from the engine and To engage and dis…" at bounding box center [579, 343] width 561 height 34
click at [312, 332] on input "Both To engage and disengage the flywheel from the engine and To engage and dis…" at bounding box center [308, 332] width 10 height 10
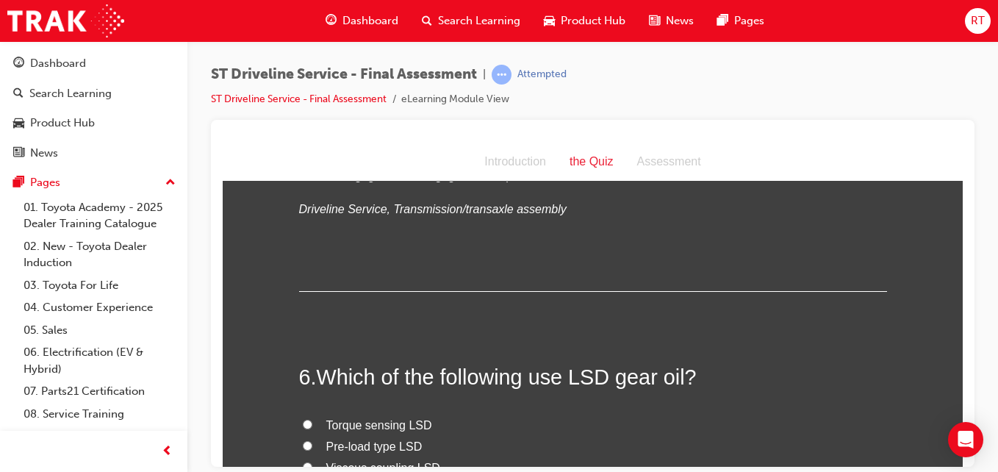
scroll to position [1617, 0]
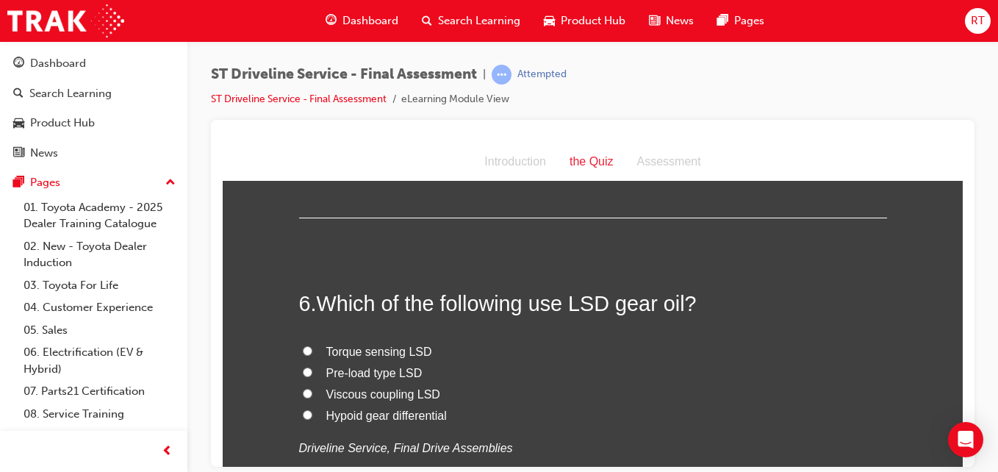
click at [387, 373] on span "Pre-load type LSD" at bounding box center [374, 372] width 96 height 12
click at [312, 373] on input "Pre-load type LSD" at bounding box center [308, 372] width 10 height 10
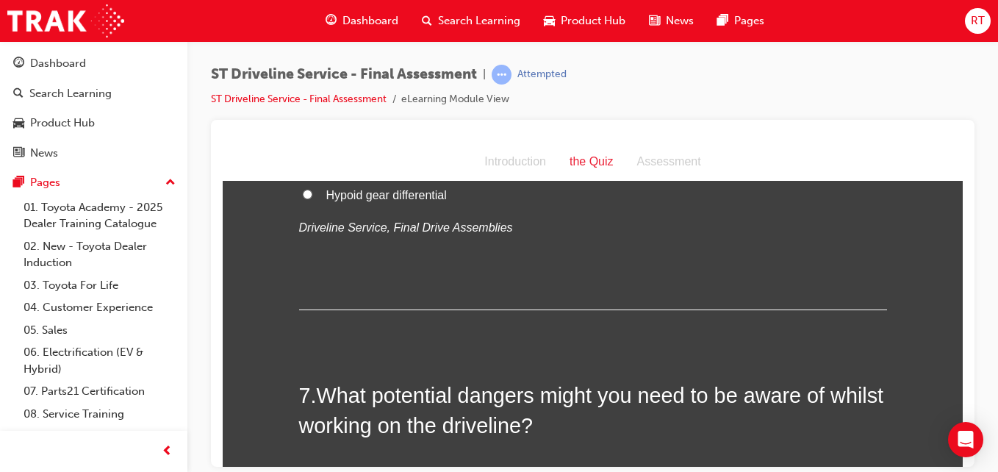
scroll to position [2058, 0]
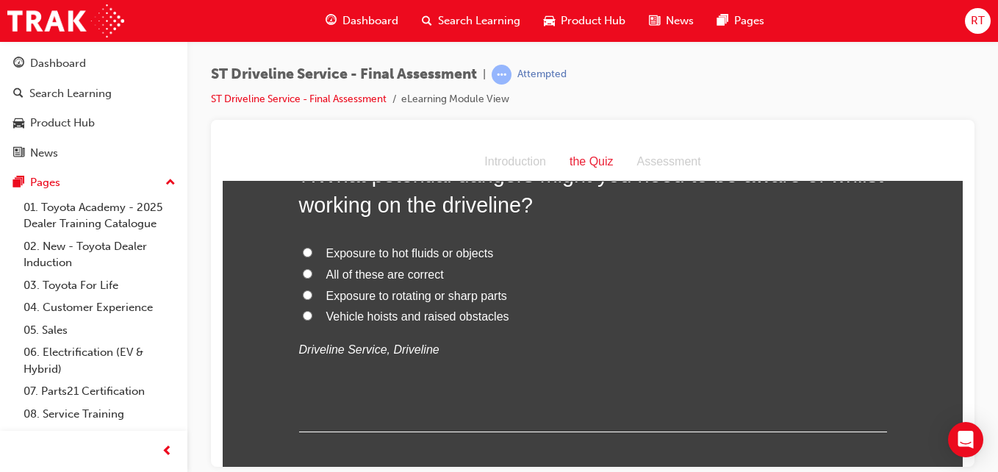
click at [428, 254] on span "Exposure to hot fluids or objects" at bounding box center [410, 252] width 168 height 12
click at [312, 254] on input "Exposure to hot fluids or objects" at bounding box center [308, 252] width 10 height 10
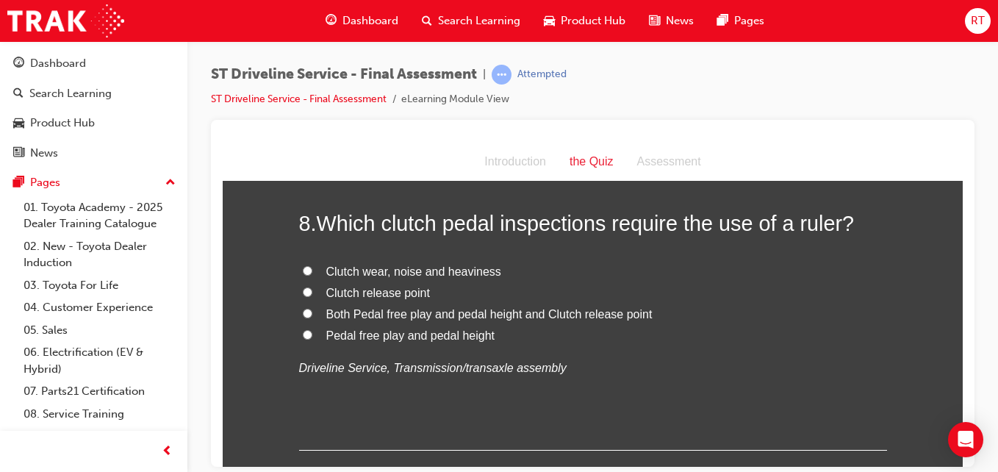
click at [401, 317] on span "Both Pedal free play and pedal height and Clutch release point" at bounding box center [489, 313] width 326 height 12
click at [312, 317] on input "Both Pedal free play and pedal height and Clutch release point" at bounding box center [308, 313] width 10 height 10
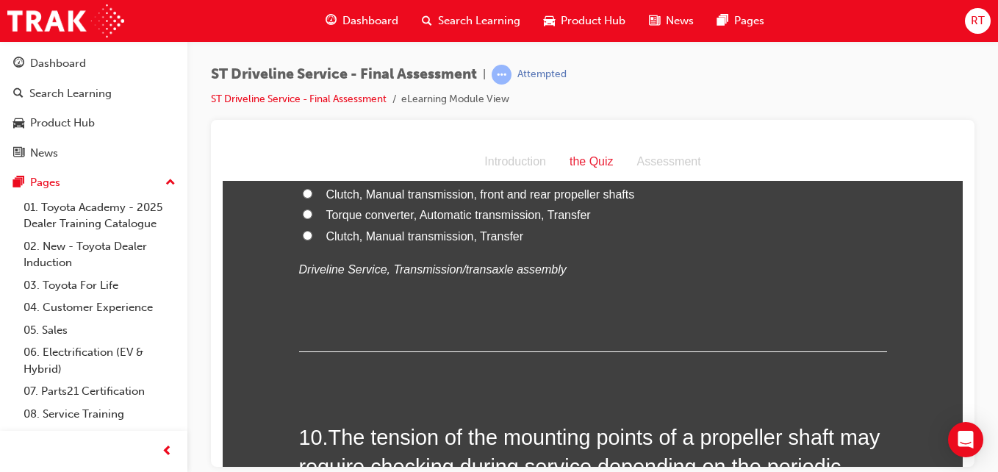
scroll to position [2719, 0]
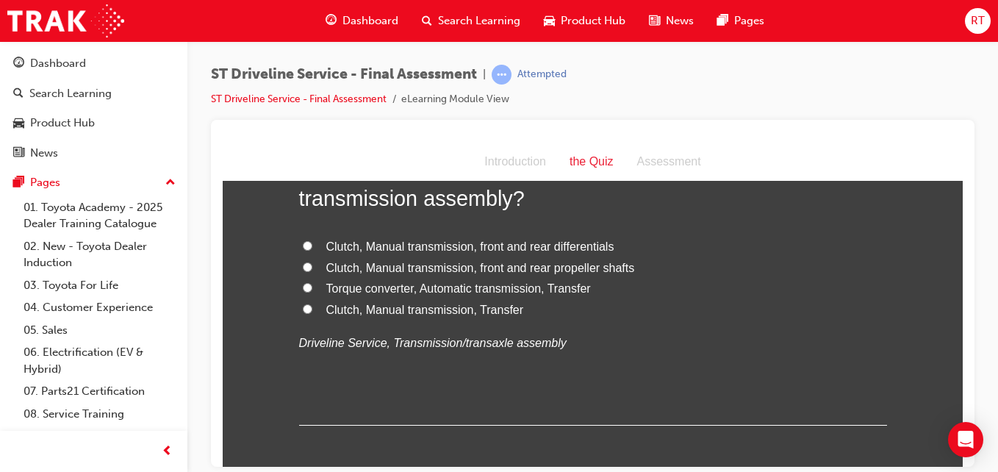
click at [432, 270] on span "Clutch, Manual transmission, front and rear propeller shafts" at bounding box center [480, 267] width 309 height 12
click at [312, 270] on input "Clutch, Manual transmission, front and rear propeller shafts" at bounding box center [308, 267] width 10 height 10
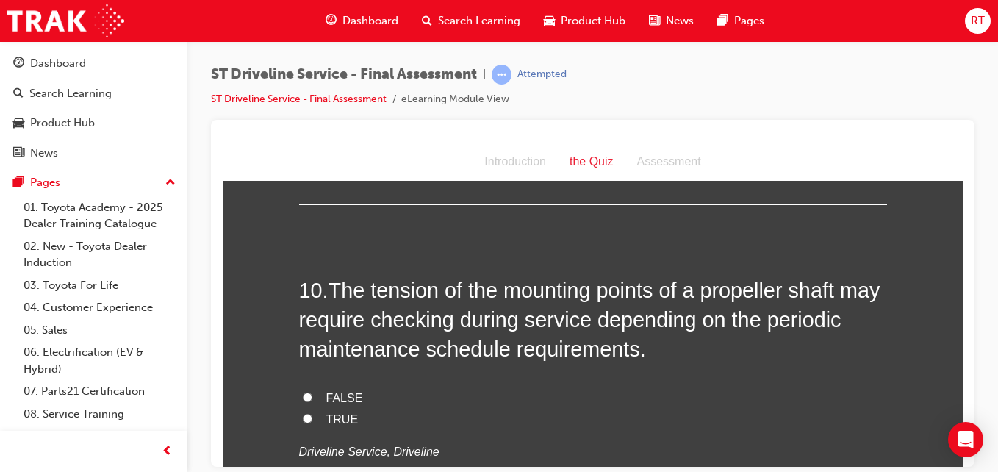
scroll to position [3087, 0]
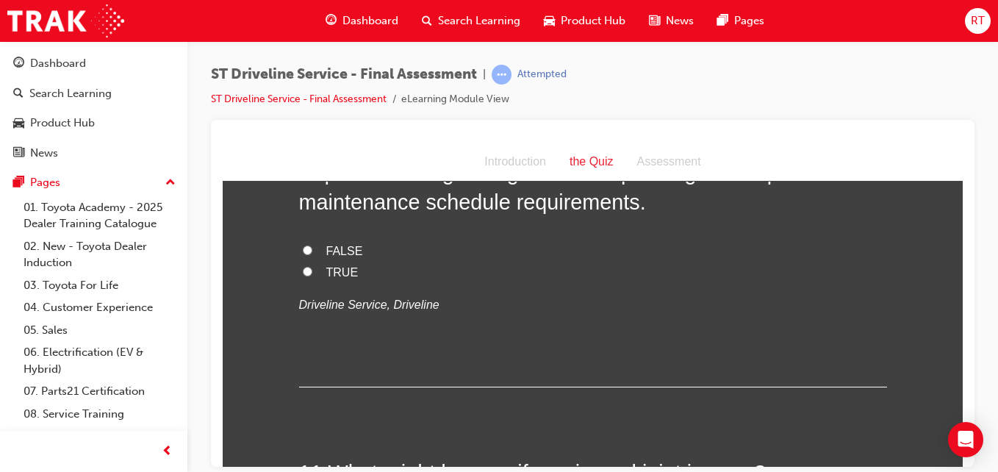
click at [331, 274] on span "TRUE" at bounding box center [342, 271] width 32 height 12
click at [312, 274] on input "TRUE" at bounding box center [308, 271] width 10 height 10
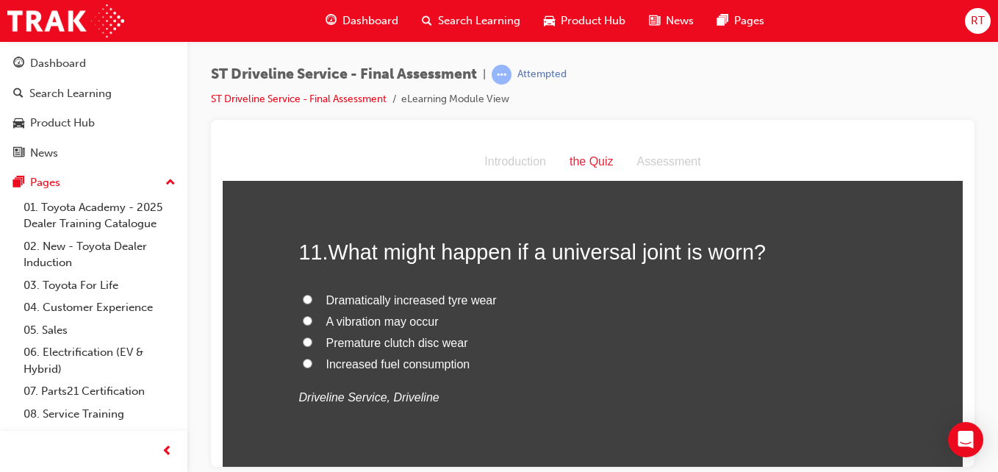
click at [364, 321] on span "A vibration may occur" at bounding box center [382, 321] width 112 height 12
click at [312, 321] on input "A vibration may occur" at bounding box center [308, 320] width 10 height 10
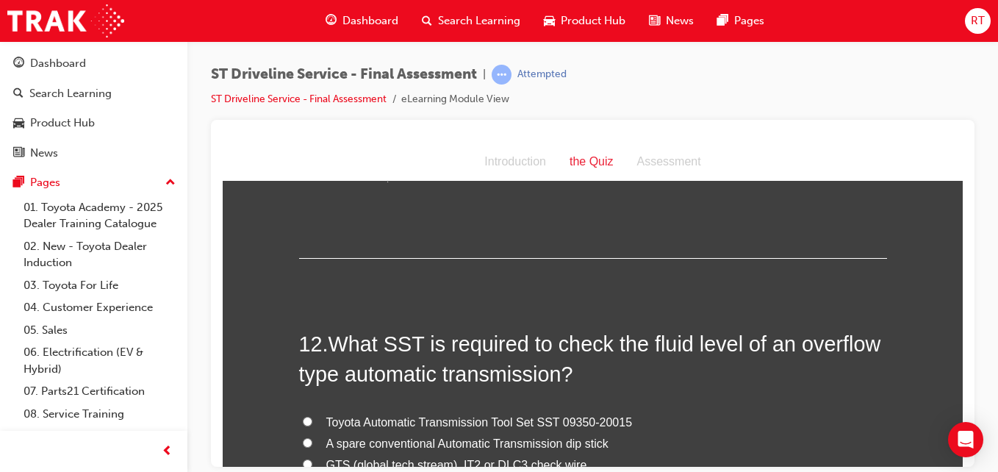
scroll to position [3675, 0]
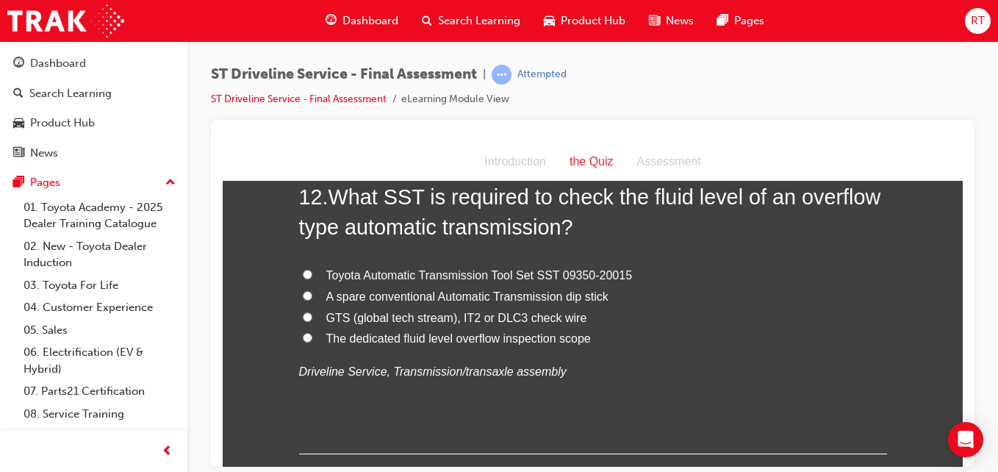
click at [420, 299] on span "A spare conventional Automatic Transmission dip stick" at bounding box center [467, 296] width 282 height 12
click at [312, 299] on input "A spare conventional Automatic Transmission dip stick" at bounding box center [308, 295] width 10 height 10
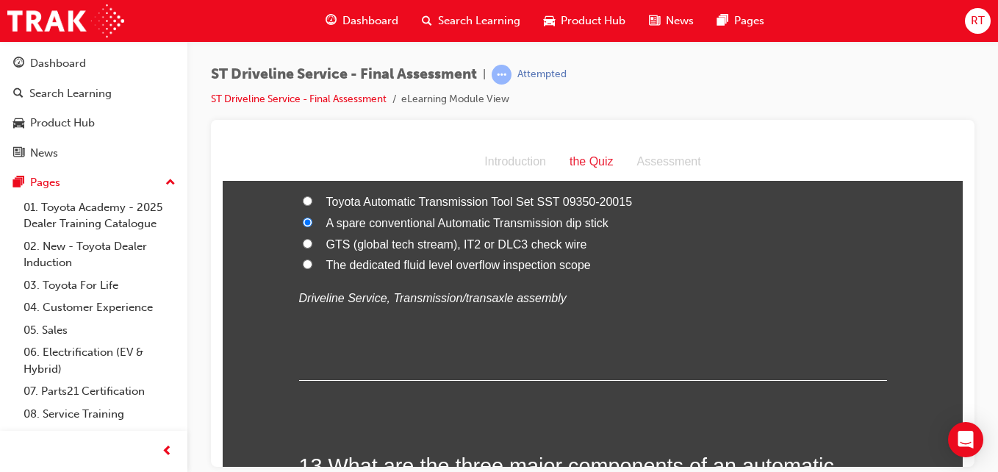
click at [444, 268] on span "The dedicated fluid level overflow inspection scope" at bounding box center [458, 264] width 265 height 12
click at [312, 268] on input "The dedicated fluid level overflow inspection scope" at bounding box center [308, 264] width 10 height 10
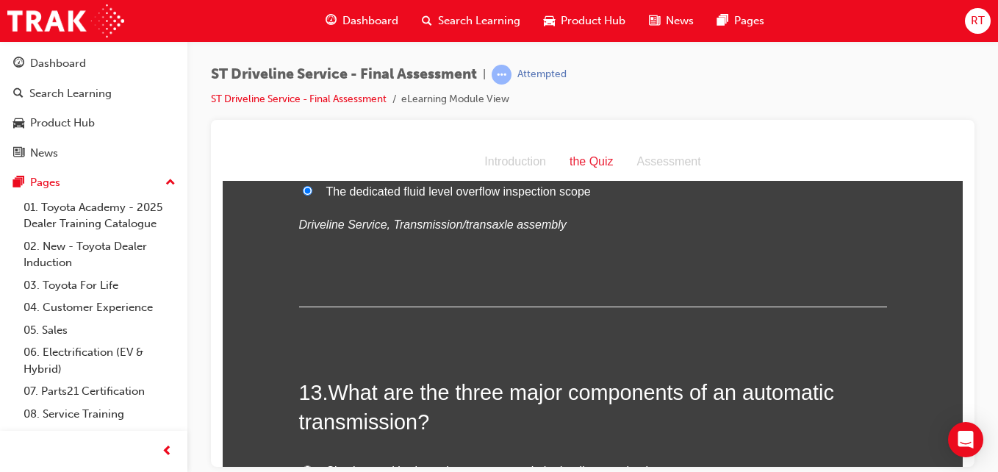
scroll to position [3969, 0]
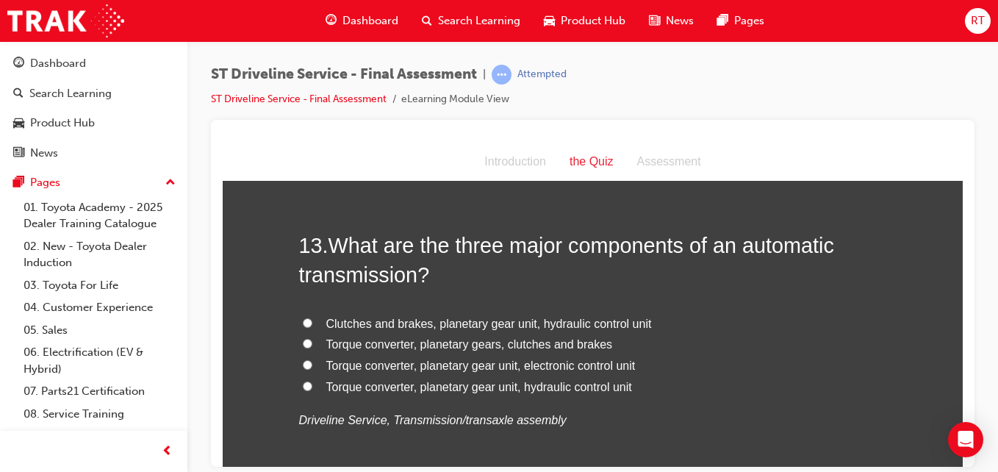
click at [385, 363] on span "Torque converter, planetary gear unit, electronic control unit" at bounding box center [480, 365] width 309 height 12
click at [312, 363] on input "Torque converter, planetary gear unit, electronic control unit" at bounding box center [308, 364] width 10 height 10
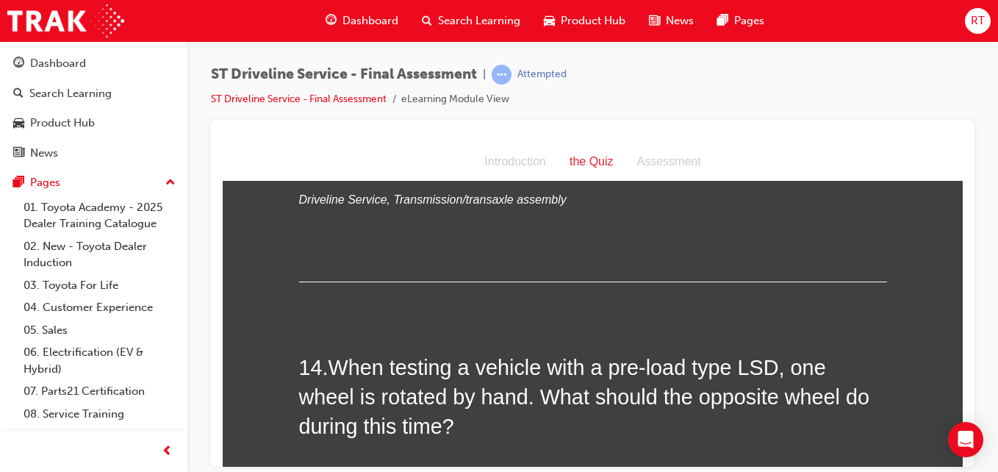
scroll to position [4410, 0]
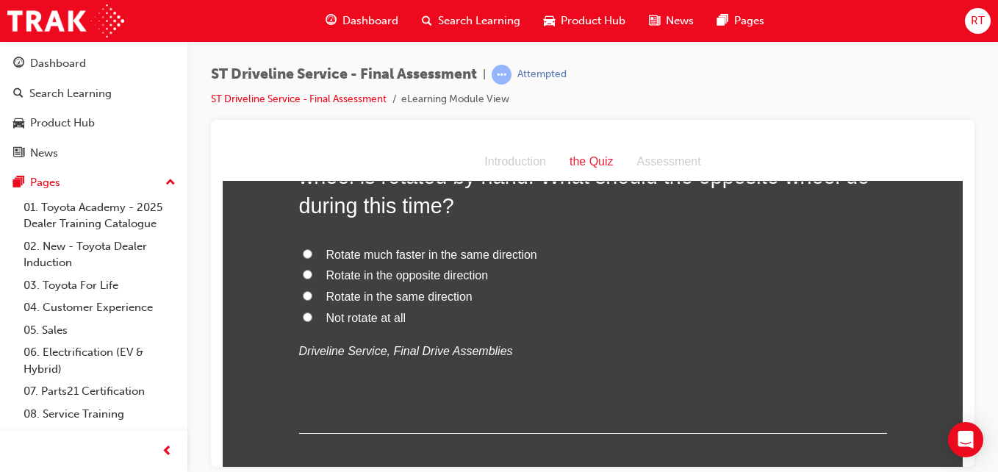
click at [420, 276] on span "Rotate in the opposite direction" at bounding box center [407, 274] width 162 height 12
click at [312, 276] on input "Rotate in the opposite direction" at bounding box center [308, 274] width 10 height 10
click at [436, 257] on span "Rotate much faster in the same direction" at bounding box center [431, 254] width 211 height 12
click at [312, 257] on input "Rotate much faster in the same direction" at bounding box center [308, 253] width 10 height 10
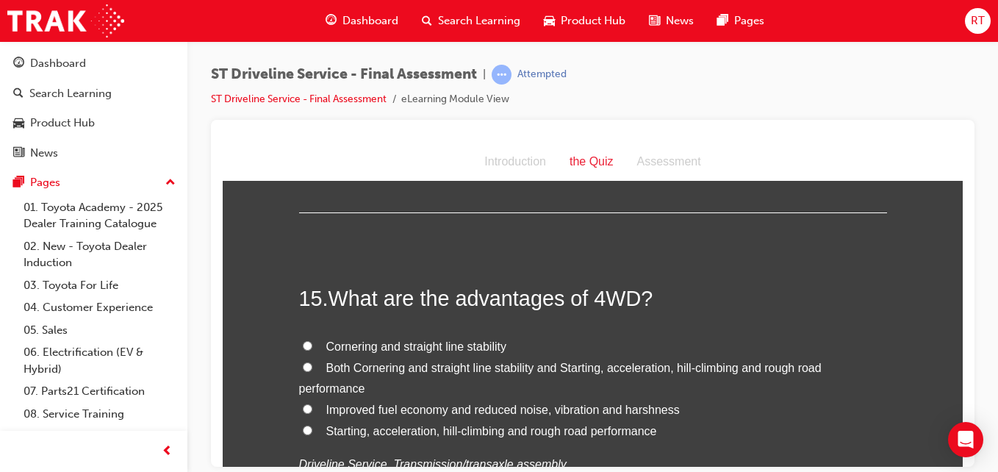
scroll to position [4703, 0]
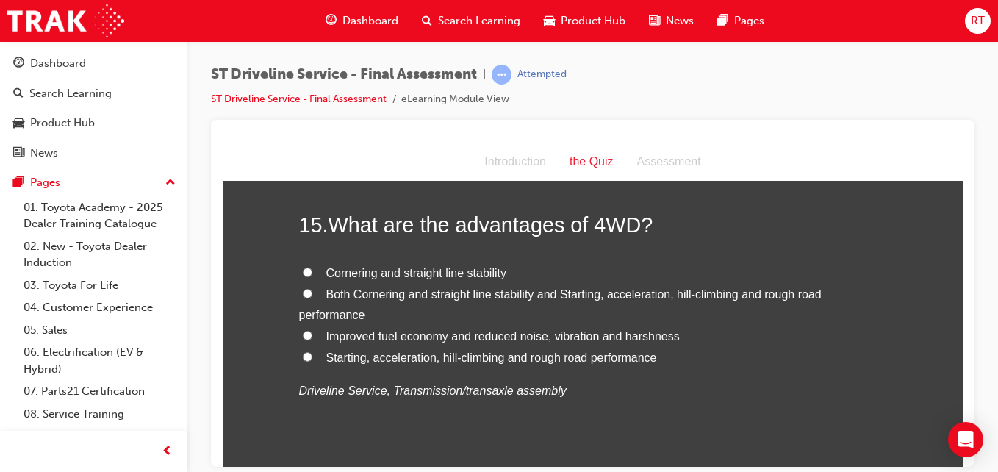
click at [403, 353] on span "Starting, acceleration, hill-climbing and rough road performance" at bounding box center [491, 357] width 331 height 12
click at [312, 353] on input "Starting, acceleration, hill-climbing and rough road performance" at bounding box center [308, 356] width 10 height 10
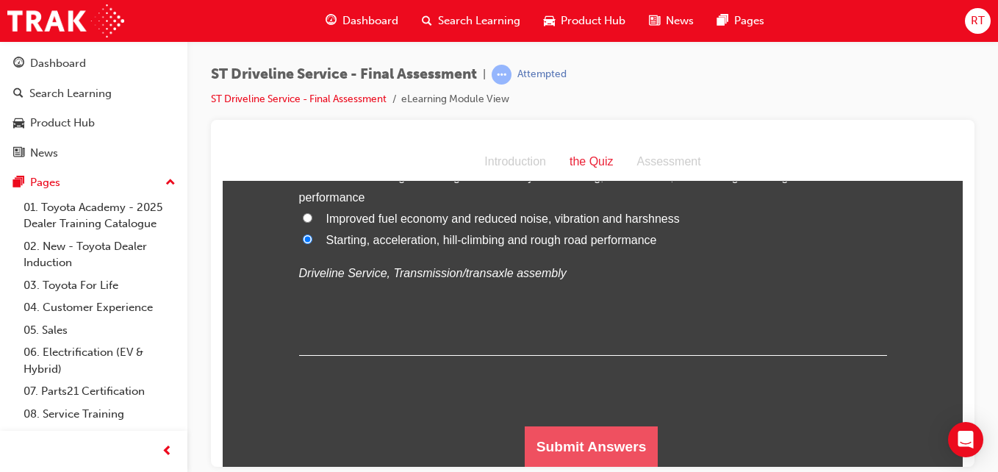
click at [625, 460] on button "Submit Answers" at bounding box center [592, 446] width 134 height 41
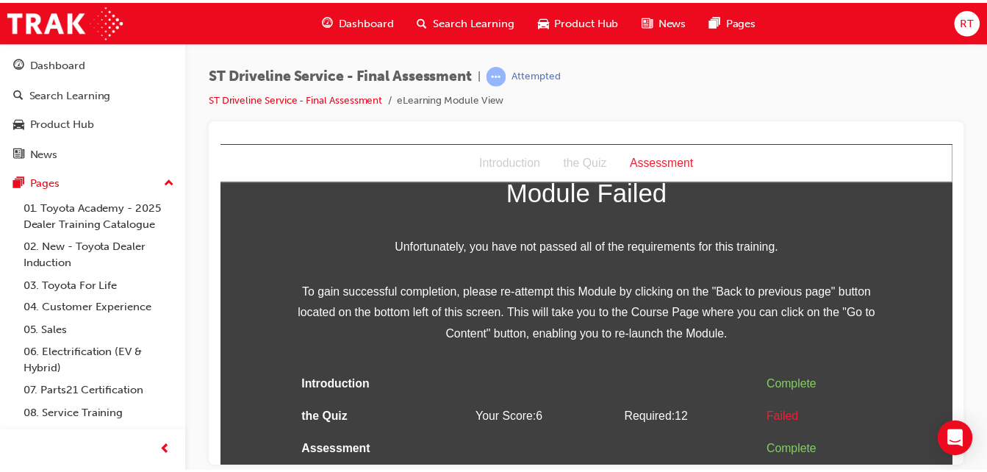
scroll to position [0, 0]
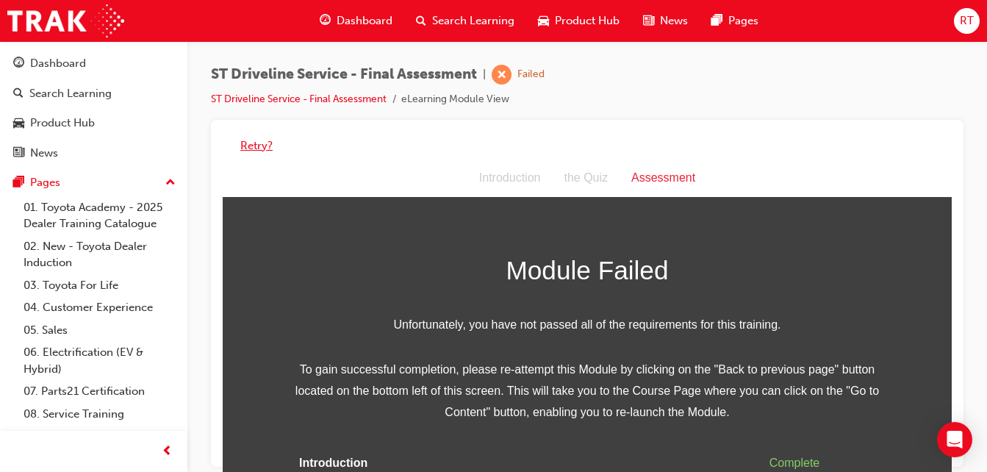
click at [266, 150] on button "Retry?" at bounding box center [256, 145] width 32 height 17
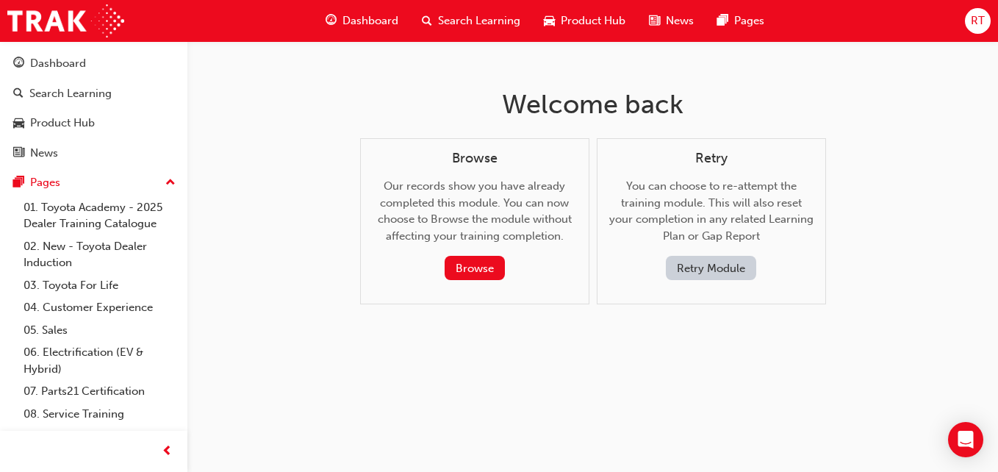
click at [710, 262] on button "Retry Module" at bounding box center [711, 268] width 90 height 24
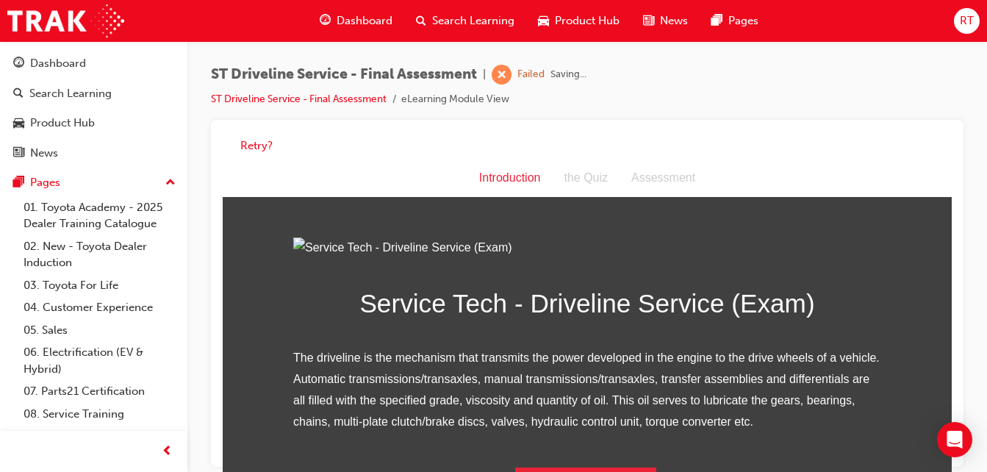
scroll to position [188, 0]
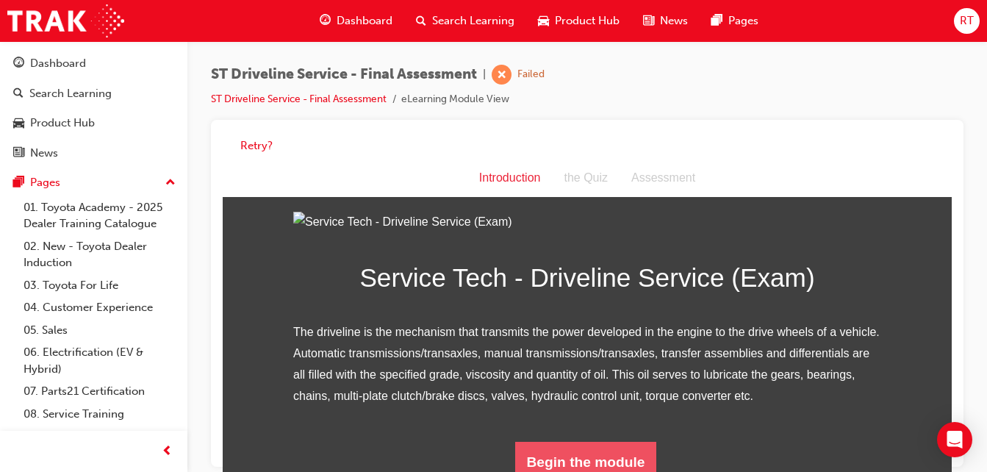
drag, startPoint x: 579, startPoint y: 461, endPoint x: 579, endPoint y: 470, distance: 9.6
click at [579, 470] on button "Begin the module" at bounding box center [586, 462] width 142 height 41
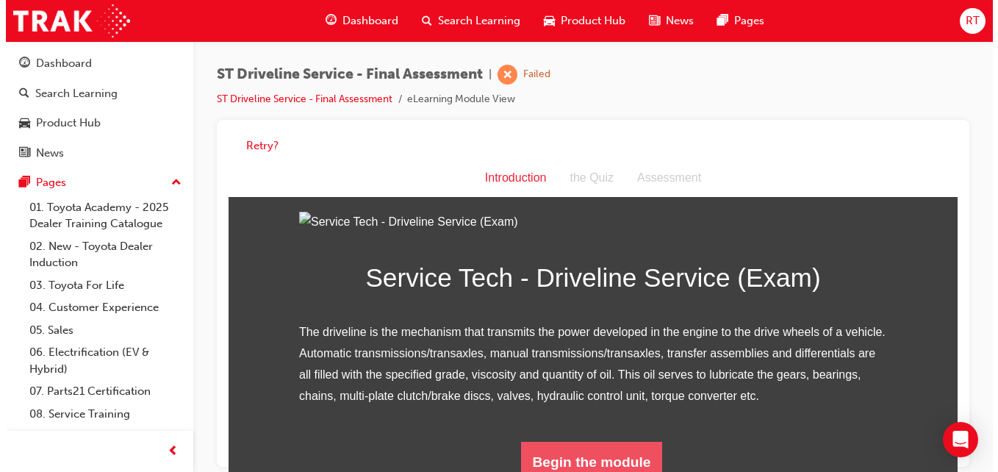
scroll to position [0, 0]
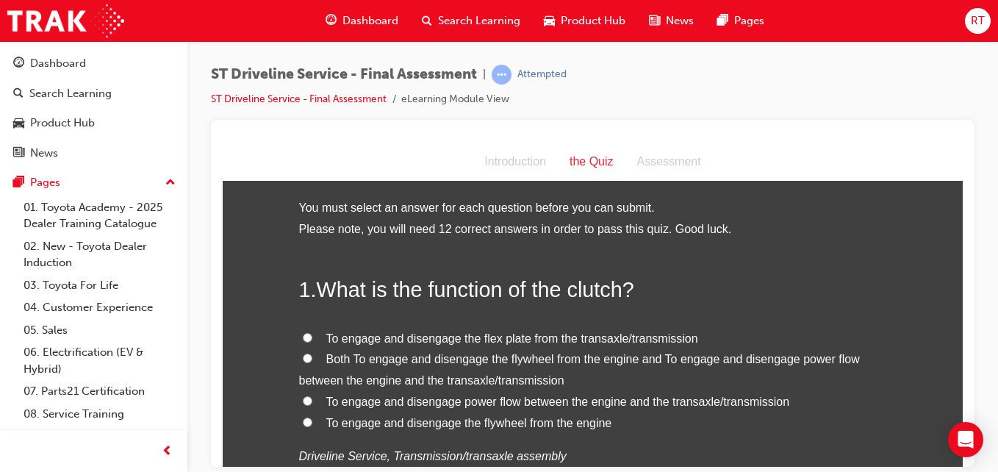
click at [405, 357] on span "Both To engage and disengage the flywheel from the engine and To engage and dis…" at bounding box center [579, 369] width 561 height 34
click at [312, 357] on input "Both To engage and disengage the flywheel from the engine and To engage and dis…" at bounding box center [308, 358] width 10 height 10
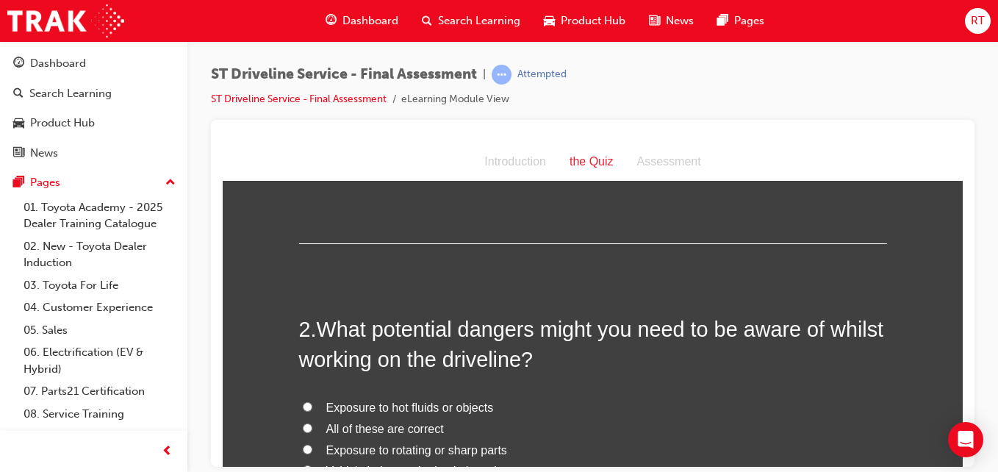
scroll to position [367, 0]
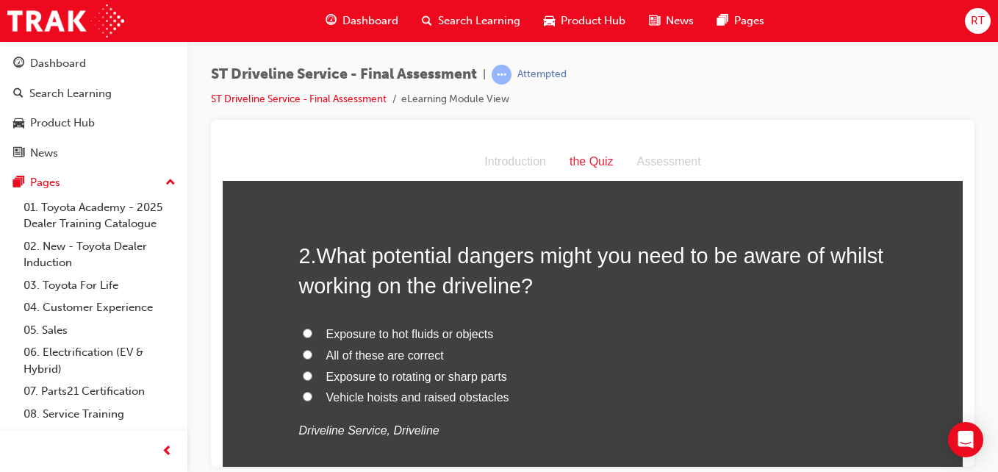
click at [402, 353] on span "All of these are correct" at bounding box center [385, 354] width 118 height 12
click at [312, 353] on input "All of these are correct" at bounding box center [308, 354] width 10 height 10
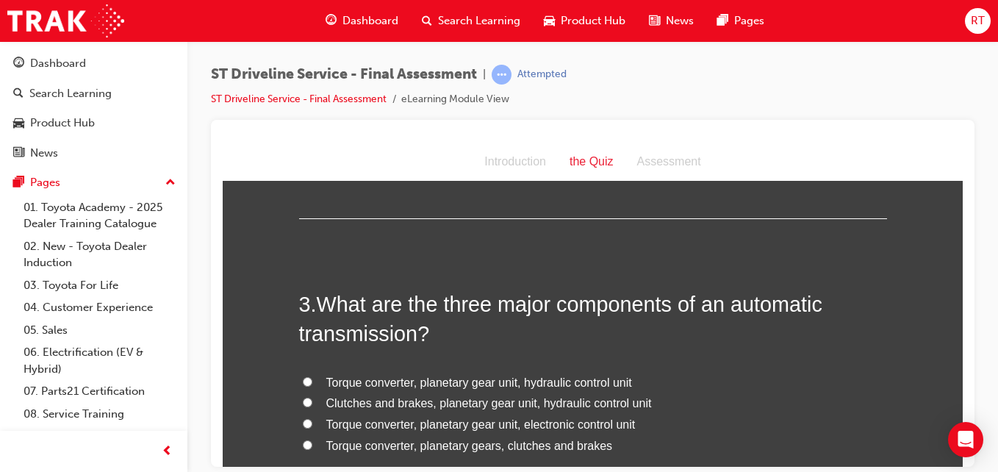
scroll to position [808, 0]
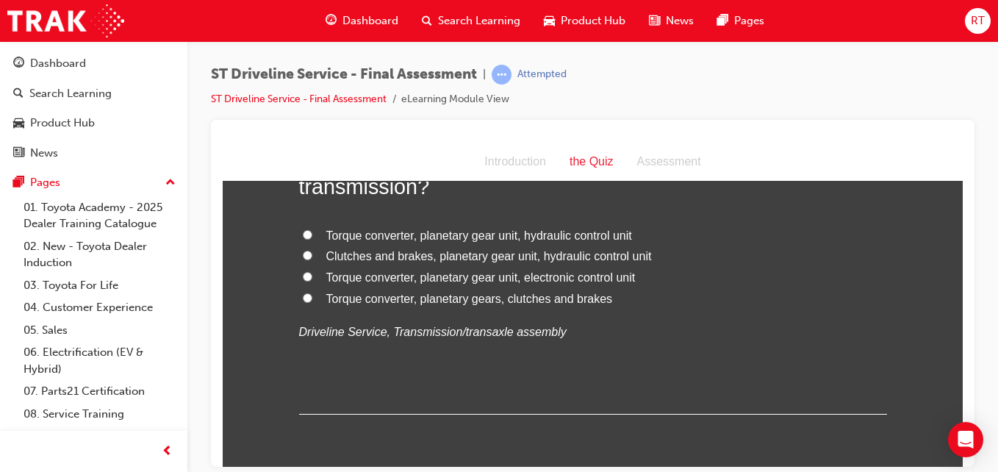
click at [381, 257] on span "Clutches and brakes, planetary gear unit, hydraulic control unit" at bounding box center [489, 255] width 326 height 12
click at [312, 257] on input "Clutches and brakes, planetary gear unit, hydraulic control unit" at bounding box center [308, 255] width 10 height 10
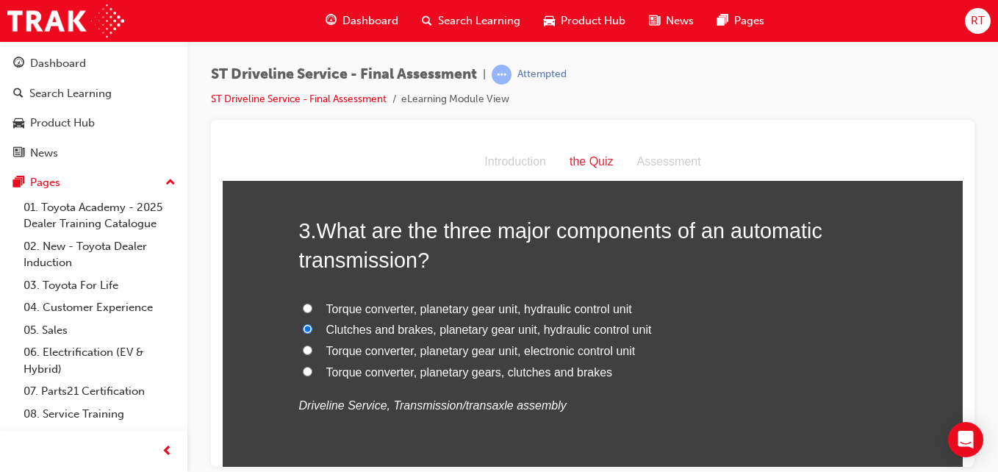
click at [379, 304] on span "Torque converter, planetary gear unit, hydraulic control unit" at bounding box center [479, 308] width 306 height 12
click at [312, 304] on input "Torque converter, planetary gear unit, hydraulic control unit" at bounding box center [308, 308] width 10 height 10
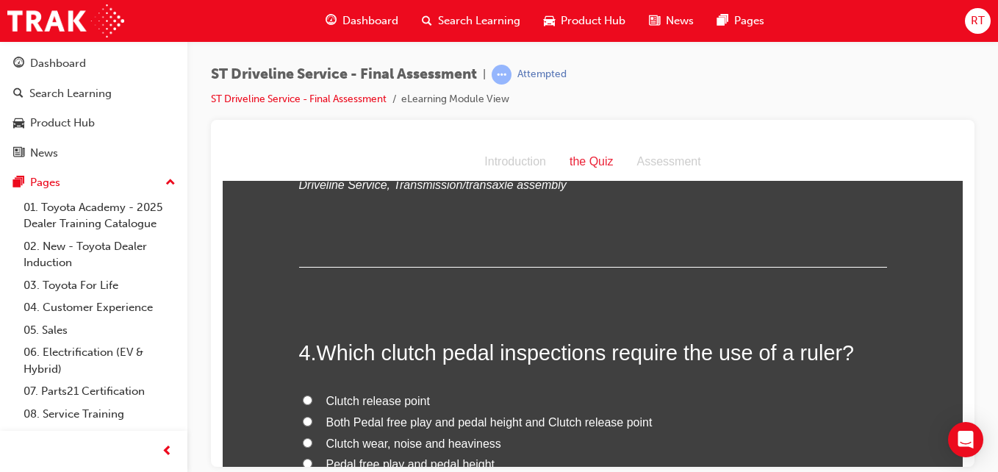
scroll to position [1029, 0]
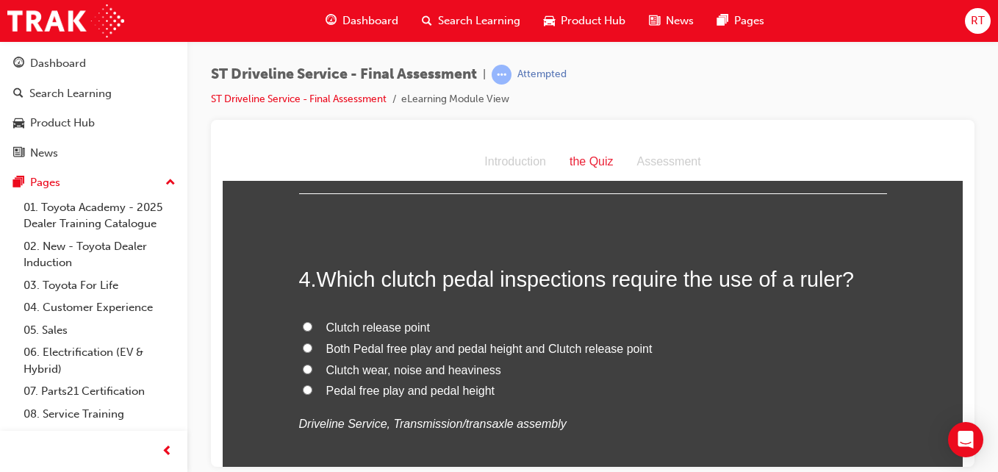
click at [381, 385] on span "Pedal free play and pedal height" at bounding box center [410, 390] width 169 height 12
click at [312, 385] on input "Pedal free play and pedal height" at bounding box center [308, 389] width 10 height 10
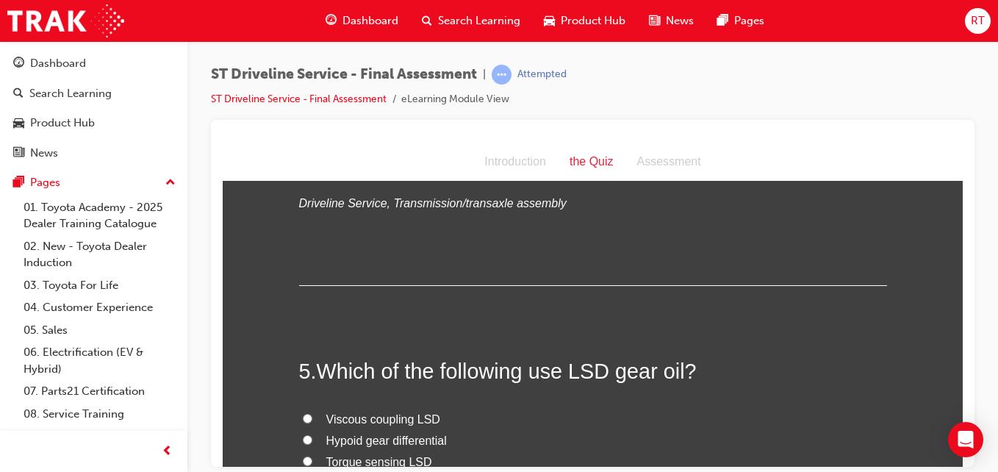
scroll to position [1323, 0]
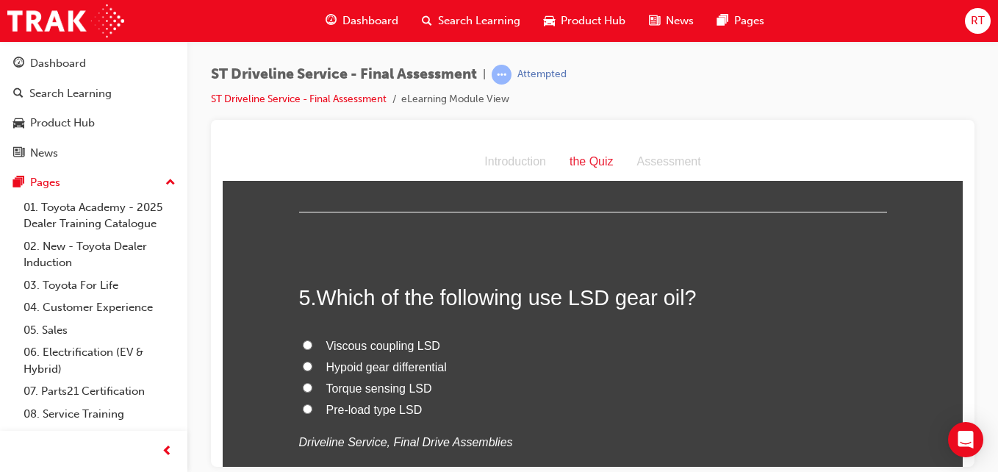
click at [370, 345] on span "Viscous coupling LSD" at bounding box center [383, 345] width 114 height 12
click at [312, 345] on input "Viscous coupling LSD" at bounding box center [308, 345] width 10 height 10
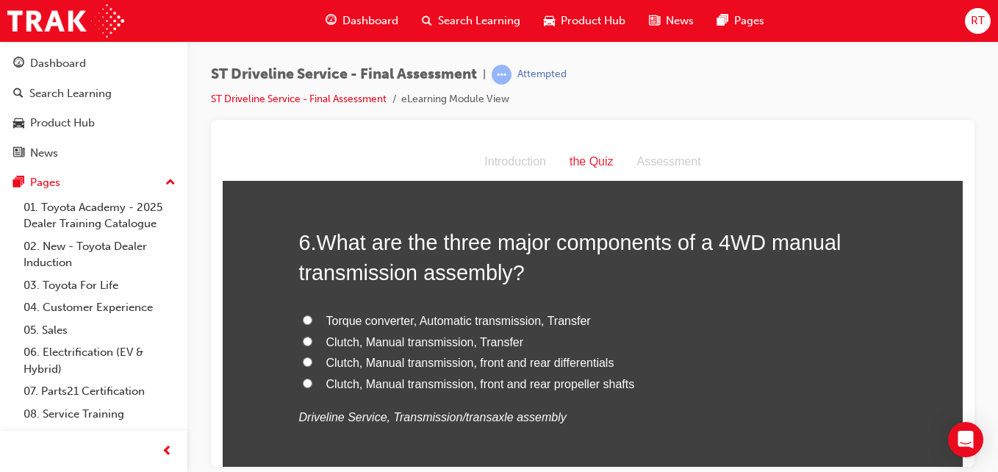
click at [421, 343] on span "Clutch, Manual transmission, Transfer" at bounding box center [425, 341] width 198 height 12
click at [312, 343] on input "Clutch, Manual transmission, Transfer" at bounding box center [308, 341] width 10 height 10
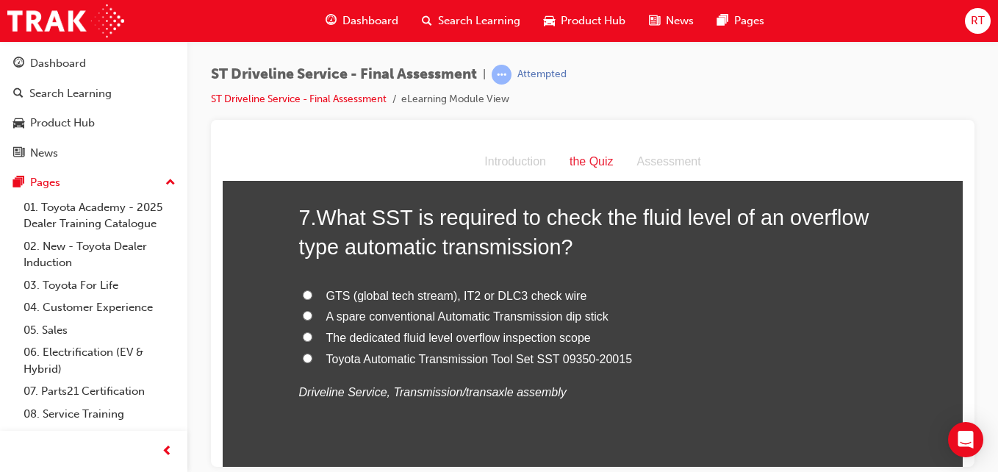
click at [426, 340] on span "The dedicated fluid level overflow inspection scope" at bounding box center [458, 337] width 265 height 12
click at [312, 340] on input "The dedicated fluid level overflow inspection scope" at bounding box center [308, 336] width 10 height 10
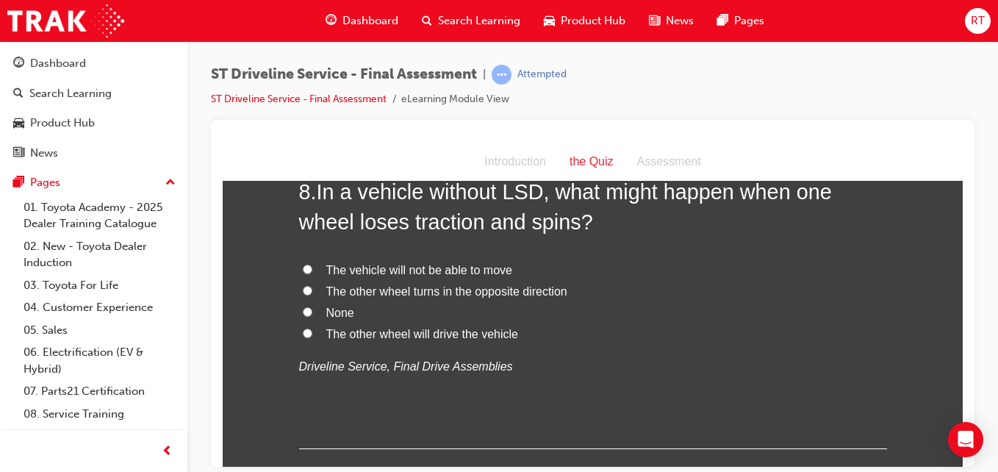
click at [337, 315] on span "None" at bounding box center [340, 312] width 28 height 12
click at [312, 315] on input "None" at bounding box center [308, 311] width 10 height 10
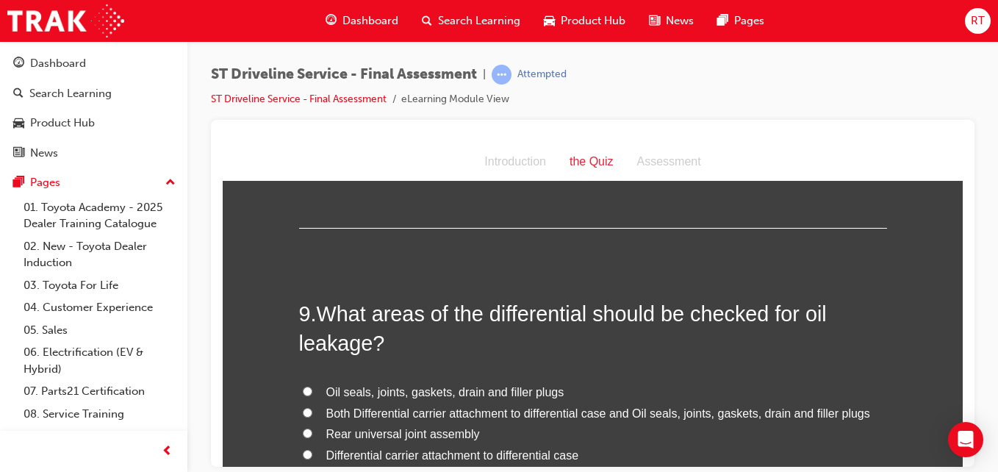
scroll to position [2719, 0]
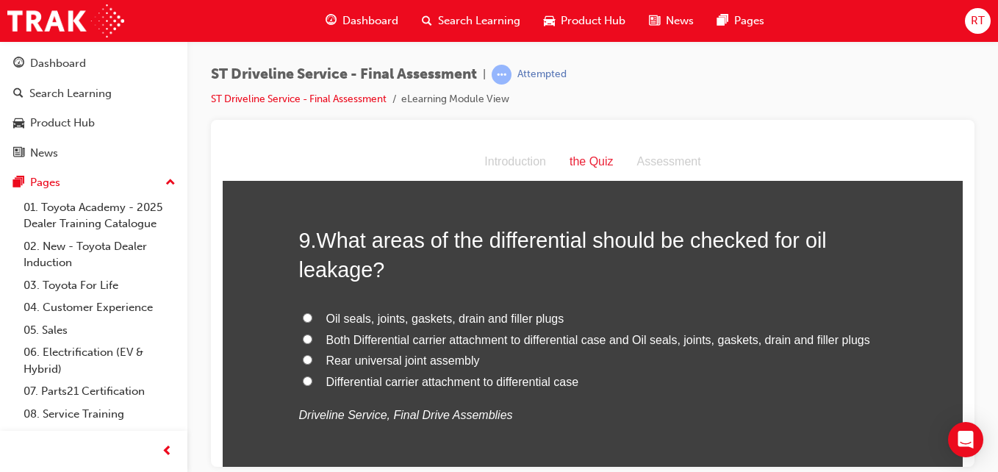
click at [432, 319] on span "Oil seals, joints, gaskets, drain and filler plugs" at bounding box center [445, 318] width 238 height 12
click at [312, 319] on input "Oil seals, joints, gaskets, drain and filler plugs" at bounding box center [308, 317] width 10 height 10
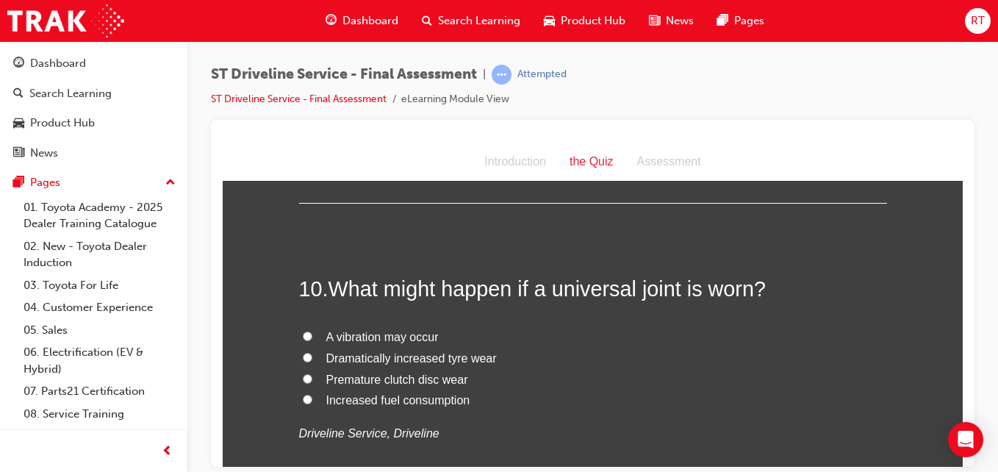
click at [417, 338] on span "A vibration may occur" at bounding box center [382, 336] width 112 height 12
click at [312, 338] on input "A vibration may occur" at bounding box center [308, 336] width 10 height 10
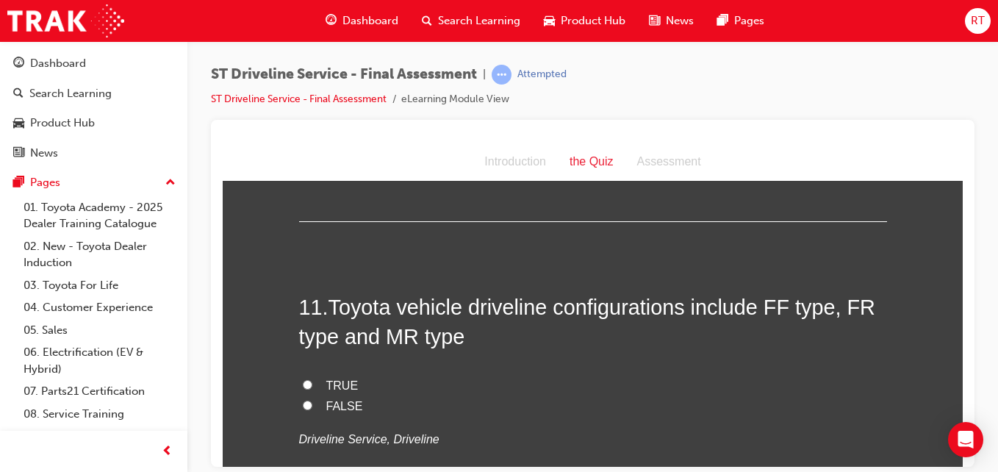
click at [344, 375] on label "TRUE" at bounding box center [593, 385] width 588 height 21
click at [312, 379] on input "TRUE" at bounding box center [308, 384] width 10 height 10
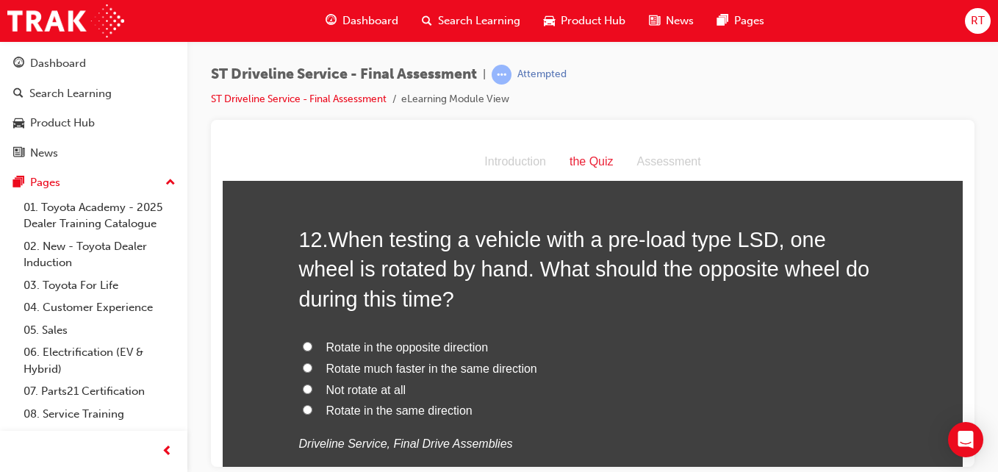
scroll to position [3748, 0]
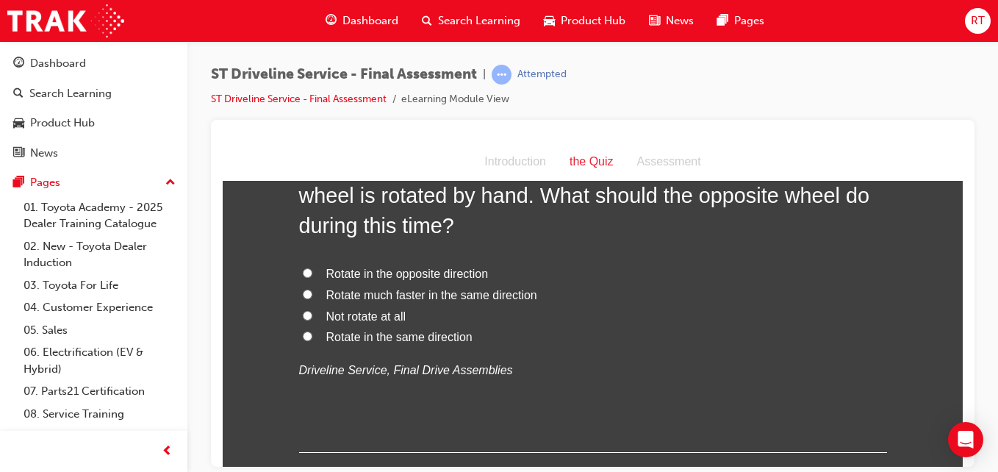
click at [431, 272] on span "Rotate in the opposite direction" at bounding box center [407, 273] width 162 height 12
click at [312, 272] on input "Rotate in the opposite direction" at bounding box center [308, 273] width 10 height 10
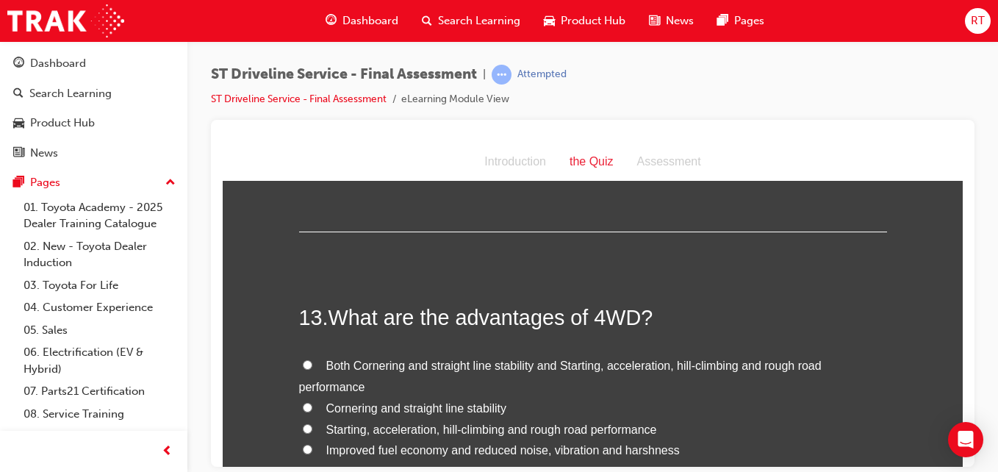
scroll to position [4042, 0]
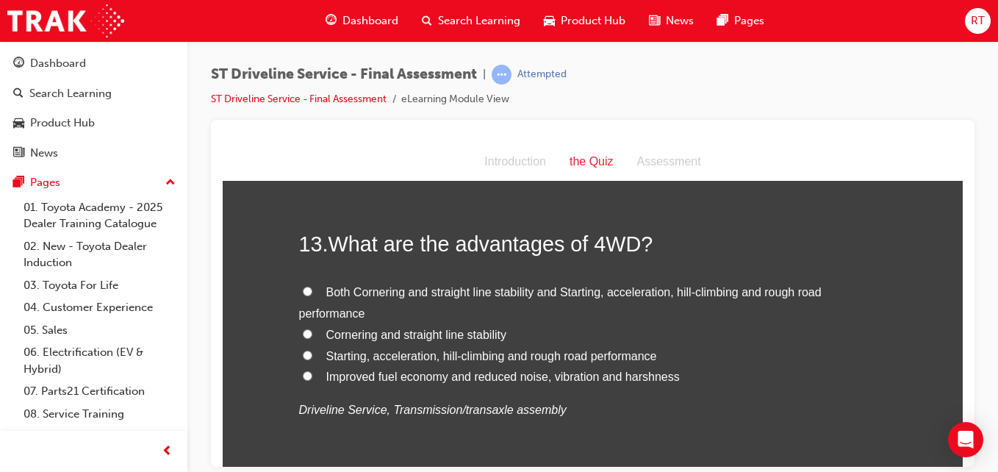
click at [386, 290] on span "Both Cornering and straight line stability and Starting, acceleration, hill-cli…" at bounding box center [560, 302] width 523 height 34
click at [312, 290] on input "Both Cornering and straight line stability and Starting, acceleration, hill-cli…" at bounding box center [308, 291] width 10 height 10
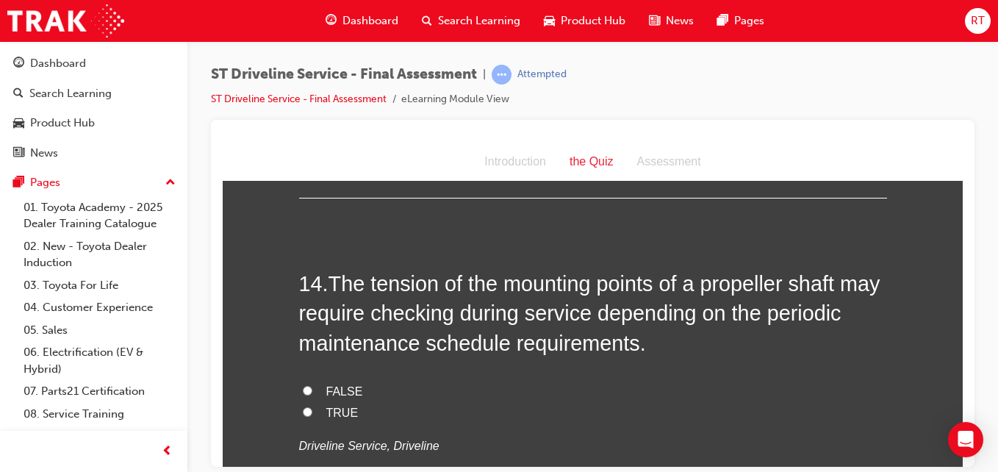
scroll to position [4410, 0]
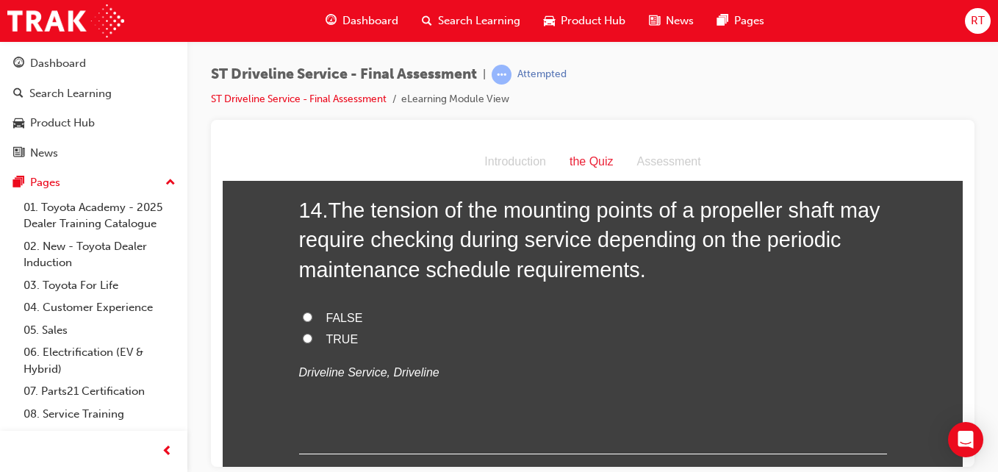
click at [330, 338] on span "TRUE" at bounding box center [342, 338] width 32 height 12
click at [312, 338] on input "TRUE" at bounding box center [308, 338] width 10 height 10
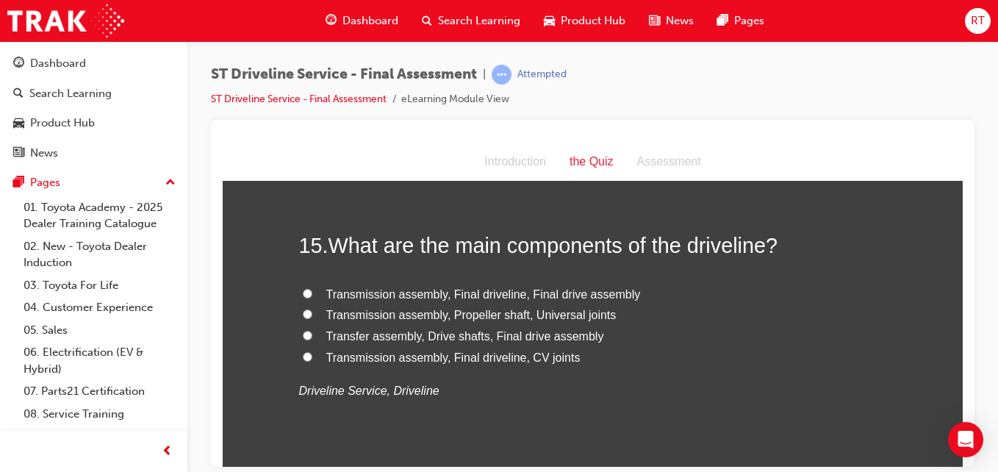
click at [453, 296] on span "Transmission assembly, Final driveline, Final drive assembly" at bounding box center [483, 293] width 315 height 12
click at [312, 296] on input "Transmission assembly, Final driveline, Final drive assembly" at bounding box center [308, 293] width 10 height 10
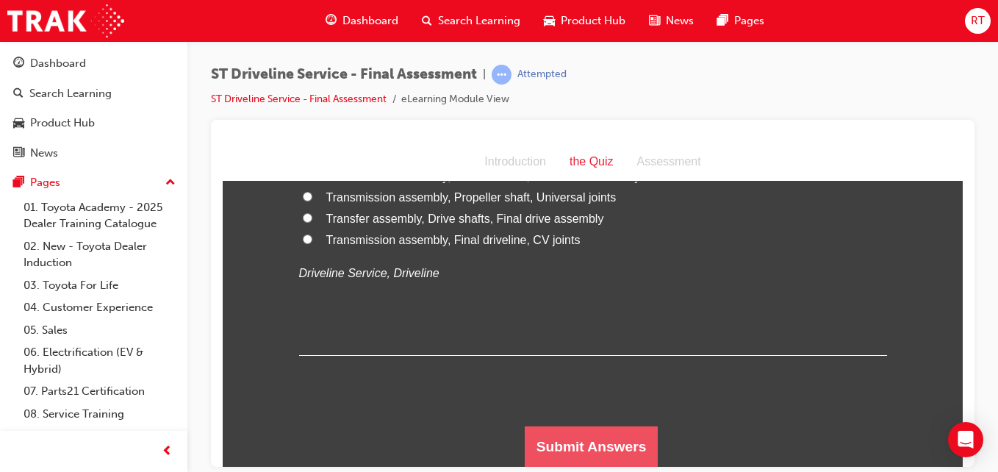
click at [554, 435] on button "Submit Answers" at bounding box center [592, 446] width 134 height 41
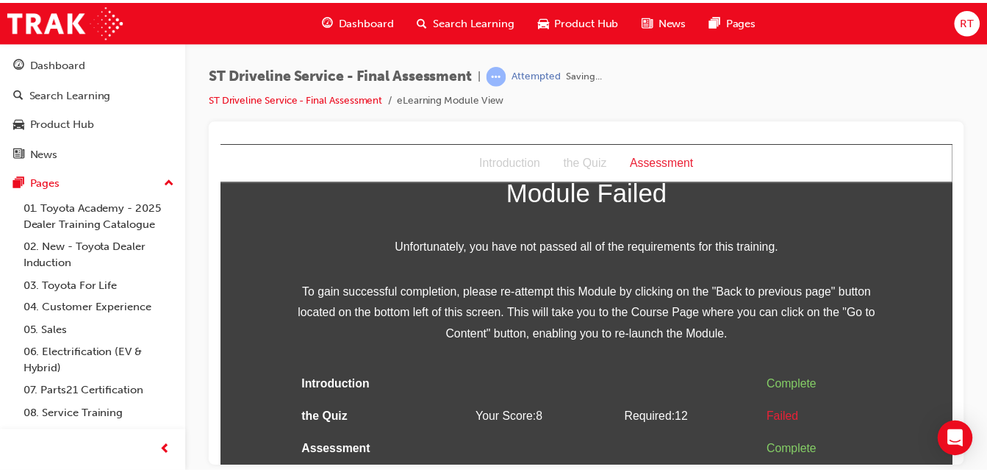
scroll to position [0, 0]
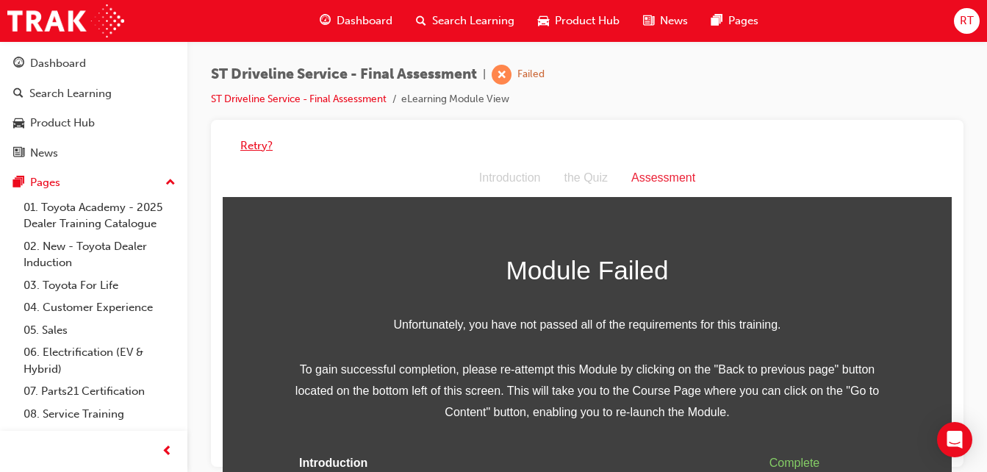
drag, startPoint x: 254, startPoint y: 141, endPoint x: 266, endPoint y: 141, distance: 11.8
click at [254, 141] on button "Retry?" at bounding box center [256, 145] width 32 height 17
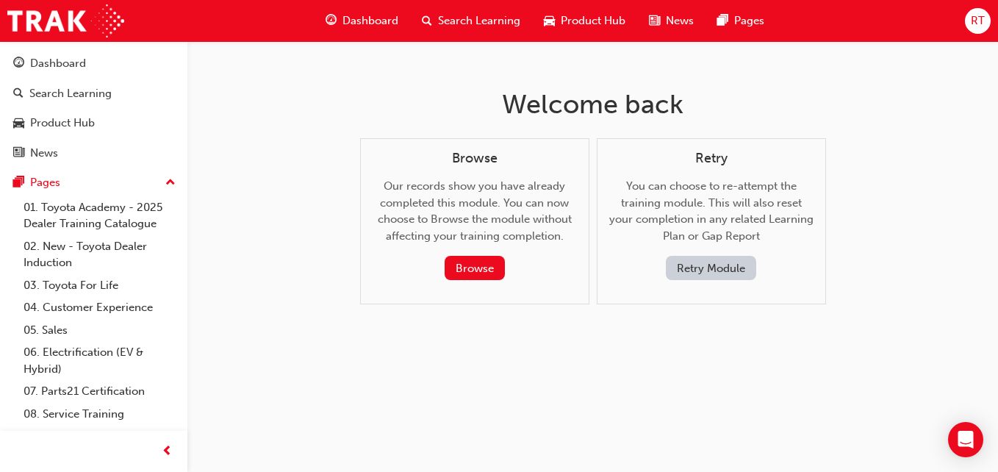
click at [723, 262] on button "Retry Module" at bounding box center [711, 268] width 90 height 24
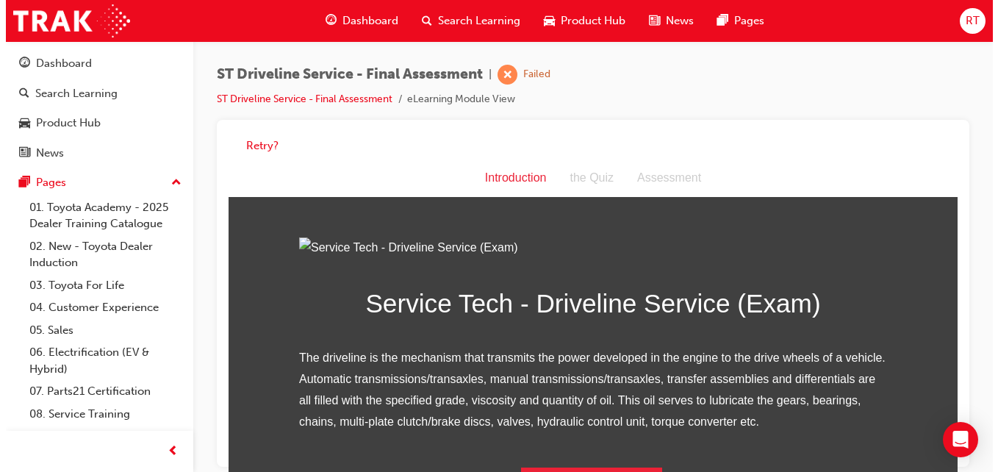
scroll to position [188, 0]
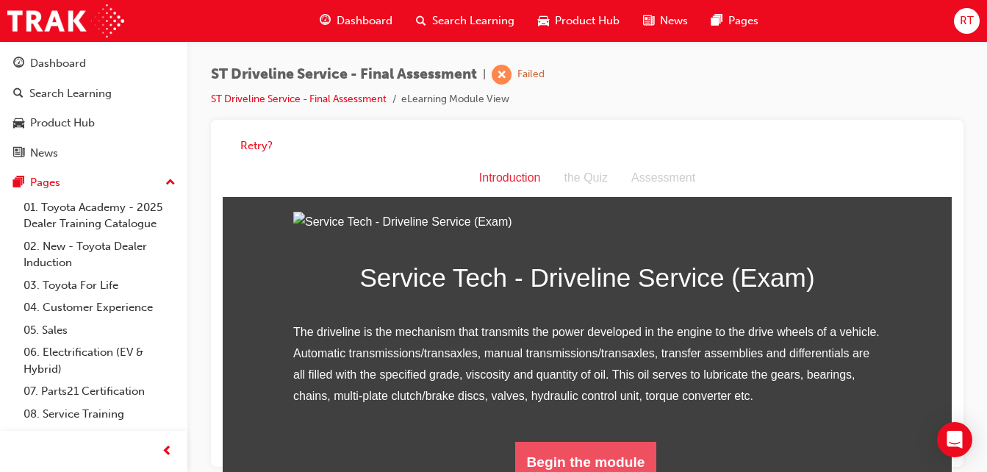
click at [611, 471] on button "Begin the module" at bounding box center [586, 462] width 142 height 41
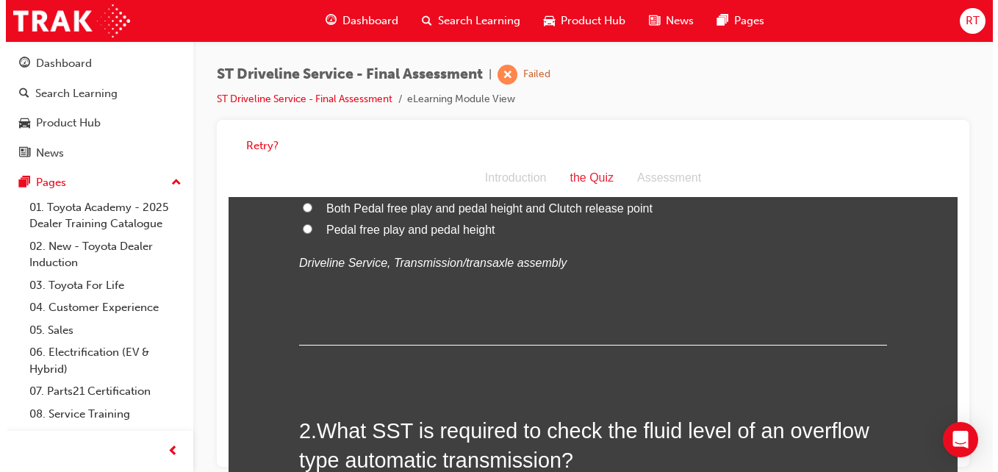
scroll to position [0, 0]
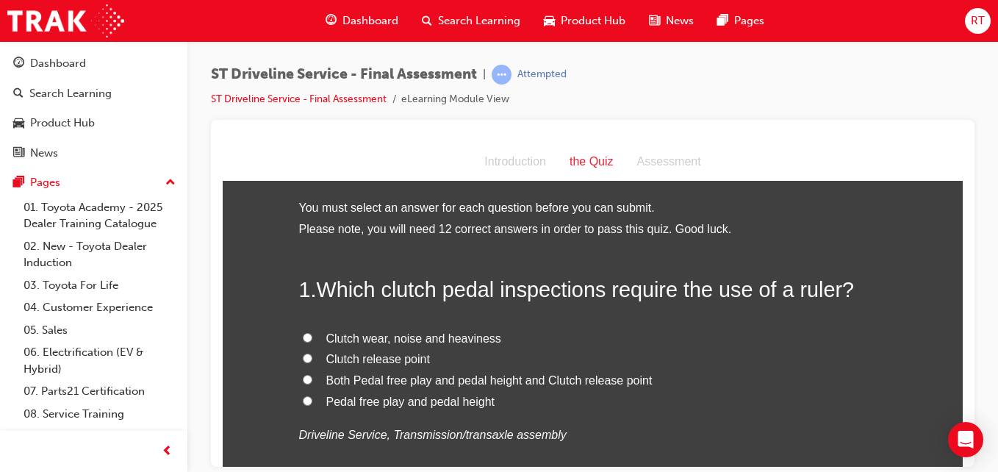
click at [443, 400] on span "Pedal free play and pedal height" at bounding box center [410, 401] width 169 height 12
click at [312, 400] on input "Pedal free play and pedal height" at bounding box center [308, 400] width 10 height 10
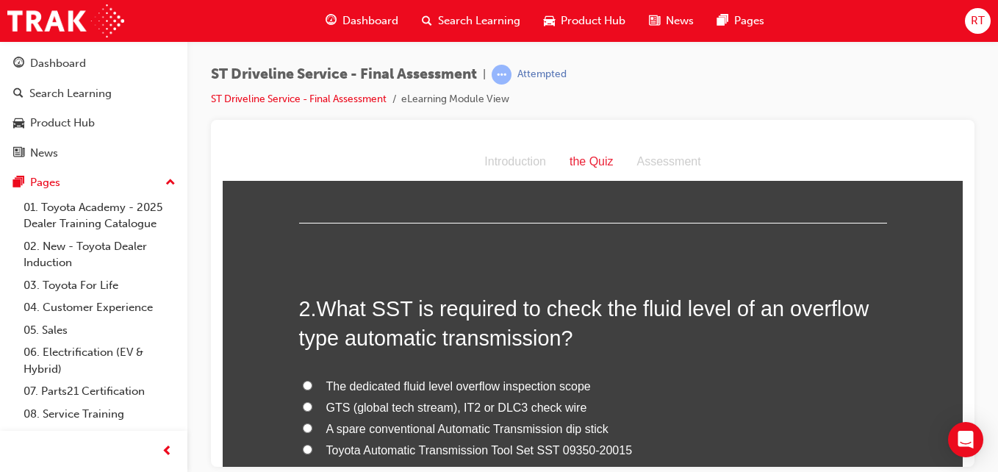
scroll to position [367, 0]
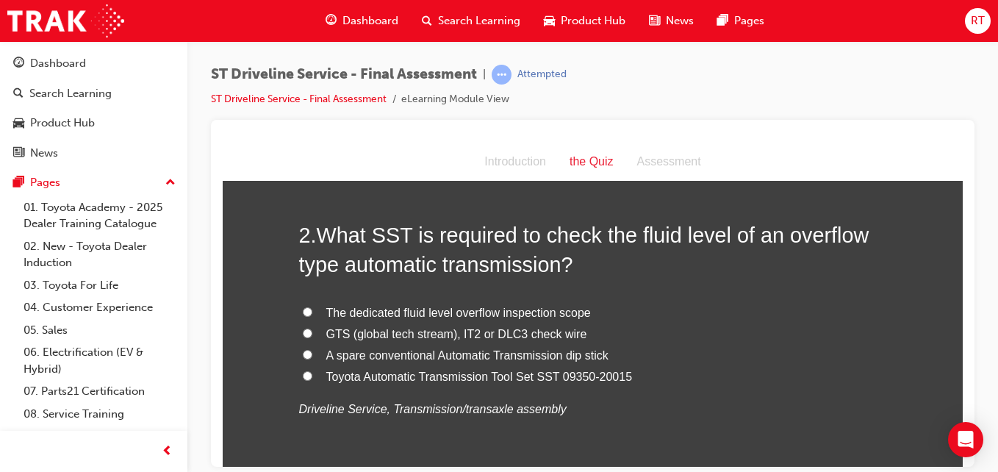
click at [459, 308] on span "The dedicated fluid level overflow inspection scope" at bounding box center [458, 312] width 265 height 12
click at [312, 308] on input "The dedicated fluid level overflow inspection scope" at bounding box center [308, 311] width 10 height 10
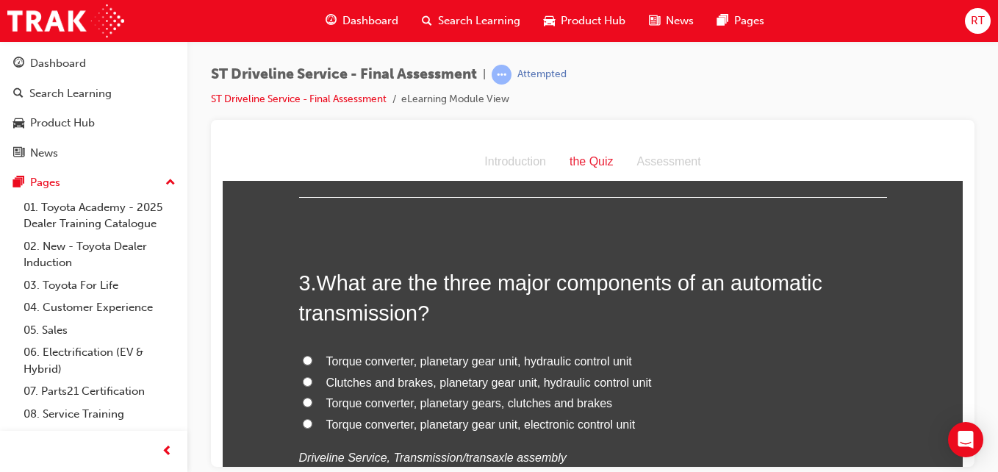
click at [471, 381] on span "Clutches and brakes, planetary gear unit, hydraulic control unit" at bounding box center [489, 382] width 326 height 12
click at [312, 381] on input "Clutches and brakes, planetary gear unit, hydraulic control unit" at bounding box center [308, 381] width 10 height 10
click at [482, 426] on span "Torque converter, planetary gear unit, electronic control unit" at bounding box center [480, 423] width 309 height 12
click at [312, 426] on input "Torque converter, planetary gear unit, electronic control unit" at bounding box center [308, 423] width 10 height 10
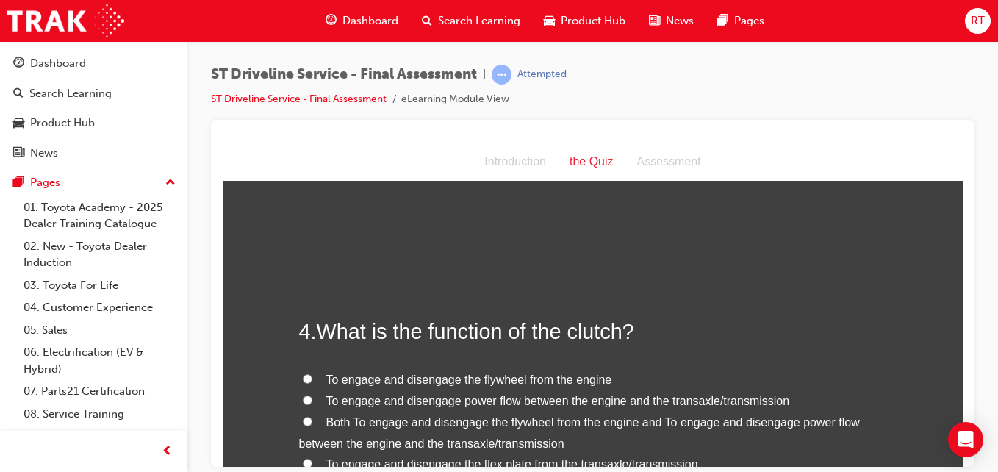
click at [463, 417] on span "Both To engage and disengage the flywheel from the engine and To engage and dis…" at bounding box center [579, 432] width 561 height 34
click at [312, 417] on input "Both To engage and disengage the flywheel from the engine and To engage and dis…" at bounding box center [308, 421] width 10 height 10
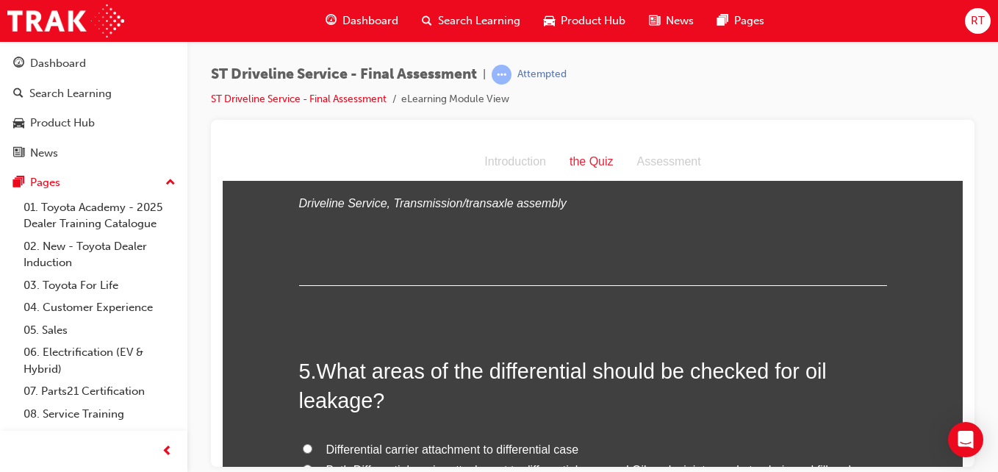
scroll to position [1470, 0]
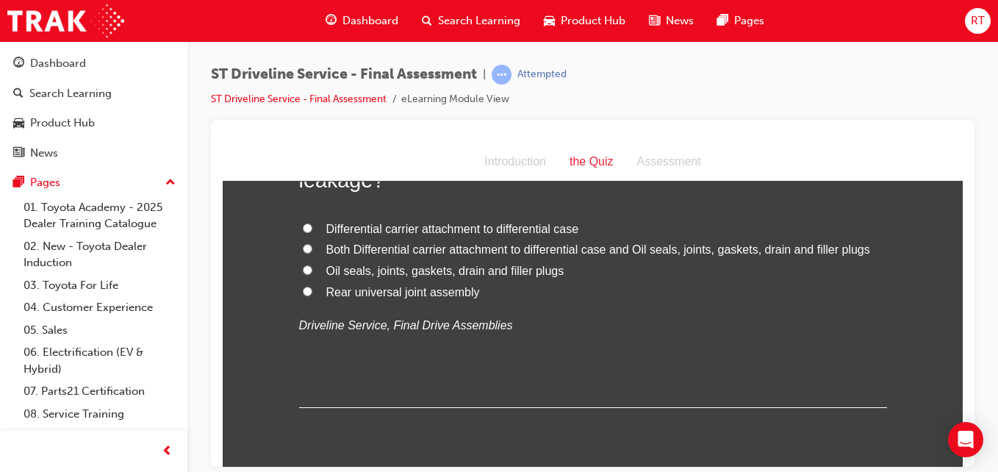
click at [395, 264] on span "Oil seals, joints, gaskets, drain and filler plugs" at bounding box center [445, 270] width 238 height 12
click at [312, 265] on input "Oil seals, joints, gaskets, drain and filler plugs" at bounding box center [308, 270] width 10 height 10
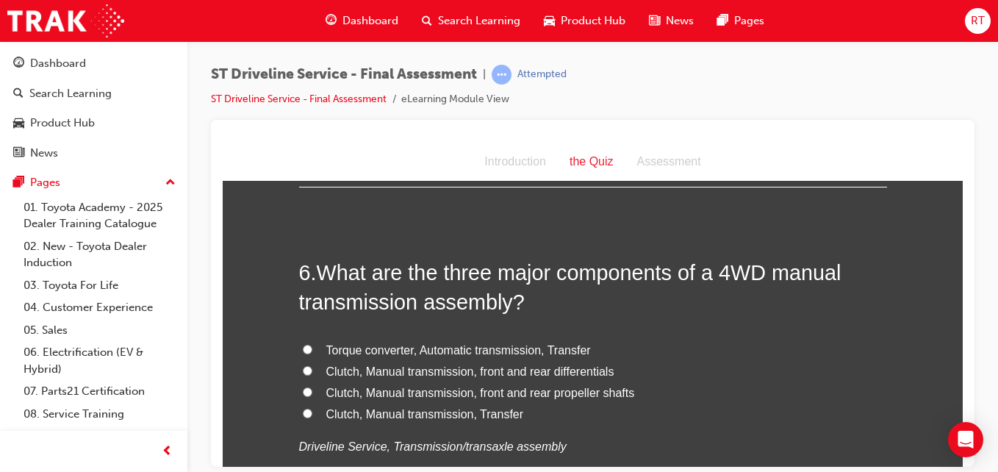
click at [426, 371] on span "Clutch, Manual transmission, front and rear differentials" at bounding box center [470, 371] width 288 height 12
click at [312, 371] on input "Clutch, Manual transmission, front and rear differentials" at bounding box center [308, 370] width 10 height 10
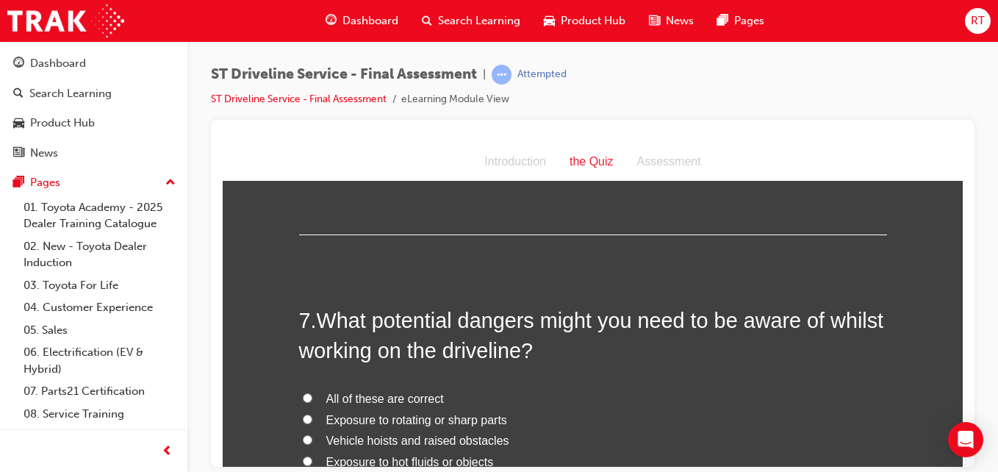
scroll to position [2131, 0]
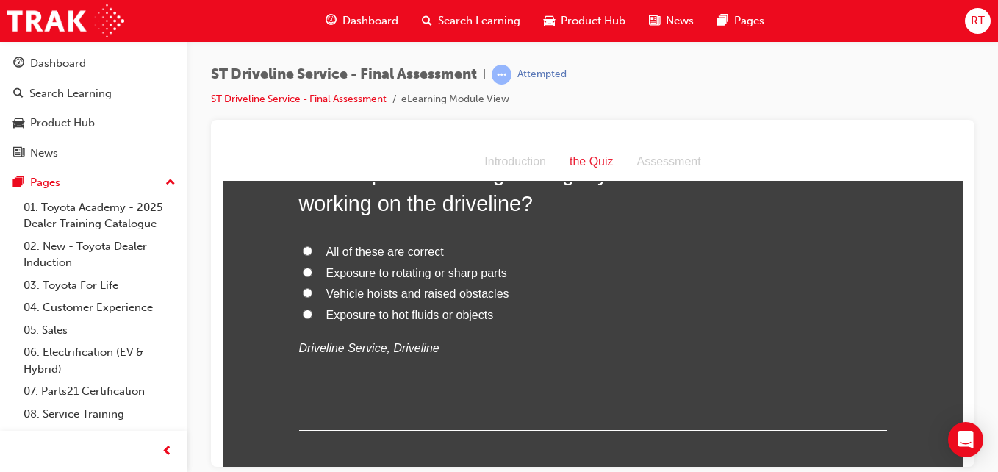
click at [428, 312] on span "Exposure to hot fluids or objects" at bounding box center [410, 314] width 168 height 12
click at [312, 312] on input "Exposure to hot fluids or objects" at bounding box center [308, 314] width 10 height 10
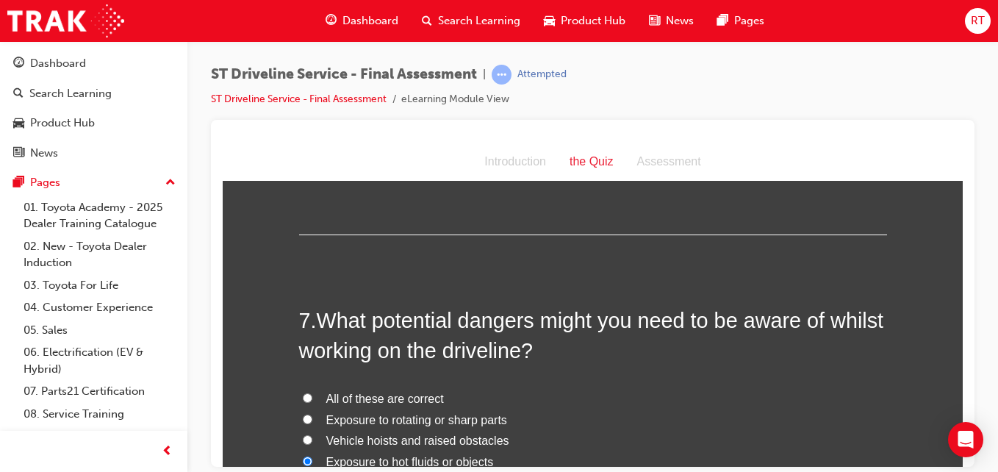
scroll to position [2058, 0]
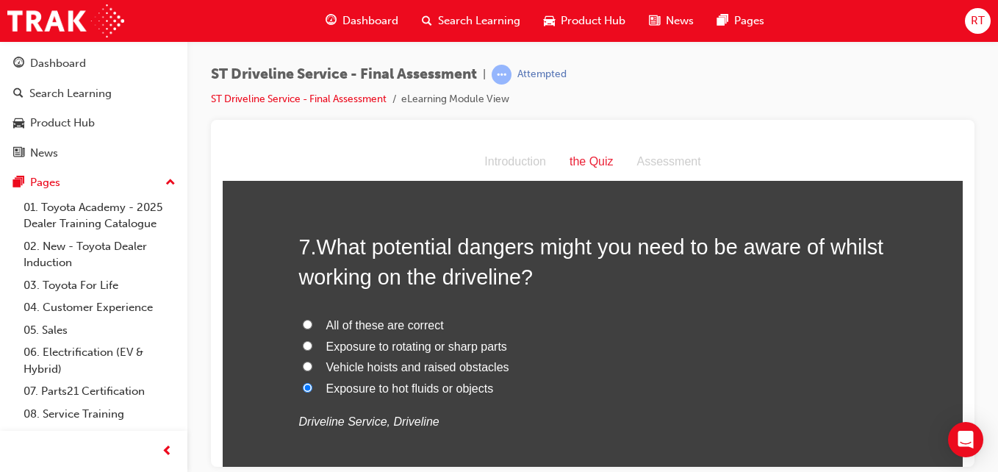
click at [400, 347] on span "Exposure to rotating or sharp parts" at bounding box center [416, 346] width 181 height 12
click at [312, 347] on input "Exposure to rotating or sharp parts" at bounding box center [308, 345] width 10 height 10
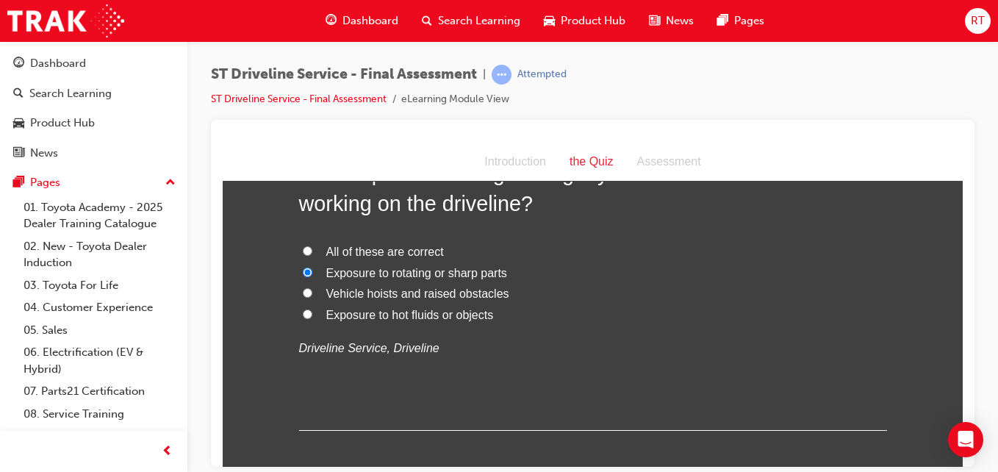
click at [387, 250] on span "All of these are correct" at bounding box center [385, 251] width 118 height 12
click at [312, 250] on input "All of these are correct" at bounding box center [308, 250] width 10 height 10
click at [371, 311] on span "Exposure to hot fluids or objects" at bounding box center [410, 314] width 168 height 12
click at [312, 311] on input "Exposure to hot fluids or objects" at bounding box center [308, 314] width 10 height 10
click at [406, 271] on span "Exposure to rotating or sharp parts" at bounding box center [416, 272] width 181 height 12
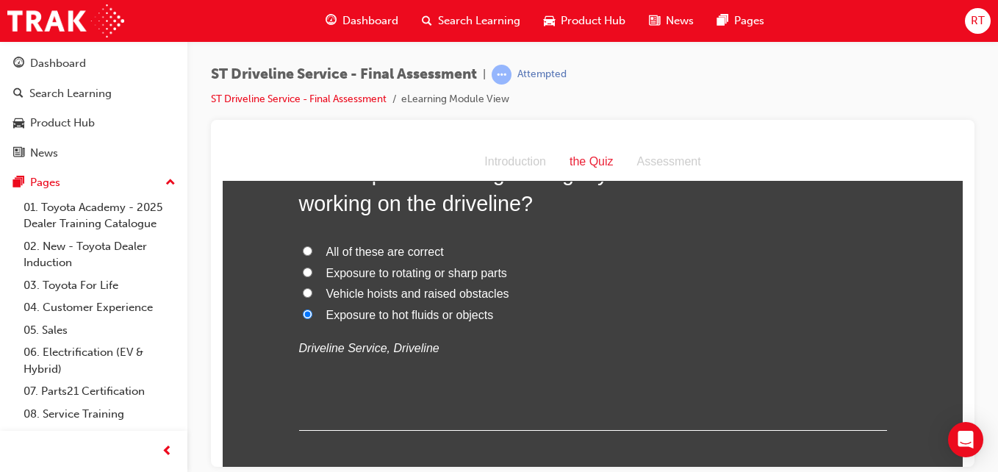
click at [312, 271] on input "Exposure to rotating or sharp parts" at bounding box center [308, 272] width 10 height 10
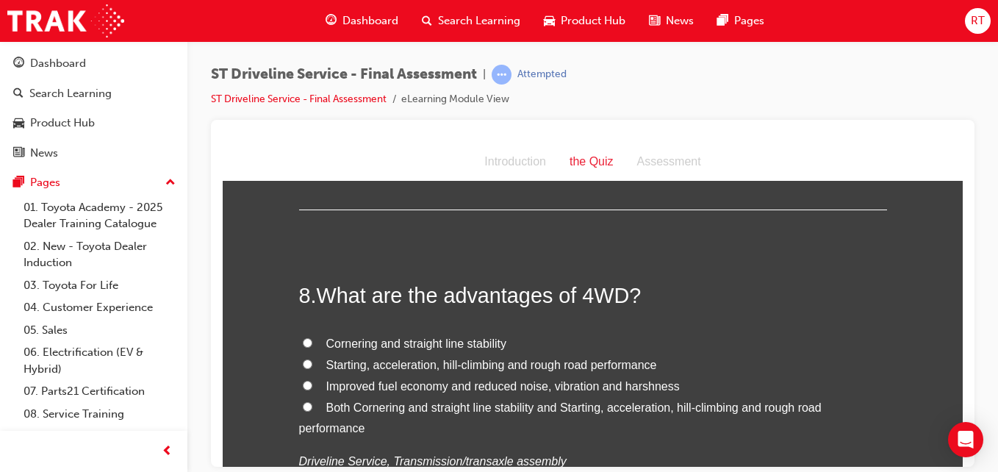
scroll to position [2425, 0]
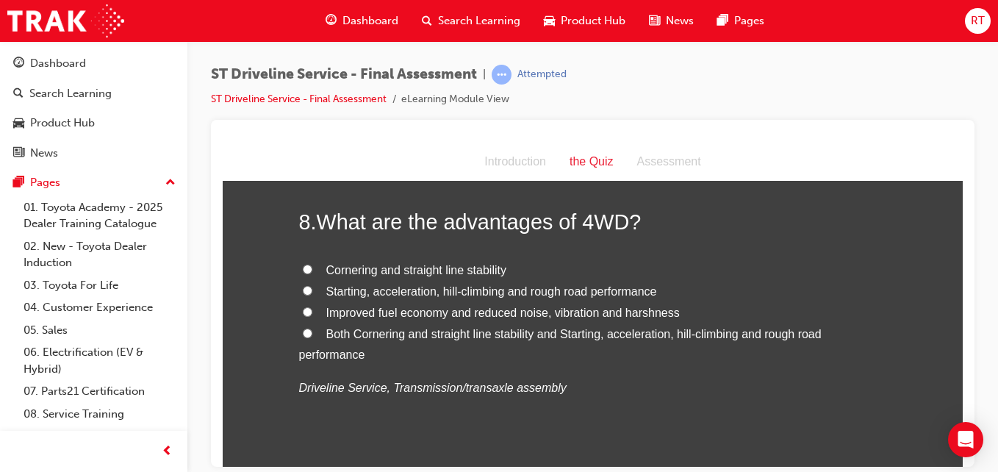
click at [406, 291] on span "Starting, acceleration, hill-climbing and rough road performance" at bounding box center [491, 290] width 331 height 12
click at [312, 291] on input "Starting, acceleration, hill-climbing and rough road performance" at bounding box center [308, 290] width 10 height 10
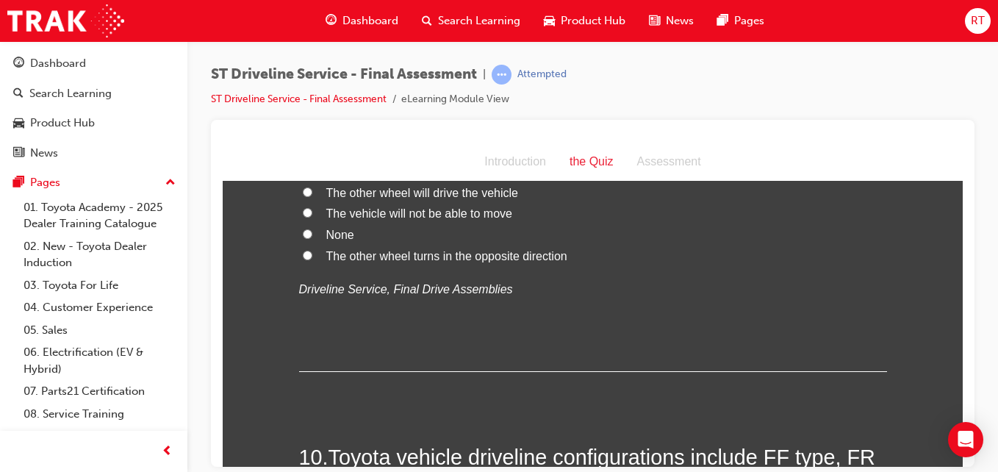
scroll to position [2793, 0]
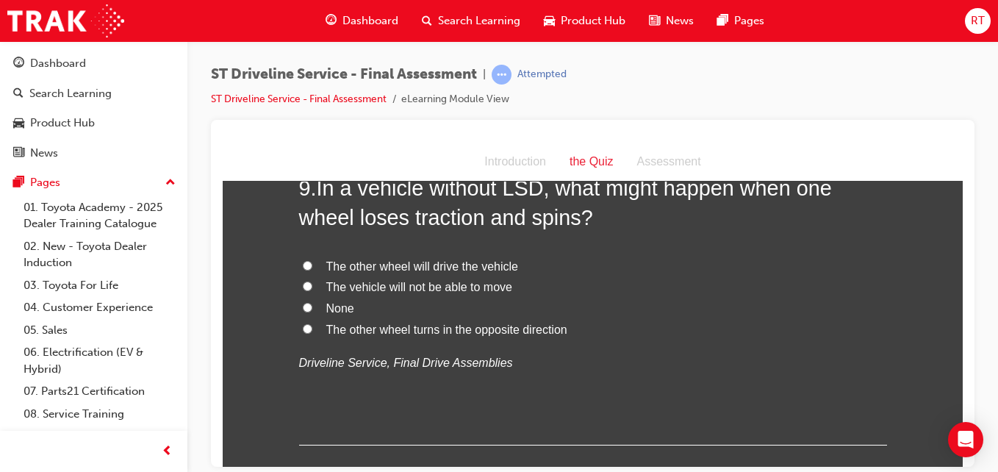
click at [347, 307] on span "None" at bounding box center [340, 307] width 28 height 12
click at [312, 307] on input "None" at bounding box center [308, 307] width 10 height 10
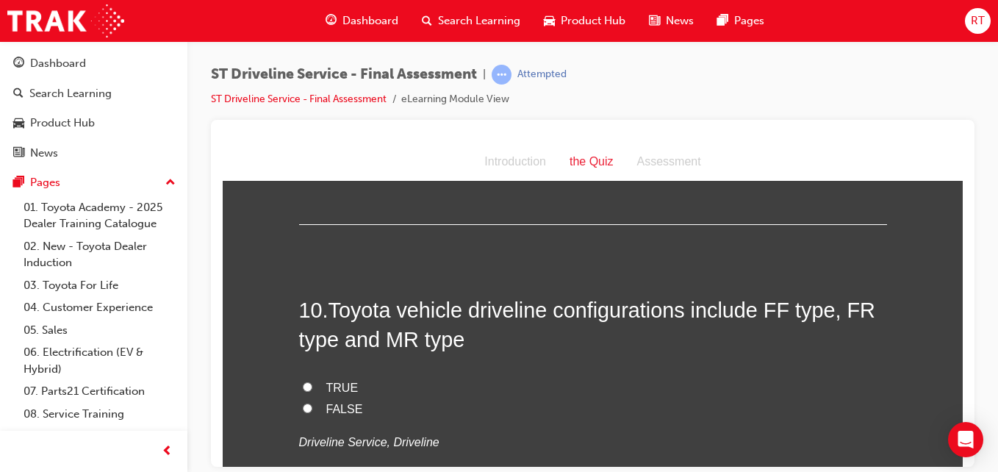
scroll to position [3087, 0]
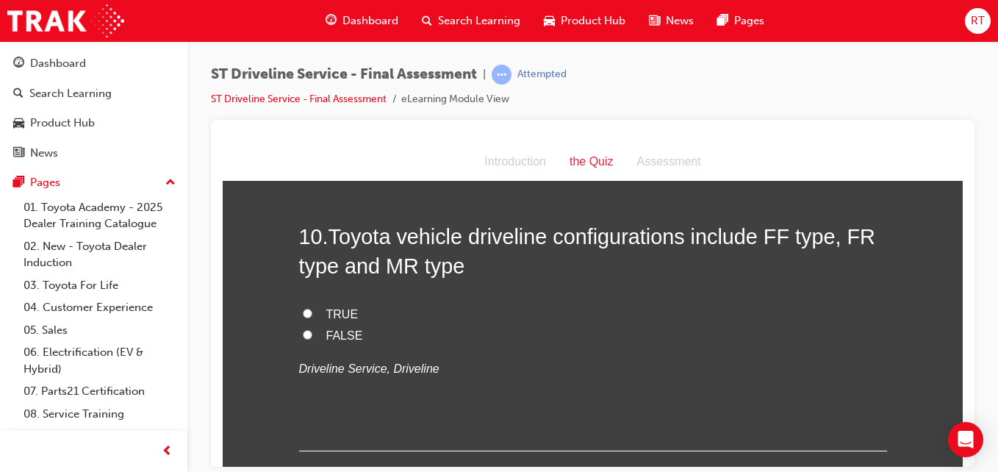
click at [334, 315] on span "TRUE" at bounding box center [342, 313] width 32 height 12
click at [312, 315] on input "TRUE" at bounding box center [308, 313] width 10 height 10
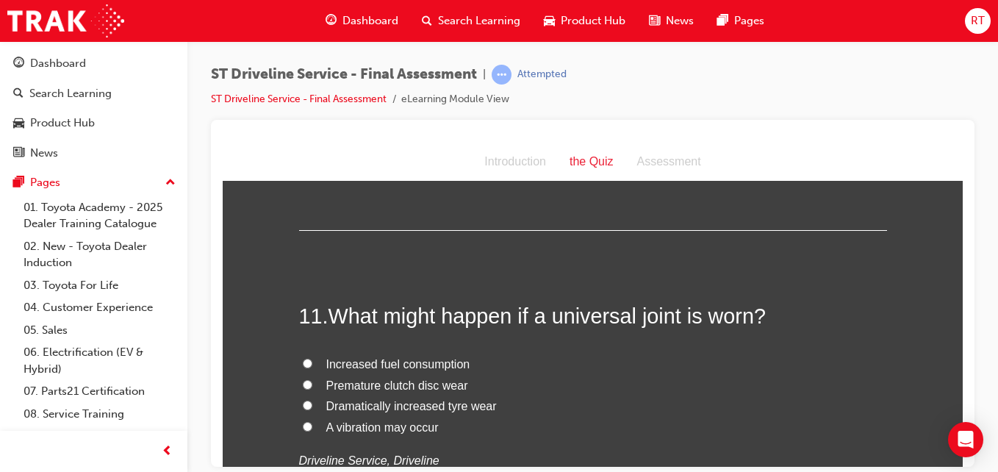
scroll to position [3381, 0]
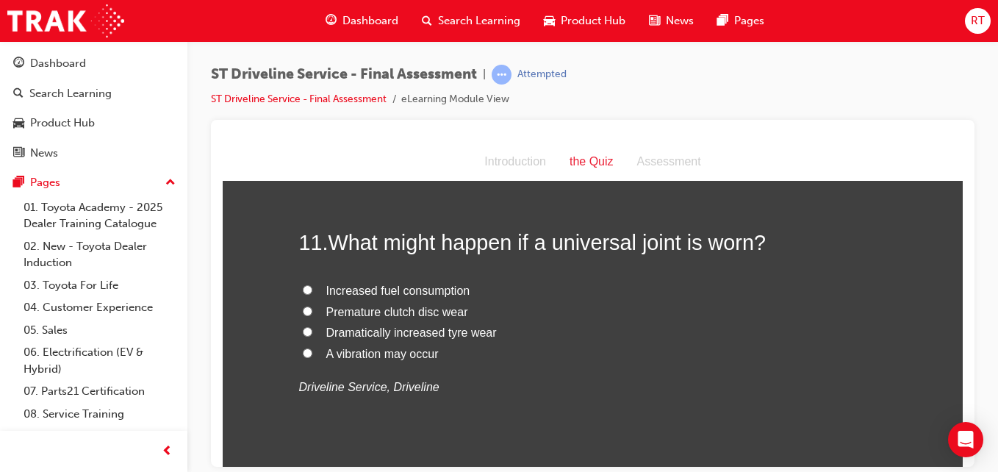
click at [406, 351] on span "A vibration may occur" at bounding box center [382, 353] width 112 height 12
click at [312, 351] on input "A vibration may occur" at bounding box center [308, 353] width 10 height 10
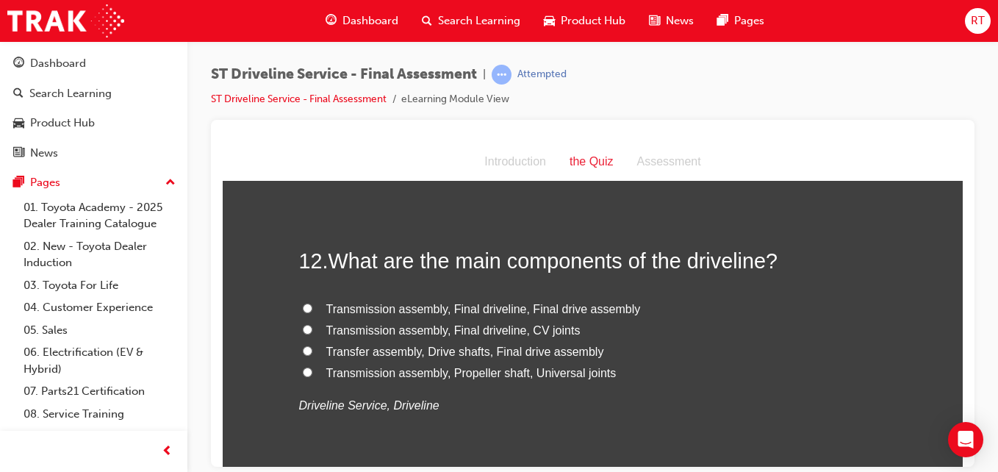
click at [461, 348] on span "Transfer assembly, Drive shafts, Final drive assembly" at bounding box center [465, 351] width 278 height 12
click at [312, 348] on input "Transfer assembly, Drive shafts, Final drive assembly" at bounding box center [308, 350] width 10 height 10
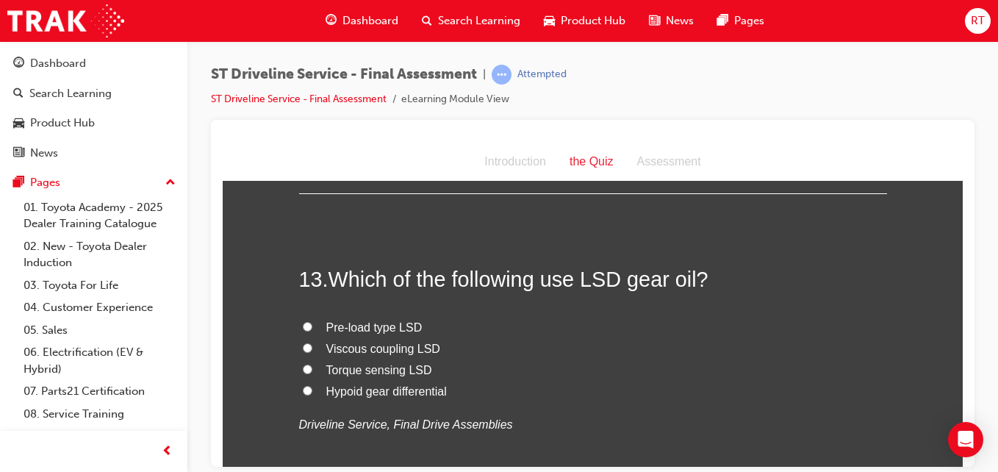
scroll to position [4042, 0]
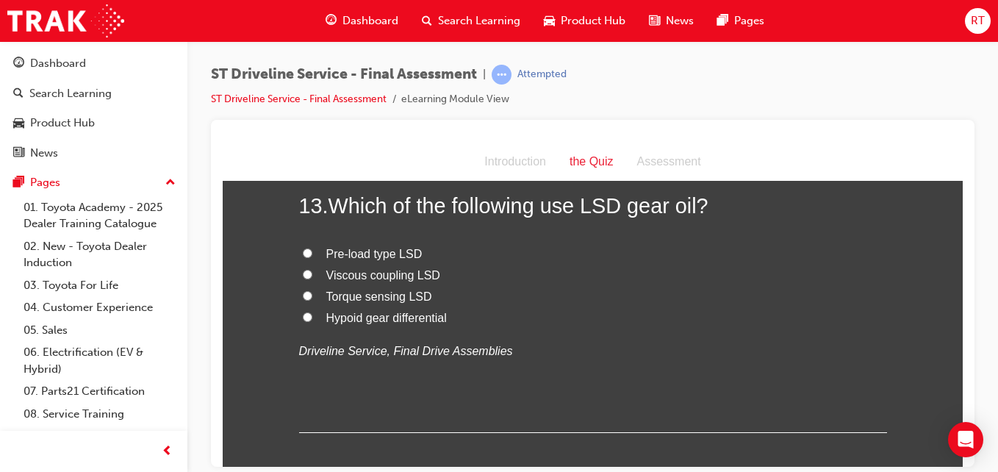
click at [376, 277] on span "Viscous coupling LSD" at bounding box center [383, 274] width 114 height 12
click at [312, 277] on input "Viscous coupling LSD" at bounding box center [308, 274] width 10 height 10
click at [387, 254] on span "Pre-load type LSD" at bounding box center [374, 253] width 96 height 12
click at [312, 254] on input "Pre-load type LSD" at bounding box center [308, 253] width 10 height 10
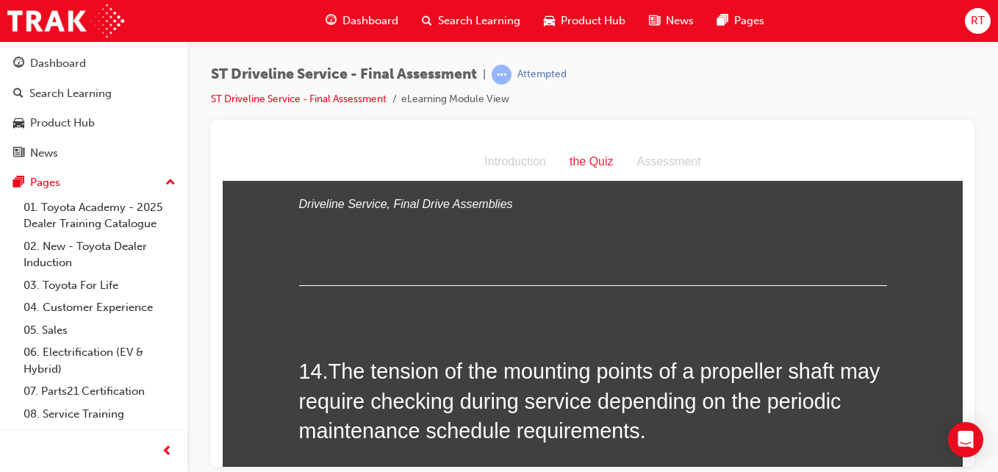
scroll to position [4336, 0]
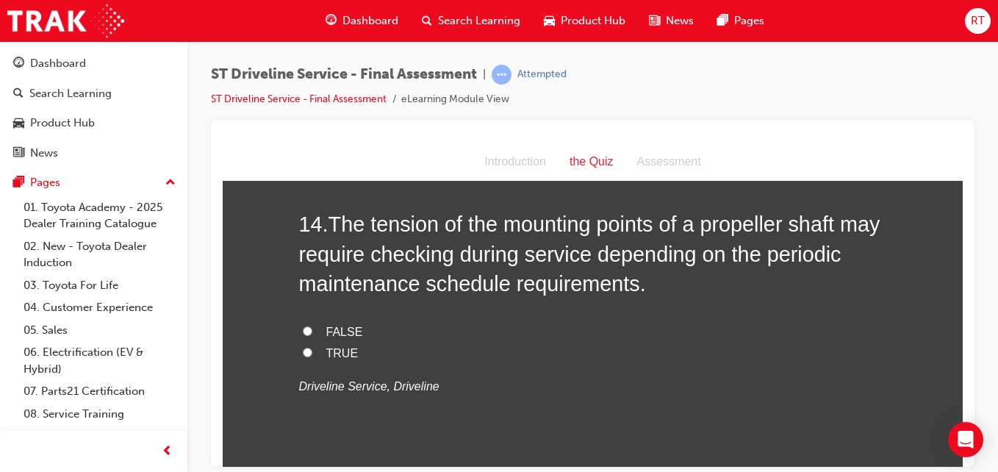
click at [339, 346] on span "TRUE" at bounding box center [342, 352] width 32 height 12
click at [312, 347] on input "TRUE" at bounding box center [308, 352] width 10 height 10
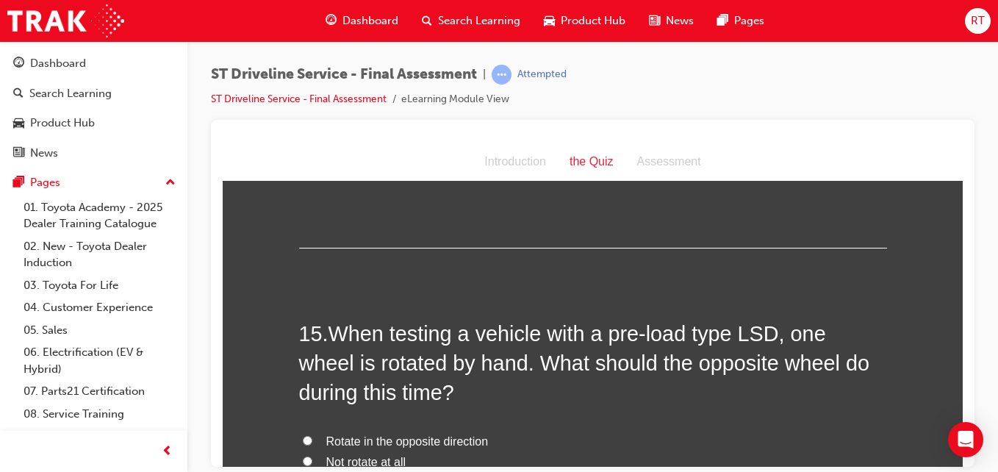
scroll to position [4703, 0]
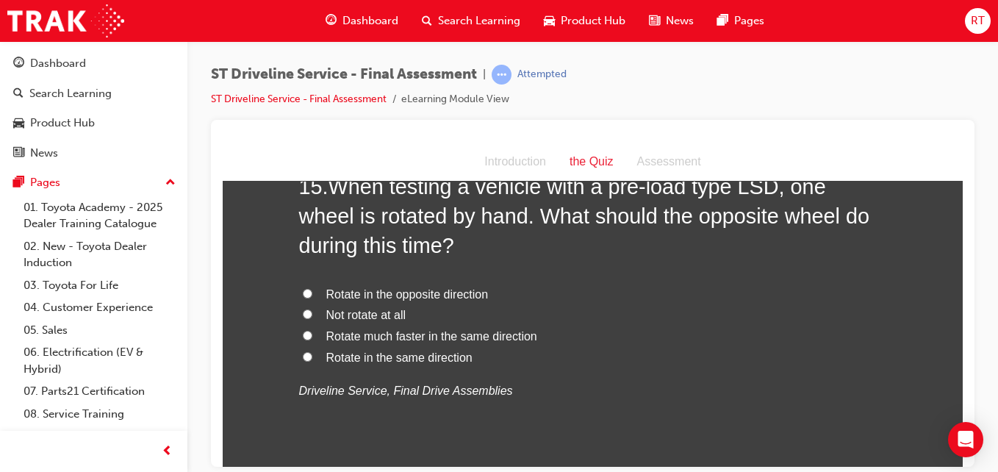
click at [409, 353] on span "Rotate in the same direction" at bounding box center [399, 357] width 146 height 12
click at [312, 353] on input "Rotate in the same direction" at bounding box center [308, 356] width 10 height 10
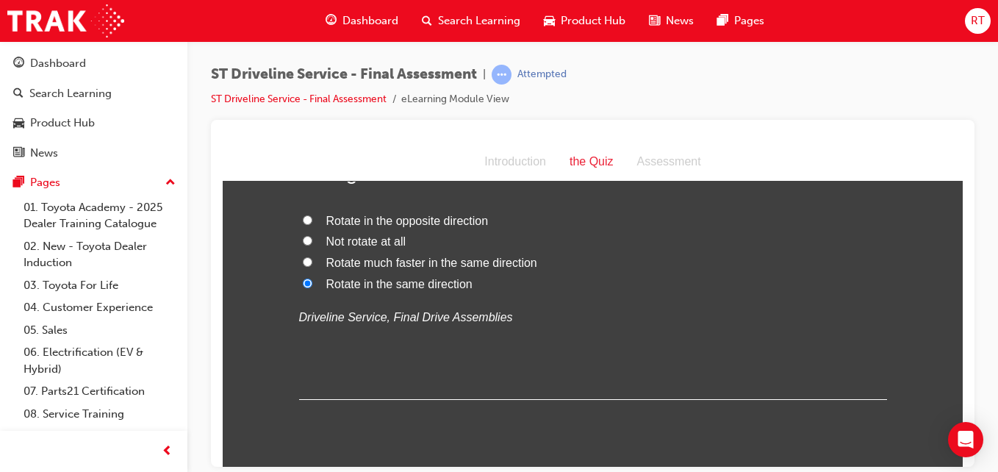
scroll to position [4821, 0]
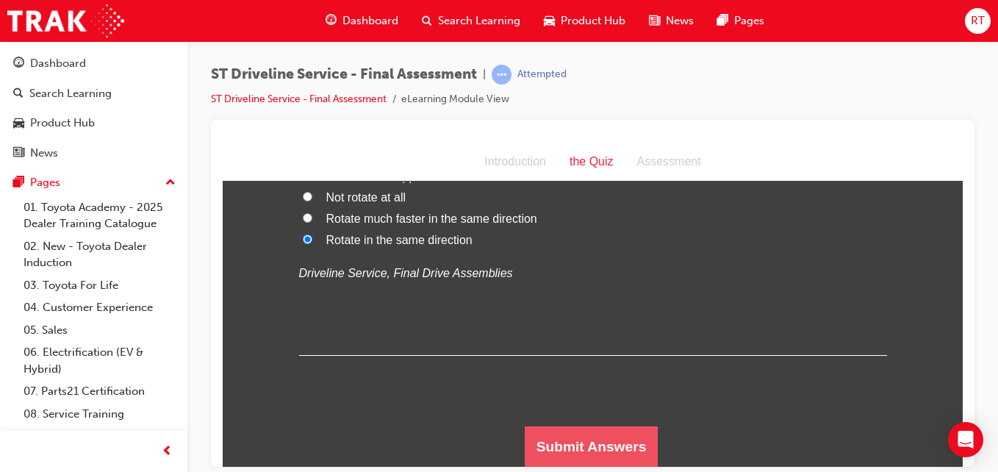
click at [561, 432] on button "Submit Answers" at bounding box center [592, 446] width 134 height 41
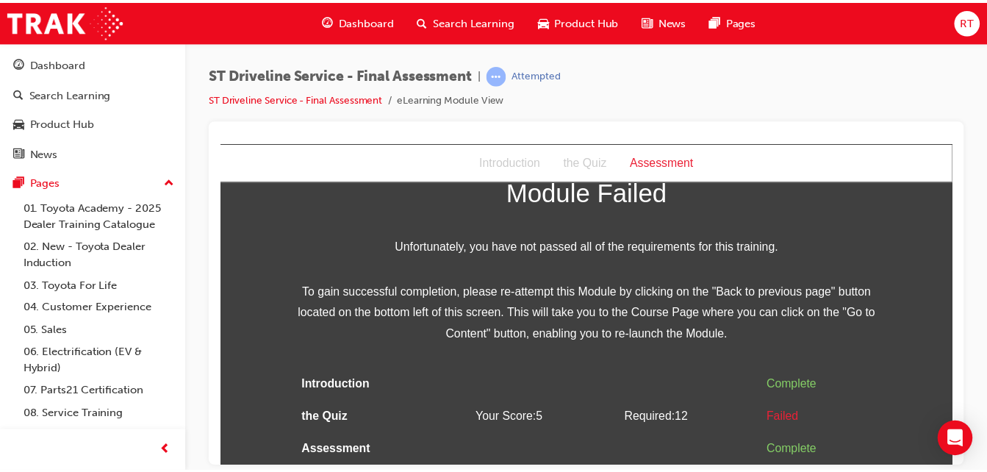
scroll to position [0, 0]
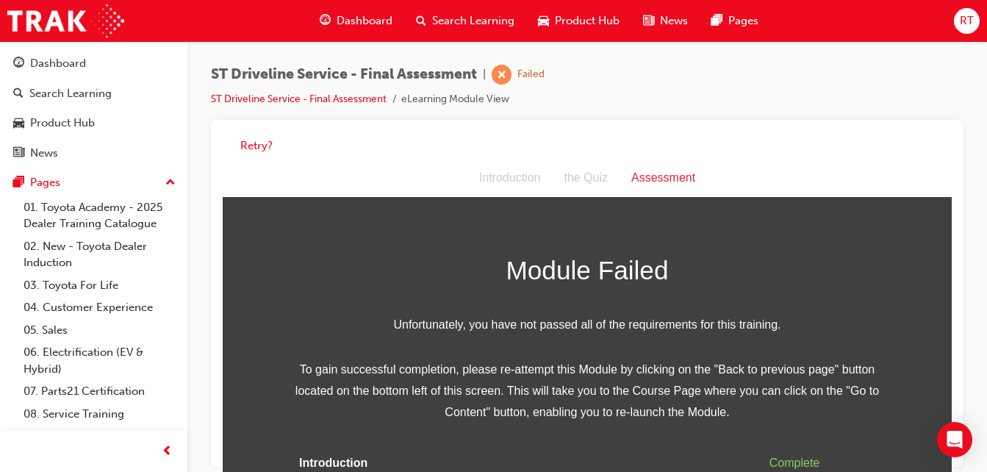
click at [966, 14] on span "RT" at bounding box center [967, 20] width 14 height 17
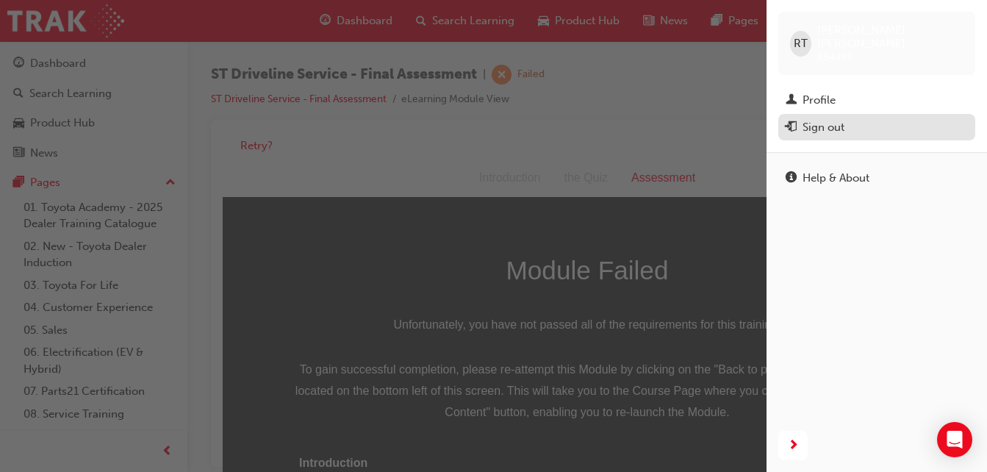
click at [833, 119] on div "Sign out" at bounding box center [824, 127] width 42 height 17
